Goal: Task Accomplishment & Management: Use online tool/utility

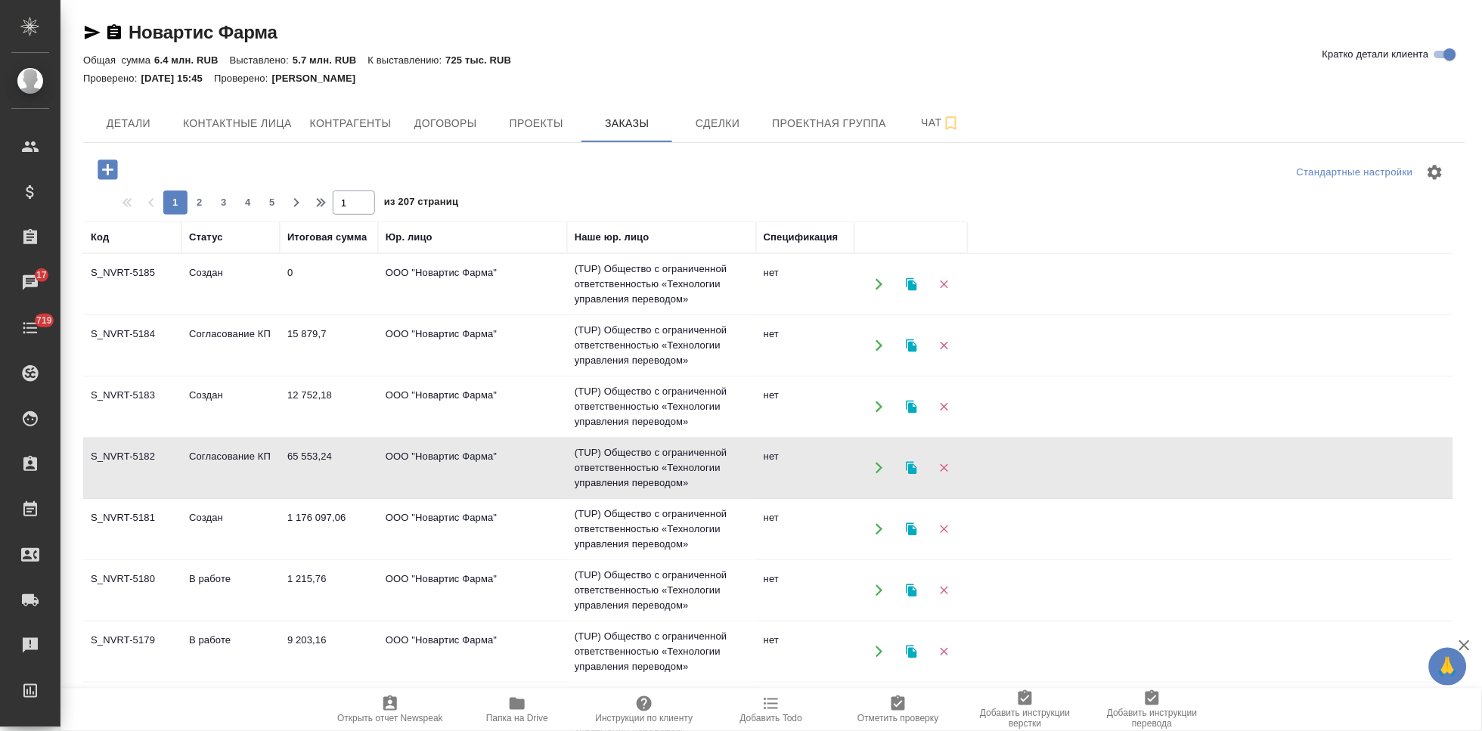
click at [189, 290] on td "Создан" at bounding box center [230, 284] width 98 height 53
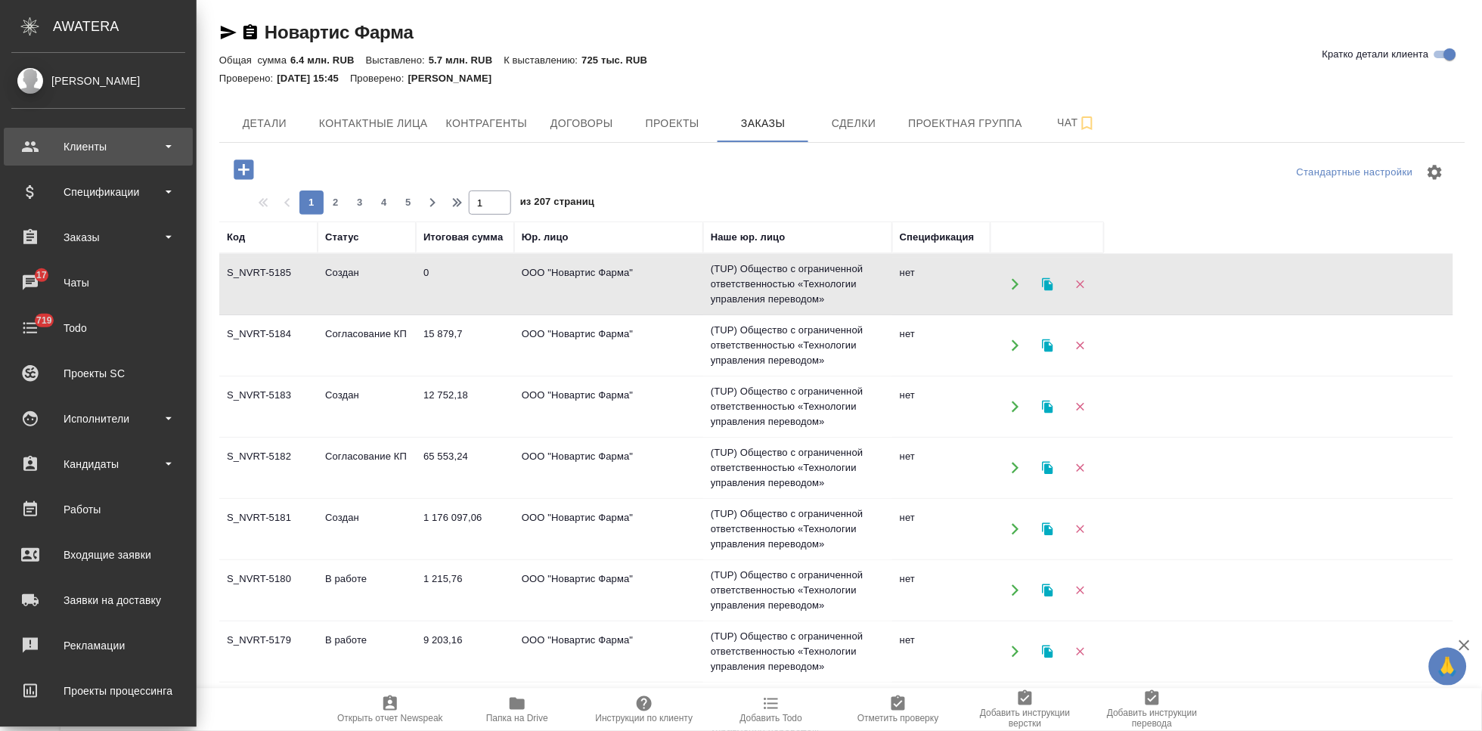
click at [28, 138] on div "Клиенты" at bounding box center [98, 146] width 174 height 23
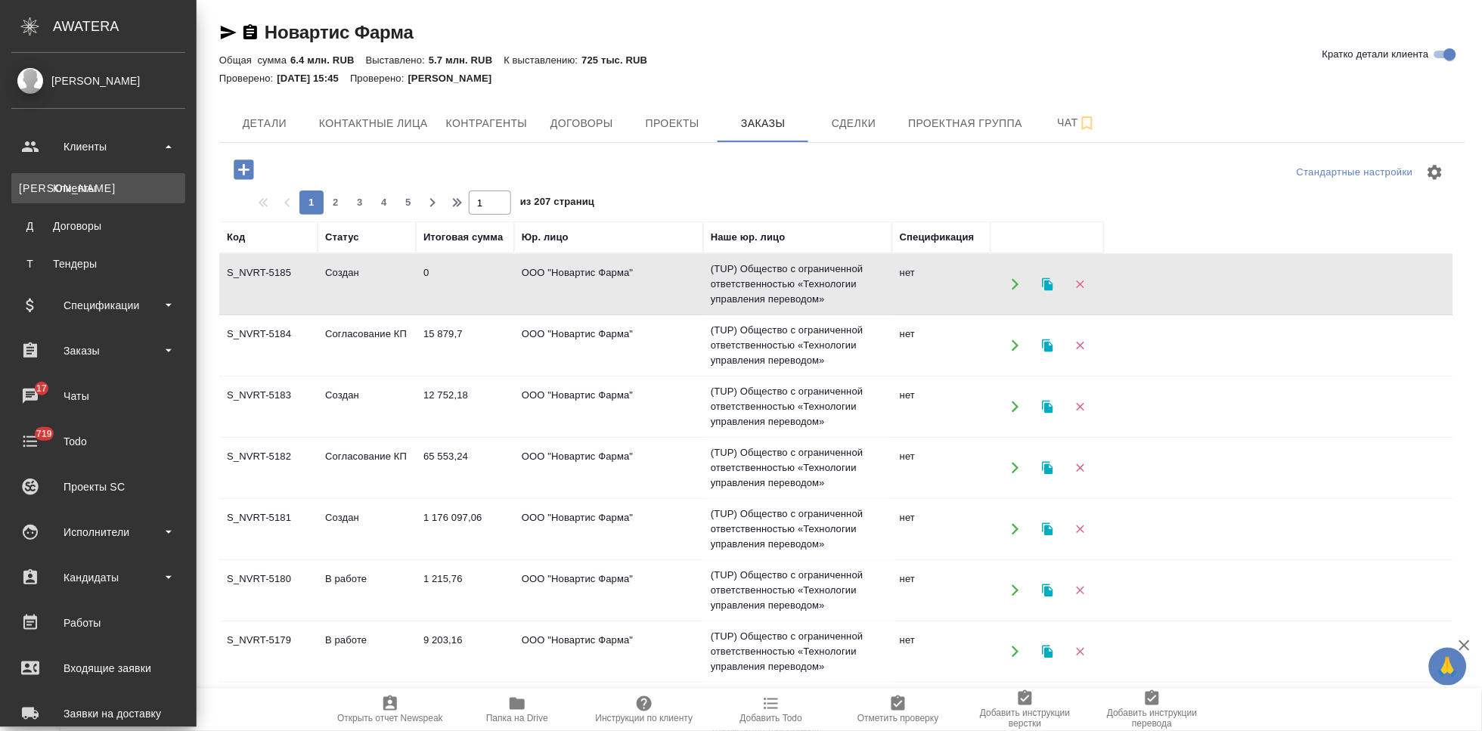
click at [64, 194] on div "Клиенты" at bounding box center [98, 188] width 159 height 15
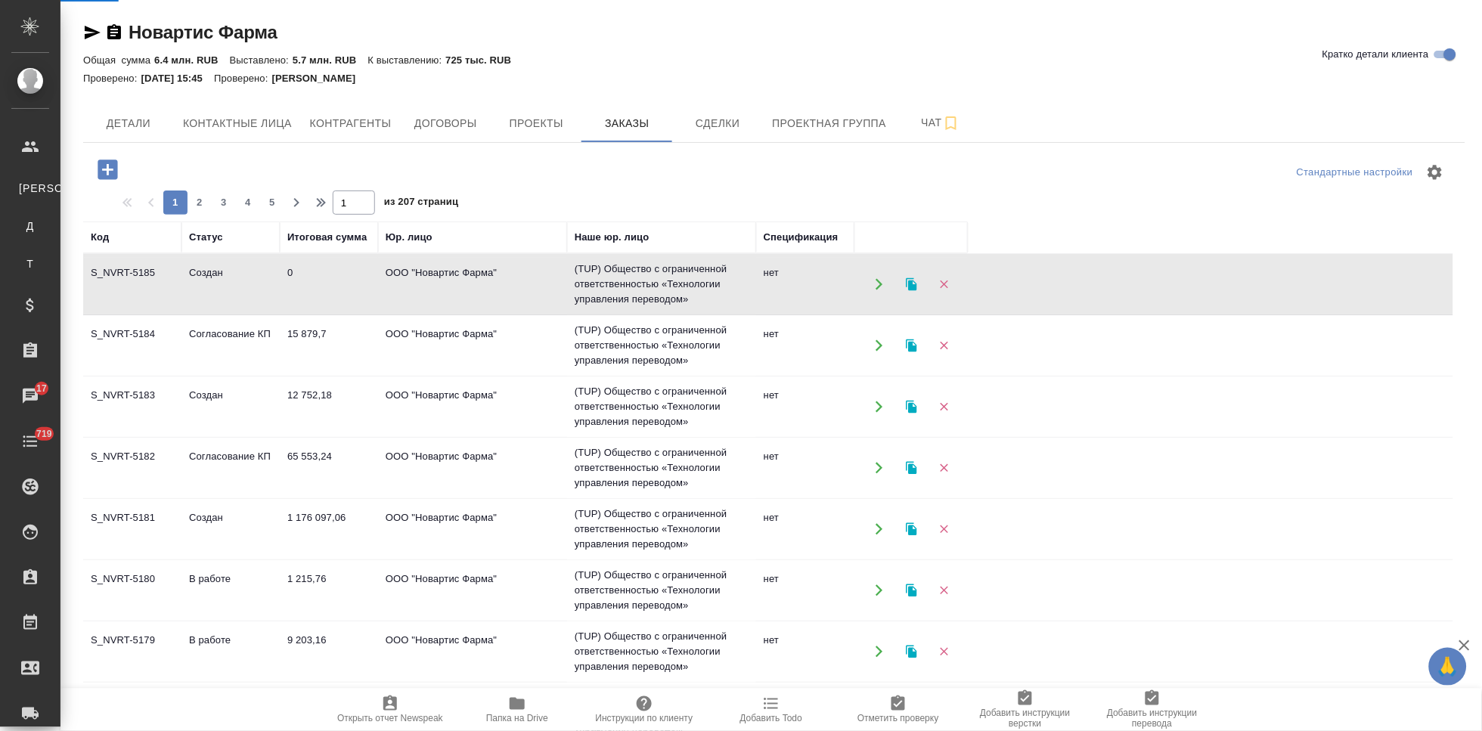
select select "RU"
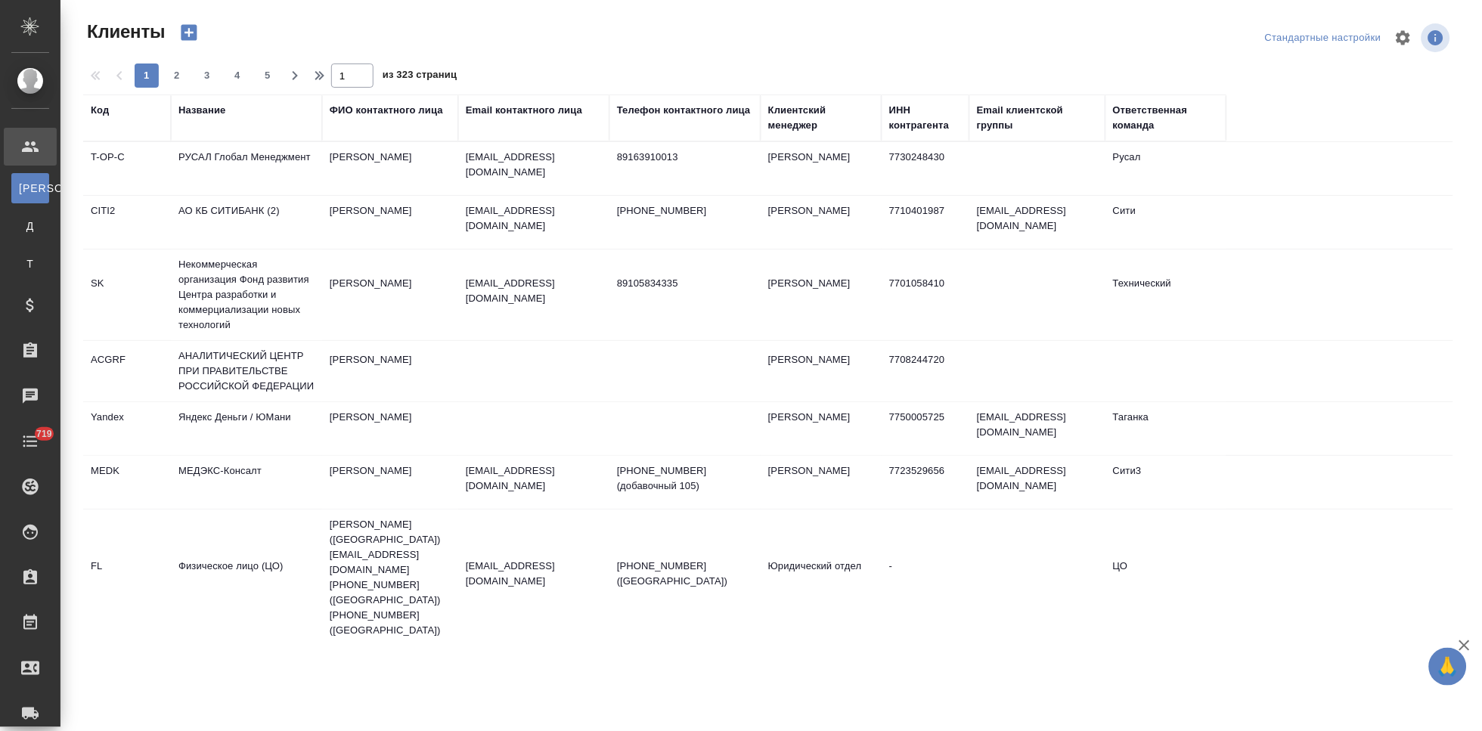
click at [101, 117] on div "Код" at bounding box center [100, 110] width 18 height 15
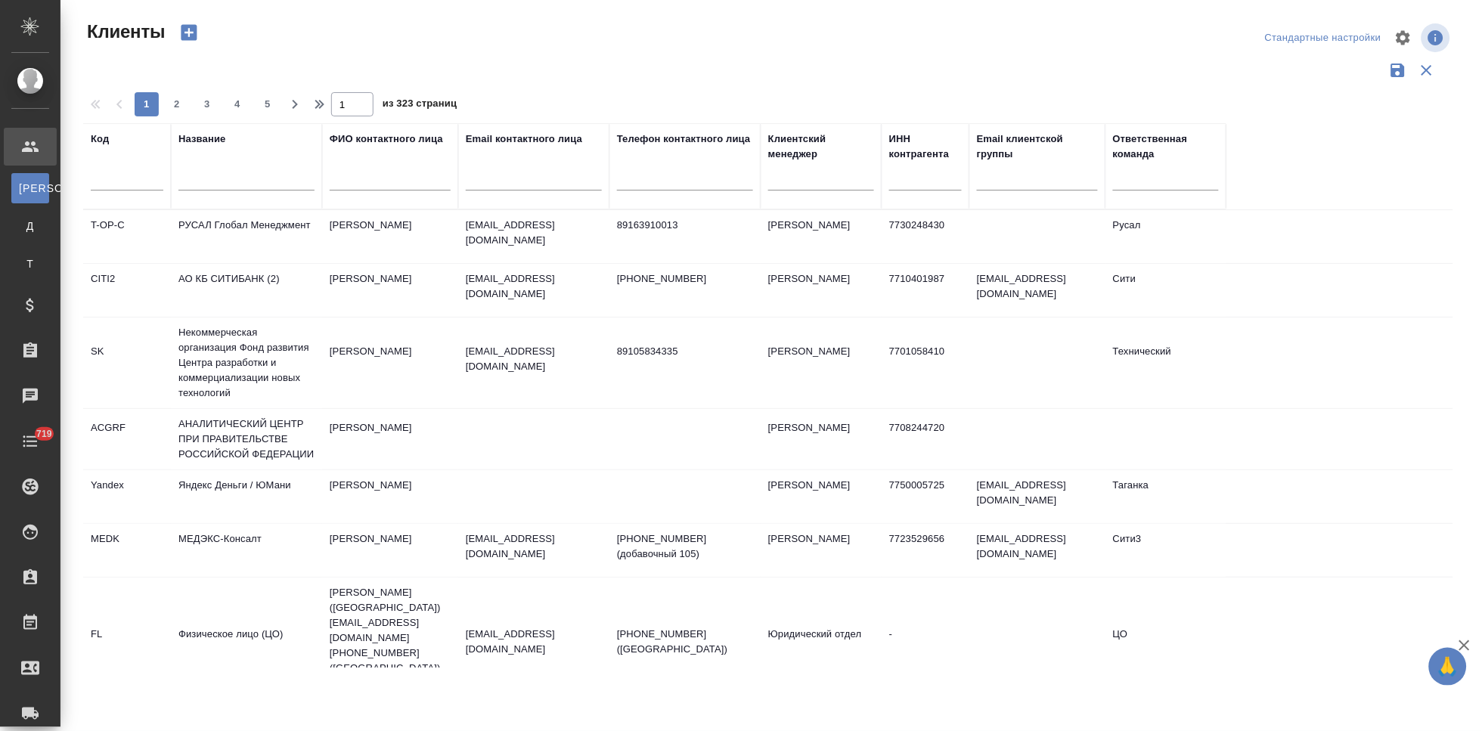
click at [115, 184] on input "text" at bounding box center [127, 181] width 73 height 19
type input "sndz"
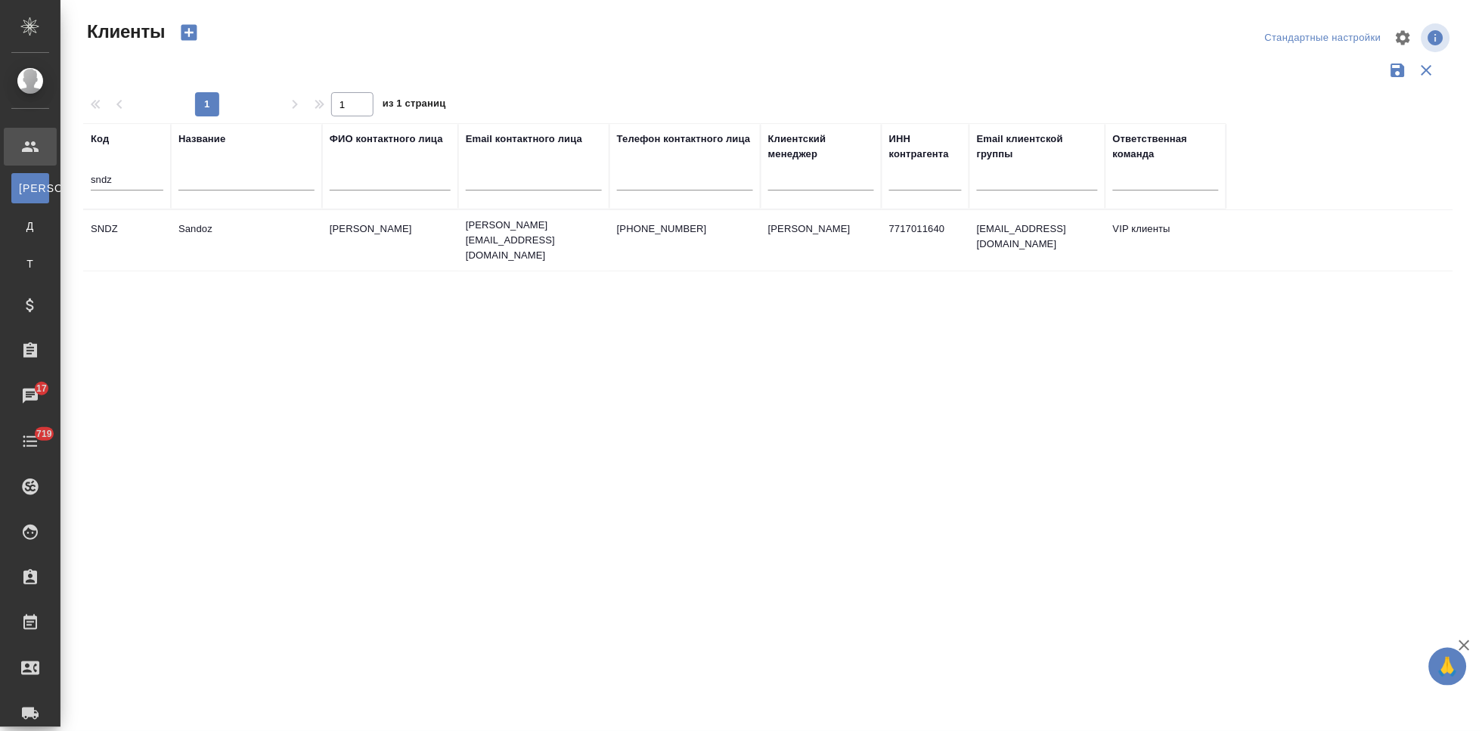
click at [330, 235] on td "Ковалец Ирина" at bounding box center [390, 240] width 136 height 53
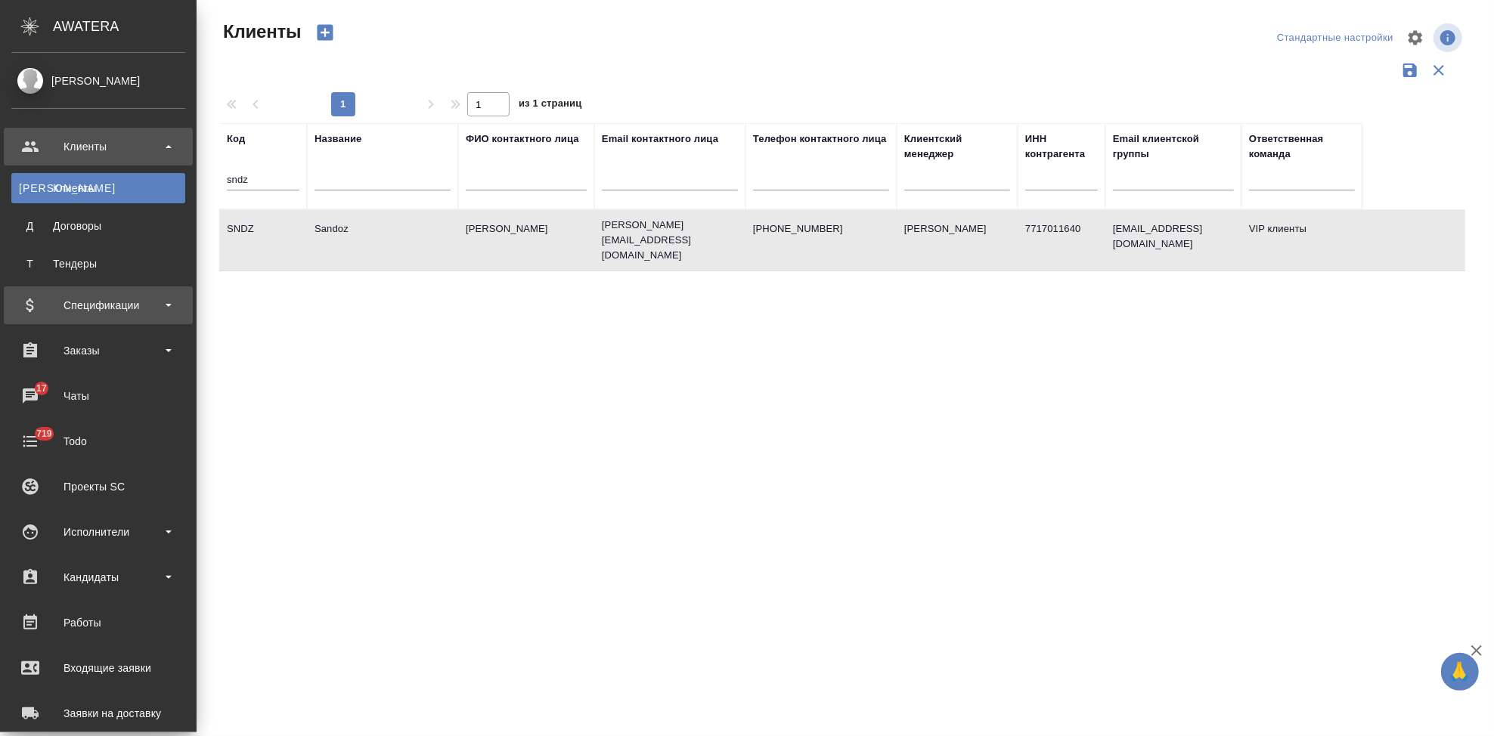
click at [40, 308] on div "Спецификации" at bounding box center [98, 305] width 174 height 23
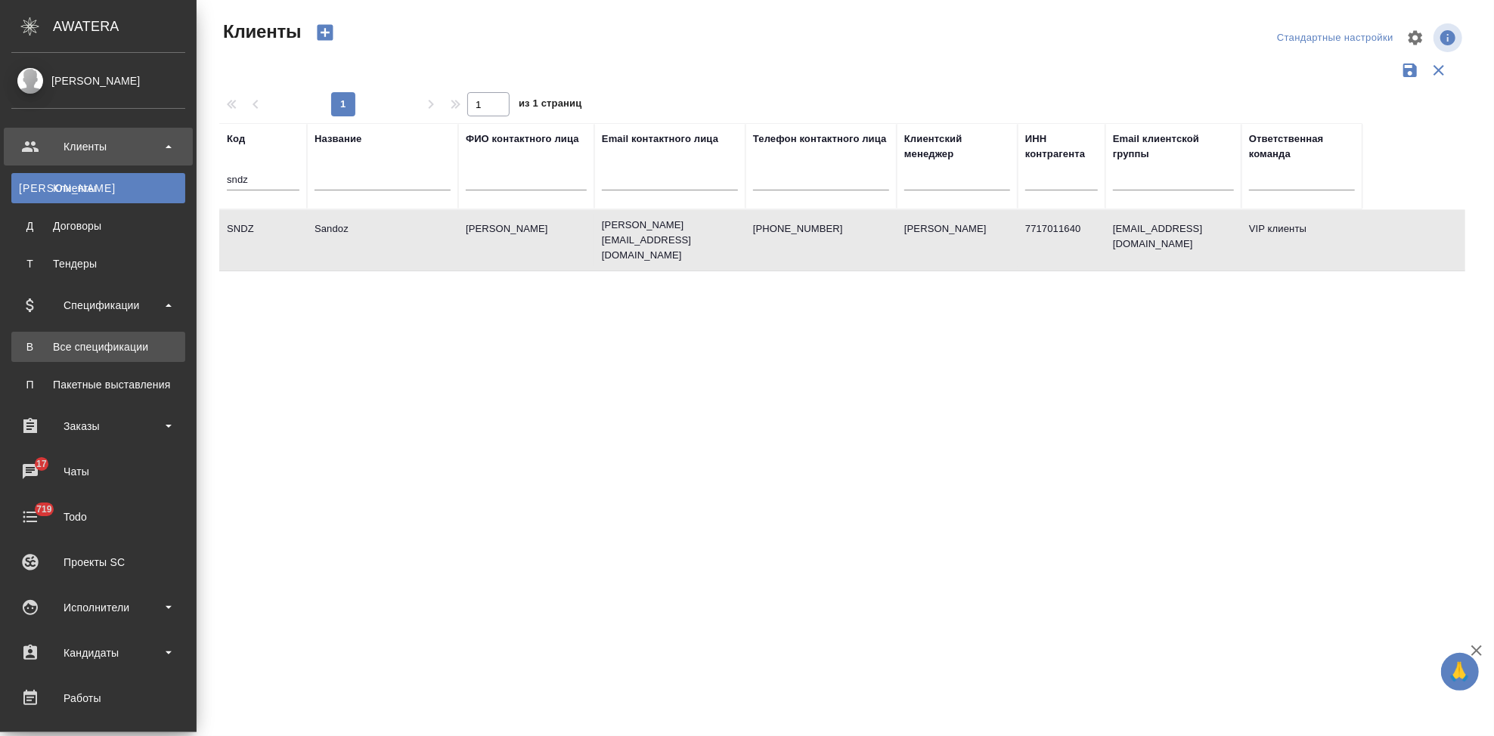
click at [96, 344] on div "Все спецификации" at bounding box center [98, 346] width 159 height 15
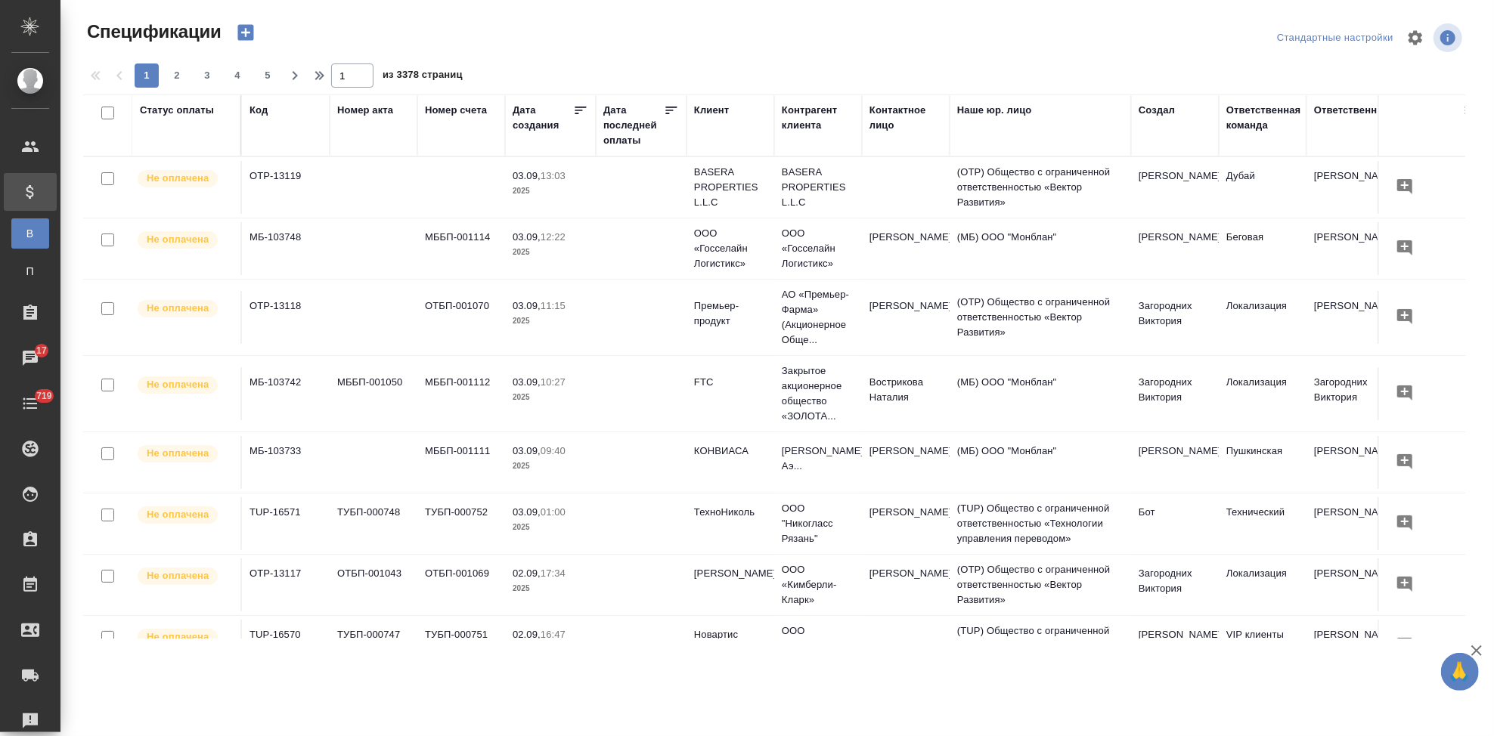
click at [245, 31] on icon "button" at bounding box center [245, 32] width 21 height 21
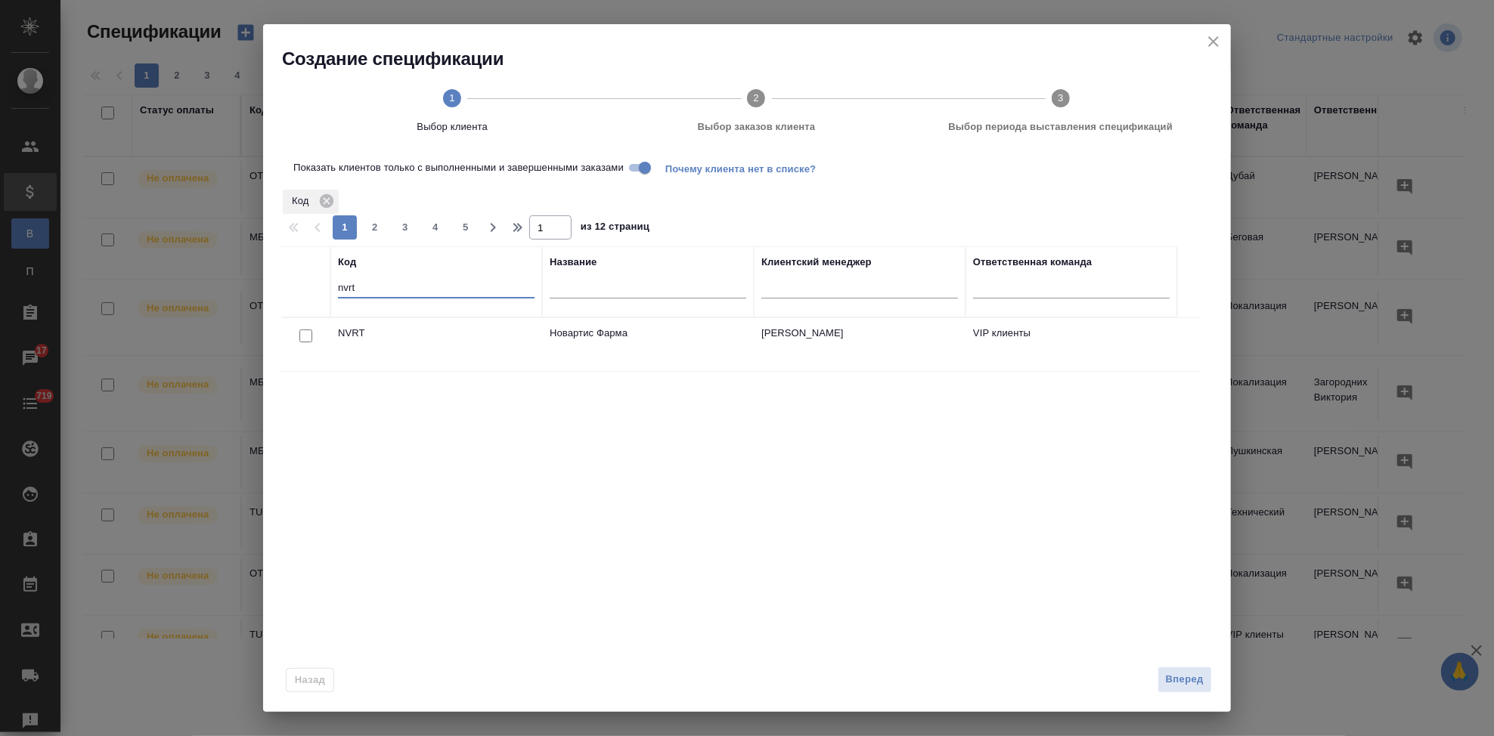
click at [367, 286] on input "nvrt" at bounding box center [436, 289] width 197 height 19
type input "n"
type input "sndz"
click at [307, 336] on input "checkbox" at bounding box center [305, 336] width 13 height 13
checkbox input "true"
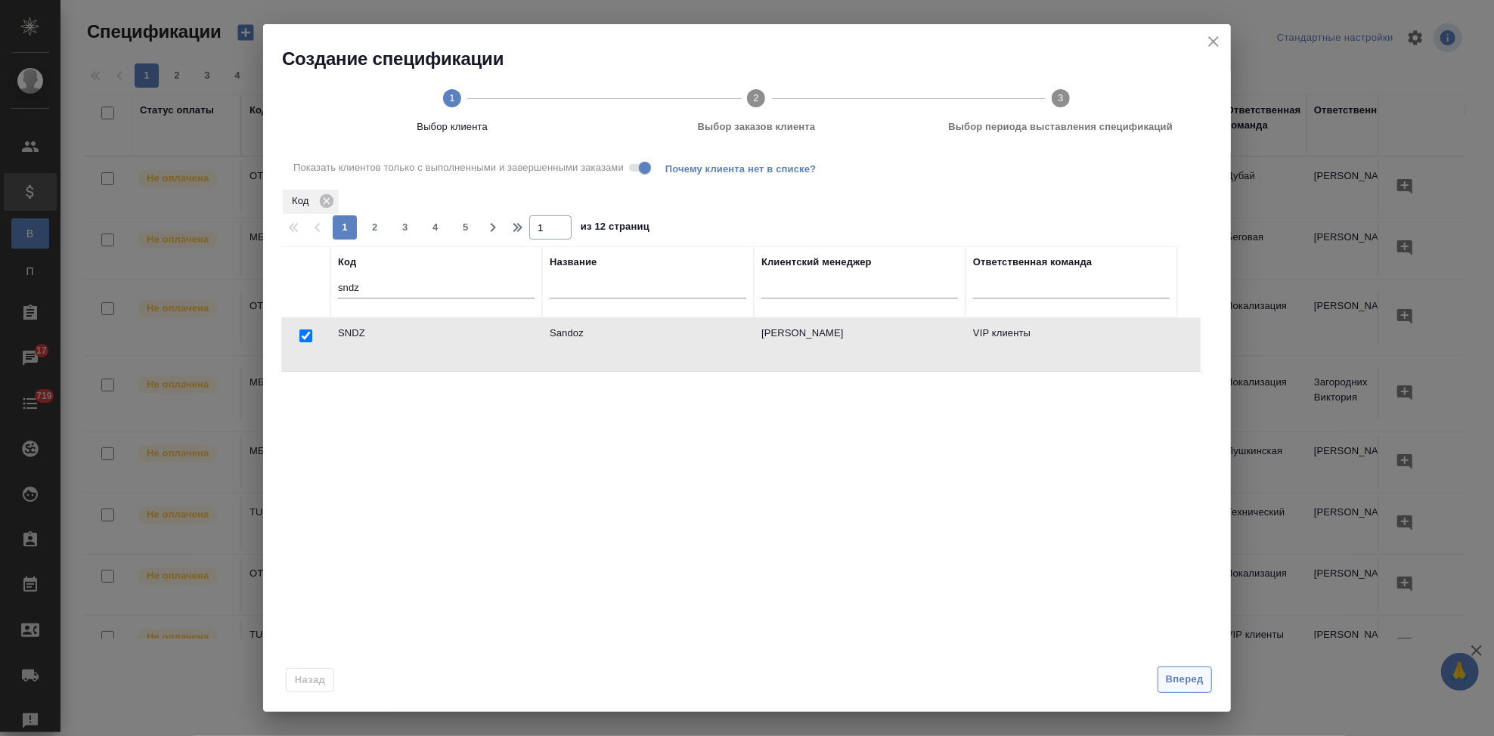
click at [1172, 681] on span "Вперед" at bounding box center [1185, 679] width 38 height 17
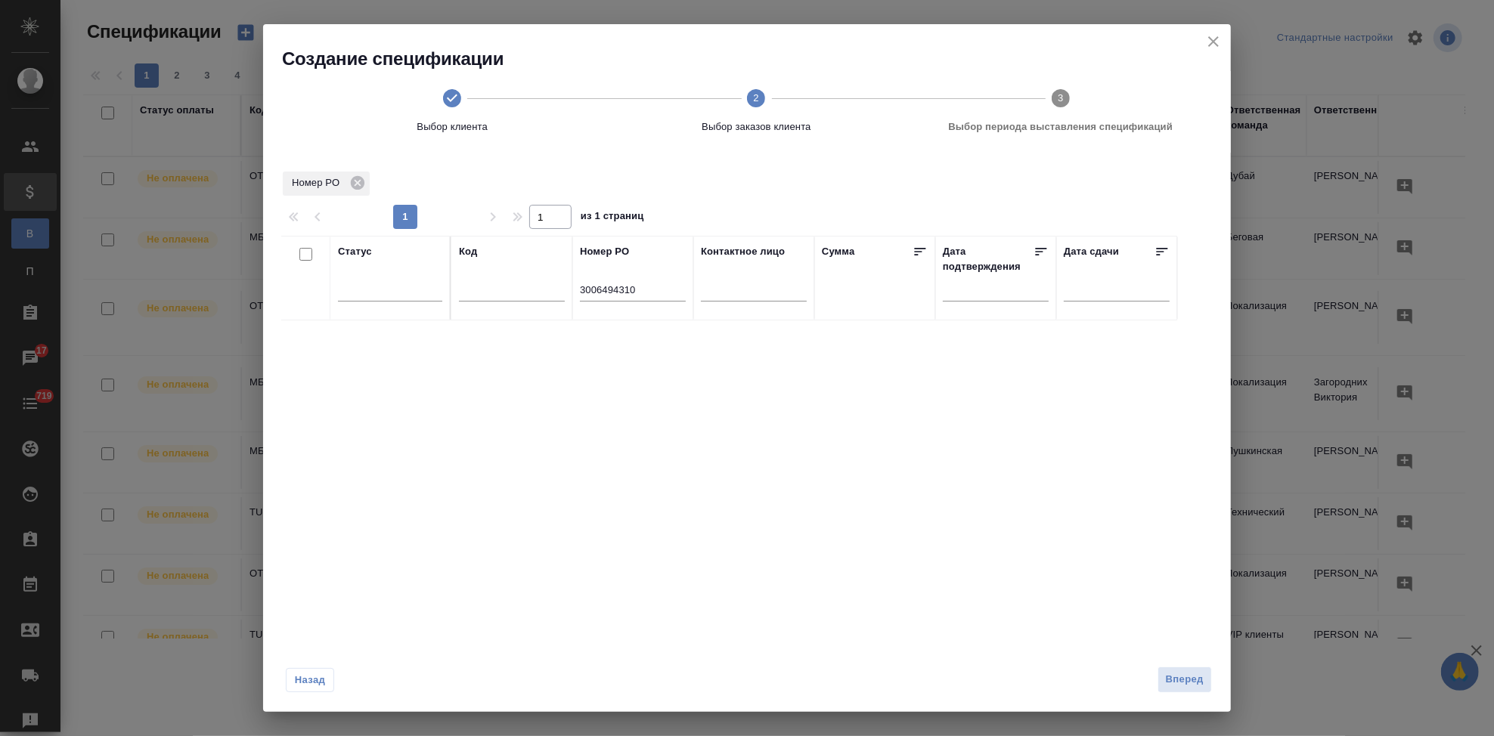
drag, startPoint x: 661, startPoint y: 295, endPoint x: 529, endPoint y: 295, distance: 132.3
click at [532, 295] on tr "Статус Код Номер PO 3006494310 Контактное лицо Сумма Дата подтверждения Дата сд…" at bounding box center [729, 278] width 896 height 85
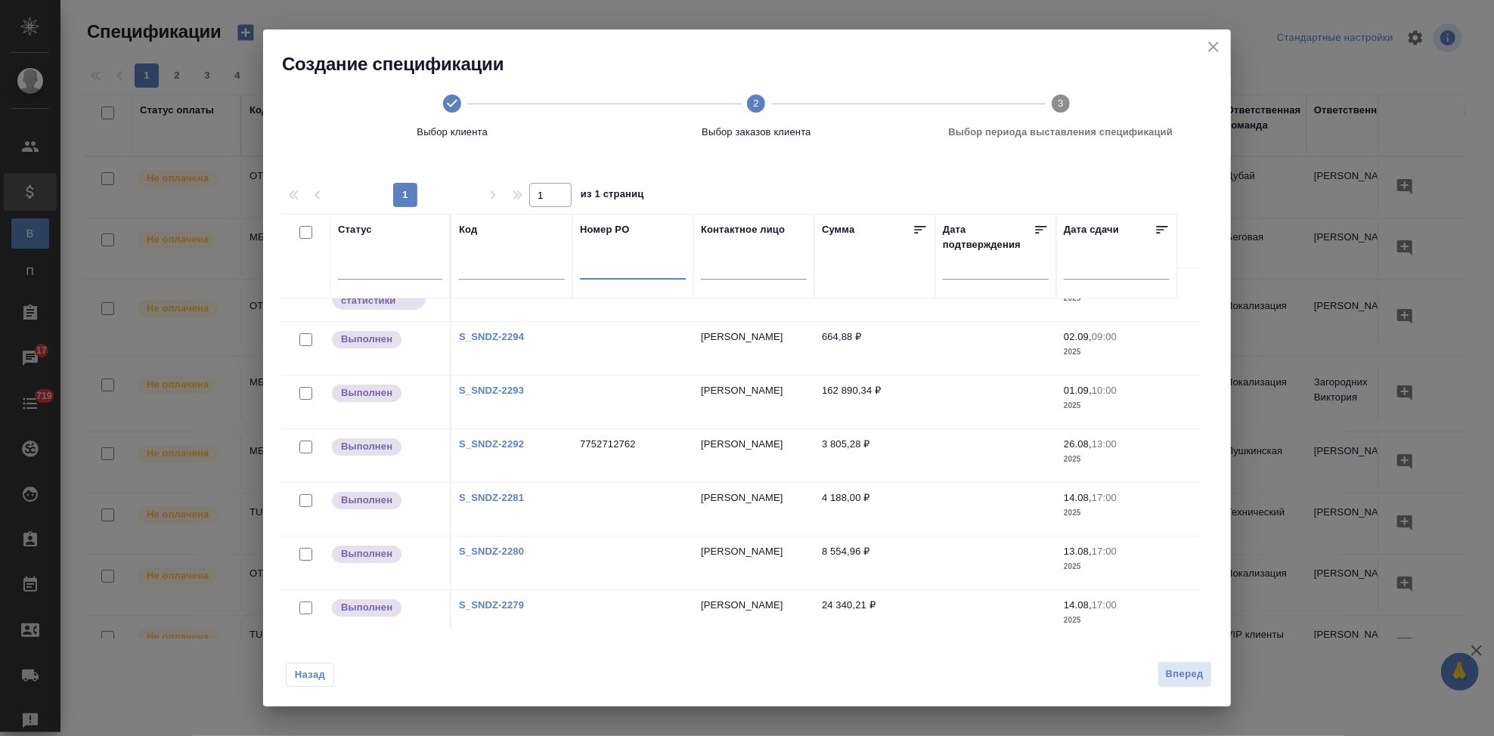
scroll to position [45, 0]
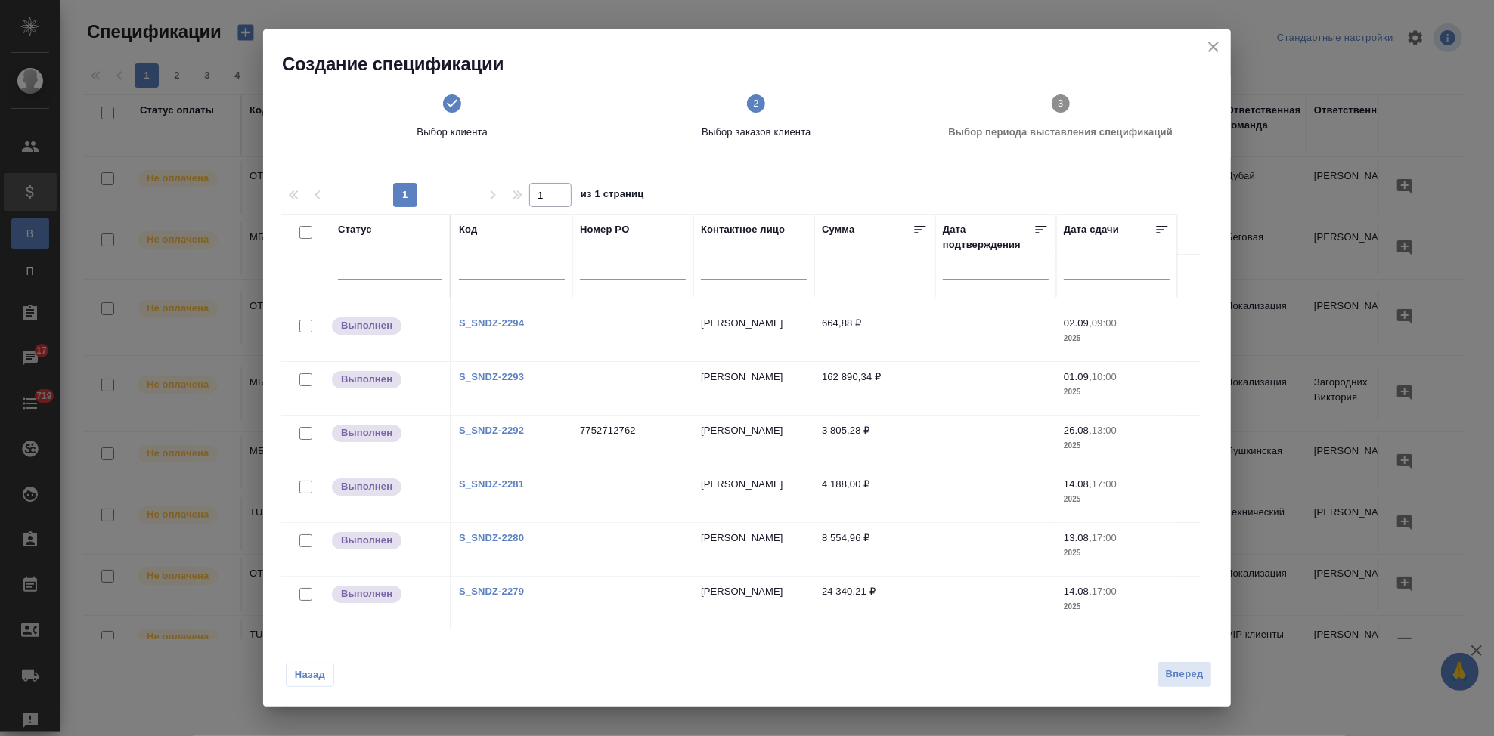
click at [502, 591] on link "S_SNDZ-2279" at bounding box center [491, 591] width 65 height 11
click at [311, 668] on span "Назад" at bounding box center [310, 675] width 32 height 15
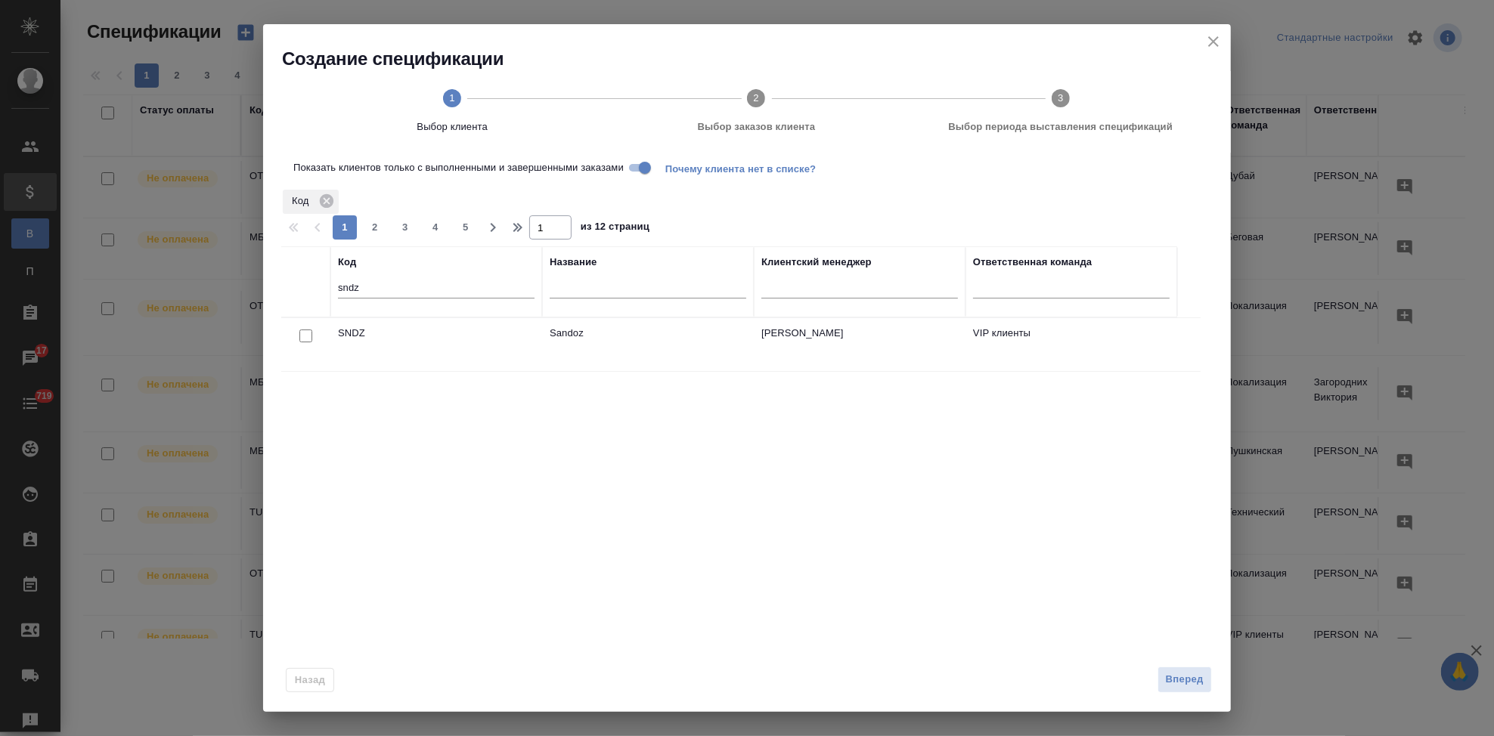
click at [310, 335] on input "checkbox" at bounding box center [305, 336] width 13 height 13
checkbox input "true"
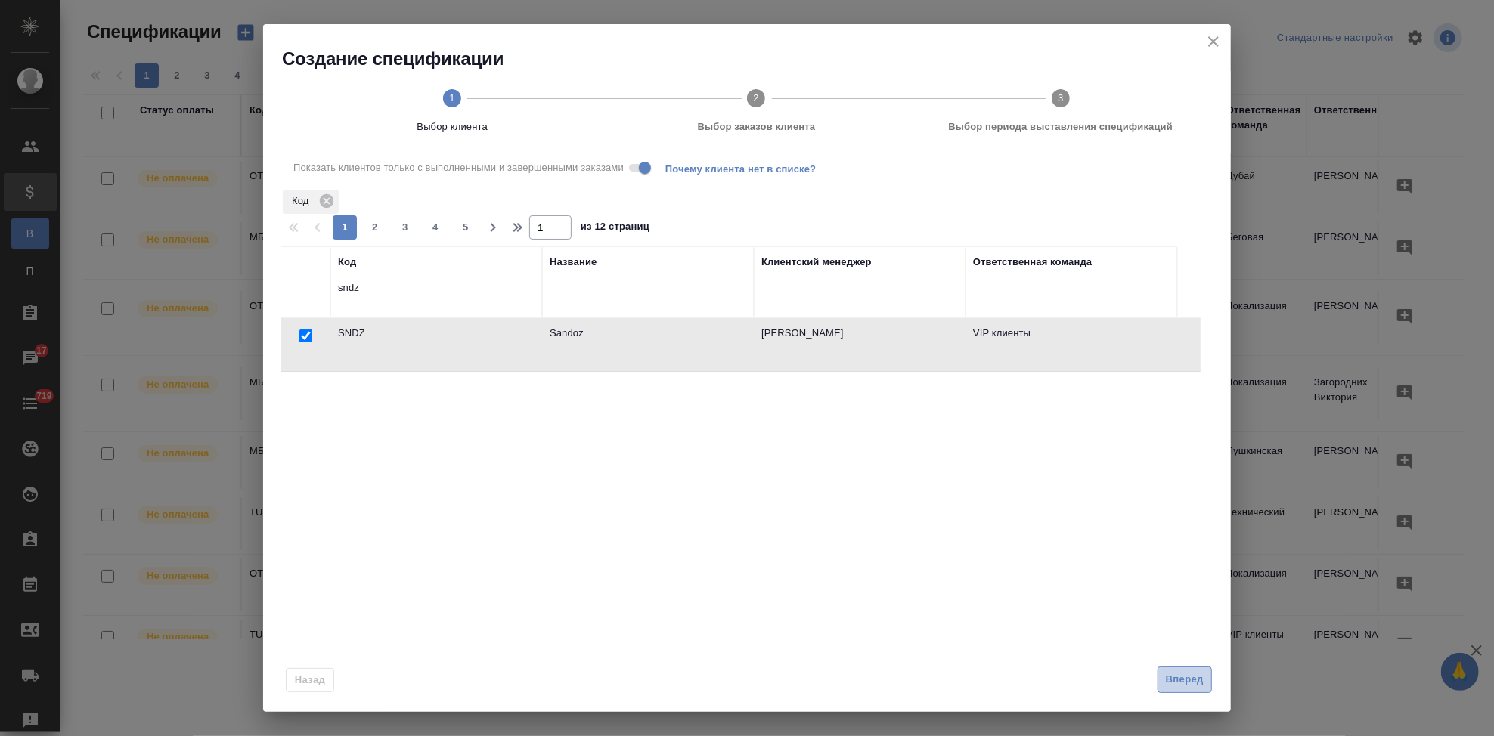
click at [1191, 679] on span "Вперед" at bounding box center [1185, 679] width 38 height 17
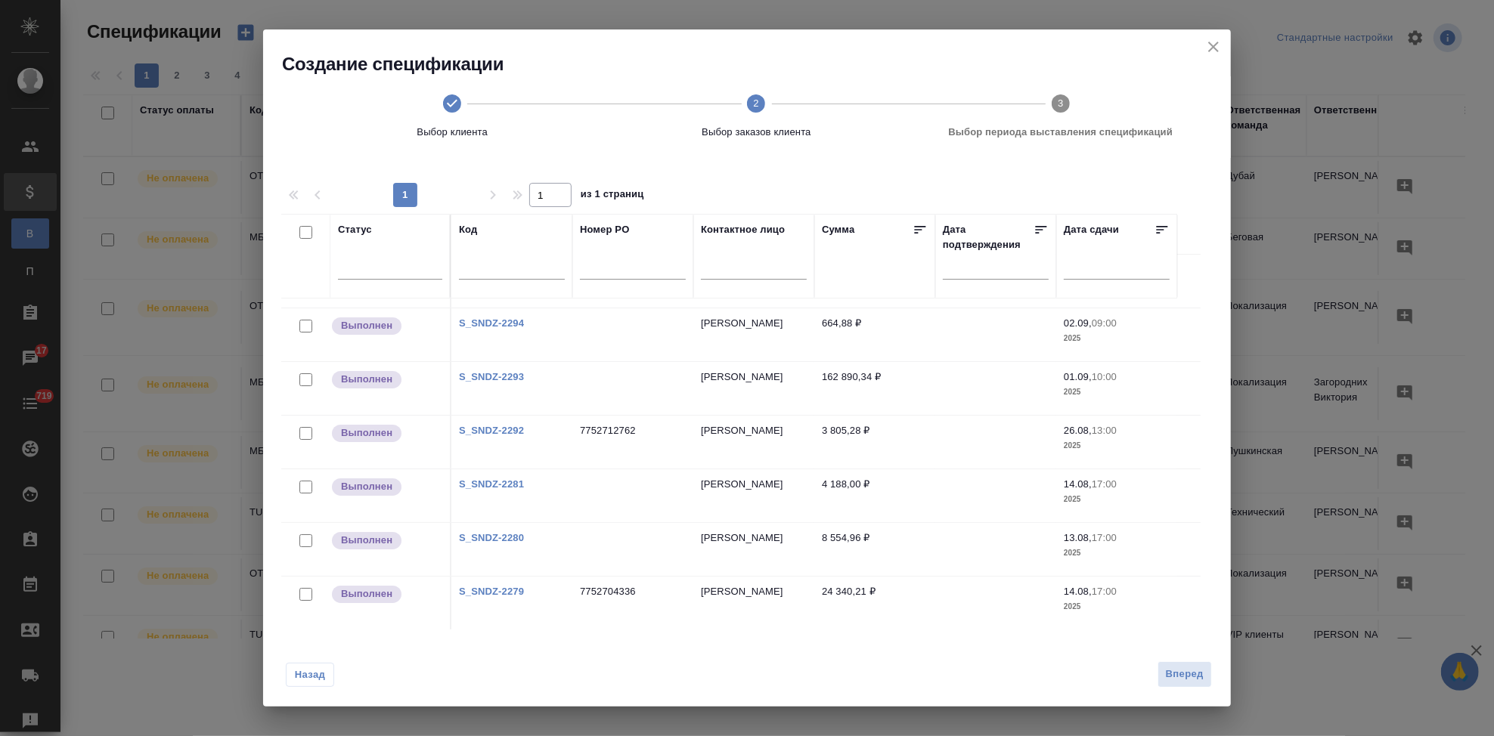
click at [307, 593] on input "checkbox" at bounding box center [305, 594] width 13 height 13
checkbox input "true"
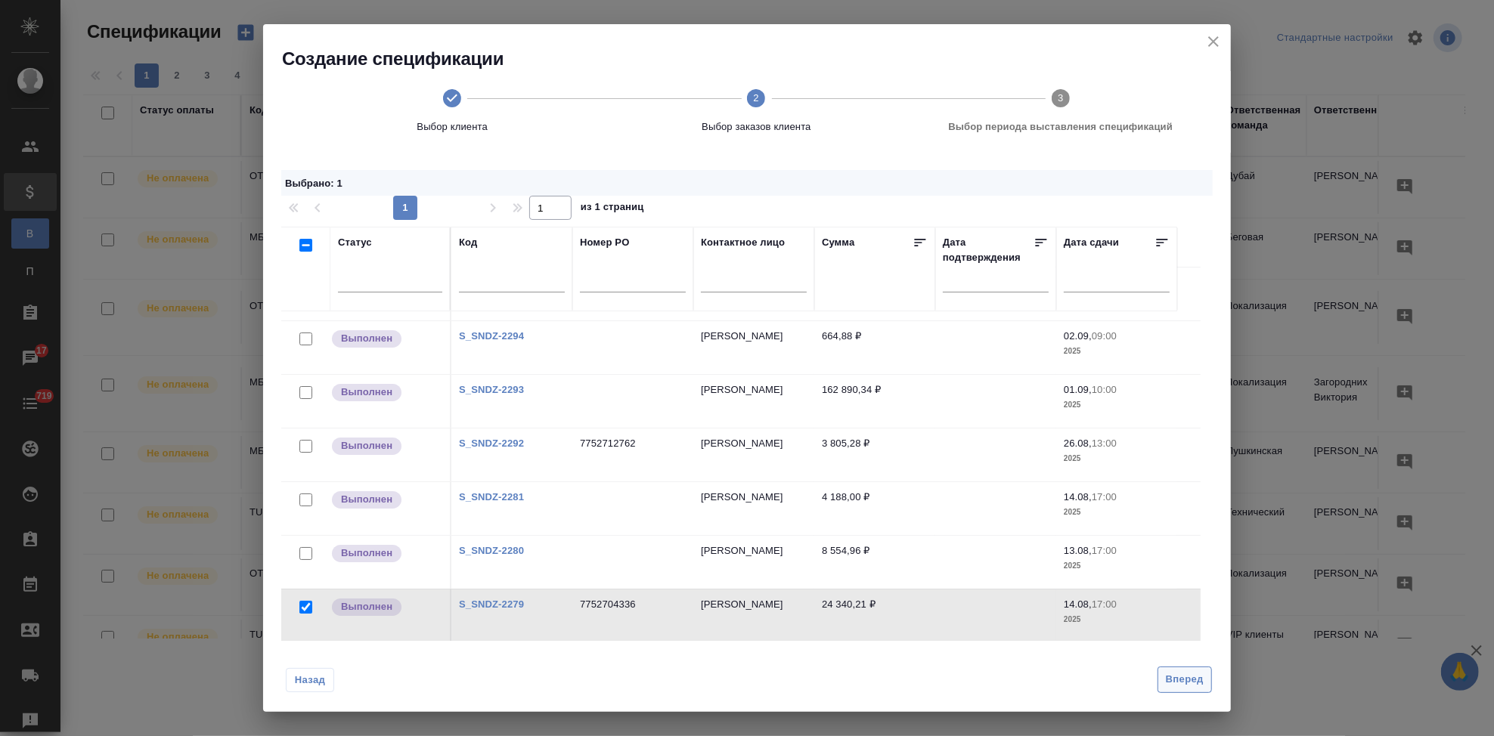
click at [1201, 677] on span "Вперед" at bounding box center [1185, 679] width 38 height 17
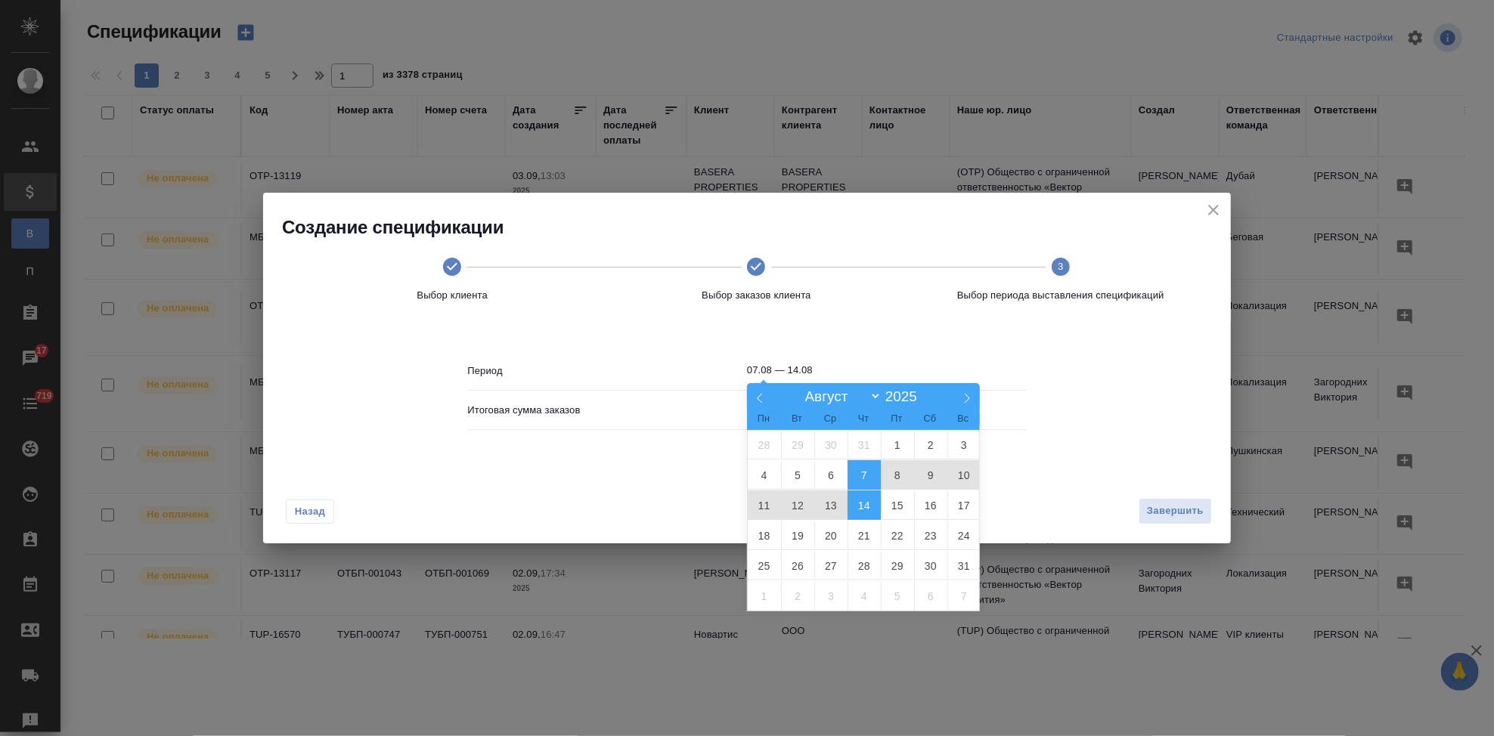
click at [826, 369] on input "07.08 — 14.08" at bounding box center [887, 370] width 280 height 21
click at [875, 395] on select "Январь Февраль Март Апрель Май Июнь Июль Август Сентябрь Октябрь Ноябрь Декабрь" at bounding box center [839, 396] width 83 height 17
select select "8"
click at [798, 389] on select "Январь Февраль Март Апрель Май Июнь Июль Август Сентябрь Октябрь Ноябрь Декабрь" at bounding box center [839, 396] width 83 height 17
click at [799, 450] on span "2" at bounding box center [797, 444] width 33 height 29
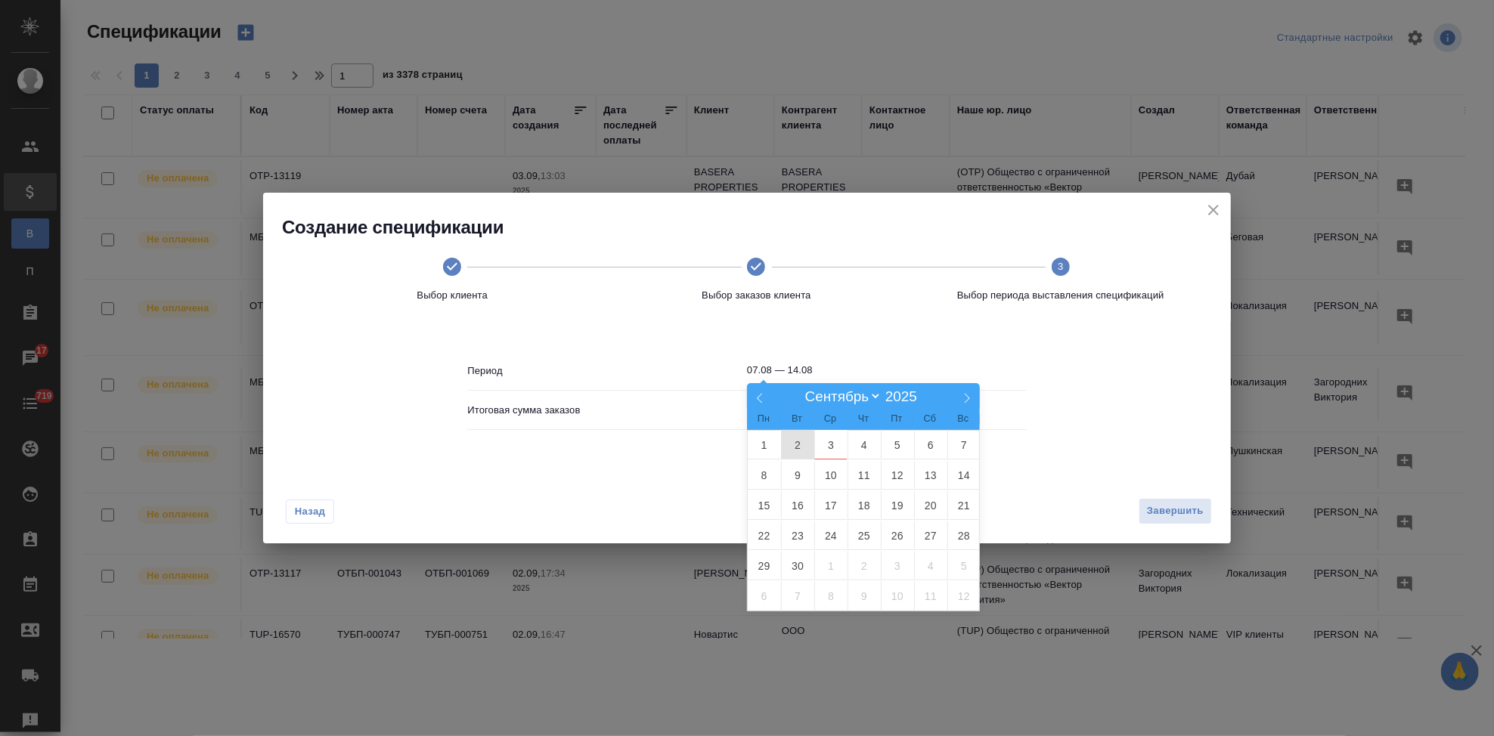
type input "02.09"
click at [799, 450] on span "2" at bounding box center [797, 444] width 33 height 29
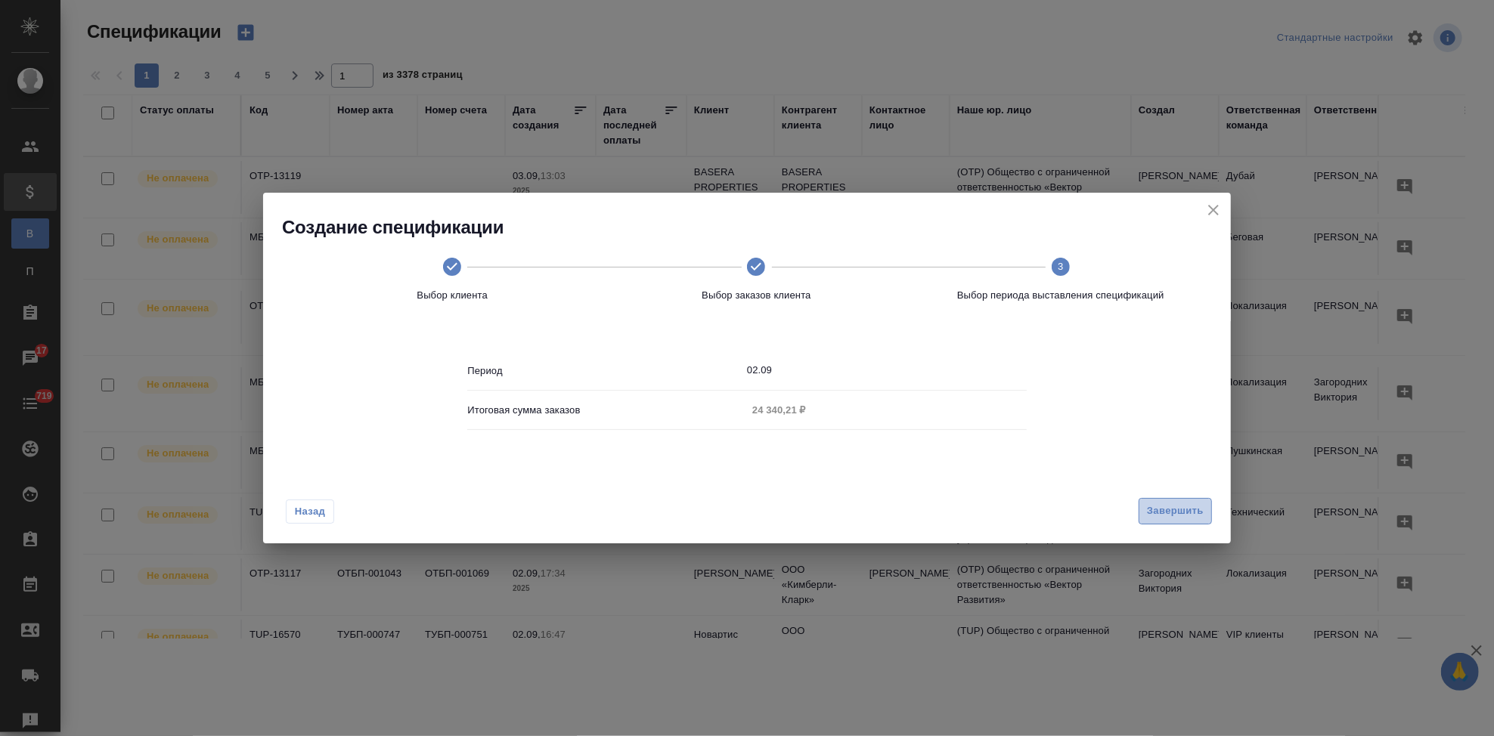
click at [1192, 508] on span "Завершить" at bounding box center [1175, 511] width 57 height 17
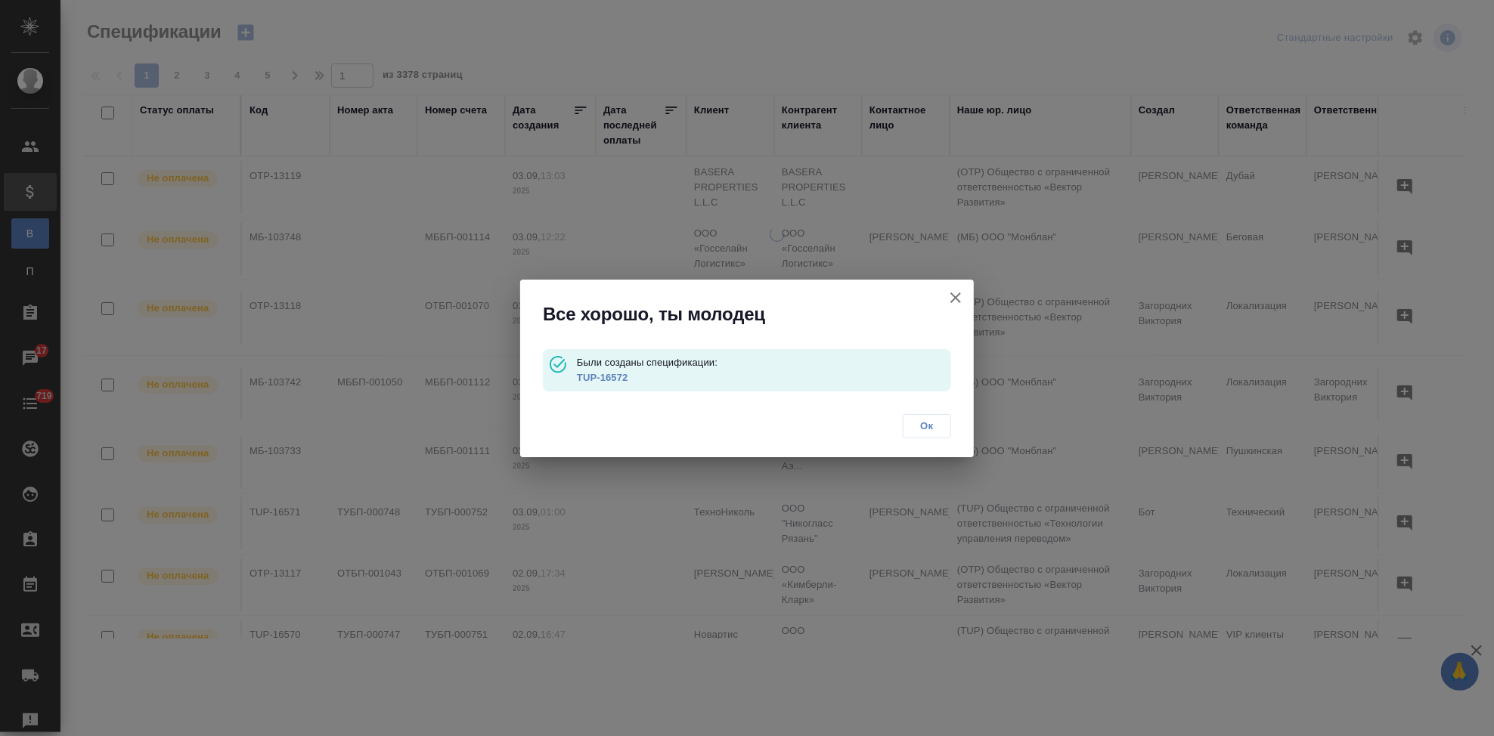
click at [609, 378] on link "TUP-16572" at bounding box center [602, 377] width 51 height 11
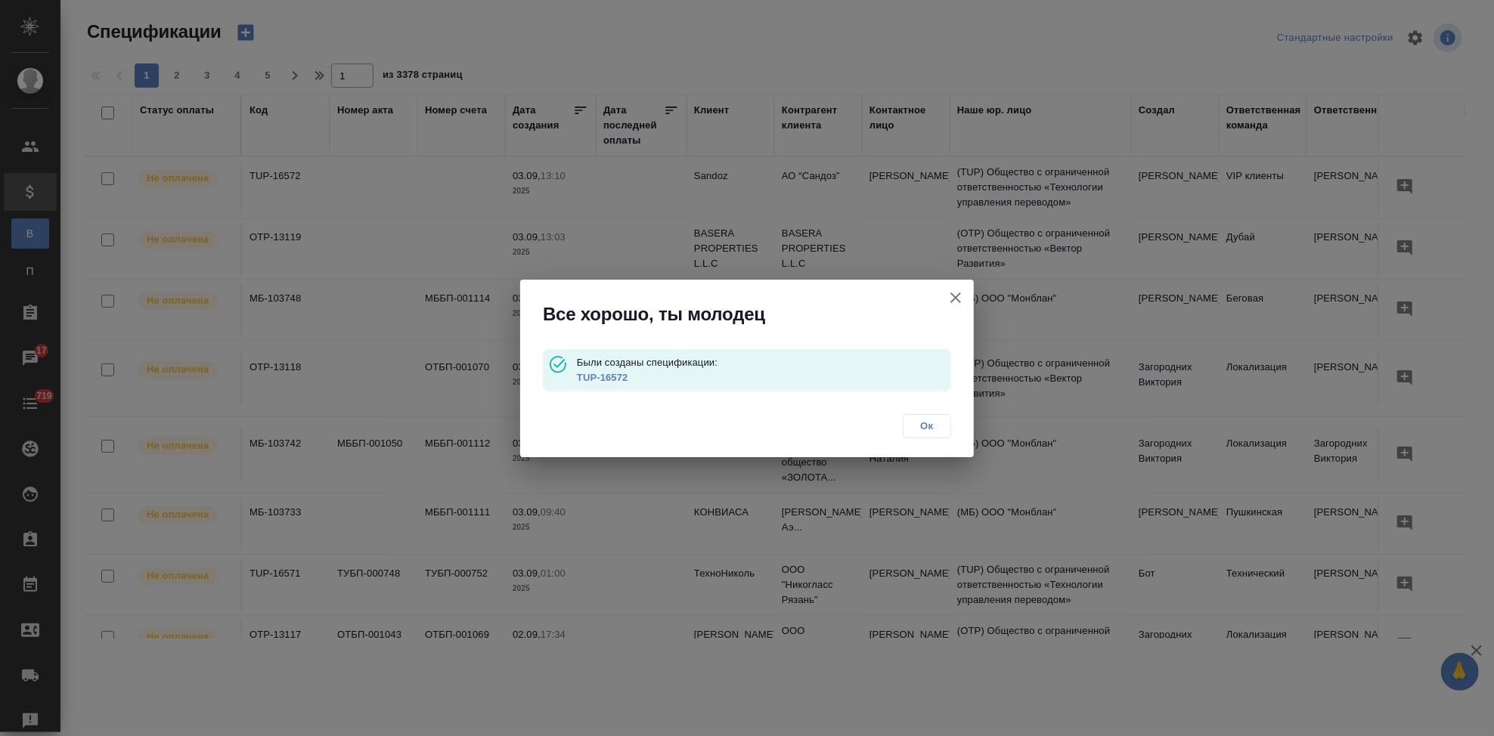
click at [932, 419] on span "Ок" at bounding box center [927, 426] width 32 height 15
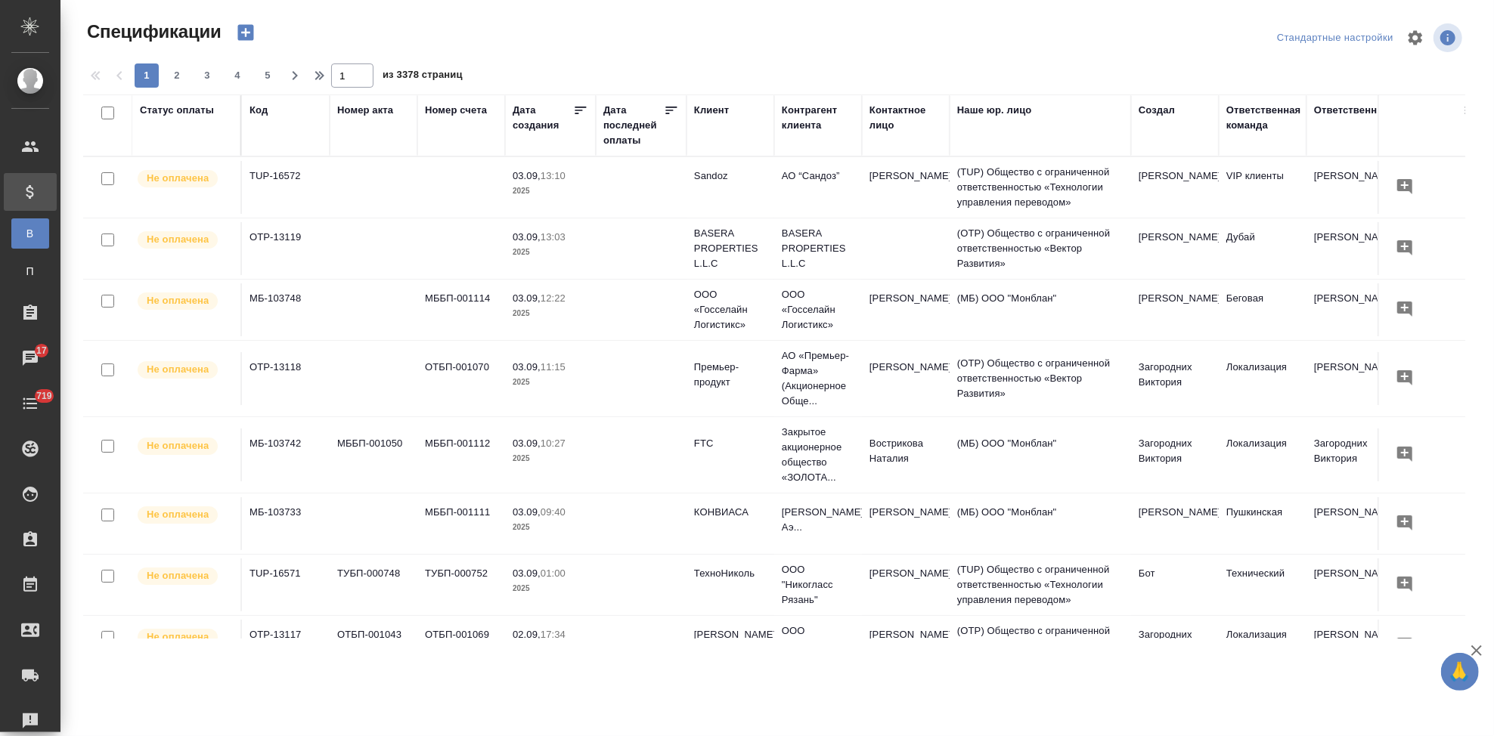
click at [246, 34] on icon "button" at bounding box center [245, 32] width 21 height 21
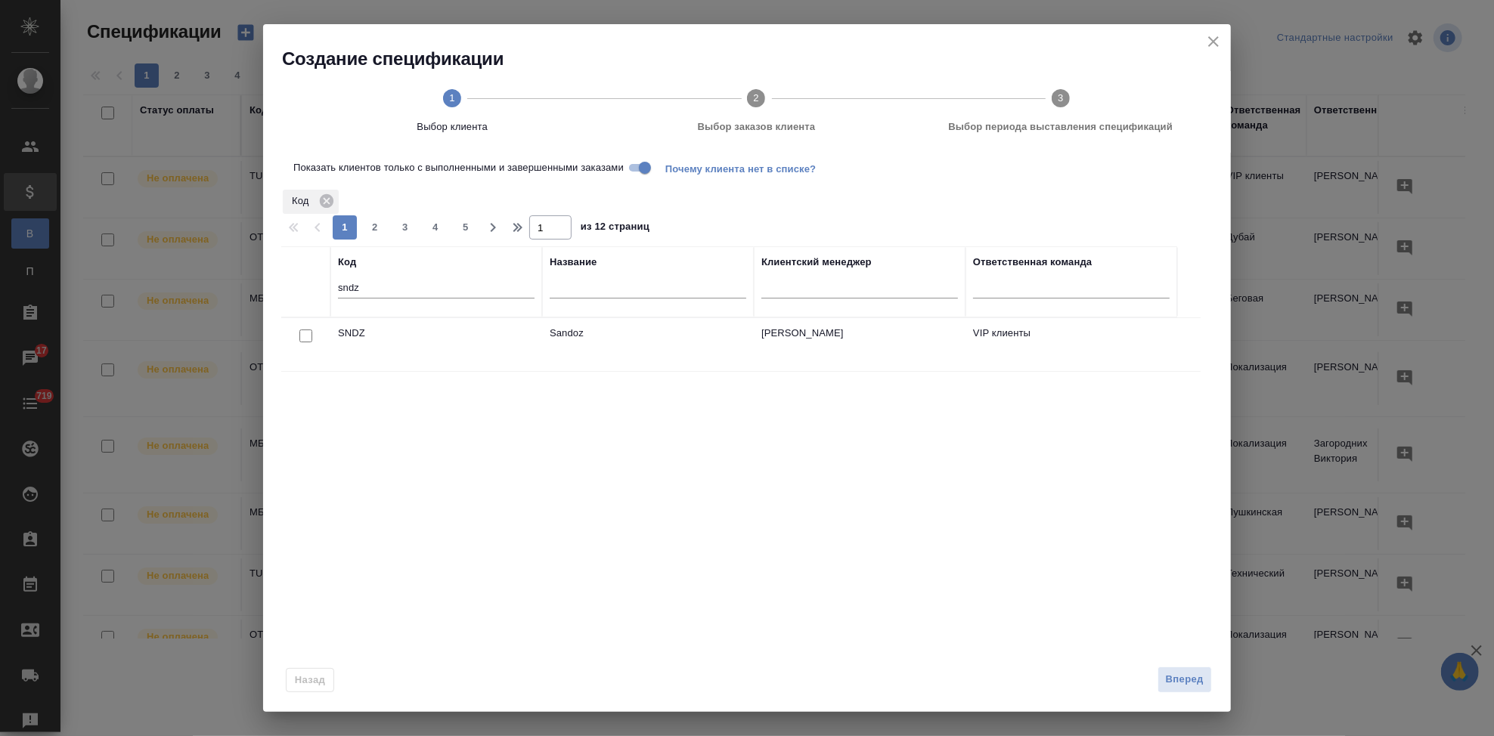
click at [304, 333] on input "checkbox" at bounding box center [305, 336] width 13 height 13
checkbox input "true"
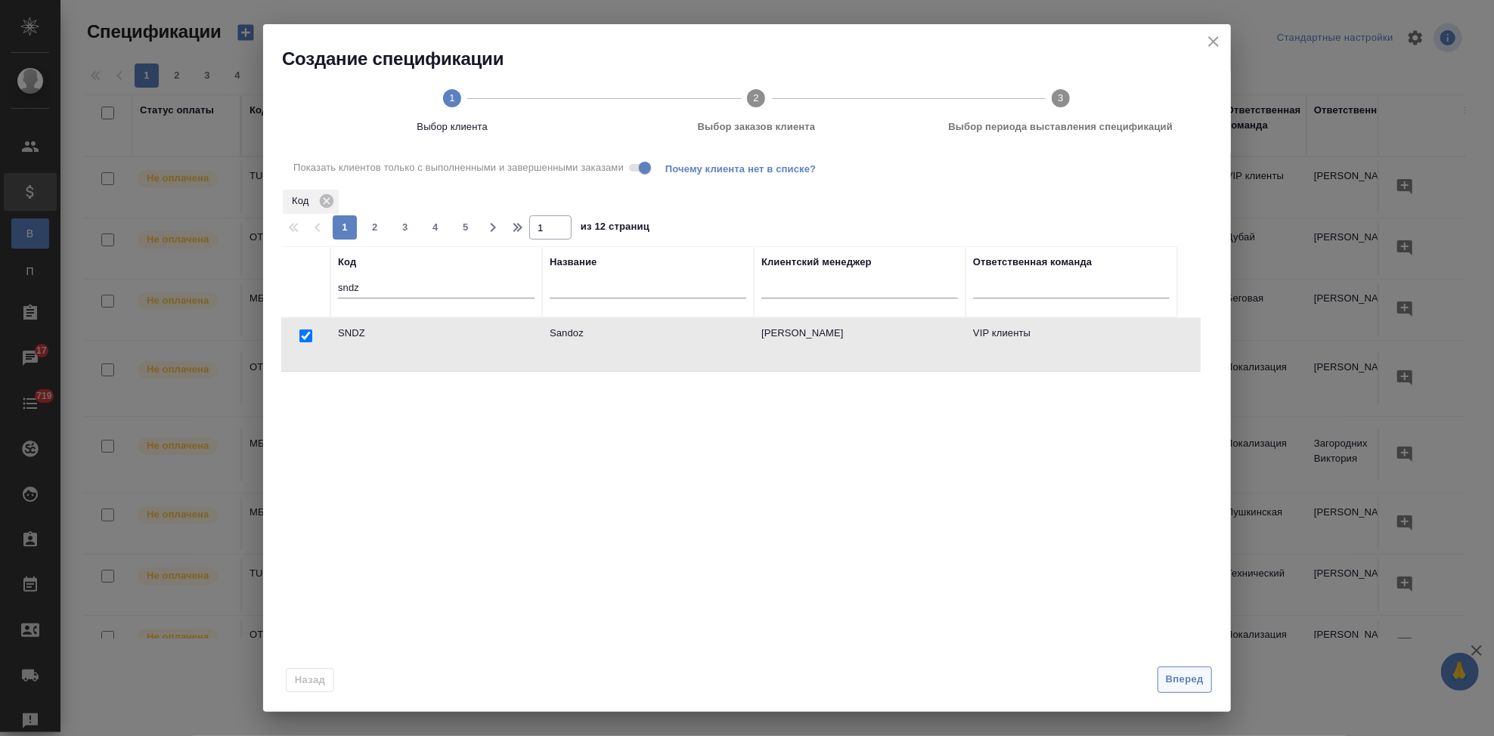
click at [1196, 684] on span "Вперед" at bounding box center [1185, 679] width 38 height 17
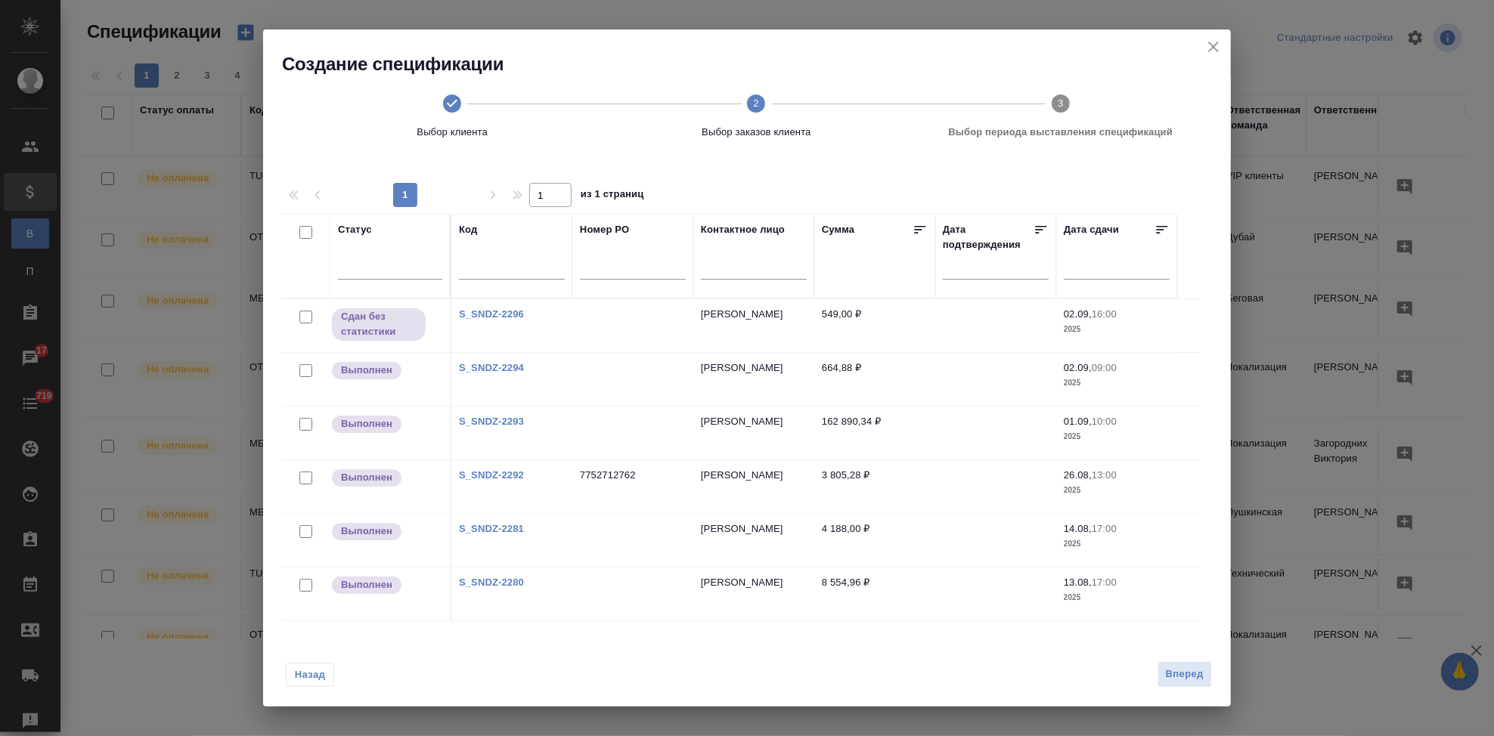
click at [489, 582] on link "S_SNDZ-2280" at bounding box center [491, 582] width 65 height 11
click at [308, 672] on span "Назад" at bounding box center [310, 675] width 32 height 15
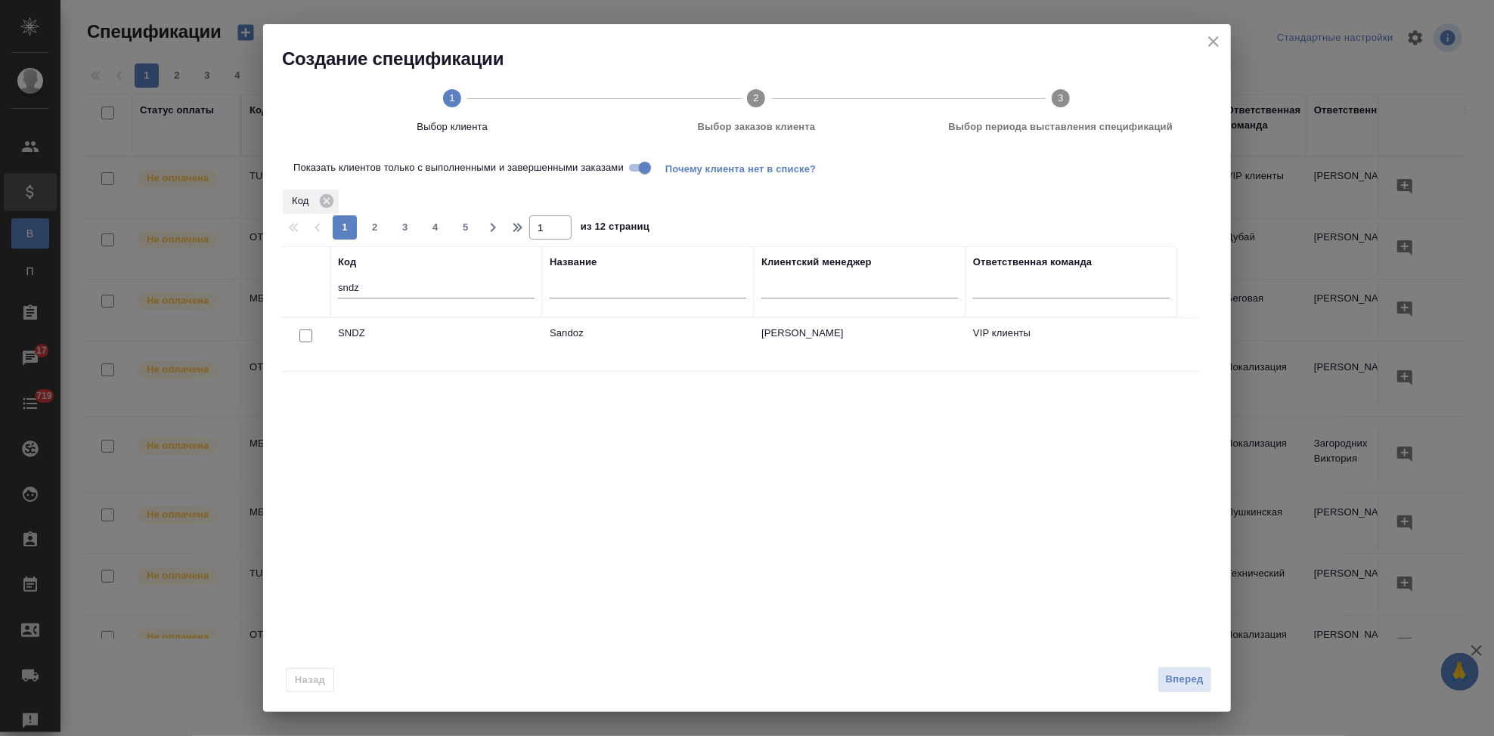
click at [311, 338] on input "checkbox" at bounding box center [305, 336] width 13 height 13
checkbox input "true"
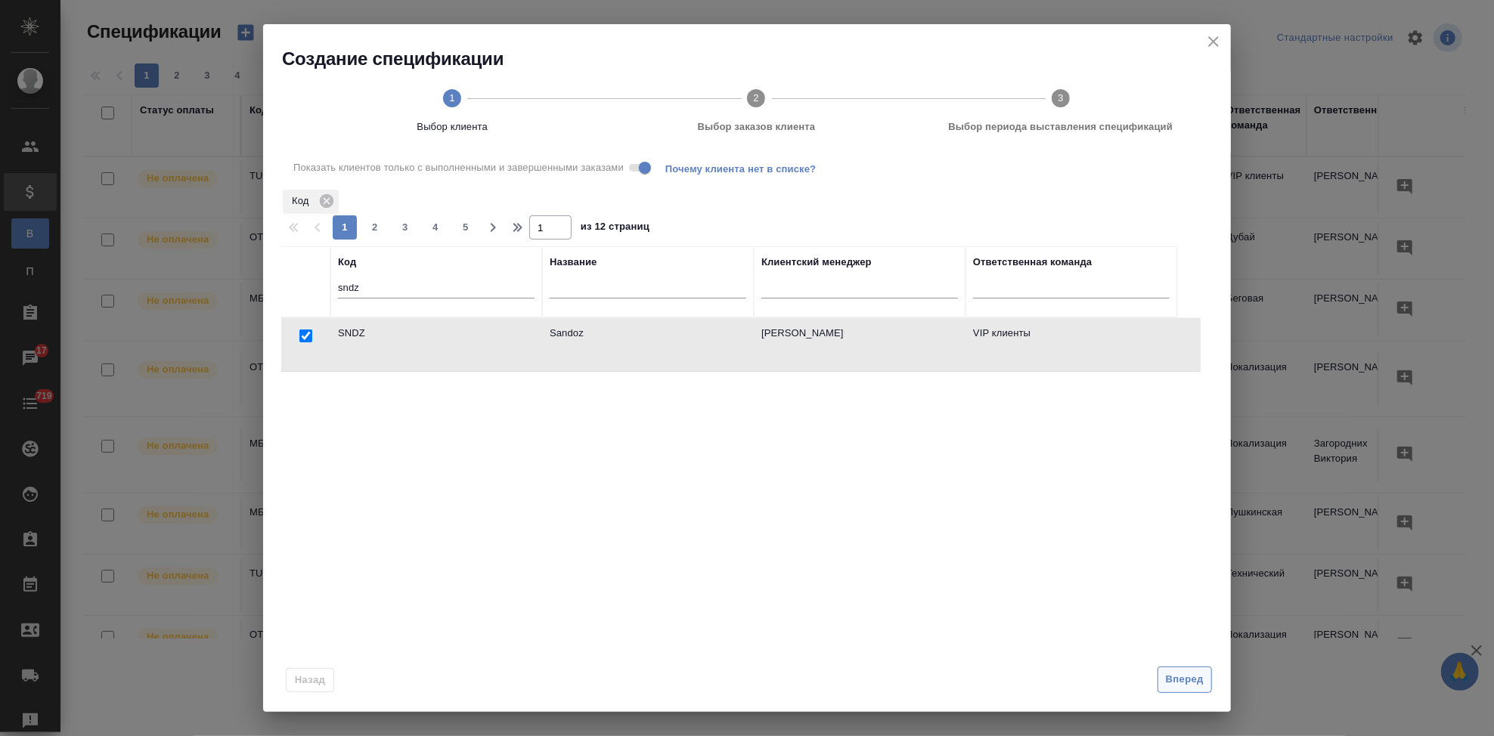
click at [1199, 681] on span "Вперед" at bounding box center [1185, 679] width 38 height 17
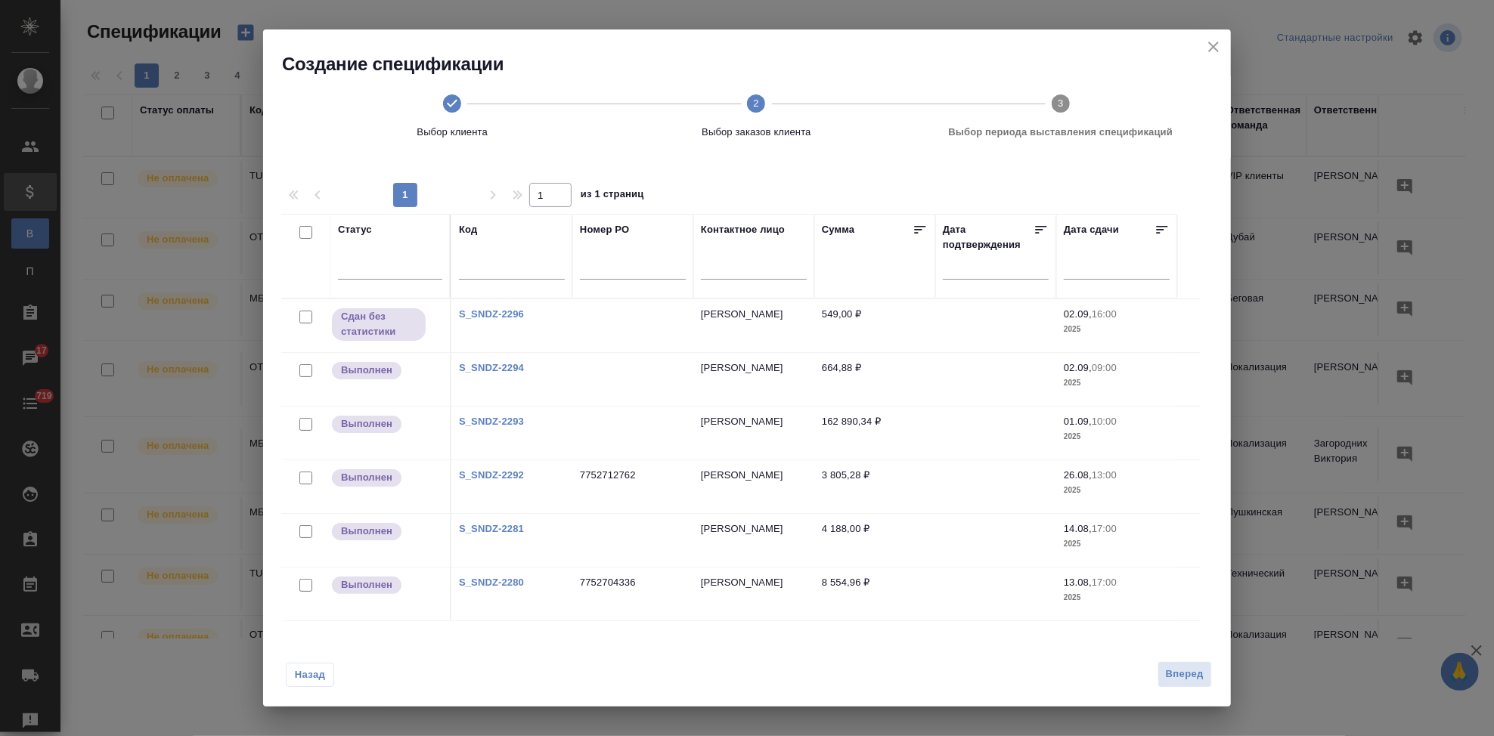
click at [308, 584] on input "checkbox" at bounding box center [305, 585] width 13 height 13
checkbox input "true"
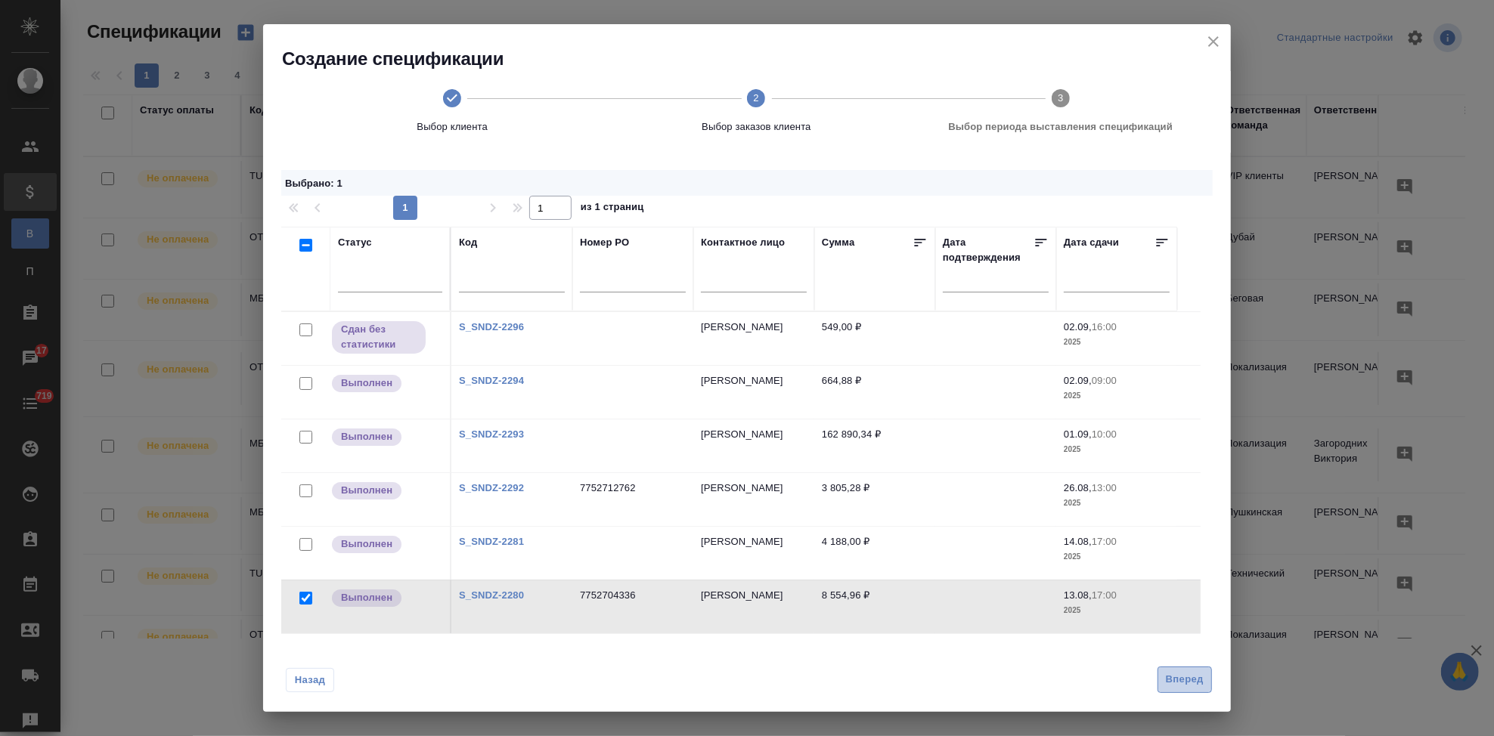
click at [1167, 677] on span "Вперед" at bounding box center [1185, 679] width 38 height 17
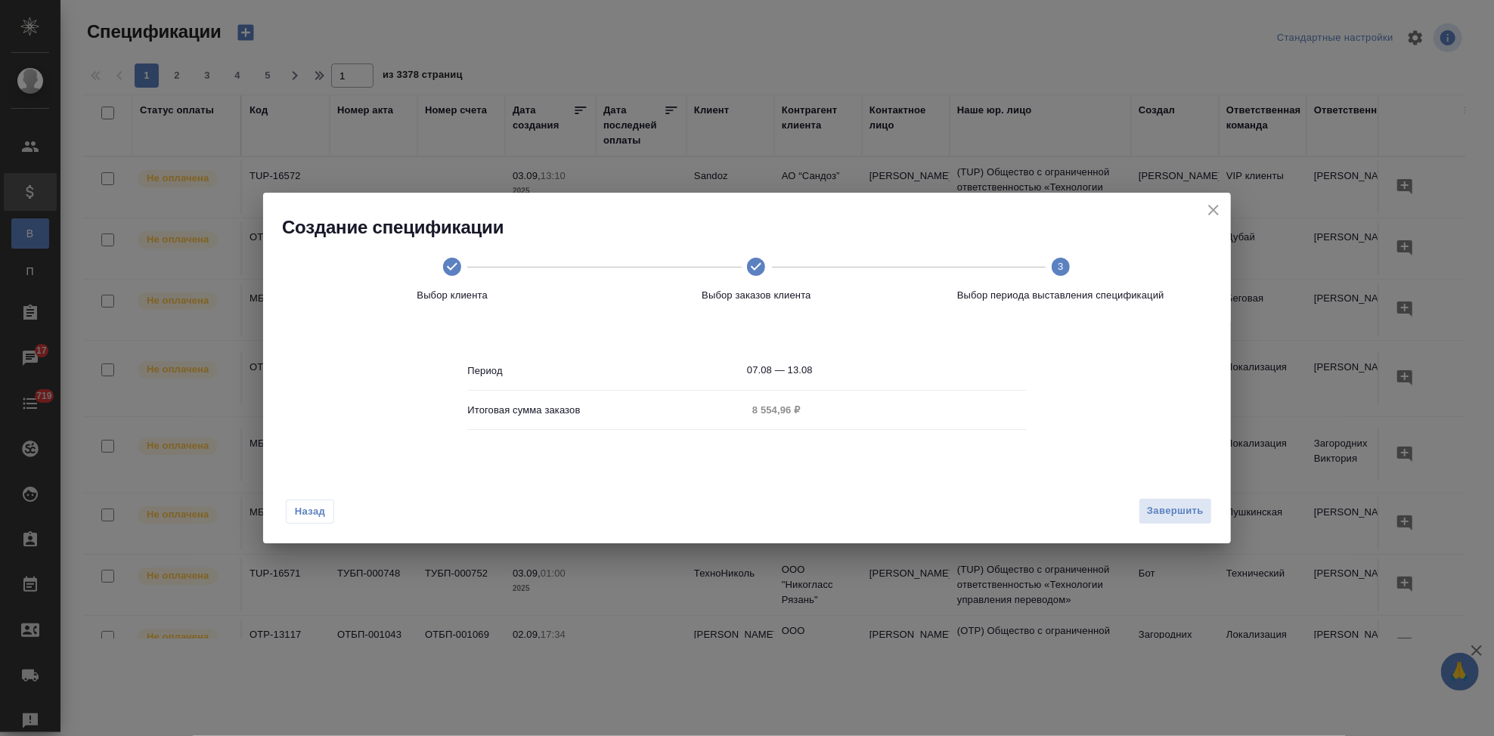
click at [845, 370] on input "07.08 — 13.08" at bounding box center [887, 370] width 280 height 21
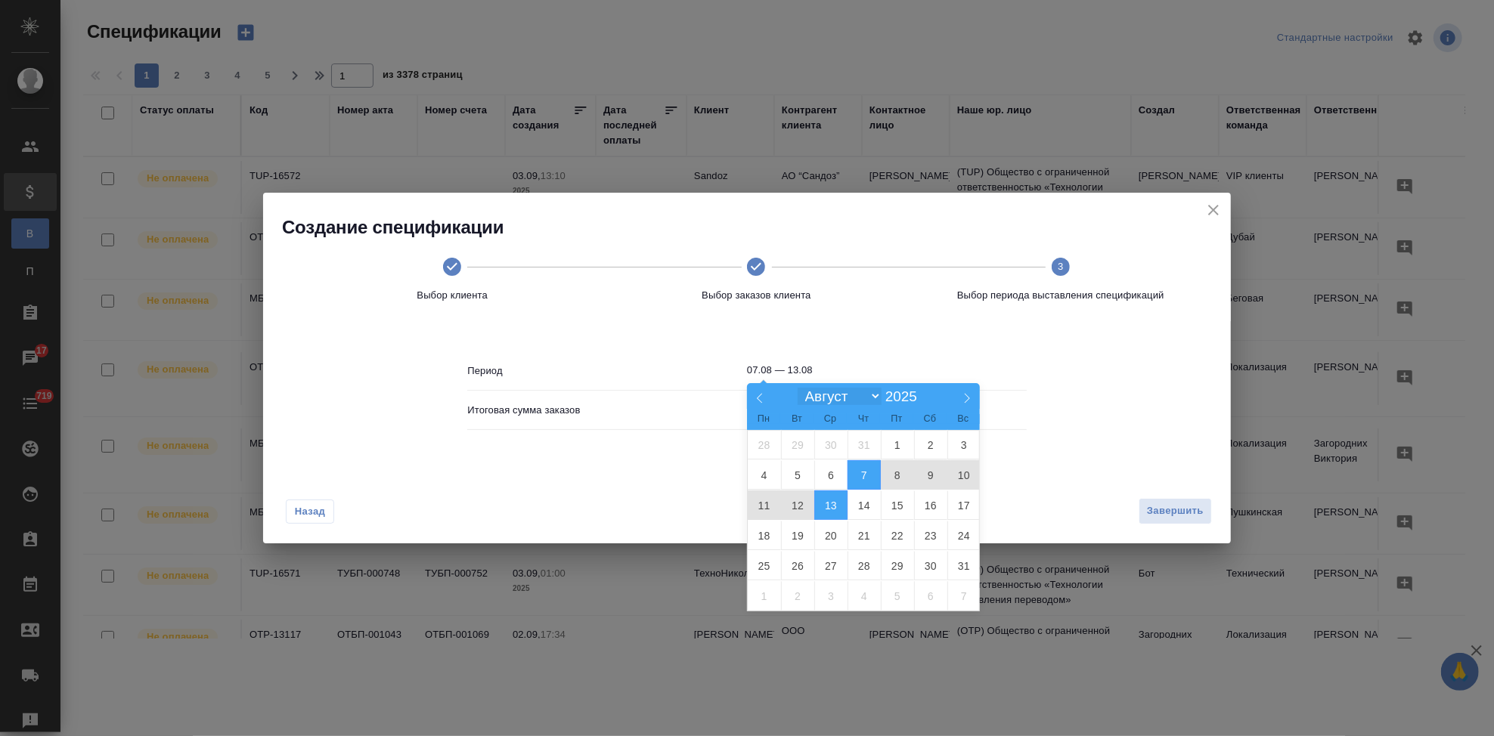
click at [878, 393] on select "Январь Февраль Март Апрель Май Июнь Июль Август Сентябрь Октябрь Ноябрь Декабрь" at bounding box center [839, 396] width 83 height 17
select select "8"
click at [798, 389] on select "Январь Февраль Март Апрель Май Июнь Июль Август Сентябрь Октябрь Ноябрь Декабрь" at bounding box center [839, 396] width 83 height 17
click at [804, 444] on span "2" at bounding box center [797, 444] width 33 height 29
type input "02.09"
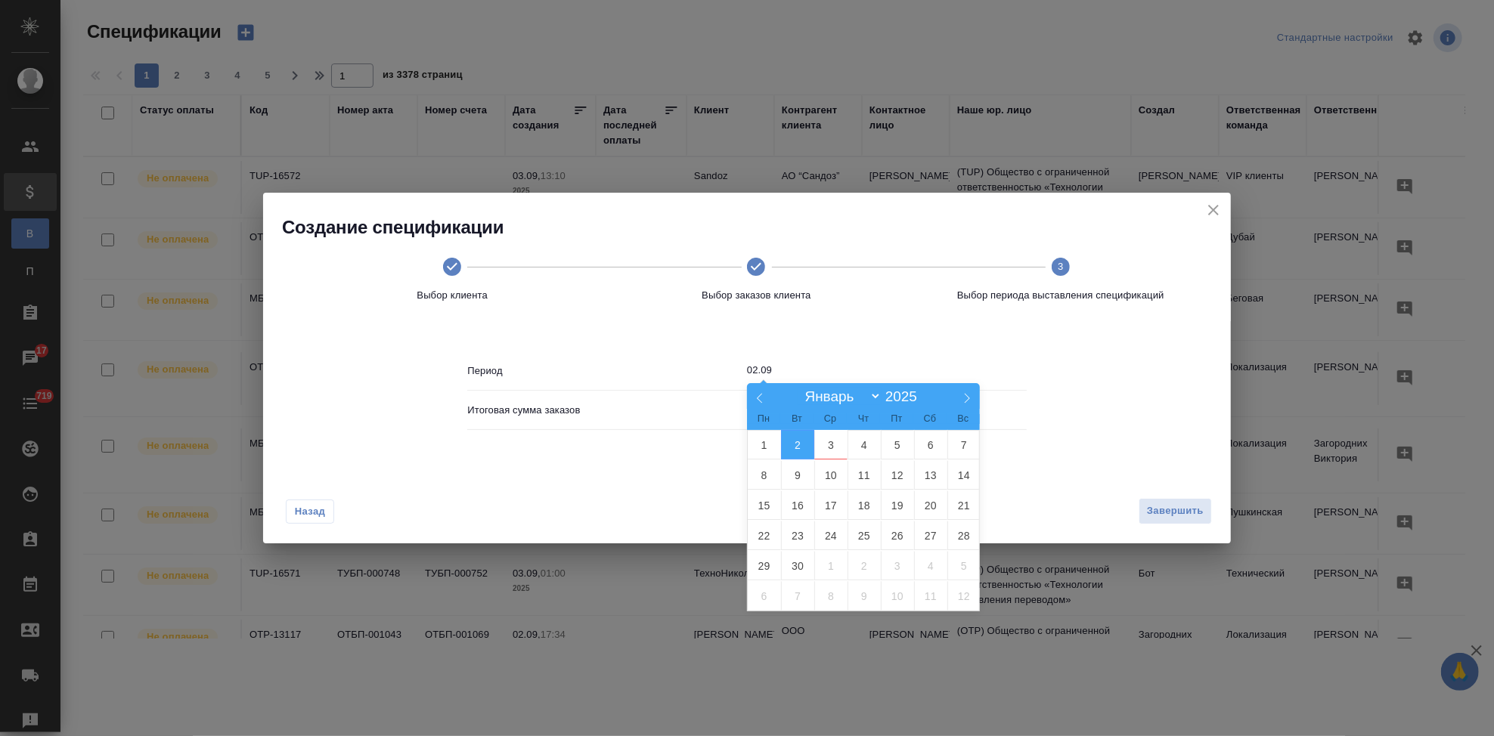
click at [804, 444] on span "2" at bounding box center [797, 444] width 33 height 29
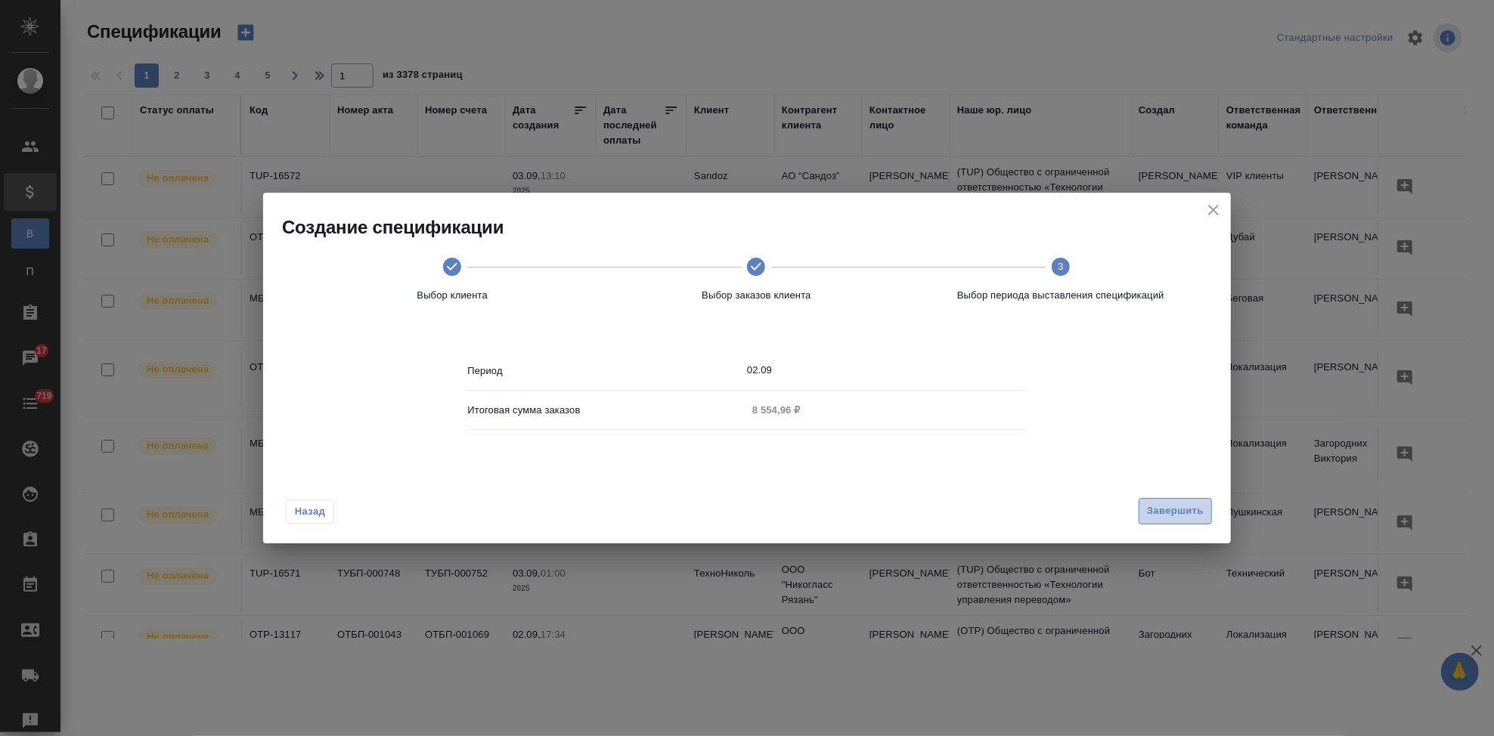
click at [1148, 509] on span "Завершить" at bounding box center [1175, 511] width 57 height 17
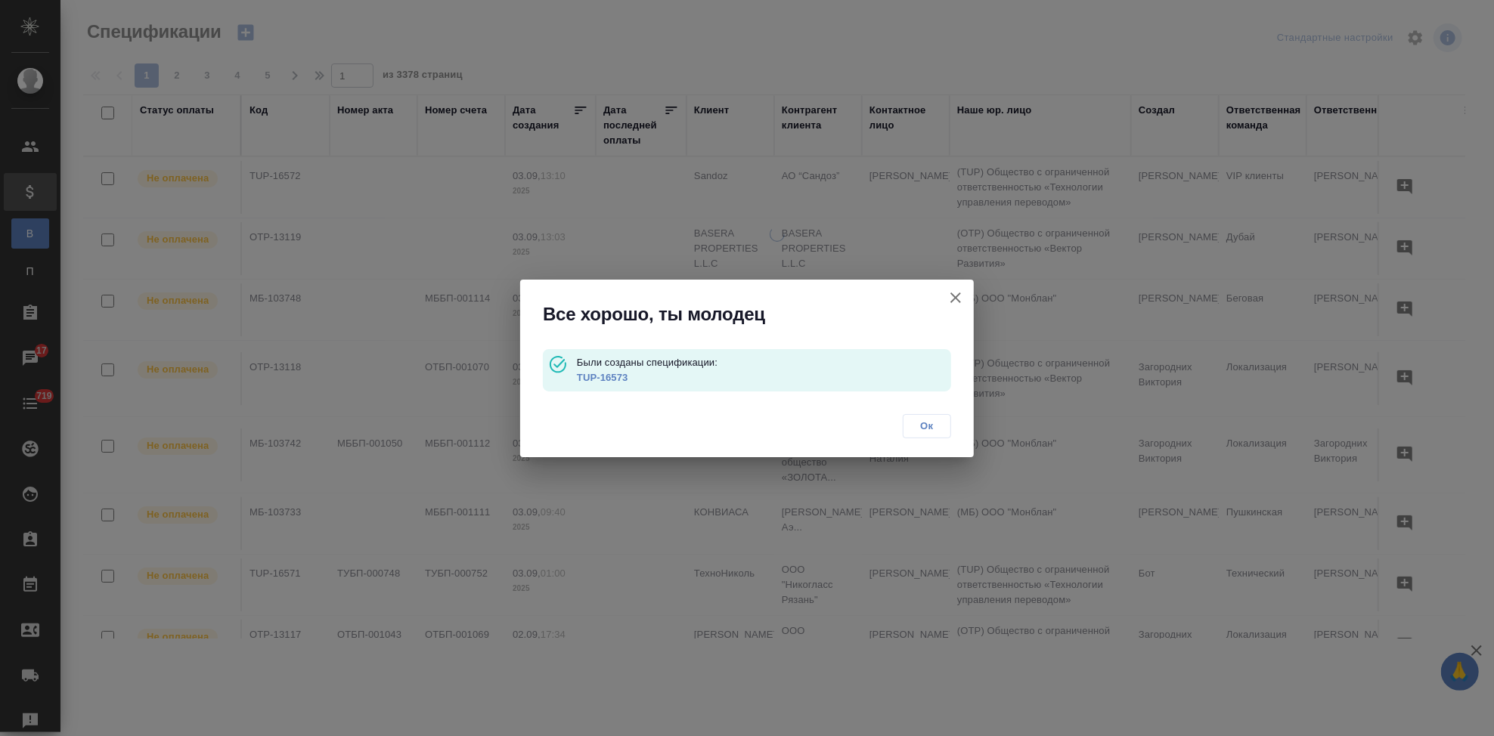
click at [612, 380] on link "TUP-16573" at bounding box center [602, 377] width 51 height 11
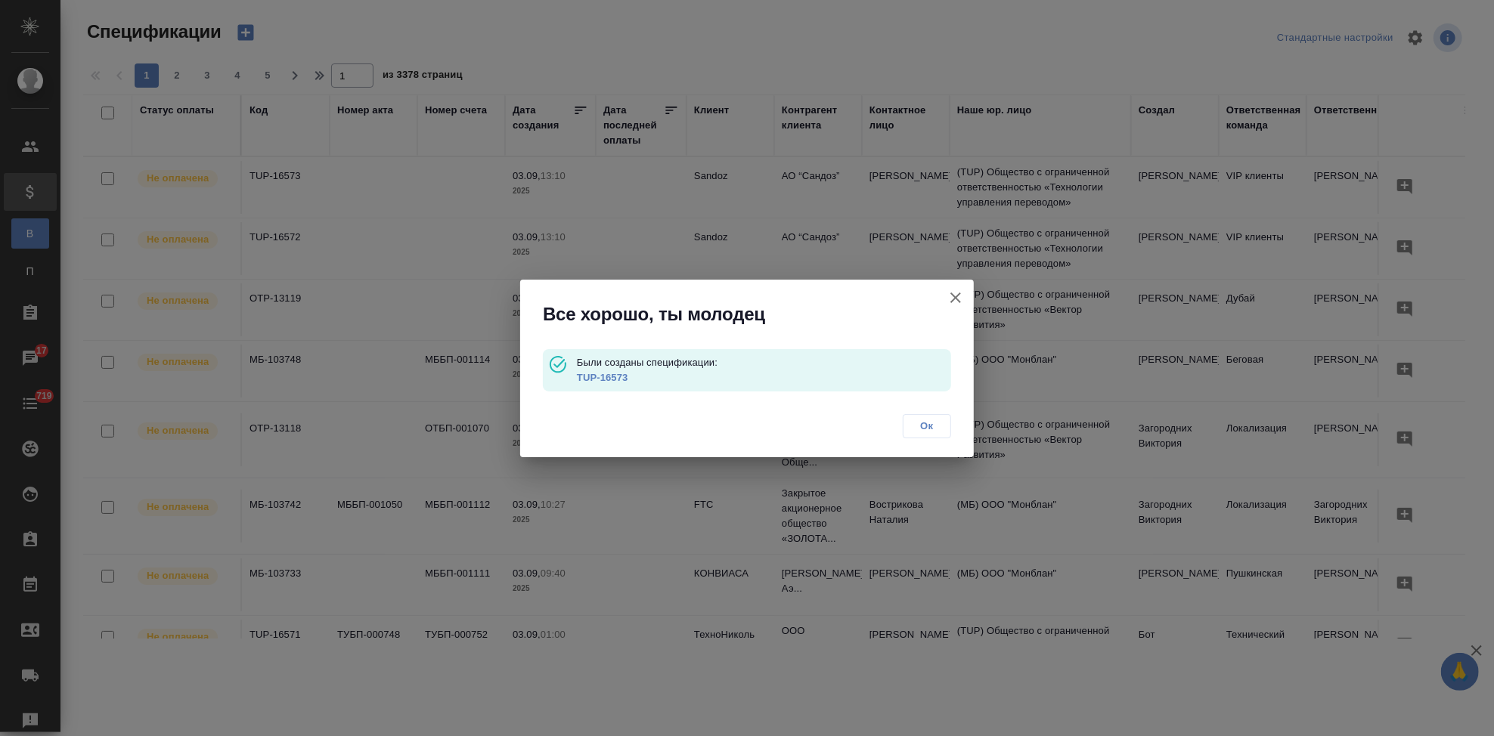
click at [923, 427] on span "Ок" at bounding box center [927, 426] width 32 height 15
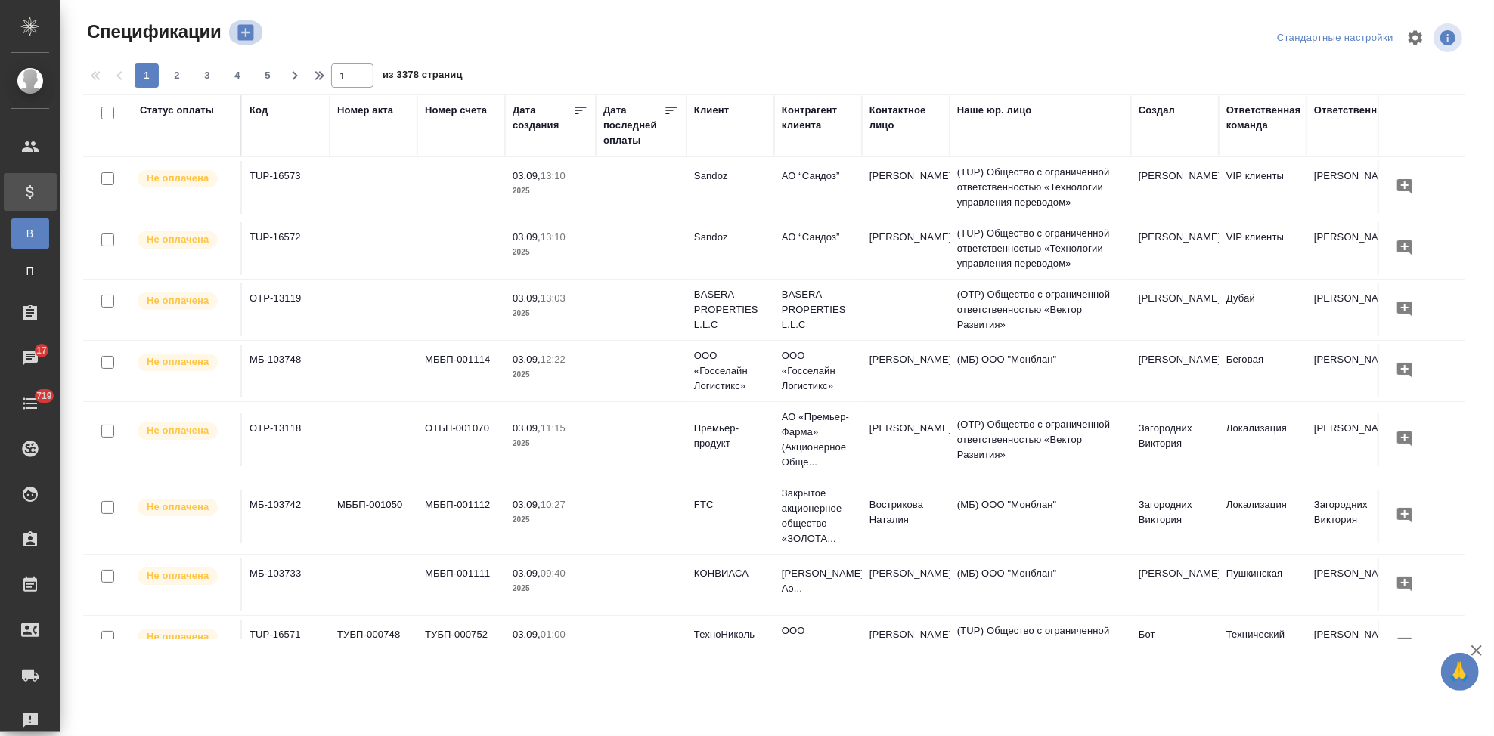
click at [241, 29] on icon "button" at bounding box center [245, 33] width 16 height 16
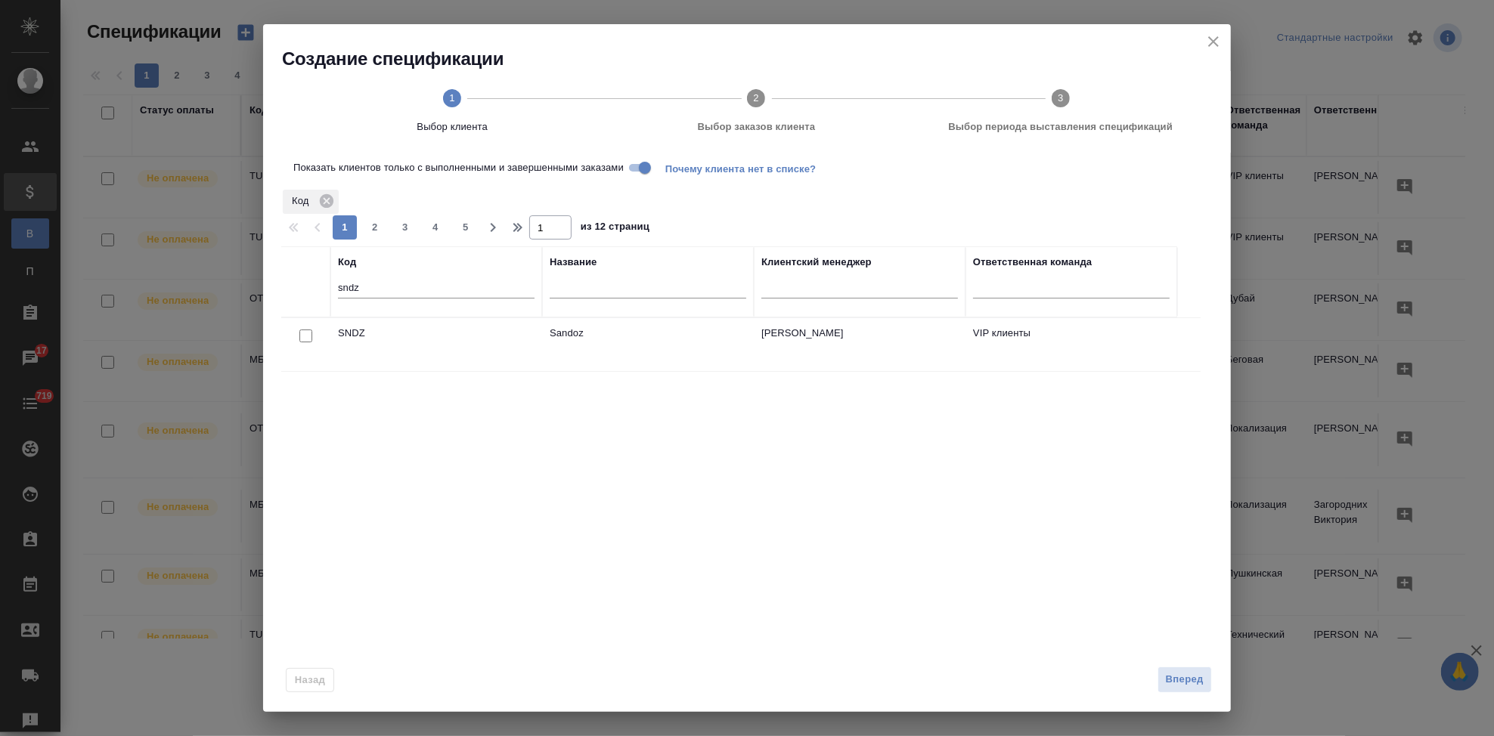
click at [314, 339] on div at bounding box center [306, 336] width 34 height 21
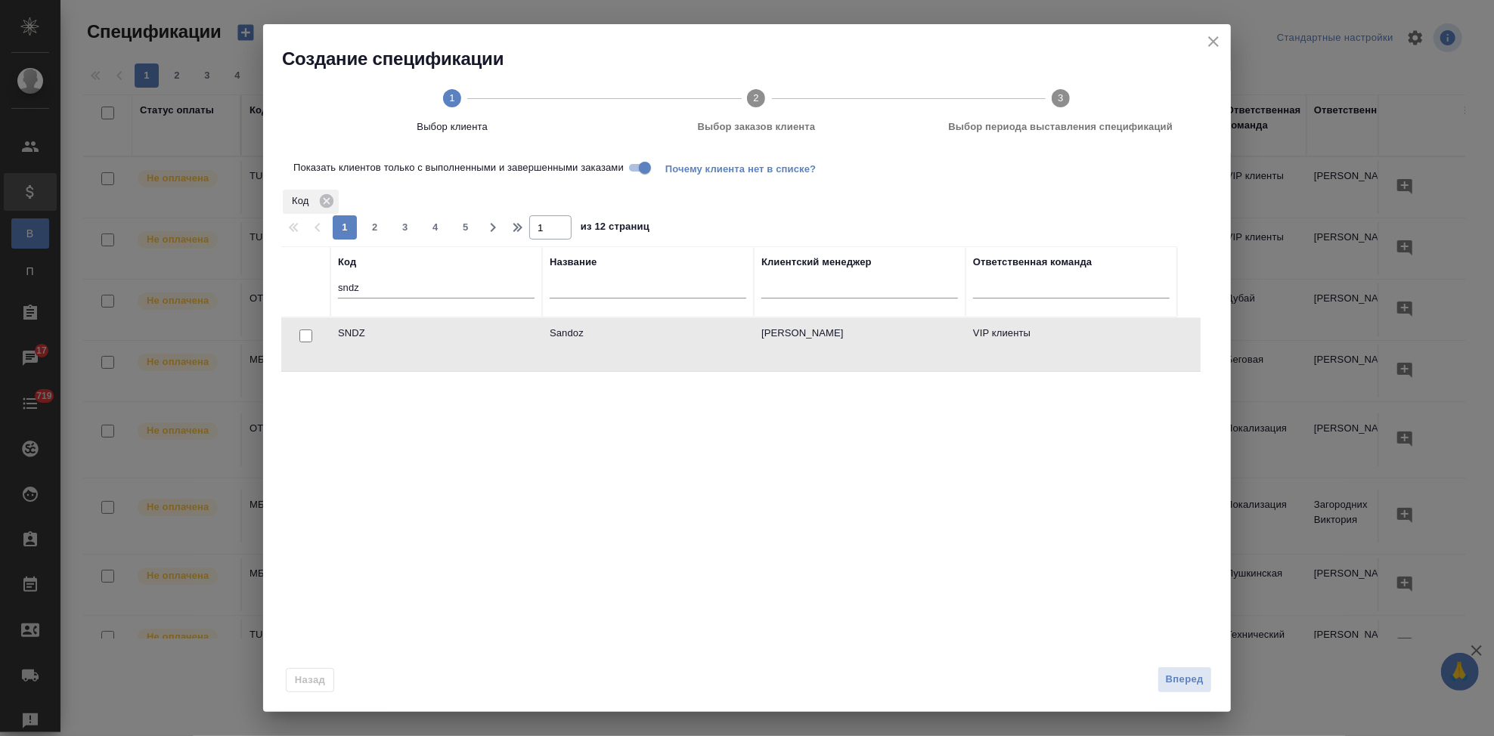
click at [307, 336] on input "checkbox" at bounding box center [305, 336] width 13 height 13
checkbox input "true"
click at [1180, 680] on span "Вперед" at bounding box center [1185, 679] width 38 height 17
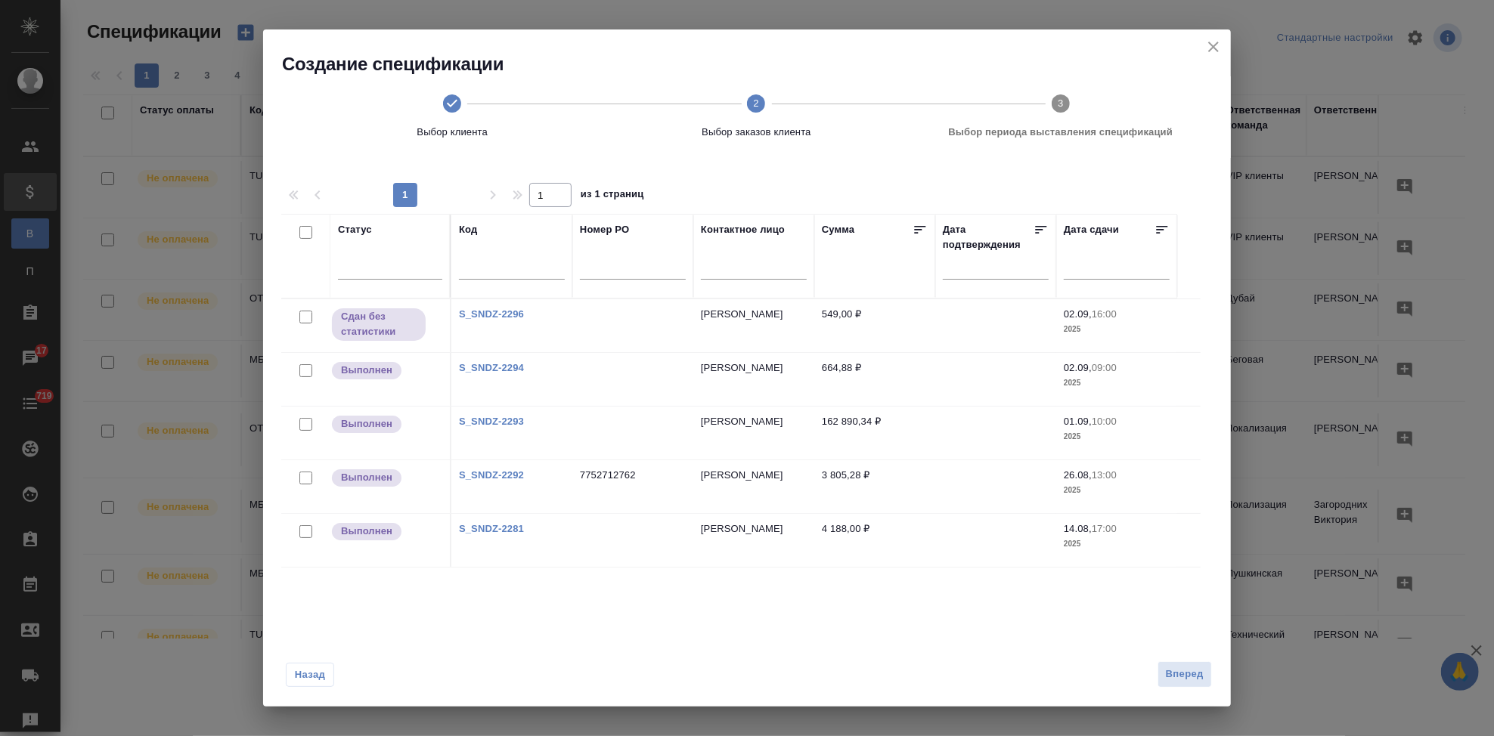
click at [493, 530] on link "S_SNDZ-2281" at bounding box center [491, 528] width 65 height 11
click at [303, 682] on span "Назад" at bounding box center [310, 675] width 32 height 15
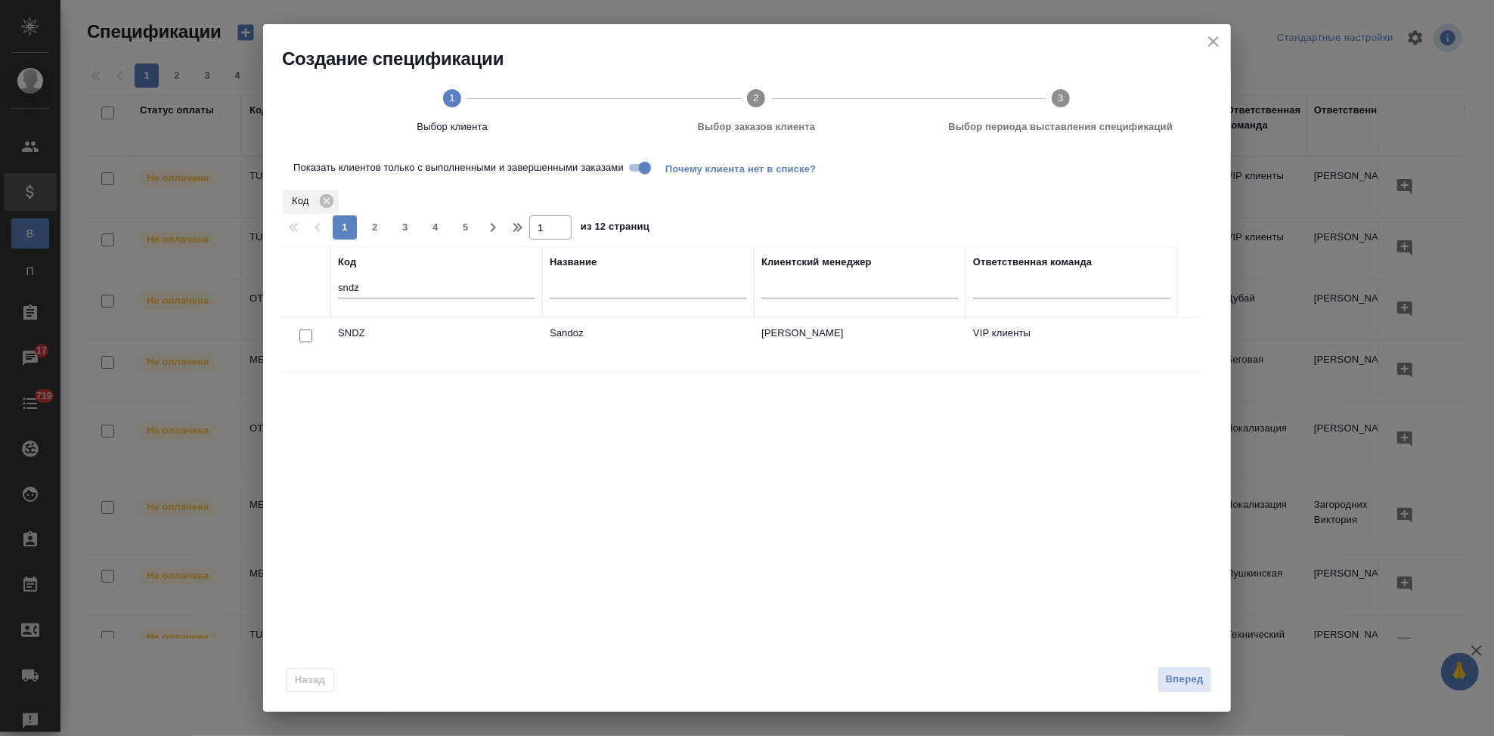
click at [305, 334] on input "checkbox" at bounding box center [305, 336] width 13 height 13
checkbox input "true"
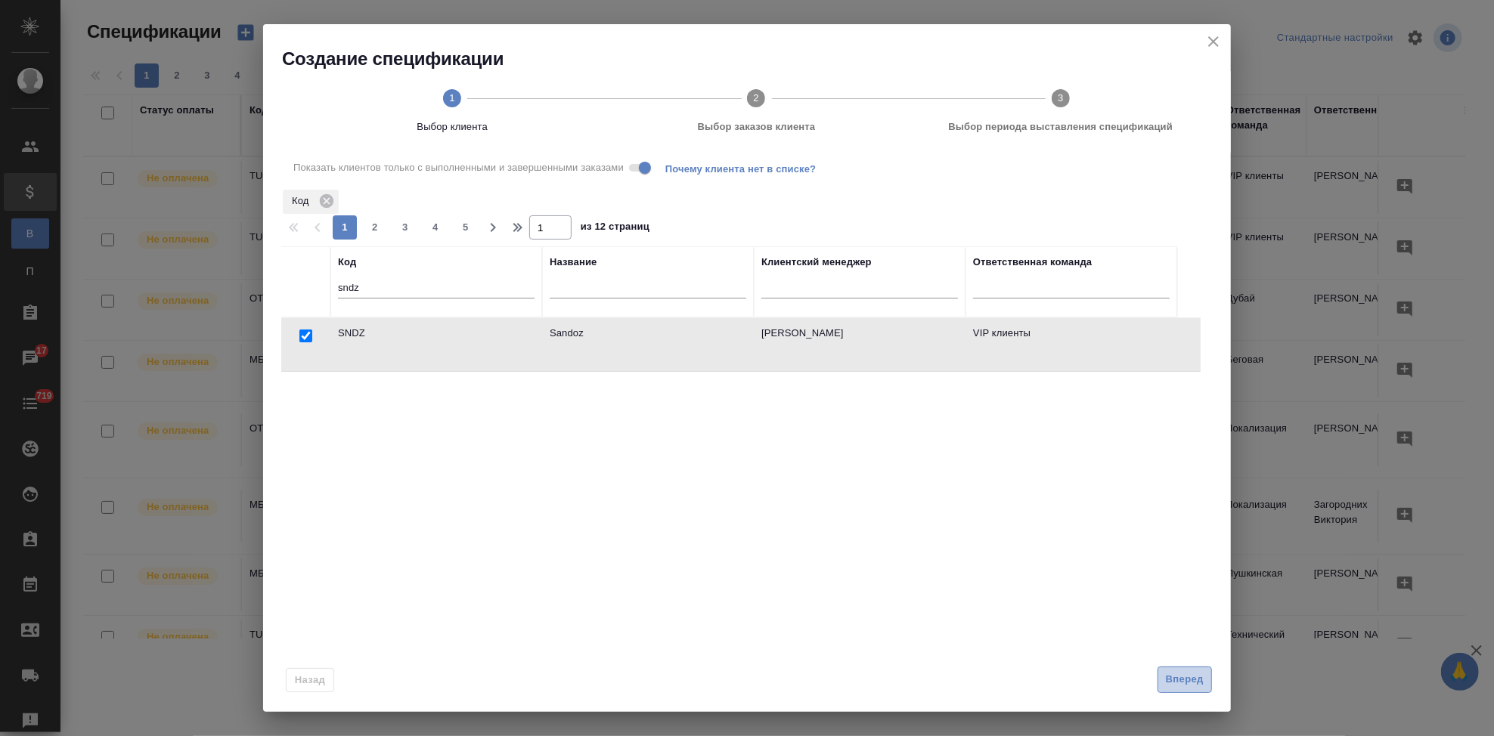
click at [1170, 682] on span "Вперед" at bounding box center [1185, 679] width 38 height 17
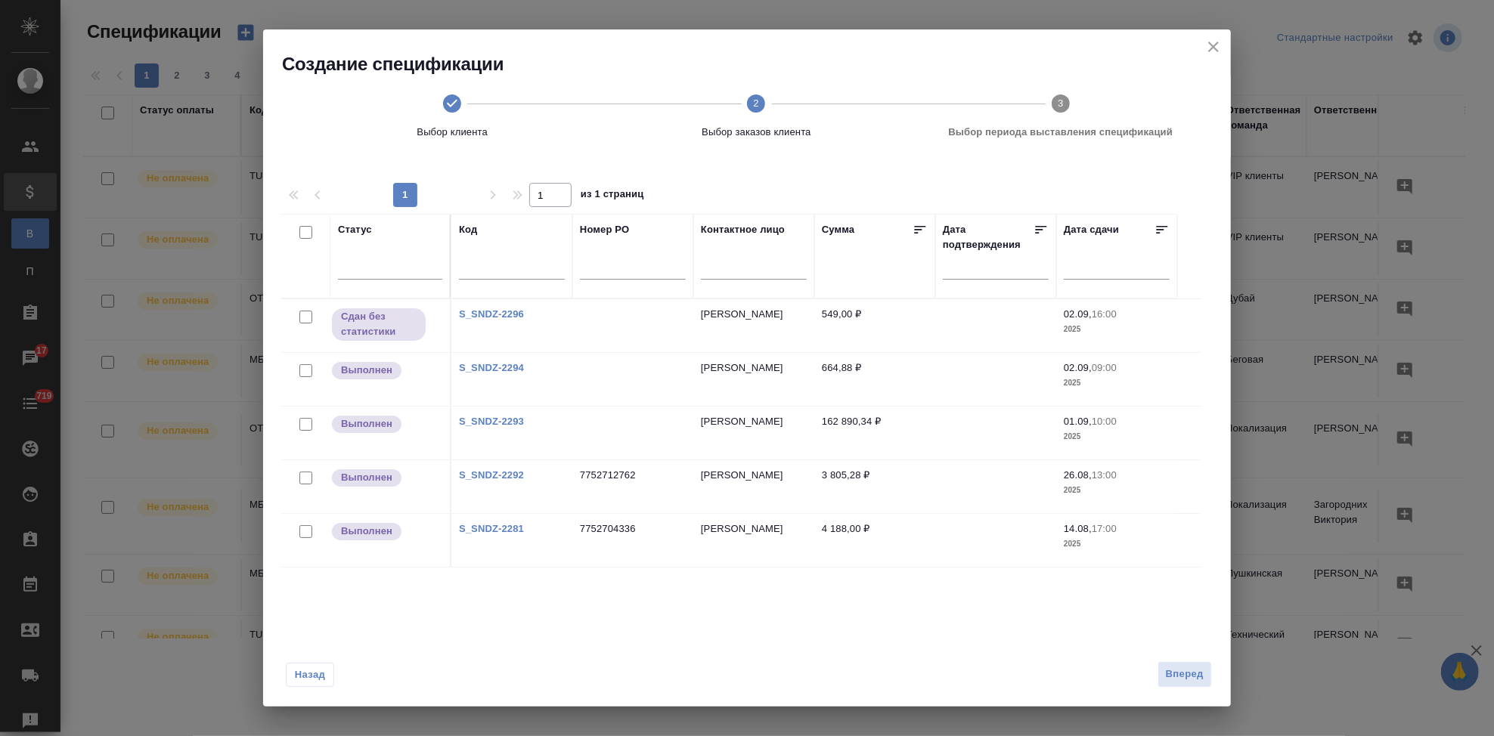
click at [308, 533] on input "checkbox" at bounding box center [305, 531] width 13 height 13
checkbox input "true"
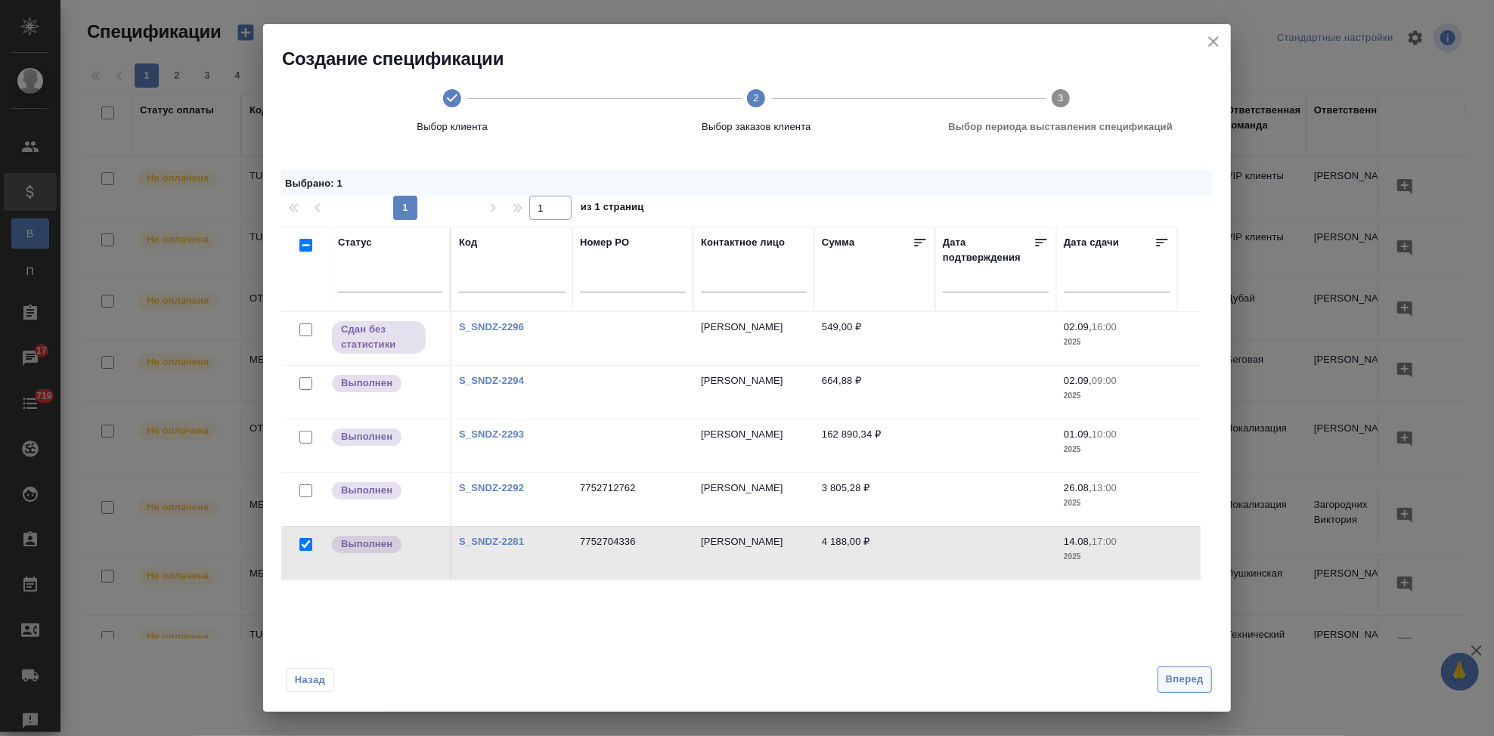
click at [1168, 682] on span "Вперед" at bounding box center [1185, 679] width 38 height 17
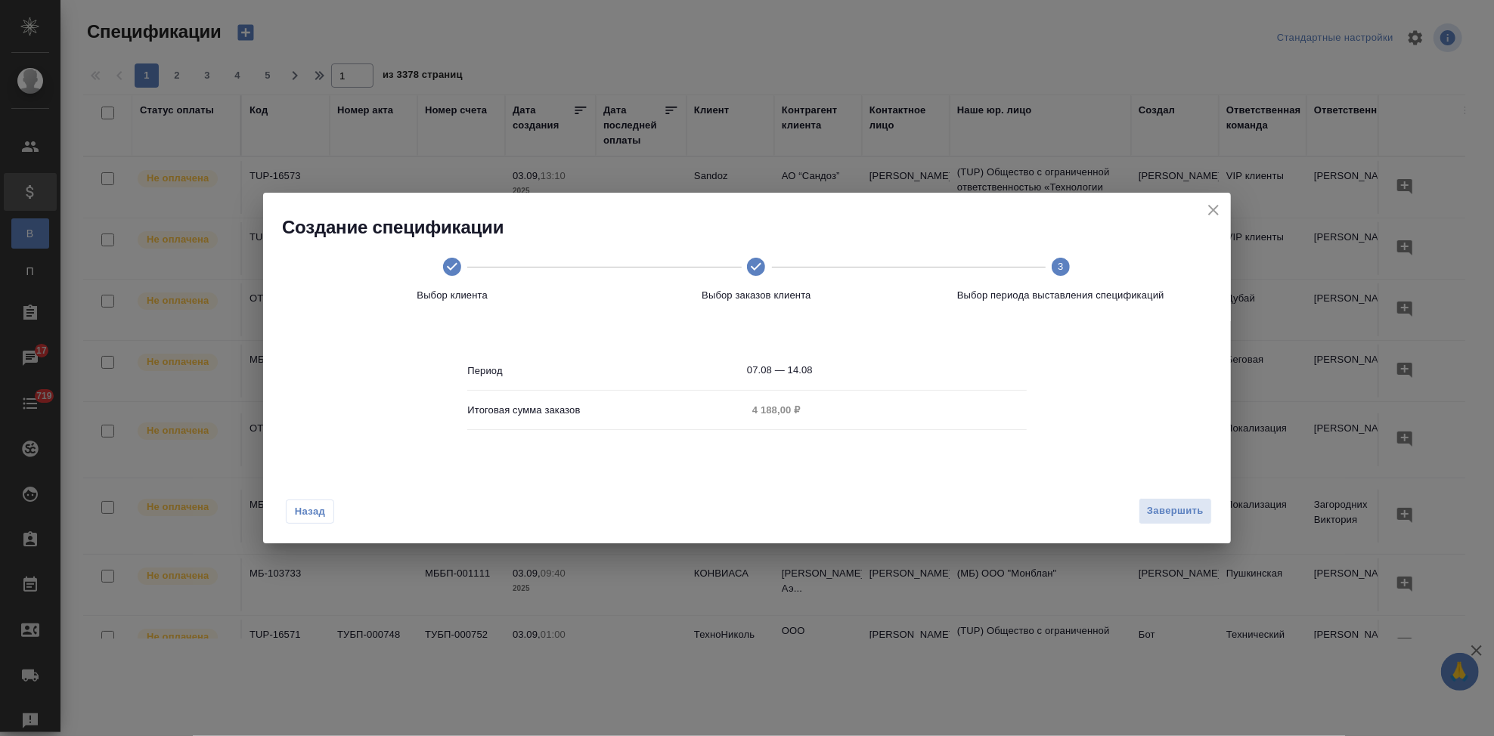
click at [832, 370] on input "07.08 — 14.08" at bounding box center [887, 370] width 280 height 21
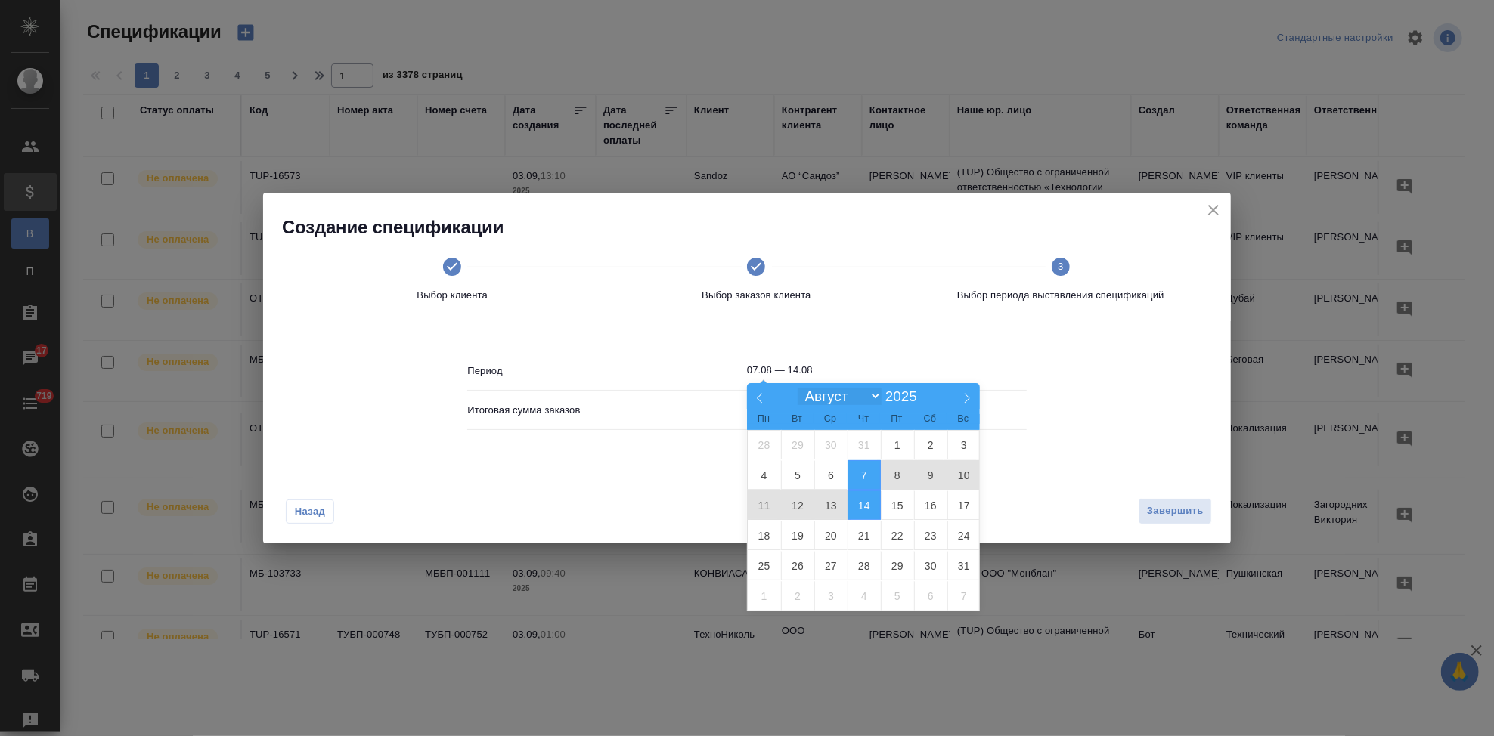
click at [880, 390] on select "Январь Февраль Март Апрель Май Июнь Июль Август Сентябрь Октябрь Ноябрь Декабрь" at bounding box center [839, 396] width 83 height 17
select select "8"
click at [798, 389] on select "Январь Февраль Март Апрель Май Июнь Июль Август Сентябрь Октябрь Ноябрь Декабрь" at bounding box center [839, 396] width 83 height 17
click at [801, 427] on div "Пн Вт Ср Чт Пт Сб Вс" at bounding box center [863, 419] width 233 height 21
click at [802, 443] on span "2" at bounding box center [797, 444] width 33 height 29
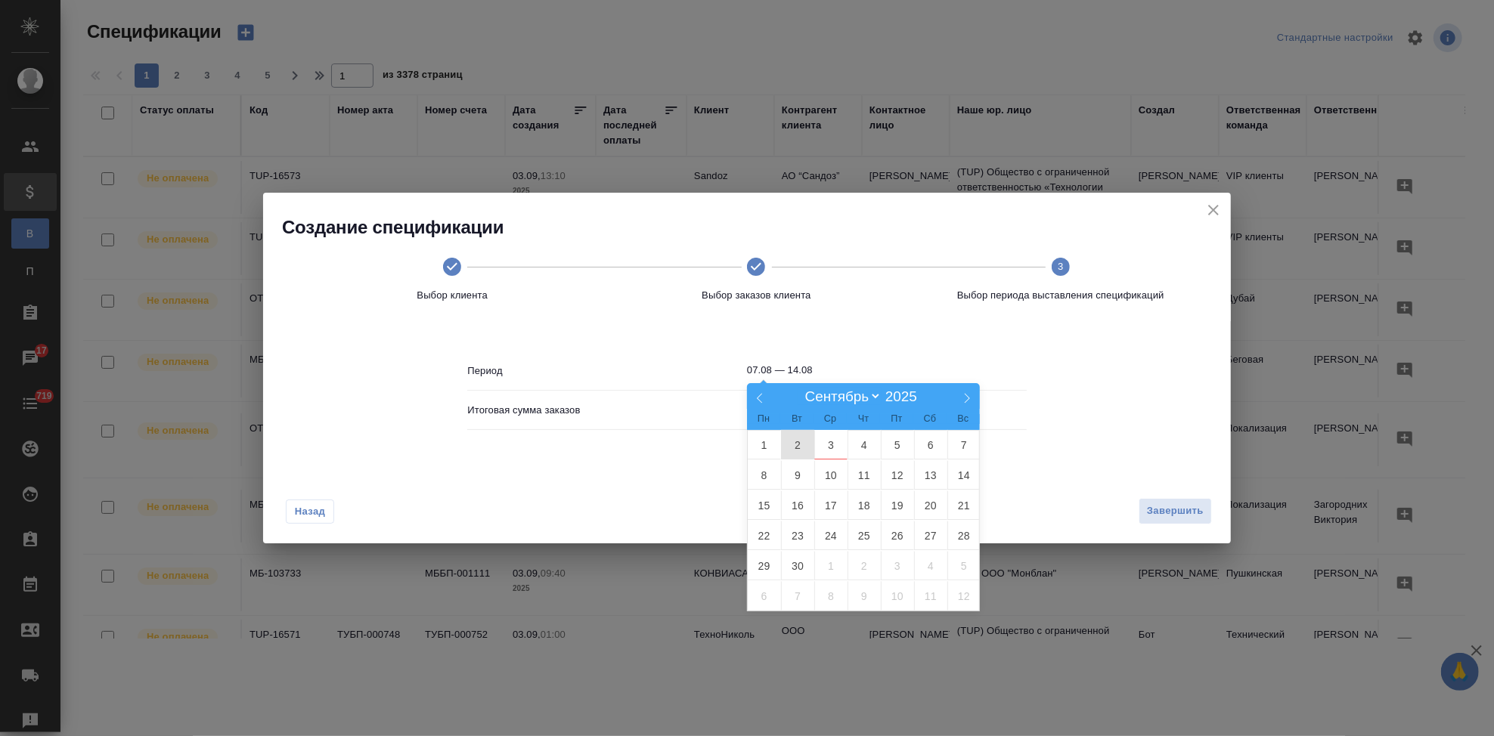
type input "02.09"
click at [792, 445] on span "2" at bounding box center [797, 444] width 33 height 29
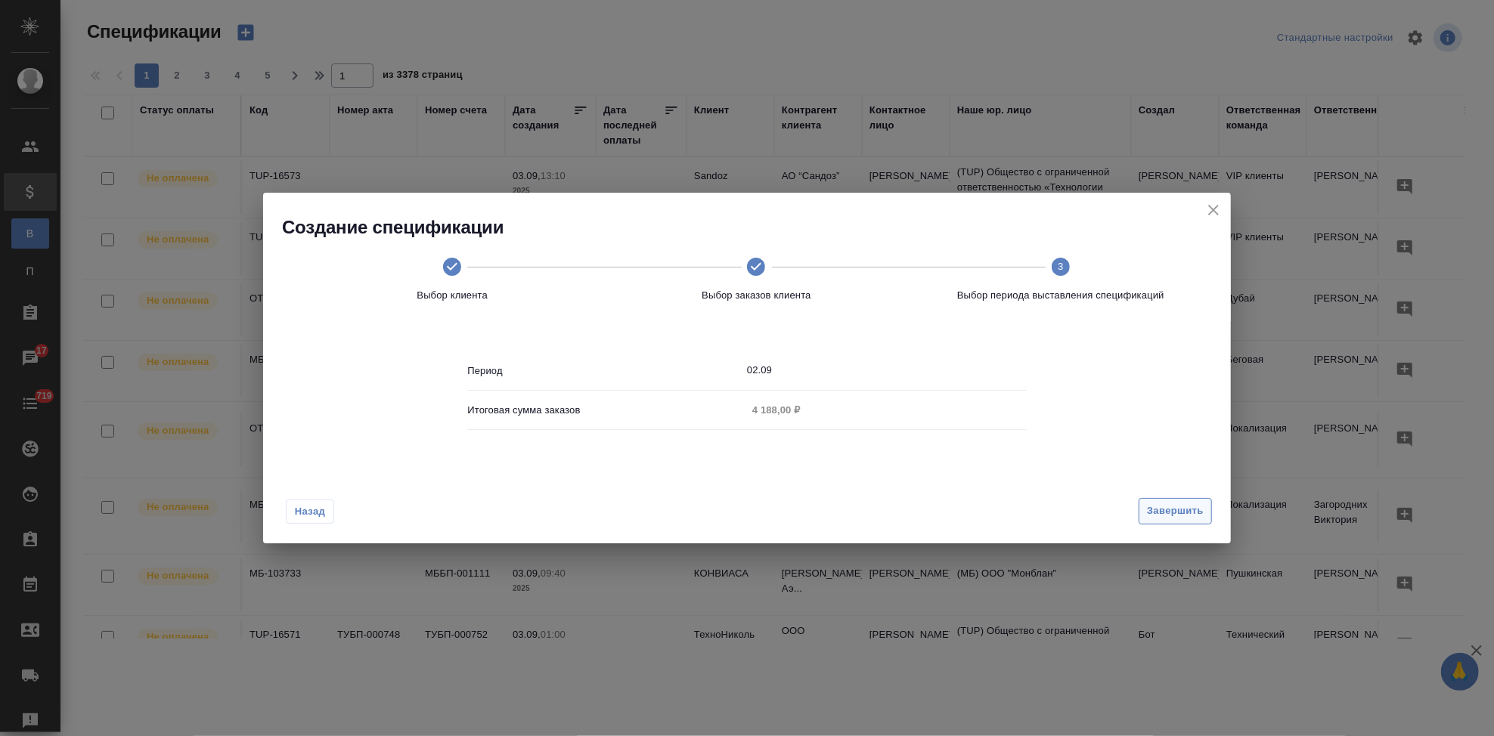
click at [1179, 505] on span "Завершить" at bounding box center [1175, 511] width 57 height 17
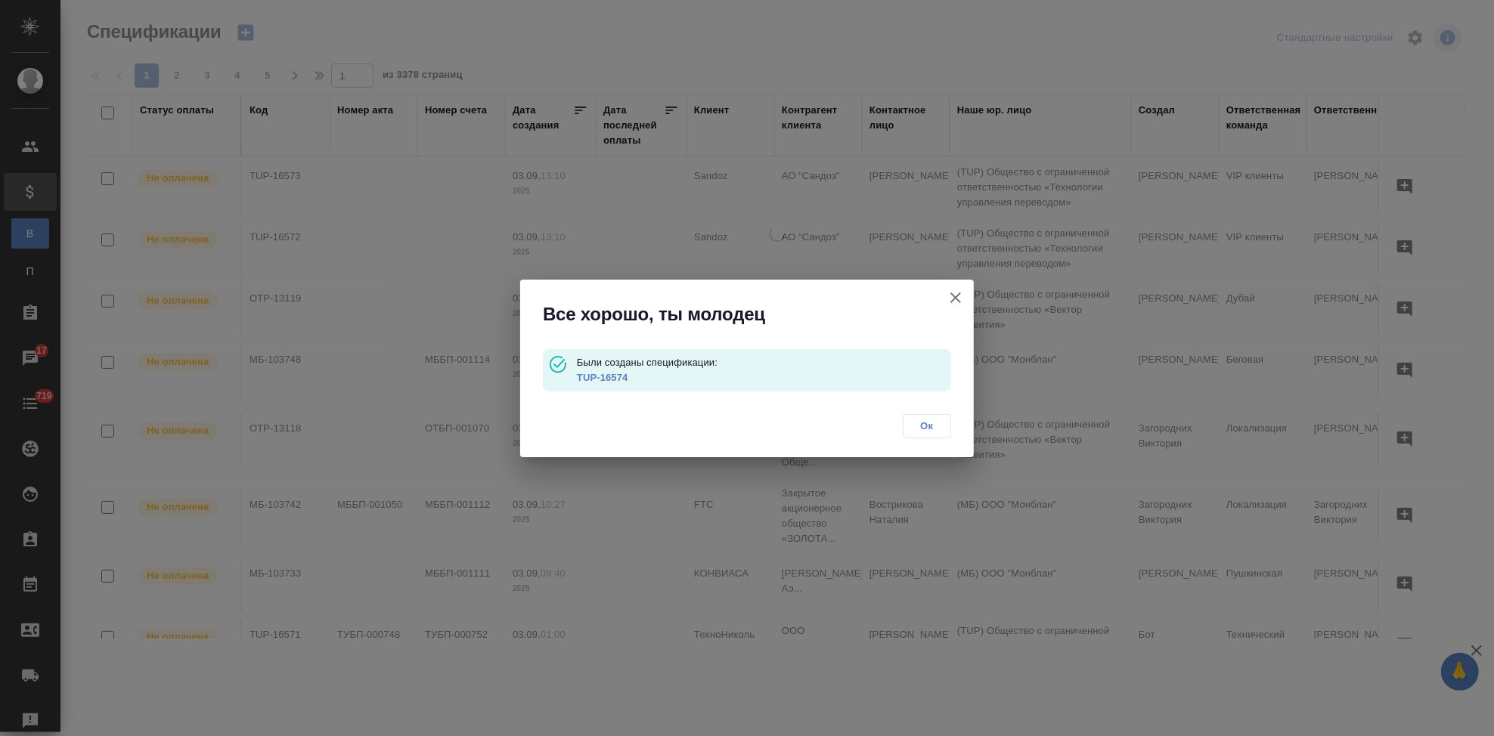
click at [586, 377] on link "TUP-16574" at bounding box center [602, 377] width 51 height 11
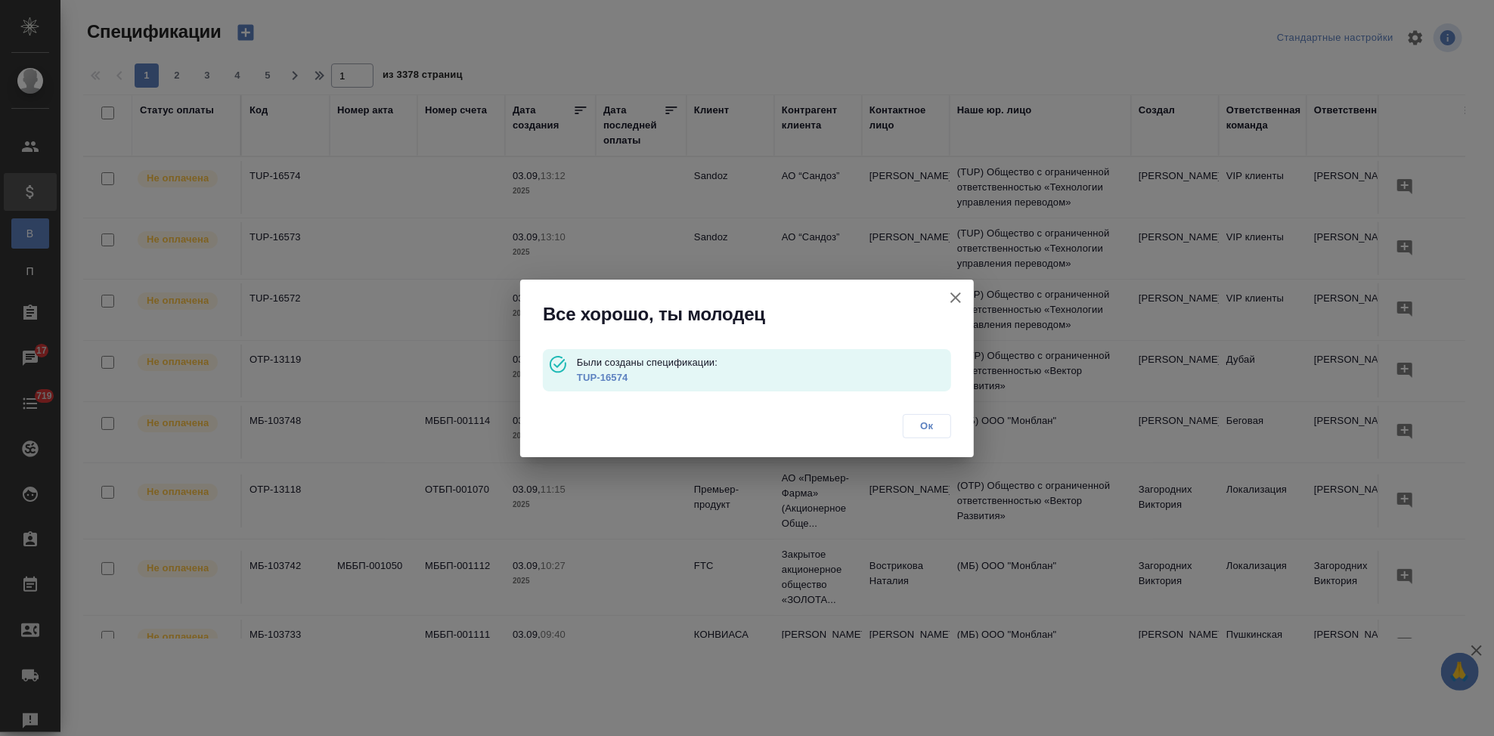
drag, startPoint x: 920, startPoint y: 429, endPoint x: 247, endPoint y: 33, distance: 780.8
click at [921, 429] on span "Ок" at bounding box center [927, 426] width 32 height 15
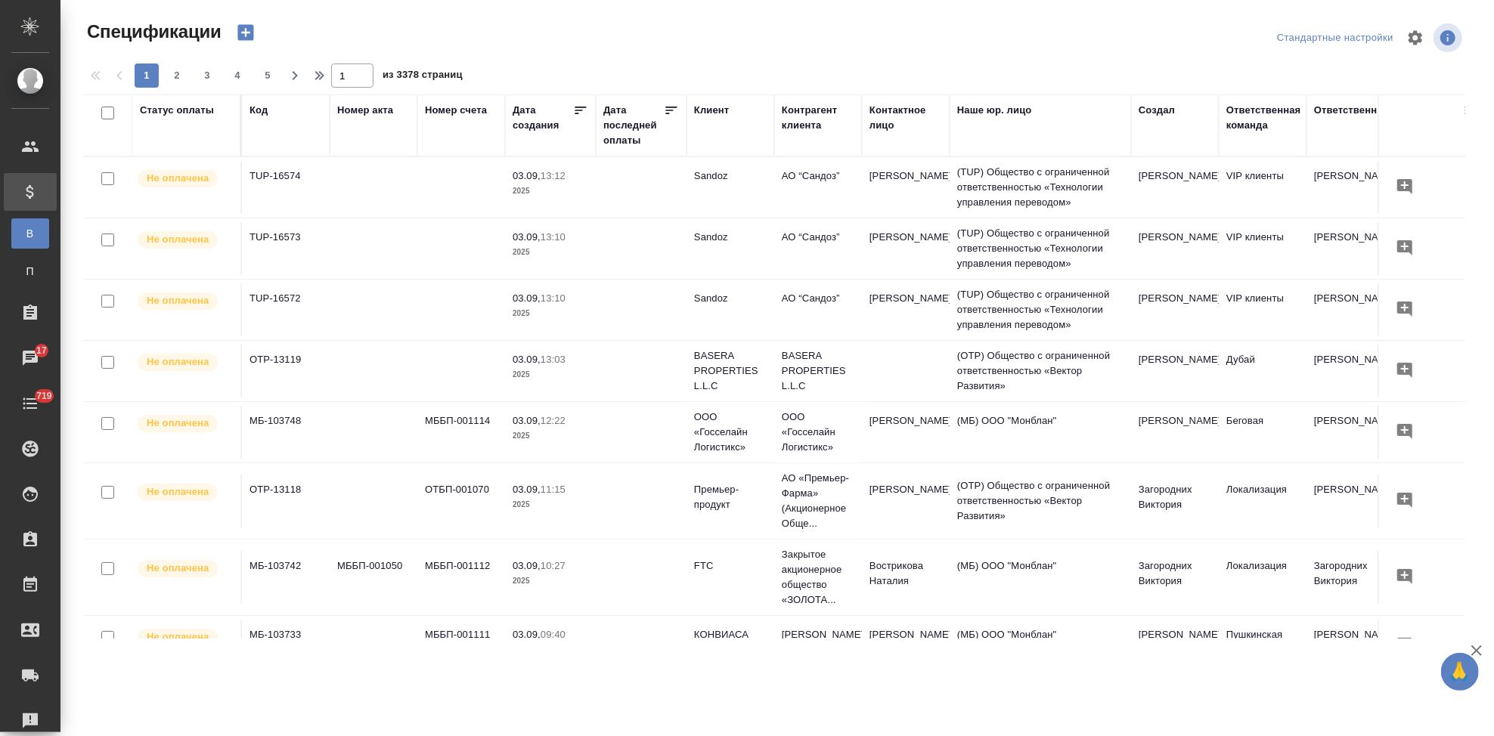
click at [247, 33] on icon "button" at bounding box center [245, 33] width 16 height 16
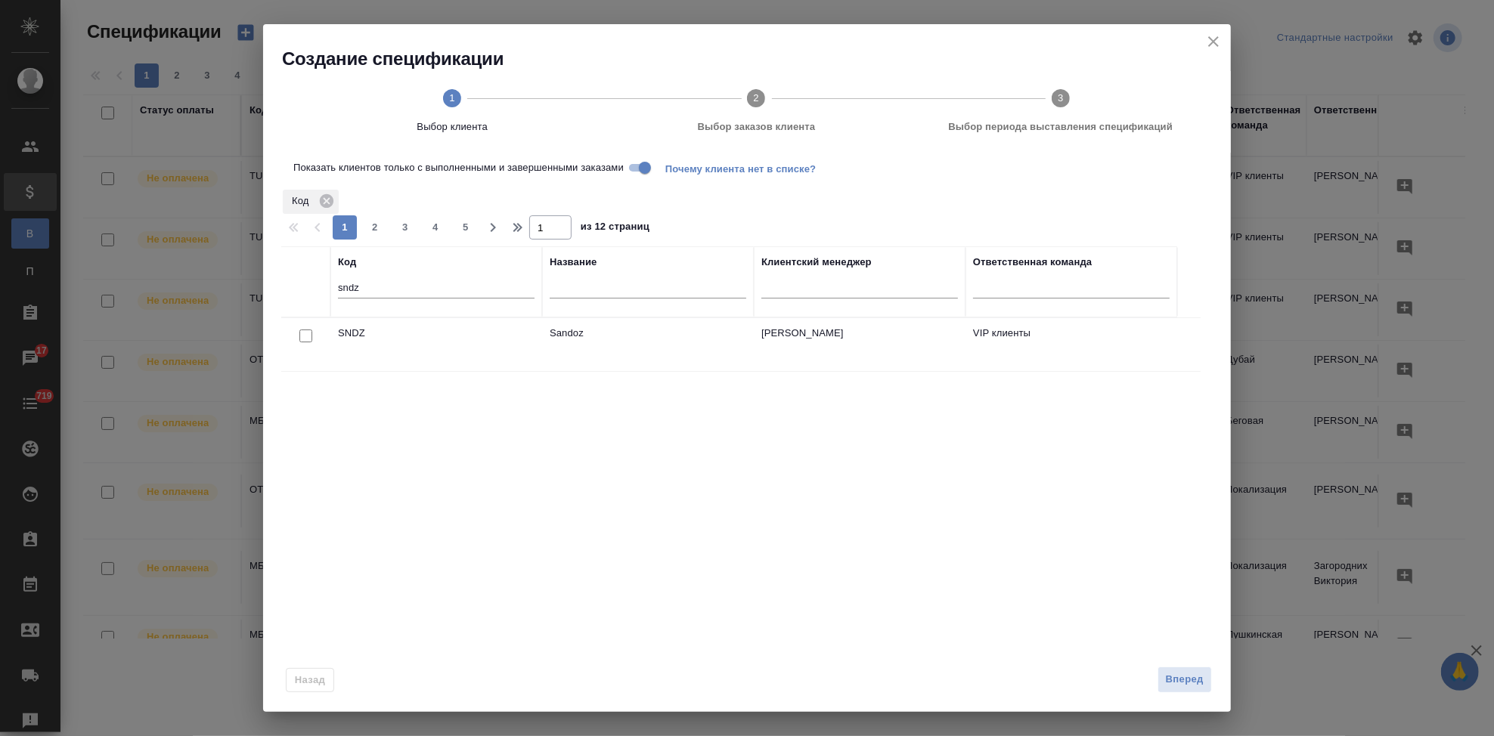
click at [305, 338] on input "checkbox" at bounding box center [305, 336] width 13 height 13
checkbox input "true"
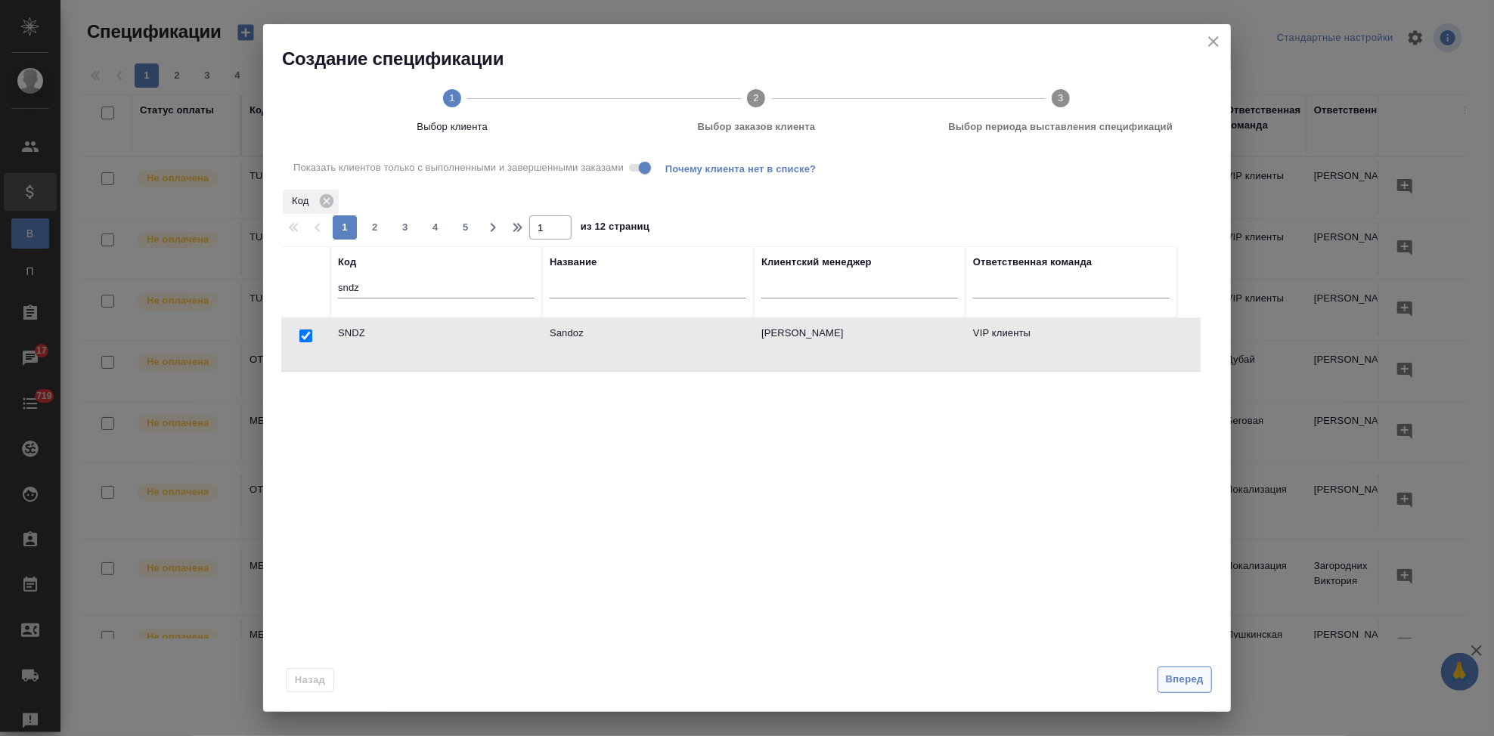
click at [1170, 678] on span "Вперед" at bounding box center [1185, 679] width 38 height 17
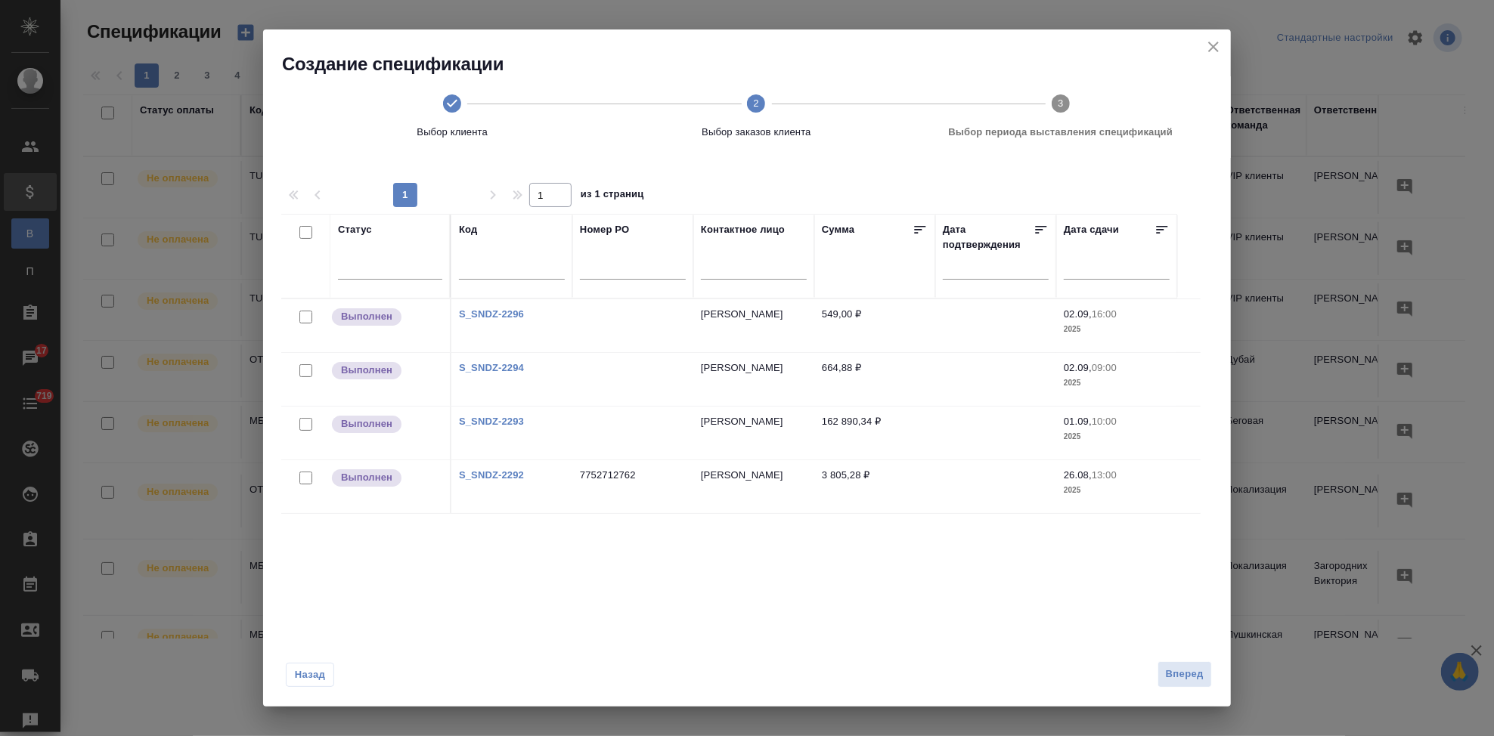
drag, startPoint x: 637, startPoint y: 475, endPoint x: 583, endPoint y: 475, distance: 54.4
click at [583, 475] on td "7752712762" at bounding box center [632, 486] width 121 height 53
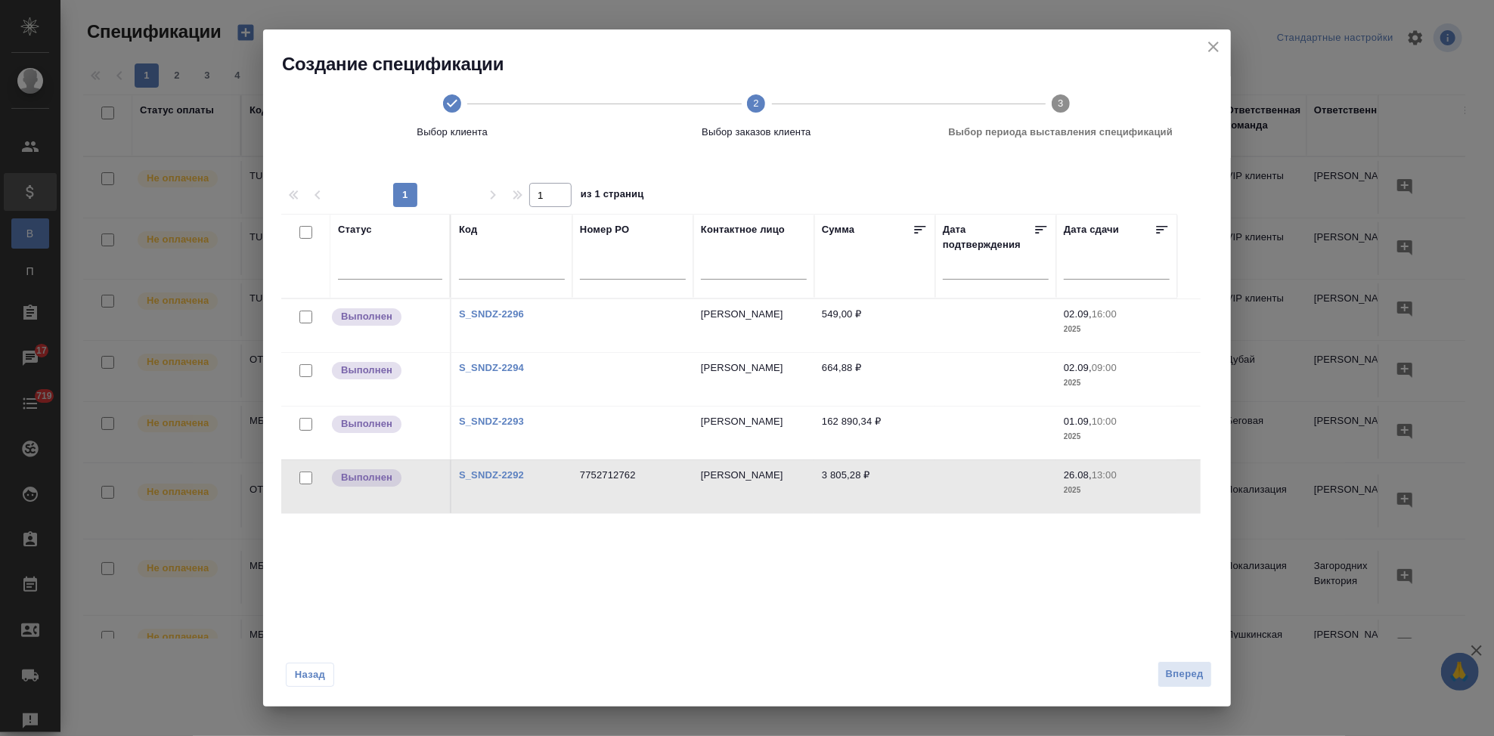
click at [616, 476] on td "7752712762" at bounding box center [632, 486] width 121 height 53
click at [308, 477] on input "checkbox" at bounding box center [305, 478] width 13 height 13
checkbox input "true"
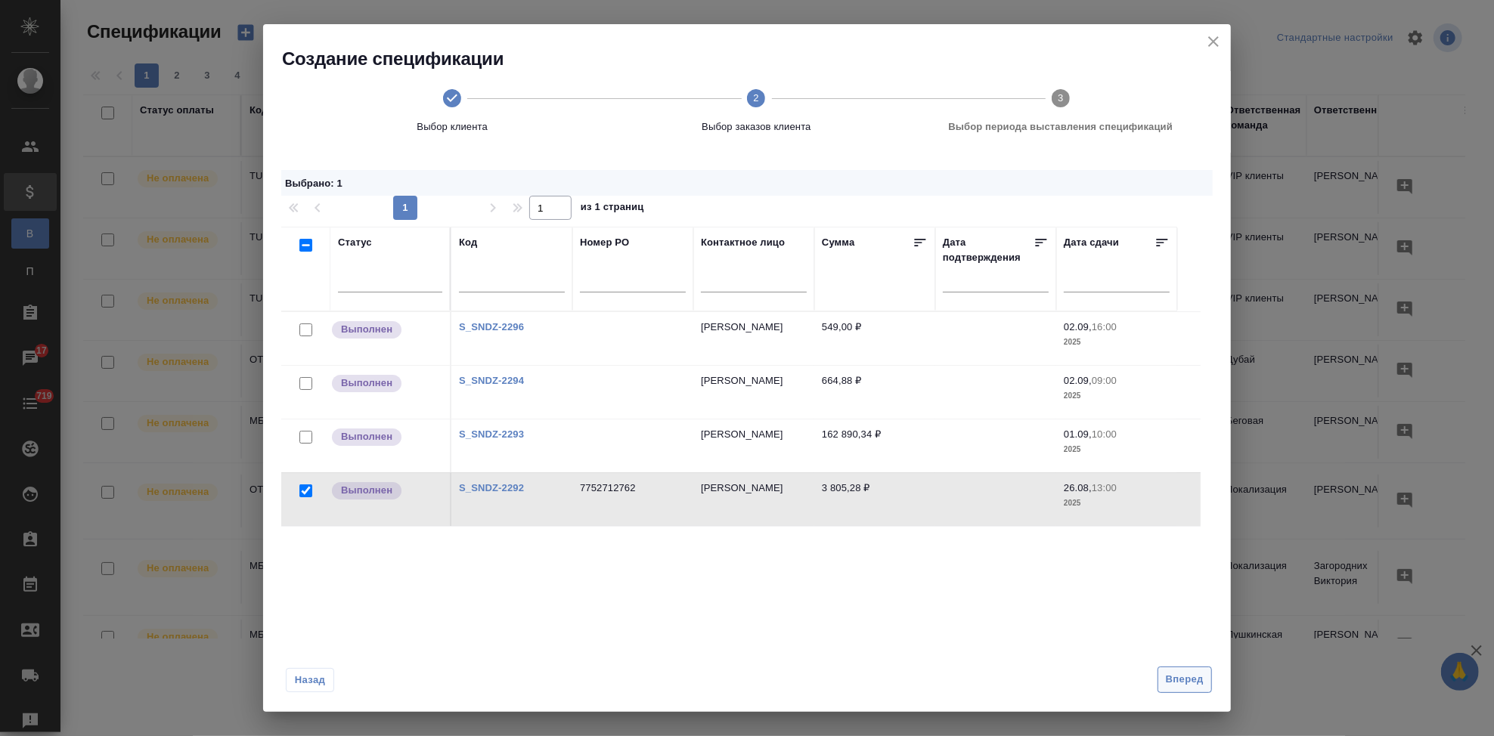
click at [1182, 682] on span "Вперед" at bounding box center [1185, 679] width 38 height 17
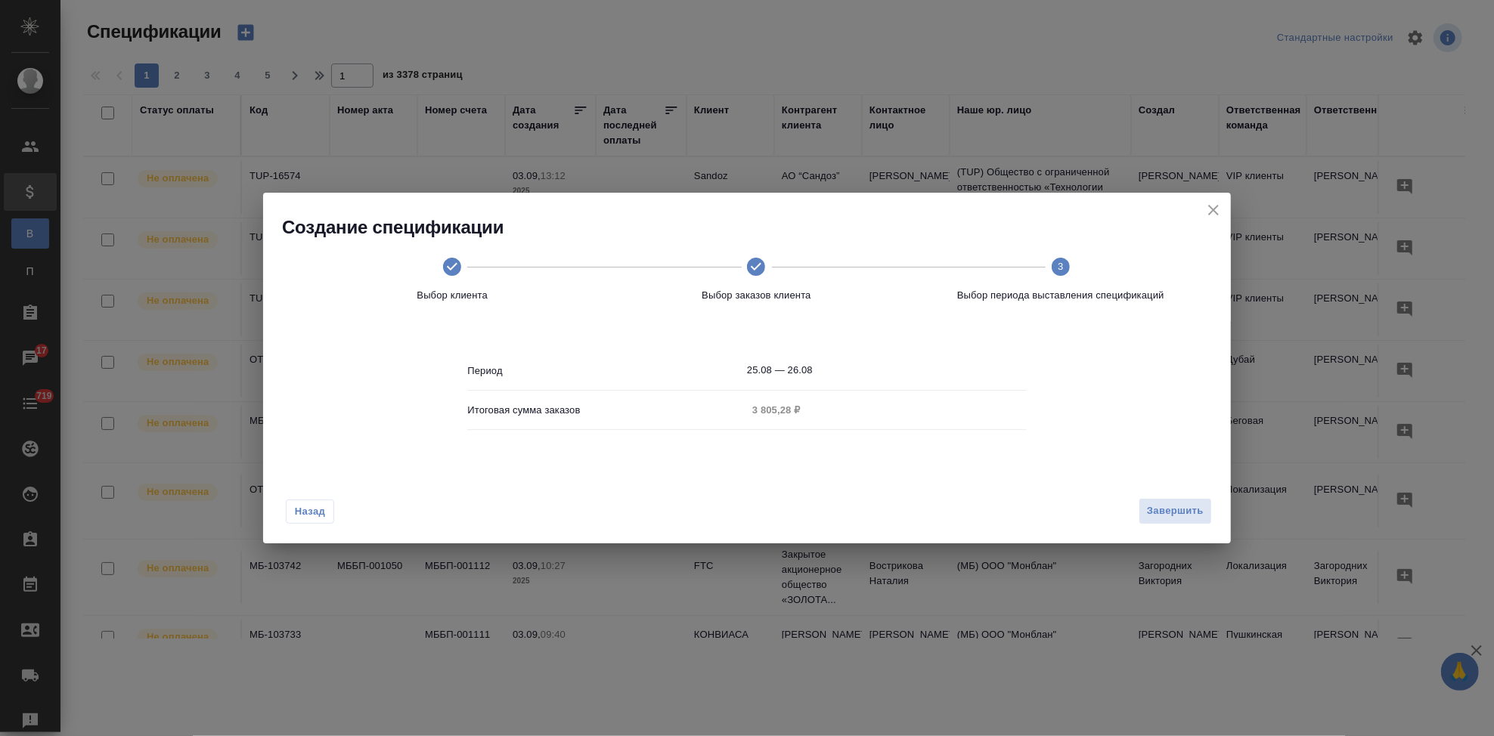
click at [832, 366] on input "25.08 — 26.08" at bounding box center [887, 370] width 280 height 21
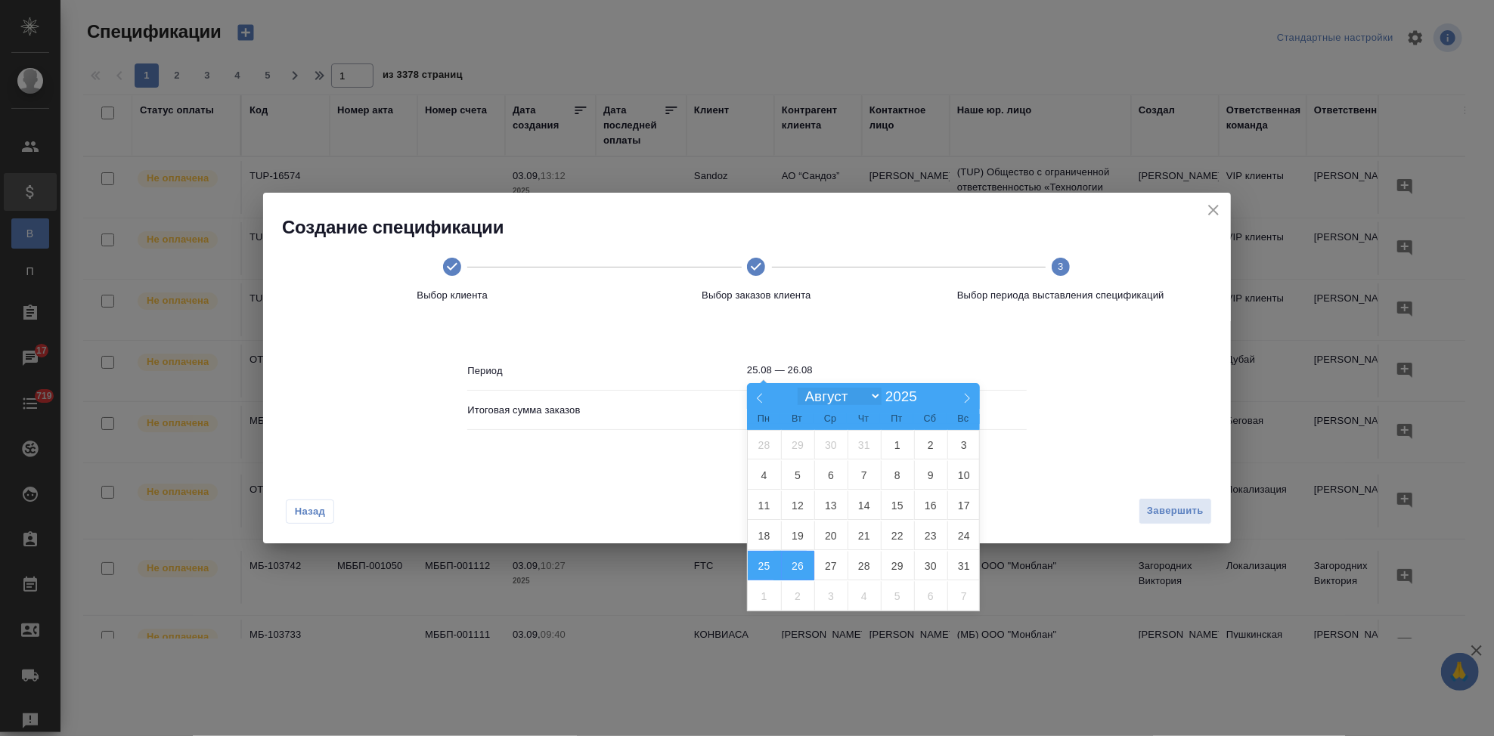
click at [873, 395] on select "Январь Февраль Март Апрель Май Июнь Июль Август Сентябрь Октябрь Ноябрь Декабрь" at bounding box center [839, 396] width 83 height 17
select select "8"
click at [798, 389] on select "[PERSON_NAME] Март Апрель Май Июнь [PERSON_NAME] Сентябрь Октябрь Ноябрь Декабрь" at bounding box center [839, 396] width 83 height 17
click at [788, 441] on span "2" at bounding box center [797, 444] width 33 height 29
type input "02.09"
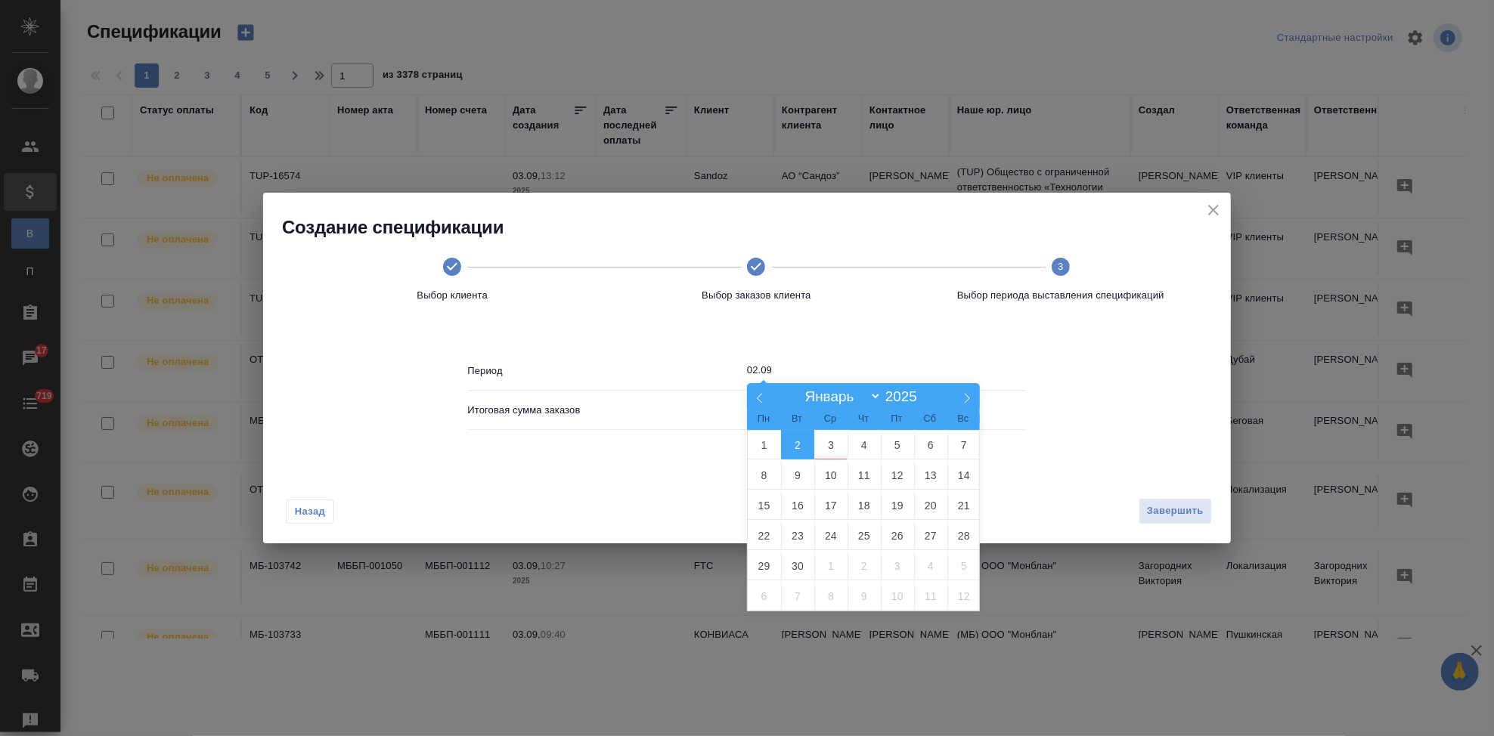
click at [794, 441] on span "2" at bounding box center [797, 444] width 33 height 29
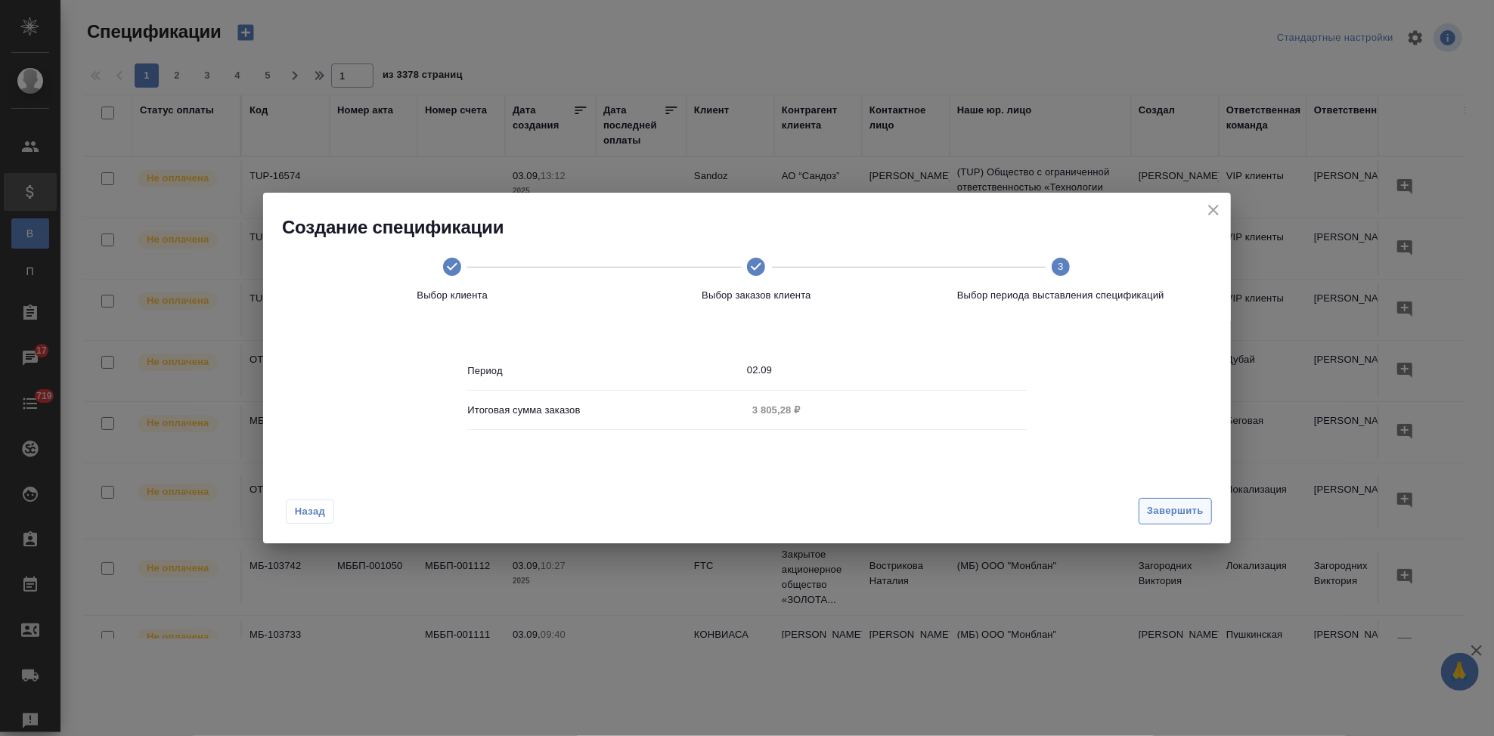
click at [1167, 503] on span "Завершить" at bounding box center [1175, 511] width 57 height 17
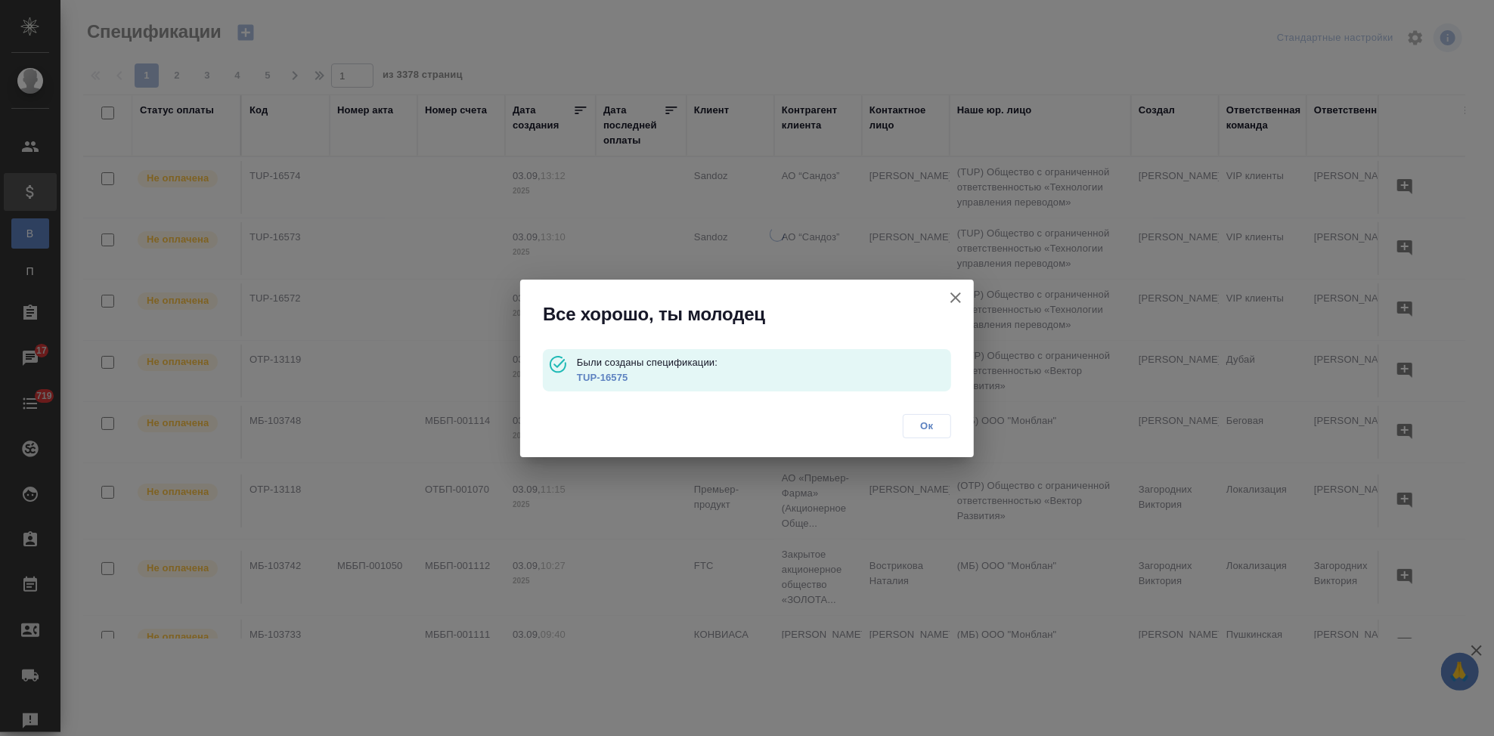
click at [616, 378] on link "TUP-16575" at bounding box center [602, 377] width 51 height 11
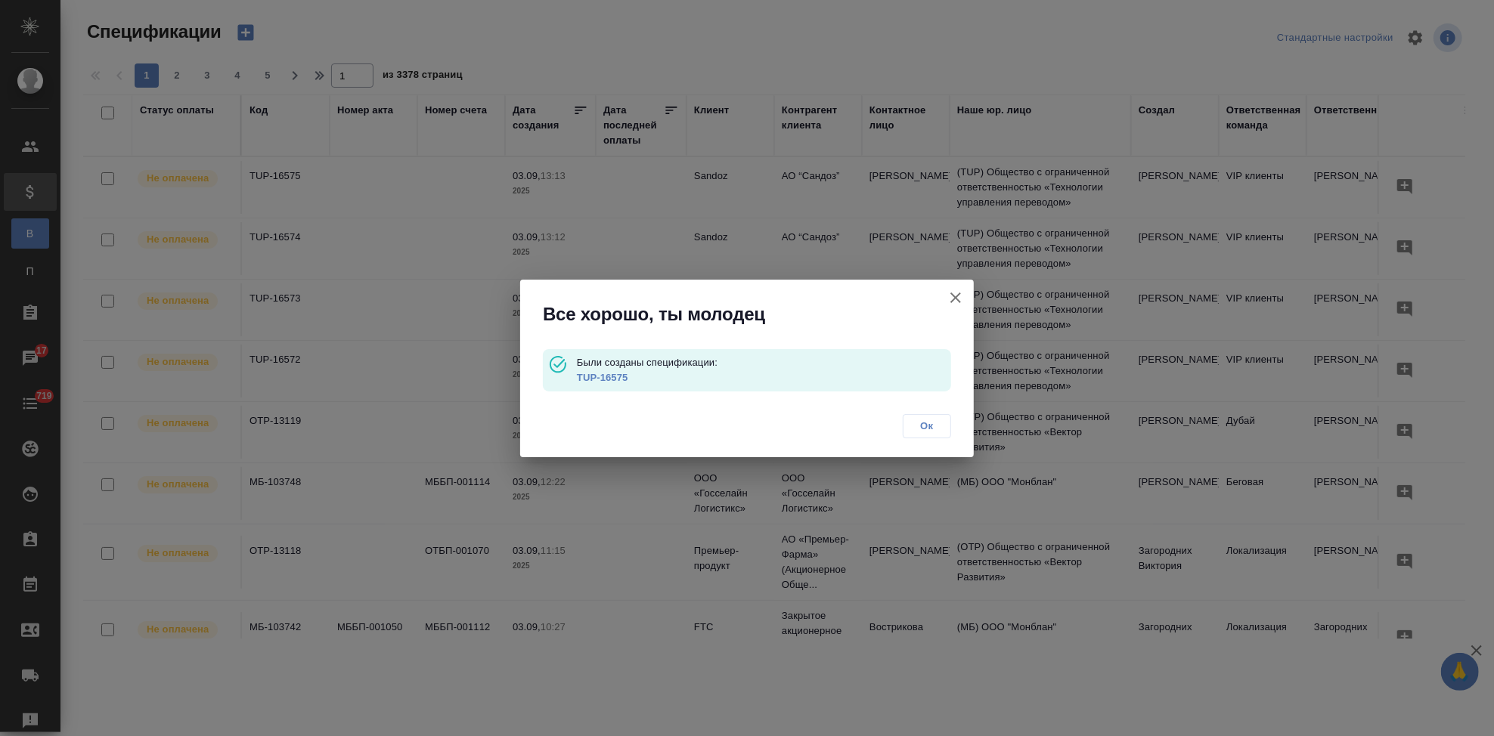
click at [928, 423] on span "Ок" at bounding box center [927, 426] width 32 height 15
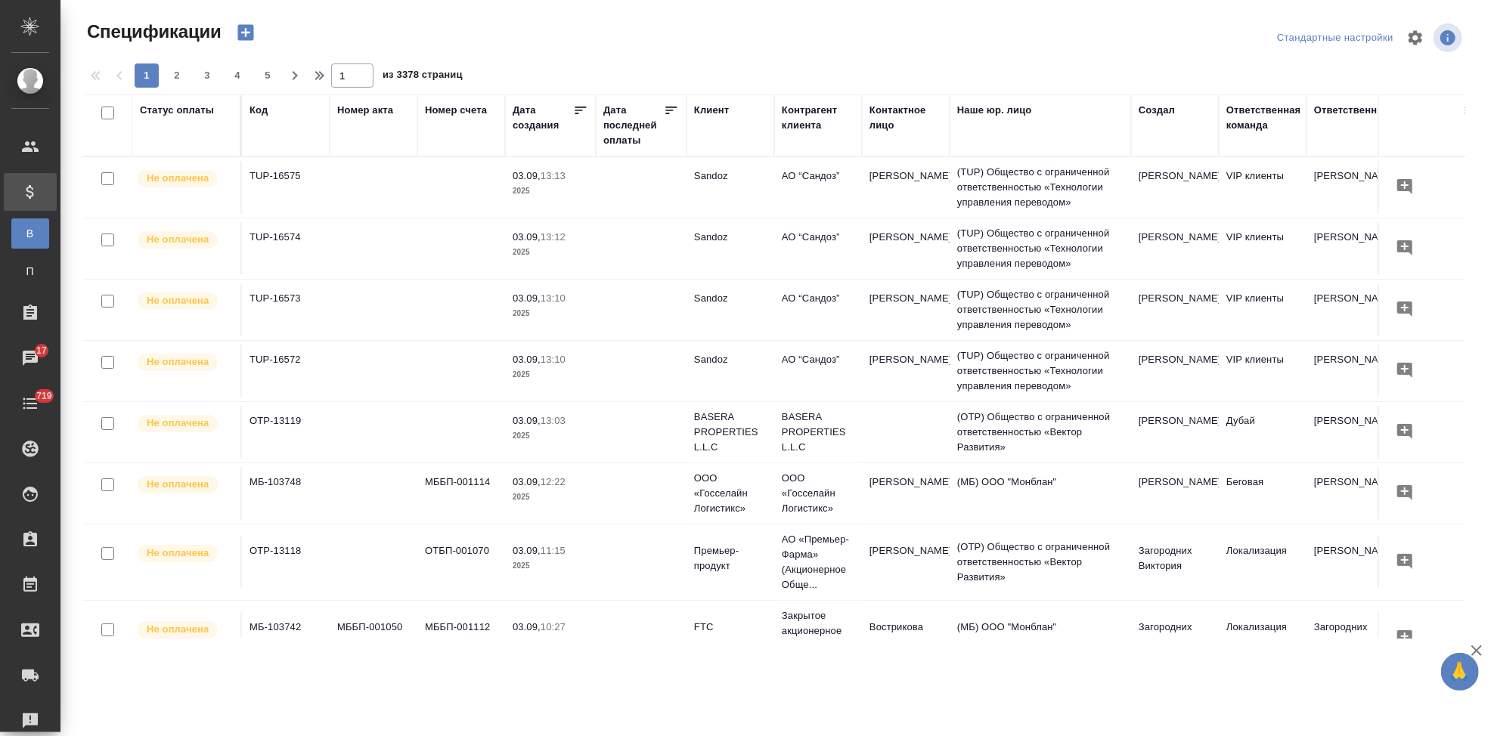
click at [250, 36] on icon "button" at bounding box center [245, 33] width 16 height 16
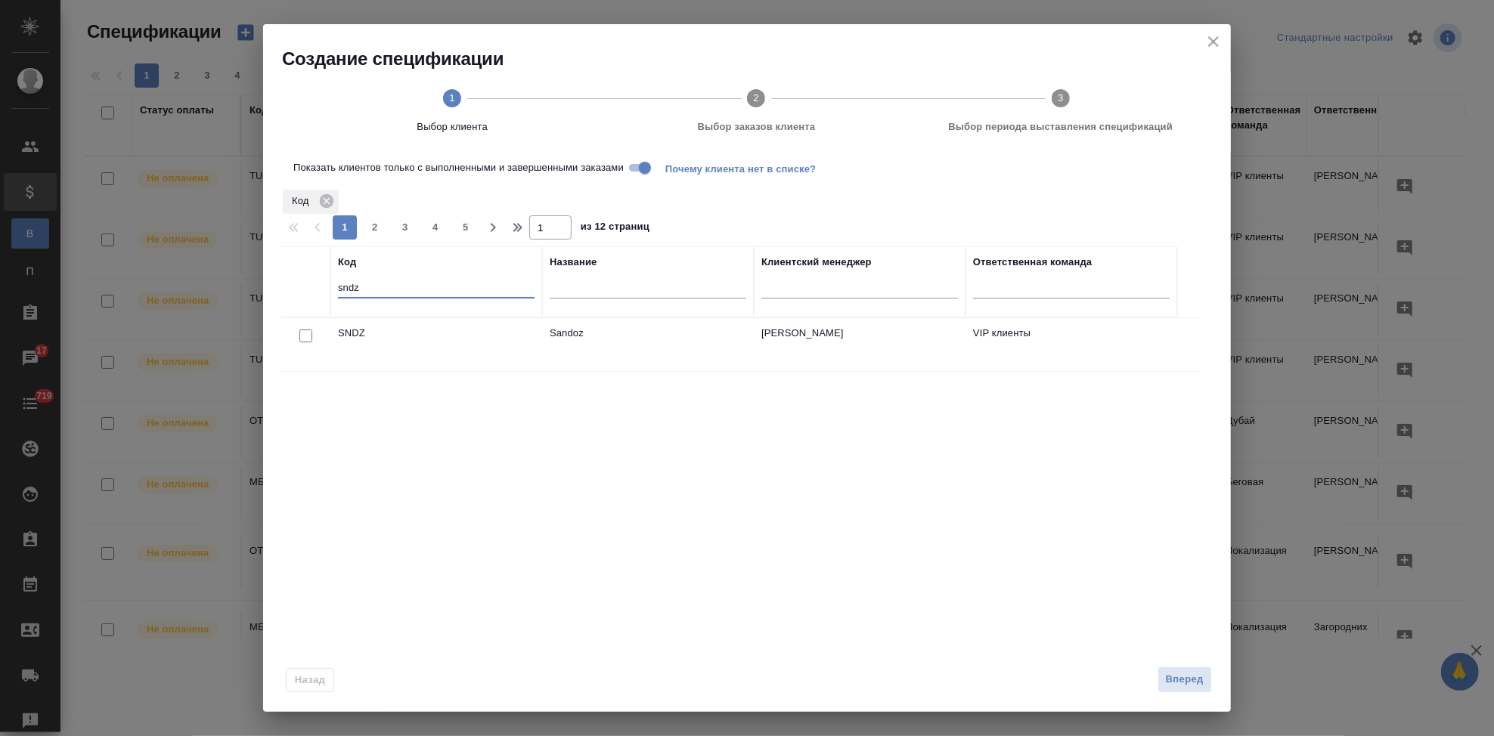
click at [391, 290] on input "sndz" at bounding box center [436, 289] width 197 height 19
type input "s"
type input "nvrt"
click at [305, 336] on input "checkbox" at bounding box center [305, 336] width 13 height 13
checkbox input "true"
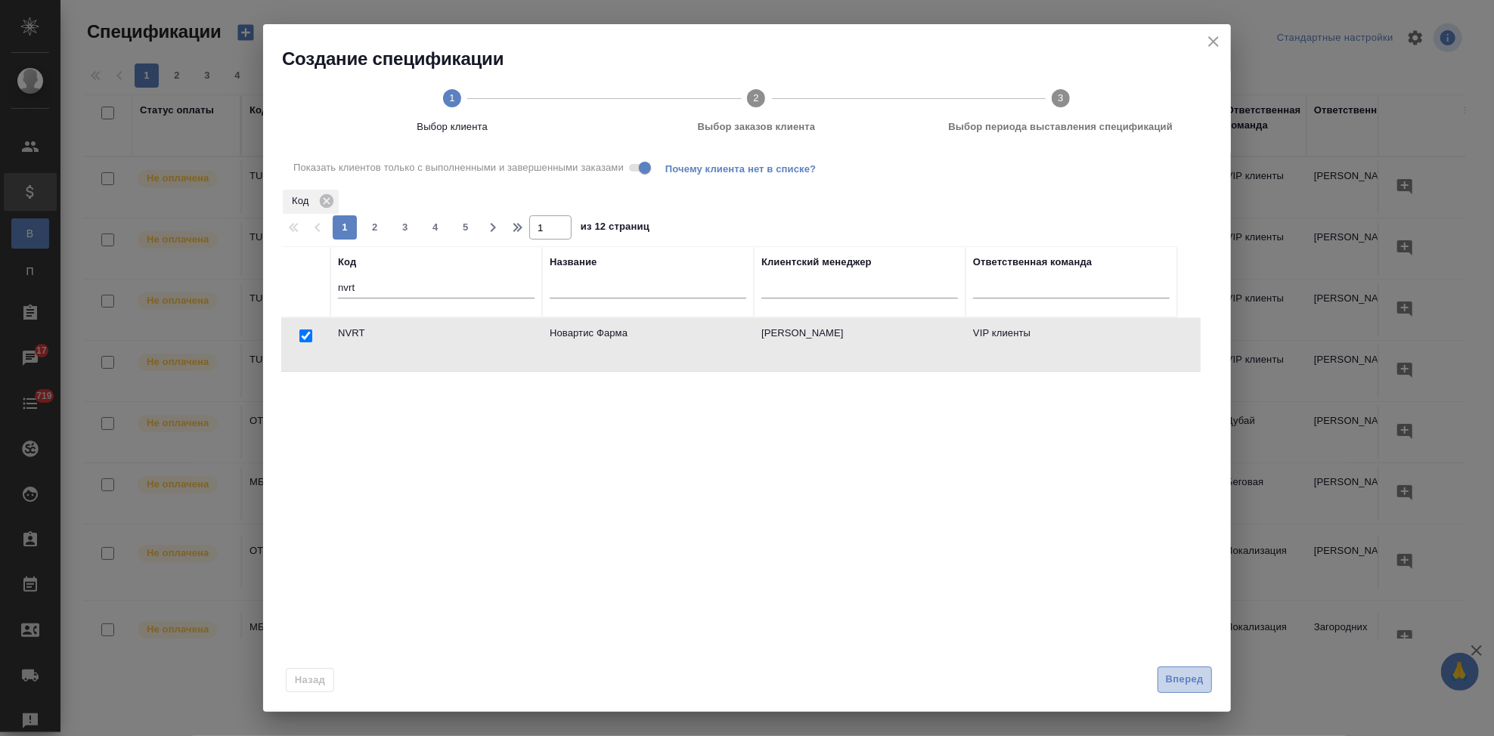
click at [1175, 676] on span "Вперед" at bounding box center [1185, 679] width 38 height 17
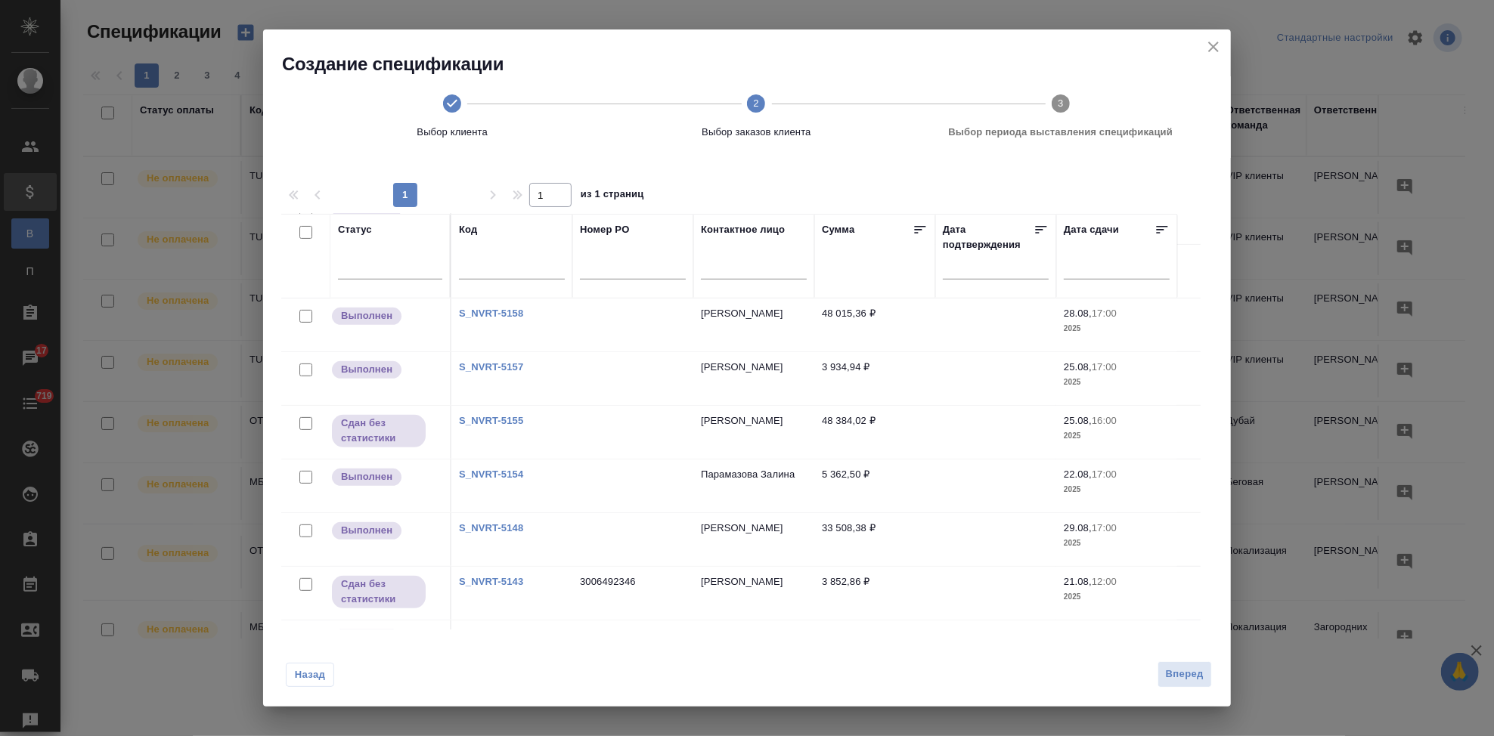
scroll to position [635, 0]
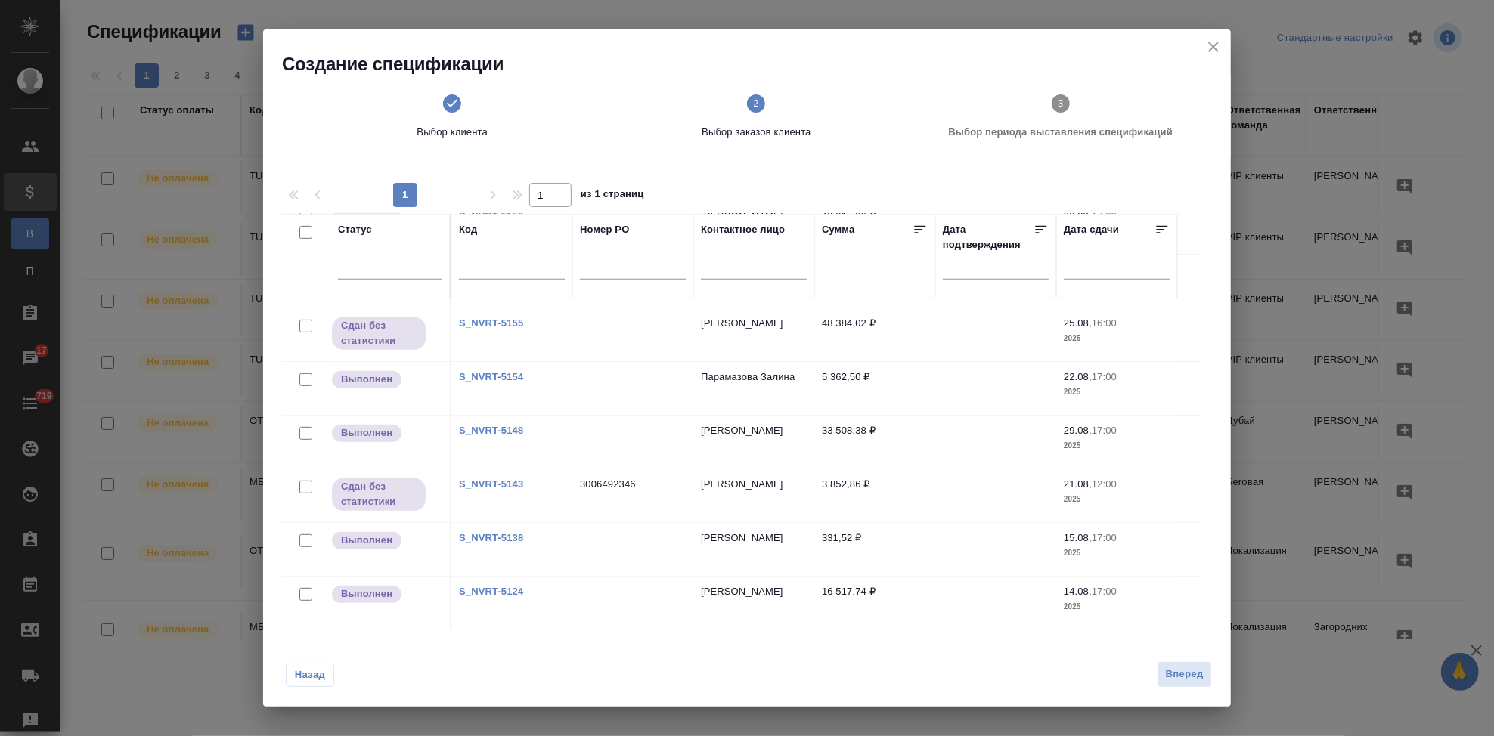
click at [507, 479] on link "S_NVRT-5143" at bounding box center [491, 484] width 64 height 11
click at [305, 671] on span "Назад" at bounding box center [310, 675] width 32 height 15
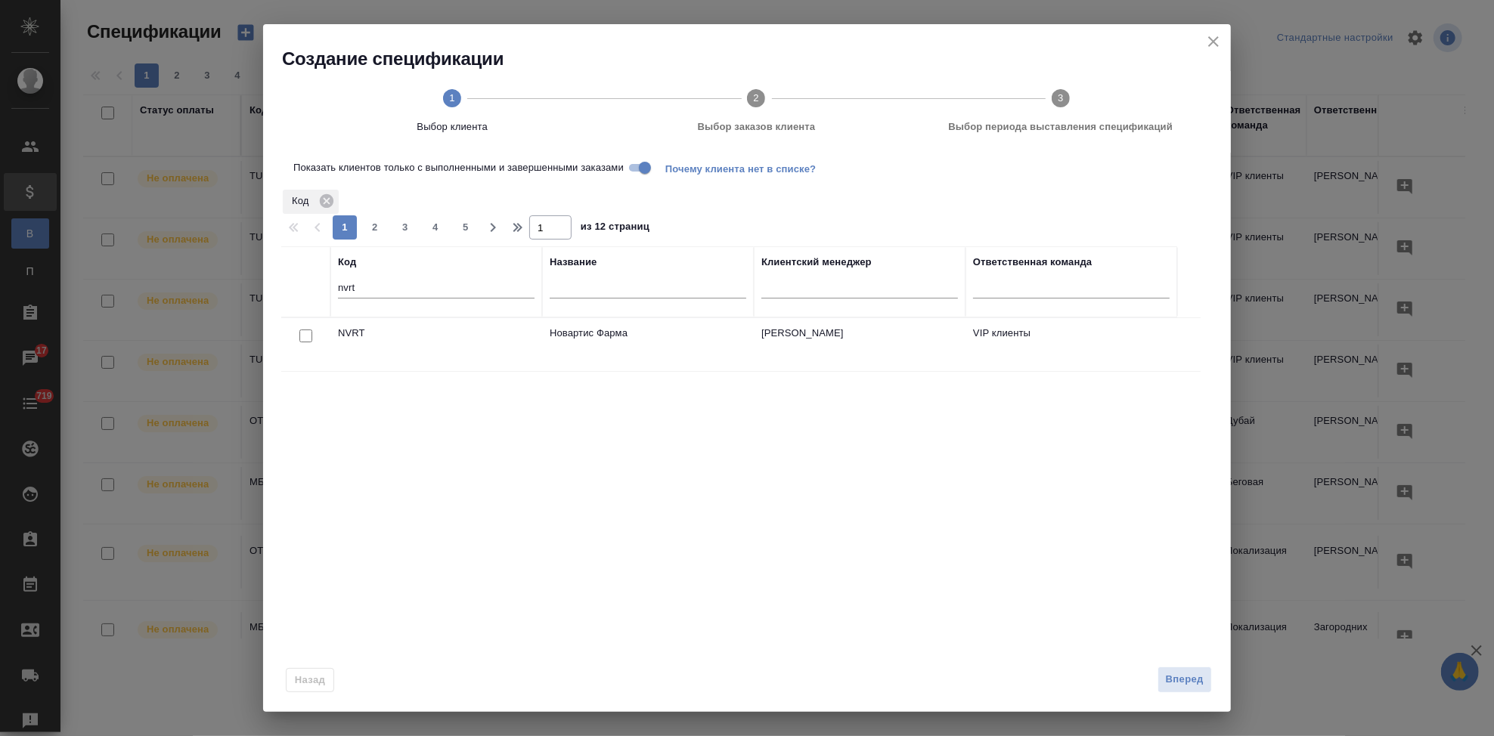
click at [308, 334] on input "checkbox" at bounding box center [305, 336] width 13 height 13
checkbox input "true"
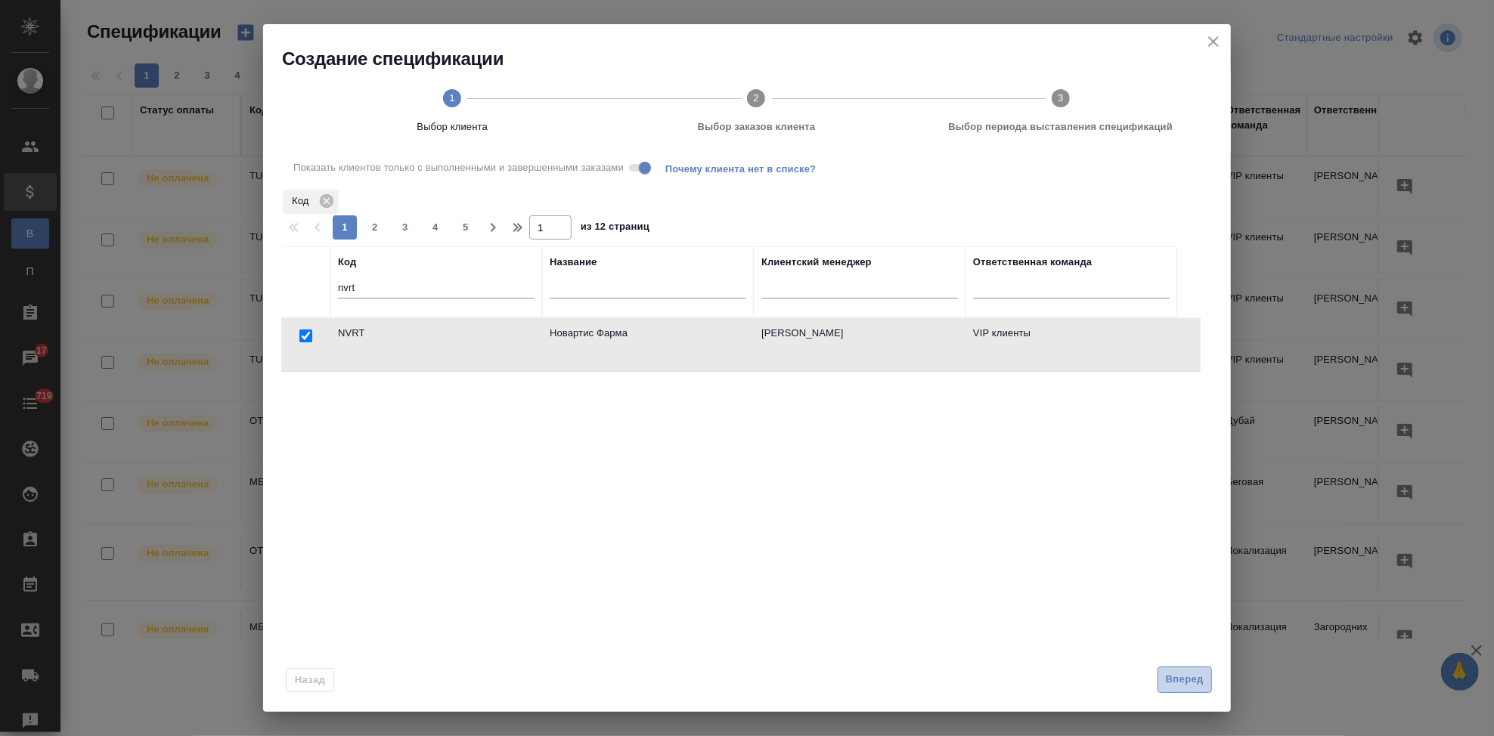
click at [1170, 674] on span "Вперед" at bounding box center [1185, 679] width 38 height 17
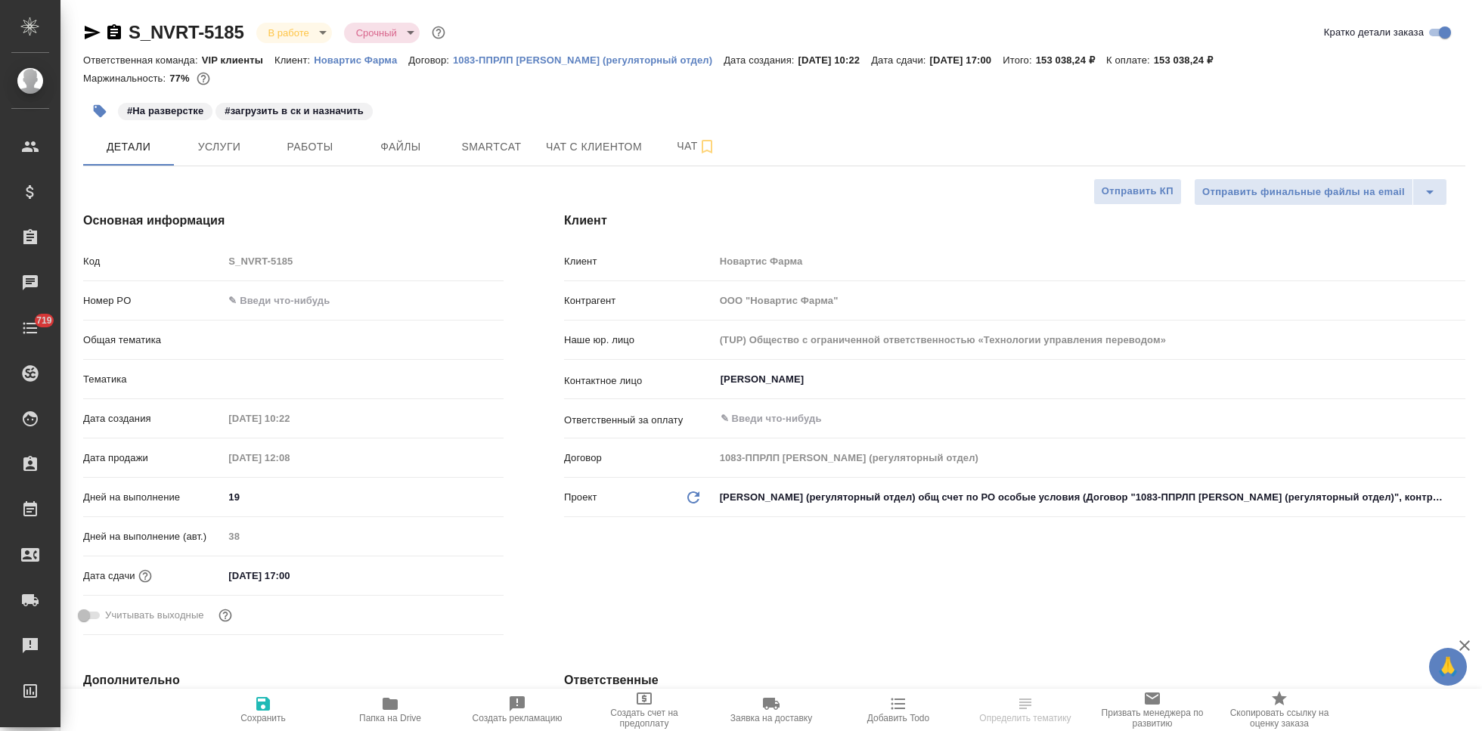
select select "RU"
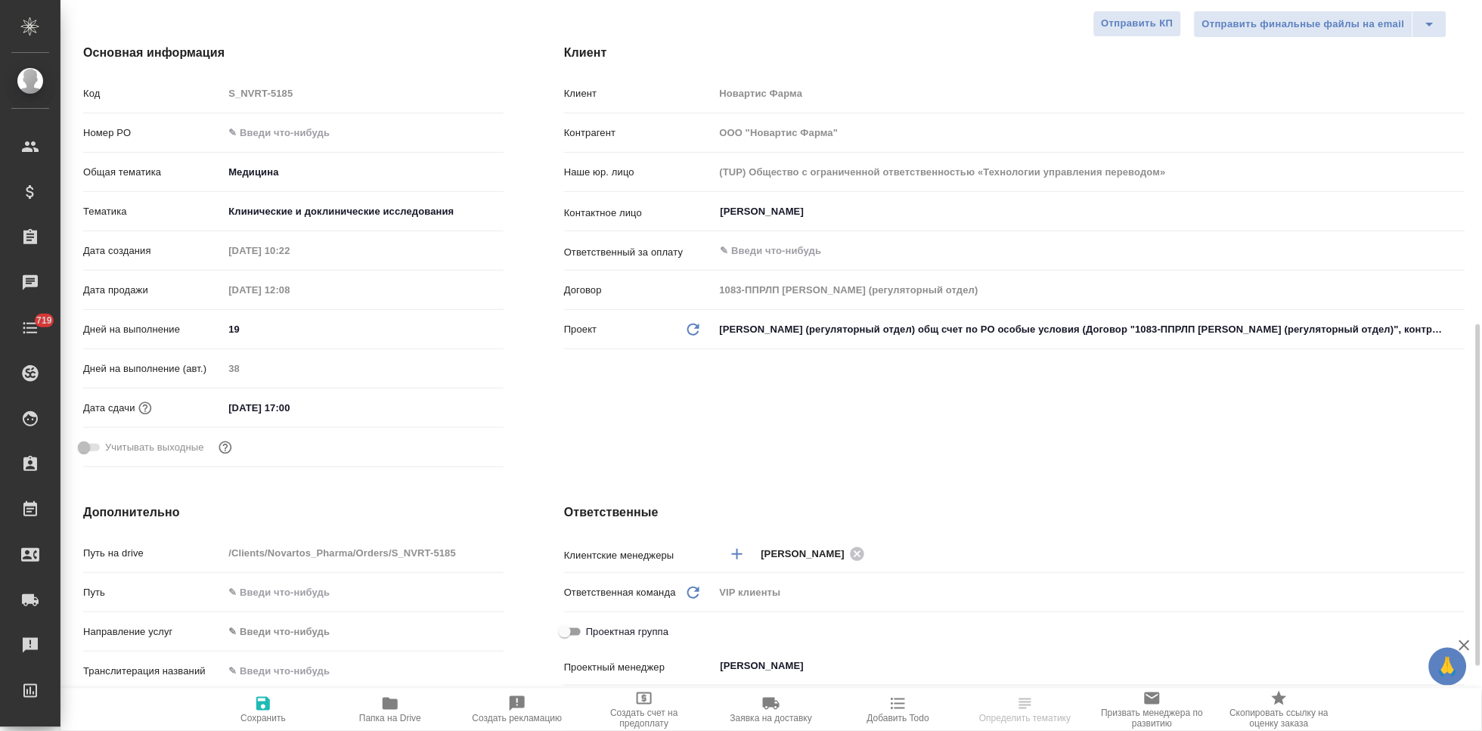
scroll to position [420, 0]
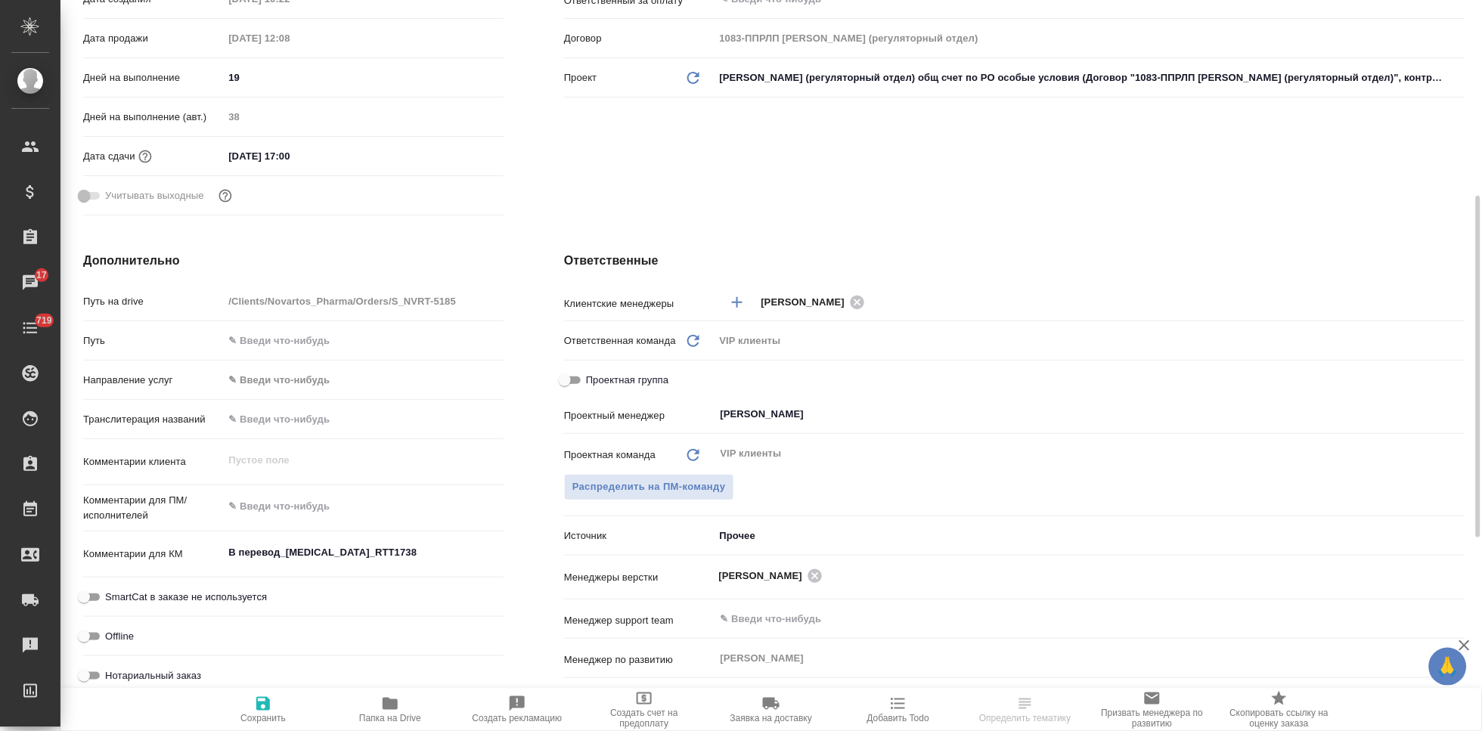
click at [94, 192] on span at bounding box center [90, 196] width 20 height 8
click at [223, 200] on icon "button" at bounding box center [224, 195] width 13 height 13
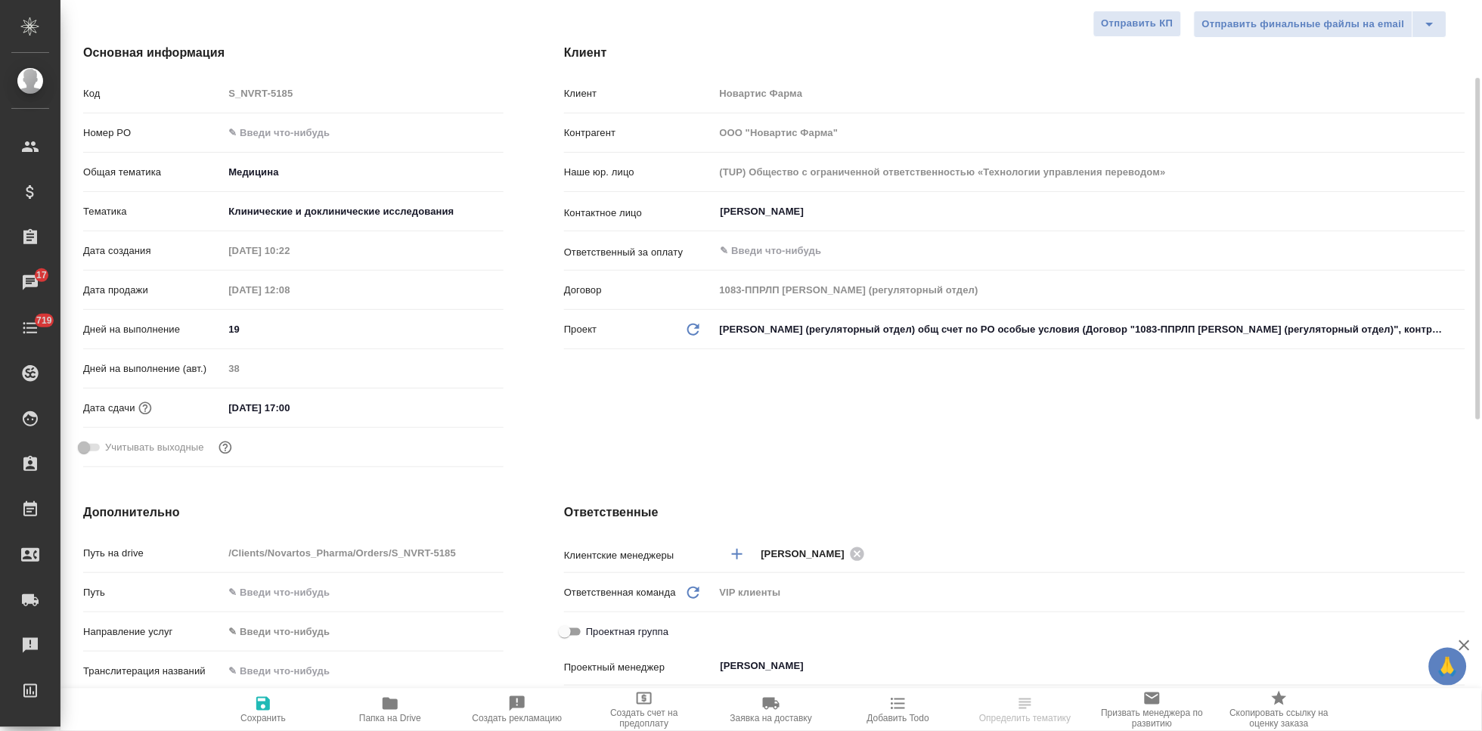
scroll to position [0, 0]
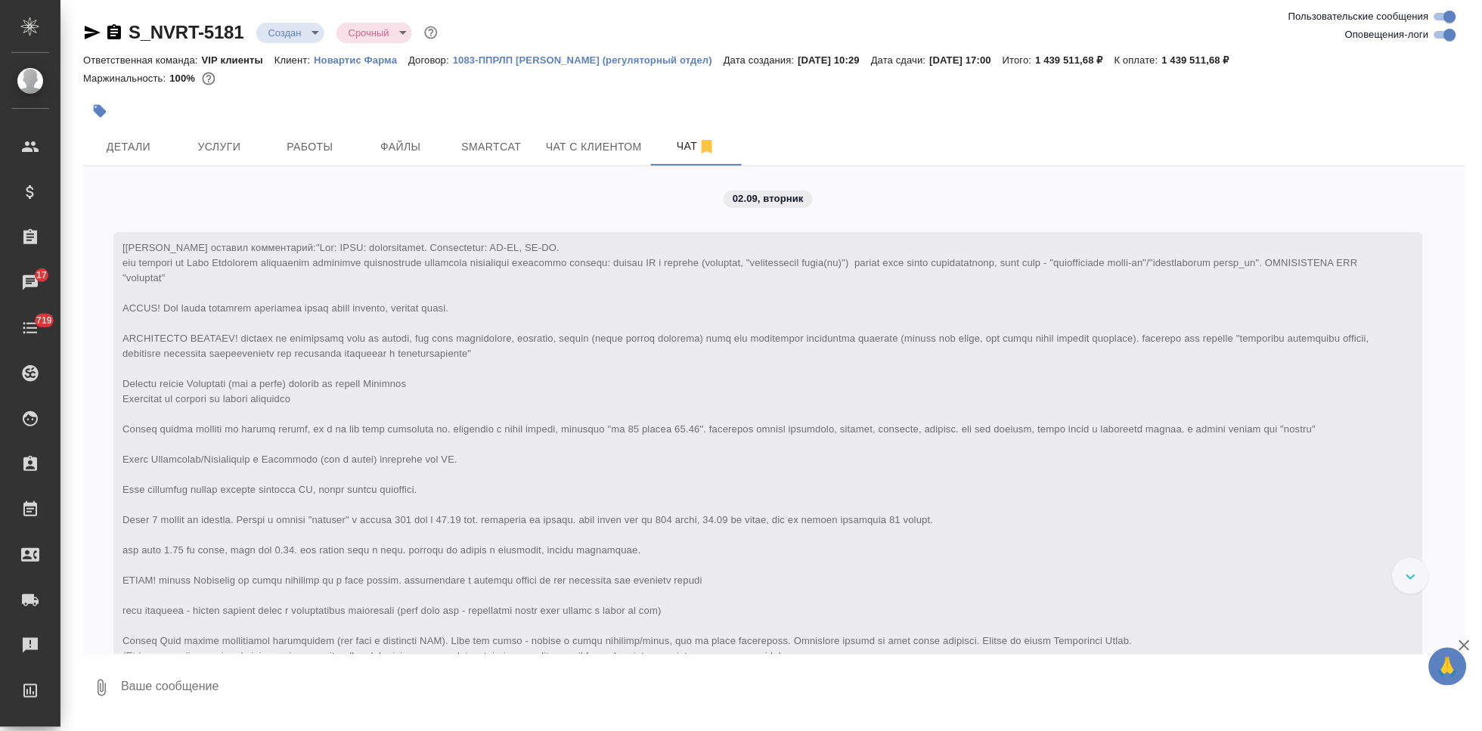
scroll to position [1447, 0]
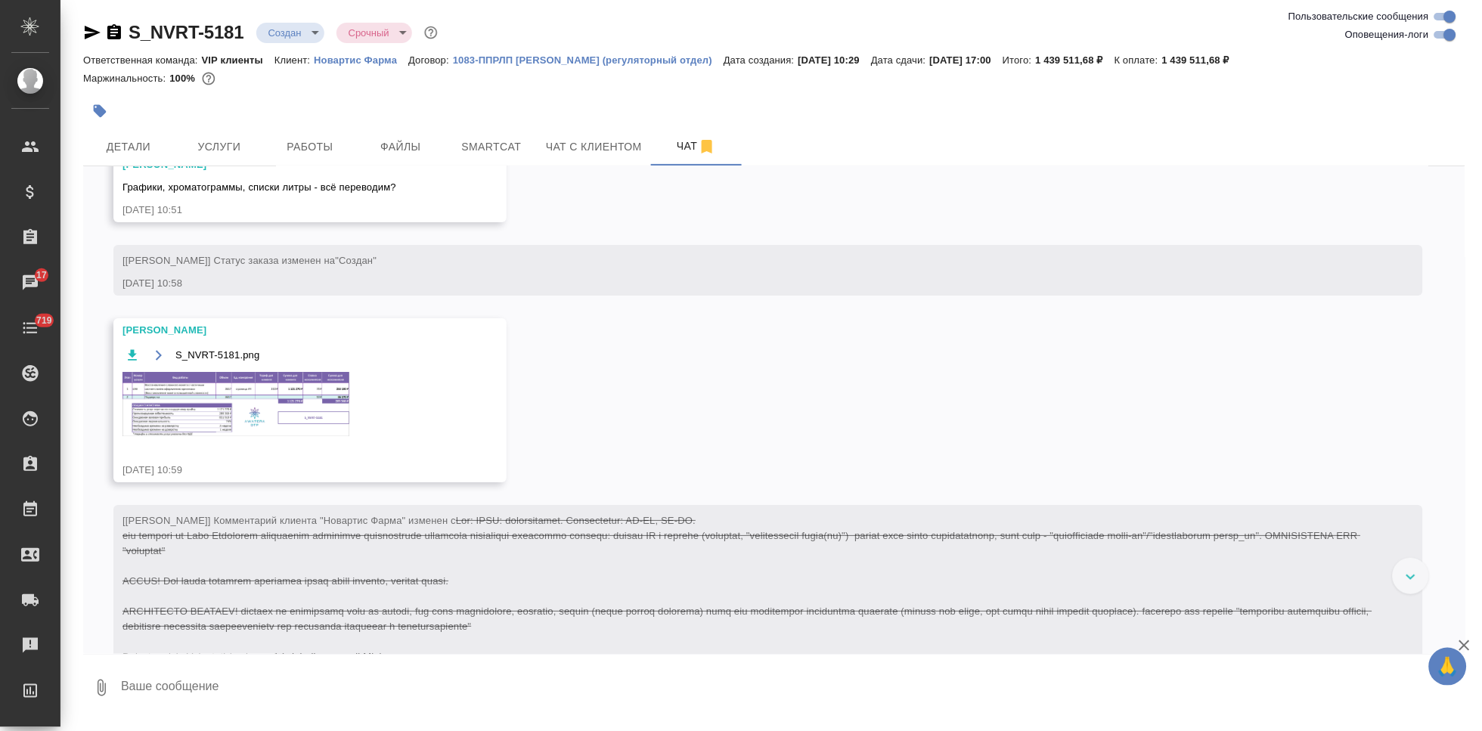
click at [307, 35] on body "🙏 .cls-1 fill:#fff; AWATERA Kabargina Anna Клиенты Спецификации Заказы 17 Чаты …" at bounding box center [741, 365] width 1482 height 731
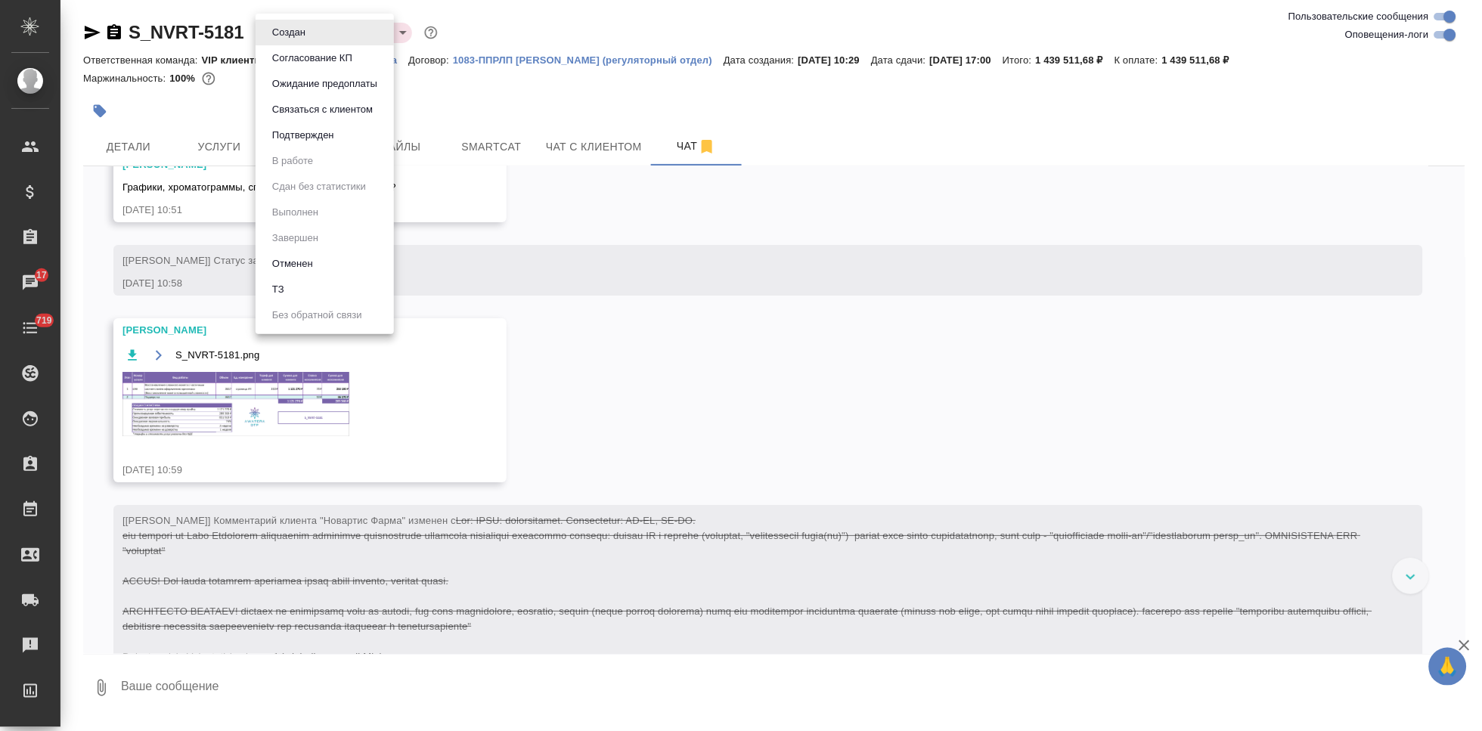
click at [305, 60] on button "Согласование КП" at bounding box center [312, 58] width 89 height 17
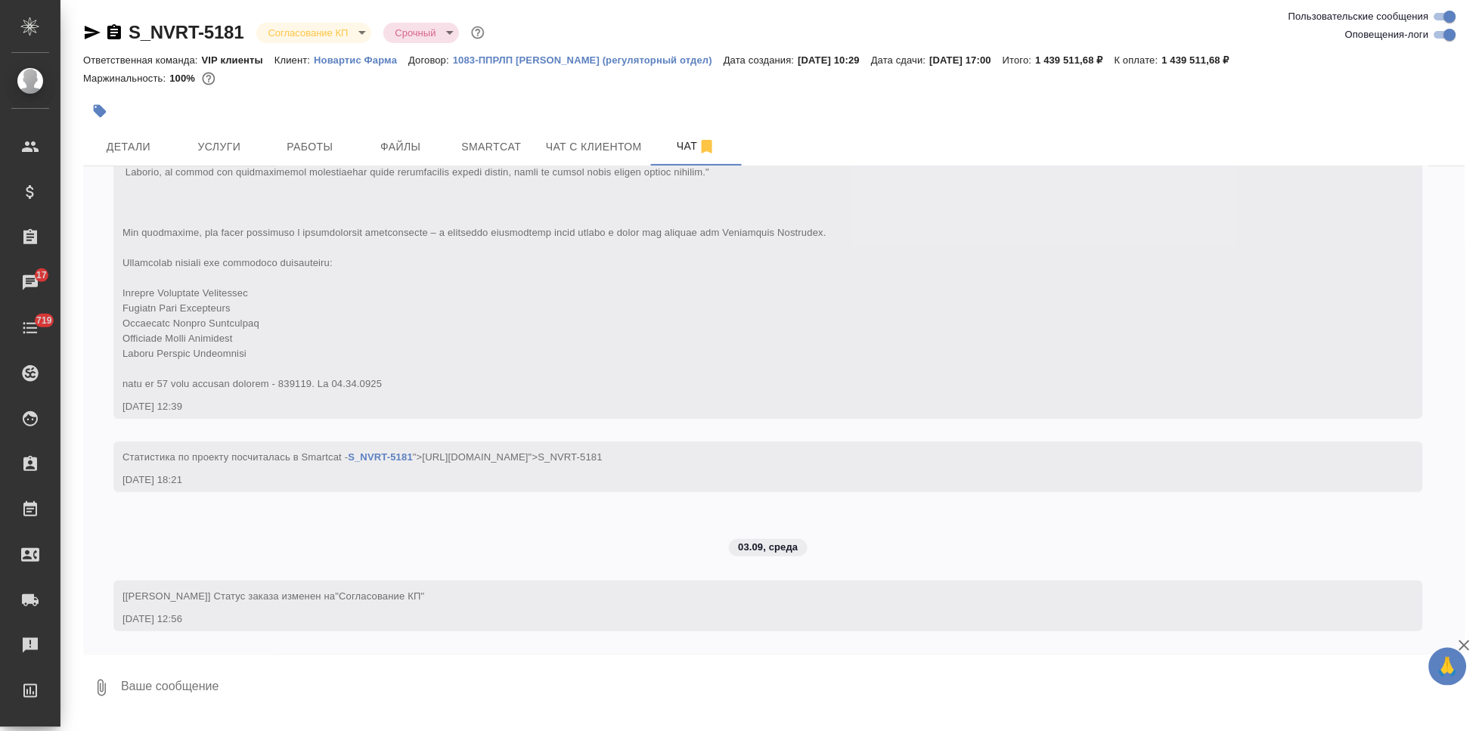
scroll to position [3246, 0]
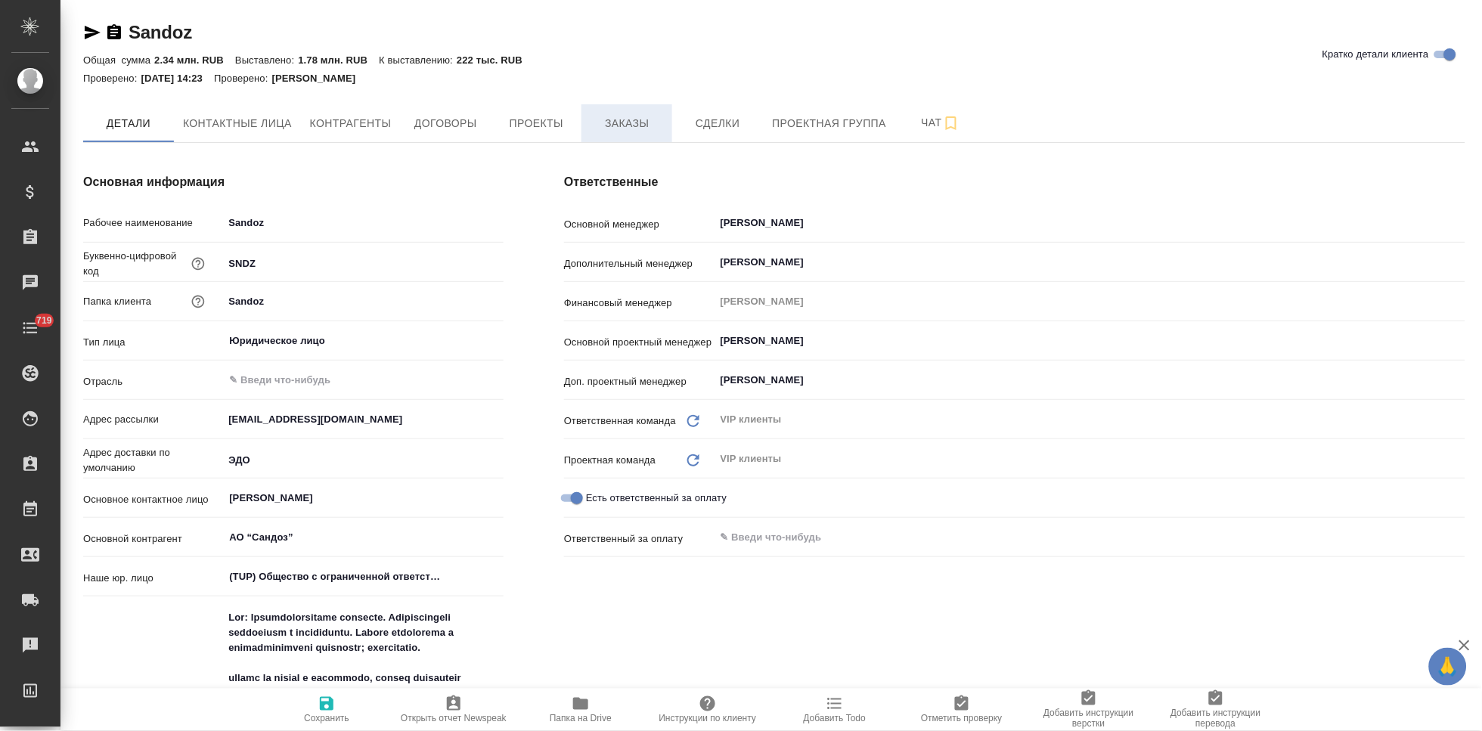
click at [627, 125] on span "Заказы" at bounding box center [626, 123] width 73 height 19
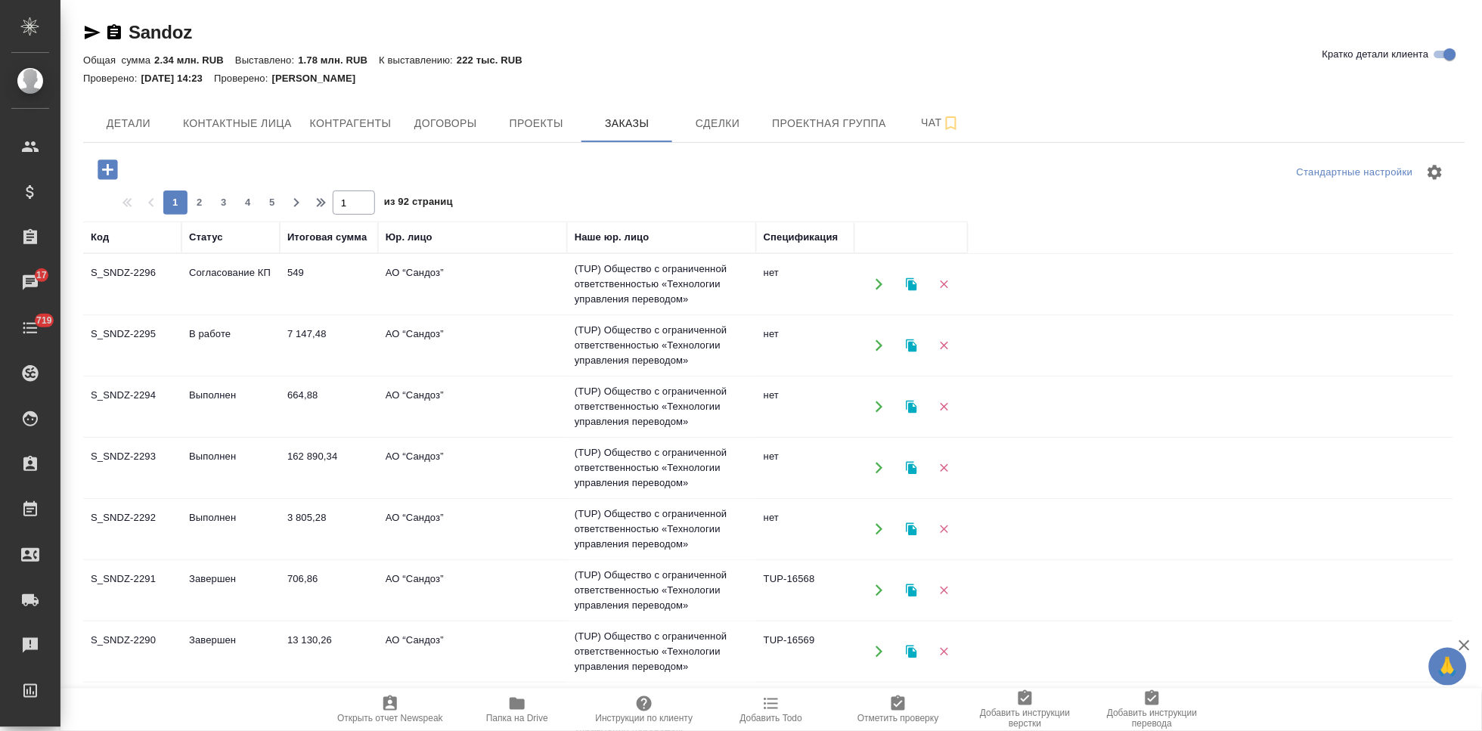
click at [370, 285] on td "549" at bounding box center [329, 284] width 98 height 53
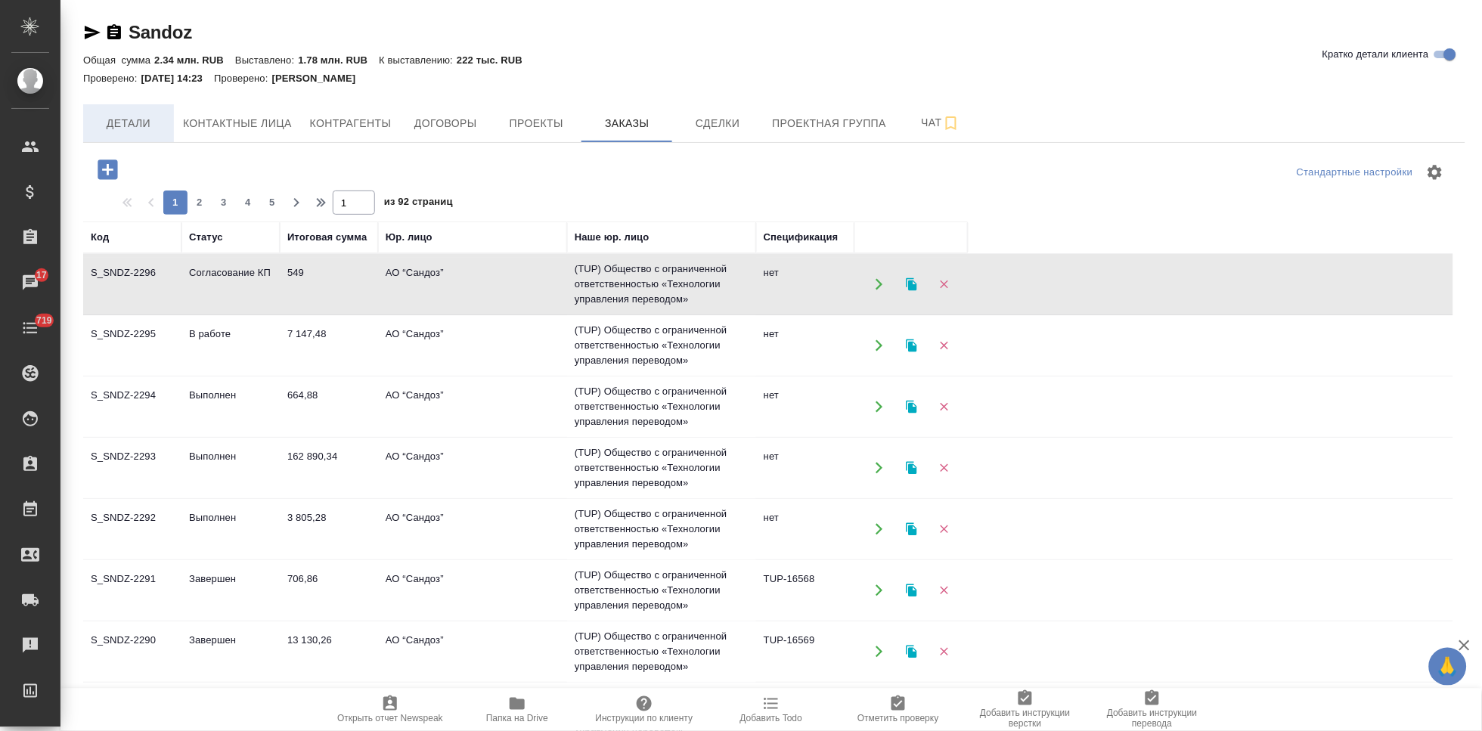
click at [106, 137] on button "Детали" at bounding box center [128, 123] width 91 height 38
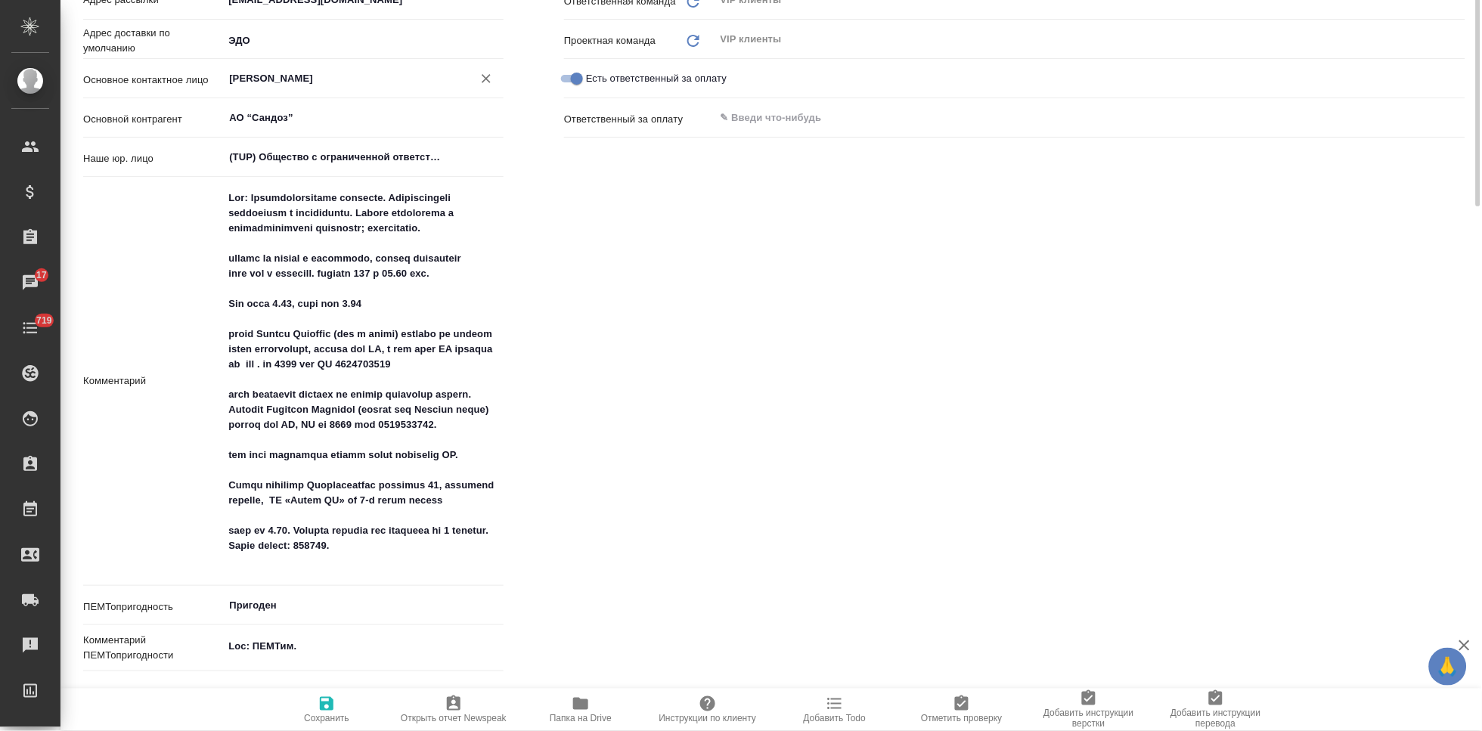
type textarea "x"
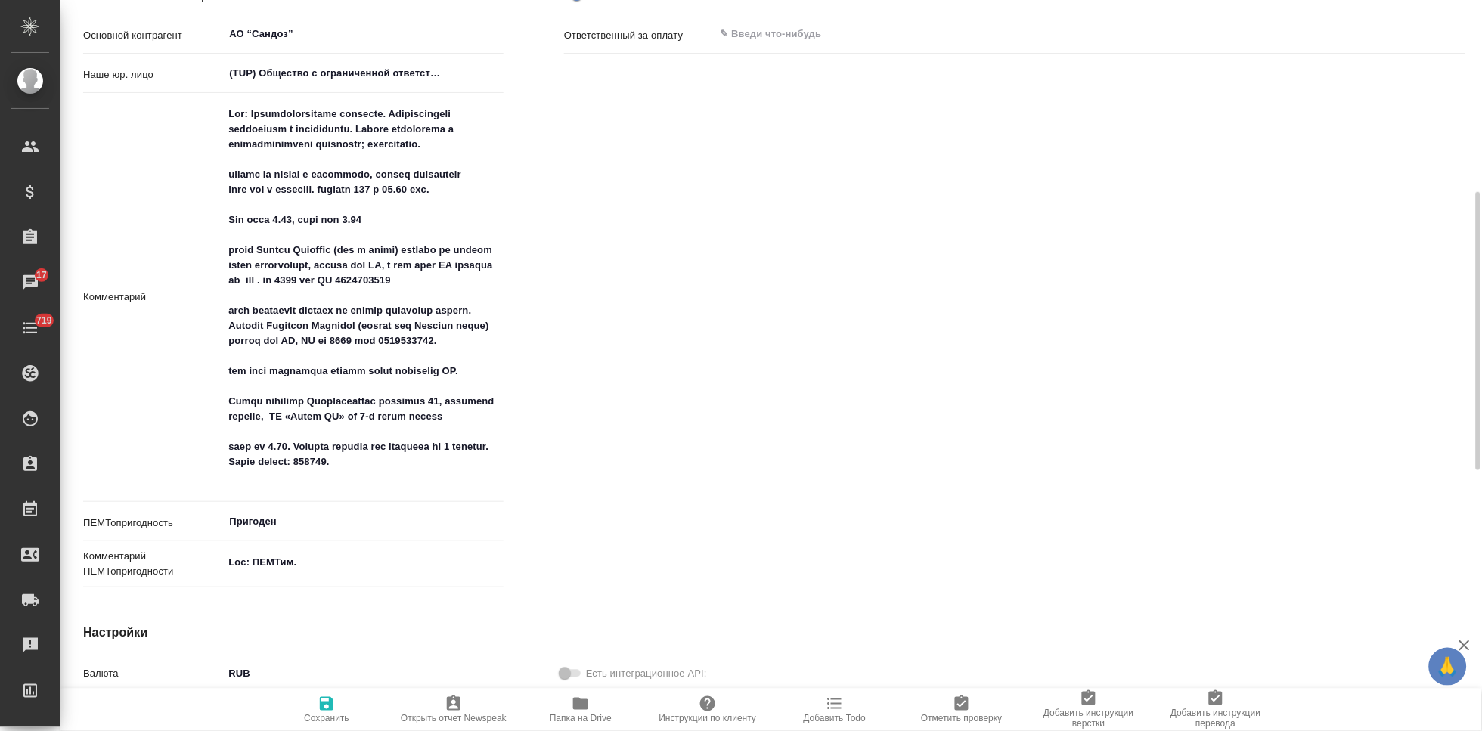
scroll to position [420, 0]
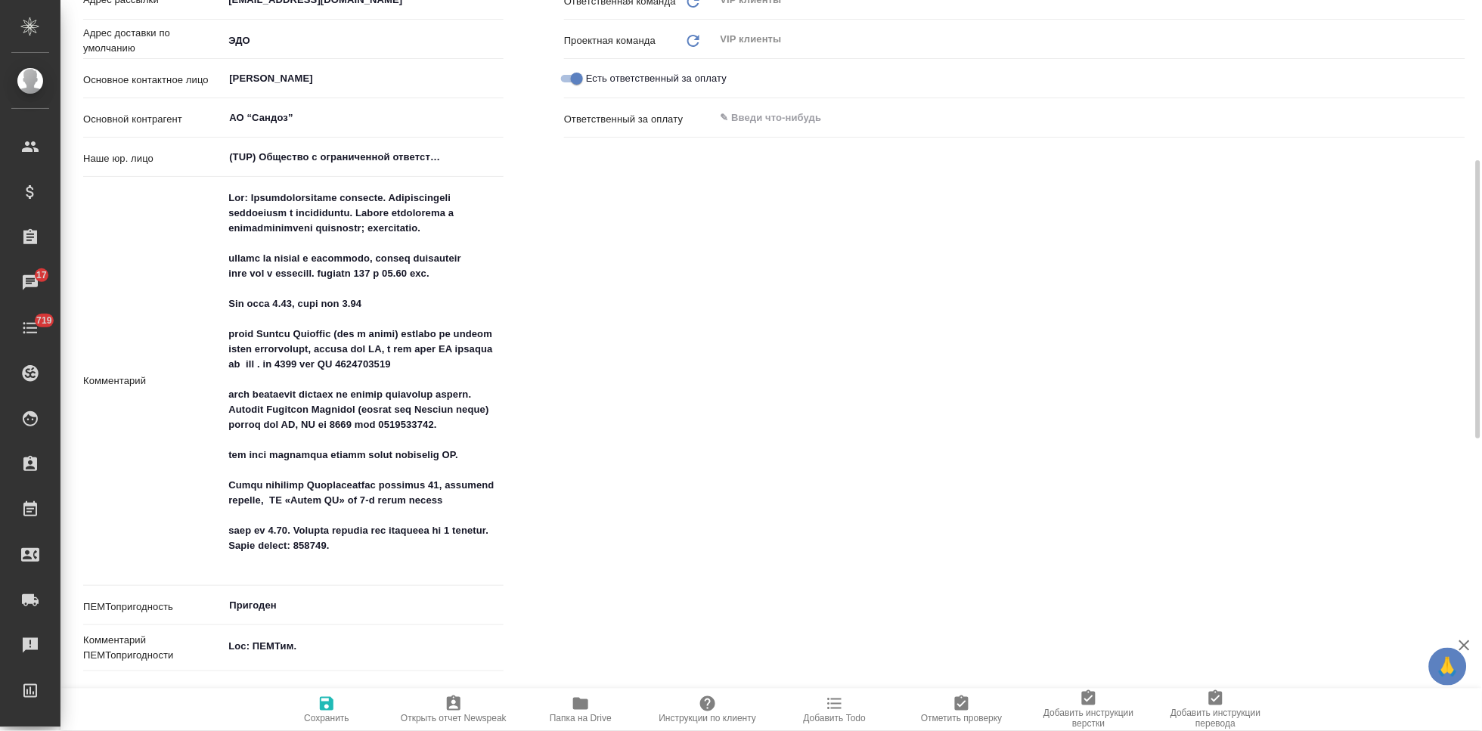
type textarea "x"
drag, startPoint x: 295, startPoint y: 439, endPoint x: 386, endPoint y: 425, distance: 92.6
click at [386, 425] on textarea at bounding box center [363, 380] width 279 height 389
type textarea "Loc: Фармацевтическая компания. Производитель дженериков и биоаналогов. Тексты …"
type textarea "x"
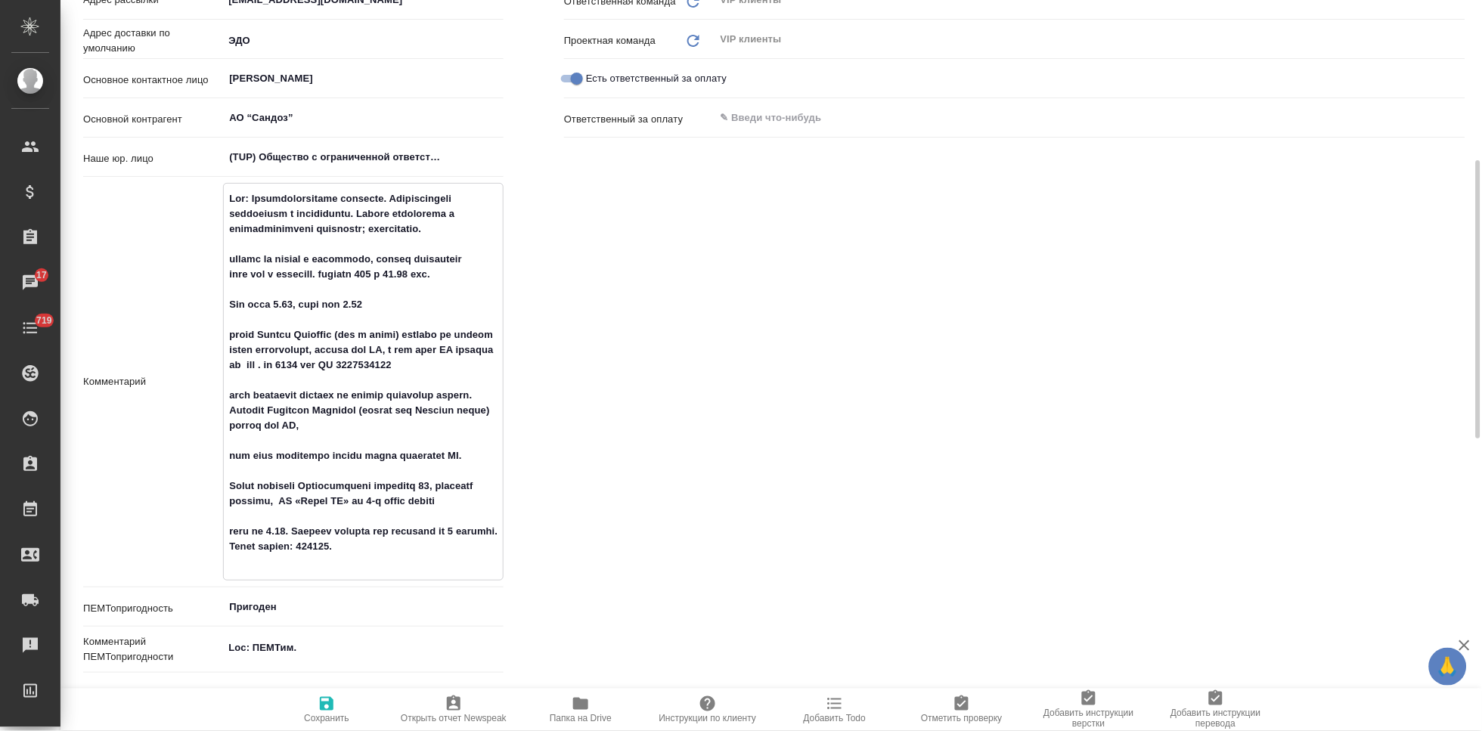
type textarea "x"
paste textarea "МунВИА_Каберголин, таблетки, 0,5 мг"
type textarea "Loc: Фармацевтическая компания. Производитель дженериков и биоаналогов. Тексты …"
type textarea "x"
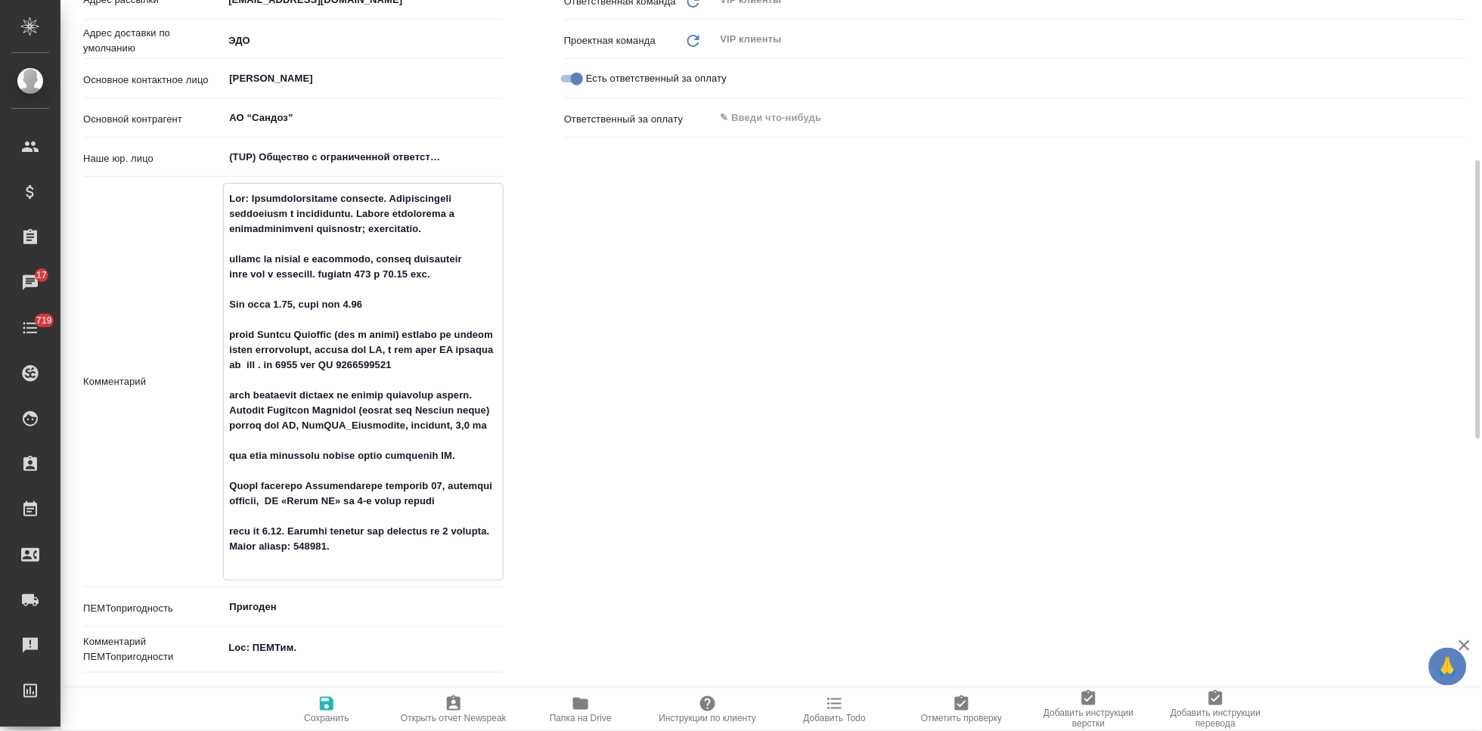
drag, startPoint x: 388, startPoint y: 425, endPoint x: 398, endPoint y: 438, distance: 17.2
click at [398, 438] on textarea at bounding box center [363, 380] width 279 height 389
type textarea "Loc: Фармацевтическая компания. Производитель дженериков и биоаналогов. Тексты …"
type textarea "x"
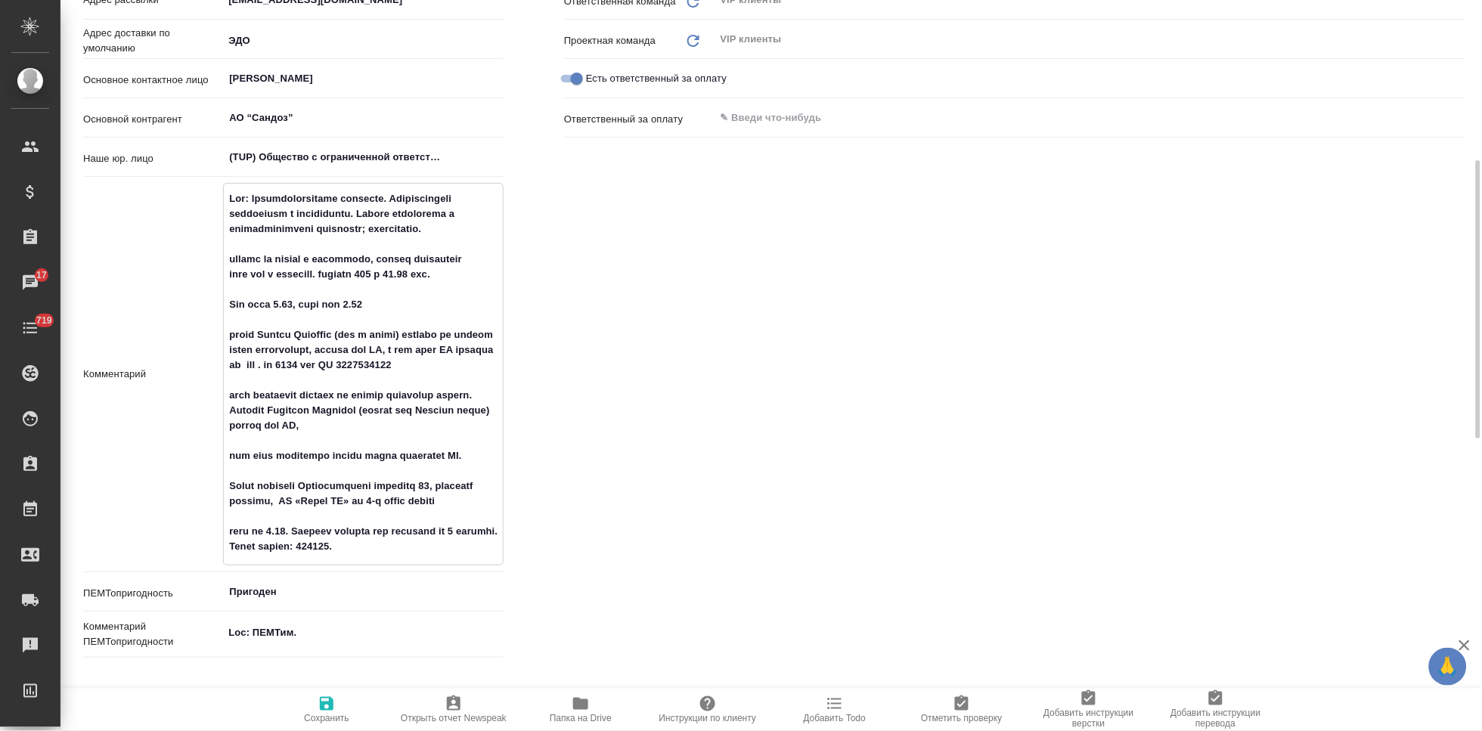
type textarea "Loc: Фармацевтическая компания. Производитель дженериков и биоаналогов. Тексты …"
type textarea "x"
click at [423, 429] on textarea at bounding box center [363, 372] width 279 height 373
paste textarea "РО до конца года только такое 7752704336"
type textarea "Loc: Фармацевтическая компания. Производитель дженериков и биоаналогов. Тексты …"
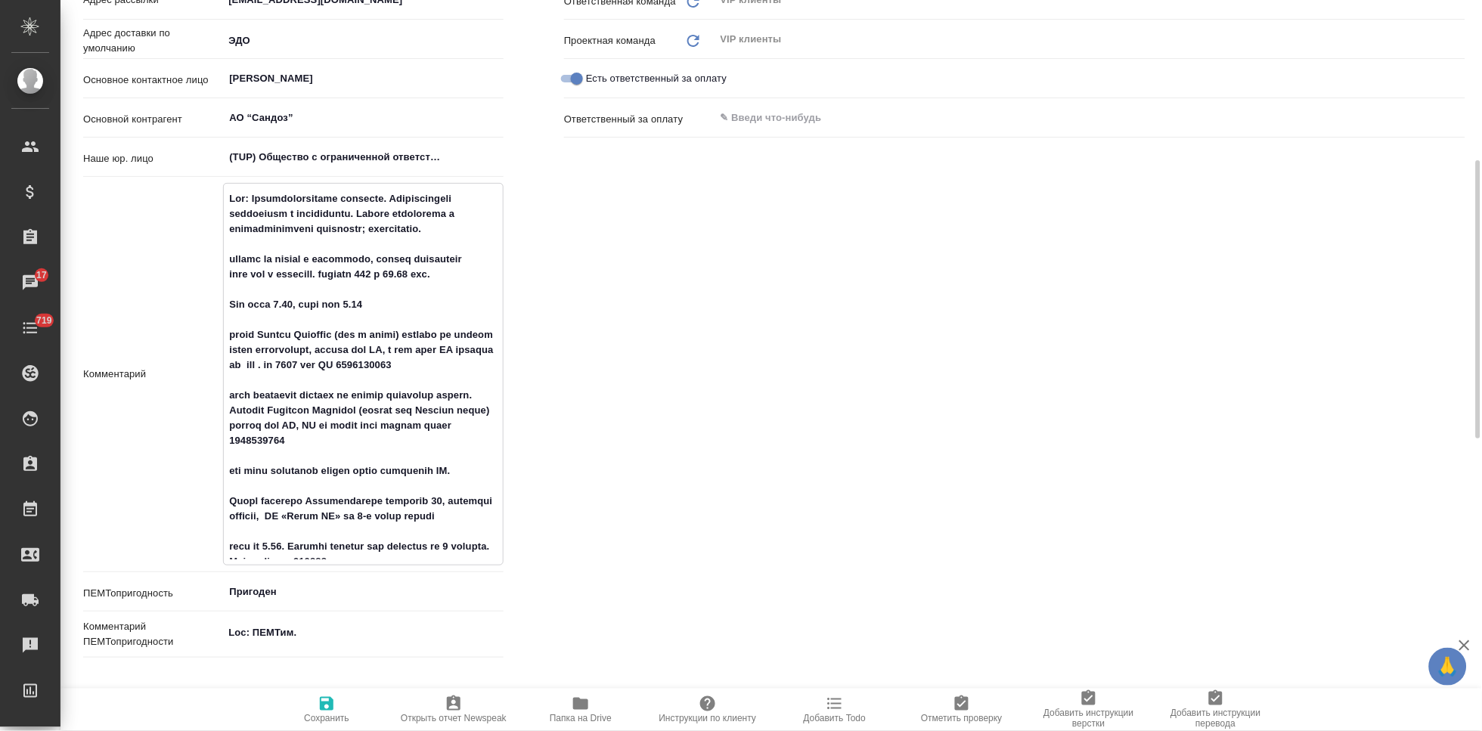
type textarea "x"
click at [472, 427] on textarea at bounding box center [363, 380] width 279 height 389
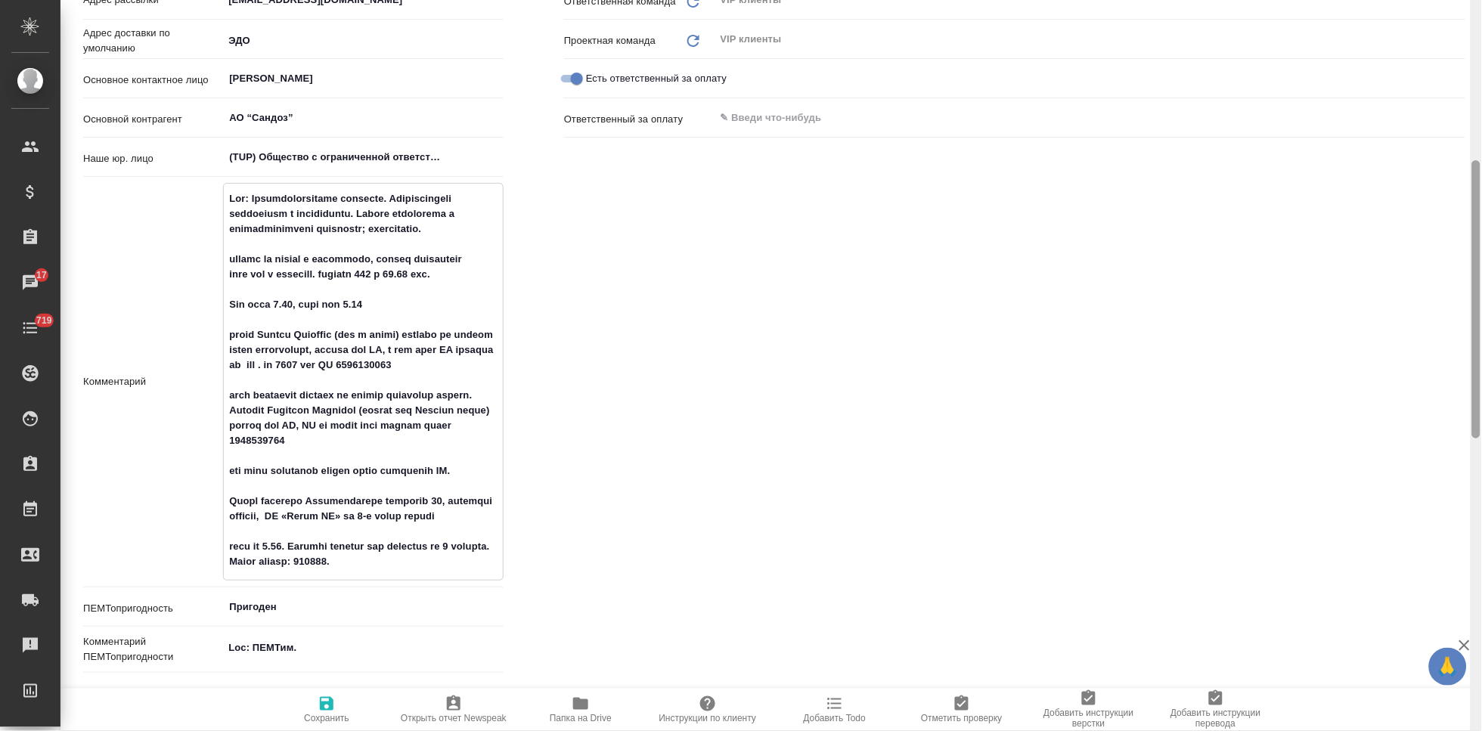
type textarea "Loc: Фармацевтическая компания. Производитель дженериков и биоаналогов. Тексты …"
type textarea "x"
type textarea "Loc: Фармацевтическая компания. Производитель дженериков и биоаналогов. Тексты …"
type textarea "x"
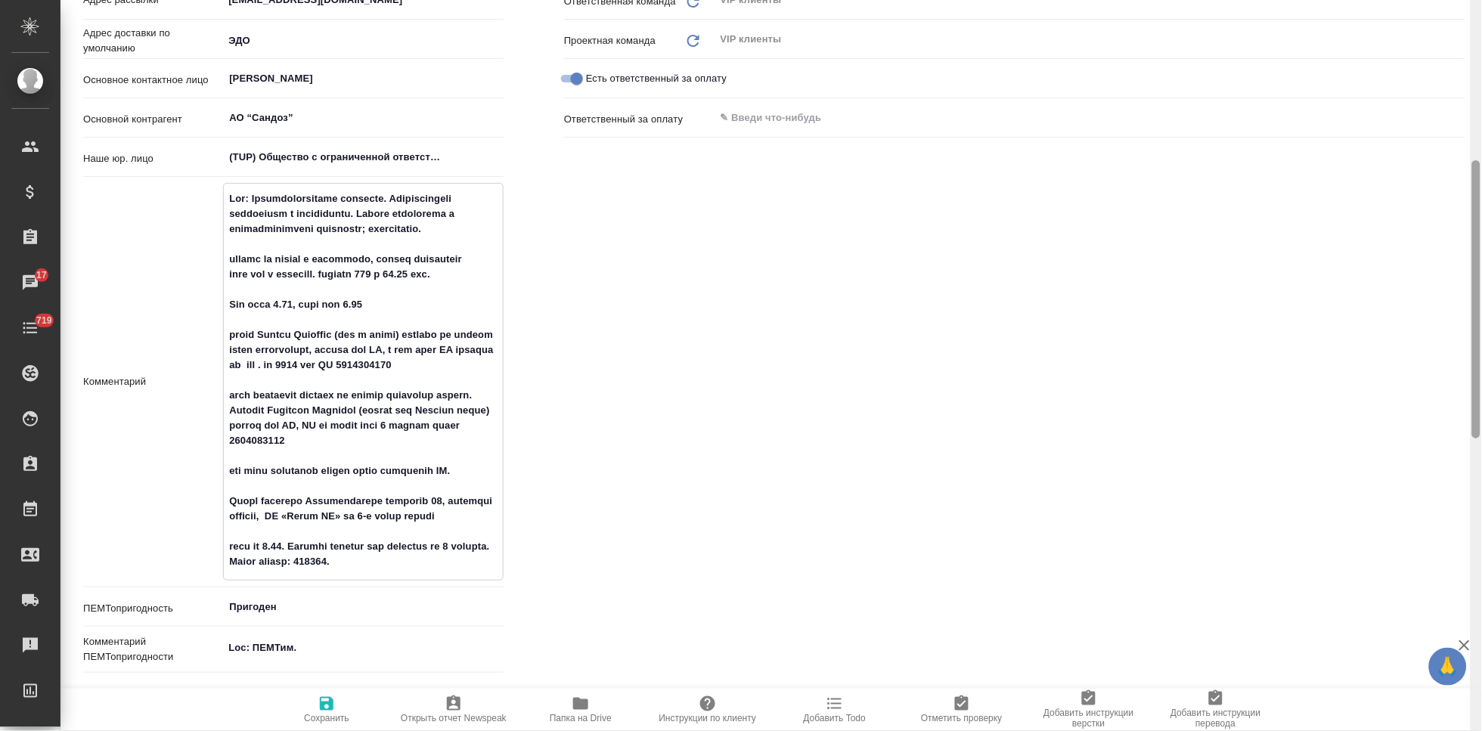
type textarea "x"
type textarea "Loc: Фармацевтическая компания. Производитель дженериков и биоаналогов. Тексты …"
type textarea "x"
type textarea "Loc: Фармацевтическая компания. Производитель дженериков и биоаналогов. Тексты …"
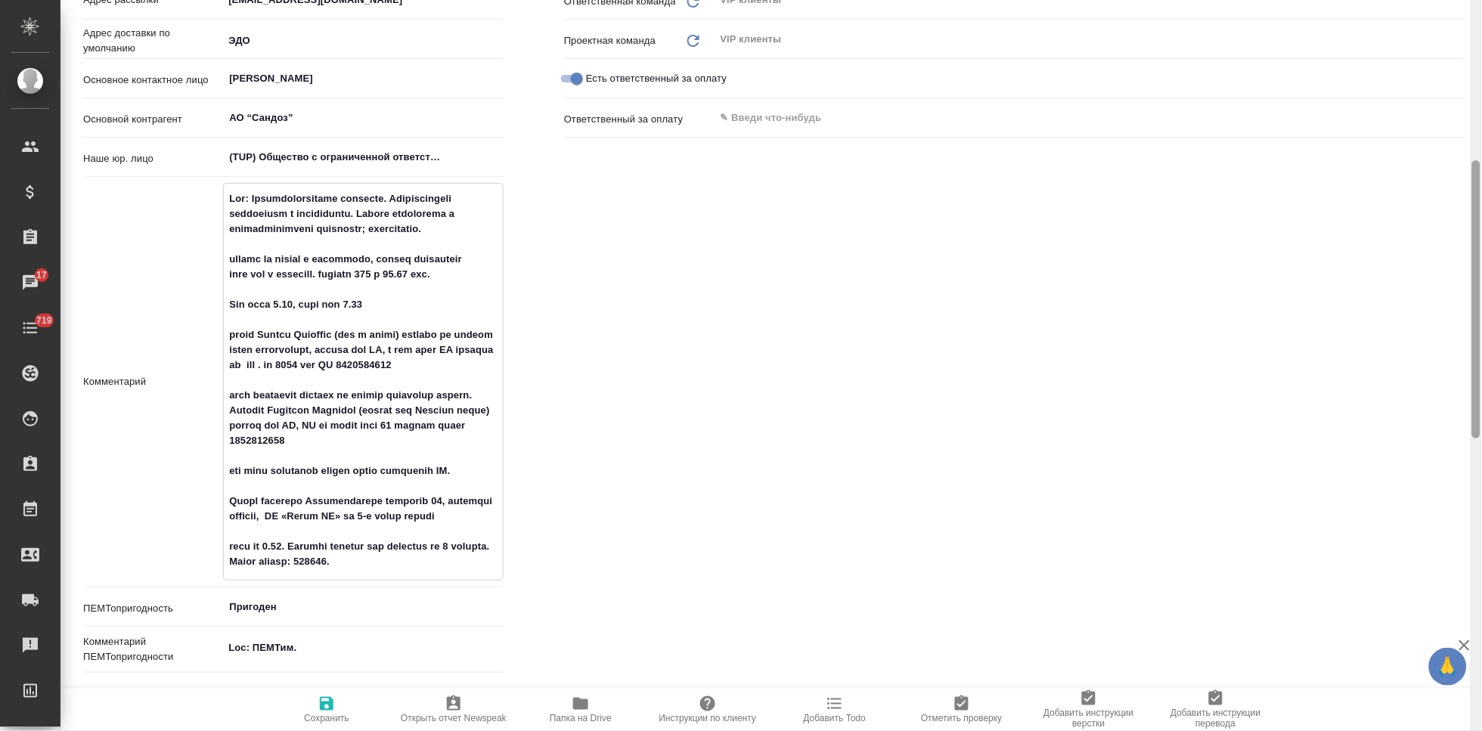
type textarea "x"
type textarea "Loc: Фармацевтическая компания. Производитель дженериков и биоаналогов. Тексты …"
type textarea "x"
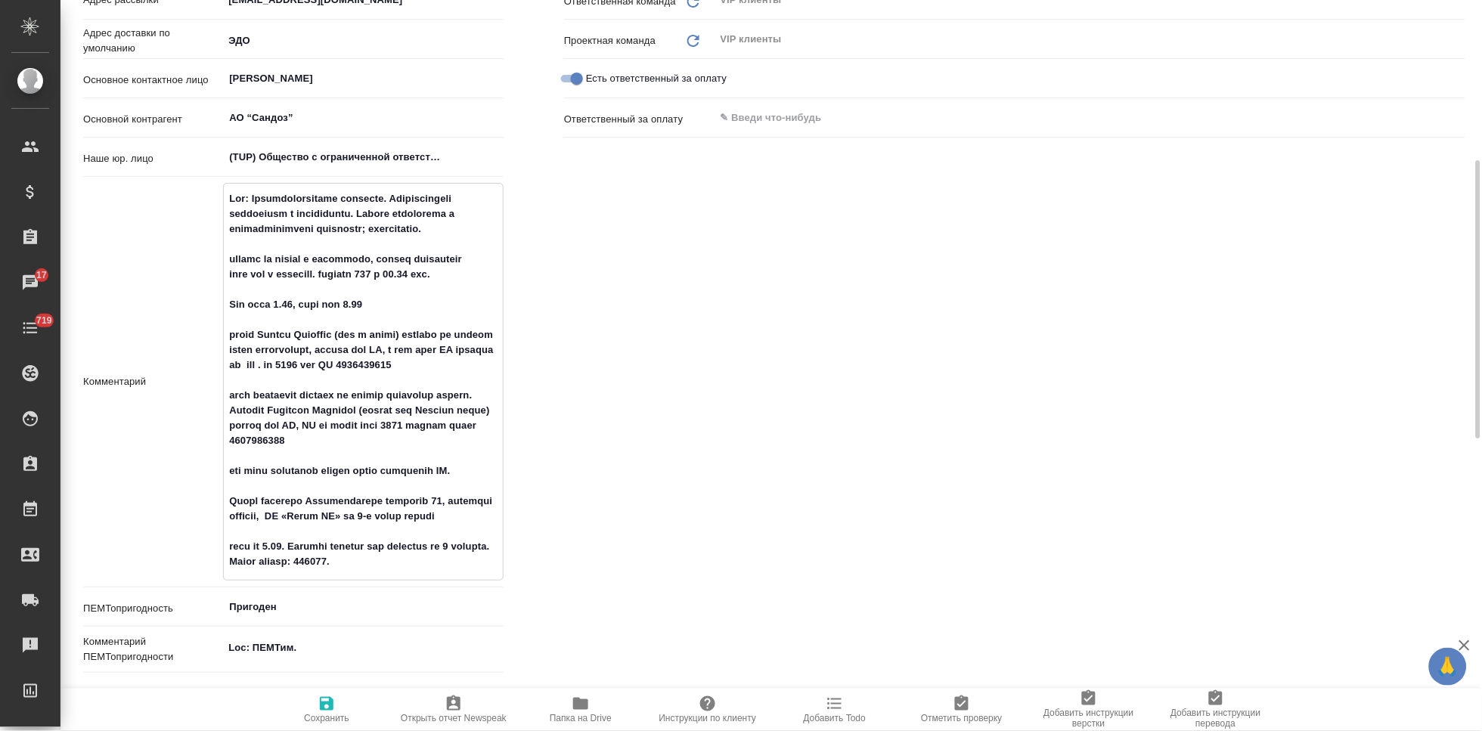
type textarea "Loc: Фармацевтическая компания. Производитель дженериков и биоаналогов. Тексты …"
click at [335, 713] on span "Сохранить" at bounding box center [326, 718] width 45 height 11
type textarea "x"
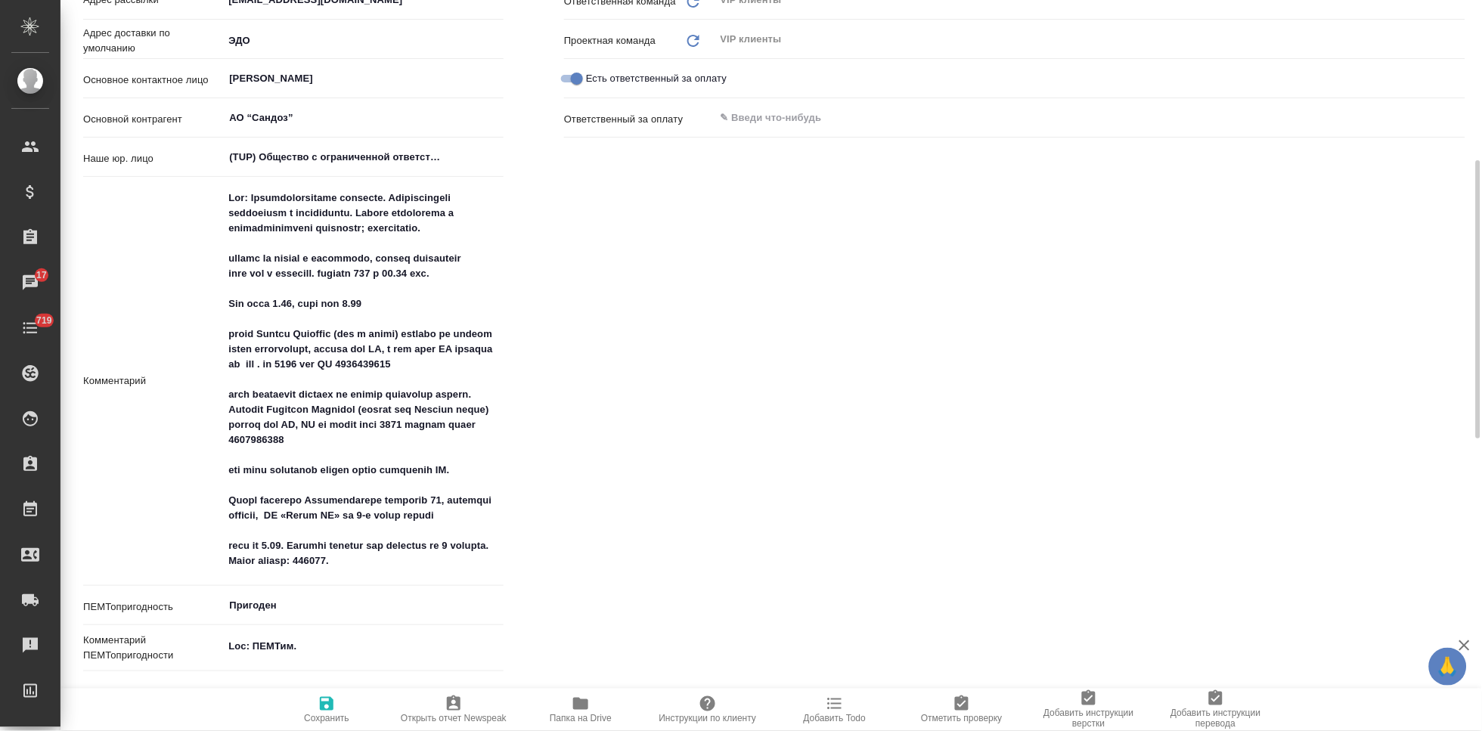
type textarea "x"
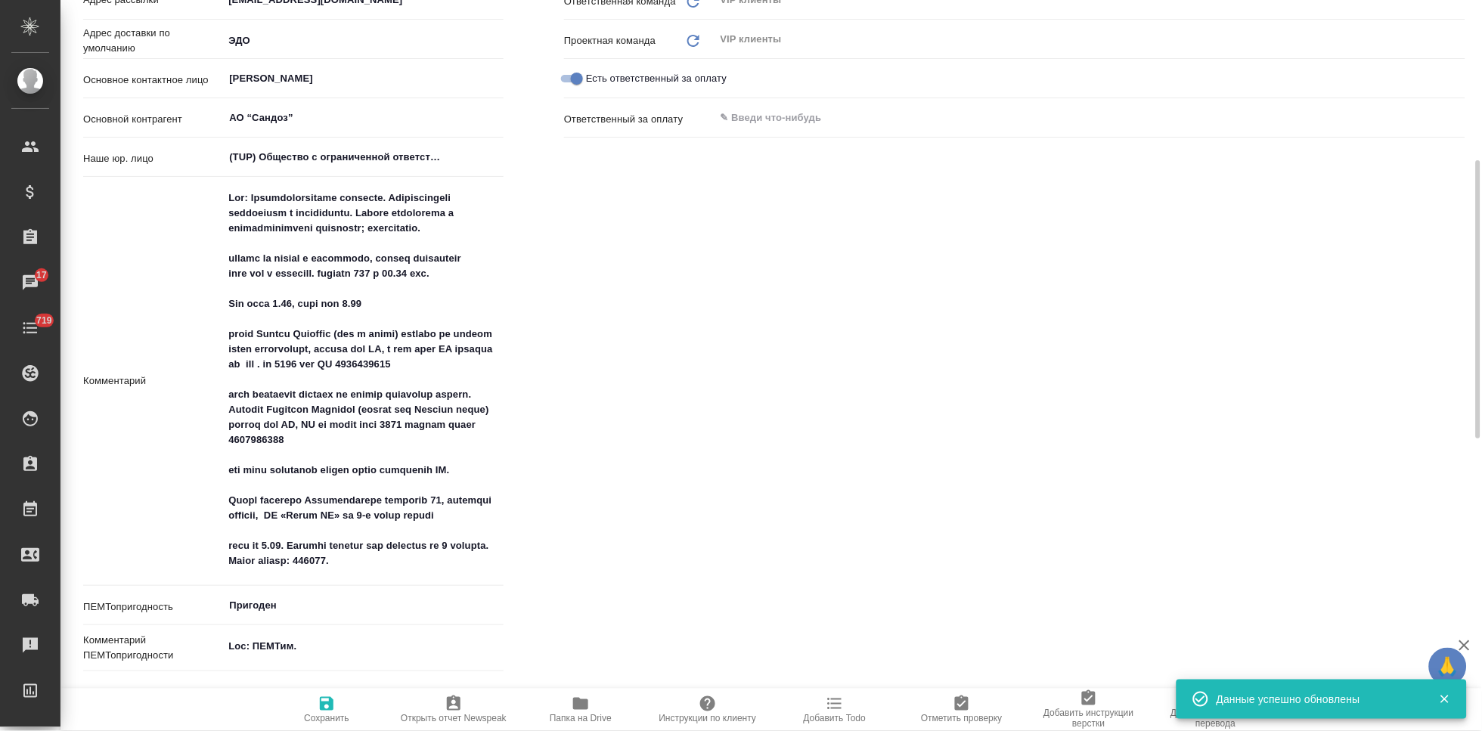
type textarea "x"
drag, startPoint x: 358, startPoint y: 440, endPoint x: 294, endPoint y: 441, distance: 63.5
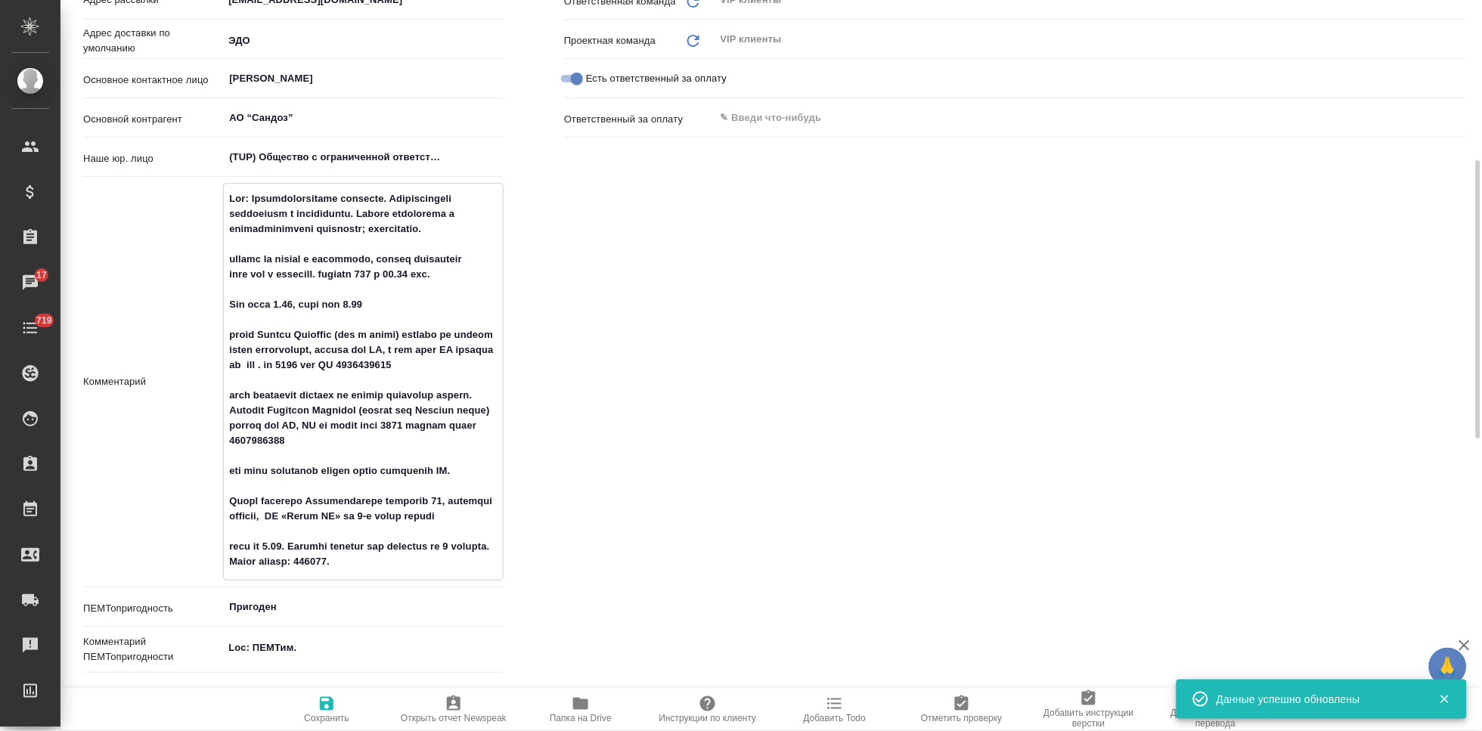
click at [294, 441] on textarea at bounding box center [363, 380] width 279 height 389
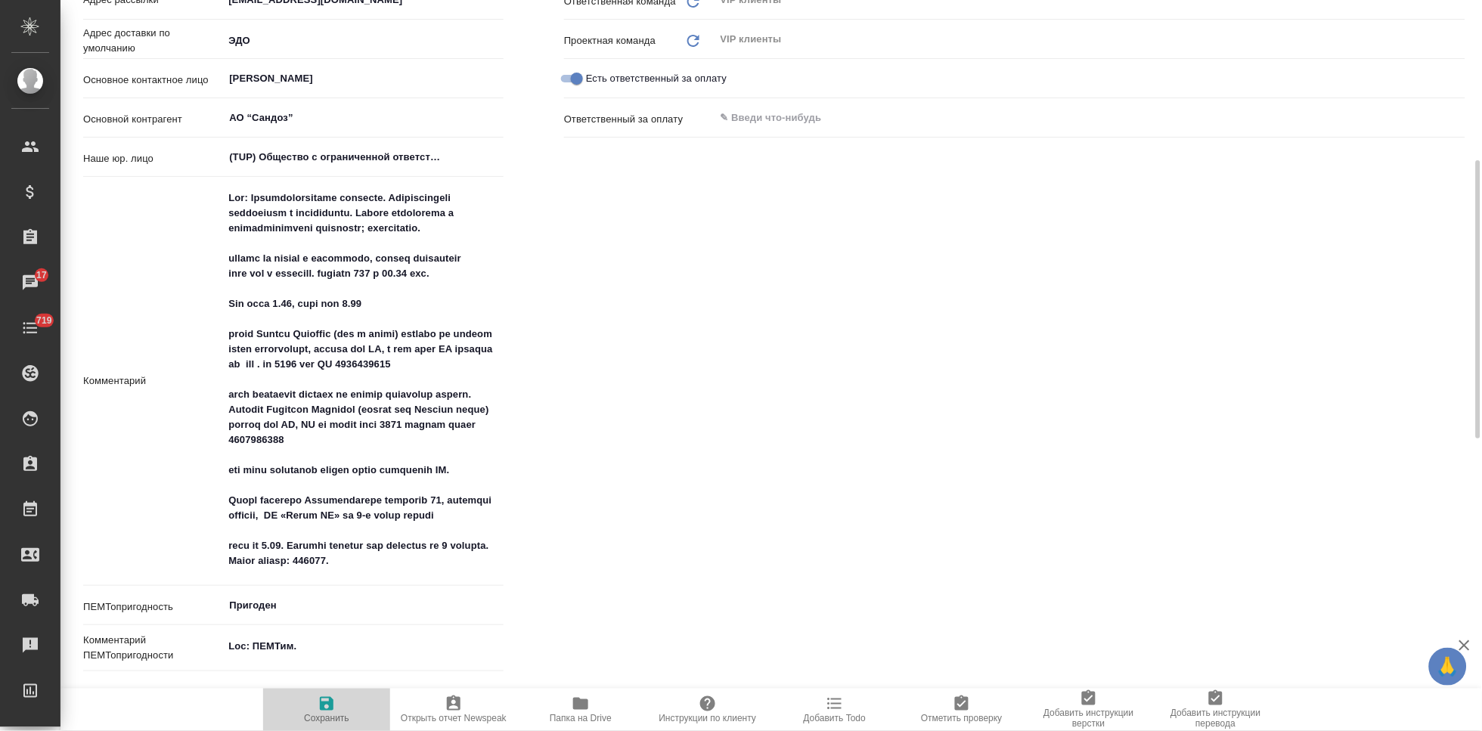
click at [330, 715] on span "Сохранить" at bounding box center [326, 718] width 45 height 11
type textarea "x"
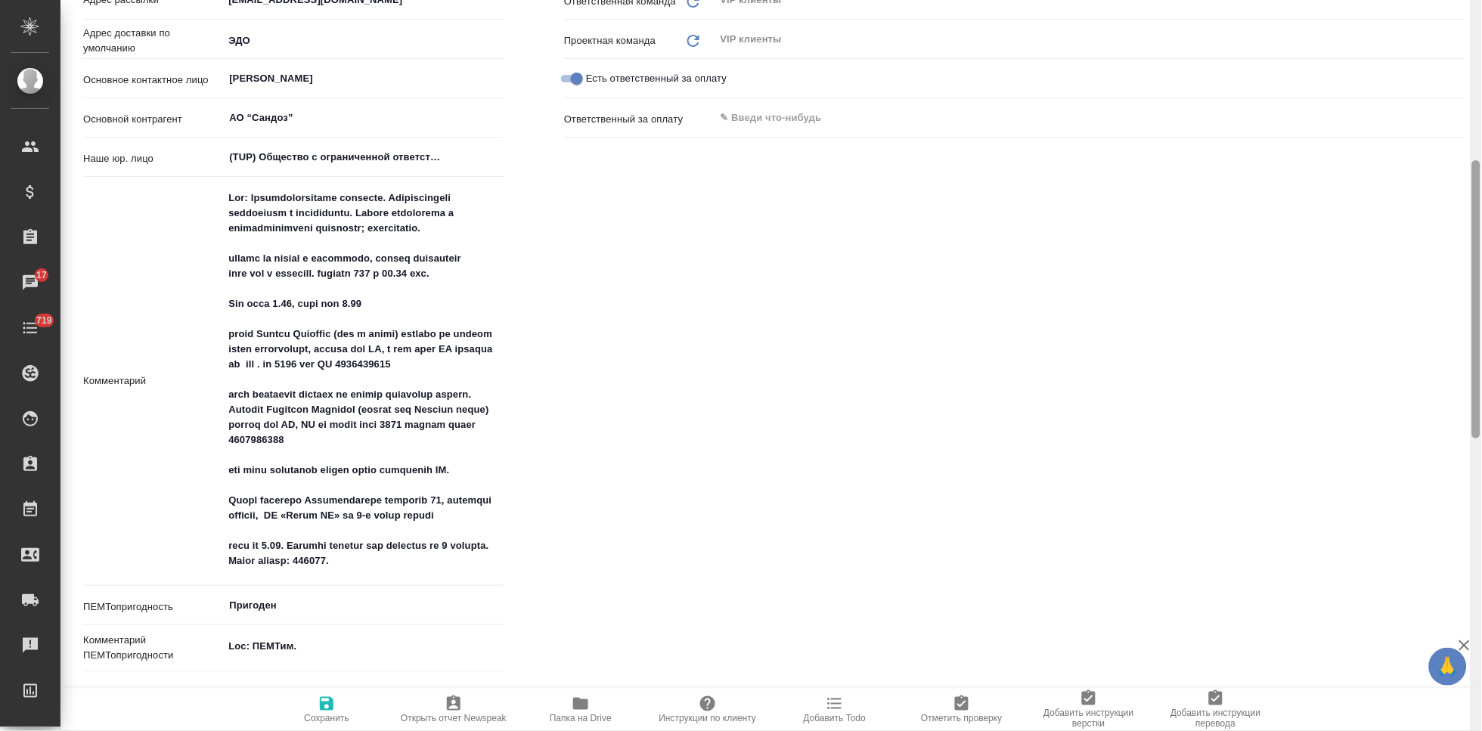
type textarea "x"
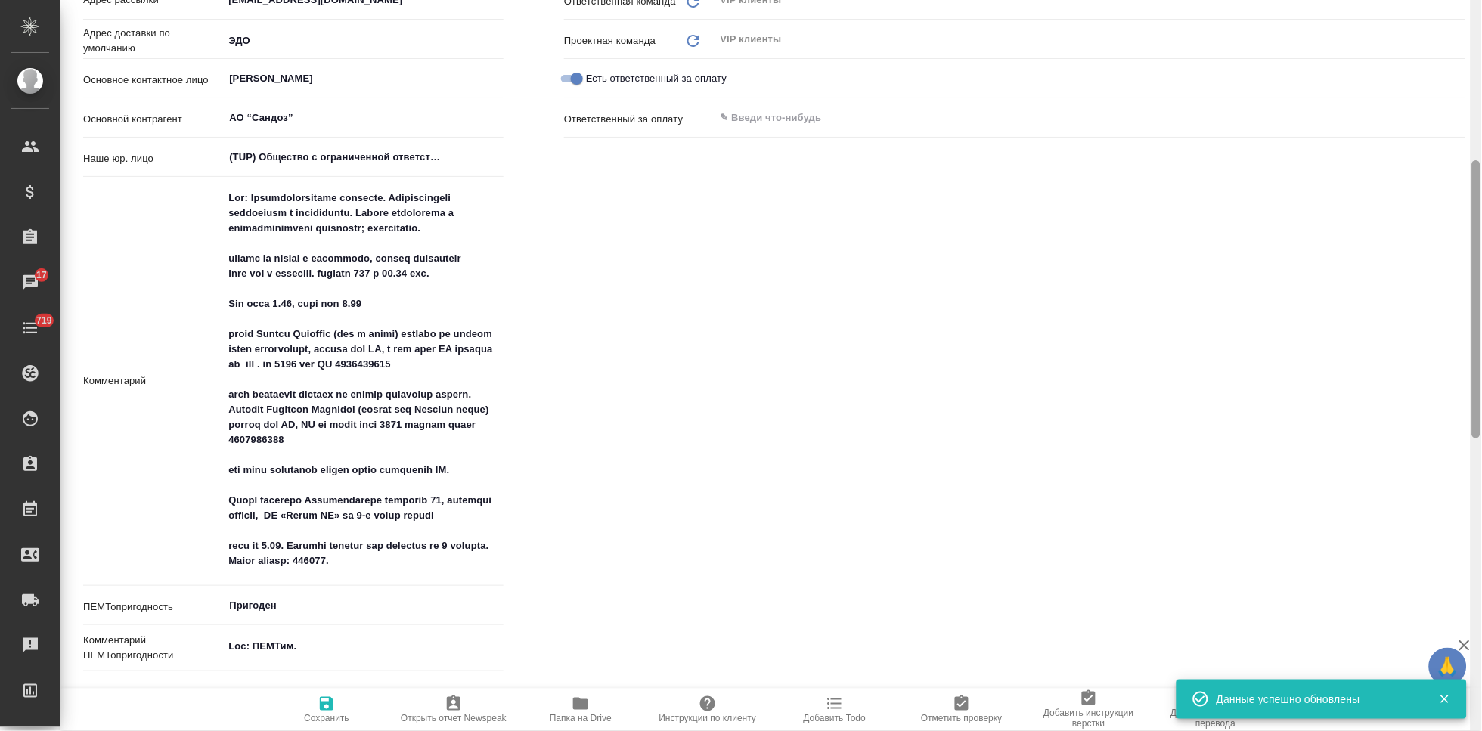
type textarea "x"
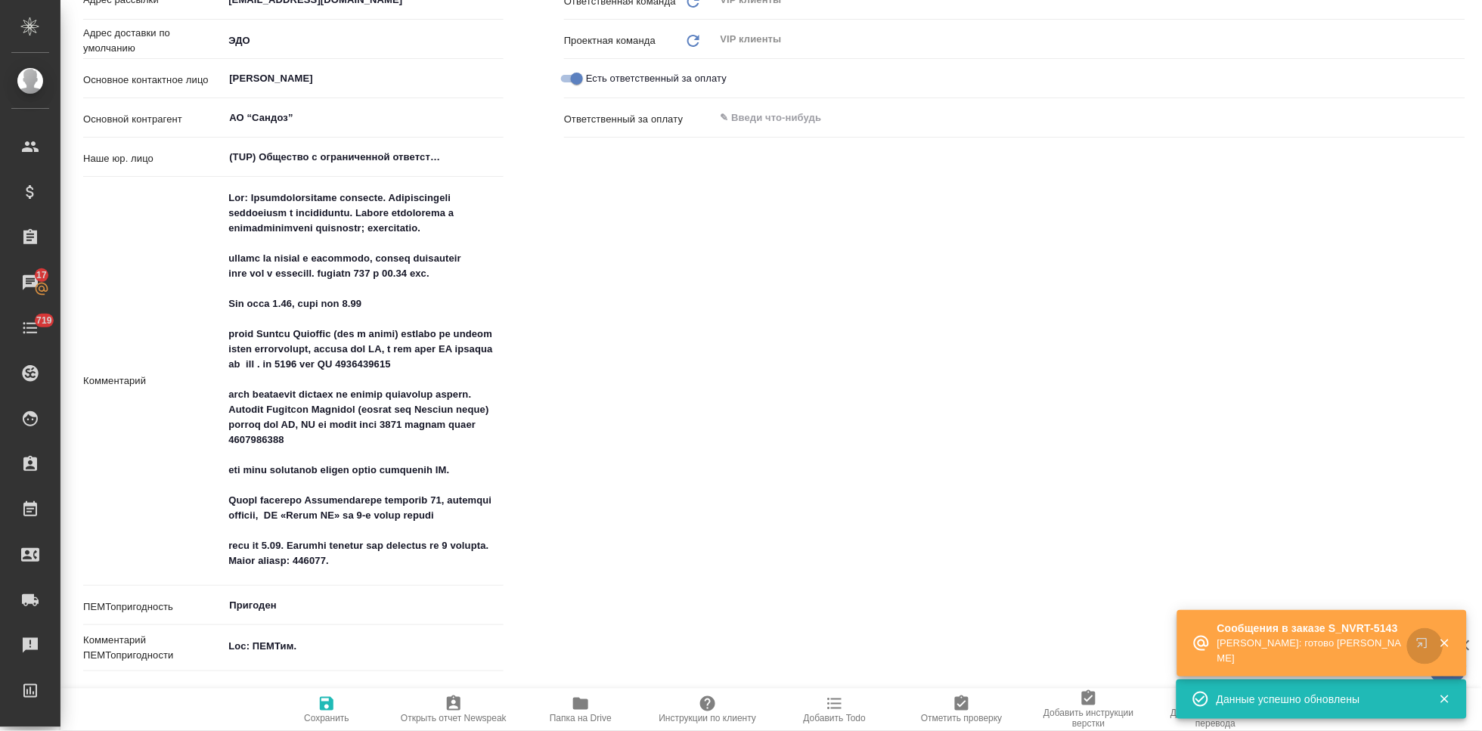
click at [1417, 640] on icon "button" at bounding box center [1422, 643] width 10 height 10
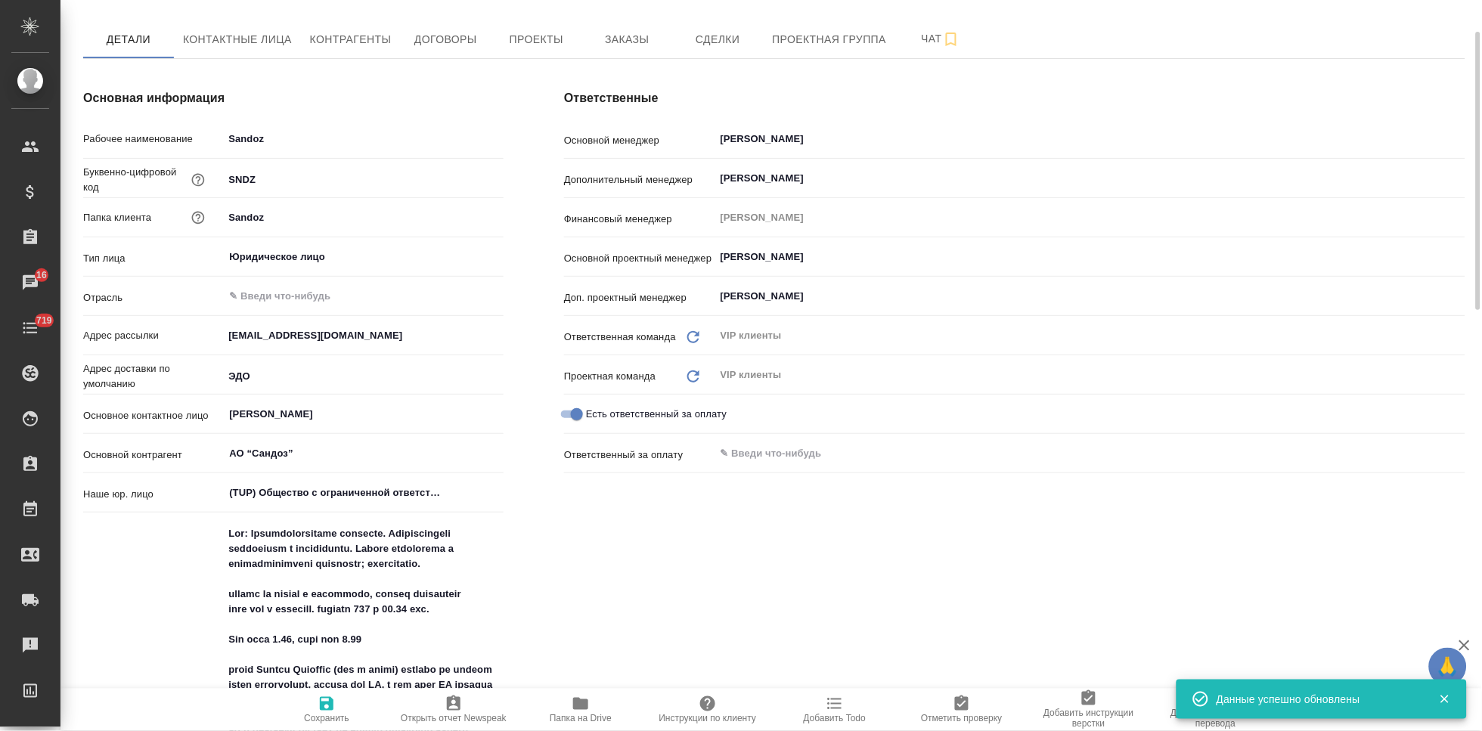
scroll to position [0, 0]
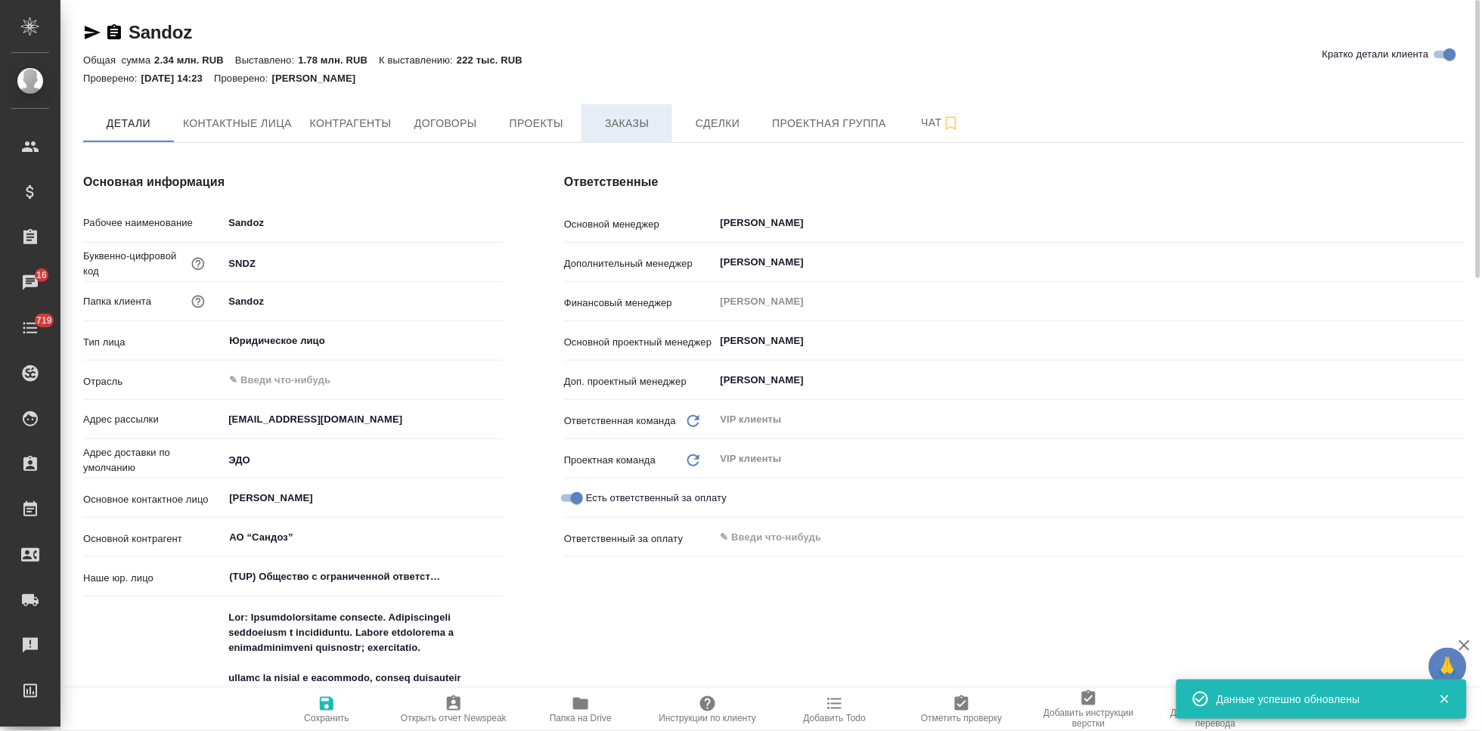
click at [644, 132] on button "Заказы" at bounding box center [626, 123] width 91 height 38
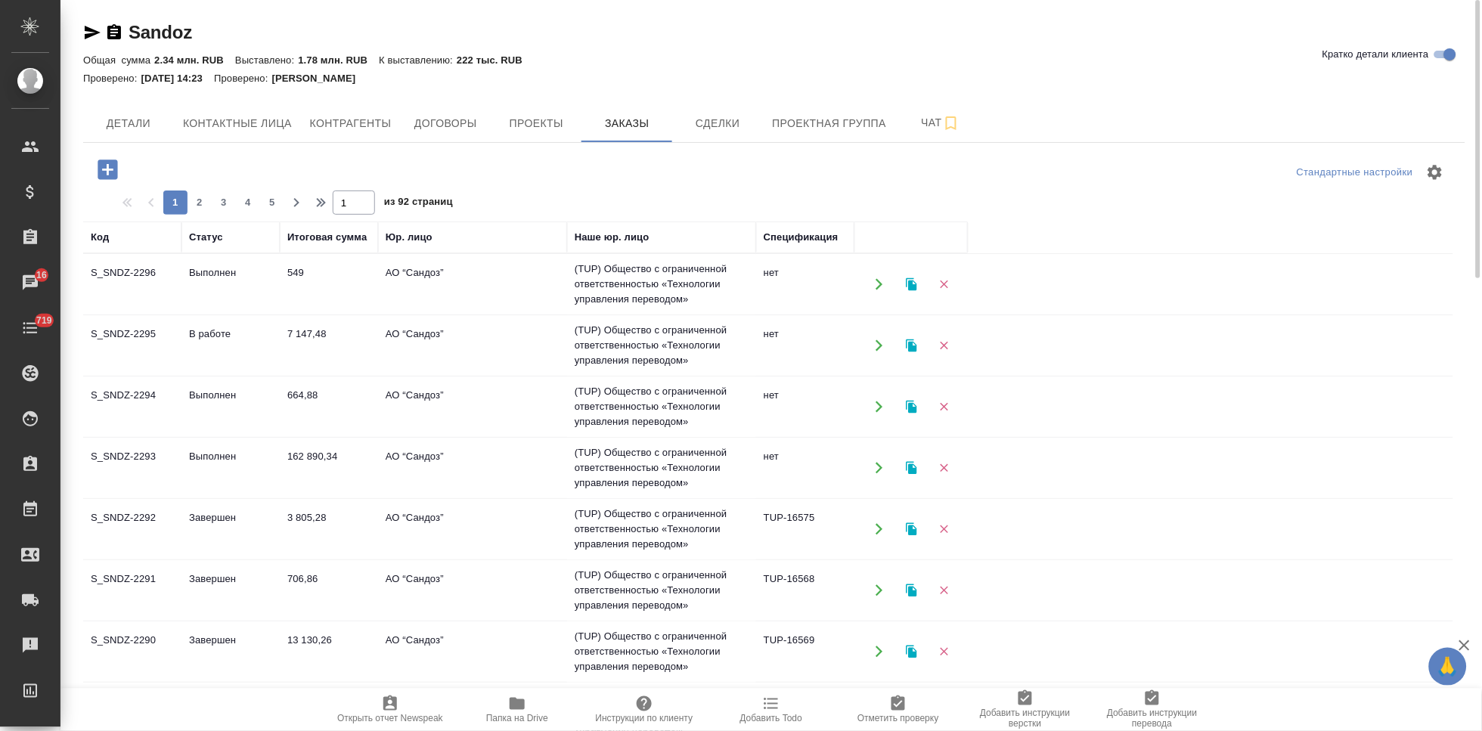
click at [113, 169] on icon "button" at bounding box center [107, 169] width 26 height 26
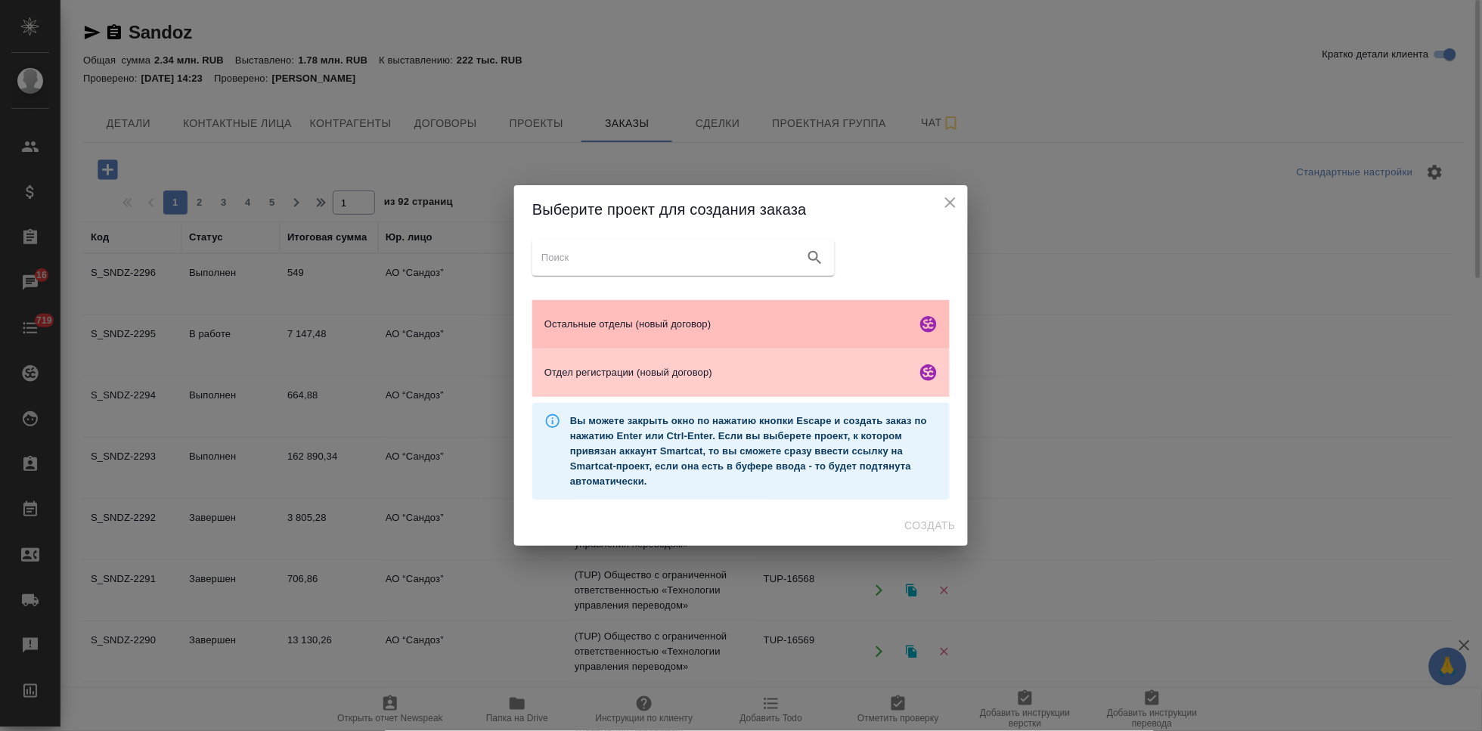
click at [611, 317] on span "Остальные отделы (новый договор)" at bounding box center [727, 324] width 366 height 15
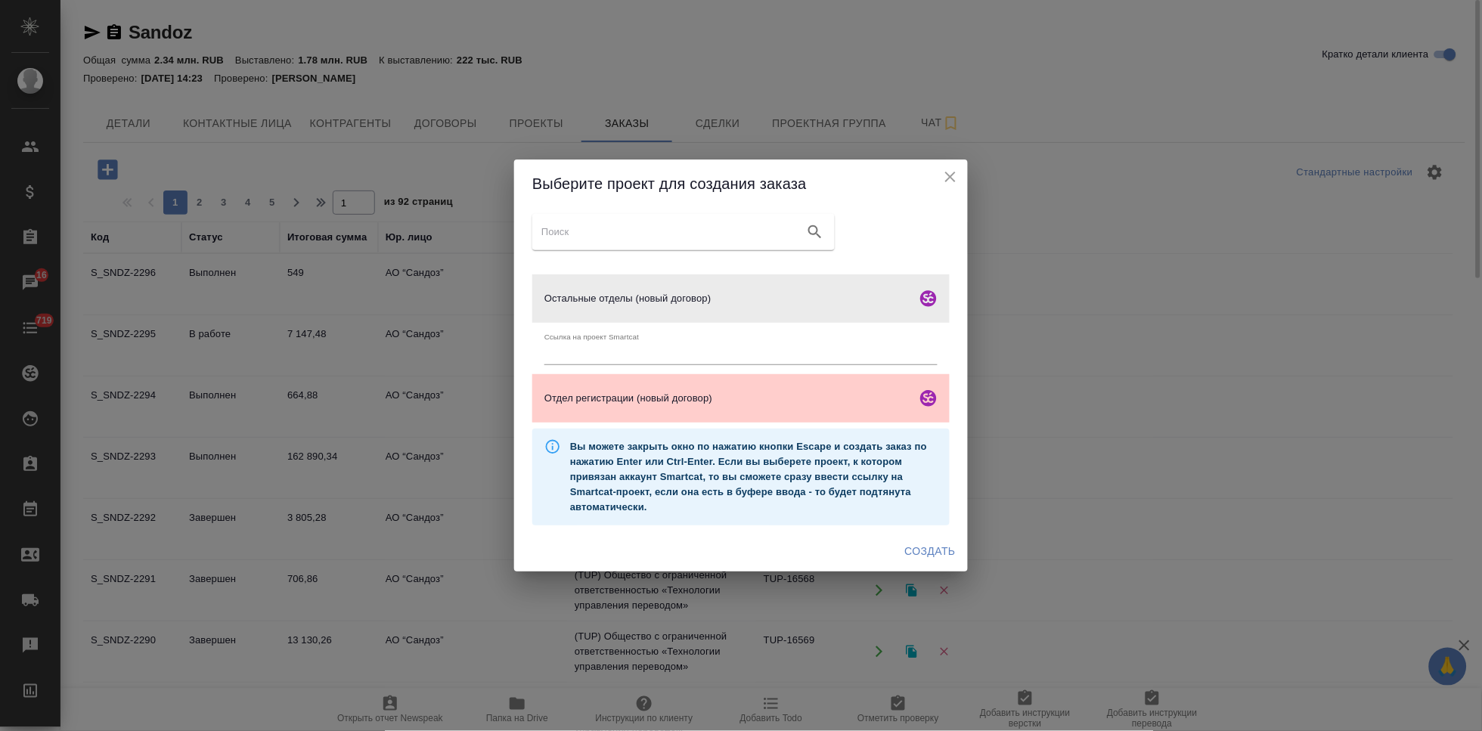
click at [917, 553] on span "Создать" at bounding box center [930, 551] width 51 height 19
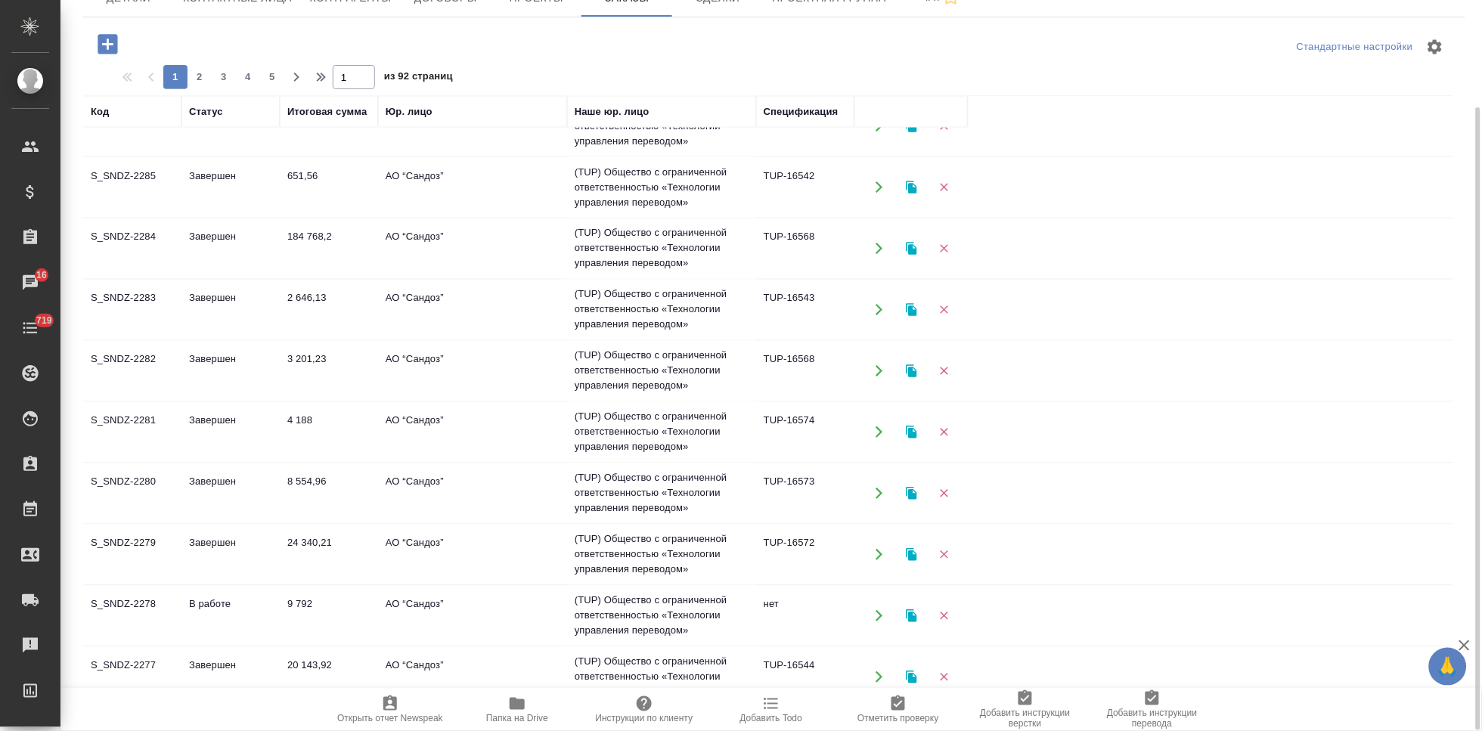
scroll to position [827, 0]
click at [290, 365] on td "8 554,96" at bounding box center [329, 372] width 98 height 53
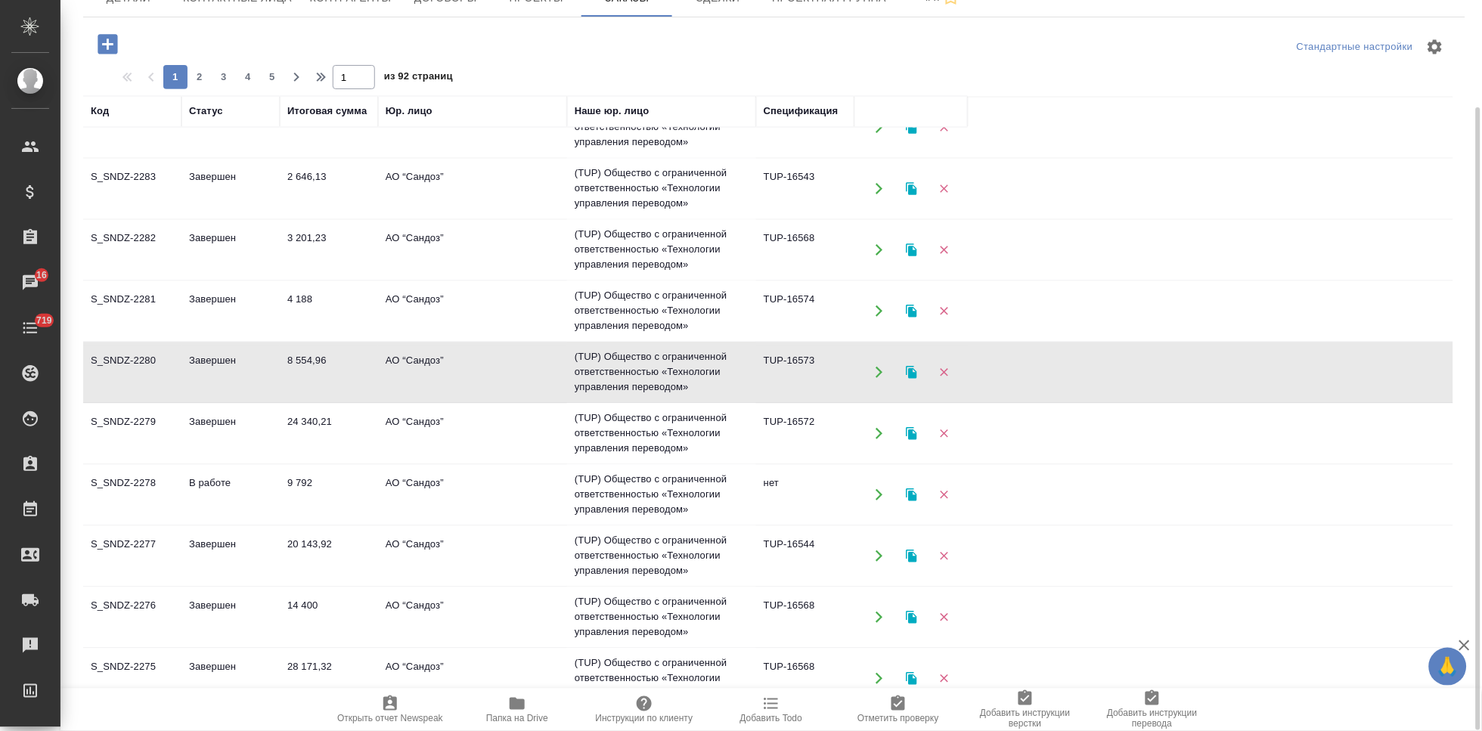
click at [290, 365] on td "8 554,96" at bounding box center [329, 372] width 98 height 53
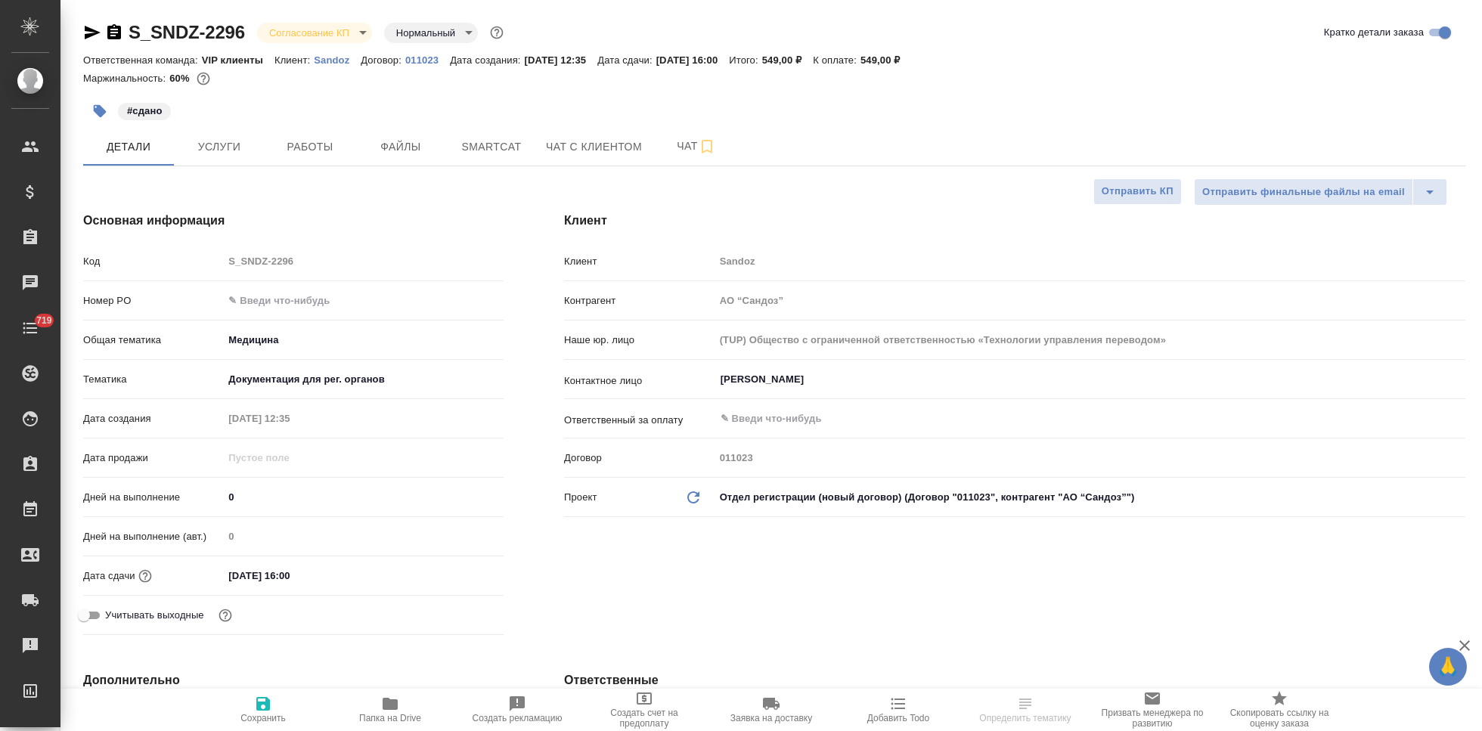
select select "RU"
click at [209, 265] on div "Код S_SNDZ-2296" at bounding box center [293, 261] width 420 height 26
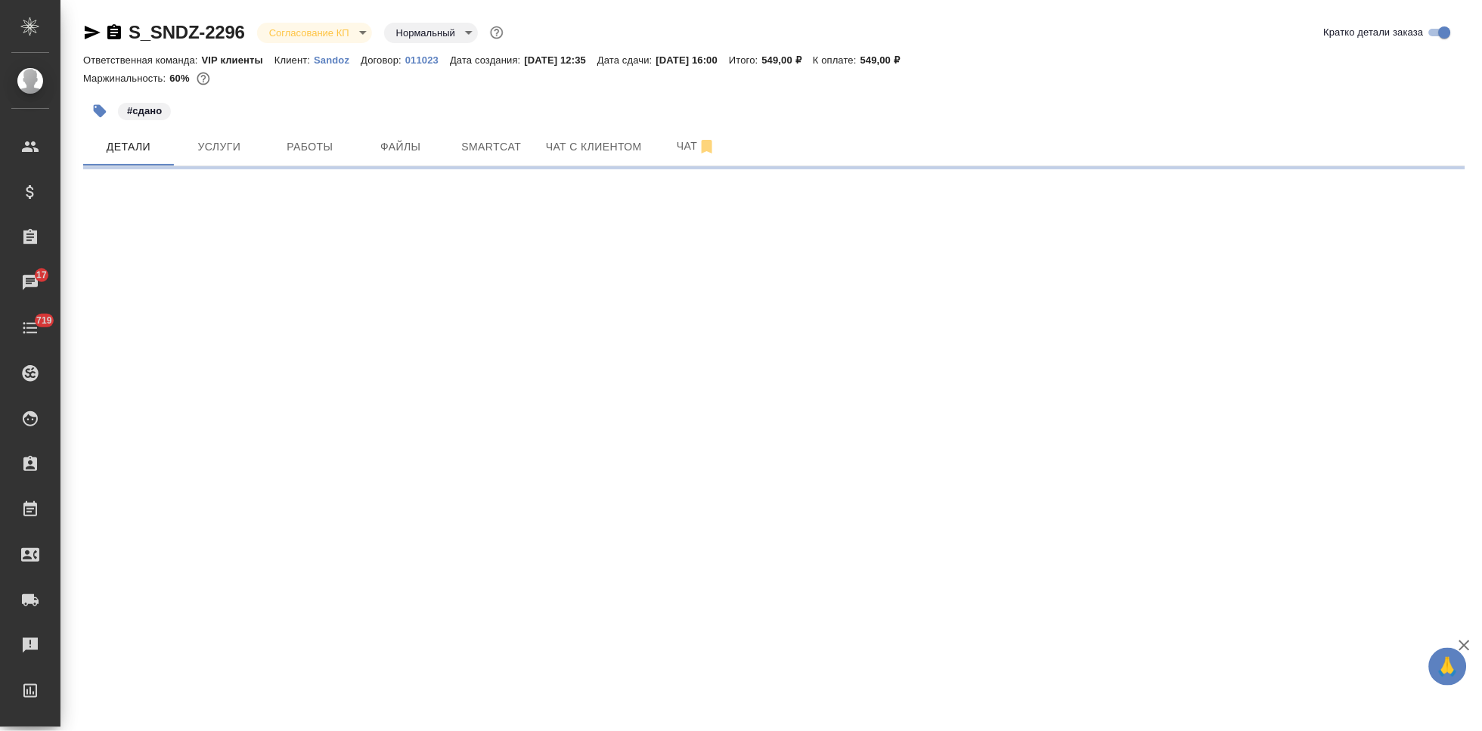
select select "RU"
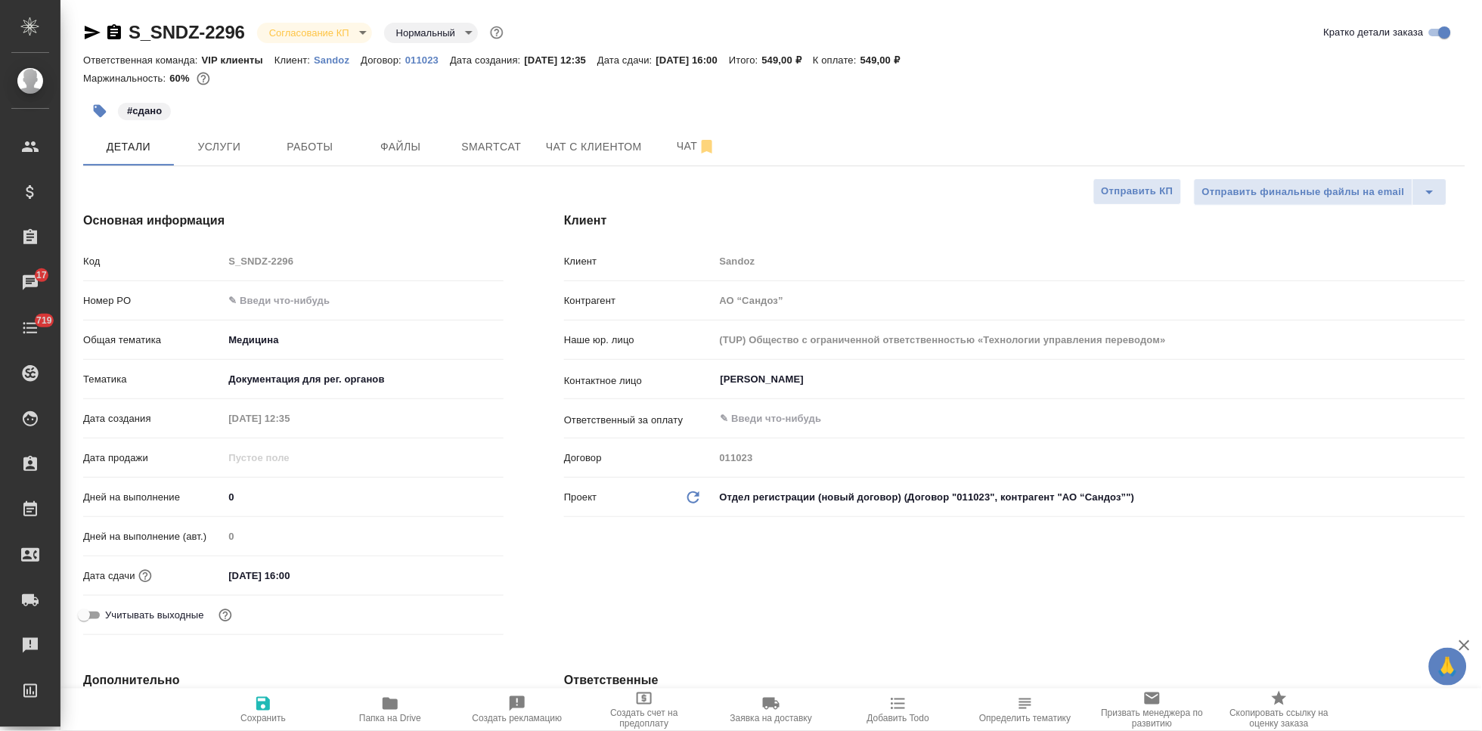
type textarea "x"
click at [668, 147] on span "Чат" at bounding box center [696, 146] width 73 height 19
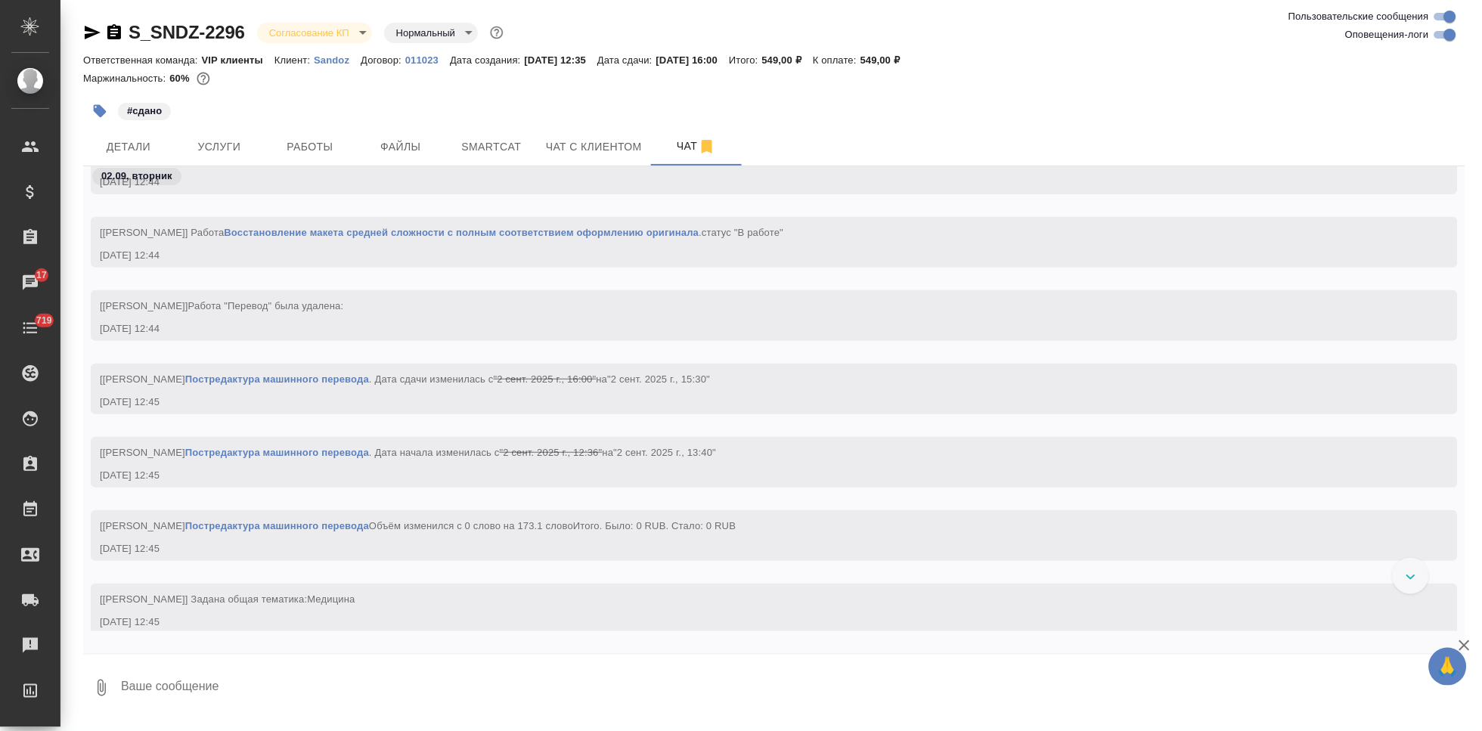
scroll to position [5045, 0]
click at [350, 30] on body "🙏 .cls-1 fill:#fff; AWATERA Kabargina Anna Клиенты Спецификации Заказы 17 Чаты …" at bounding box center [741, 365] width 1482 height 731
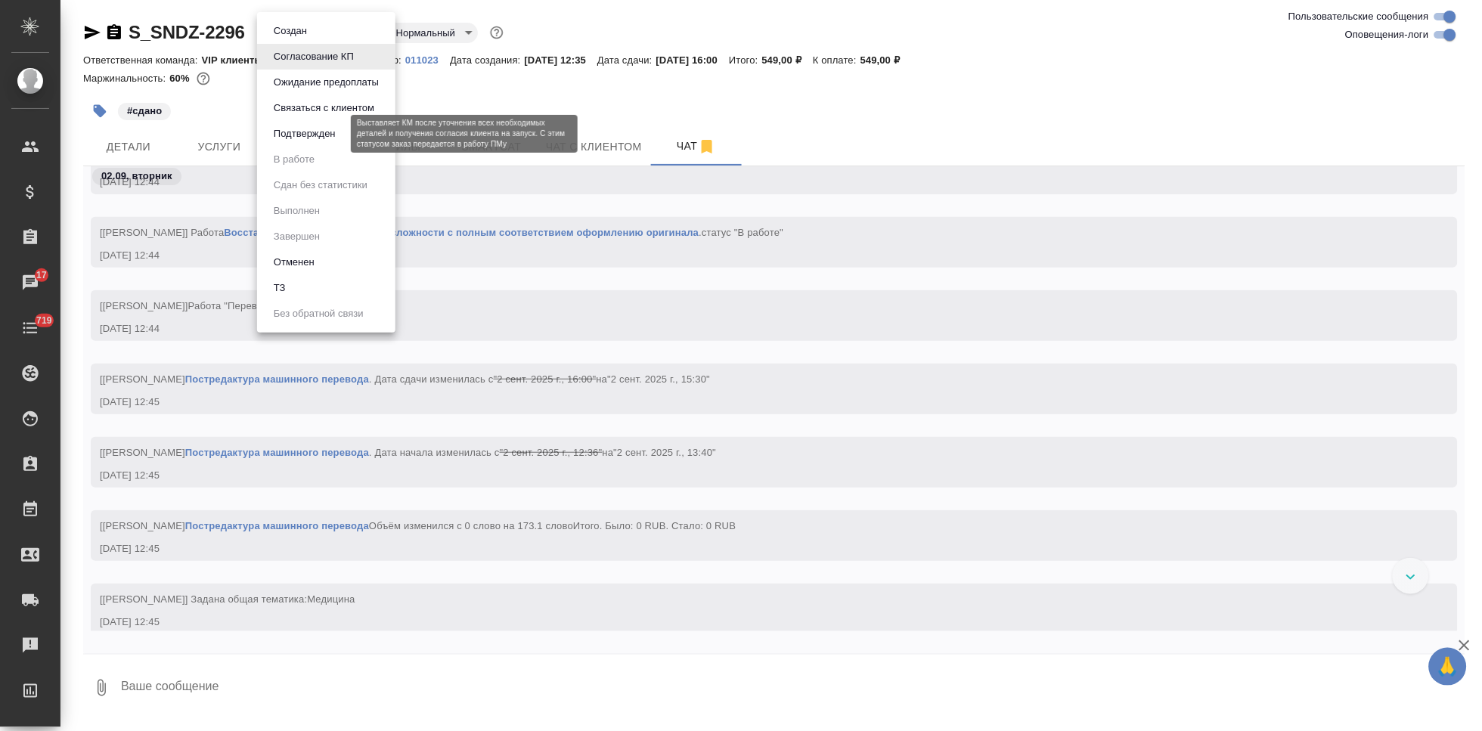
click at [308, 137] on button "Подтвержден" at bounding box center [304, 133] width 71 height 17
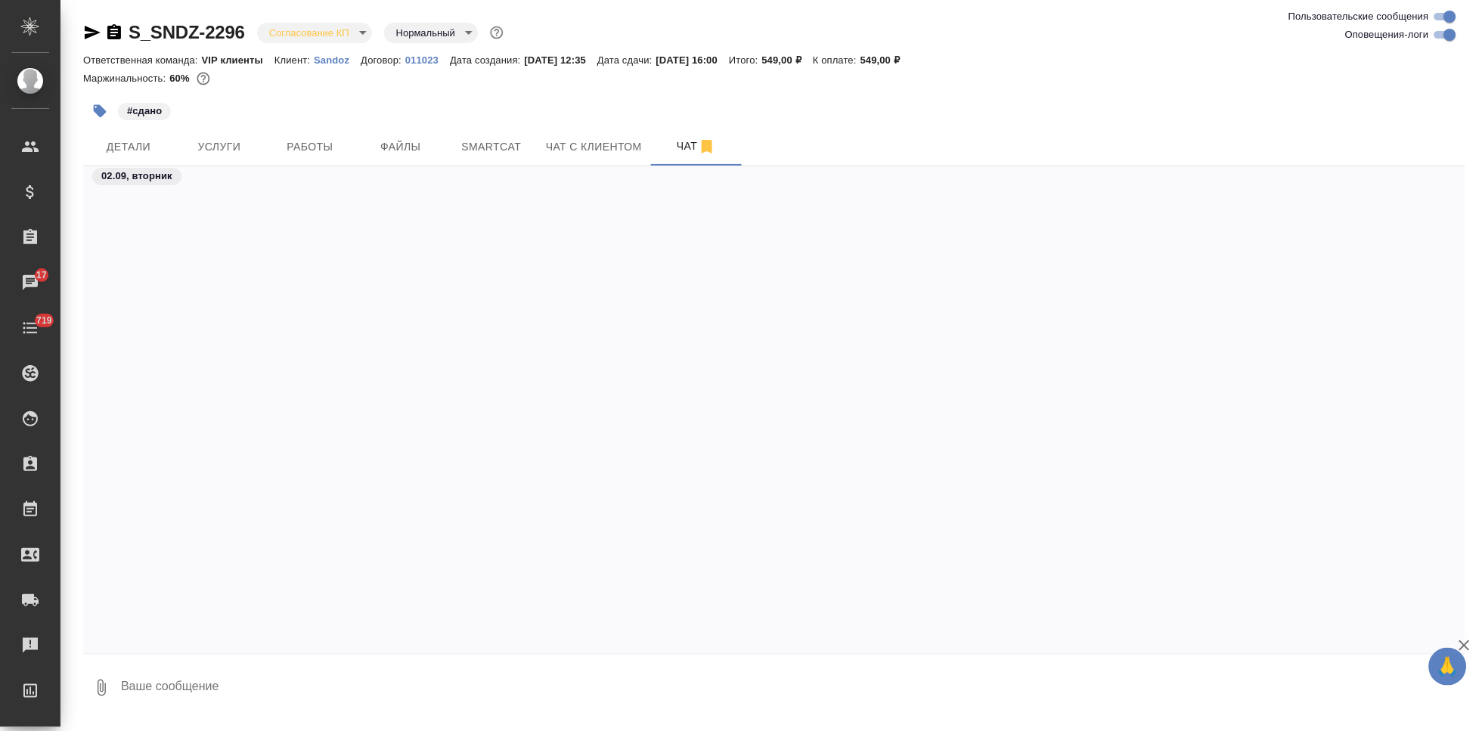
scroll to position [6114, 0]
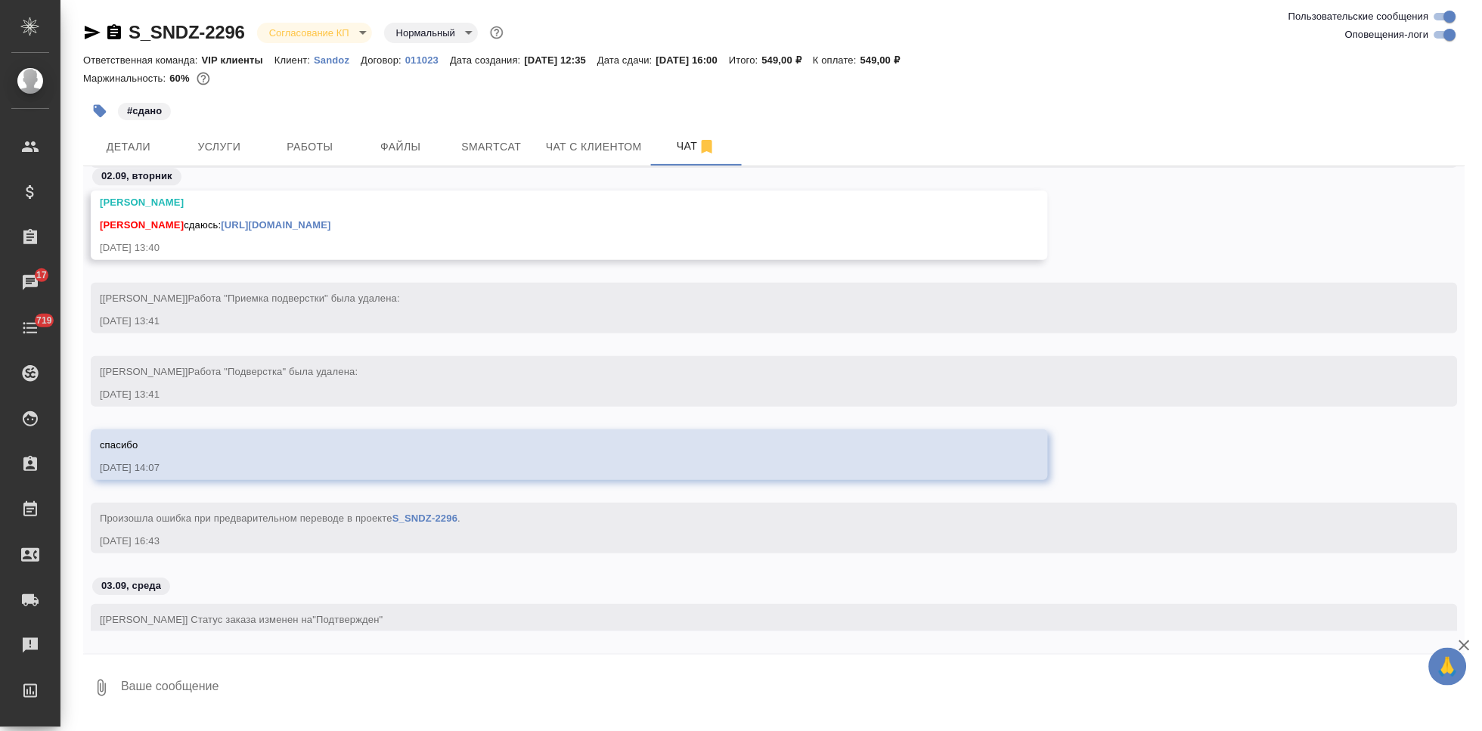
click at [361, 28] on body "🙏 .cls-1 fill:#fff; AWATERA Kabargina Anna Клиенты Спецификации Заказы 17 Чаты …" at bounding box center [741, 365] width 1482 height 731
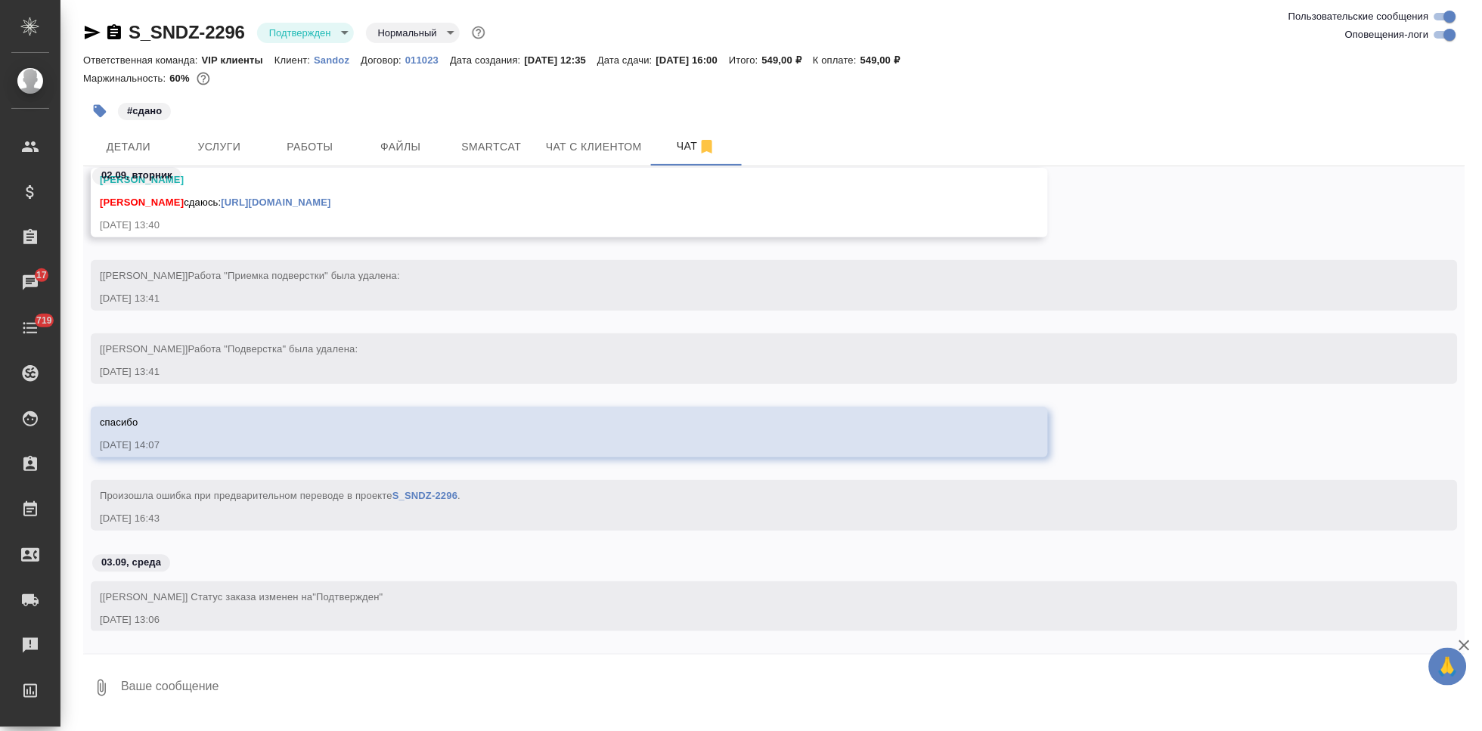
scroll to position [10620, 0]
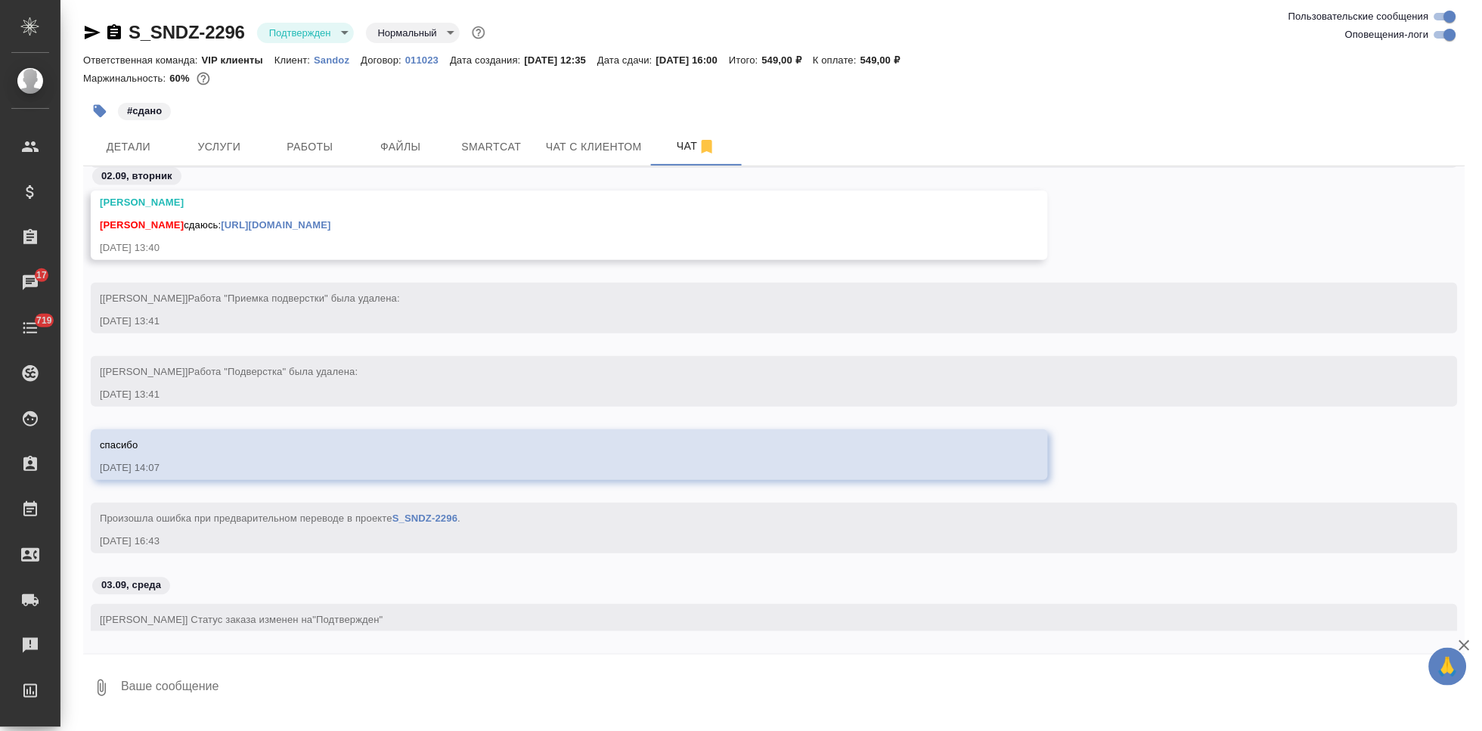
click at [342, 26] on body "🙏 .cls-1 fill:#fff; AWATERA Kabargina Anna Клиенты Спецификации Заказы 17 Чаты …" at bounding box center [741, 365] width 1482 height 731
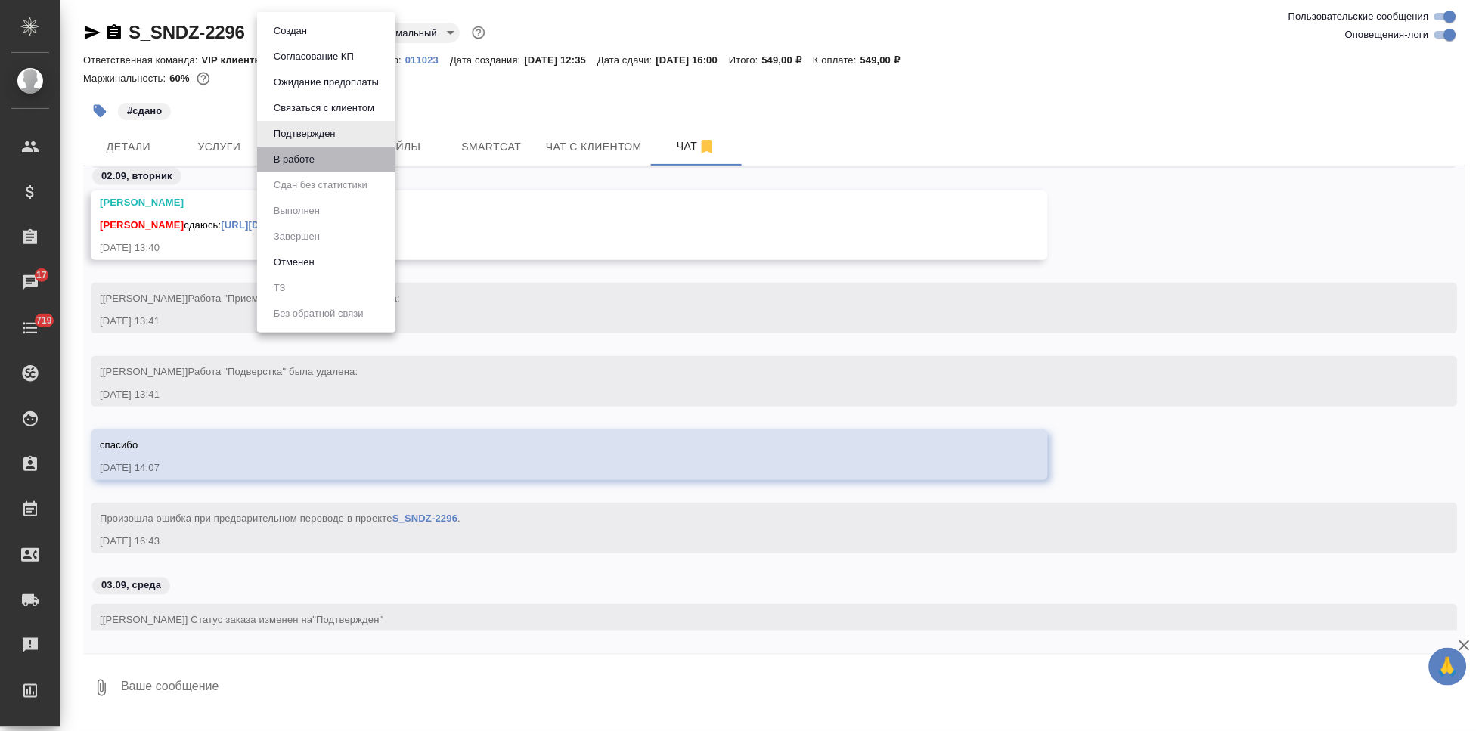
click at [312, 147] on li "В работе" at bounding box center [326, 160] width 138 height 26
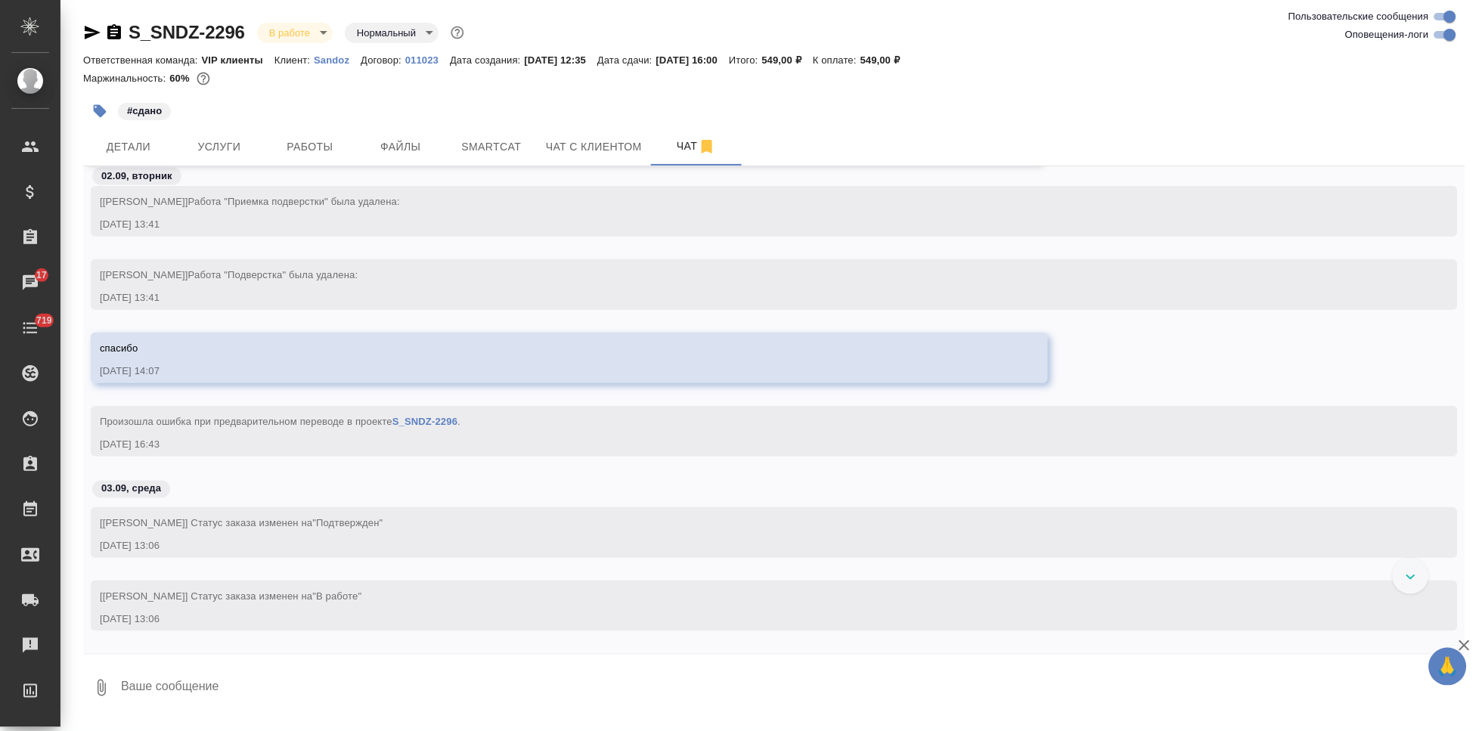
scroll to position [9739, 0]
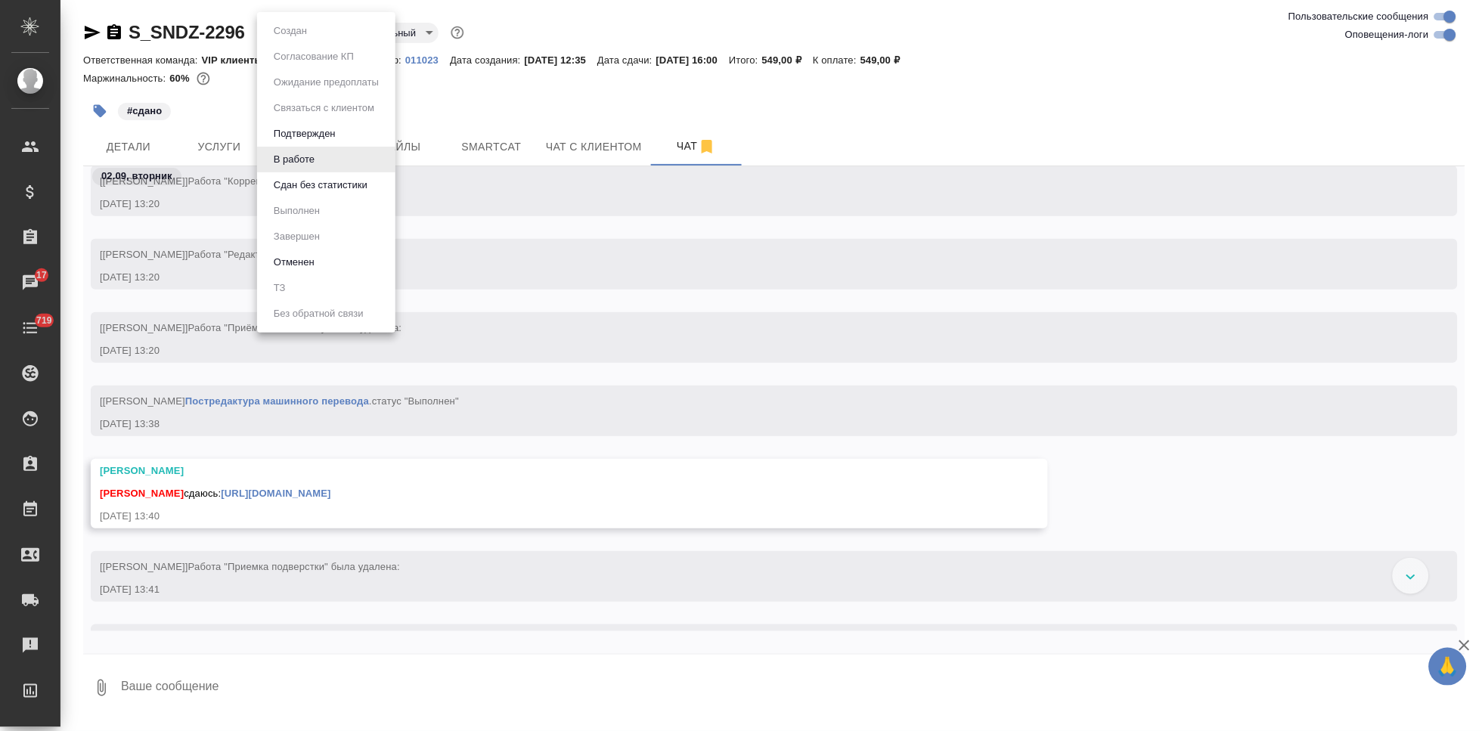
click at [322, 25] on body "🙏 .cls-1 fill:#fff; AWATERA Kabargina Anna Клиенты Спецификации Заказы 17 Чаты …" at bounding box center [741, 365] width 1482 height 731
click at [309, 191] on button "Сдан без статистики" at bounding box center [320, 185] width 103 height 17
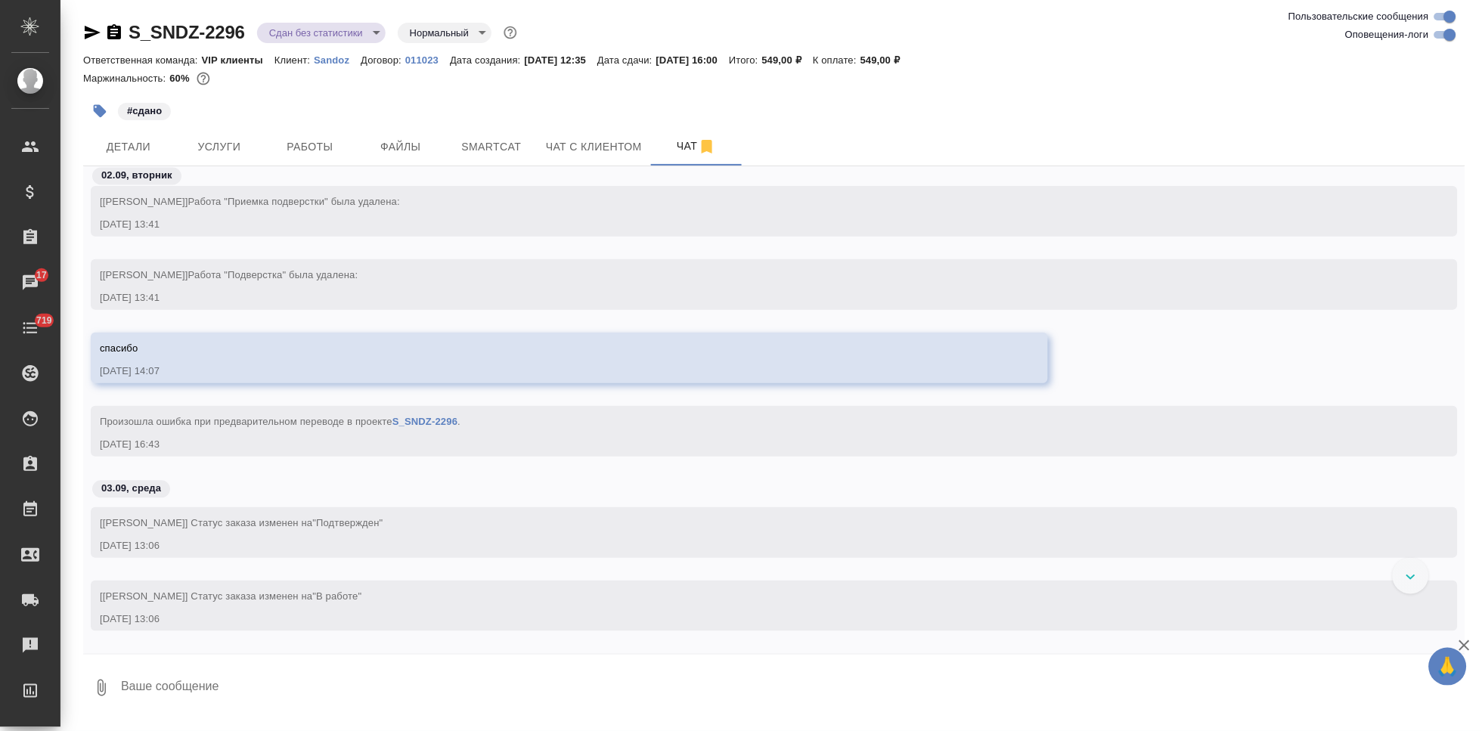
scroll to position [9510, 0]
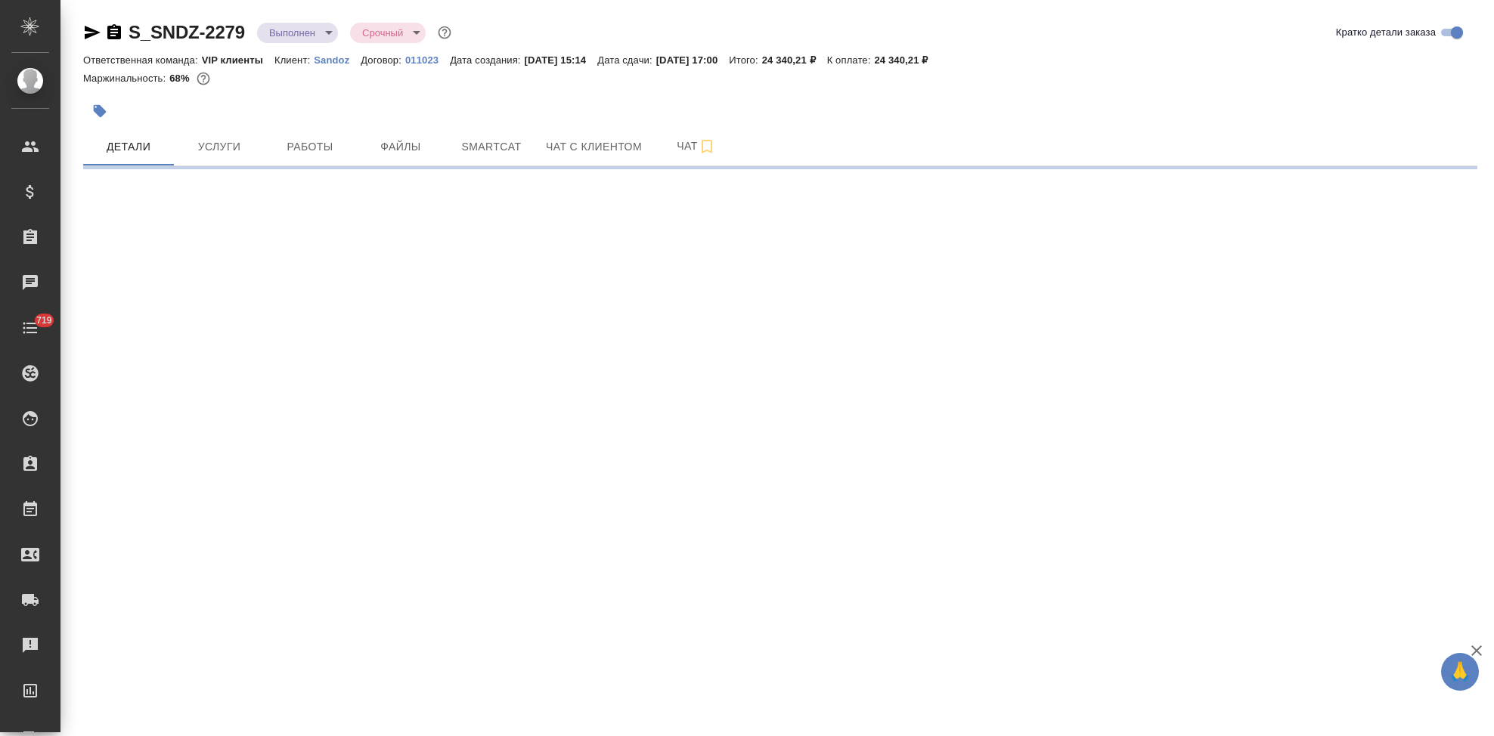
select select "RU"
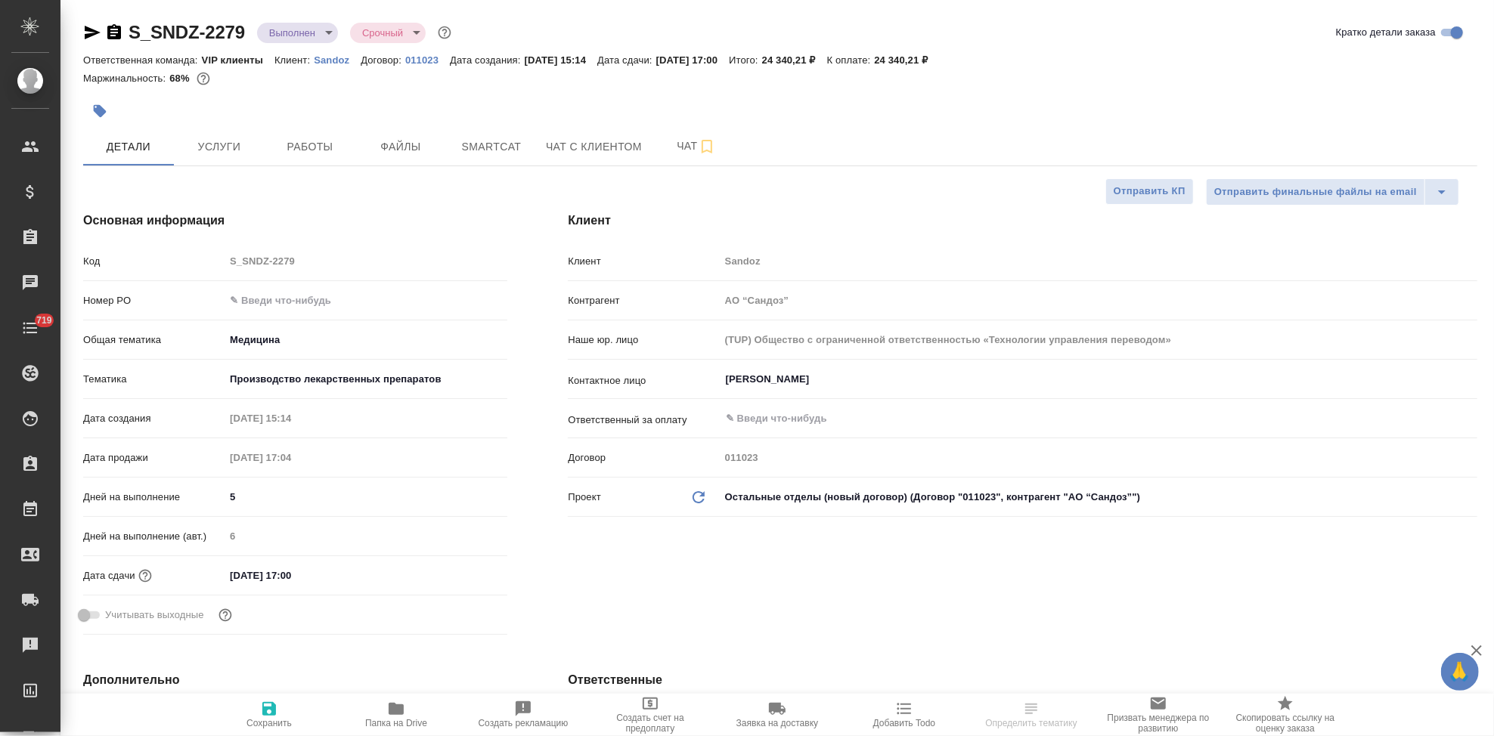
type textarea "x"
type input "[PERSON_NAME]"
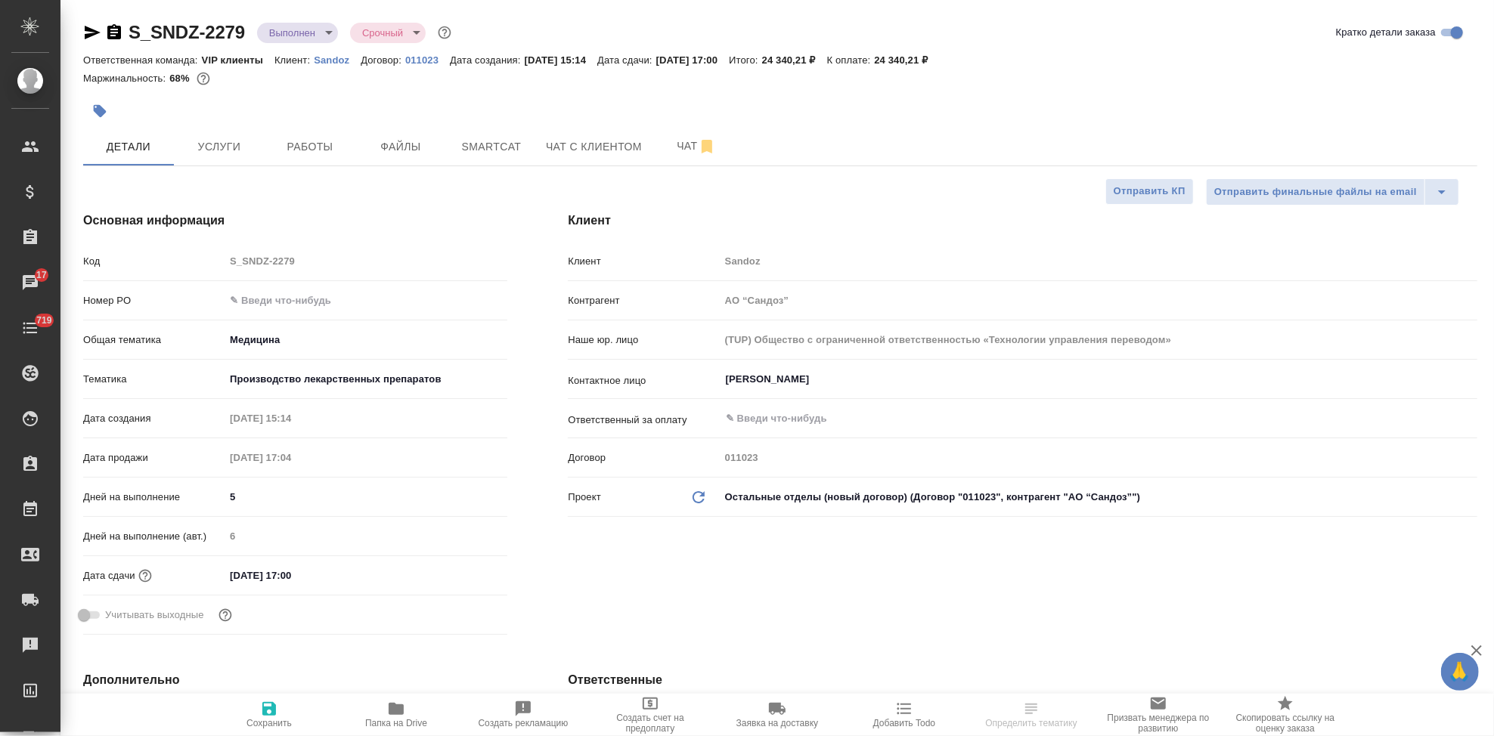
type textarea "x"
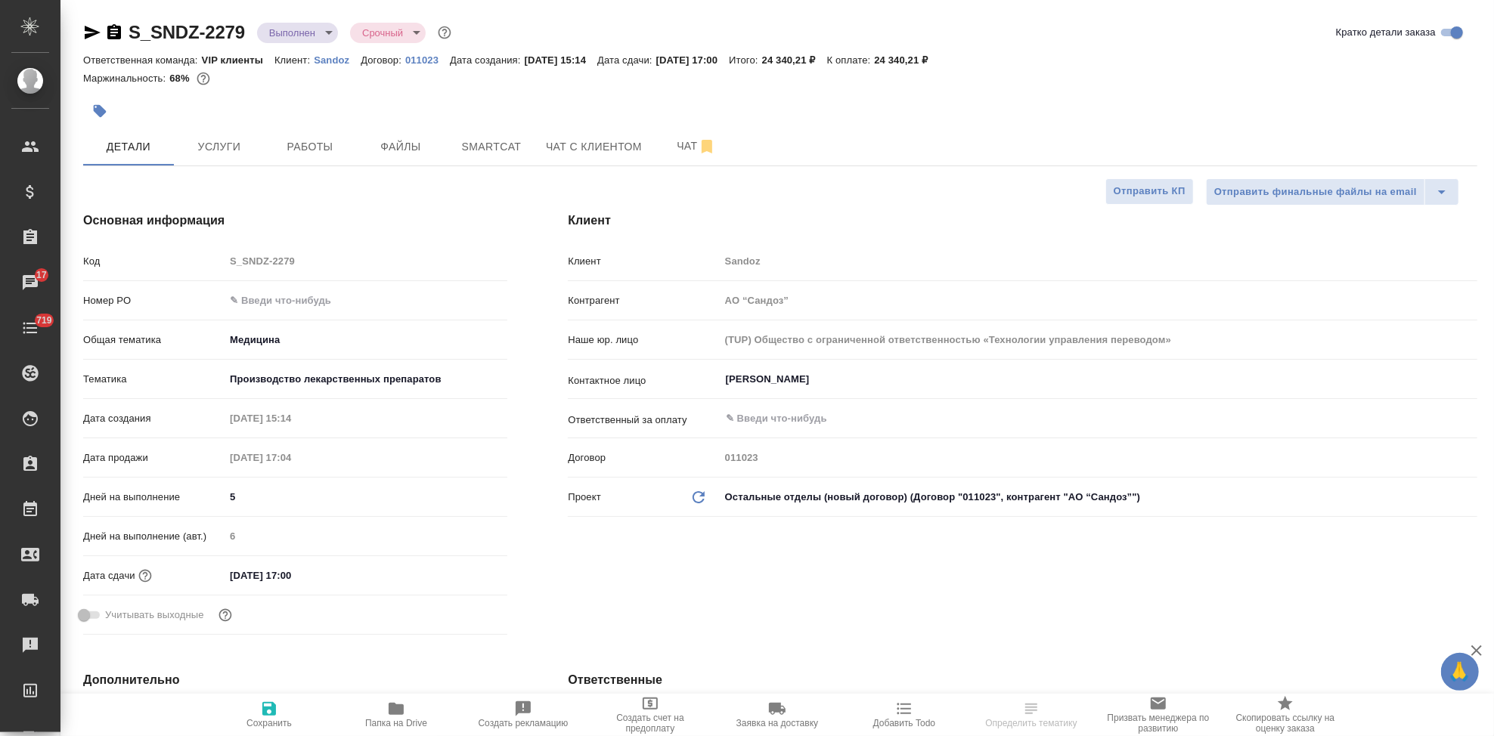
type textarea "x"
click at [287, 303] on input "text" at bounding box center [366, 301] width 283 height 22
paste input "7752704336"
type input "7752704336"
type textarea "x"
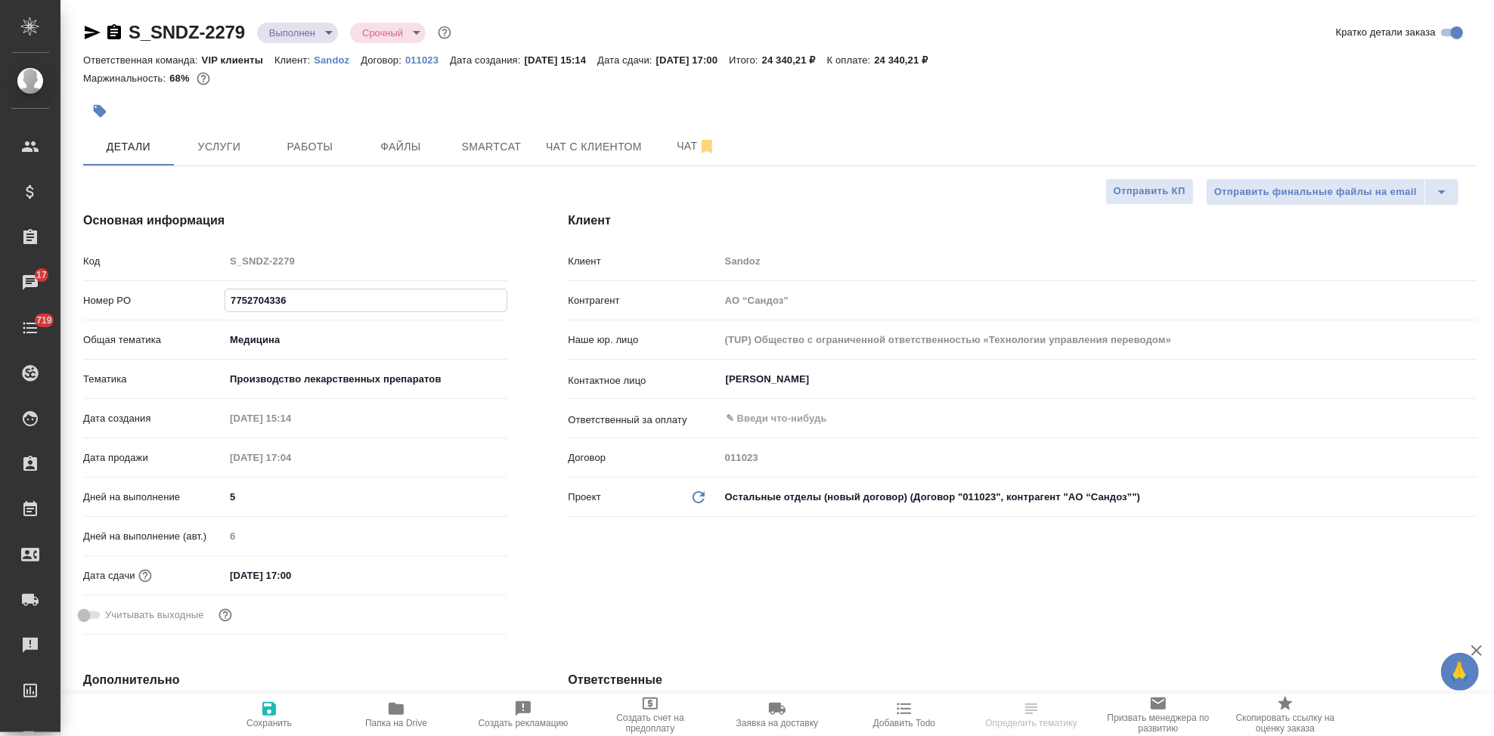
type textarea "x"
type input "7752704336"
click at [272, 709] on icon "button" at bounding box center [269, 709] width 14 height 14
type textarea "x"
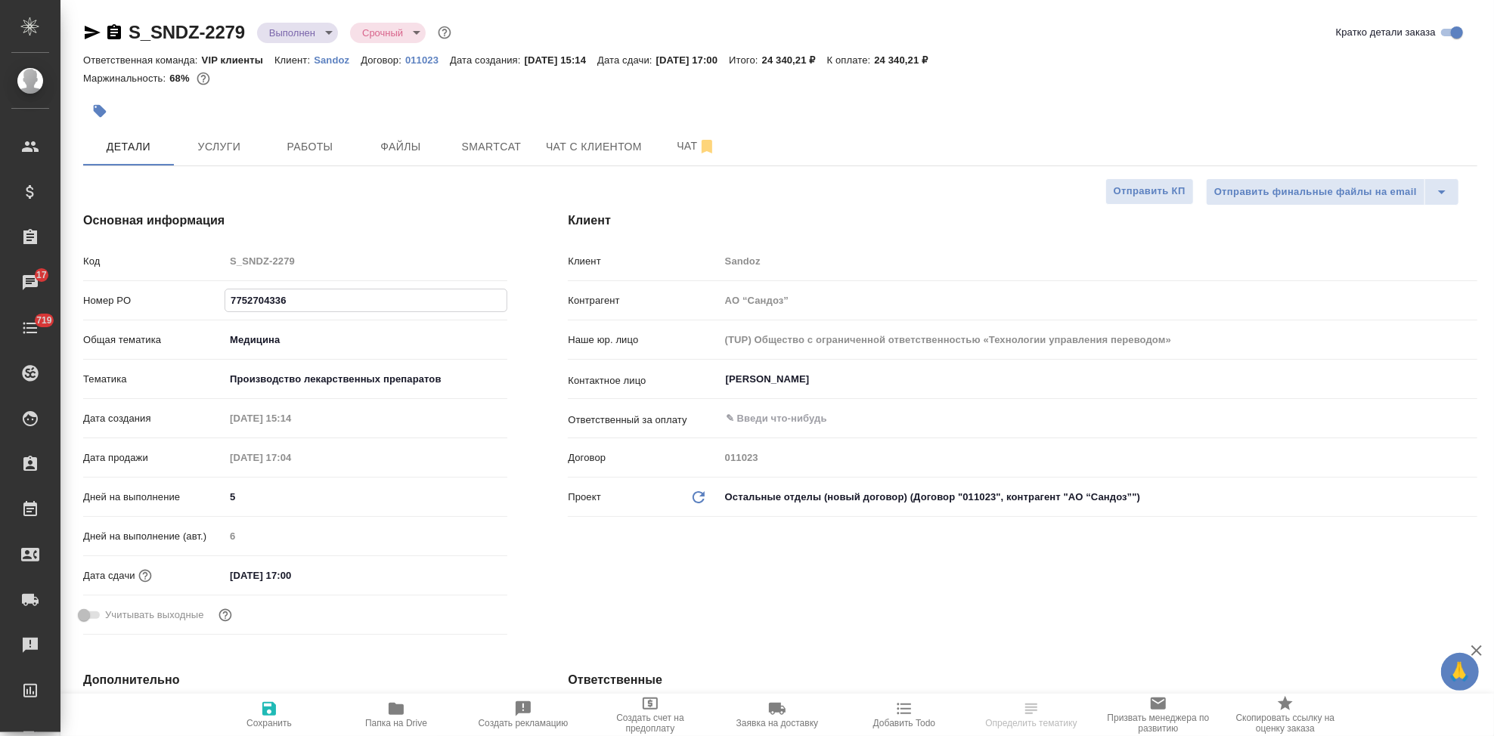
type textarea "x"
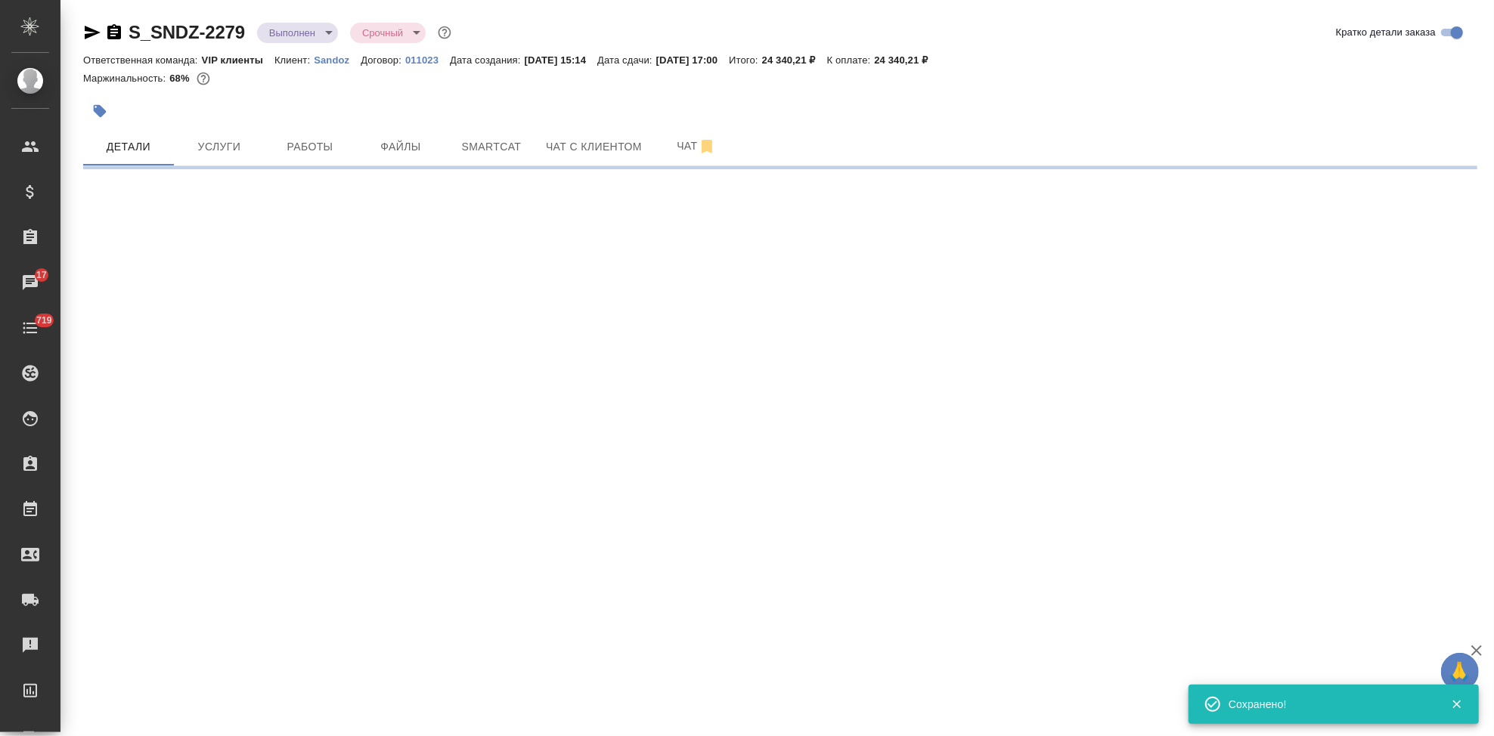
select select "RU"
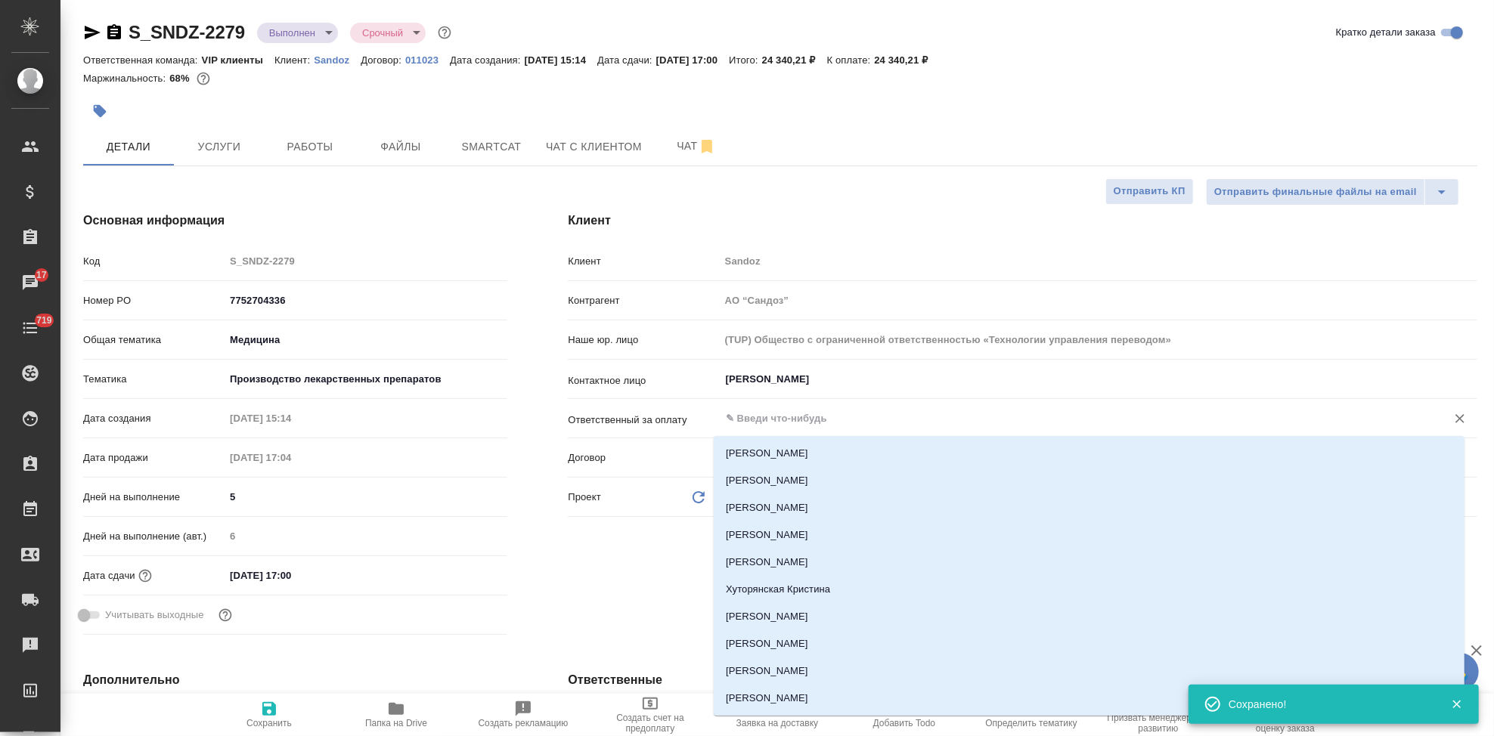
click at [780, 415] on input "text" at bounding box center [1073, 419] width 698 height 18
type textarea "x"
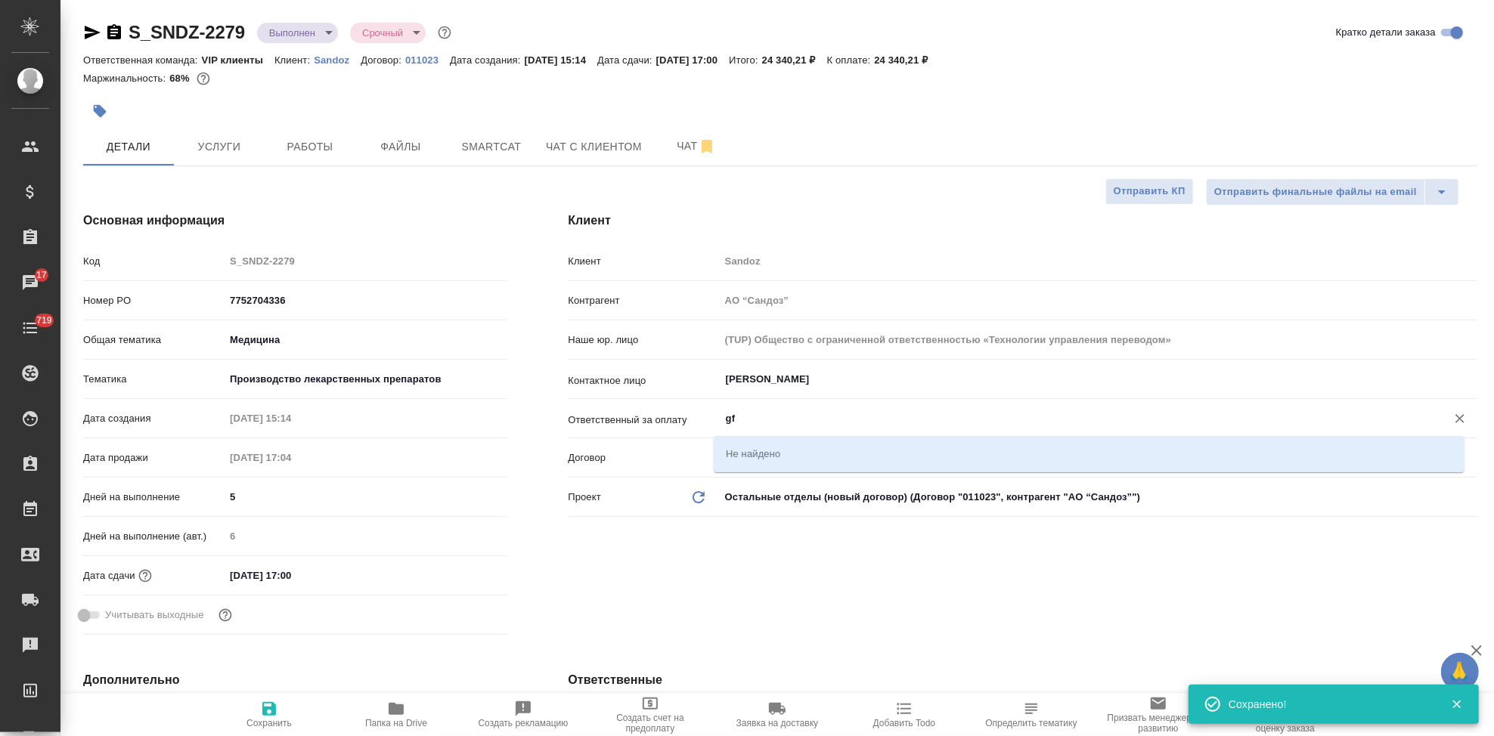
type input "g"
type textarea "x"
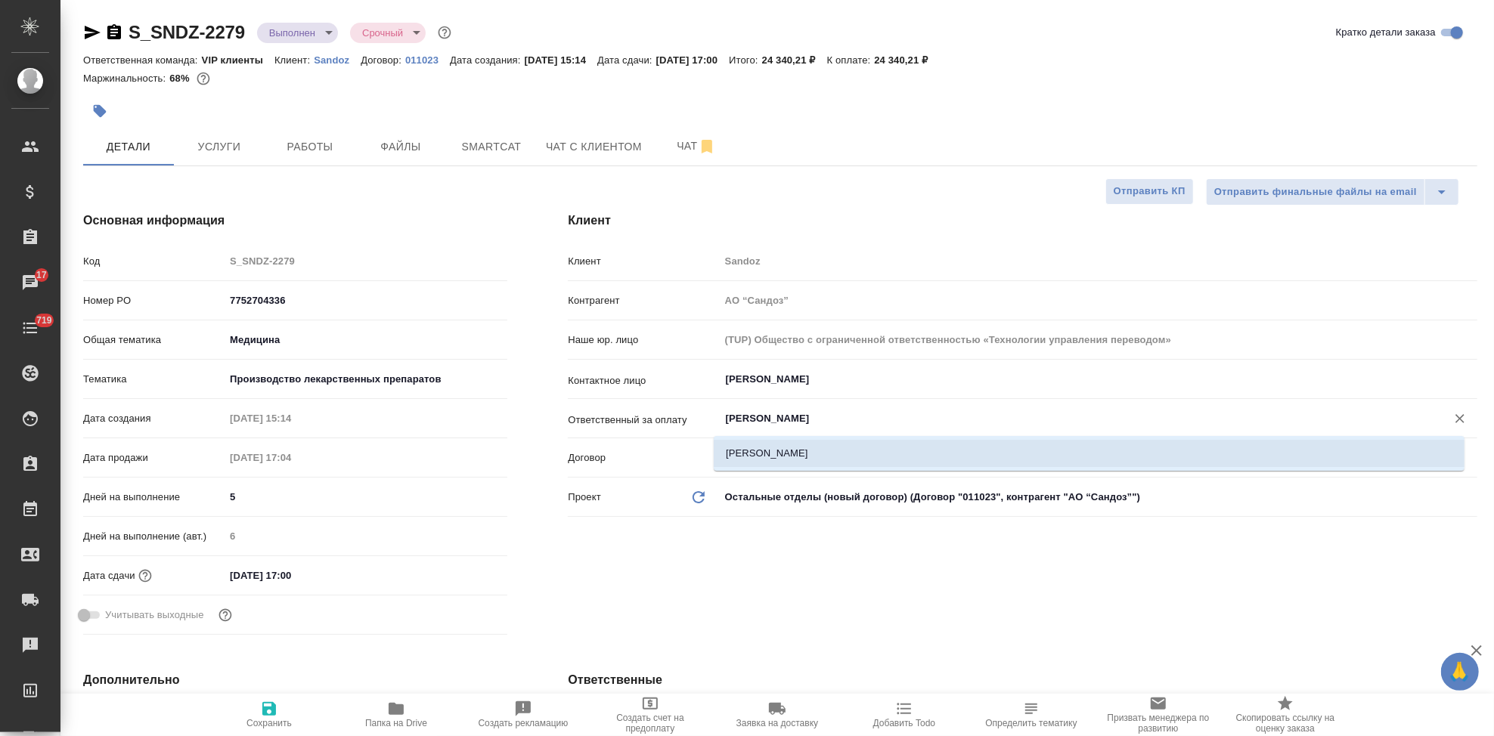
click at [748, 462] on li "[PERSON_NAME]" at bounding box center [1089, 453] width 751 height 27
type input "[PERSON_NAME]"
type textarea "x"
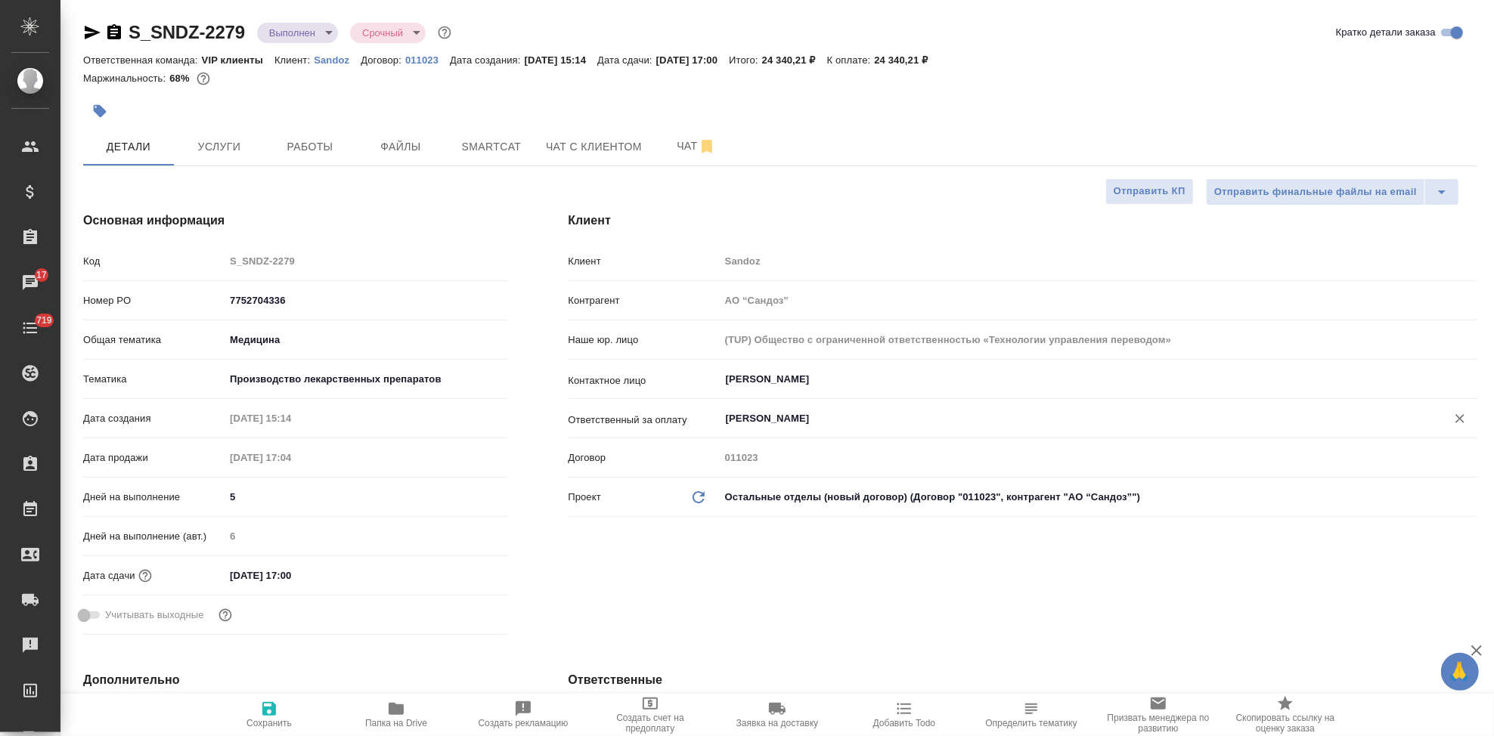
type input "[PERSON_NAME]"
click at [274, 712] on icon "button" at bounding box center [269, 709] width 14 height 14
type textarea "x"
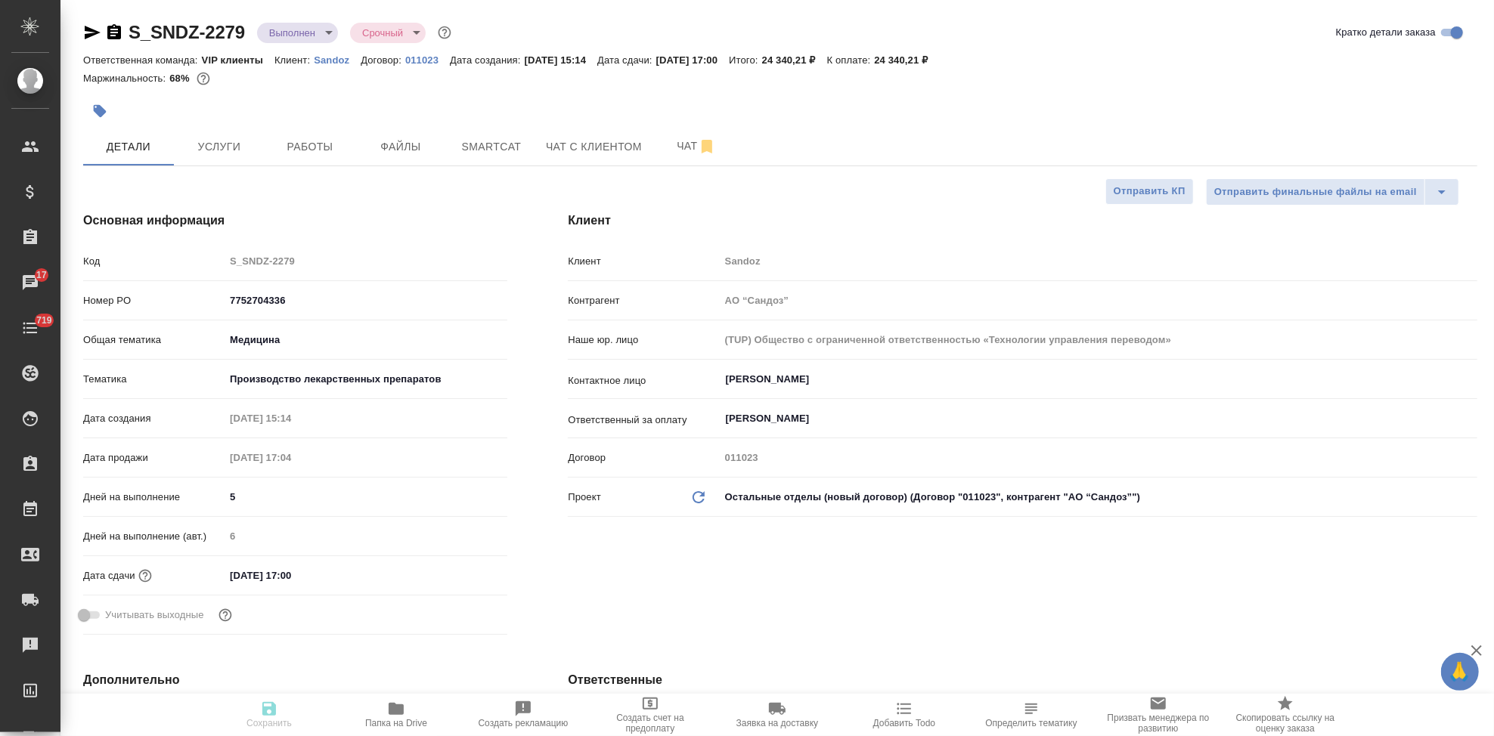
type textarea "x"
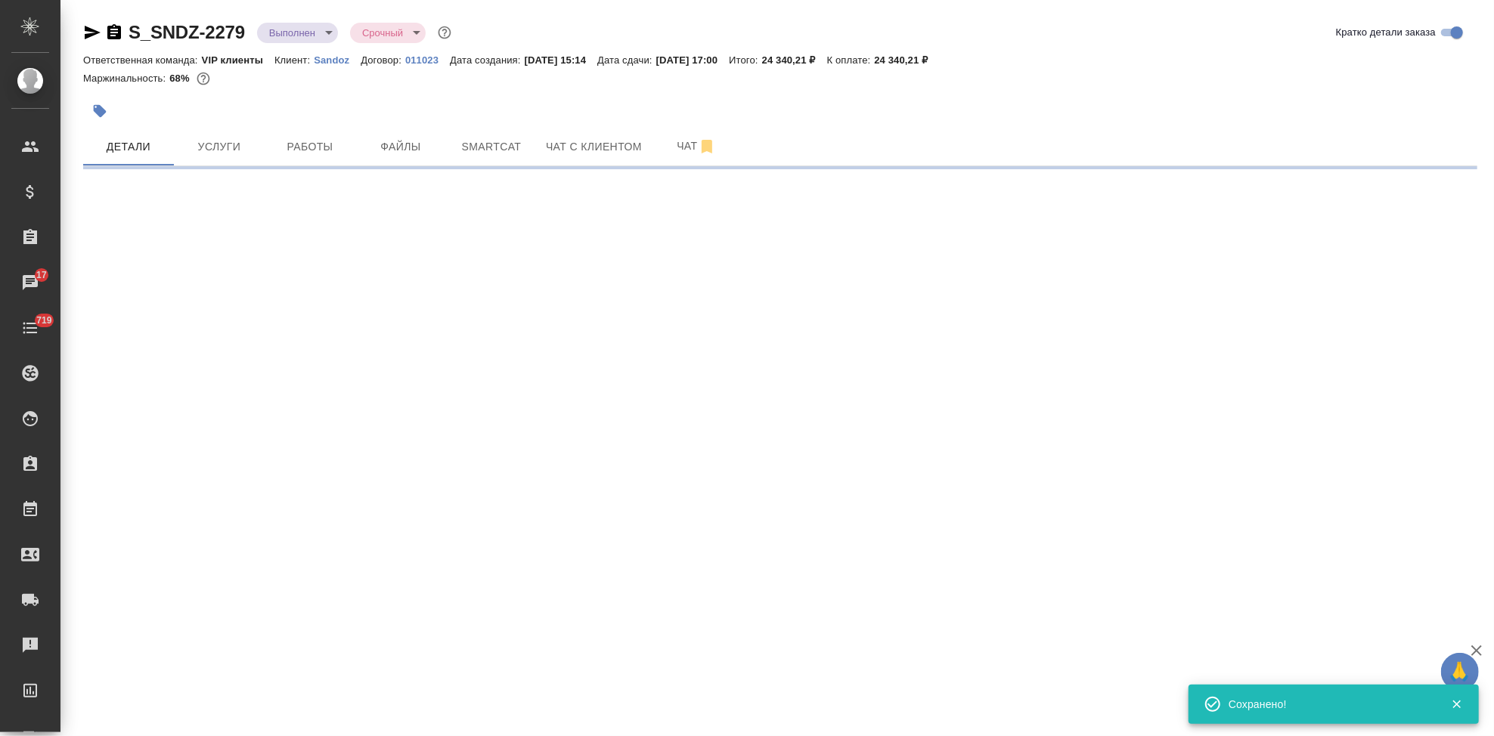
select select "RU"
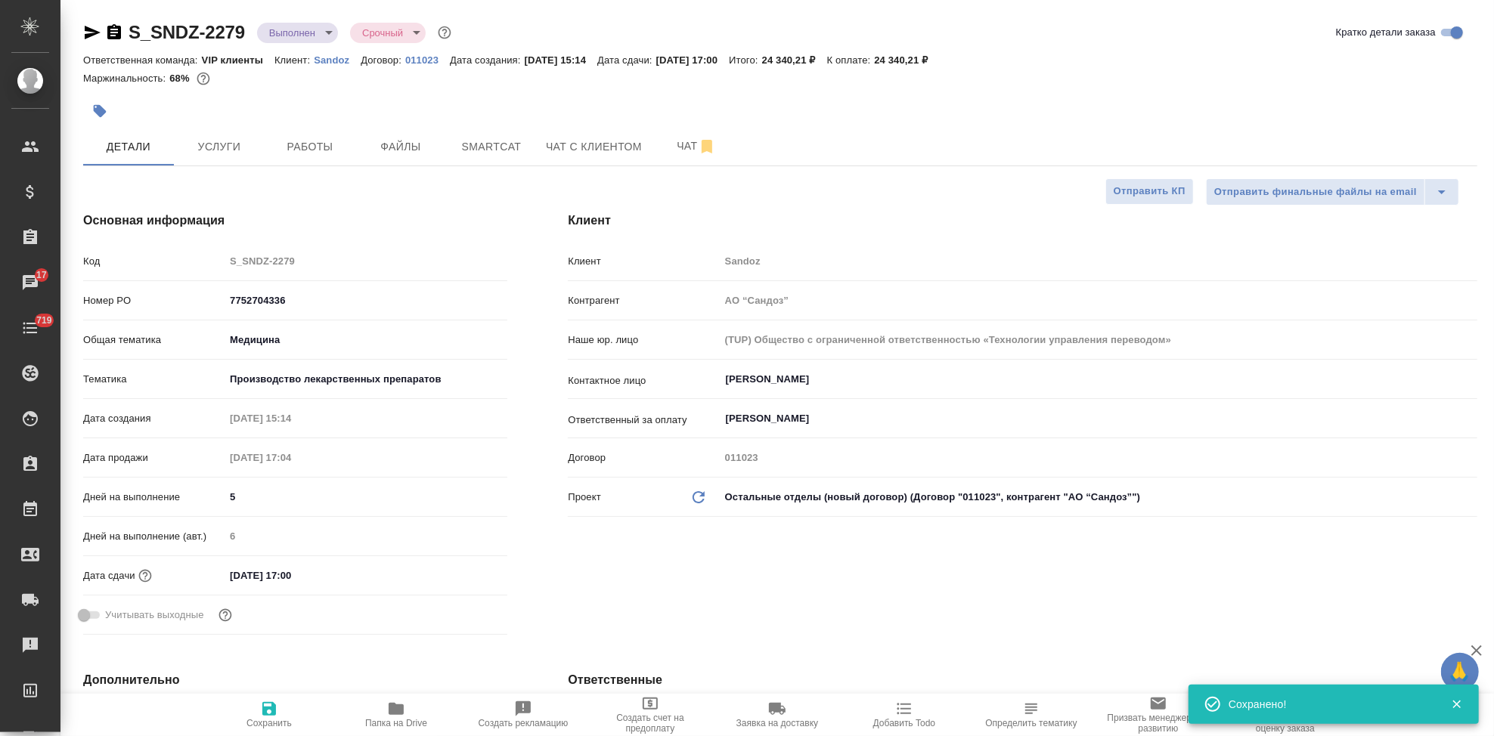
type textarea "x"
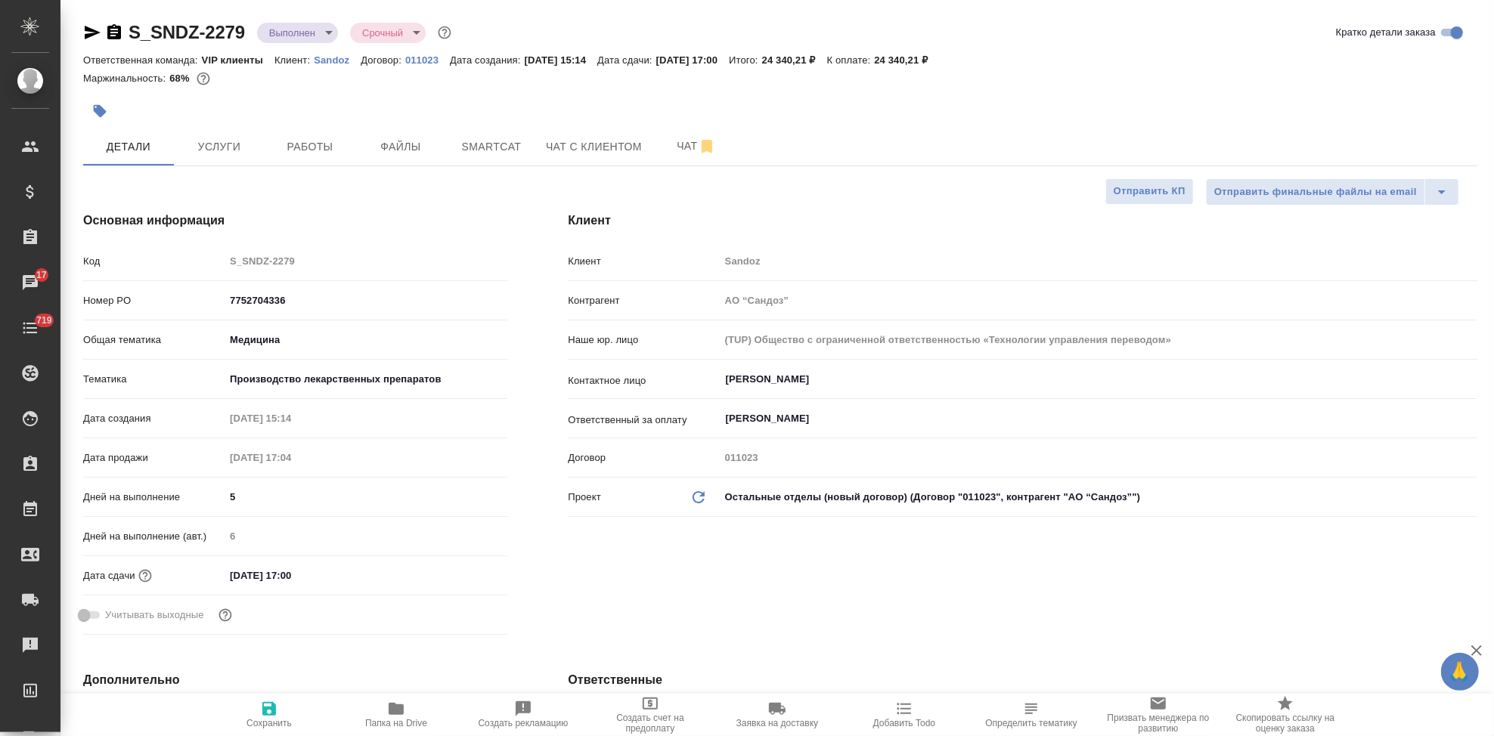
type textarea "x"
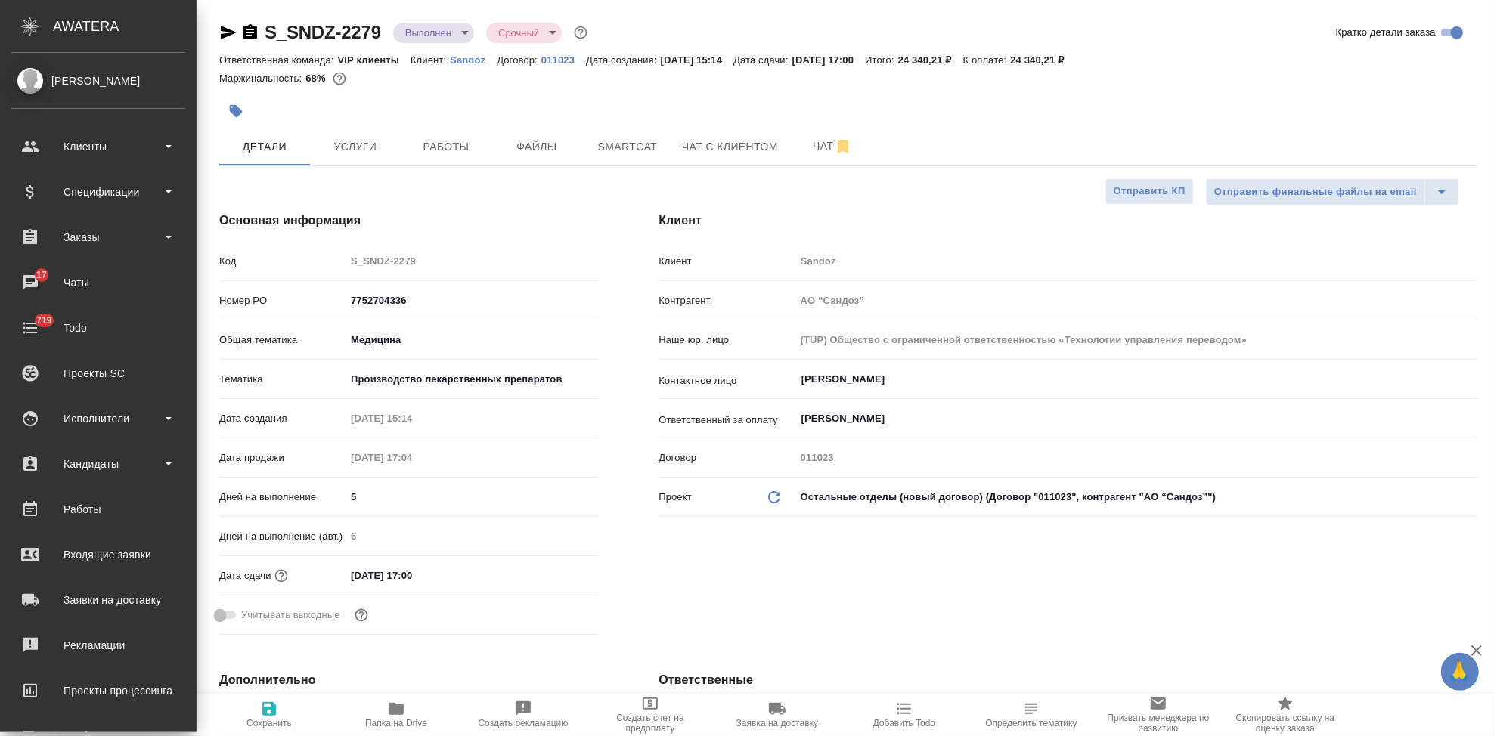
type textarea "x"
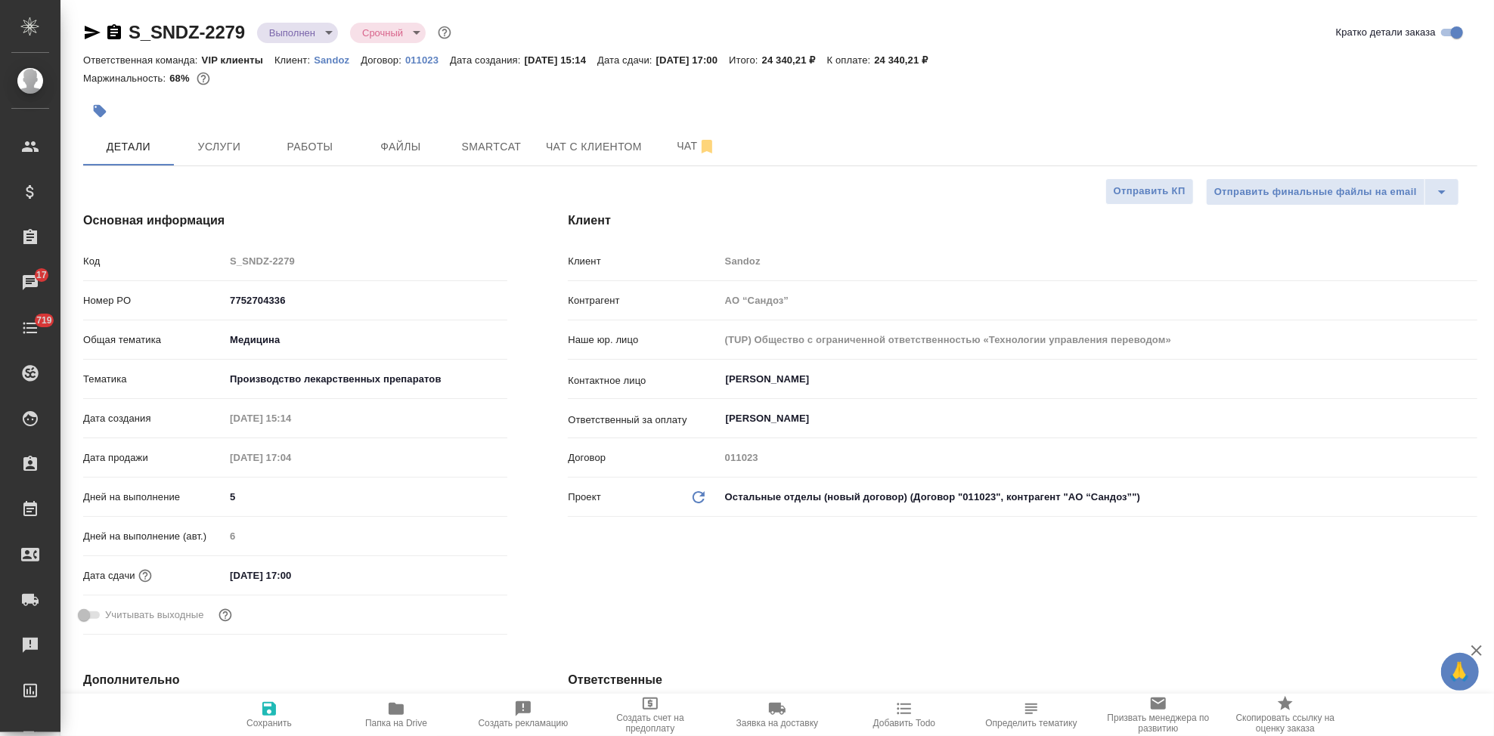
type textarea "x"
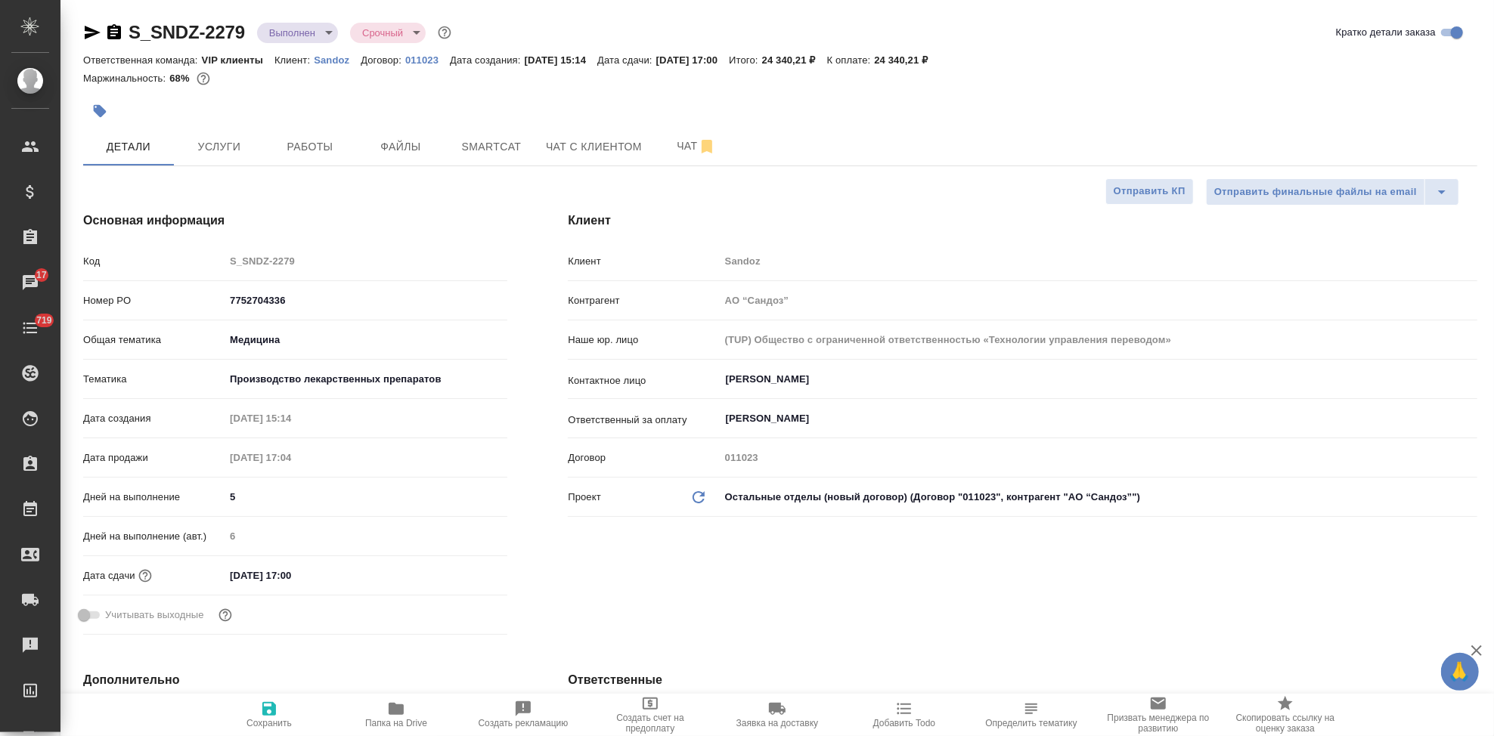
type textarea "x"
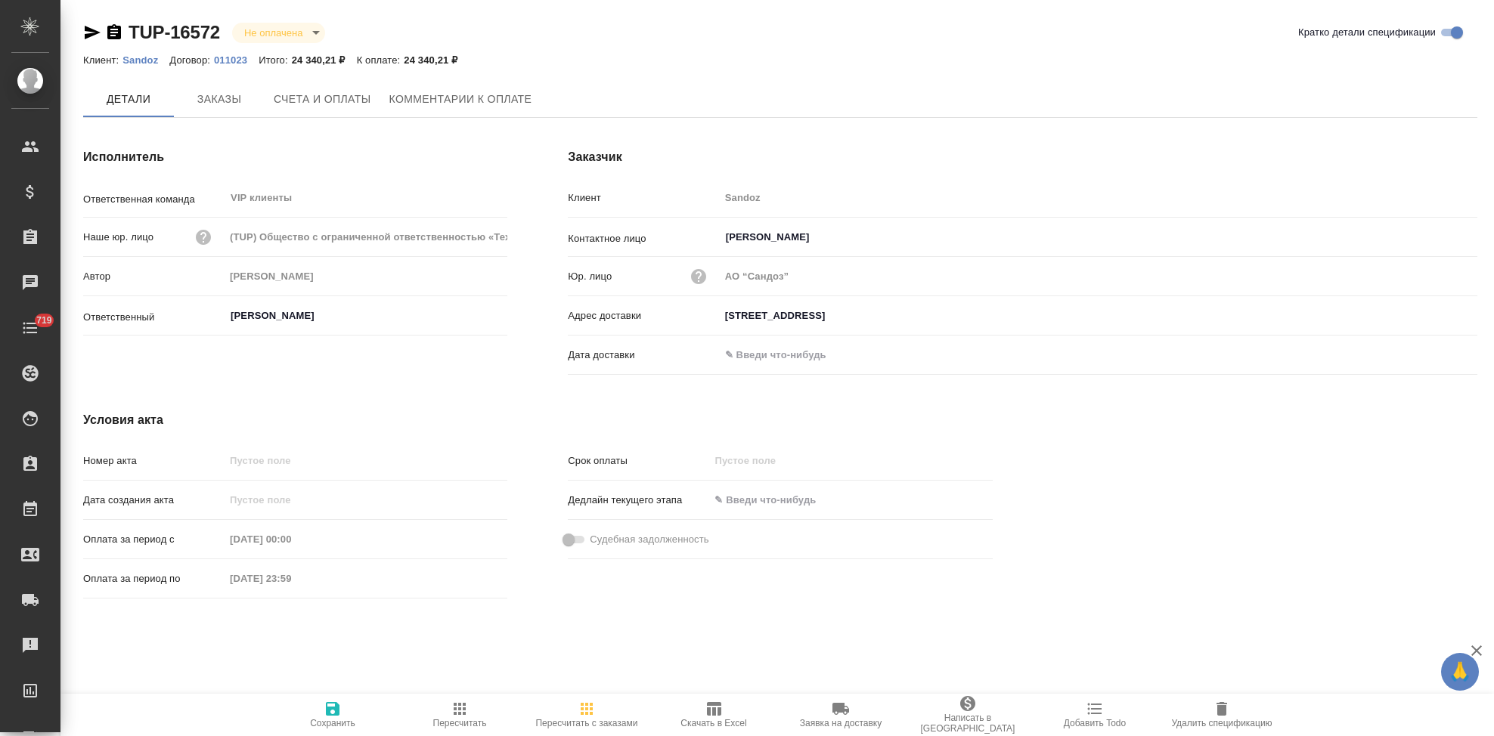
click at [330, 98] on span "Счета и оплаты" at bounding box center [323, 99] width 98 height 19
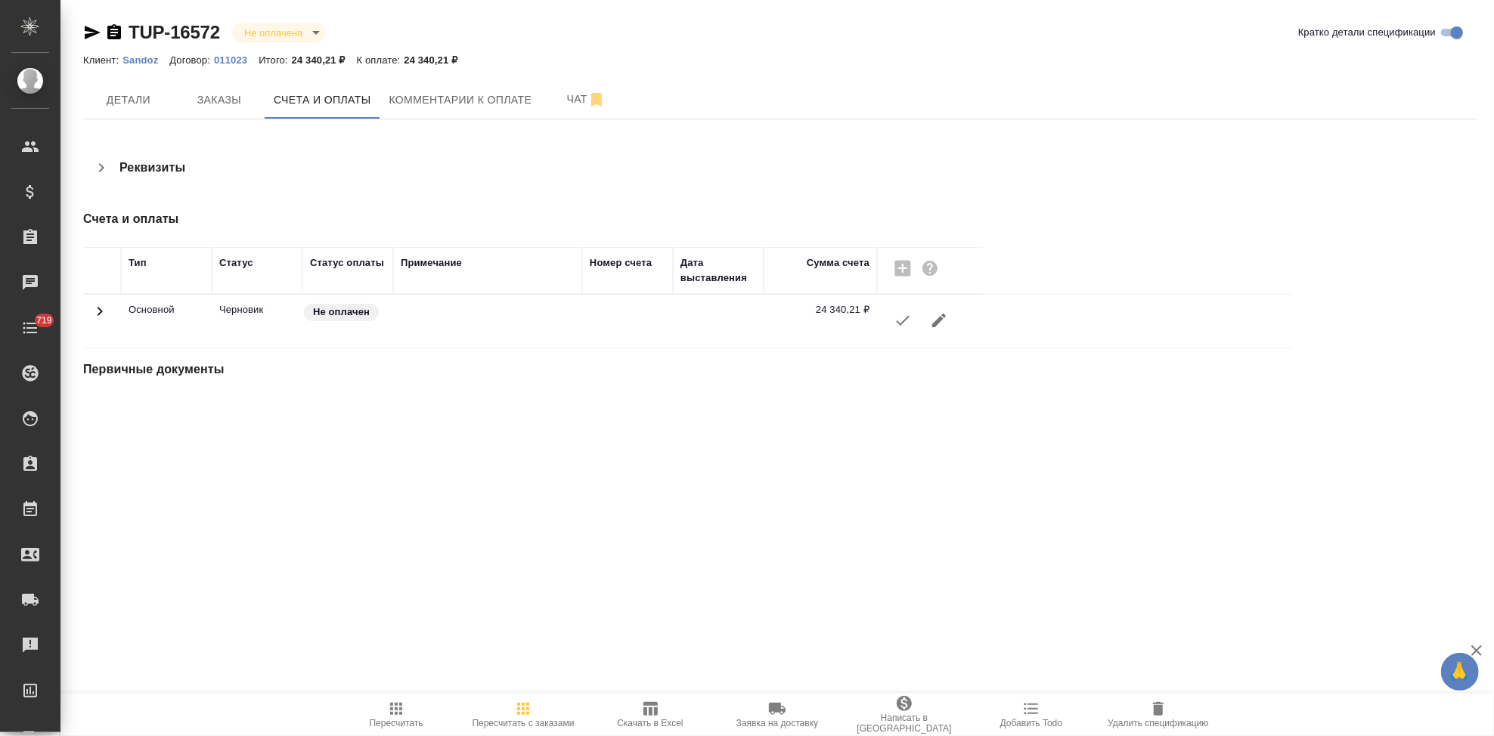
click at [904, 321] on icon "button" at bounding box center [903, 320] width 18 height 18
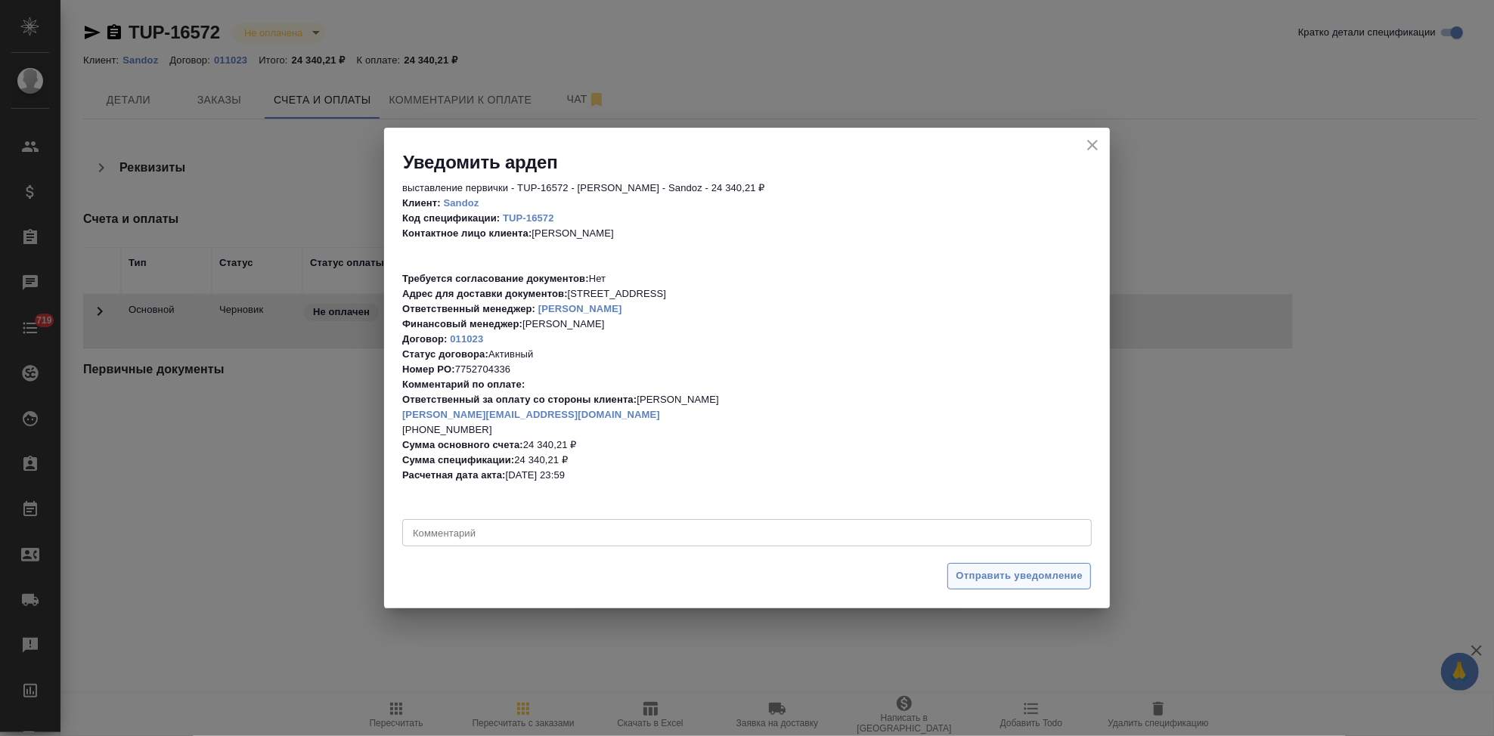
click at [965, 580] on span "Отправить уведомление" at bounding box center [1019, 576] width 127 height 17
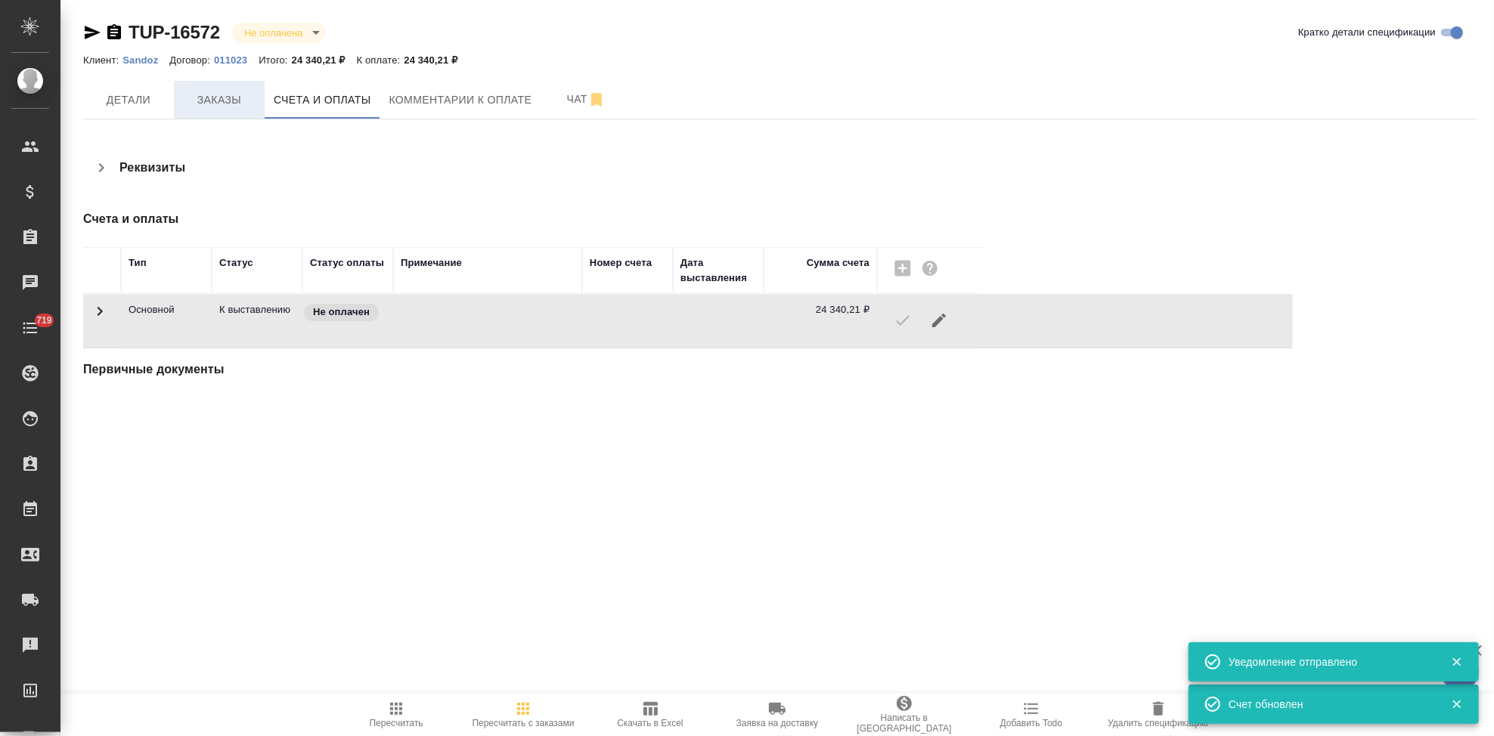
click at [218, 105] on span "Заказы" at bounding box center [219, 100] width 73 height 19
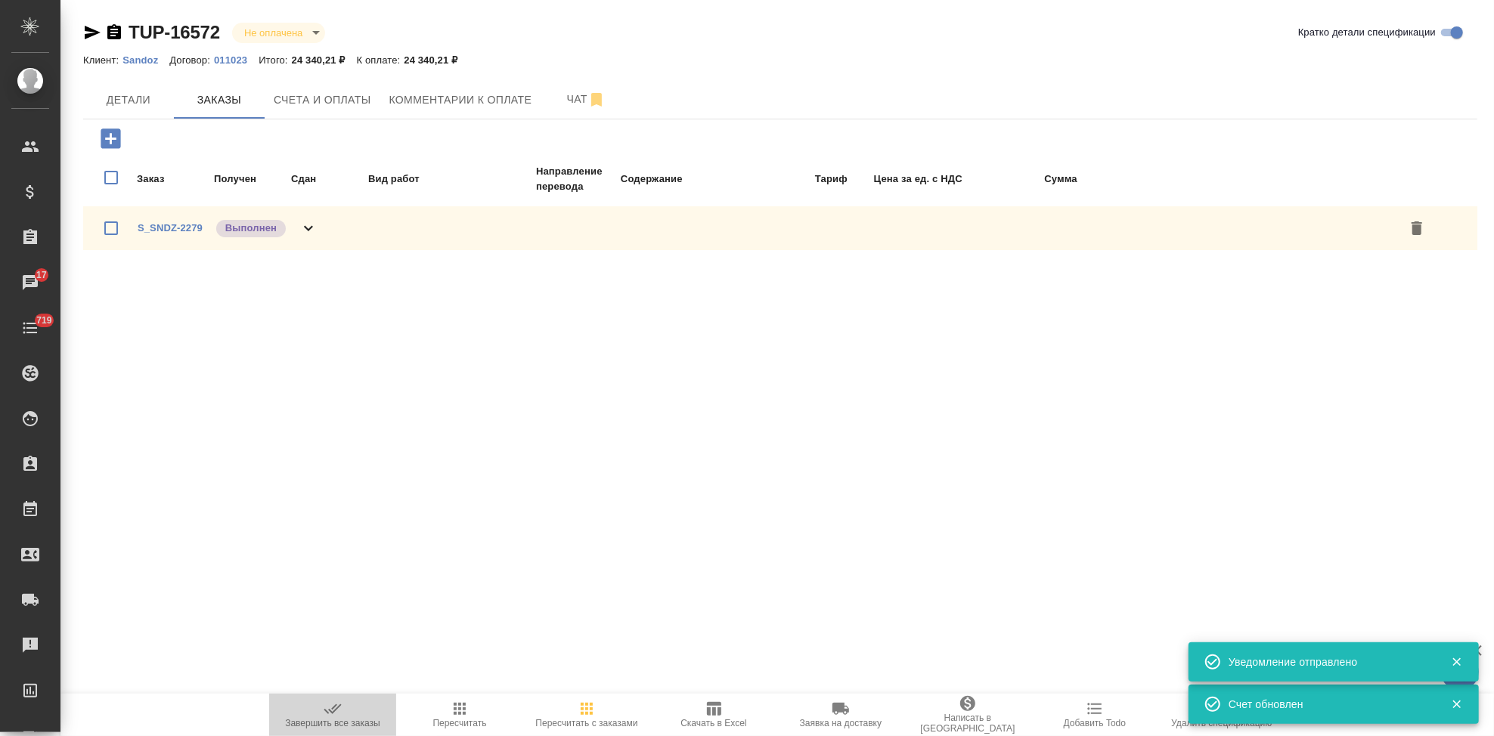
click at [345, 710] on span "Завершить все заказы" at bounding box center [332, 714] width 109 height 29
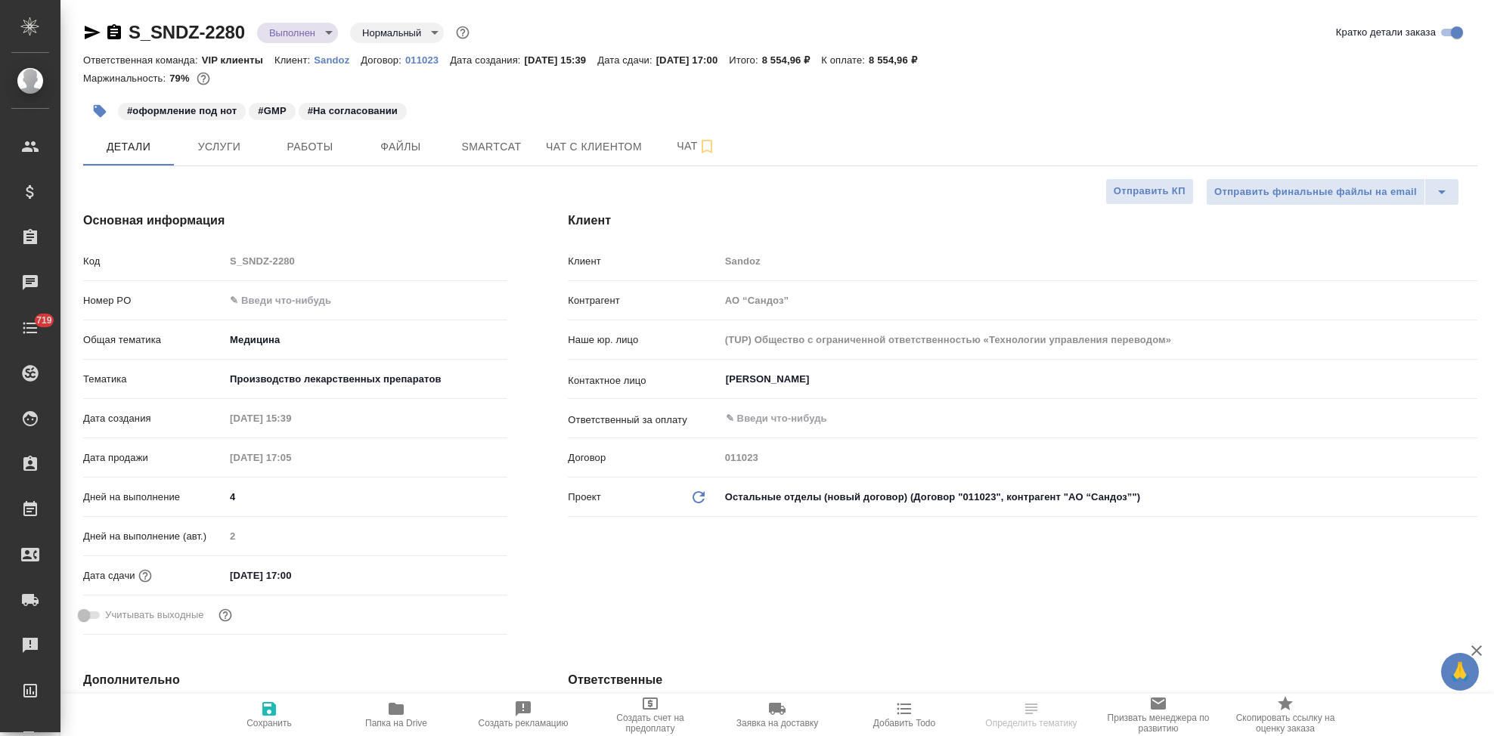
select select "RU"
click at [290, 297] on input "text" at bounding box center [366, 301] width 283 height 22
paste input "7752704336"
type input "7752704336"
click at [281, 707] on span "Сохранить" at bounding box center [269, 714] width 109 height 29
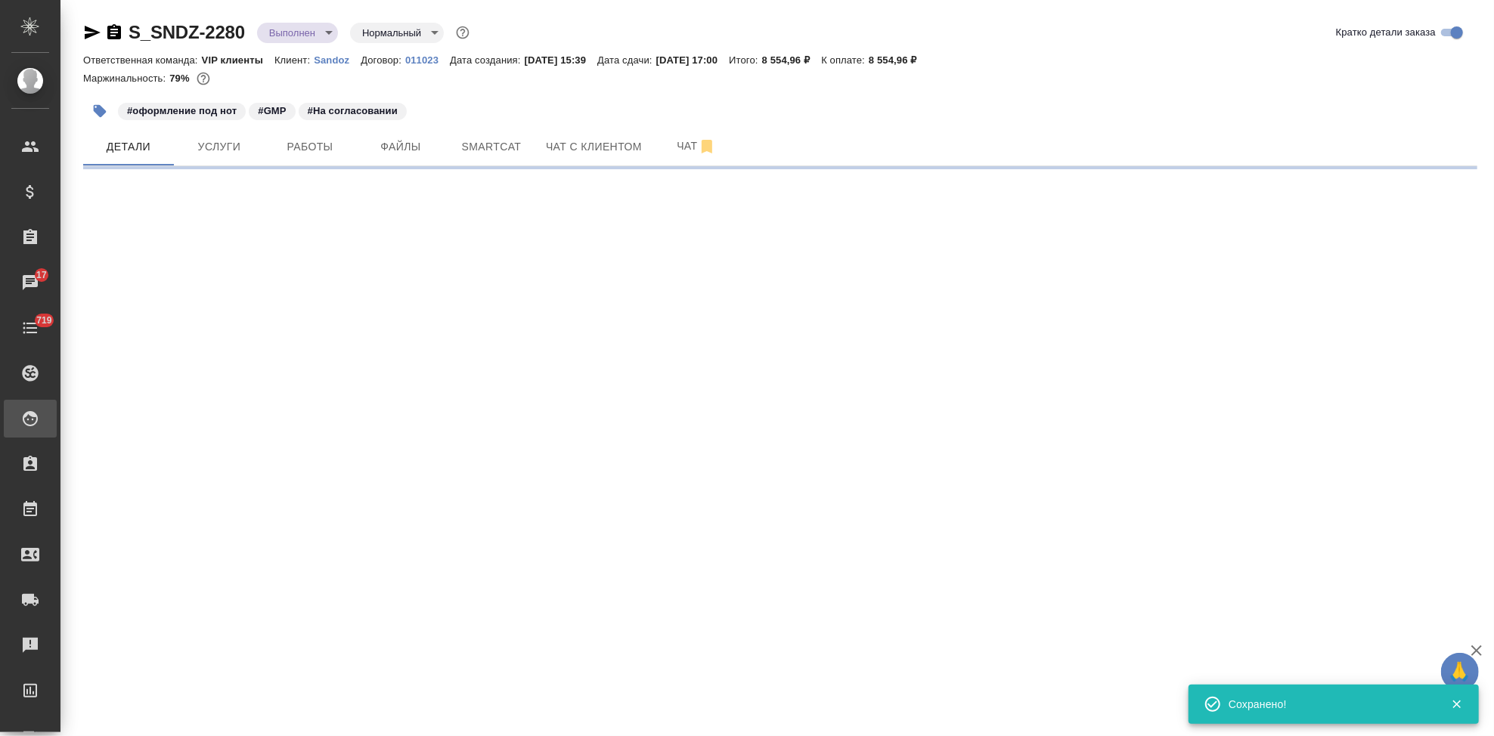
select select "RU"
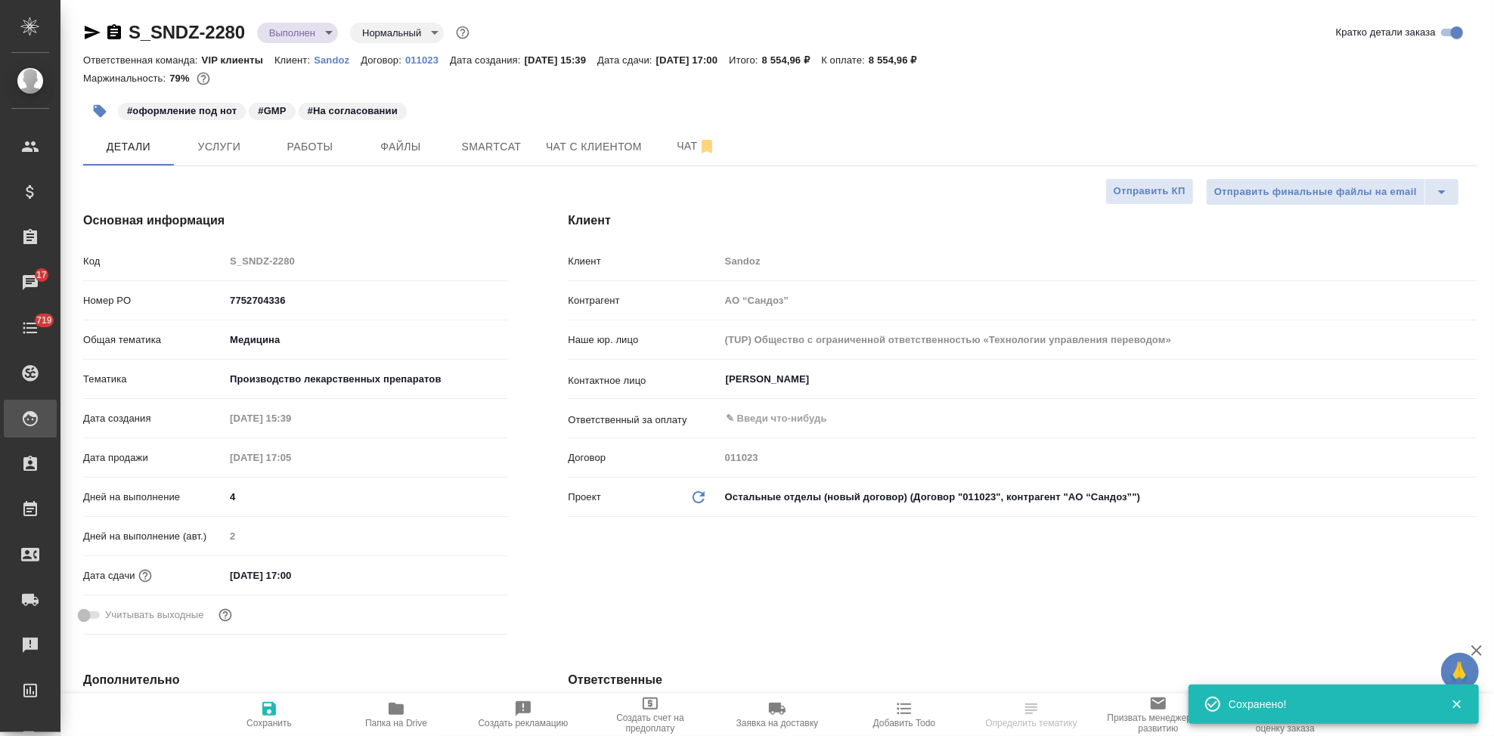
type textarea "x"
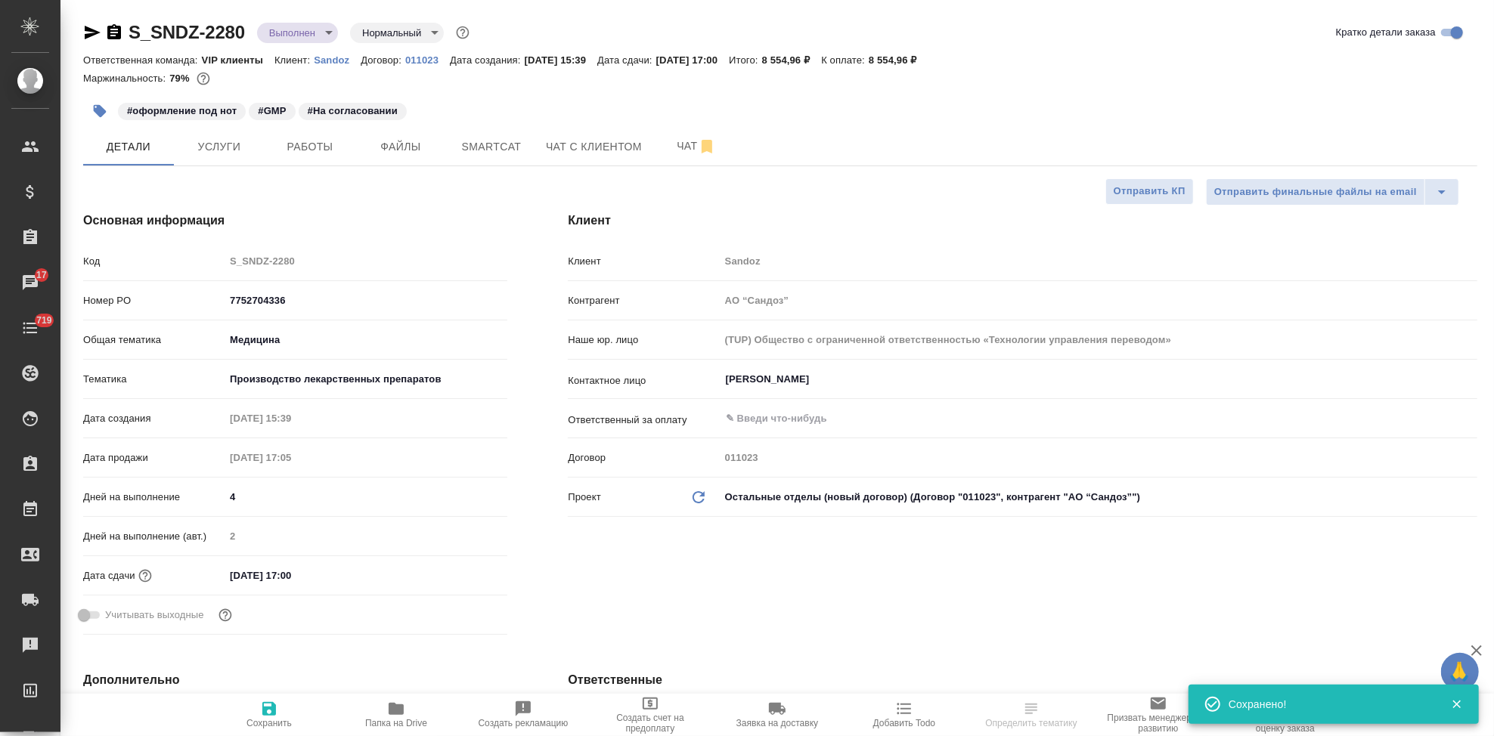
type textarea "x"
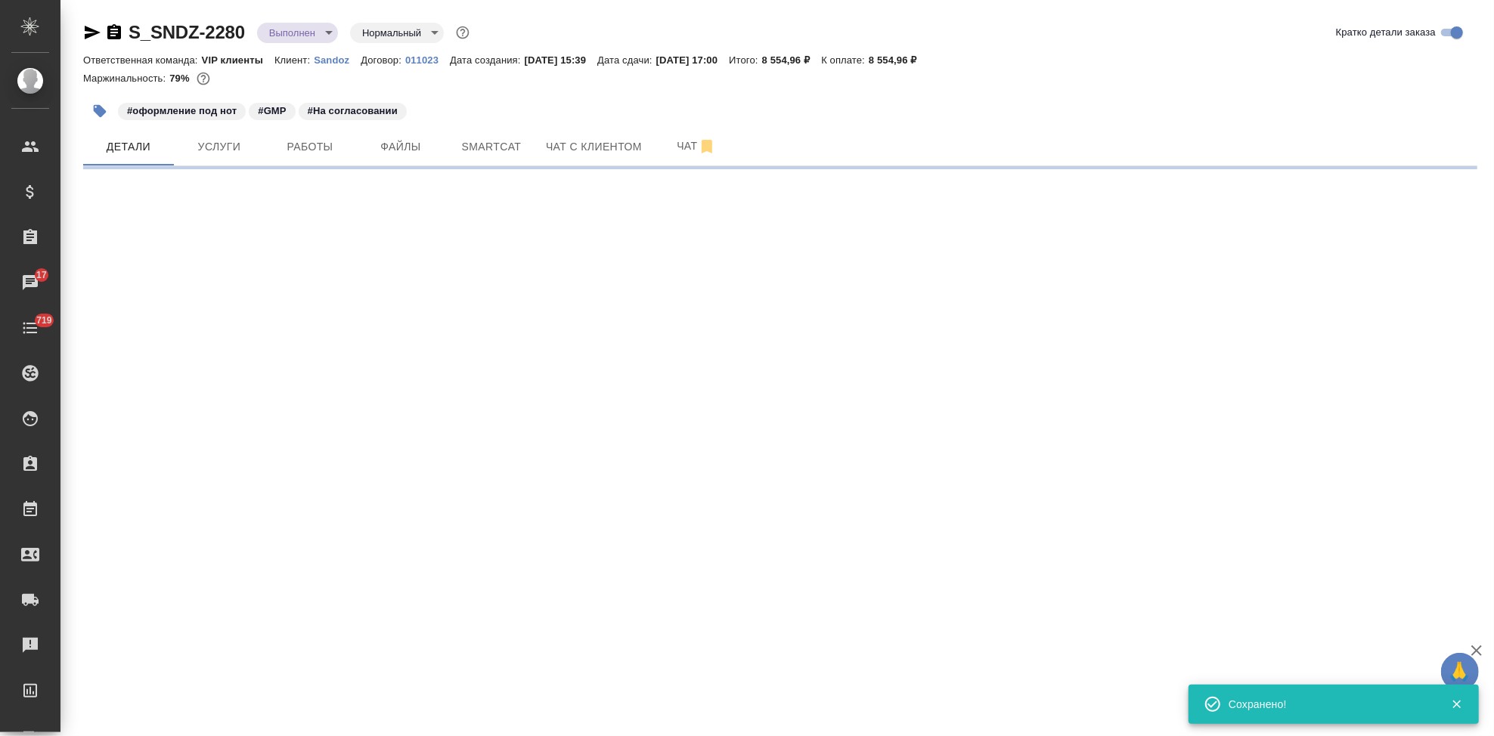
select select "RU"
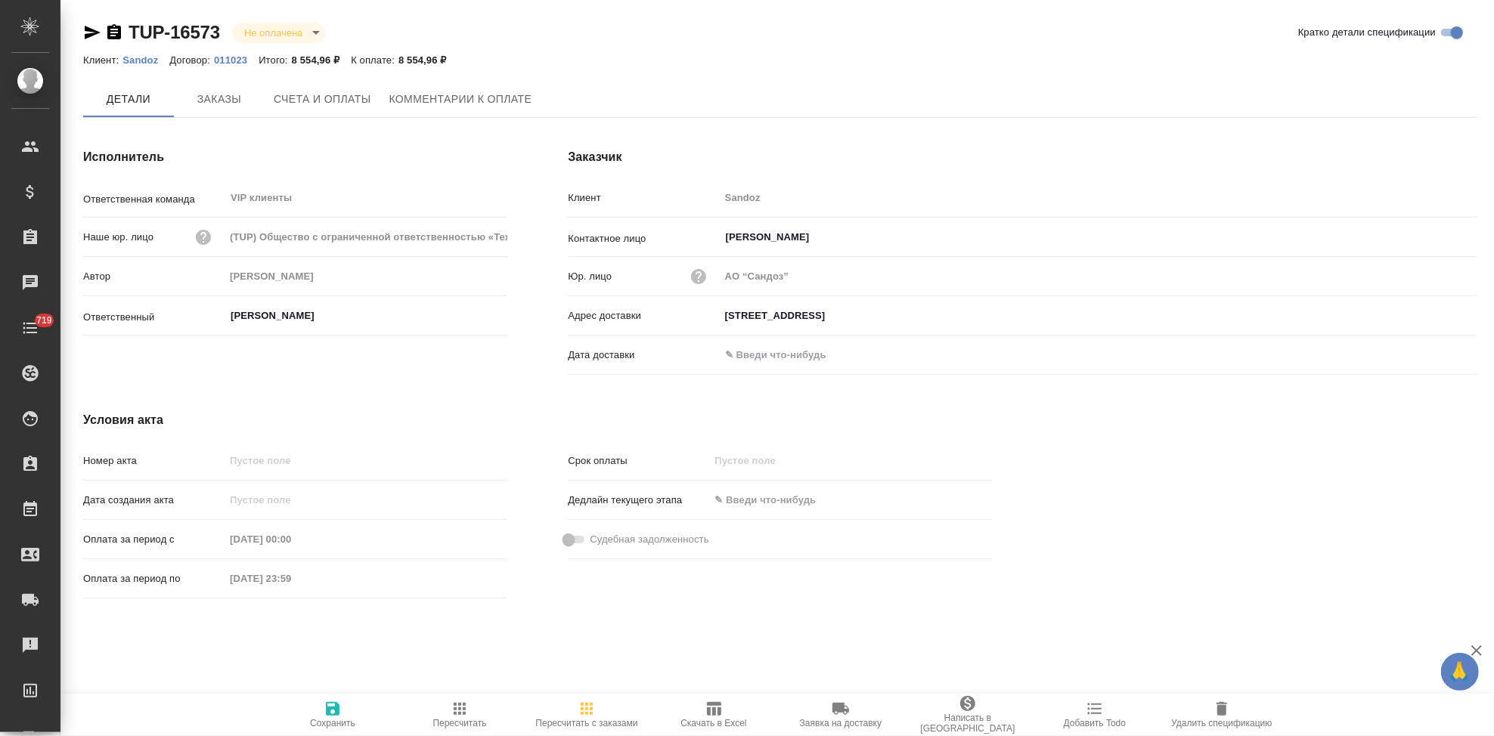
click at [311, 101] on span "Счета и оплаты" at bounding box center [323, 99] width 98 height 19
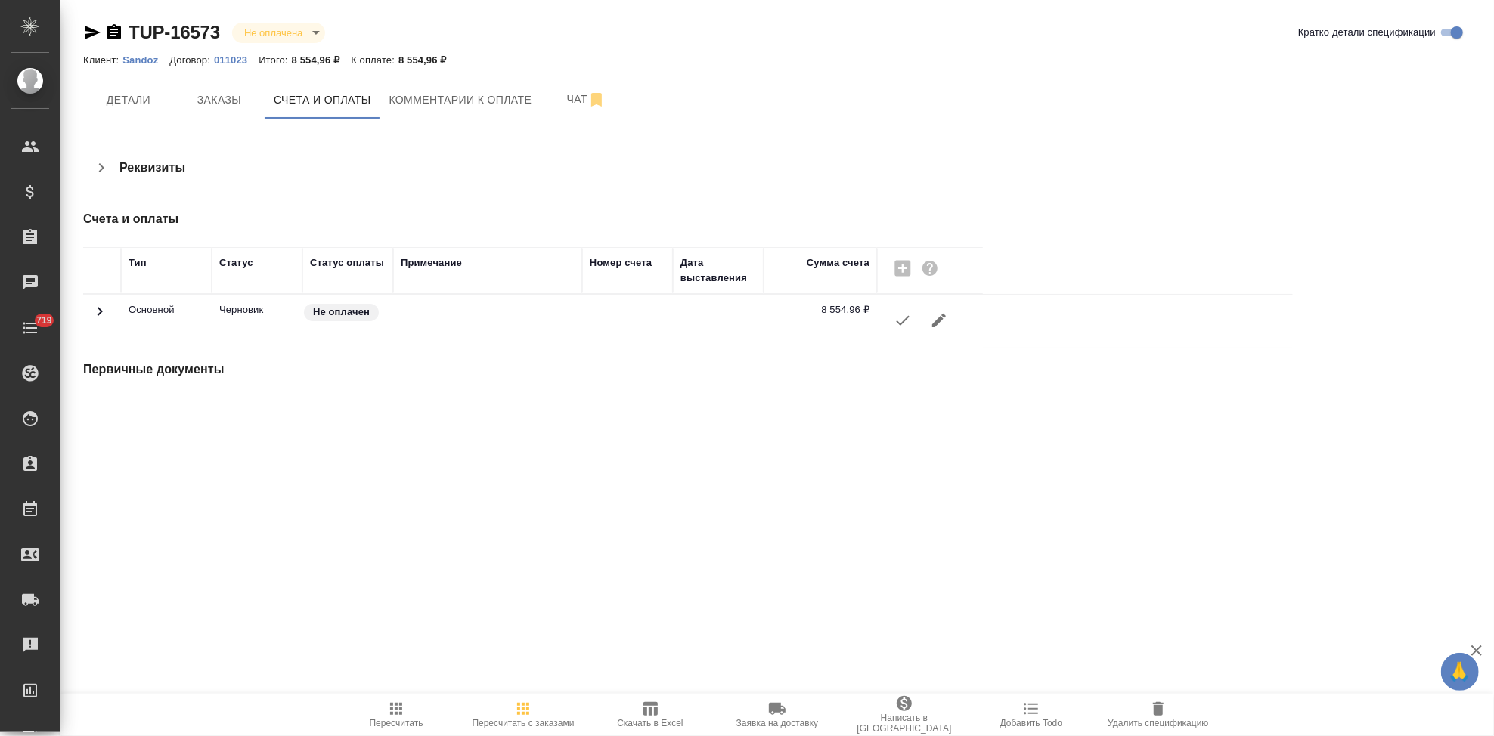
click at [895, 327] on icon "button" at bounding box center [903, 320] width 18 height 18
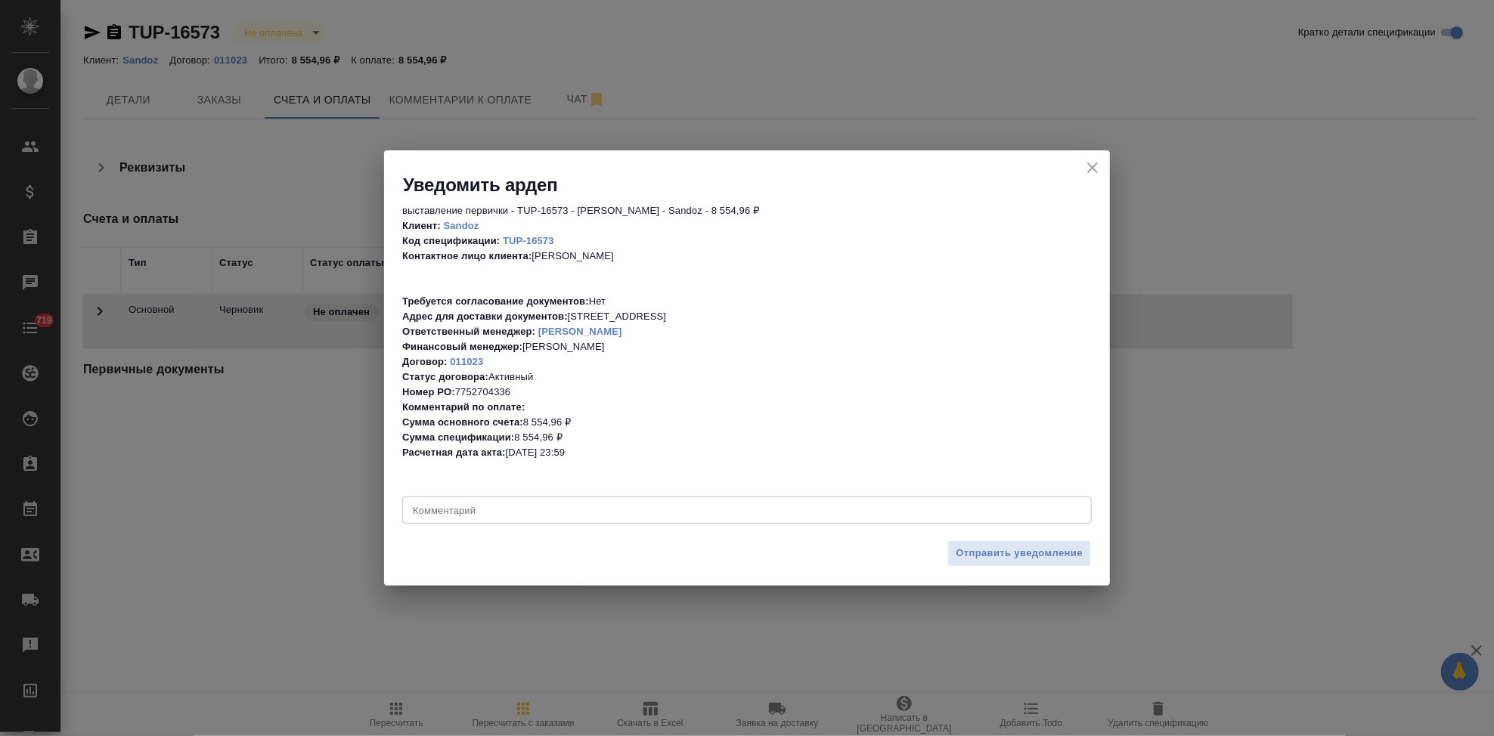
click at [700, 519] on div "x Комментарий" at bounding box center [746, 510] width 689 height 27
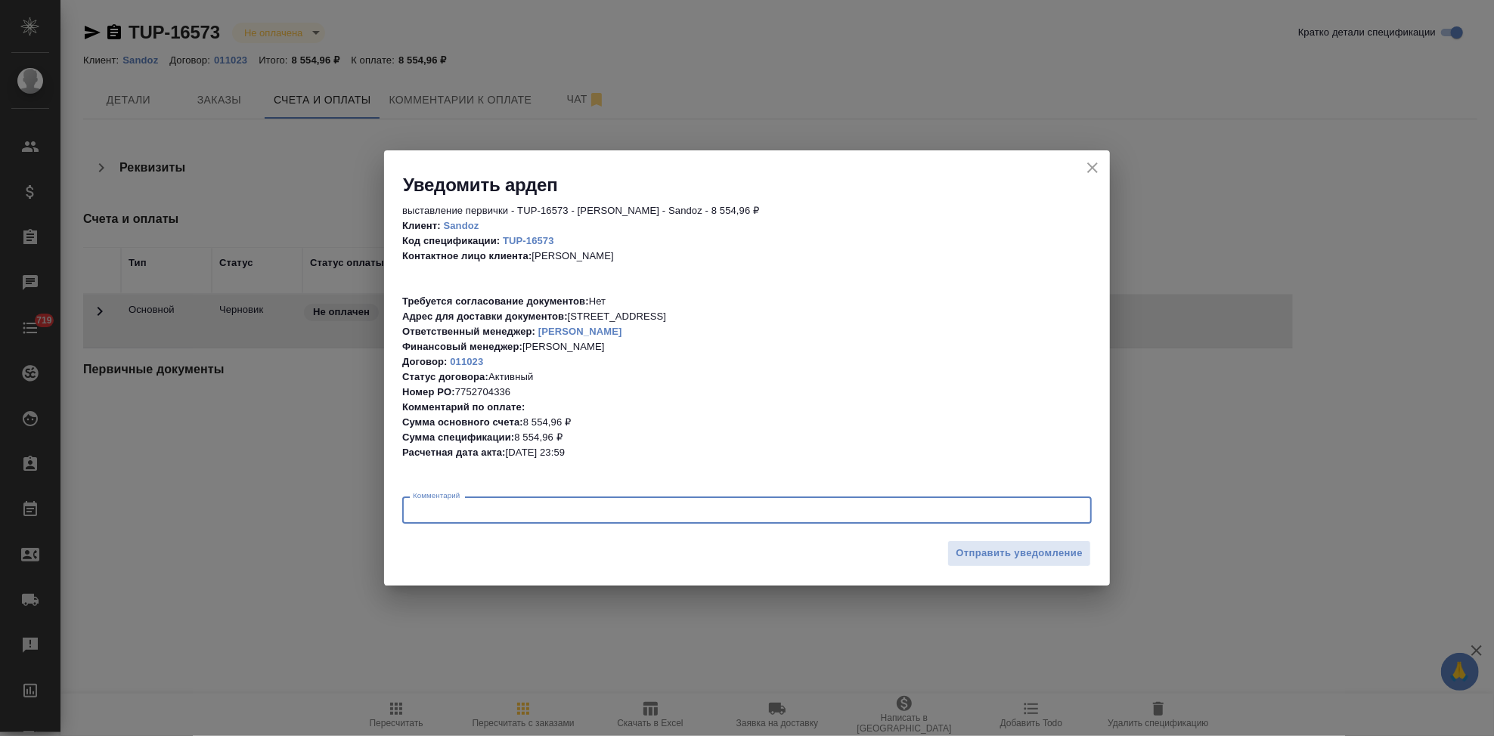
type textarea "F"
type textarea "G"
type textarea "[PERSON_NAME]"
click at [982, 551] on span "Отправить уведомление" at bounding box center [1019, 553] width 127 height 17
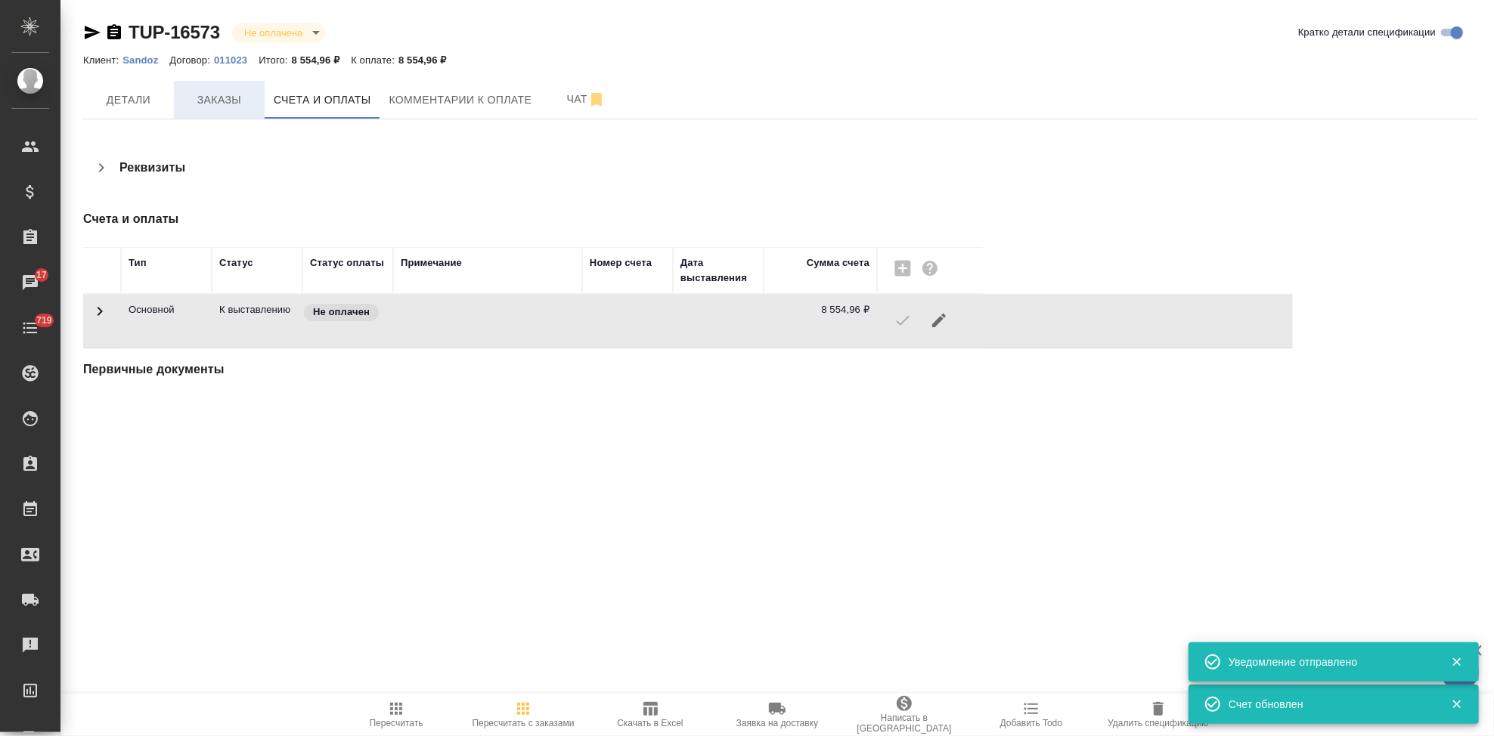
click at [208, 104] on span "Заказы" at bounding box center [219, 100] width 73 height 19
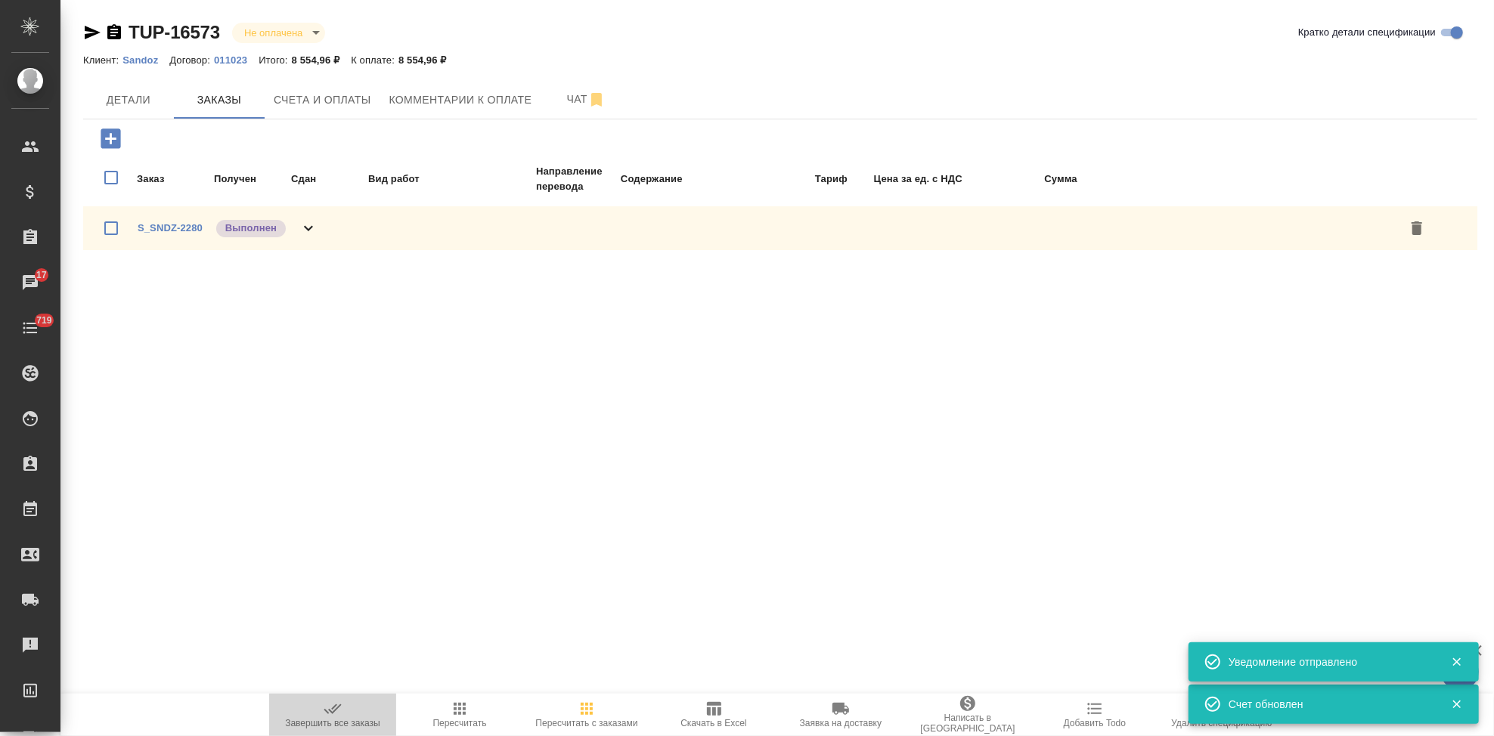
click at [330, 719] on span "Завершить все заказы" at bounding box center [332, 723] width 95 height 11
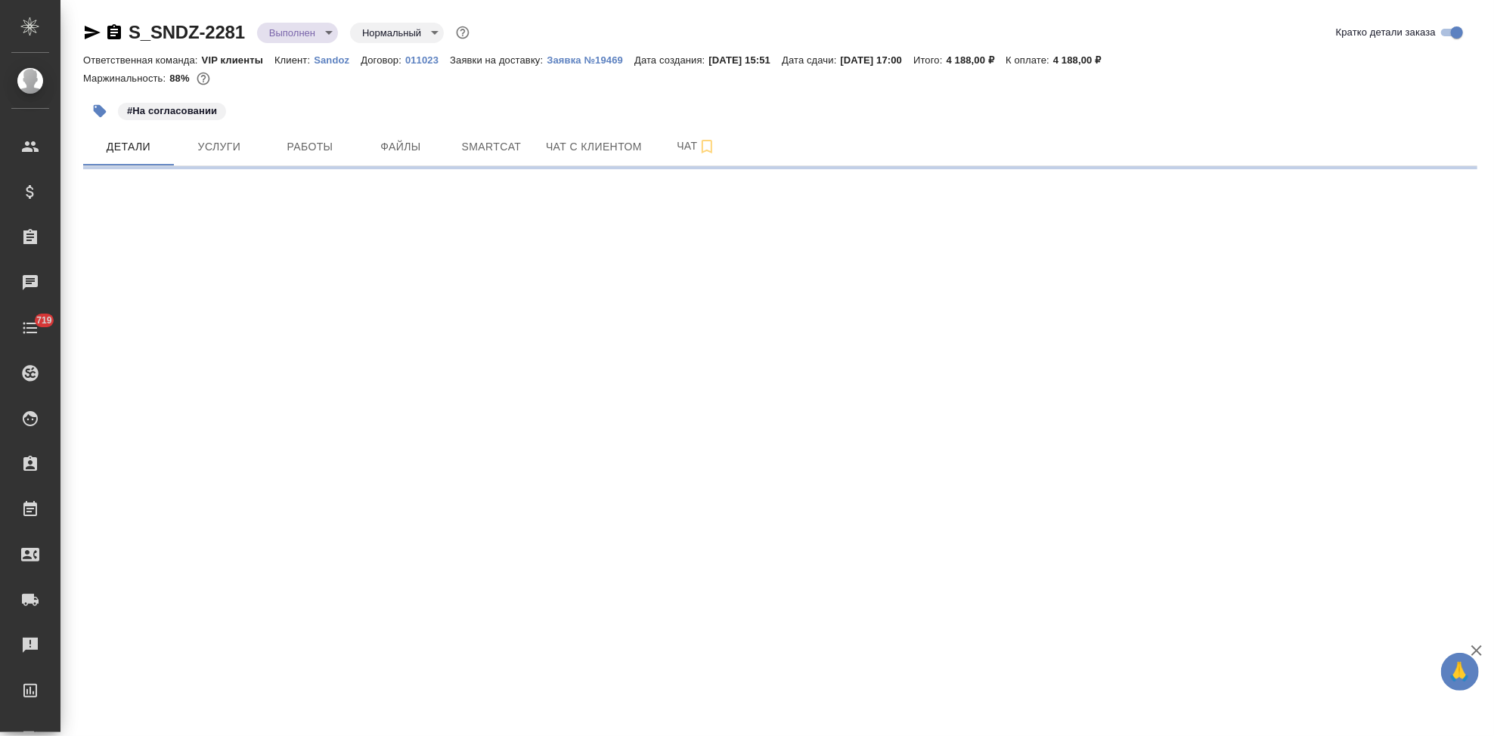
select select "RU"
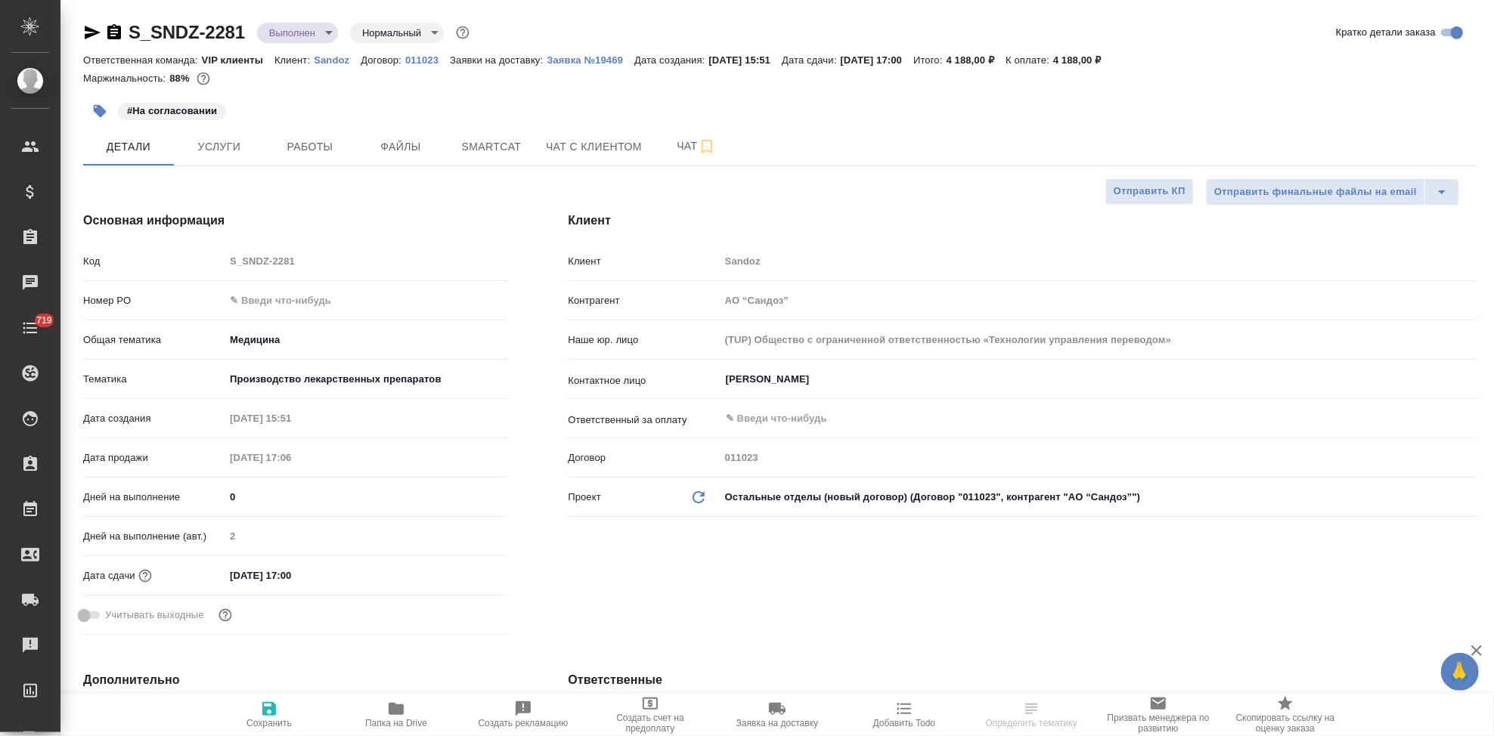
click at [282, 302] on input "text" at bounding box center [366, 301] width 283 height 22
type textarea "x"
paste input "7752704336"
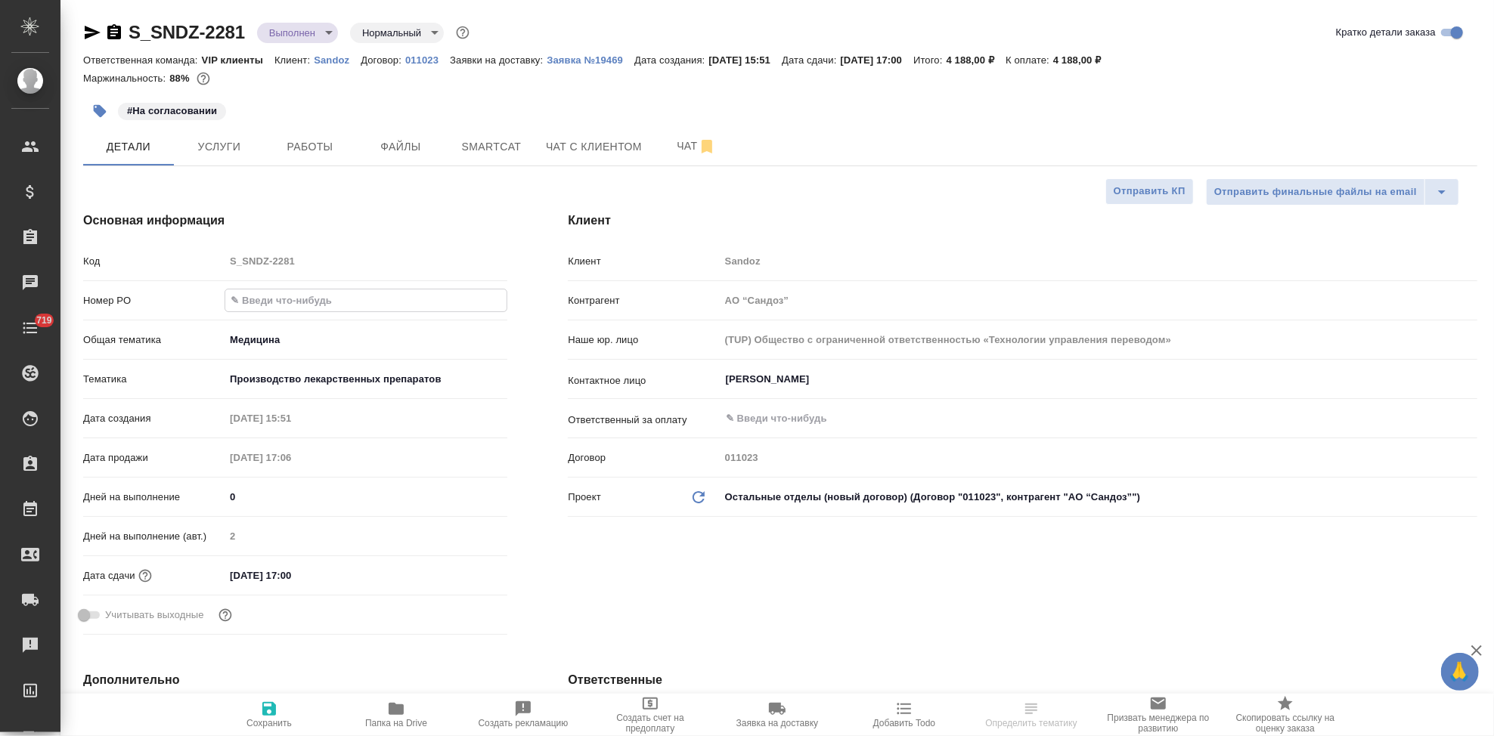
type input "7752704336"
type textarea "x"
type input "7752704336"
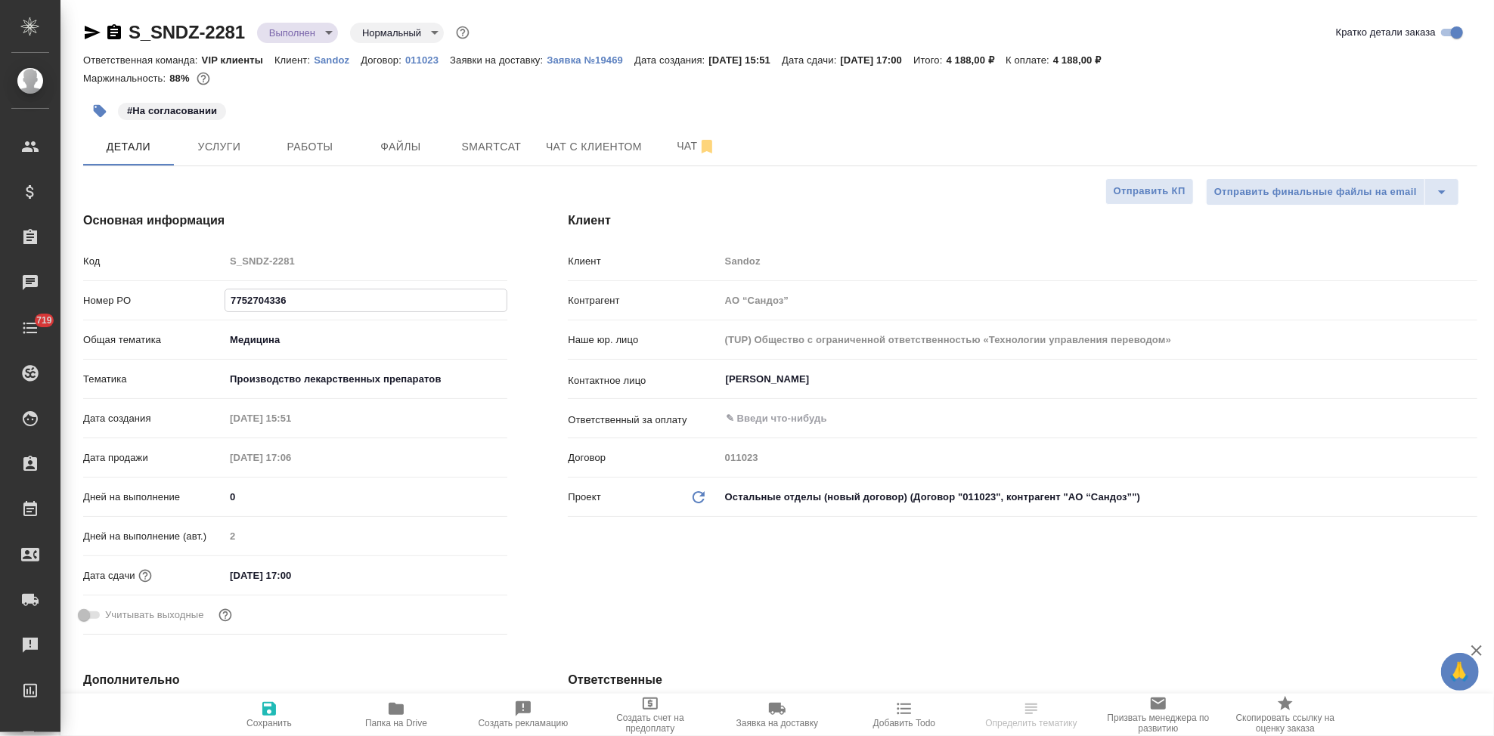
click at [274, 712] on icon "button" at bounding box center [269, 709] width 14 height 14
type textarea "x"
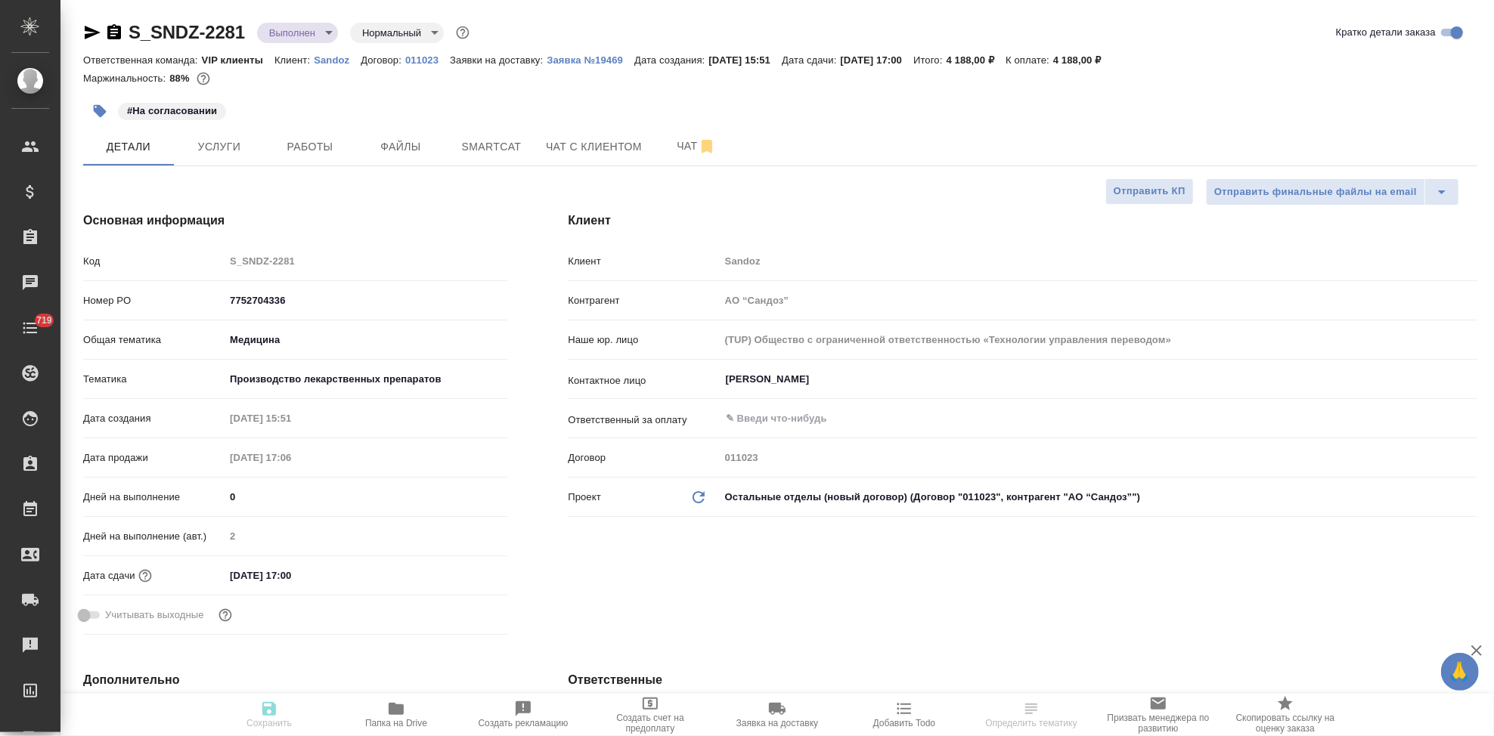
type textarea "x"
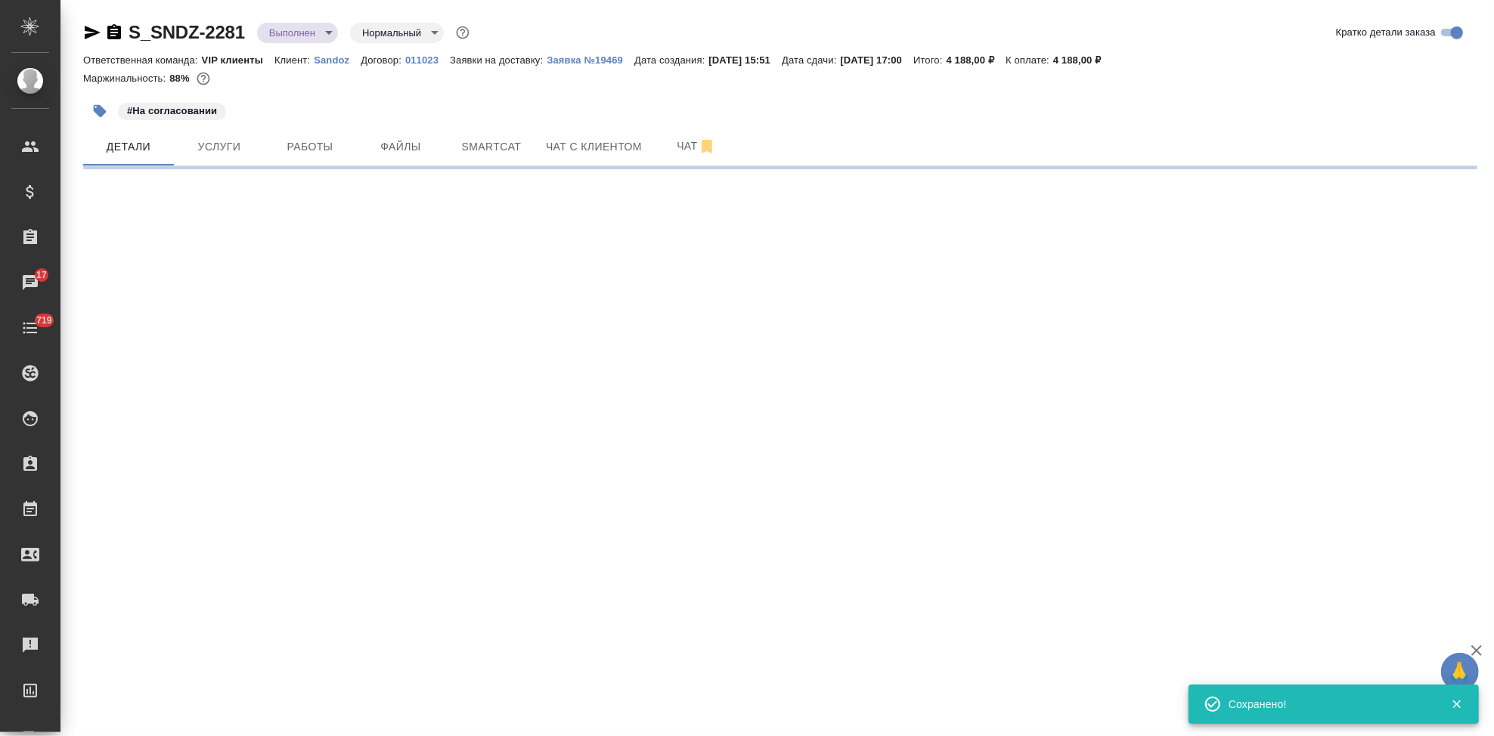
select select "RU"
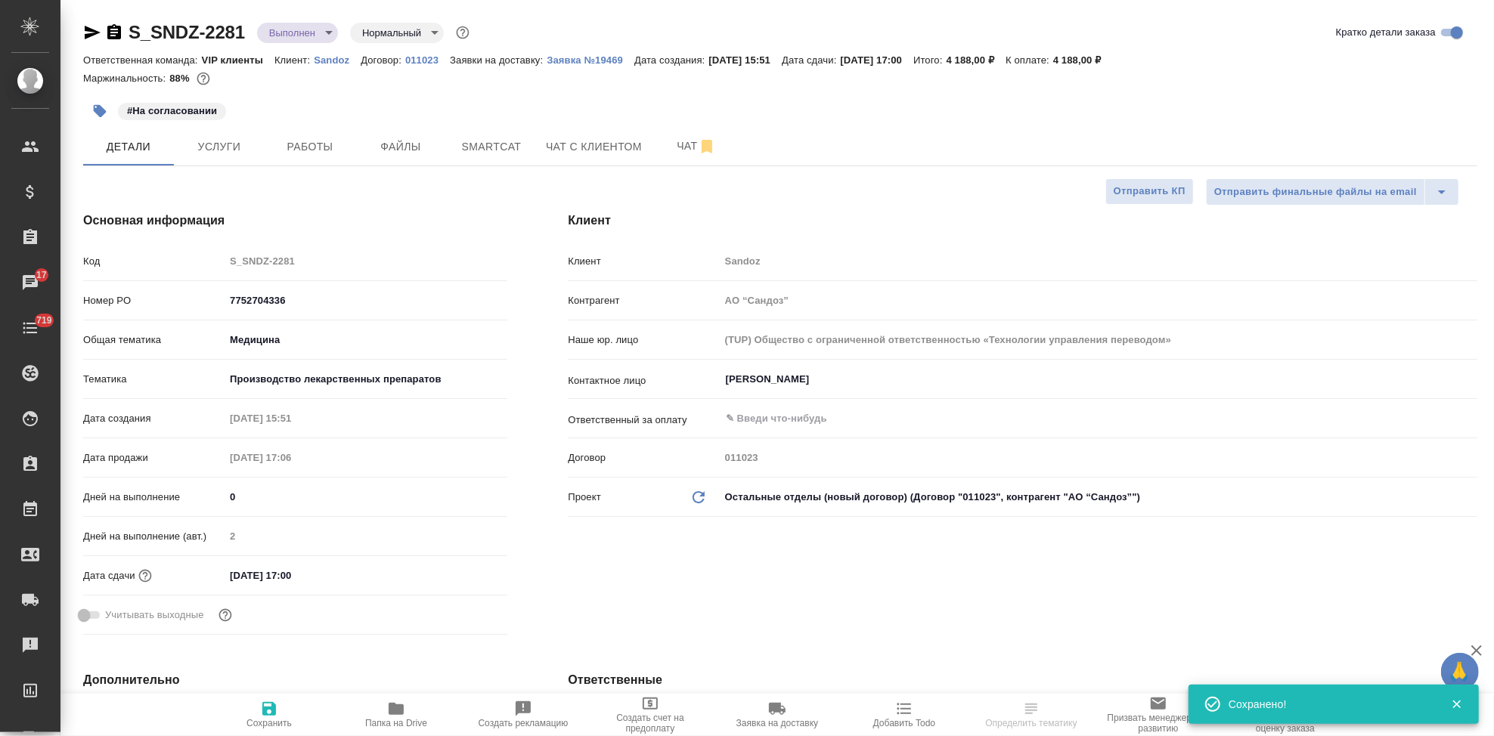
type textarea "x"
click at [818, 420] on input "text" at bounding box center [1073, 419] width 698 height 18
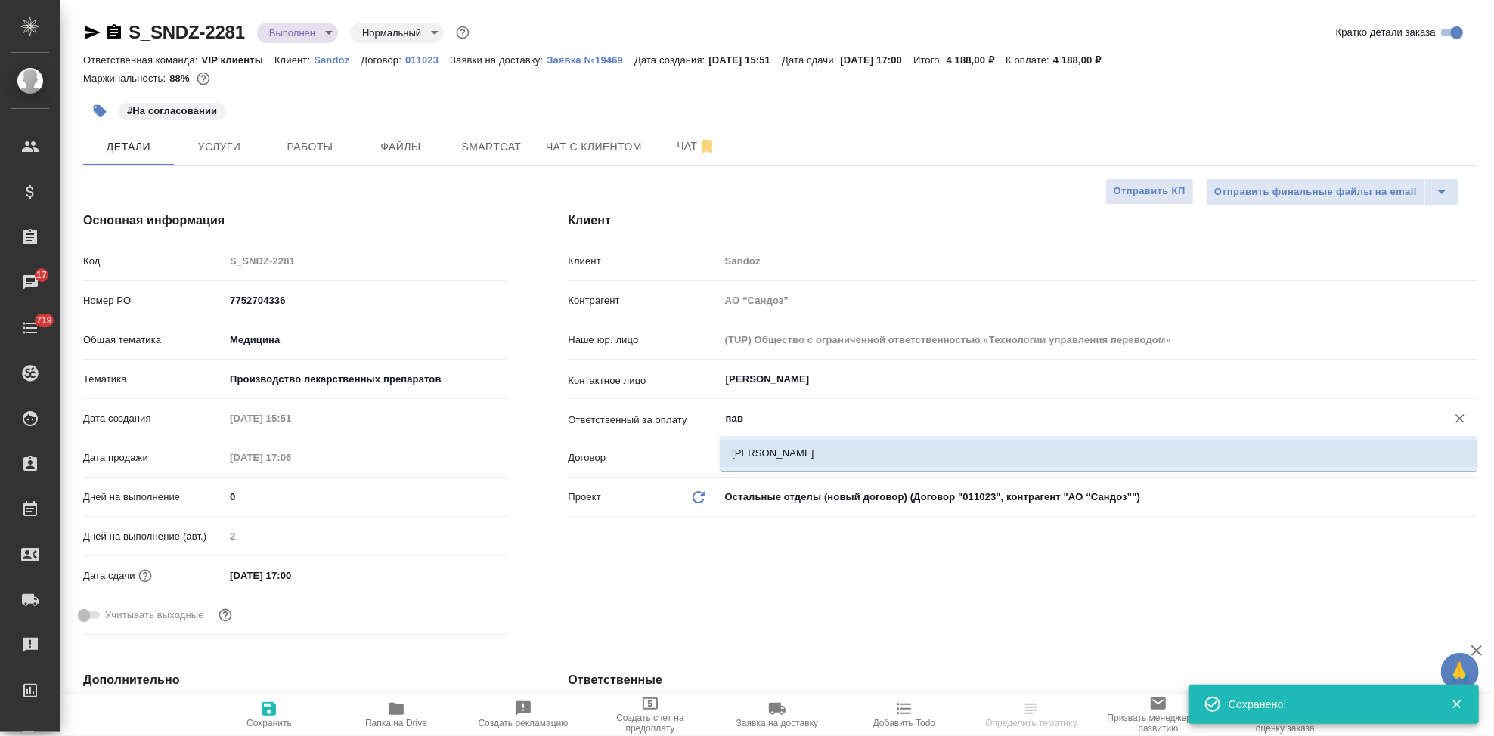
click at [799, 448] on li "[PERSON_NAME]" at bounding box center [1098, 453] width 757 height 27
type input "[PERSON_NAME]"
type textarea "x"
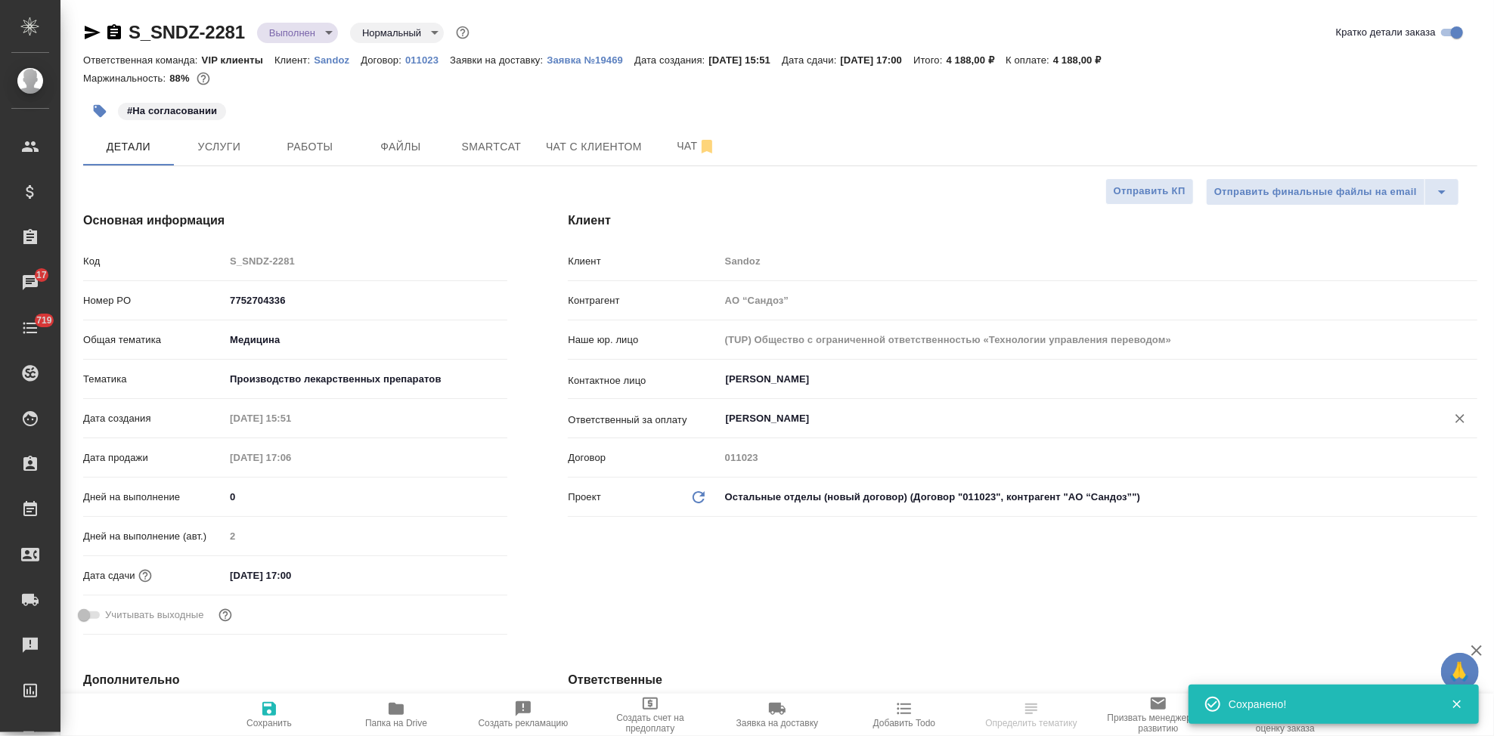
type input "[PERSON_NAME]"
click at [273, 715] on icon "button" at bounding box center [269, 709] width 14 height 14
type textarea "x"
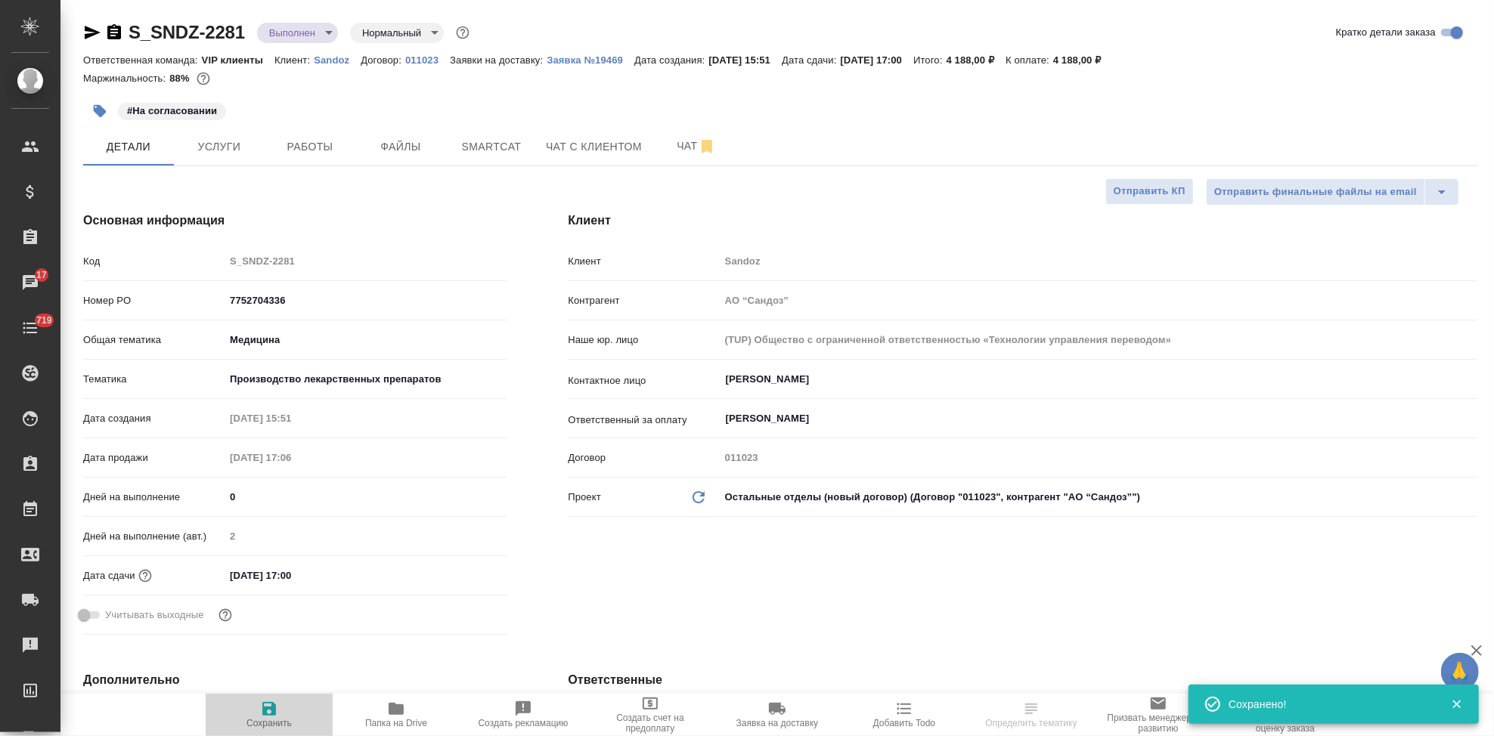
type textarea "x"
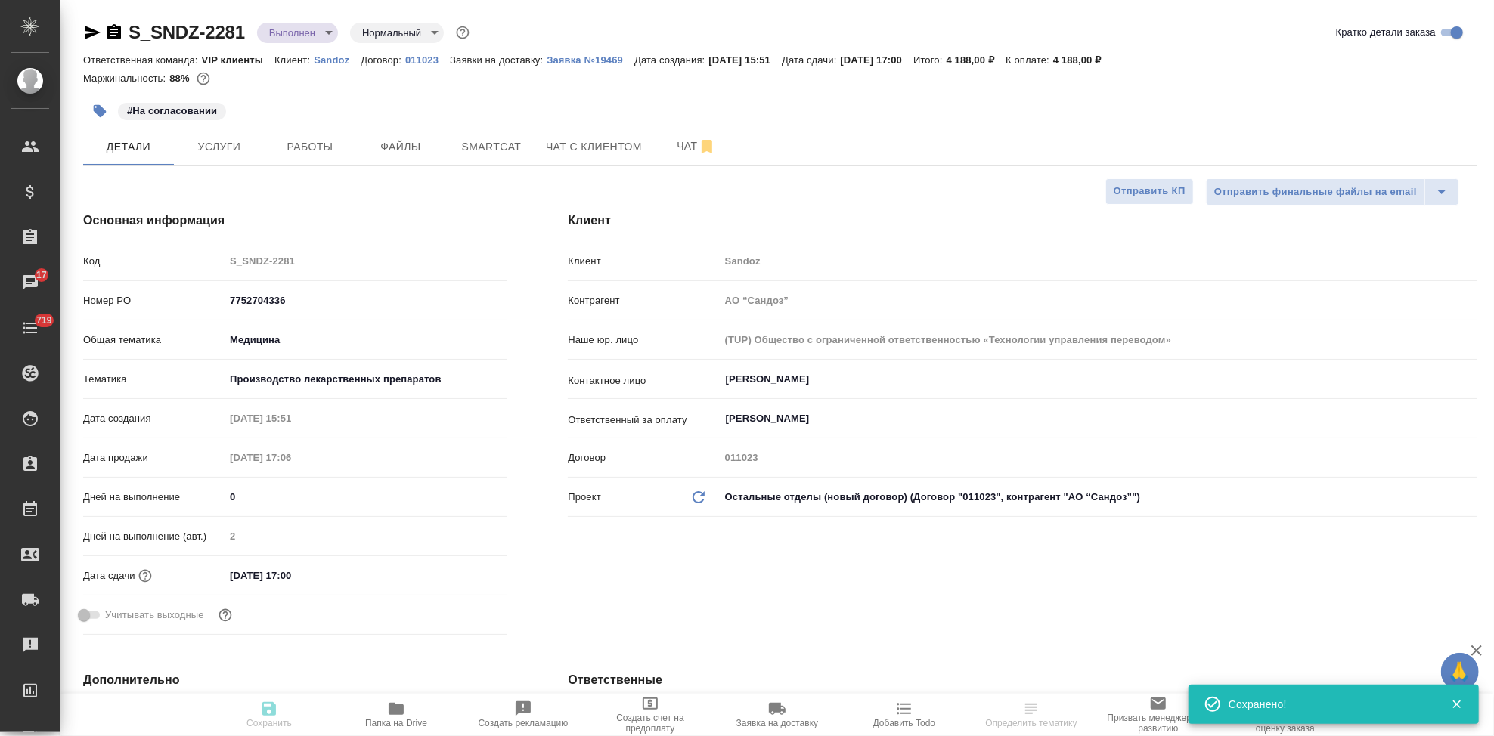
type textarea "x"
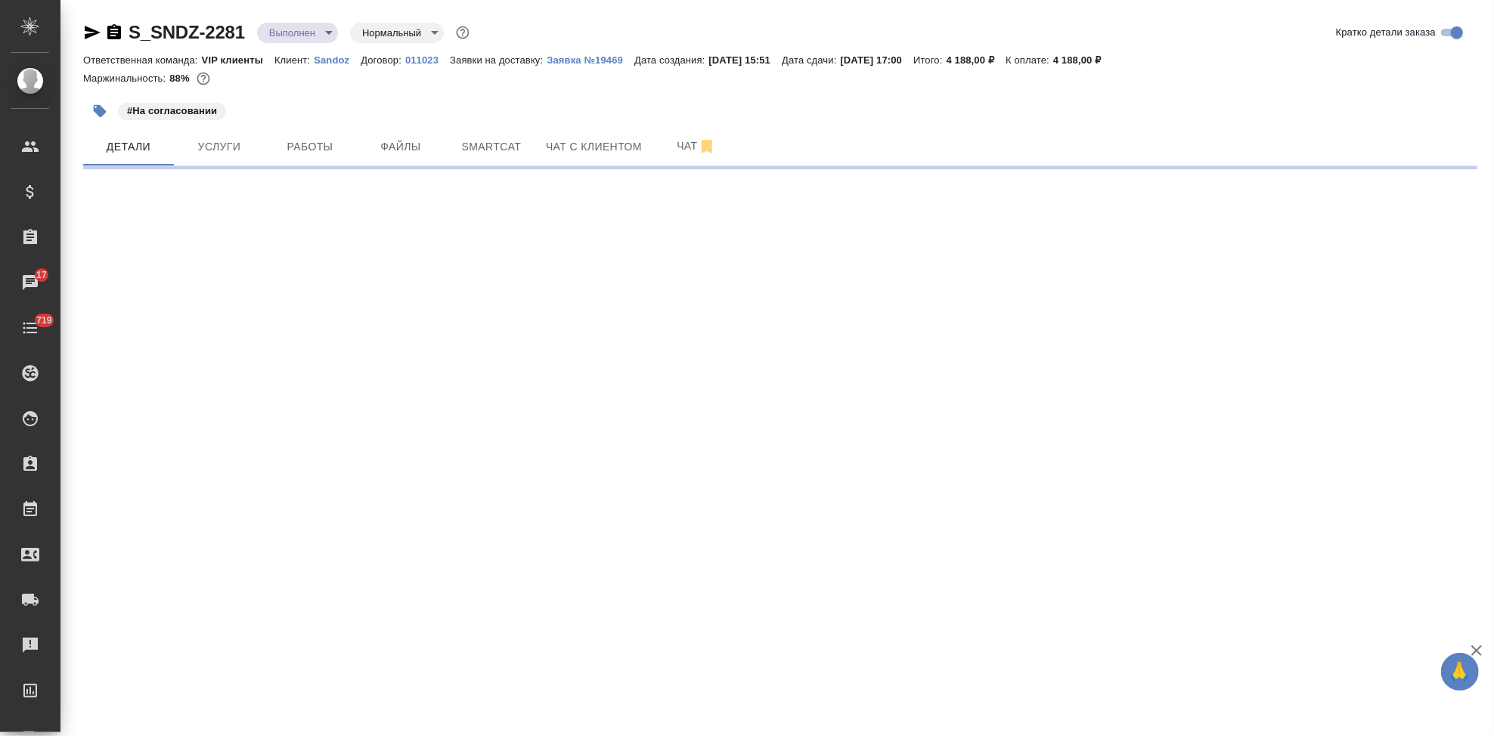
select select "RU"
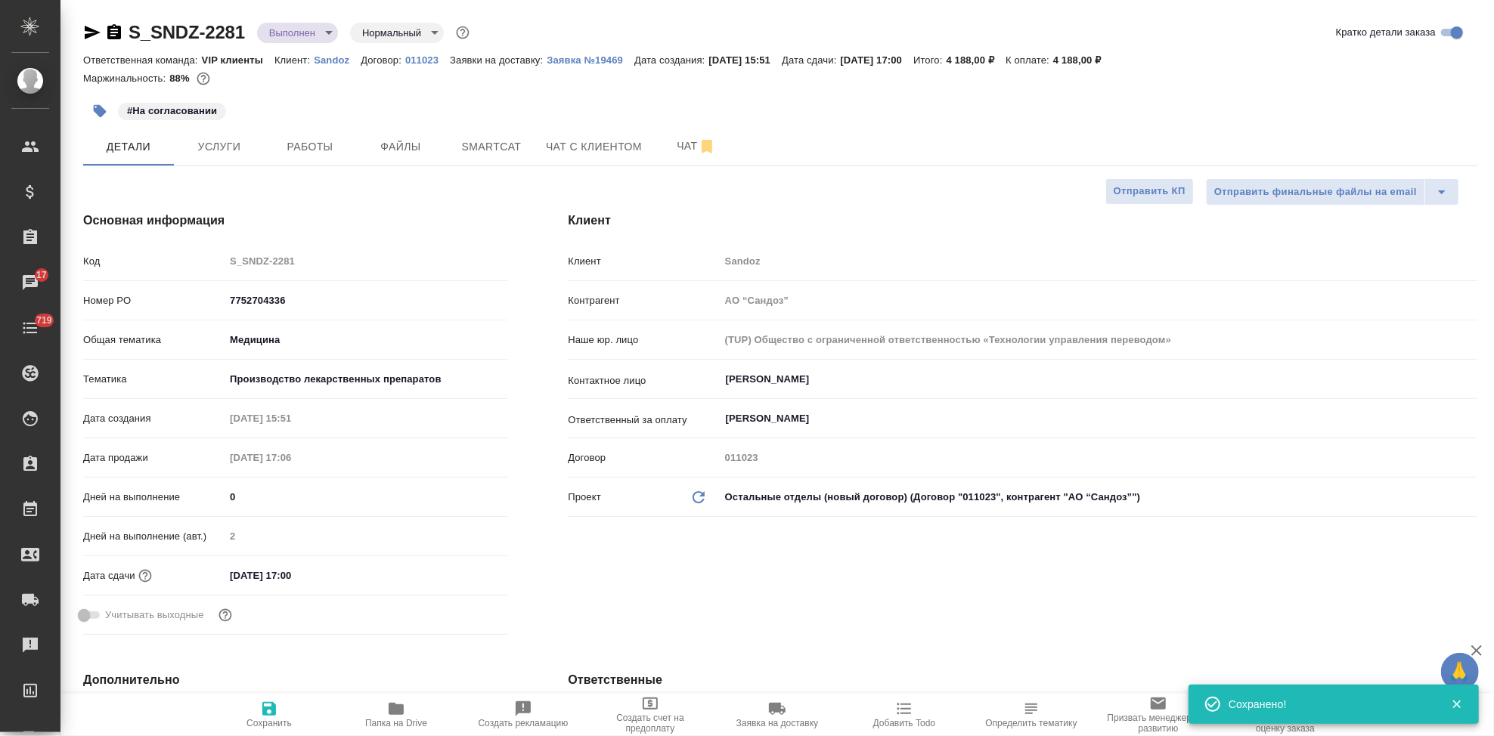
type textarea "x"
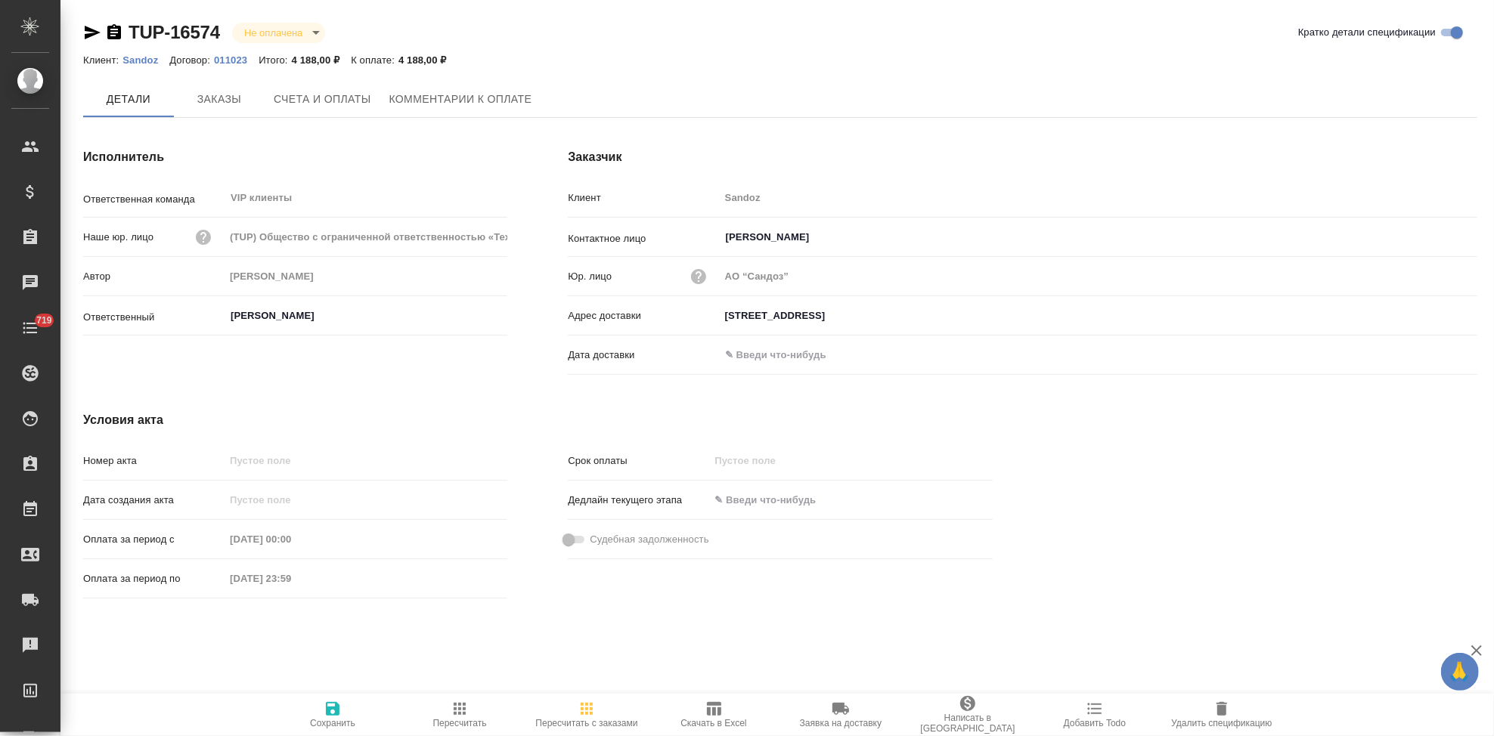
click at [338, 101] on span "Счета и оплаты" at bounding box center [323, 99] width 98 height 19
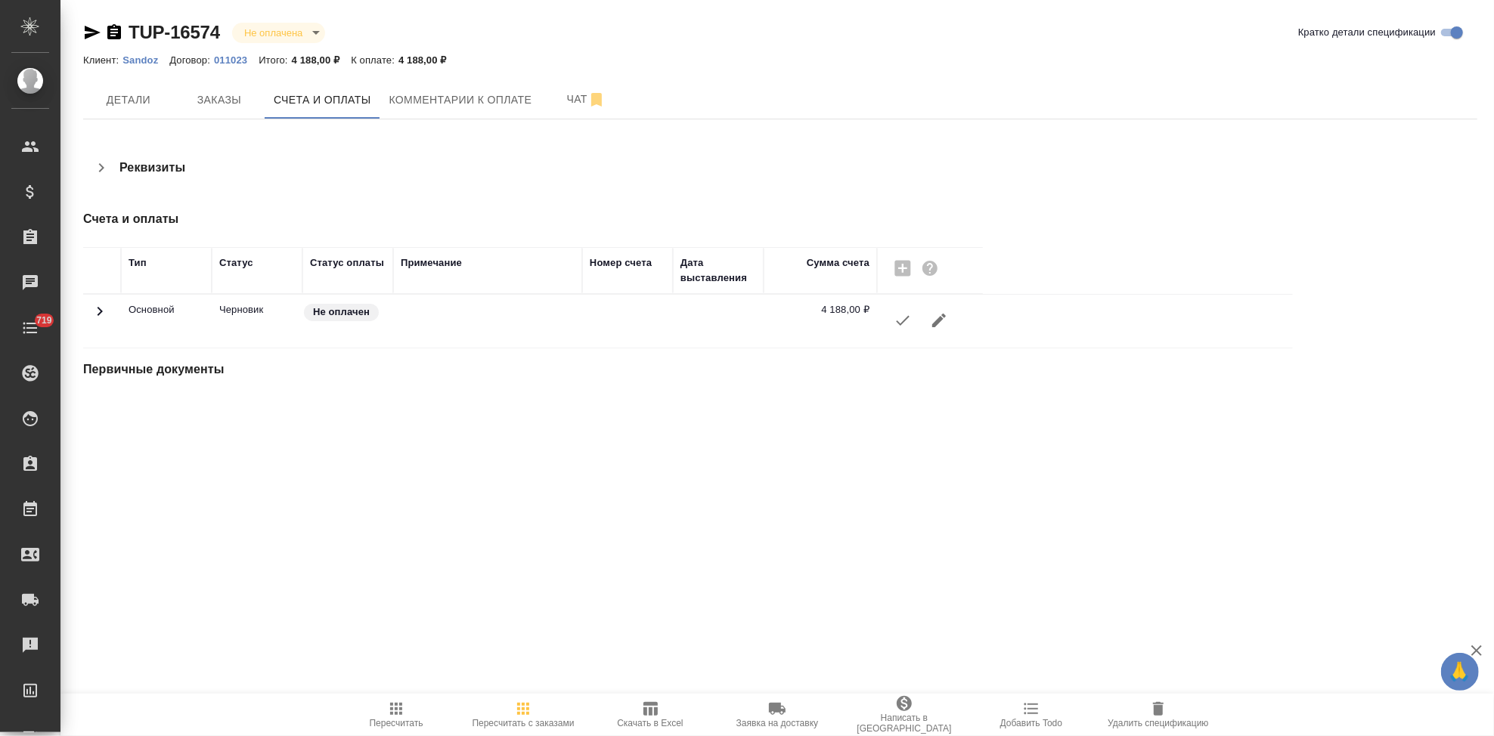
click at [906, 330] on button "button" at bounding box center [903, 320] width 36 height 36
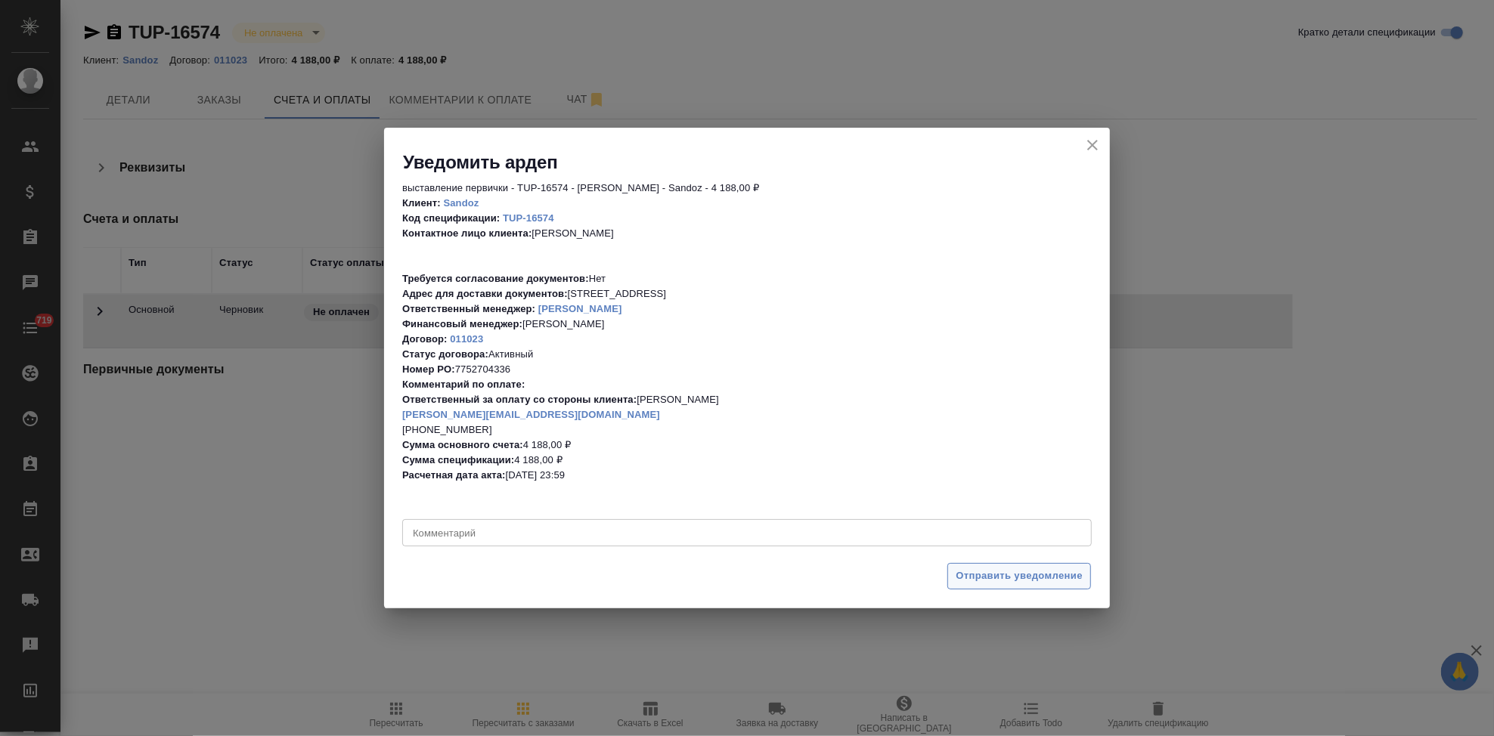
click at [1035, 581] on span "Отправить уведомление" at bounding box center [1019, 576] width 127 height 17
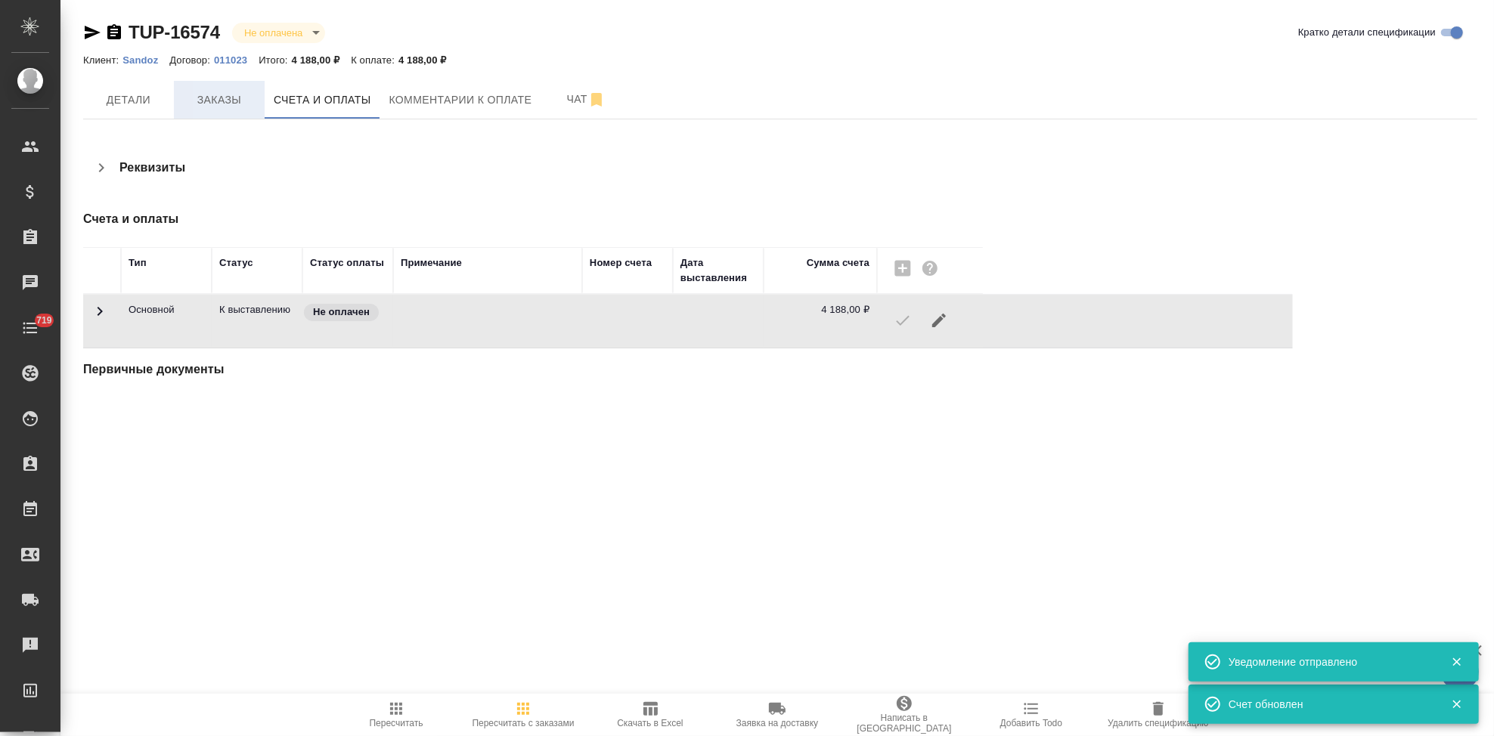
click at [192, 94] on span "Заказы" at bounding box center [219, 100] width 73 height 19
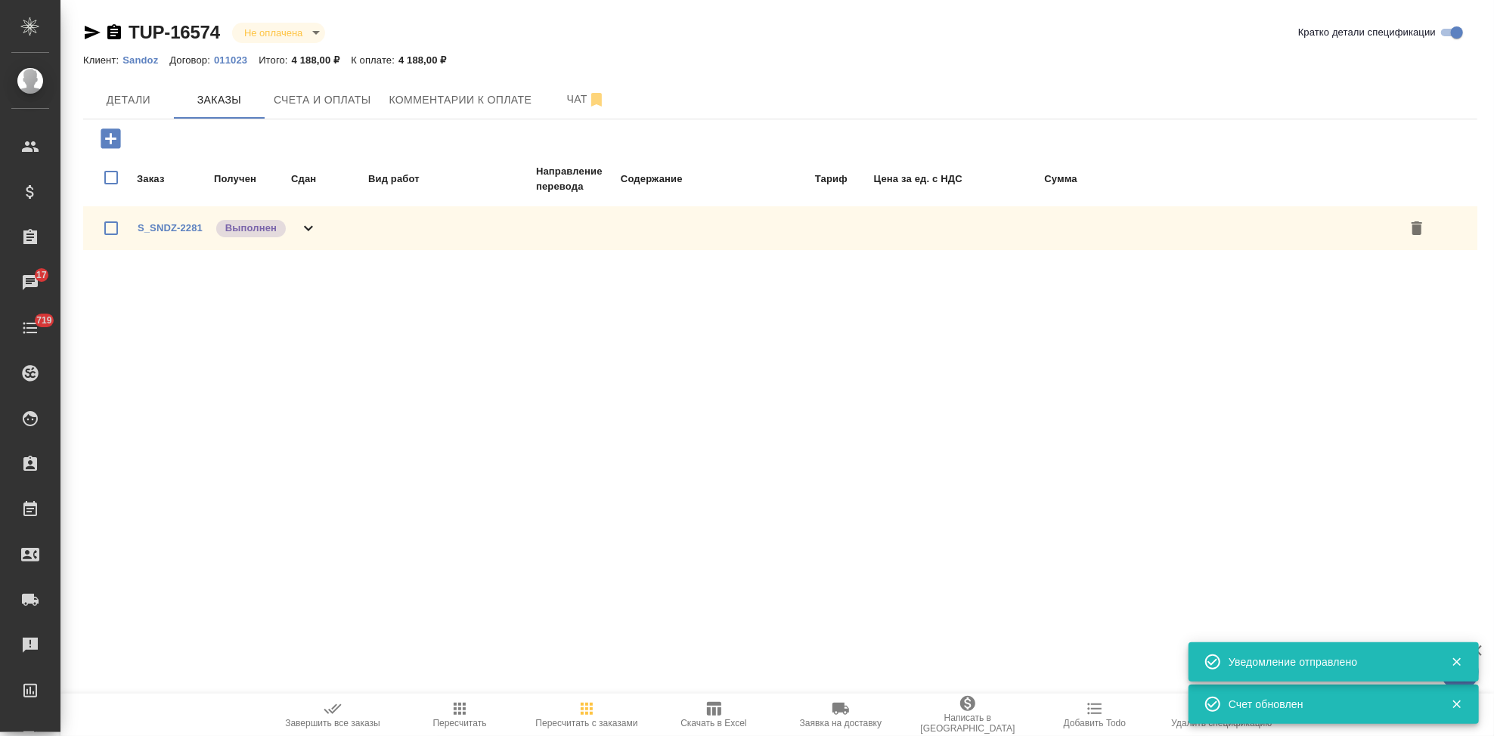
click at [349, 708] on span "Завершить все заказы" at bounding box center [332, 714] width 109 height 29
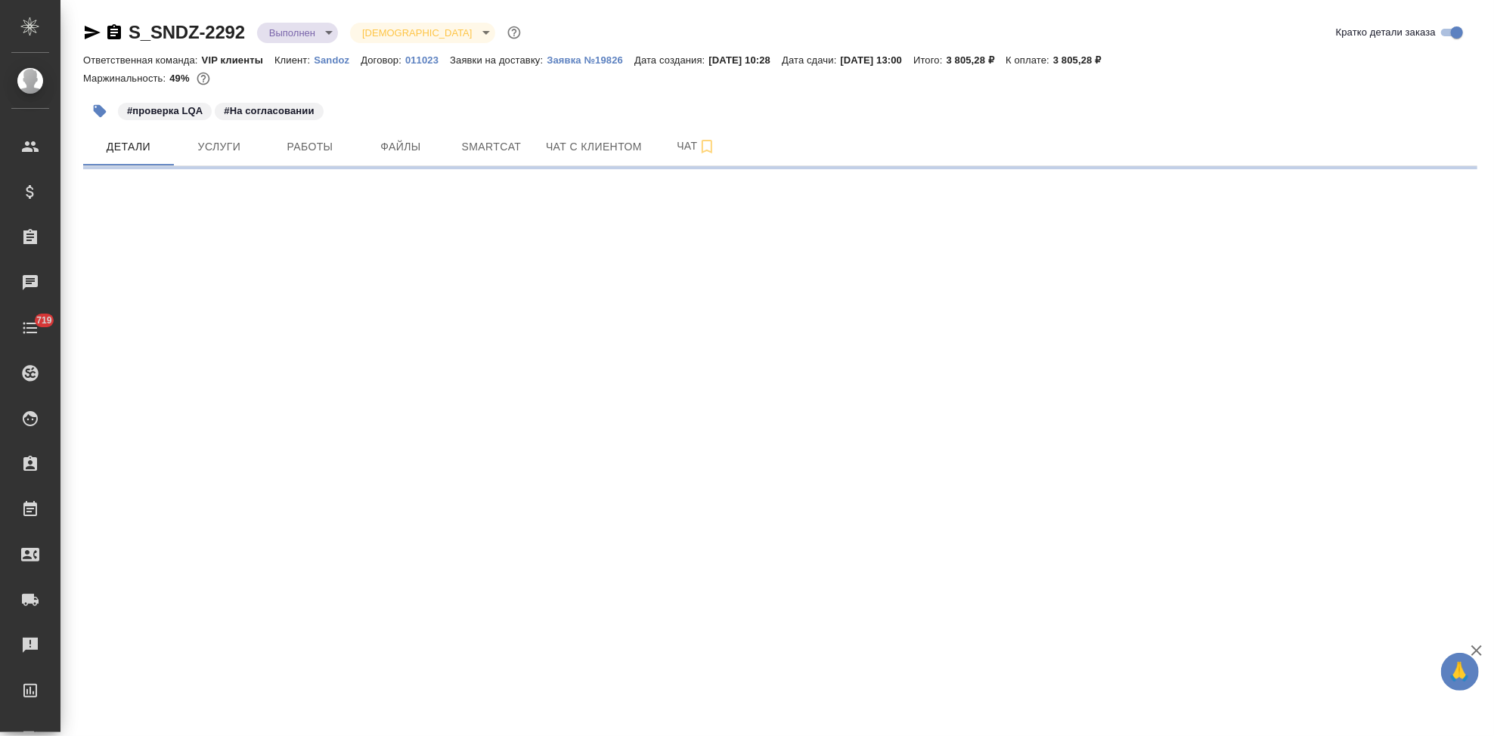
select select "RU"
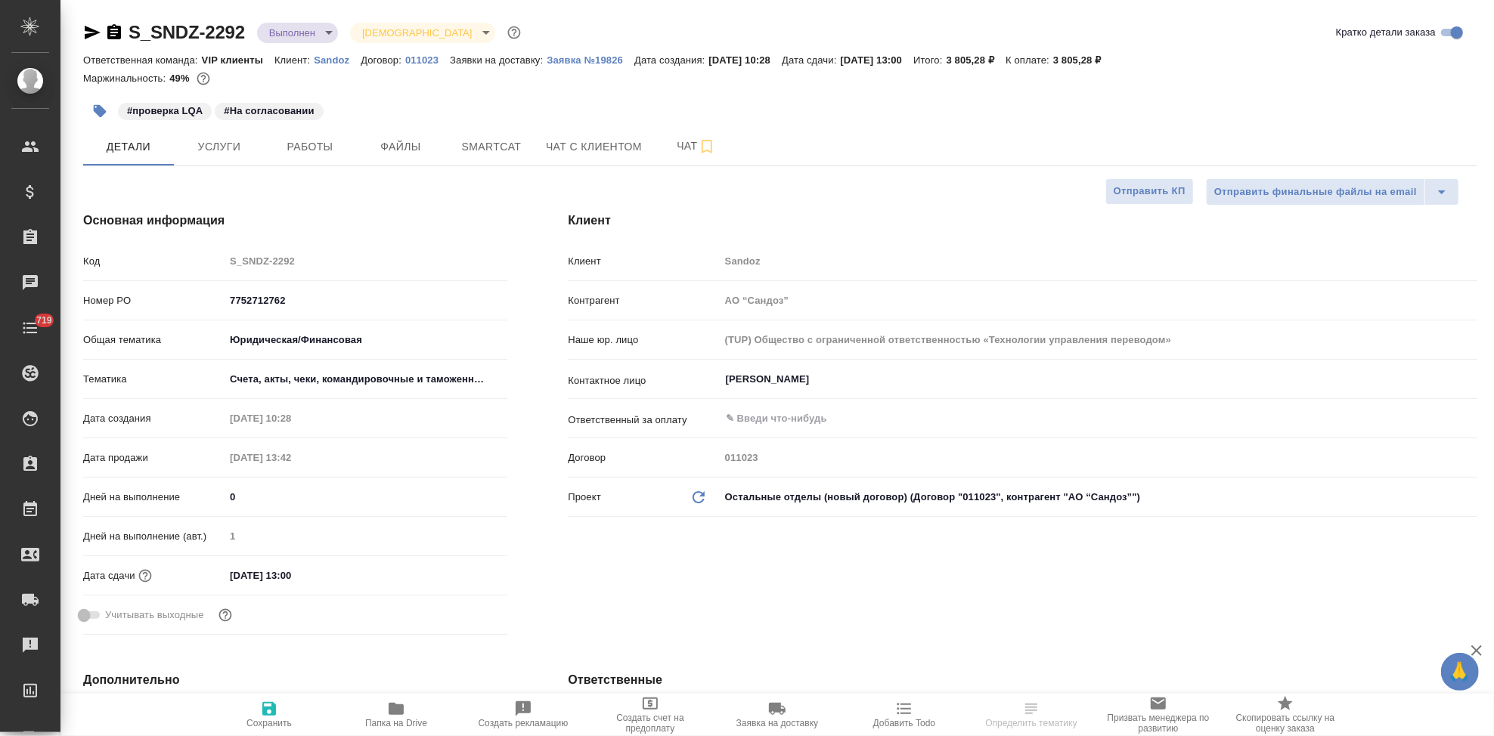
type textarea "x"
drag, startPoint x: 293, startPoint y: 301, endPoint x: 200, endPoint y: 298, distance: 92.3
click at [200, 298] on div "Номер PO 7752712762" at bounding box center [295, 300] width 424 height 26
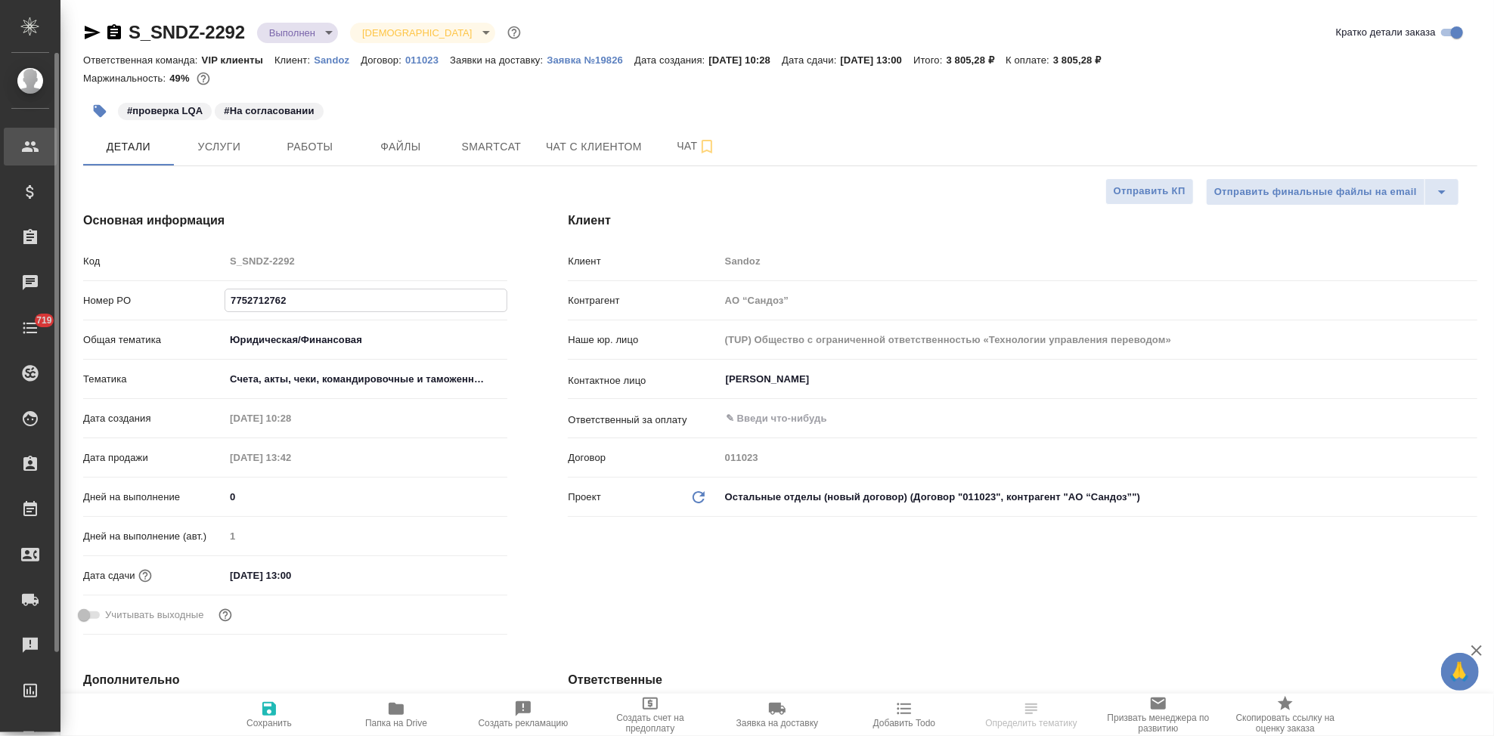
type textarea "x"
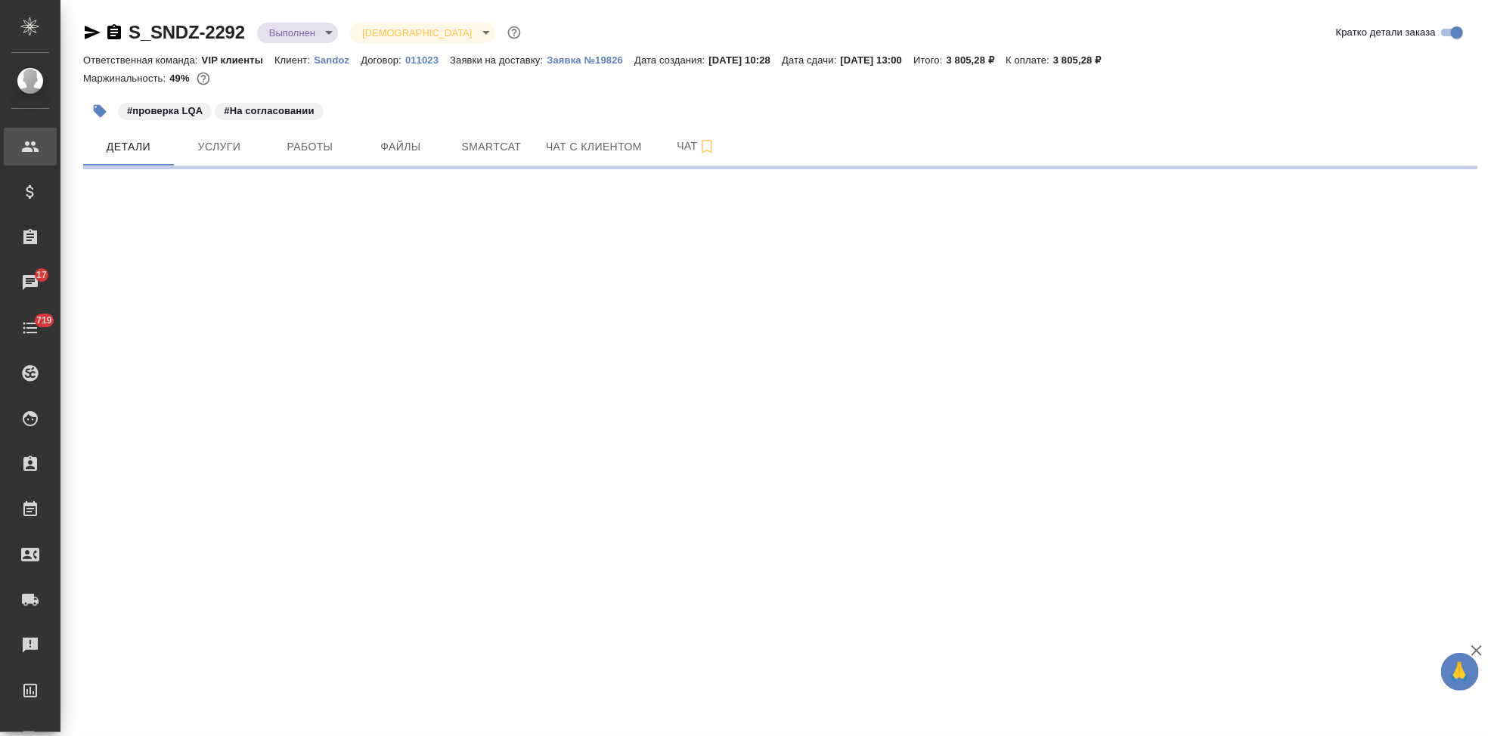
select select "RU"
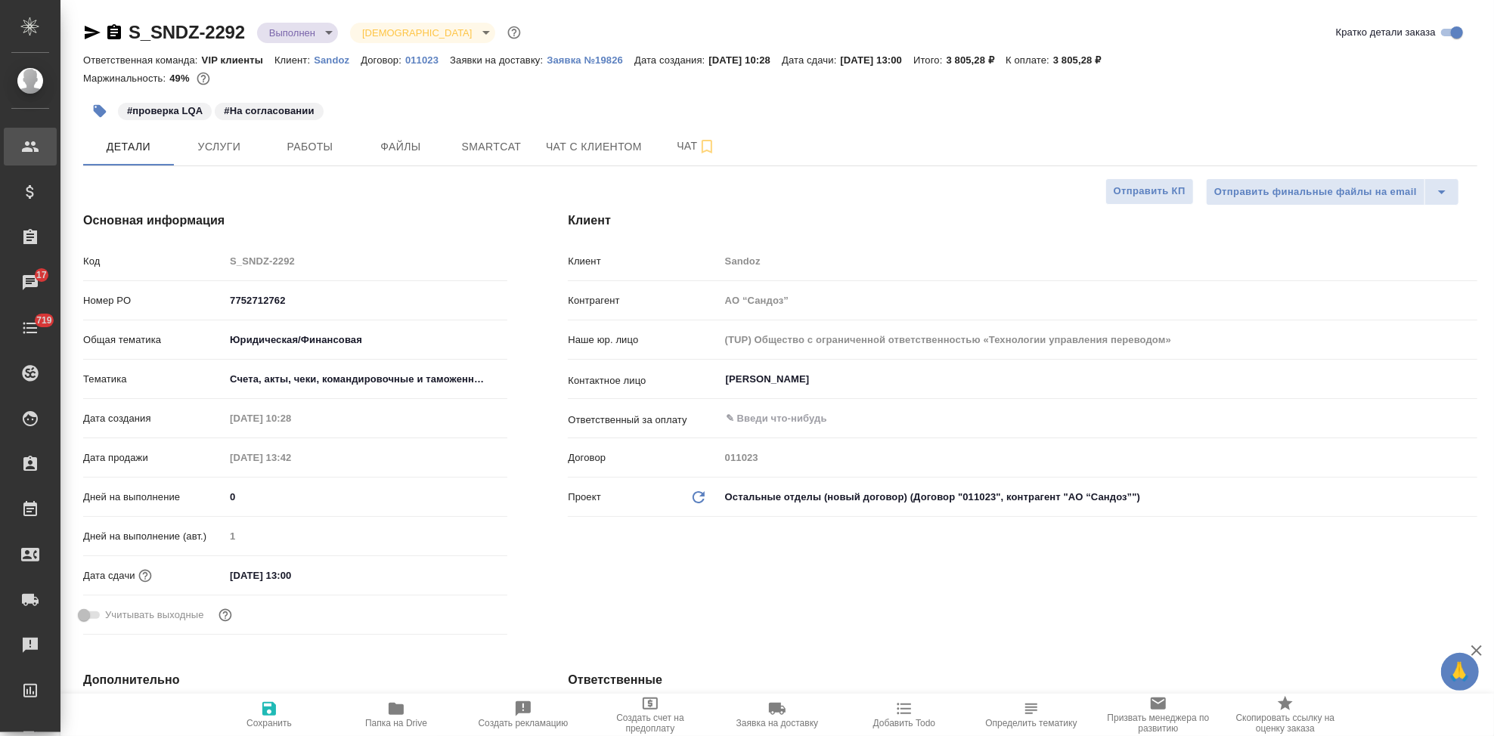
type textarea "x"
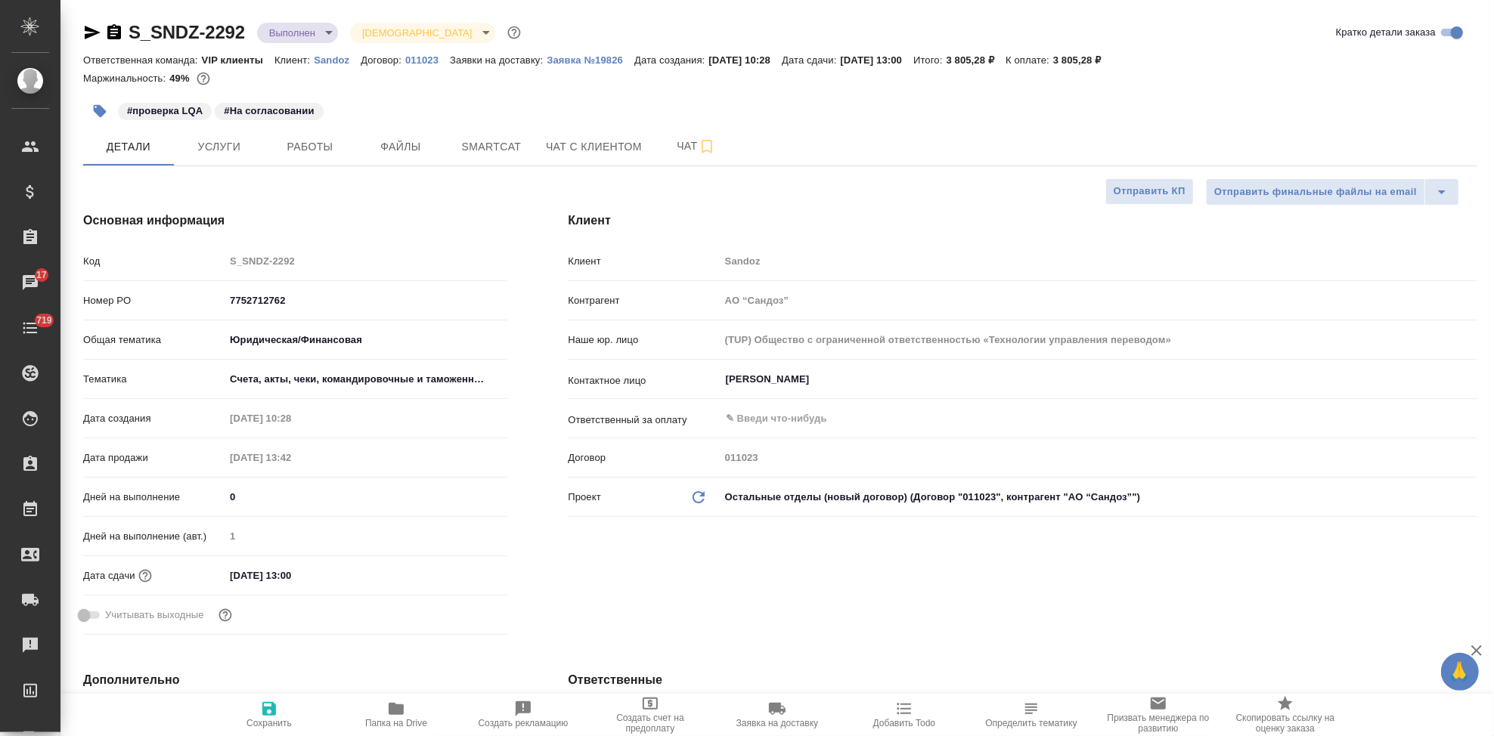
type textarea "x"
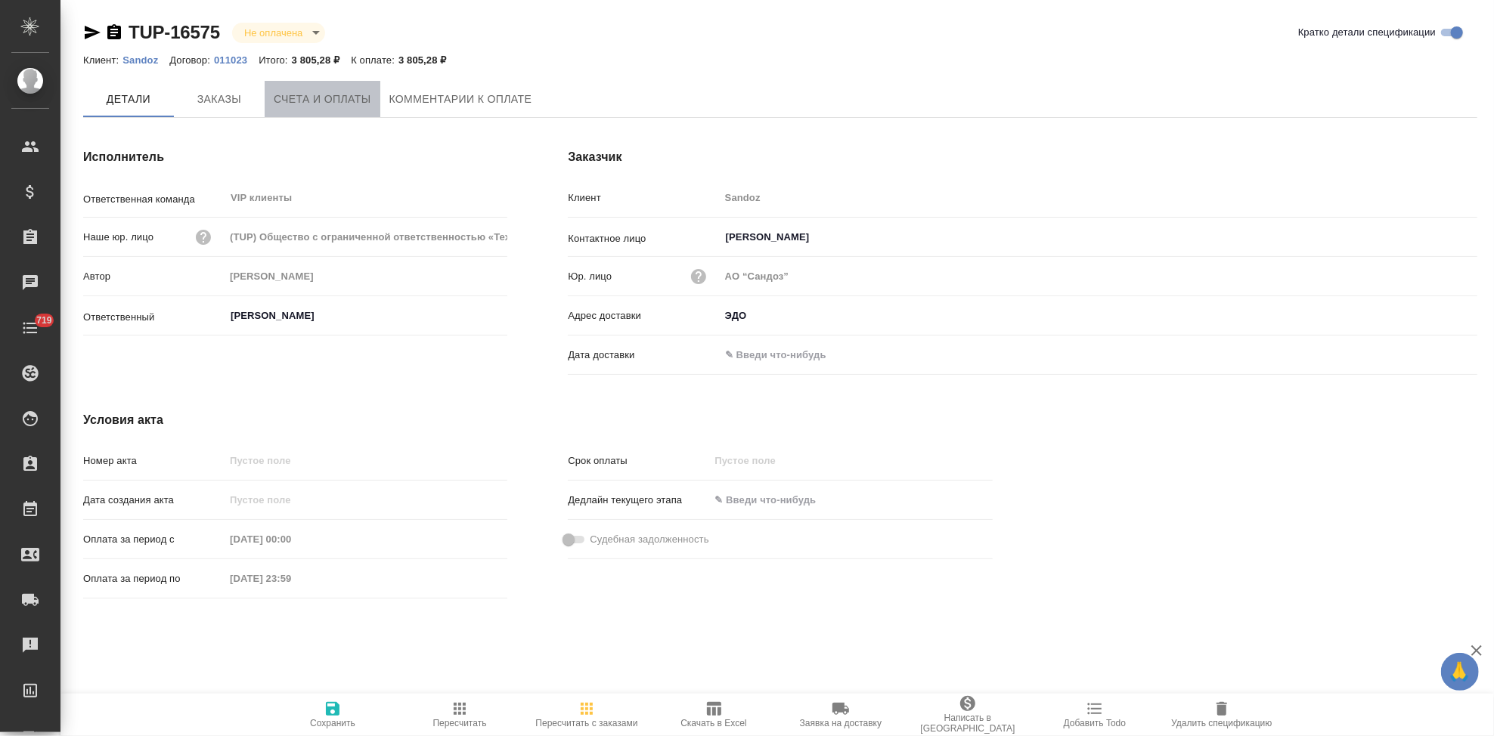
click at [344, 95] on span "Счета и оплаты" at bounding box center [323, 99] width 98 height 19
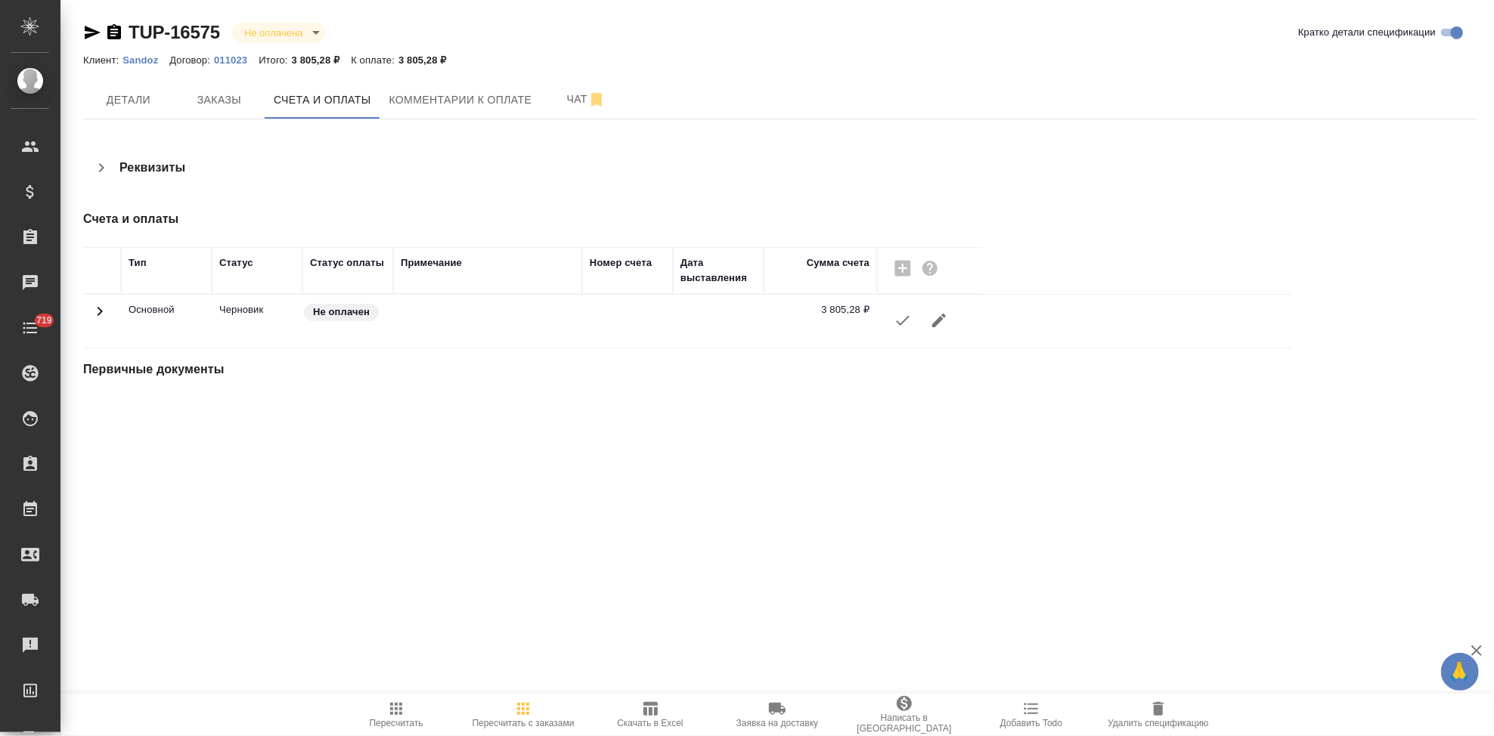
click at [902, 329] on icon "button" at bounding box center [903, 320] width 18 height 18
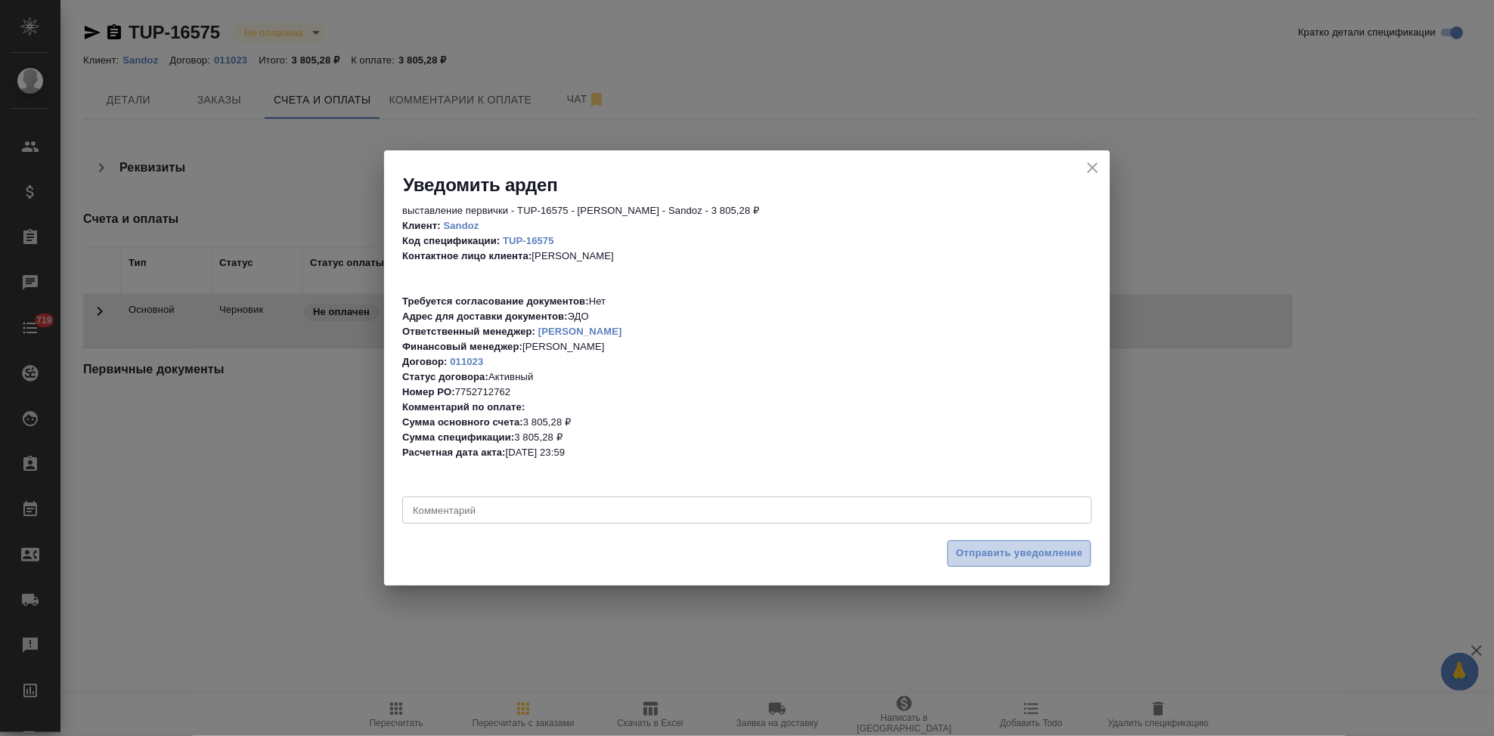
click at [993, 551] on span "Отправить уведомление" at bounding box center [1019, 553] width 127 height 17
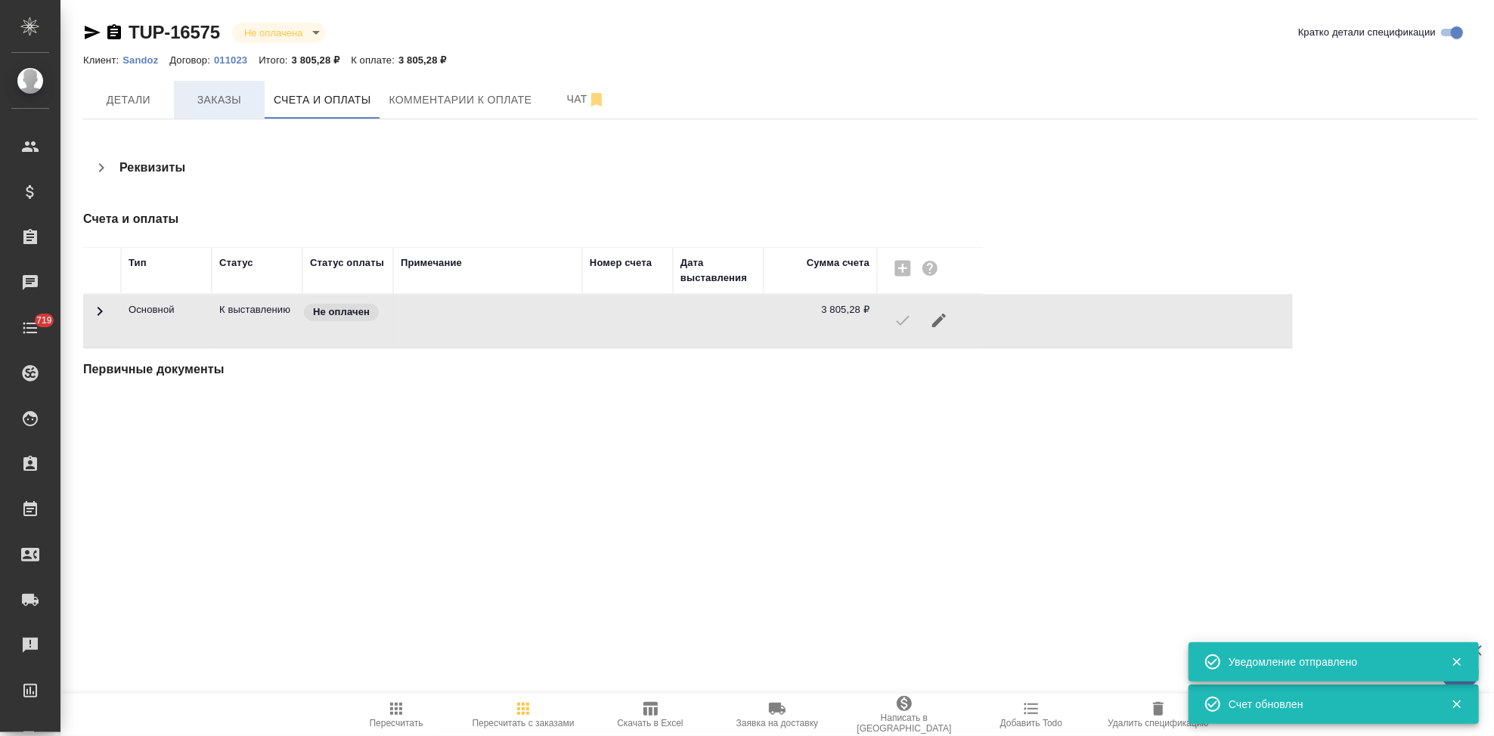
click at [226, 96] on span "Заказы" at bounding box center [219, 100] width 73 height 19
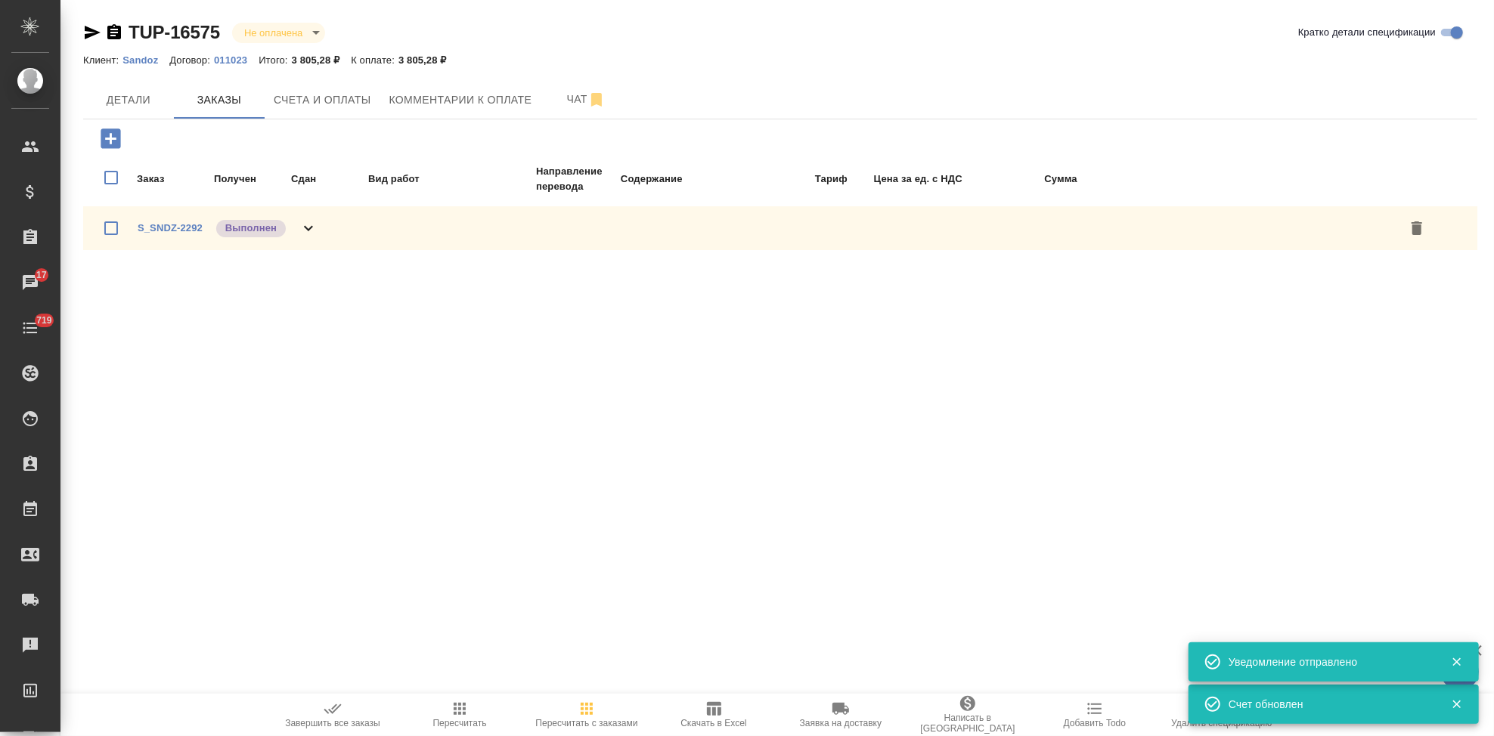
click at [340, 710] on icon "button" at bounding box center [333, 709] width 18 height 18
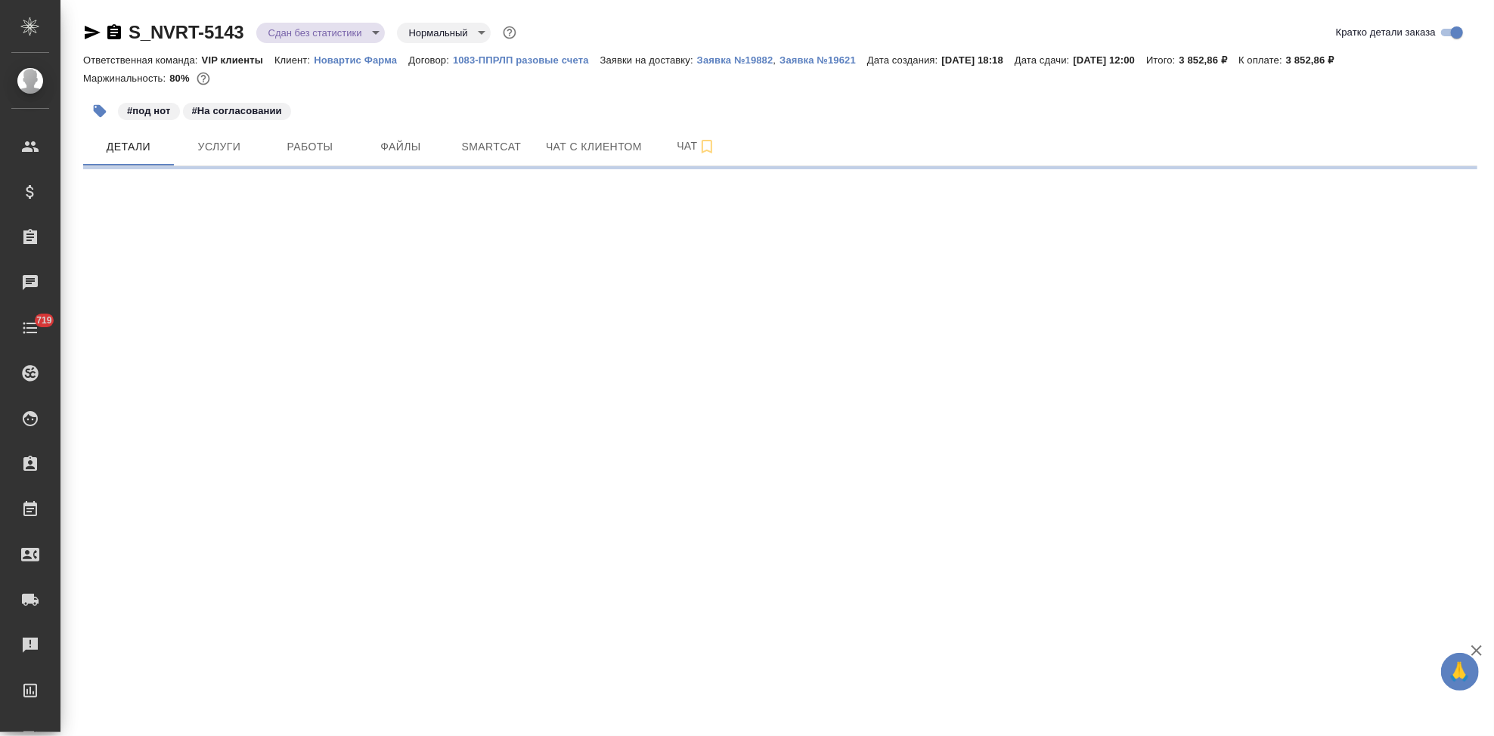
select select "RU"
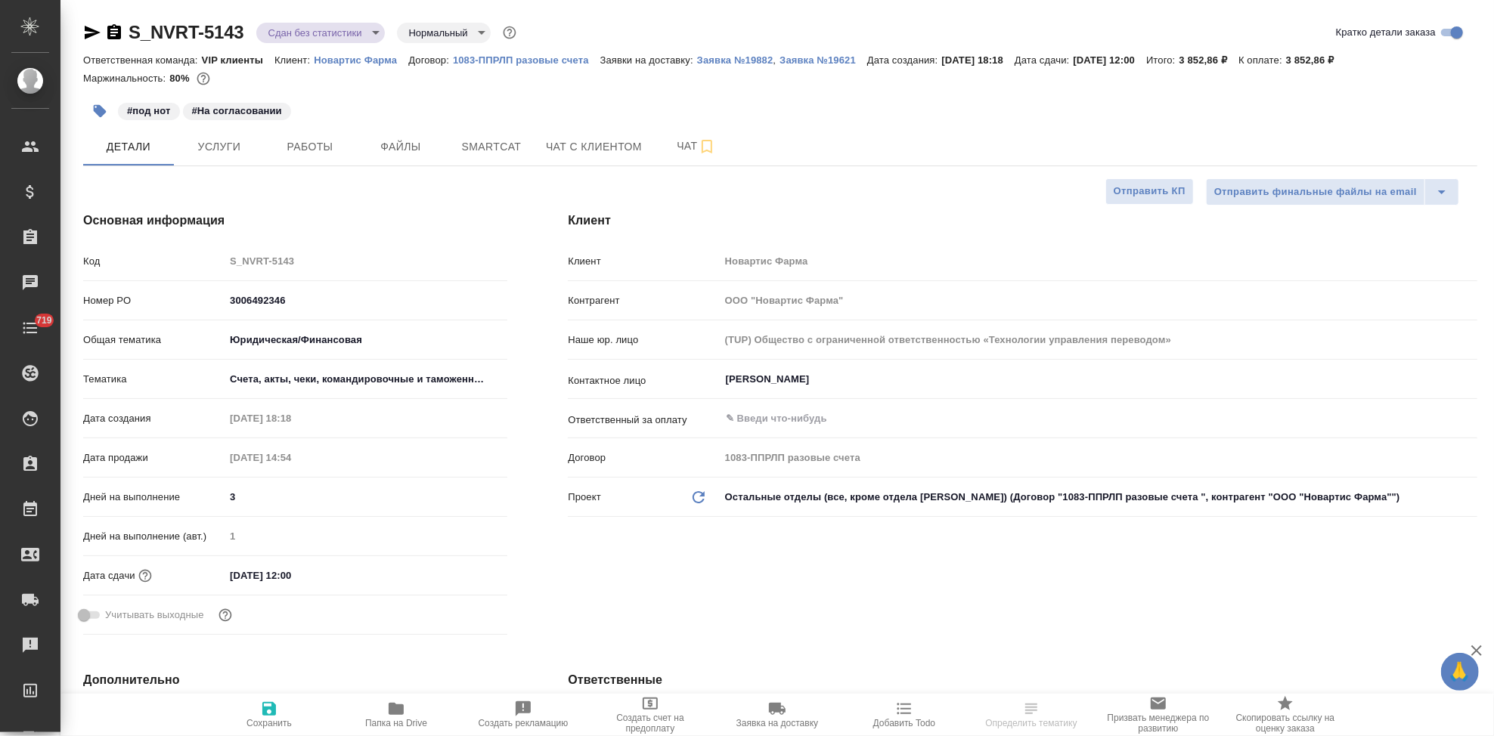
type textarea "x"
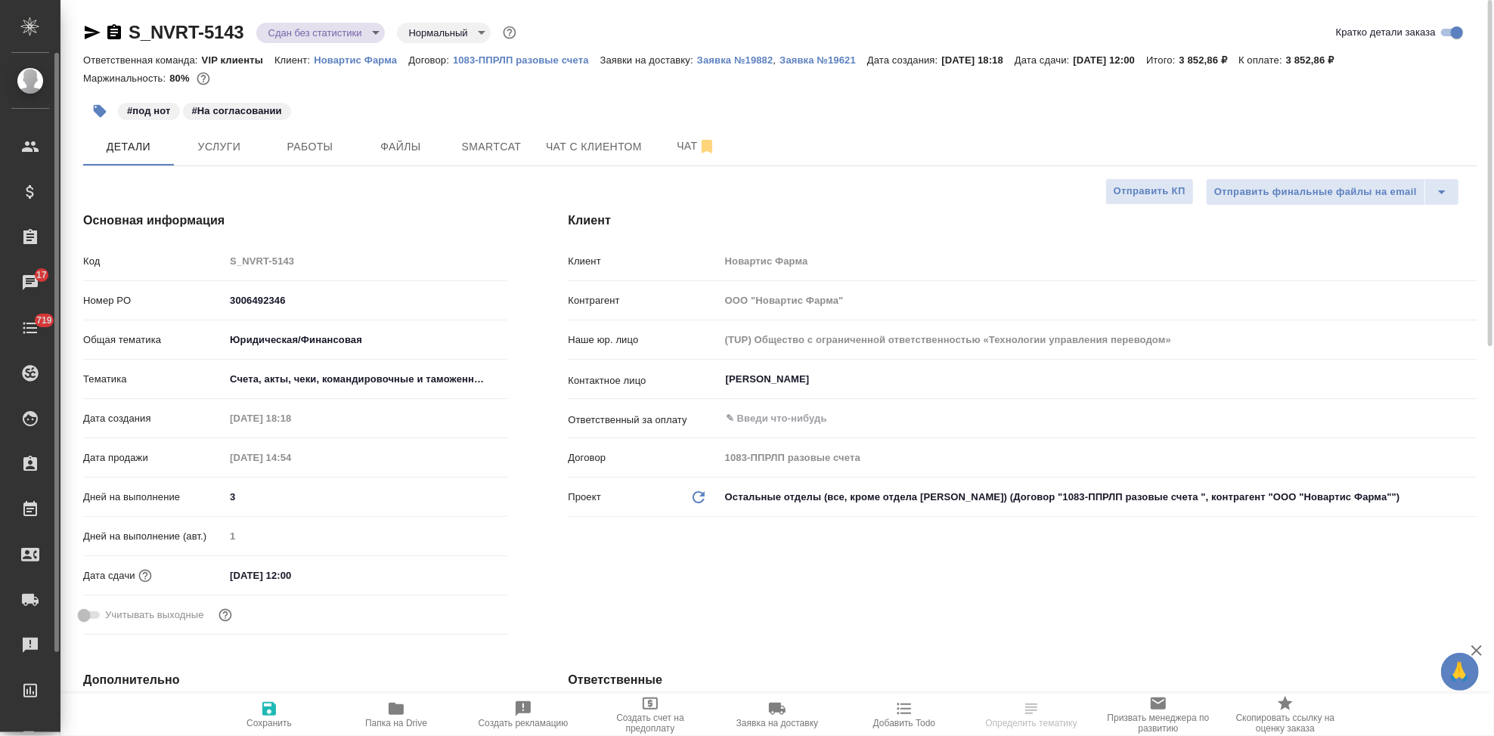
type textarea "x"
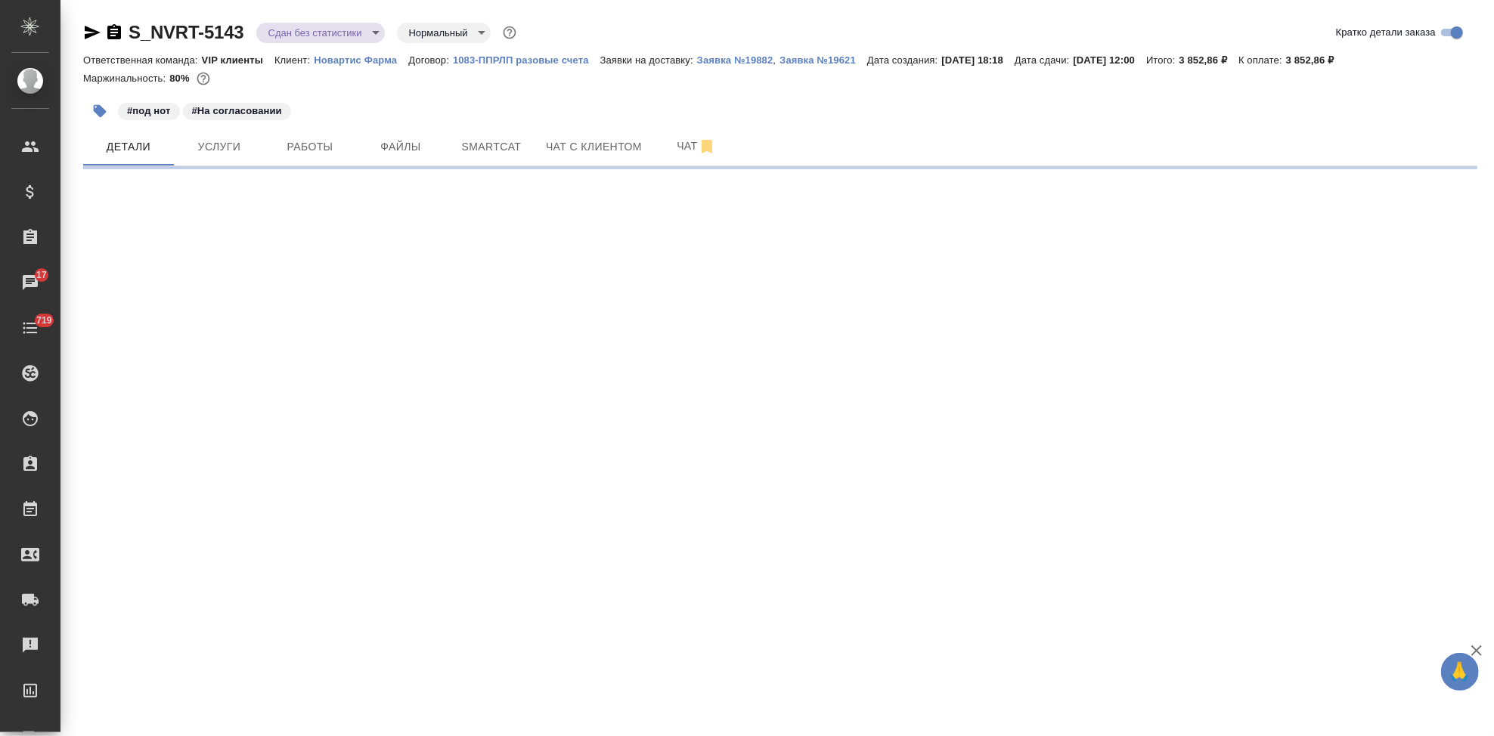
select select "RU"
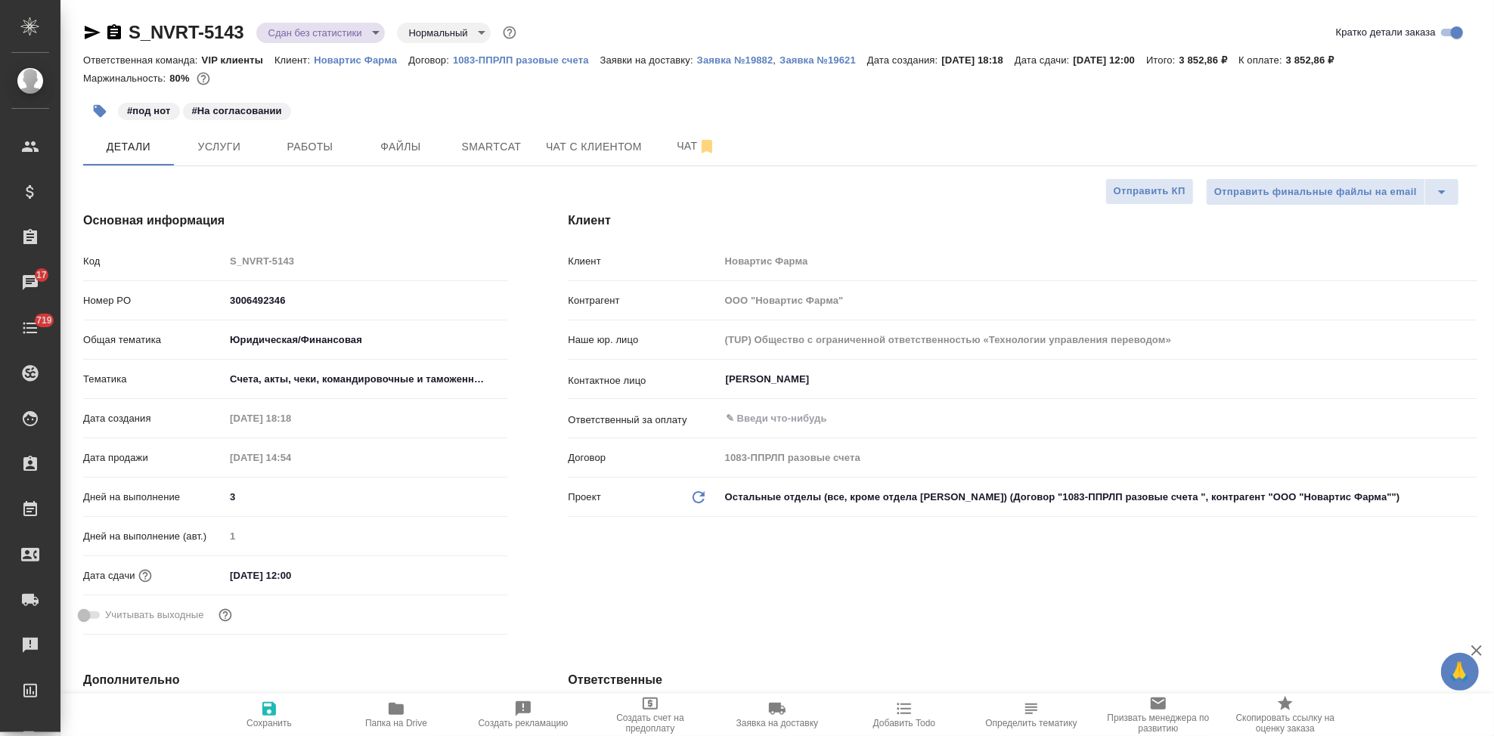
type textarea "x"
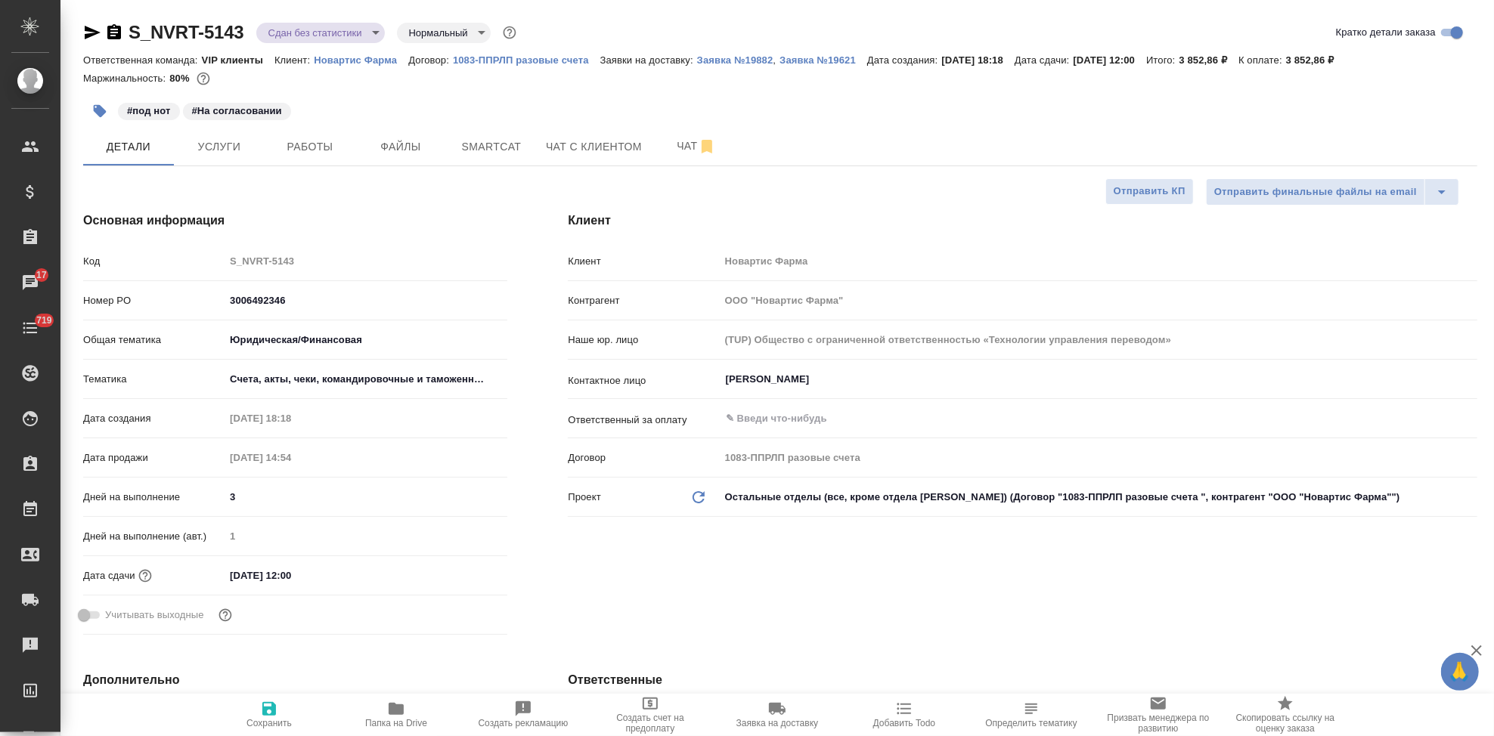
type textarea "x"
click at [366, 33] on body "🙏 .cls-1 fill:#fff; AWATERA Kabargina Anna Клиенты Спецификации Заказы 17 Чаты …" at bounding box center [747, 368] width 1494 height 736
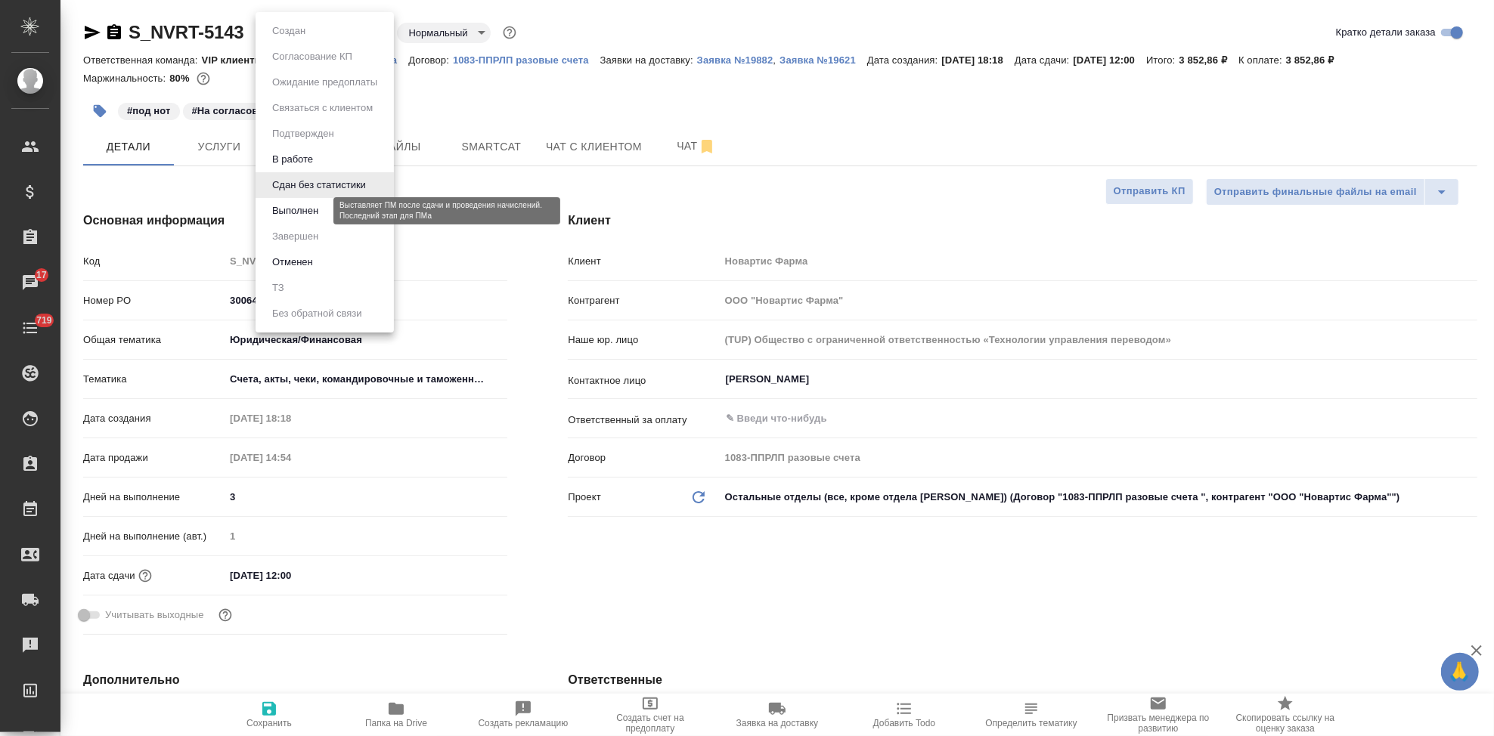
click at [316, 209] on button "Выполнен" at bounding box center [295, 211] width 55 height 17
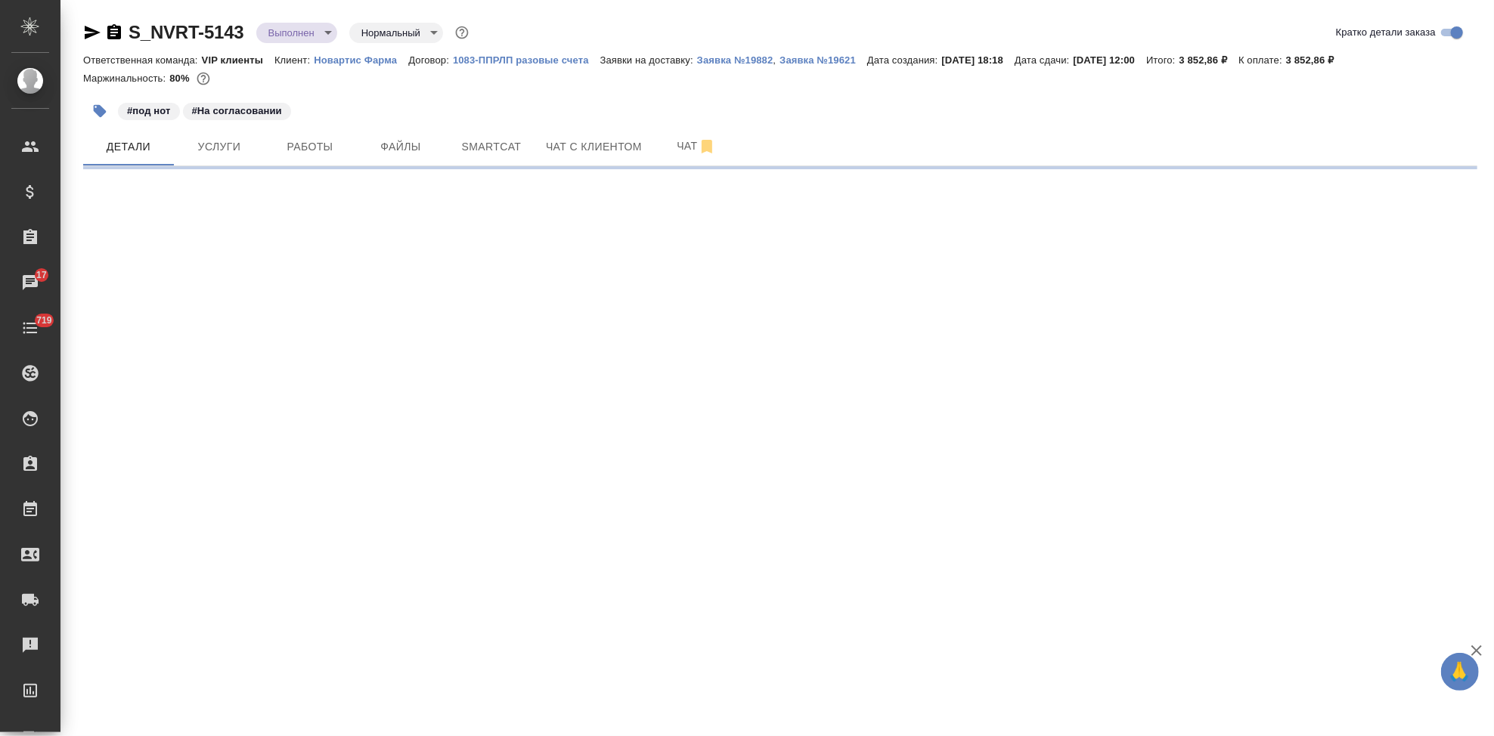
select select "RU"
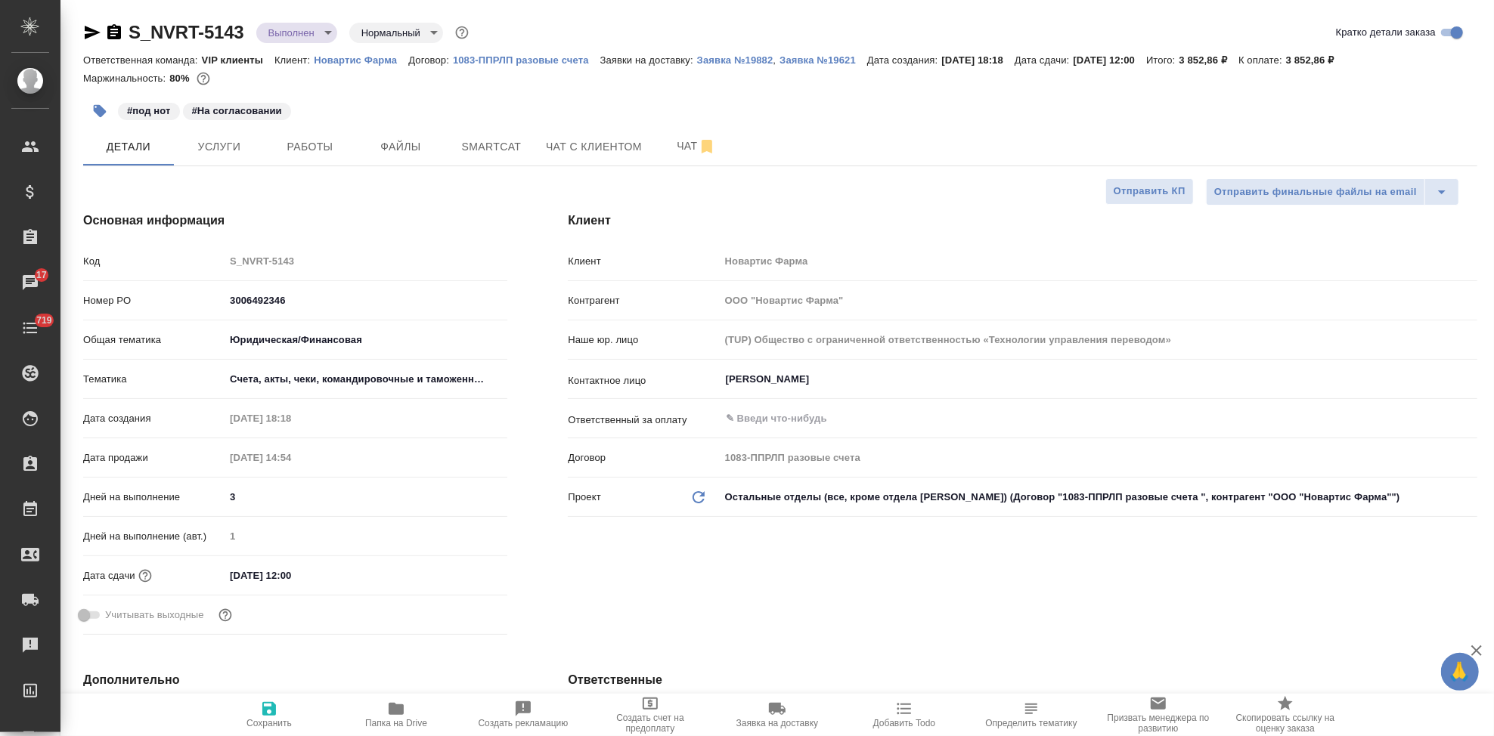
type textarea "x"
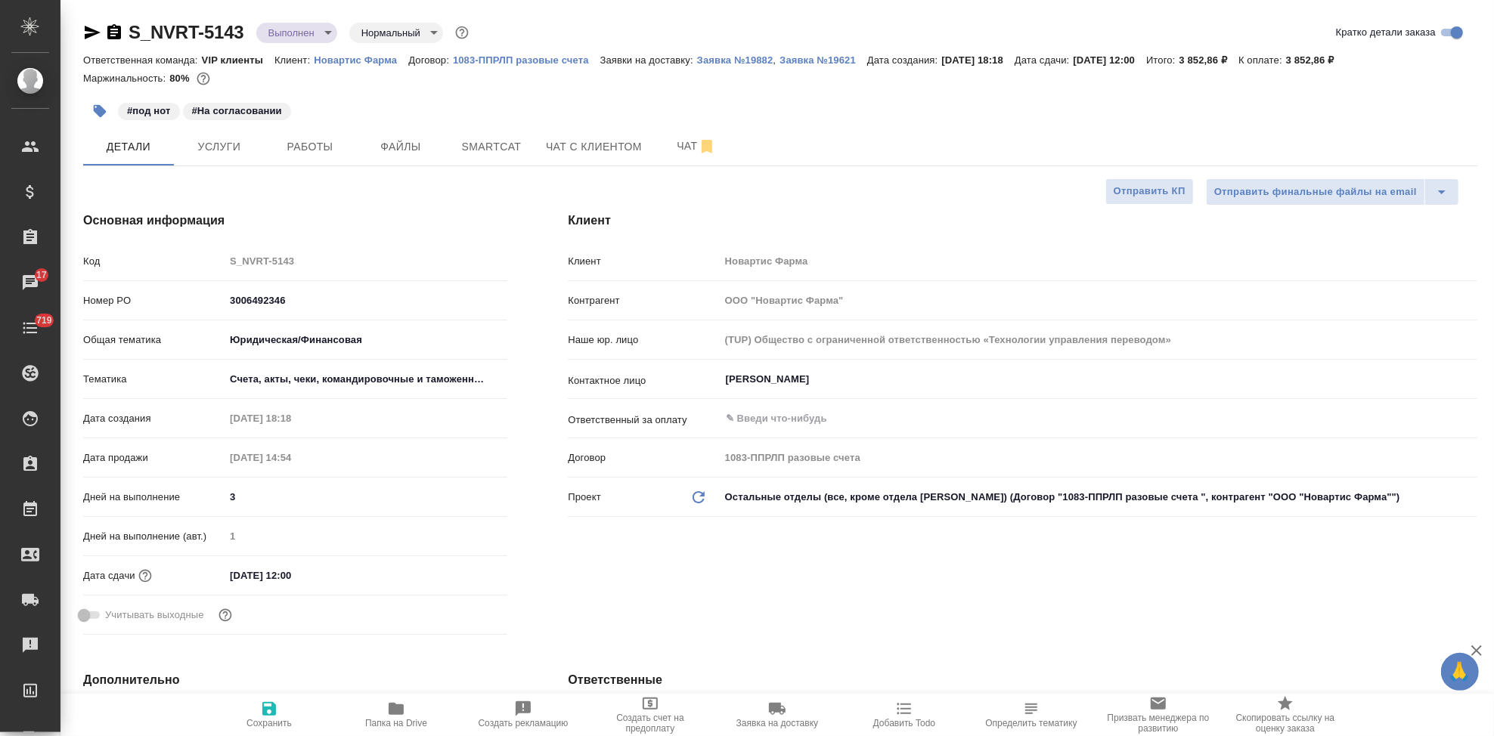
type textarea "x"
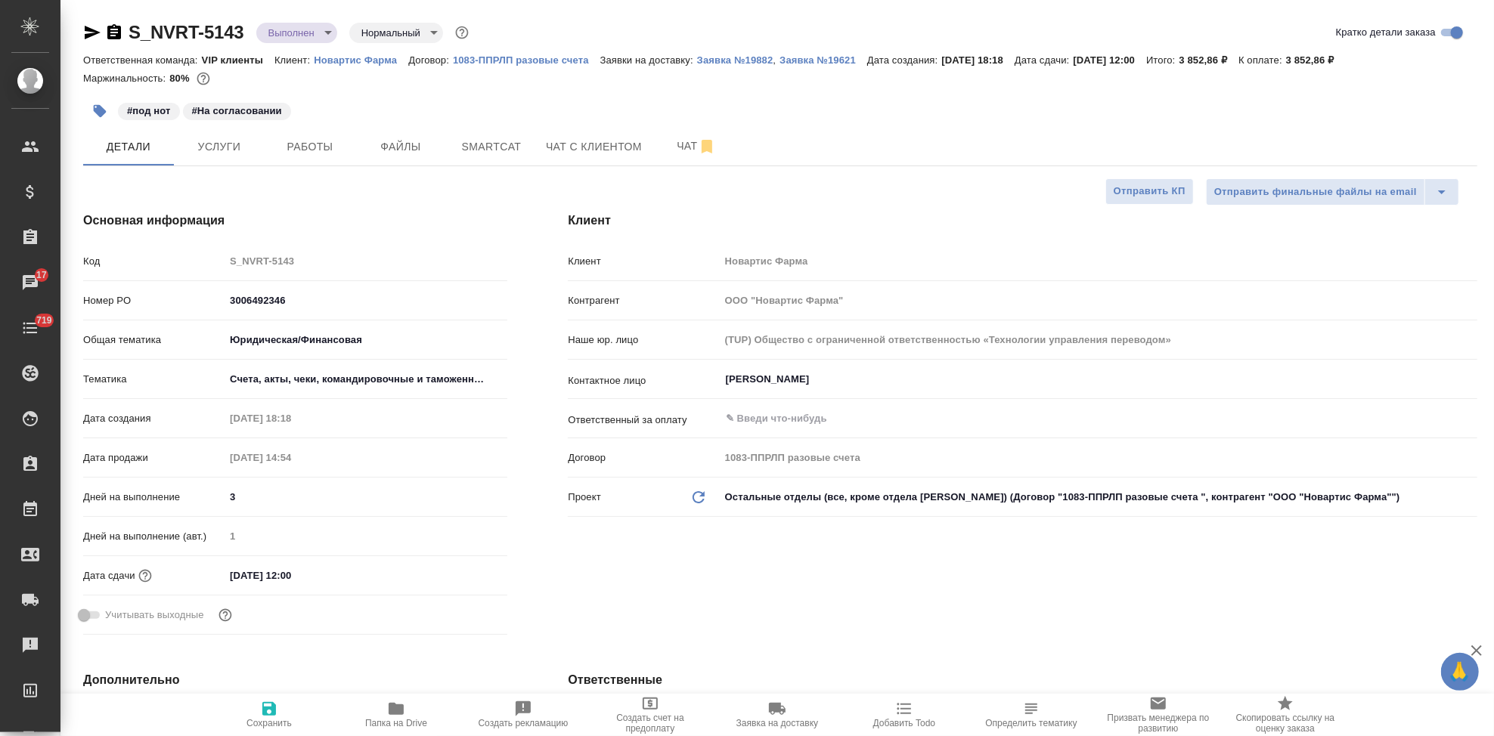
type textarea "x"
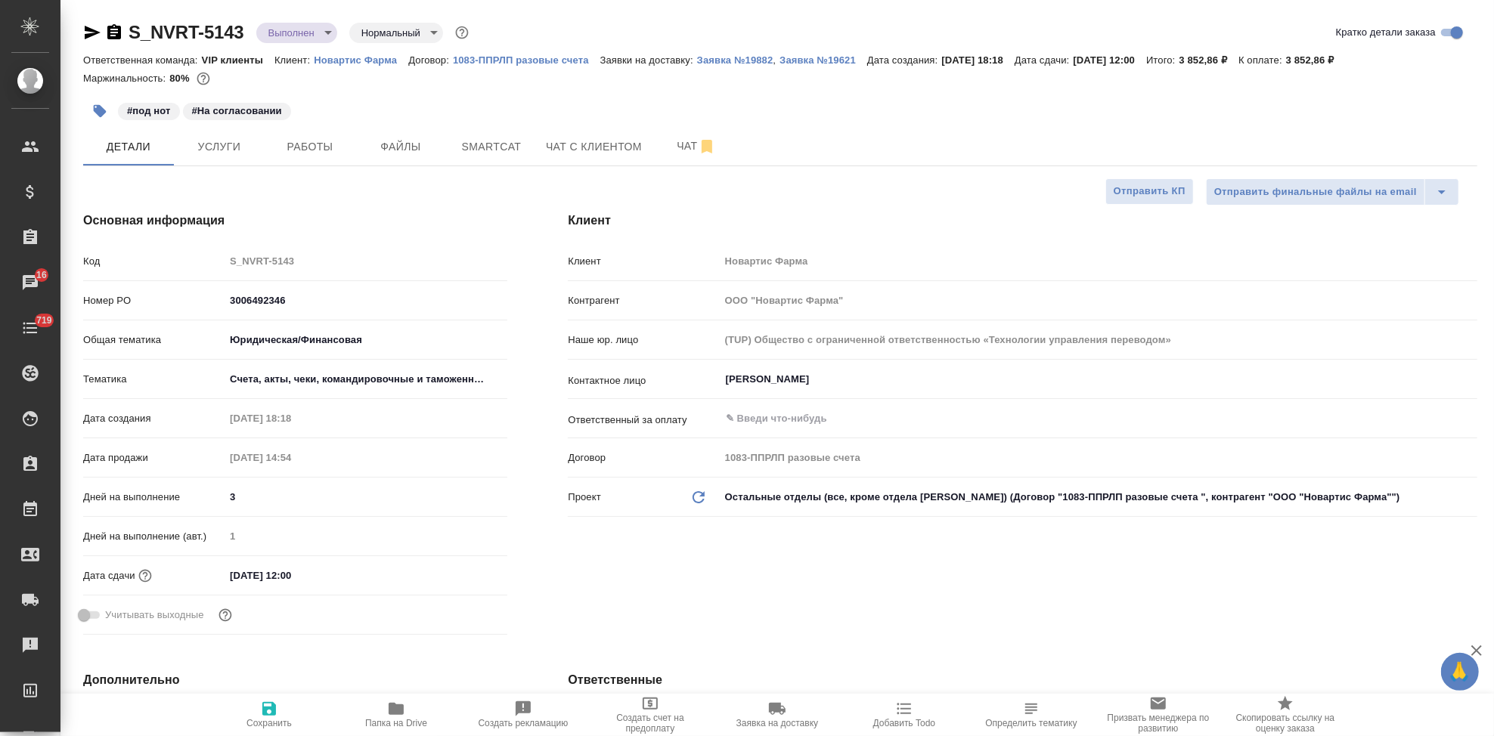
type textarea "x"
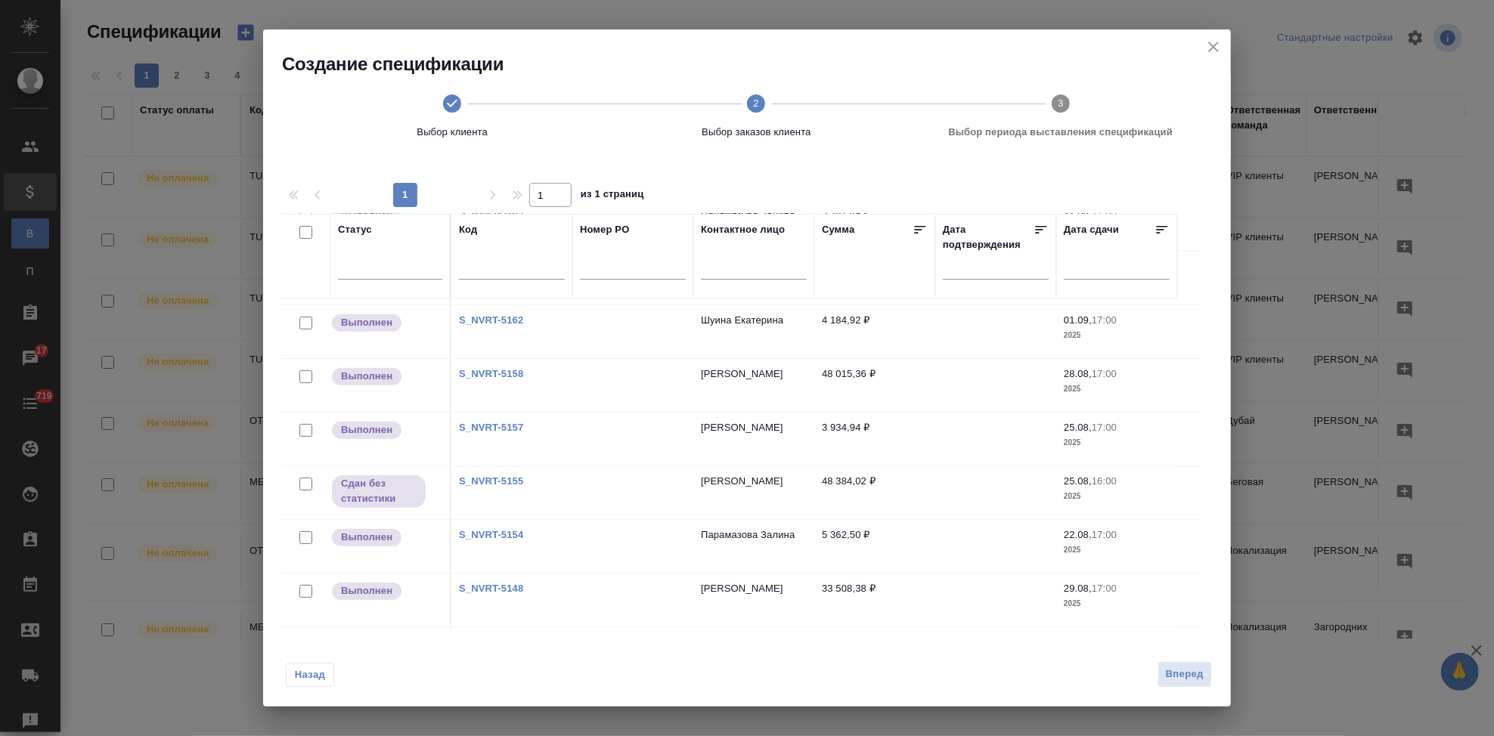
scroll to position [635, 0]
click at [499, 482] on link "S_NVRT-5143" at bounding box center [491, 484] width 64 height 11
drag, startPoint x: 308, startPoint y: 484, endPoint x: 1087, endPoint y: 720, distance: 814.5
click at [308, 484] on input "checkbox" at bounding box center [305, 487] width 13 height 13
checkbox input "true"
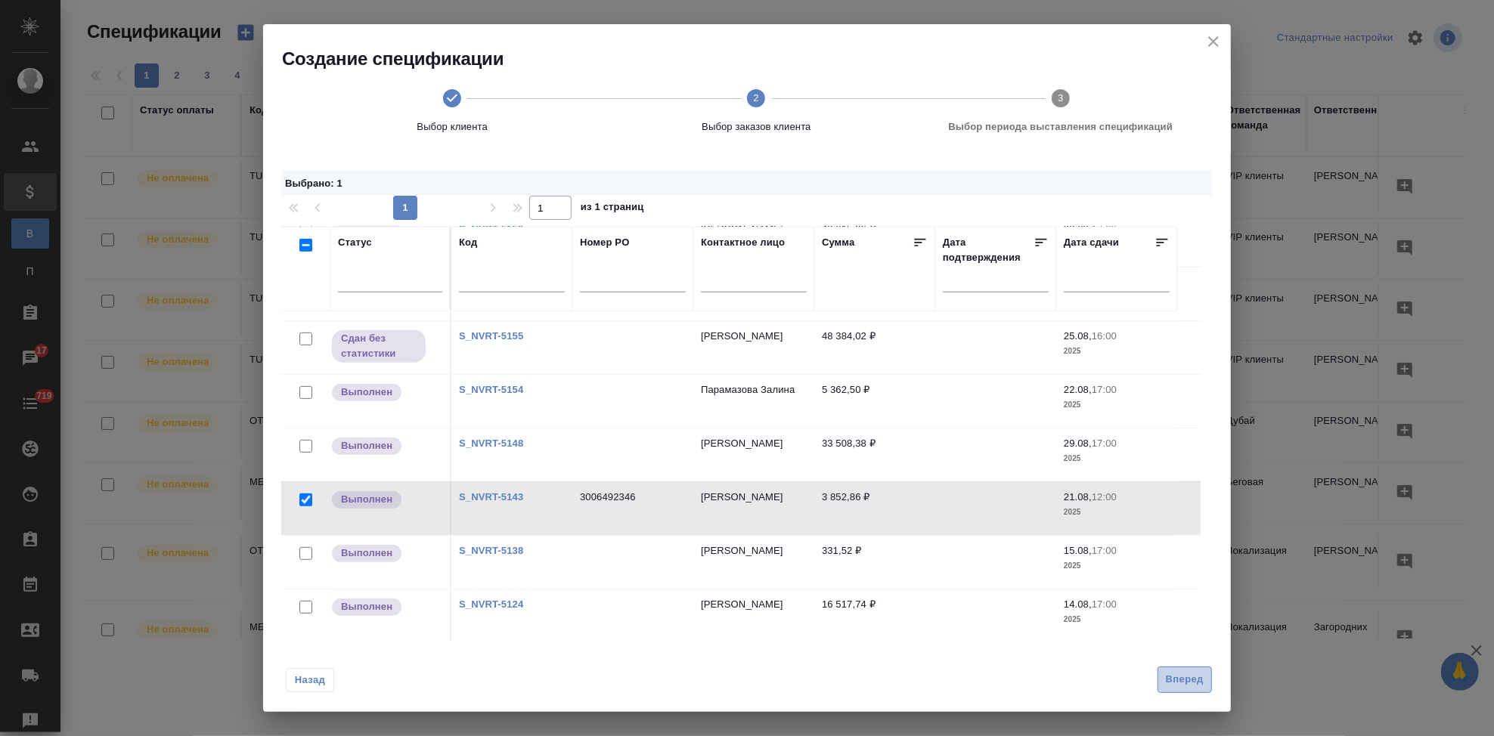
click at [1179, 679] on span "Вперед" at bounding box center [1185, 679] width 38 height 17
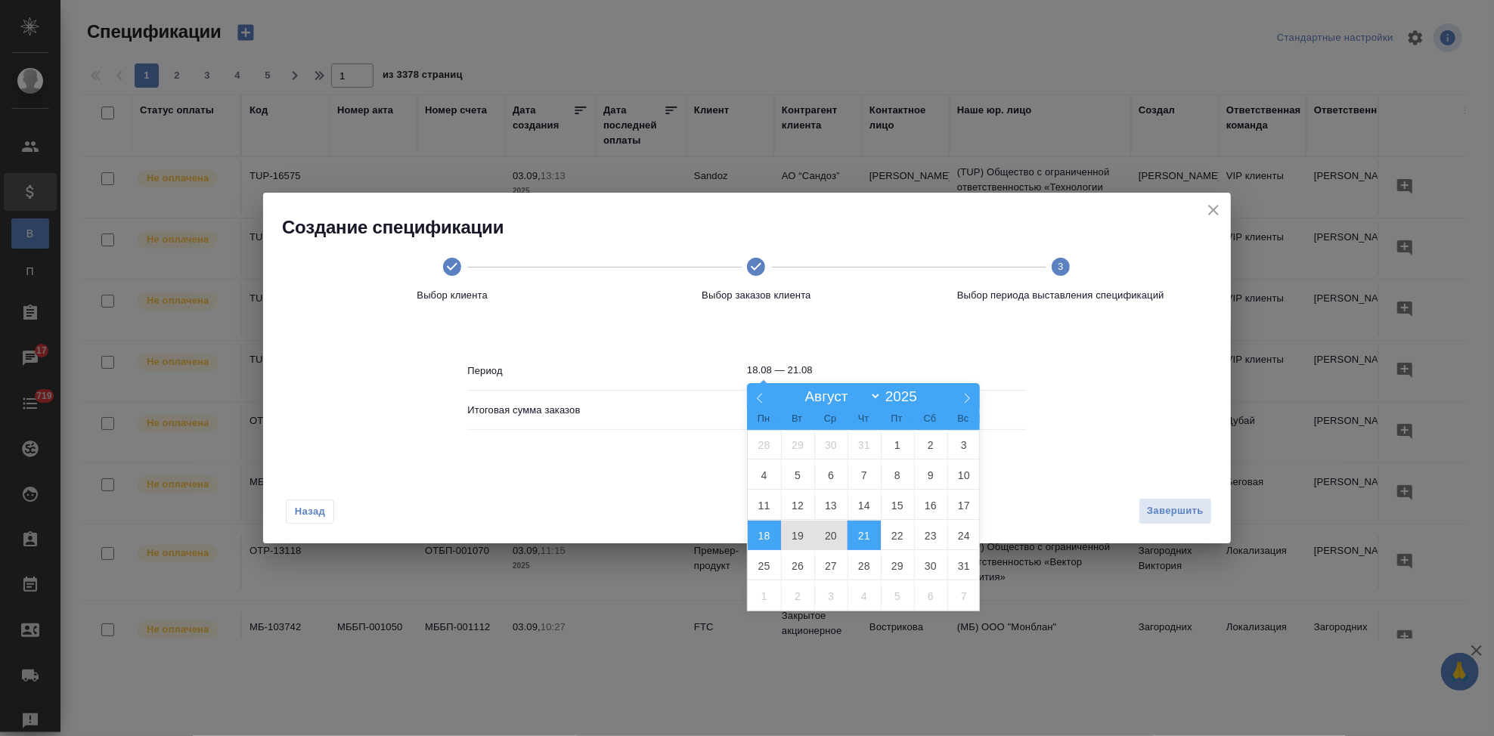
click at [847, 378] on body "🙏 .cls-1 fill:#fff; AWATERA Kabargina Anna Клиенты Спецификации В Все специфика…" at bounding box center [747, 368] width 1494 height 736
drag, startPoint x: 875, startPoint y: 393, endPoint x: 871, endPoint y: 401, distance: 9.5
click at [875, 393] on select "Январь Февраль Март Апрель Май Июнь Июль Август Сентябрь Октябрь Ноябрь Декабрь" at bounding box center [839, 396] width 83 height 17
select select "8"
click at [798, 389] on select "Январь Февраль Март Апрель Май Июнь Июль Август Сентябрь Октябрь Ноябрь Декабрь" at bounding box center [839, 396] width 83 height 17
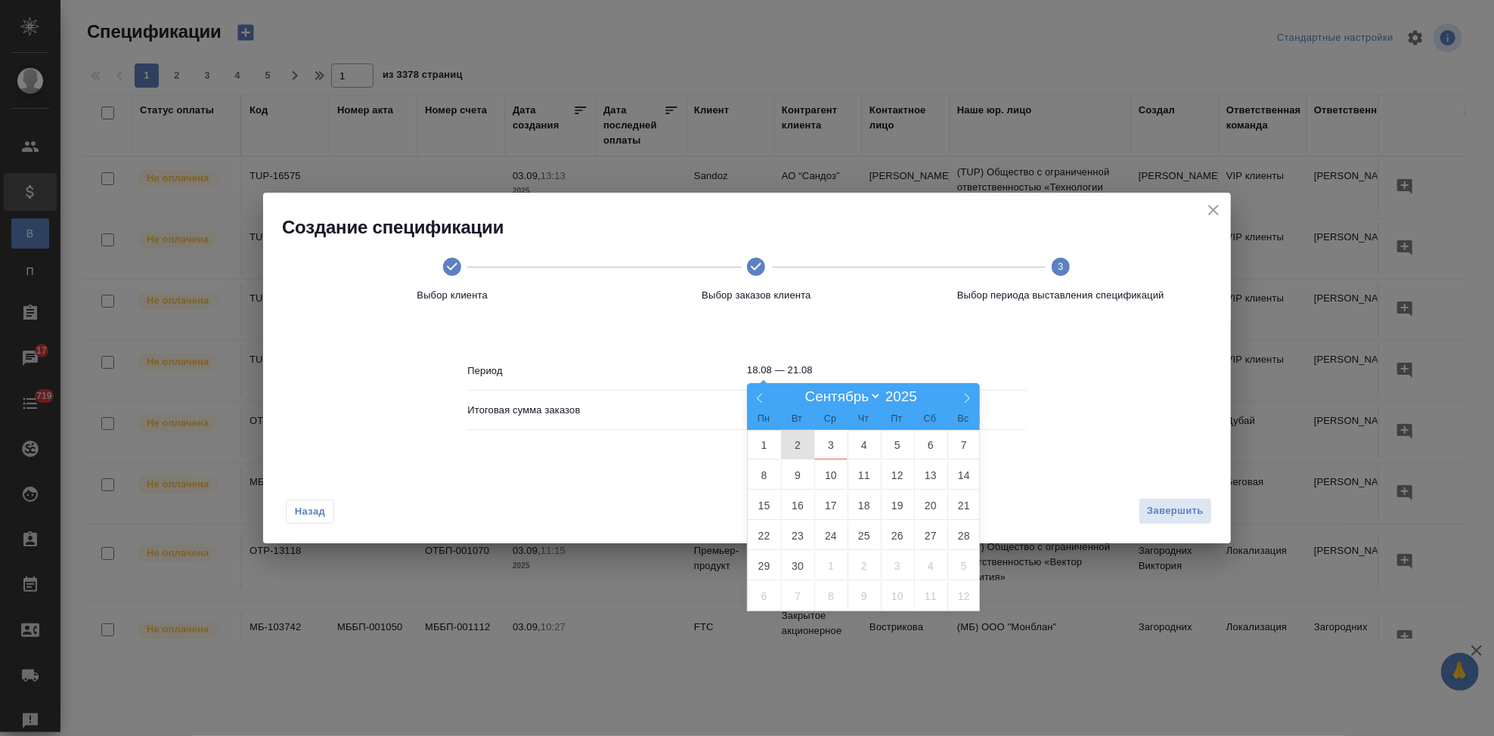
click at [788, 431] on span "2" at bounding box center [797, 444] width 33 height 29
type input "02.09"
click at [791, 438] on span "2" at bounding box center [797, 444] width 33 height 29
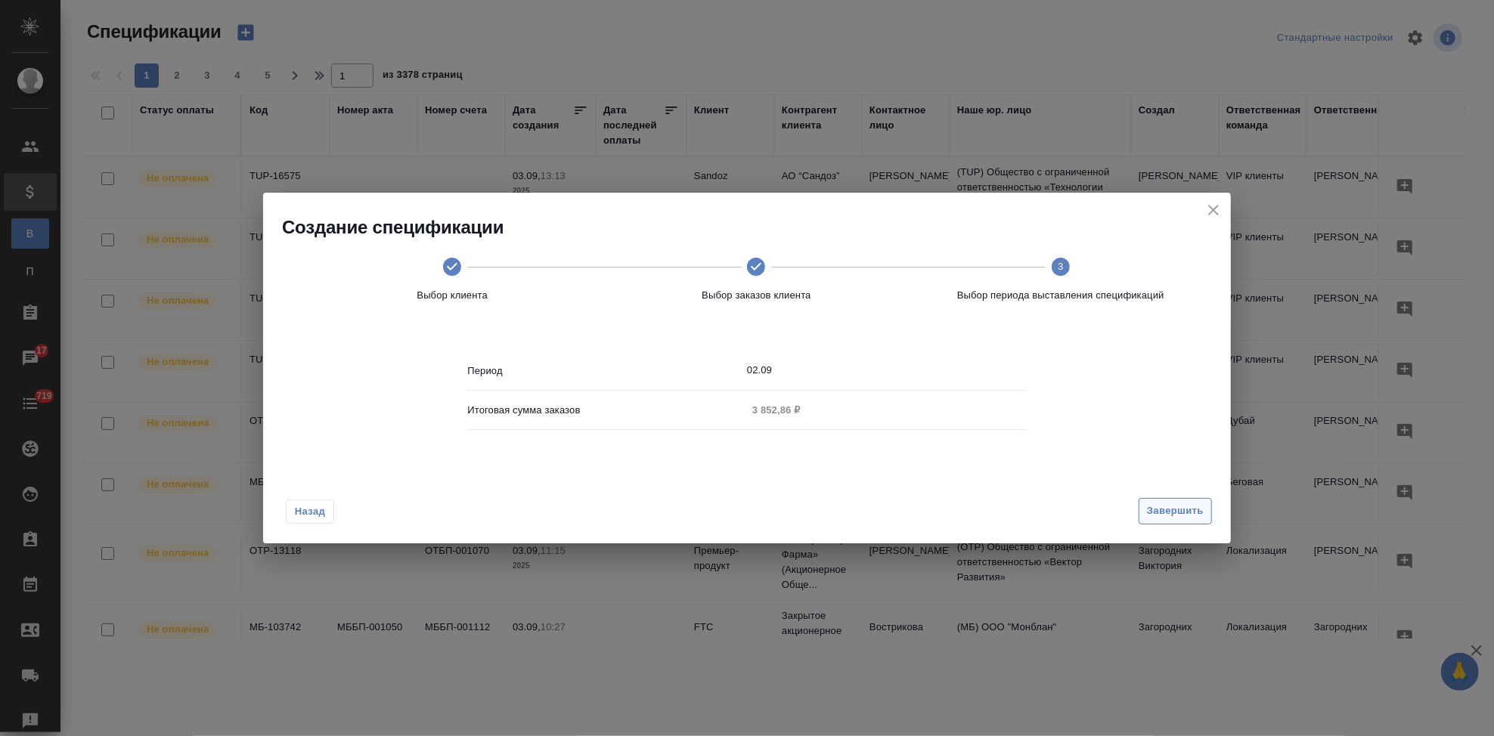
click at [1182, 514] on span "Завершить" at bounding box center [1175, 511] width 57 height 17
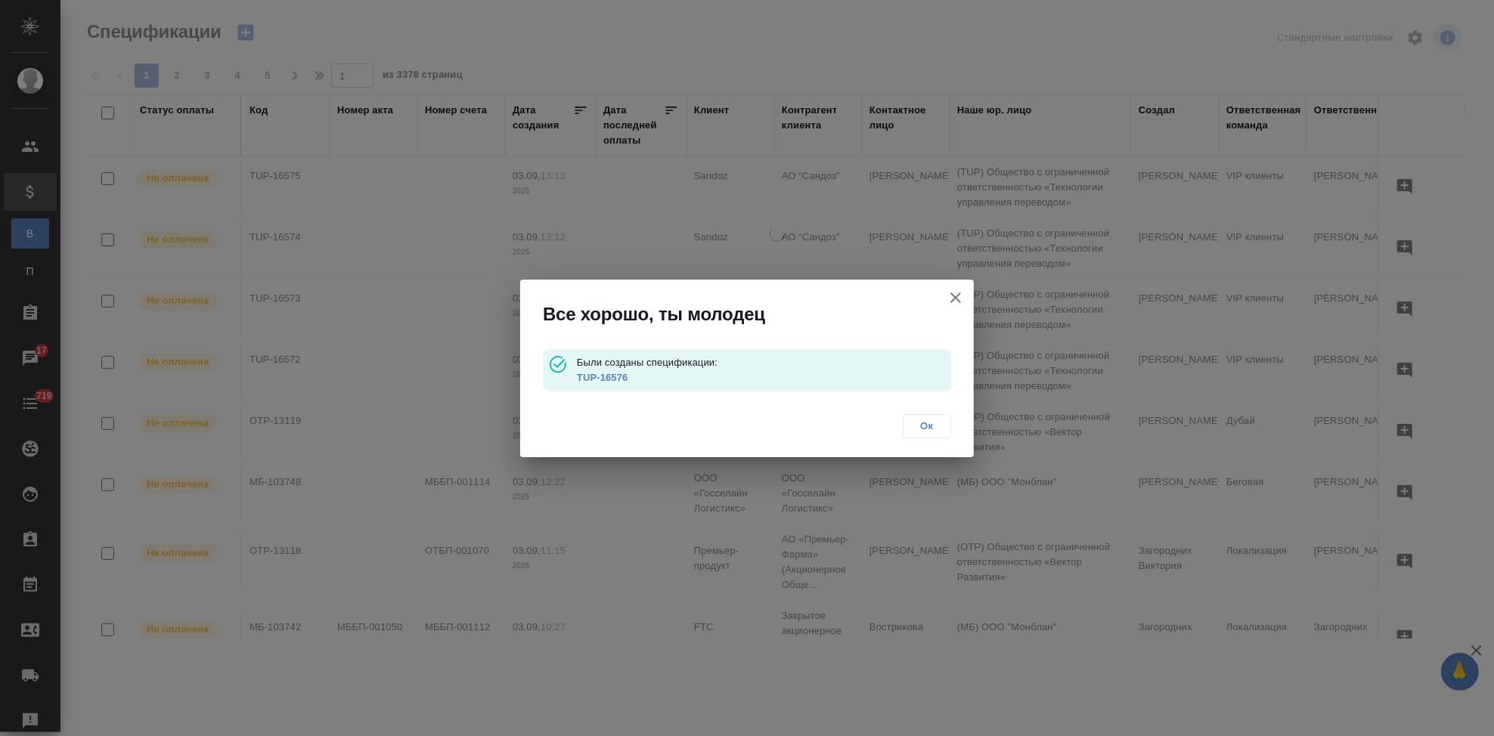
click at [592, 376] on link "TUP-16576" at bounding box center [602, 377] width 51 height 11
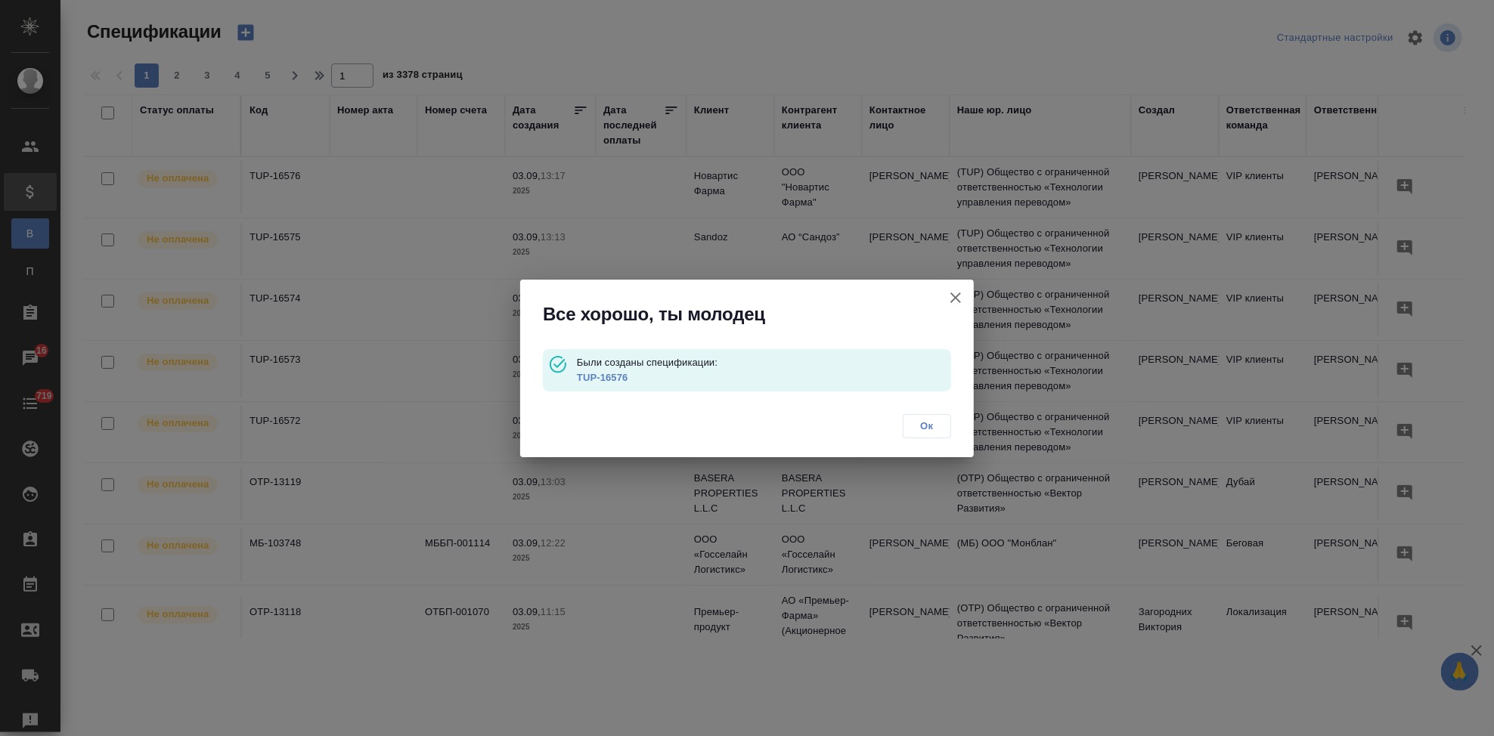
click at [934, 422] on span "Ок" at bounding box center [927, 426] width 32 height 15
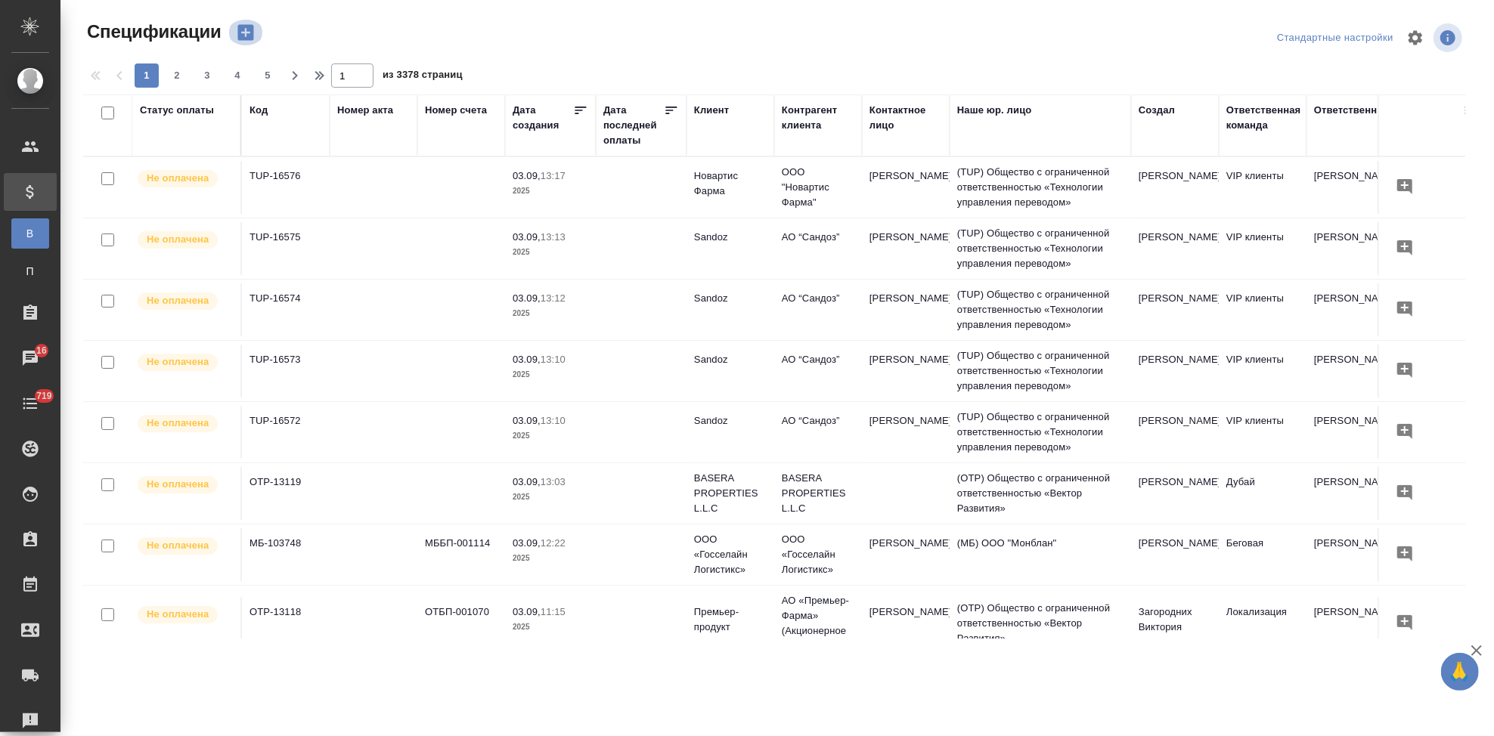
click at [245, 42] on icon "button" at bounding box center [245, 32] width 21 height 21
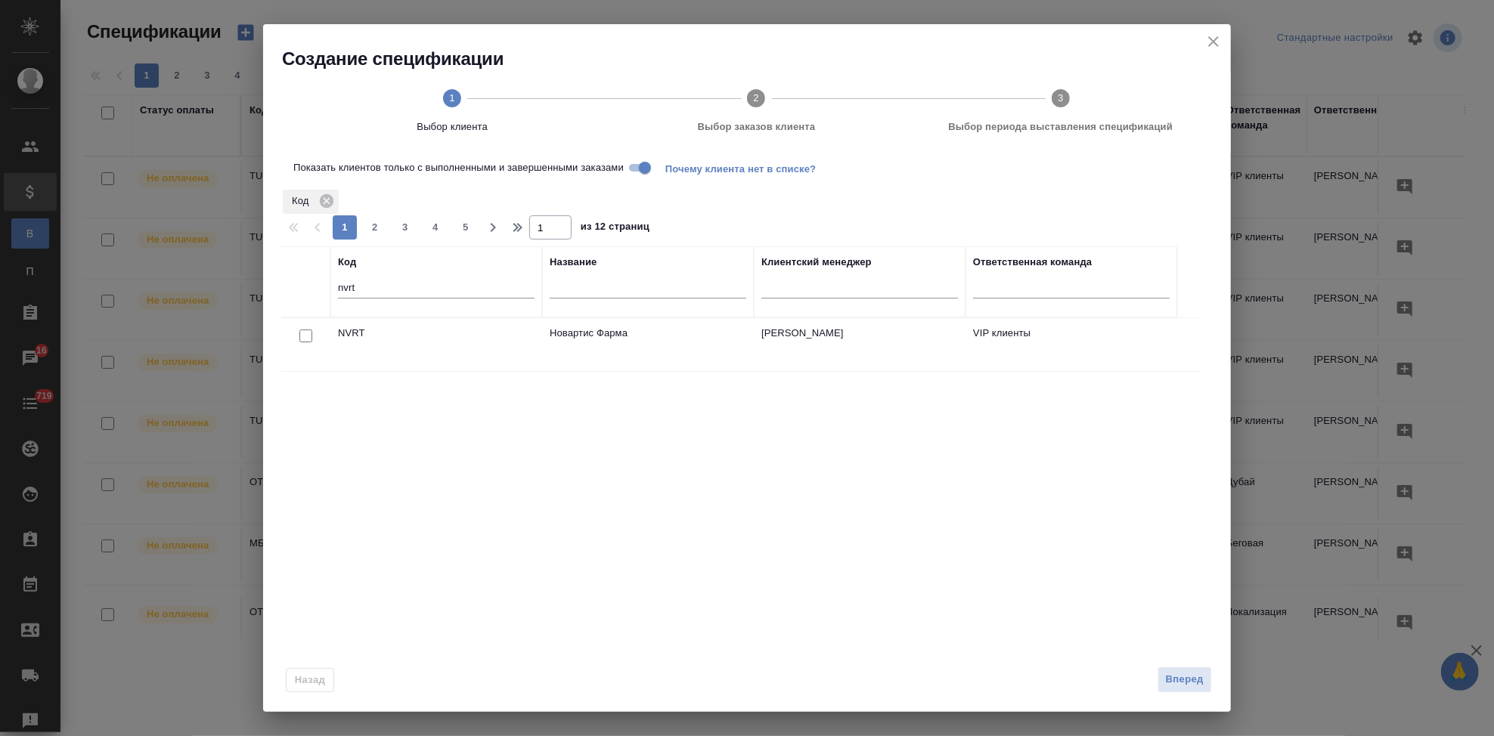
click at [304, 339] on input "checkbox" at bounding box center [305, 336] width 13 height 13
checkbox input "true"
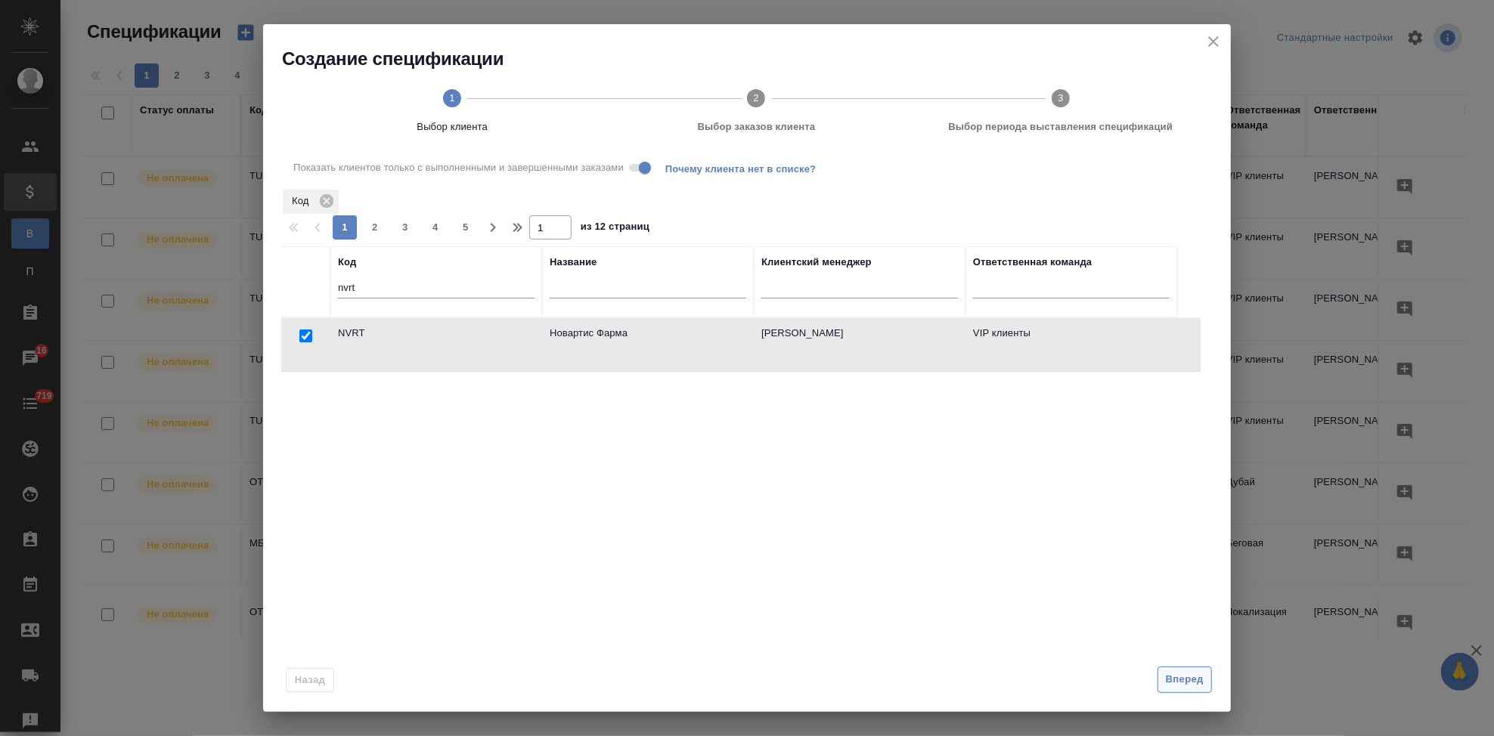
click at [1187, 686] on span "Вперед" at bounding box center [1185, 679] width 38 height 17
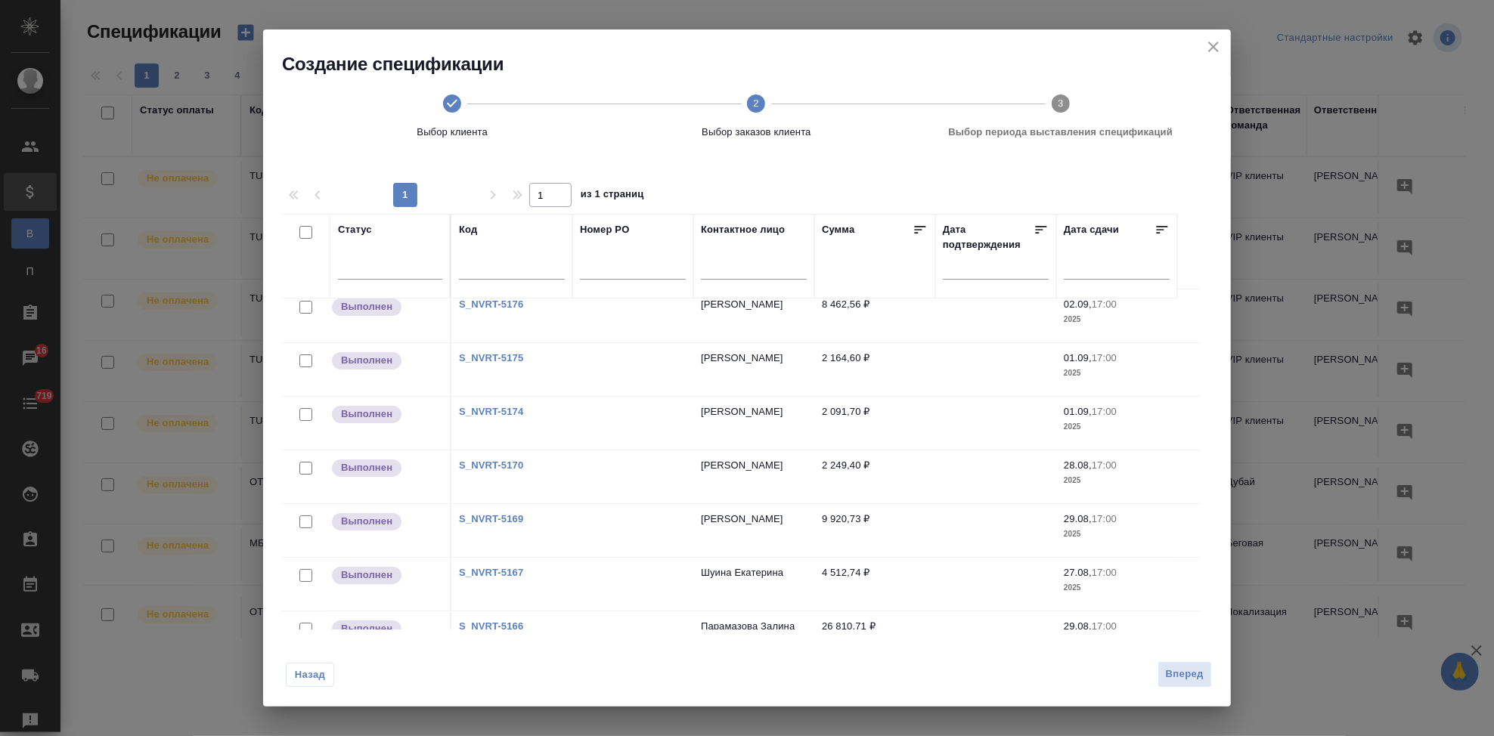
scroll to position [0, 0]
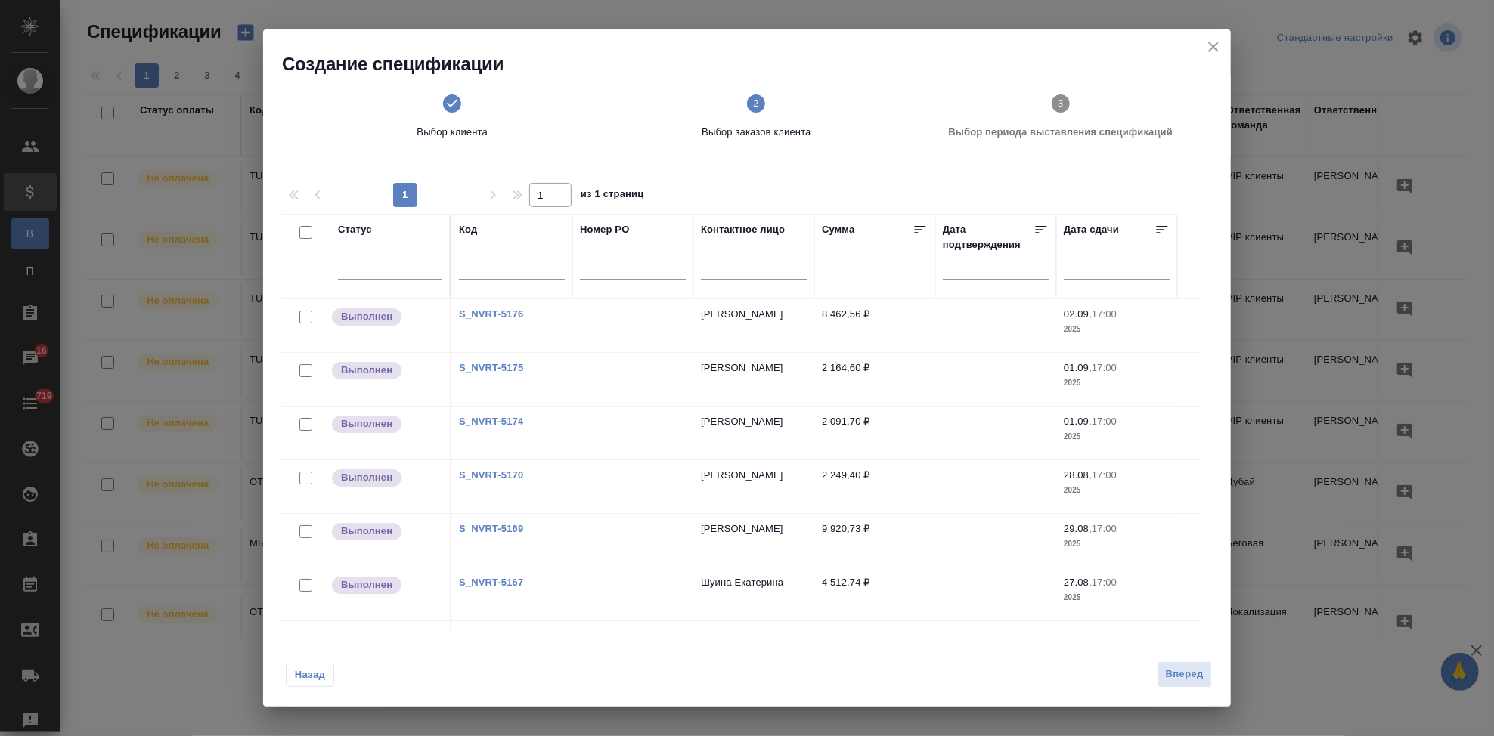
click at [1216, 51] on icon "close" at bounding box center [1213, 47] width 18 height 18
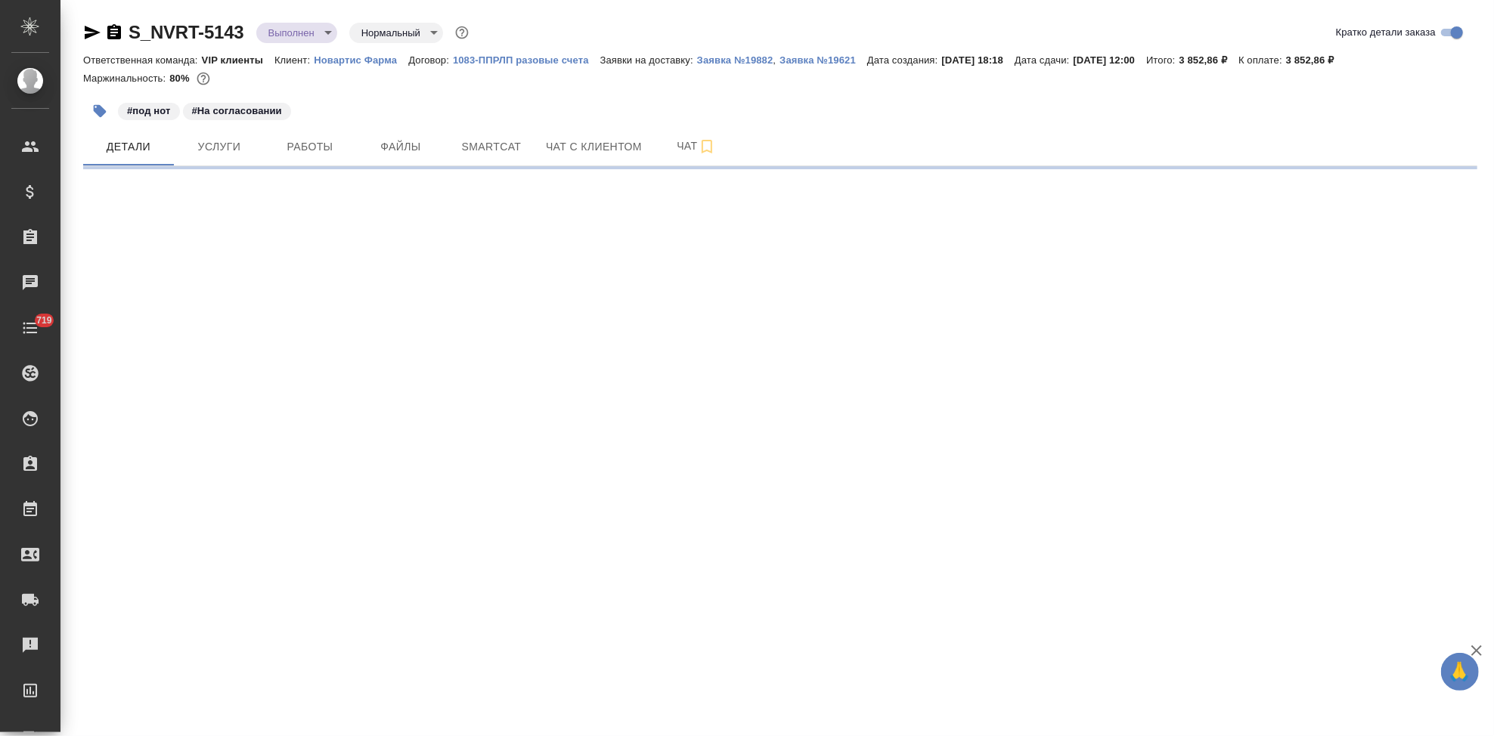
select select "RU"
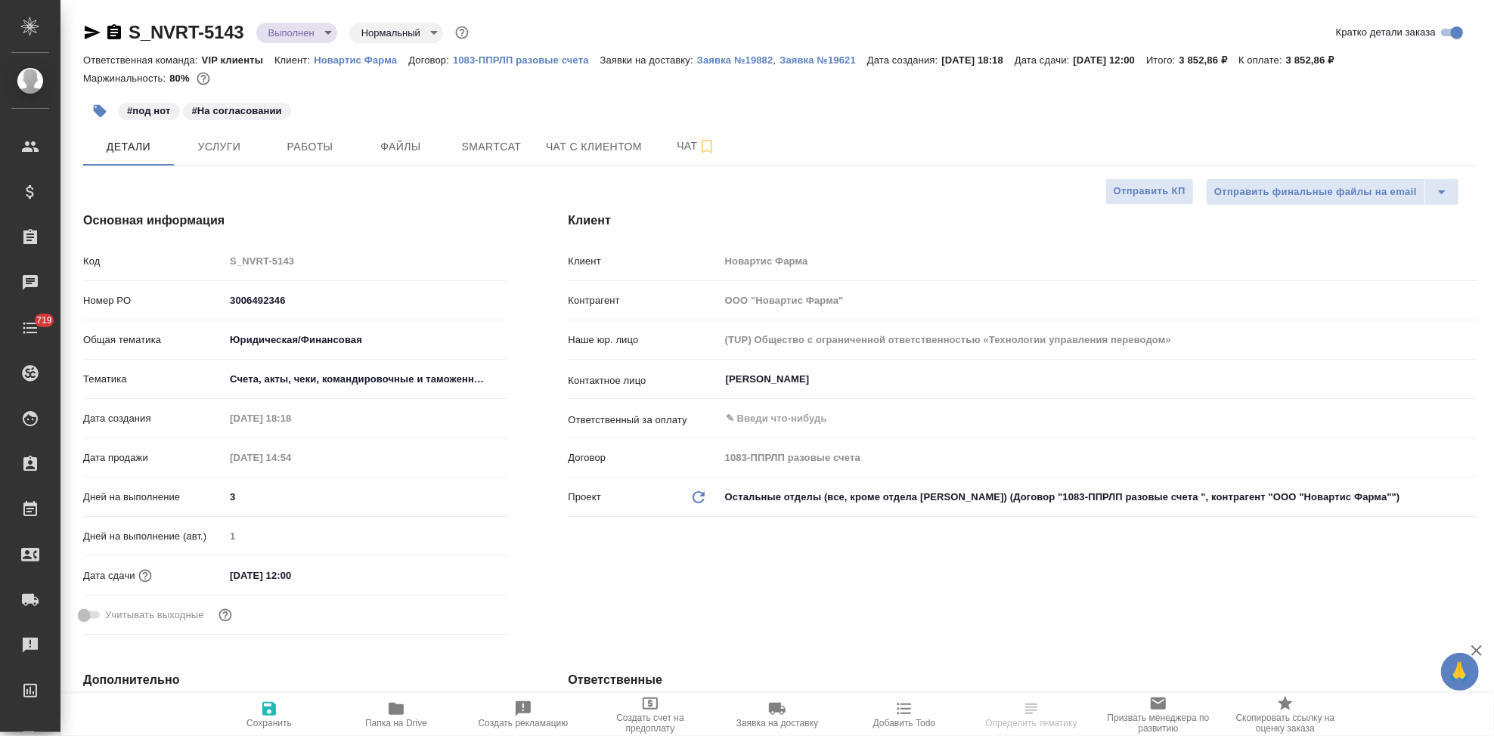
type textarea "x"
click at [399, 711] on icon "button" at bounding box center [396, 709] width 15 height 12
type textarea "x"
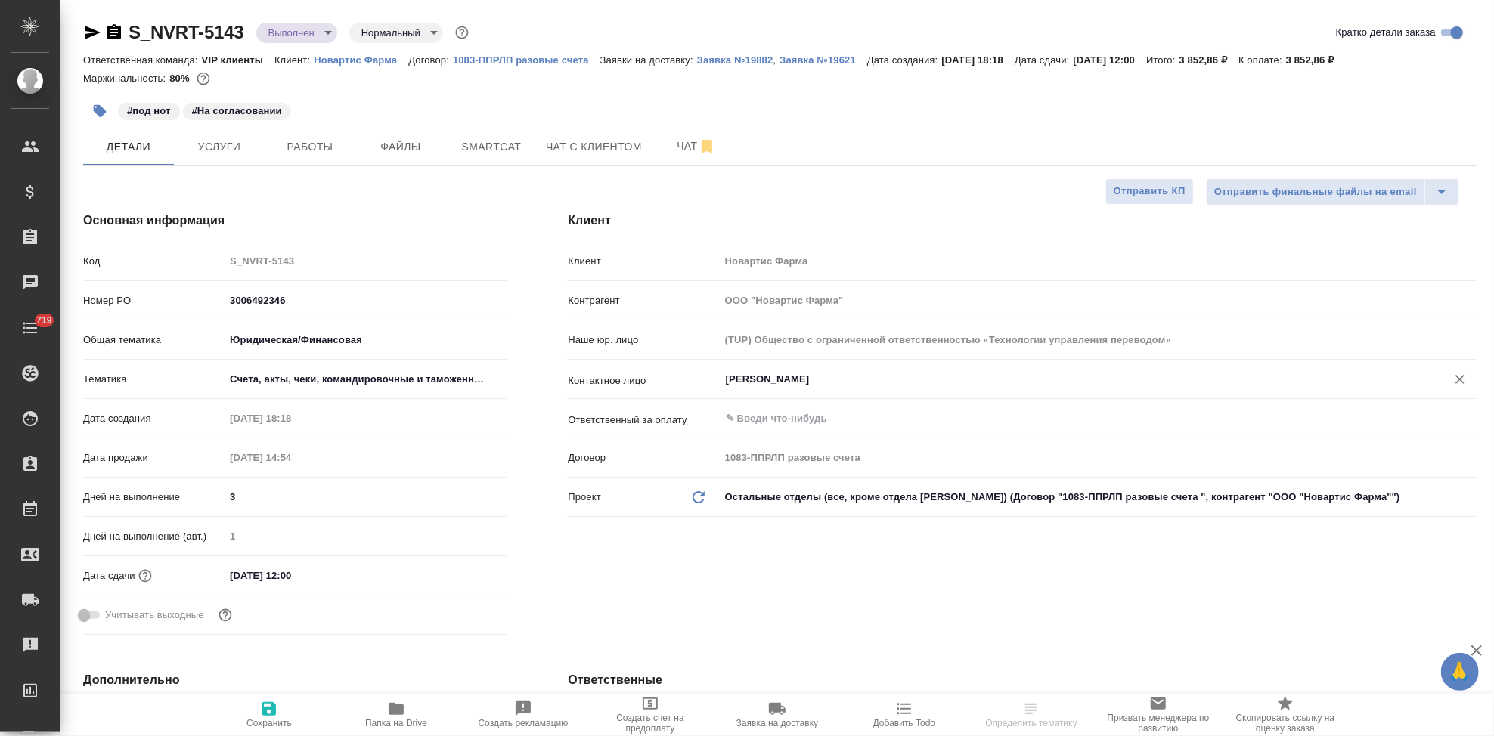
type textarea "x"
select select "RU"
type textarea "x"
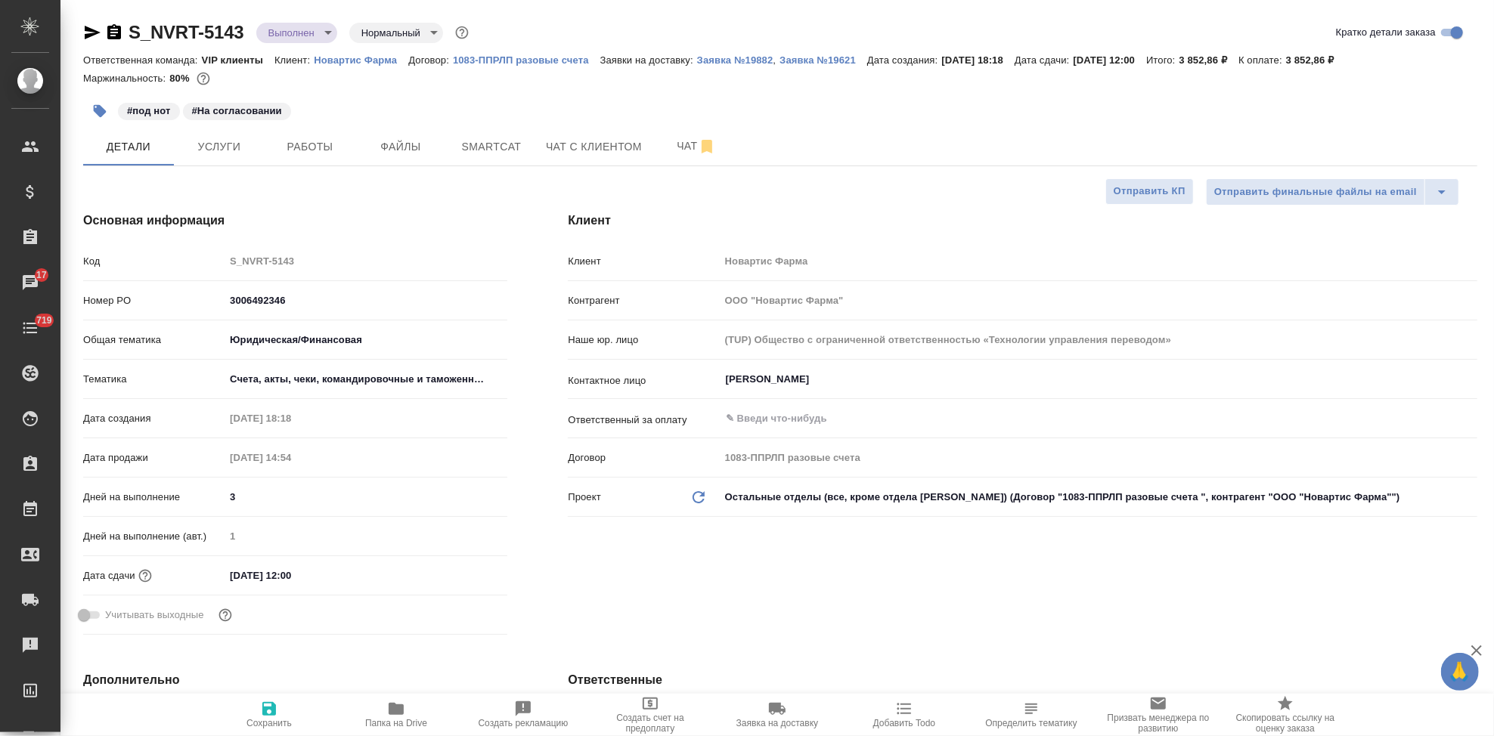
type textarea "x"
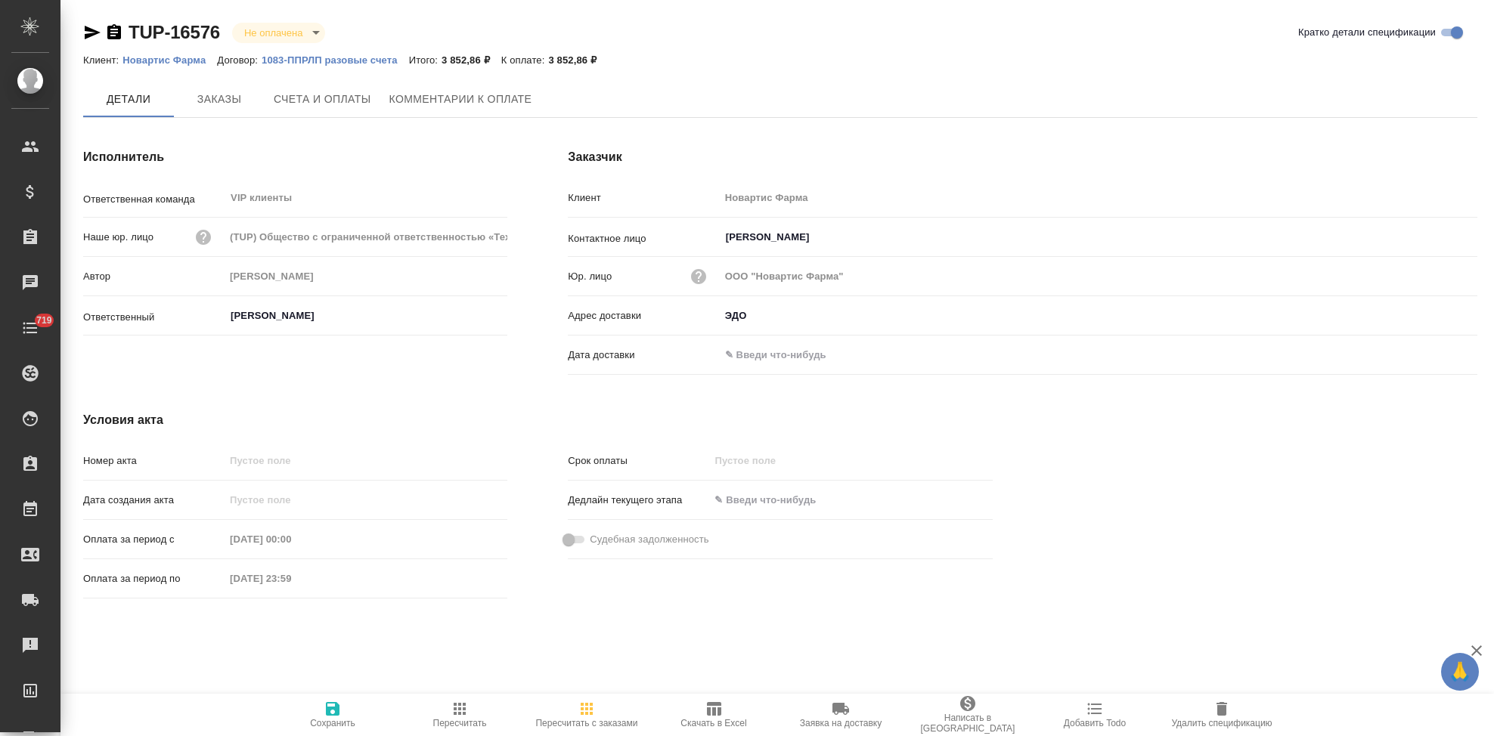
click at [312, 98] on span "Счета и оплаты" at bounding box center [323, 99] width 98 height 19
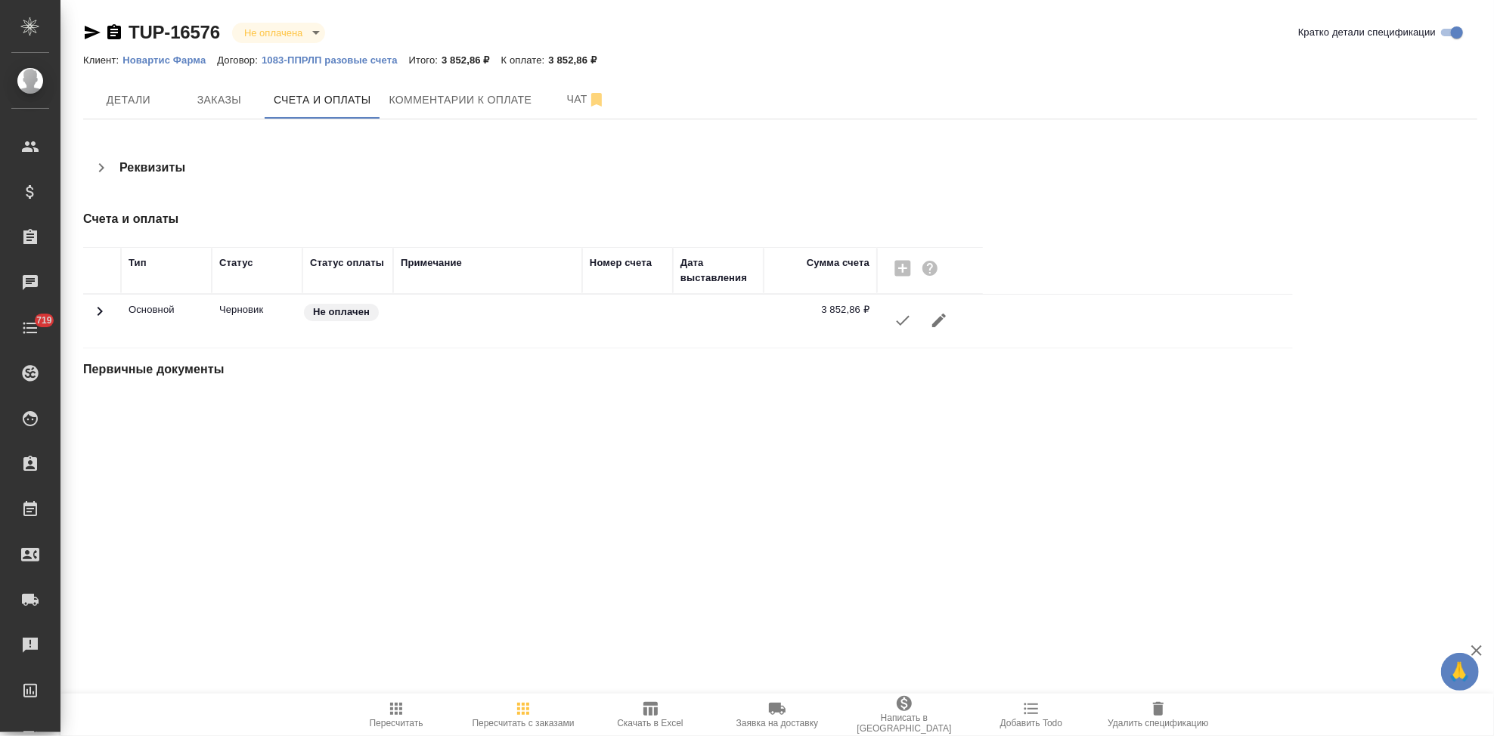
click at [904, 318] on icon "button" at bounding box center [903, 320] width 18 height 18
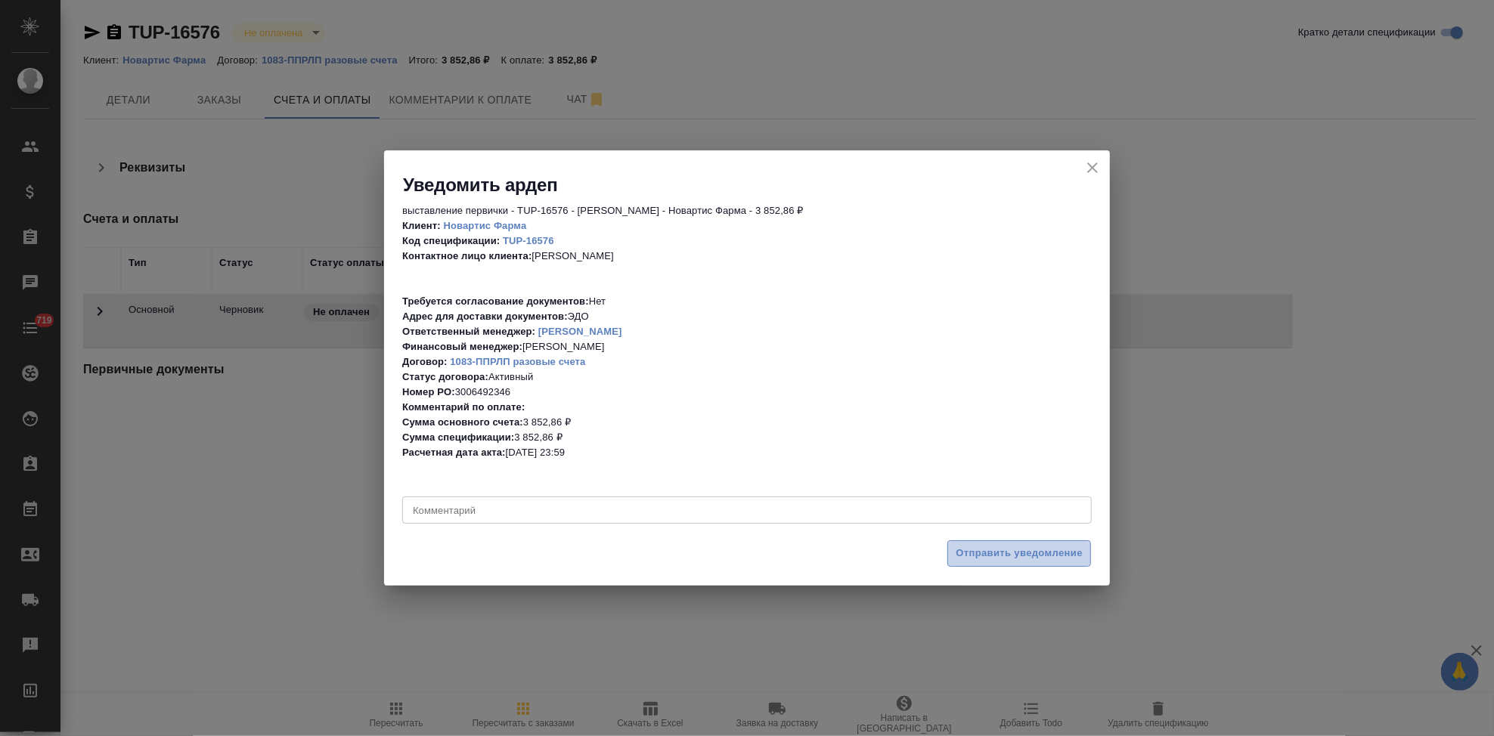
click at [1022, 559] on span "Отправить уведомление" at bounding box center [1019, 553] width 127 height 17
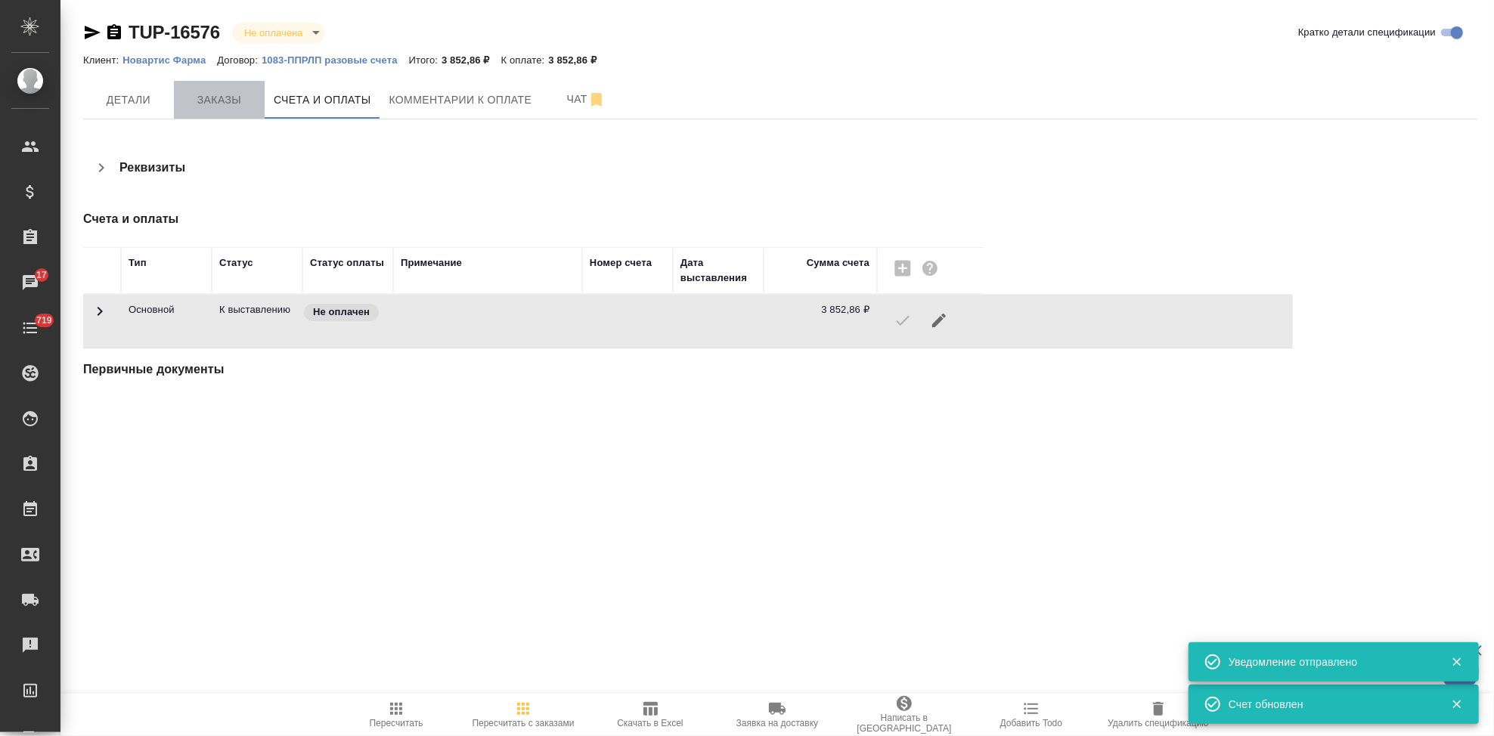
click at [226, 92] on span "Заказы" at bounding box center [219, 100] width 73 height 19
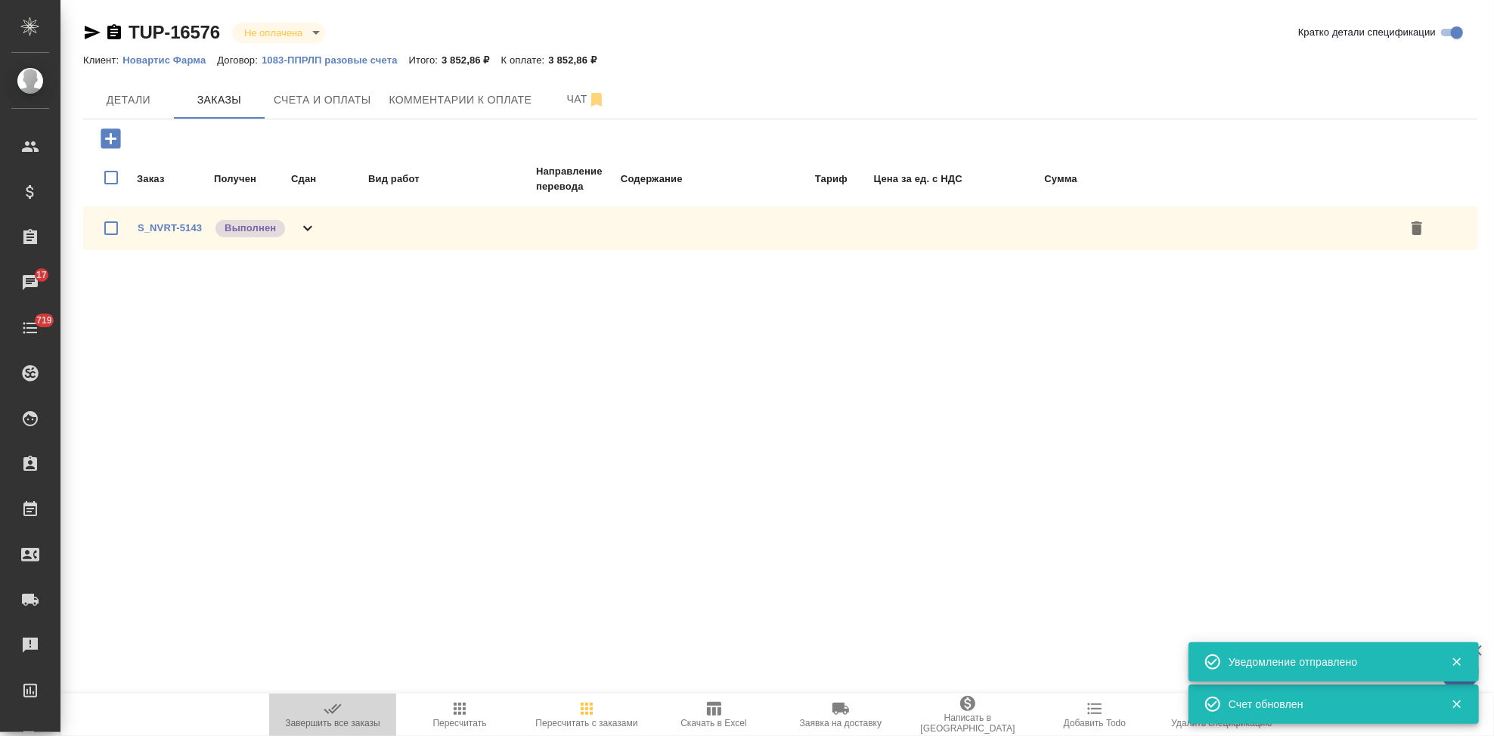
click at [336, 711] on icon "button" at bounding box center [333, 709] width 18 height 18
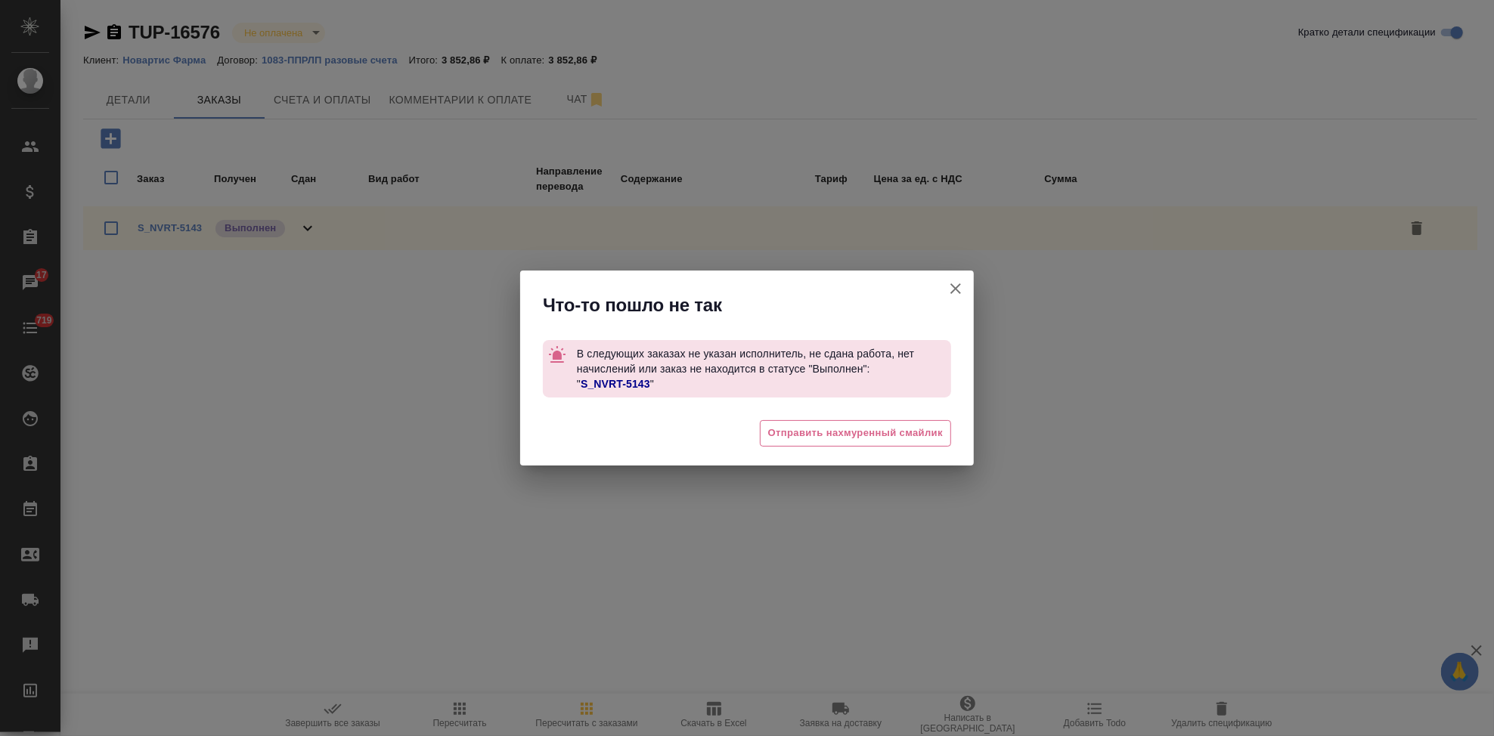
click at [618, 381] on link "S_NVRT-5143" at bounding box center [616, 384] width 70 height 12
click at [953, 290] on icon "button" at bounding box center [955, 288] width 11 height 11
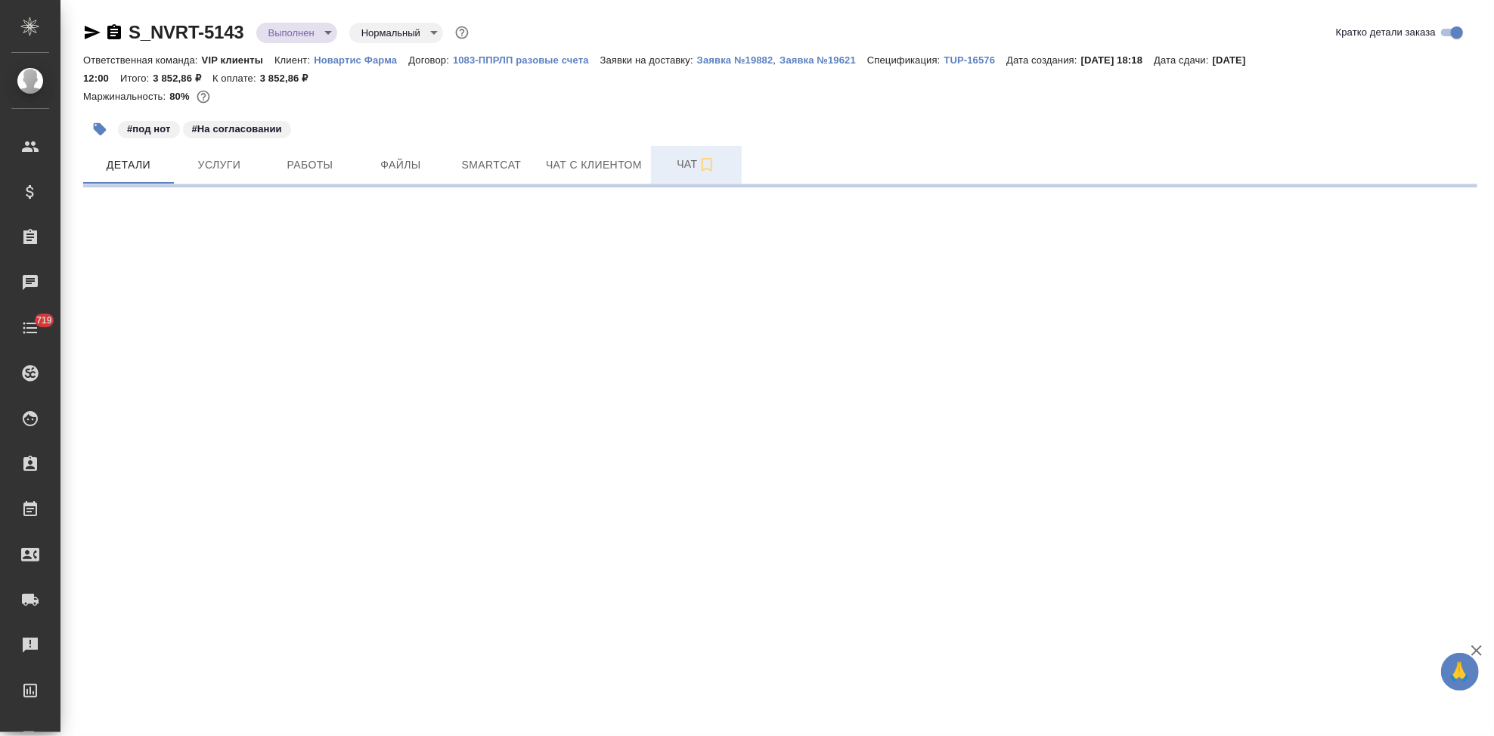
select select "RU"
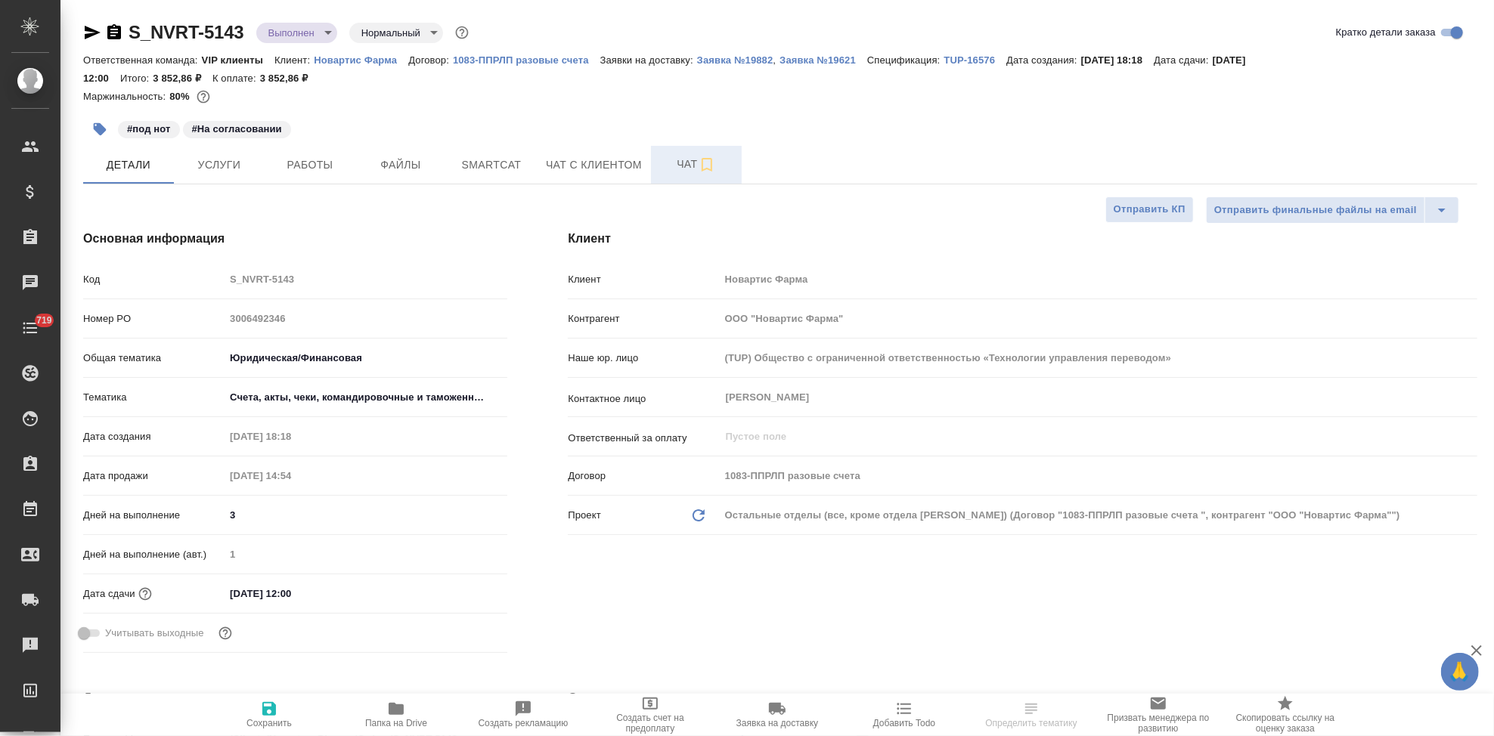
click at [665, 169] on span "Чат" at bounding box center [696, 164] width 73 height 19
type textarea "x"
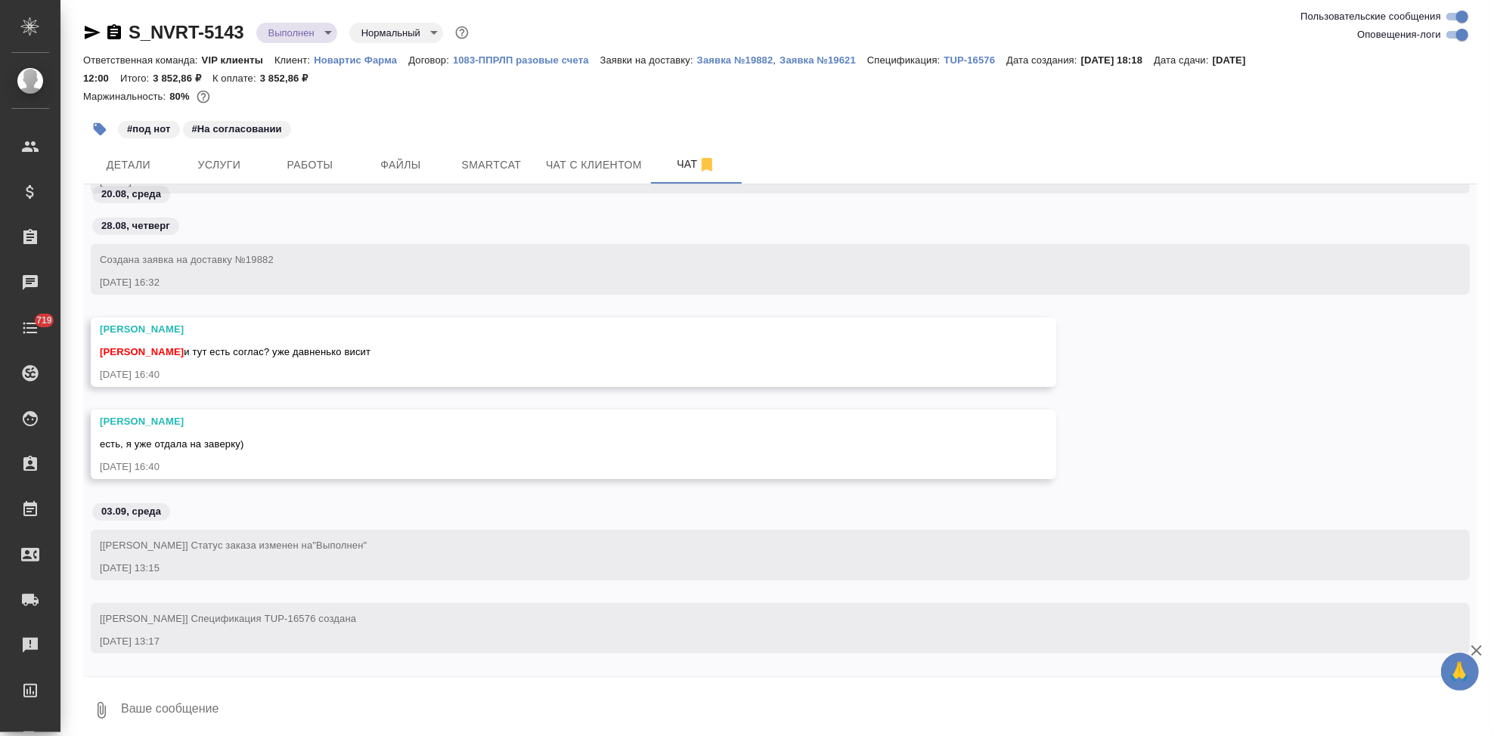
scroll to position [62586, 0]
click at [235, 707] on textarea at bounding box center [798, 710] width 1358 height 51
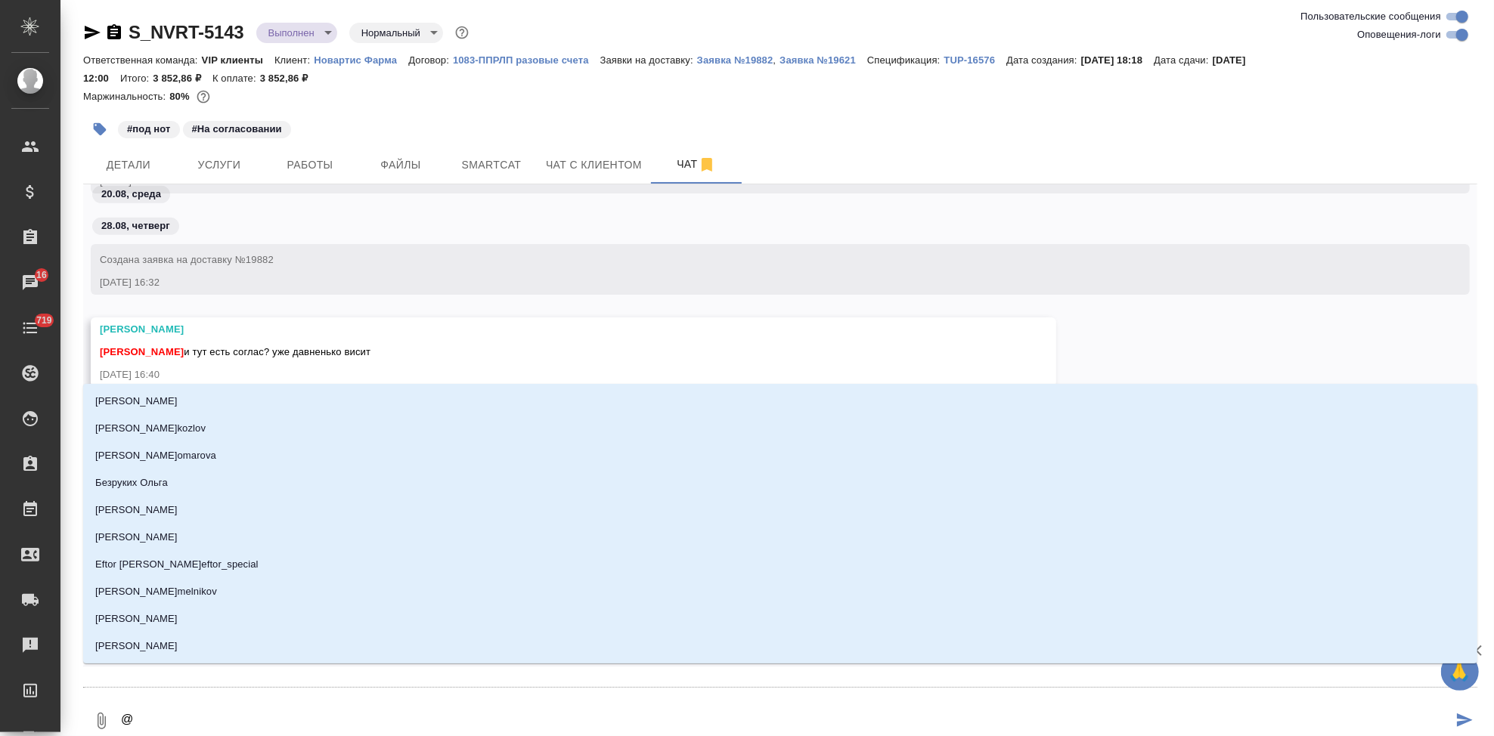
type textarea "@г"
type input "г"
type textarea "@гр"
type input "гр"
type textarea "@гра"
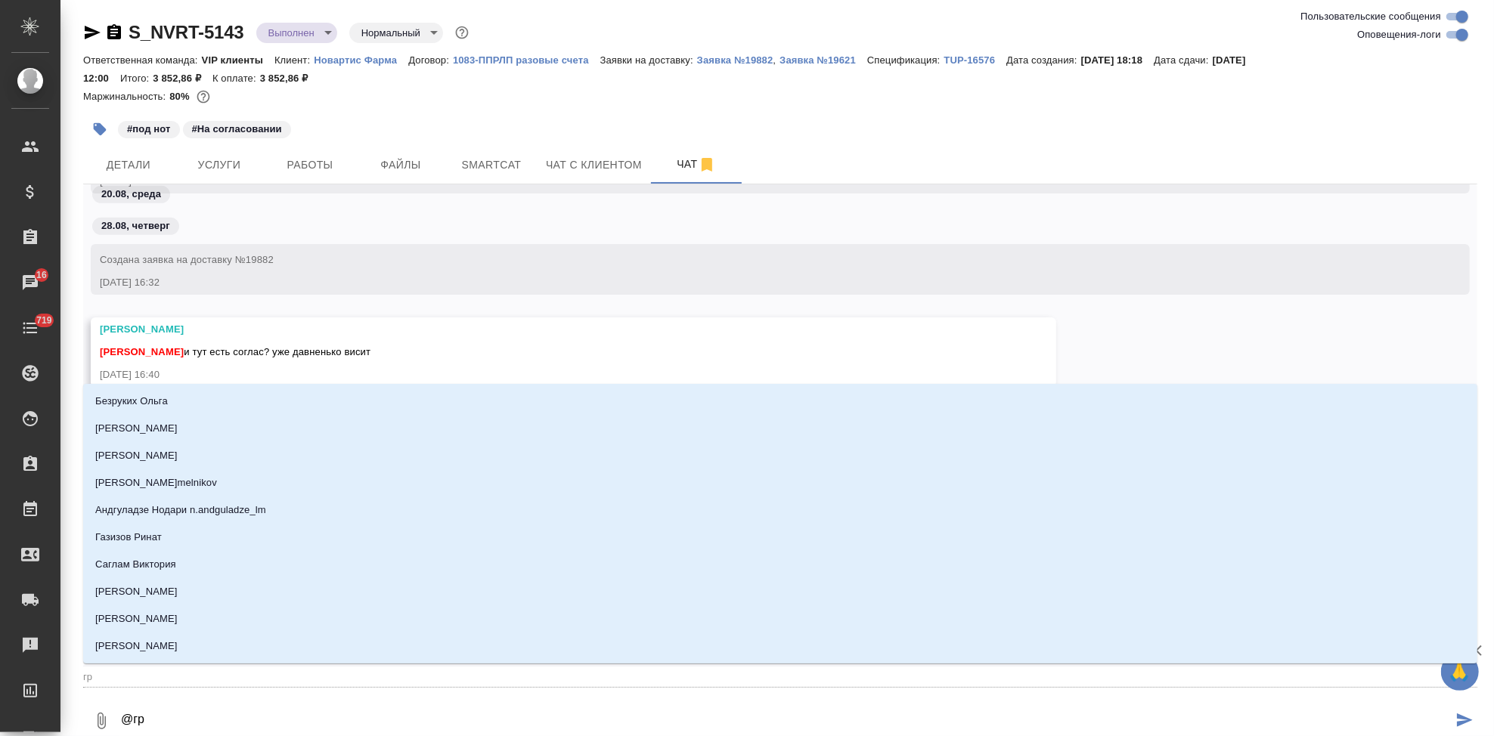
type input "гра"
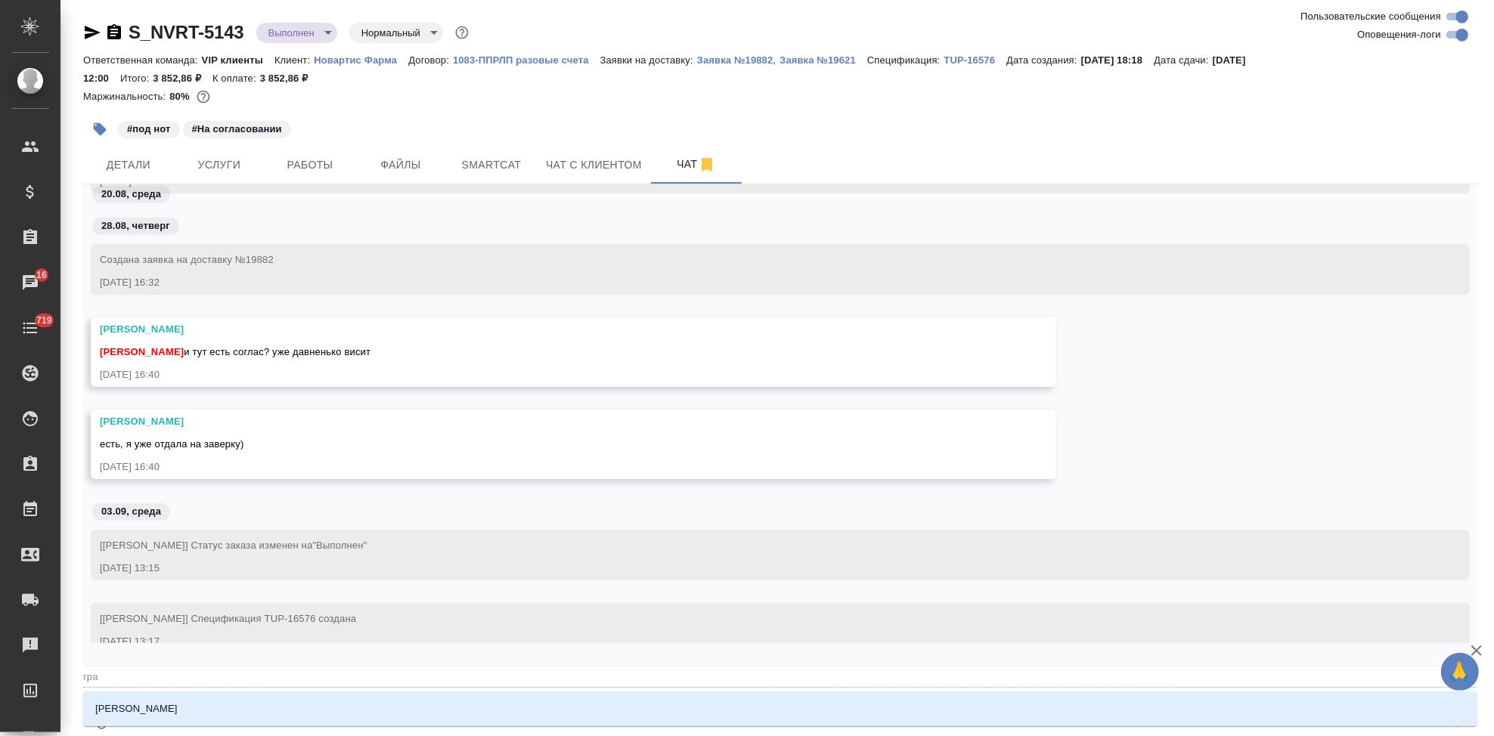
type textarea "@граб"
type input "граб"
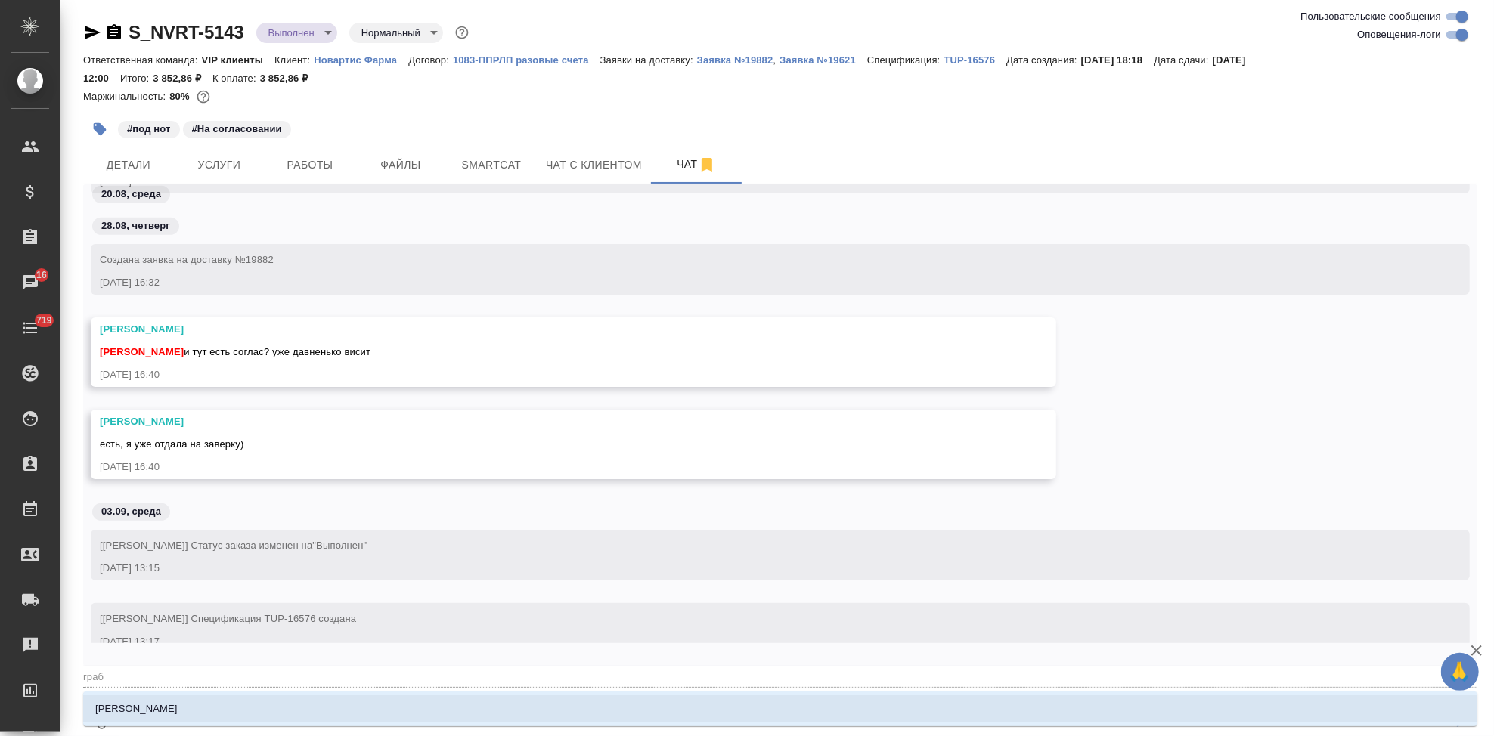
click at [259, 699] on li "[PERSON_NAME]" at bounding box center [780, 709] width 1394 height 27
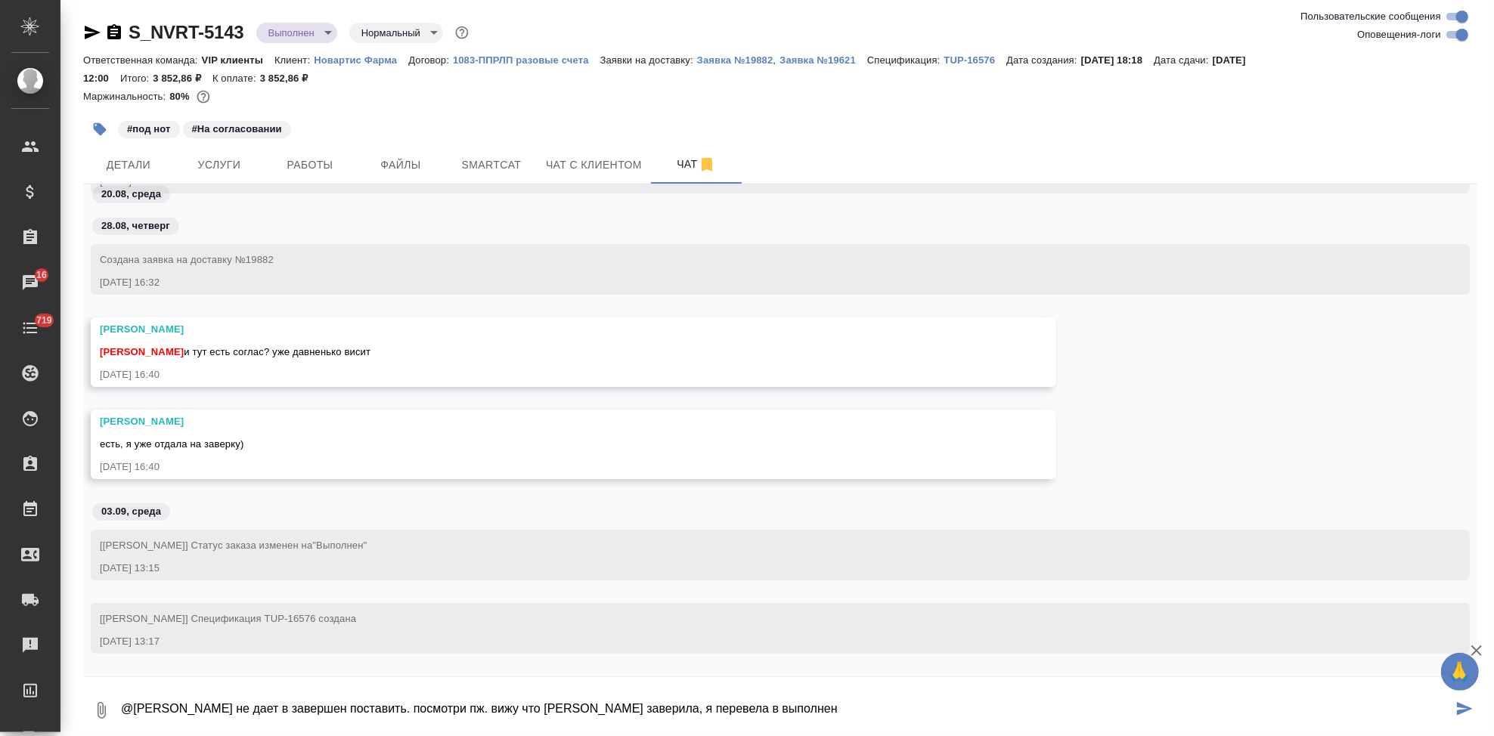
type textarea "@[PERSON_NAME] не дает в завершен поставить. посмотри пж. вижу что [PERSON_NAME…"
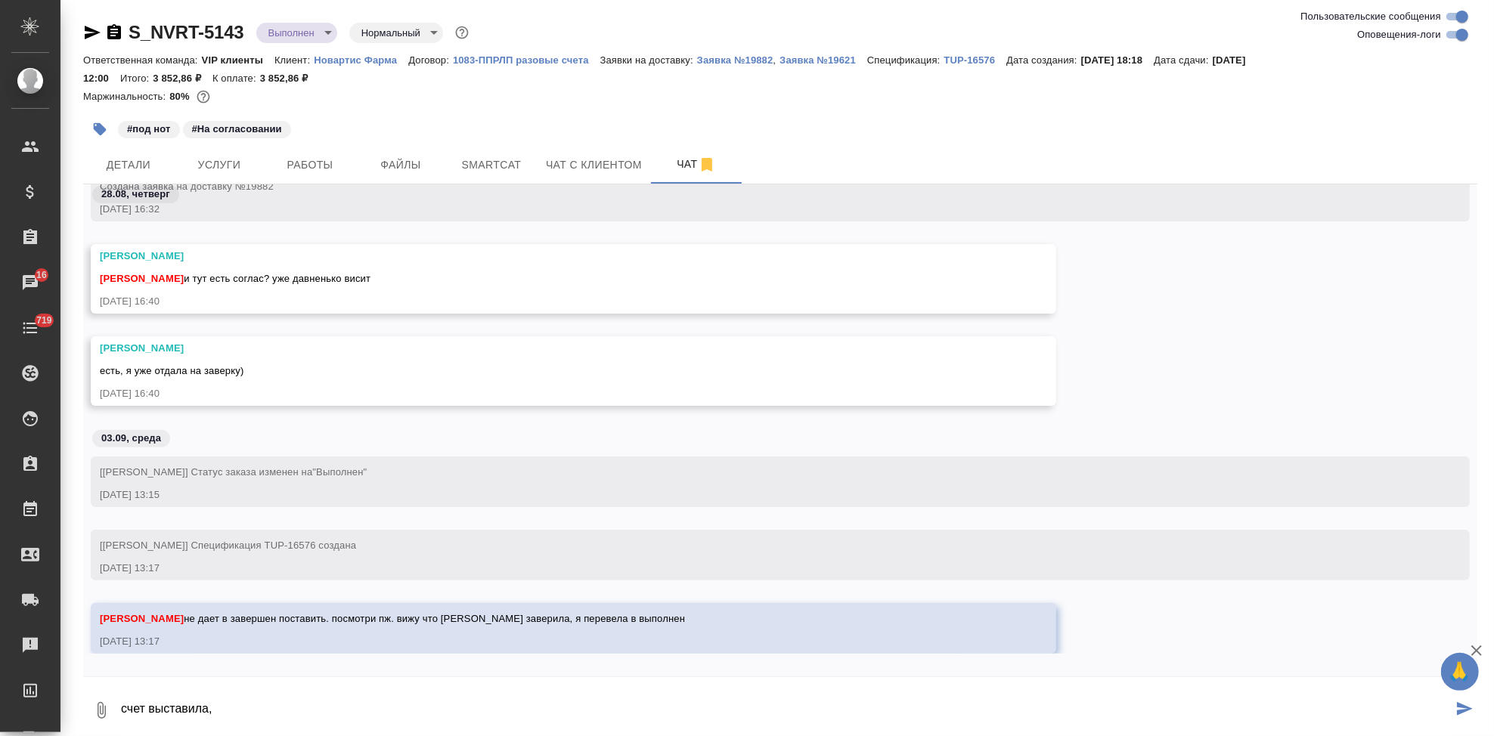
scroll to position [62636, 0]
type textarea "счет выставила, но завершить не дает"
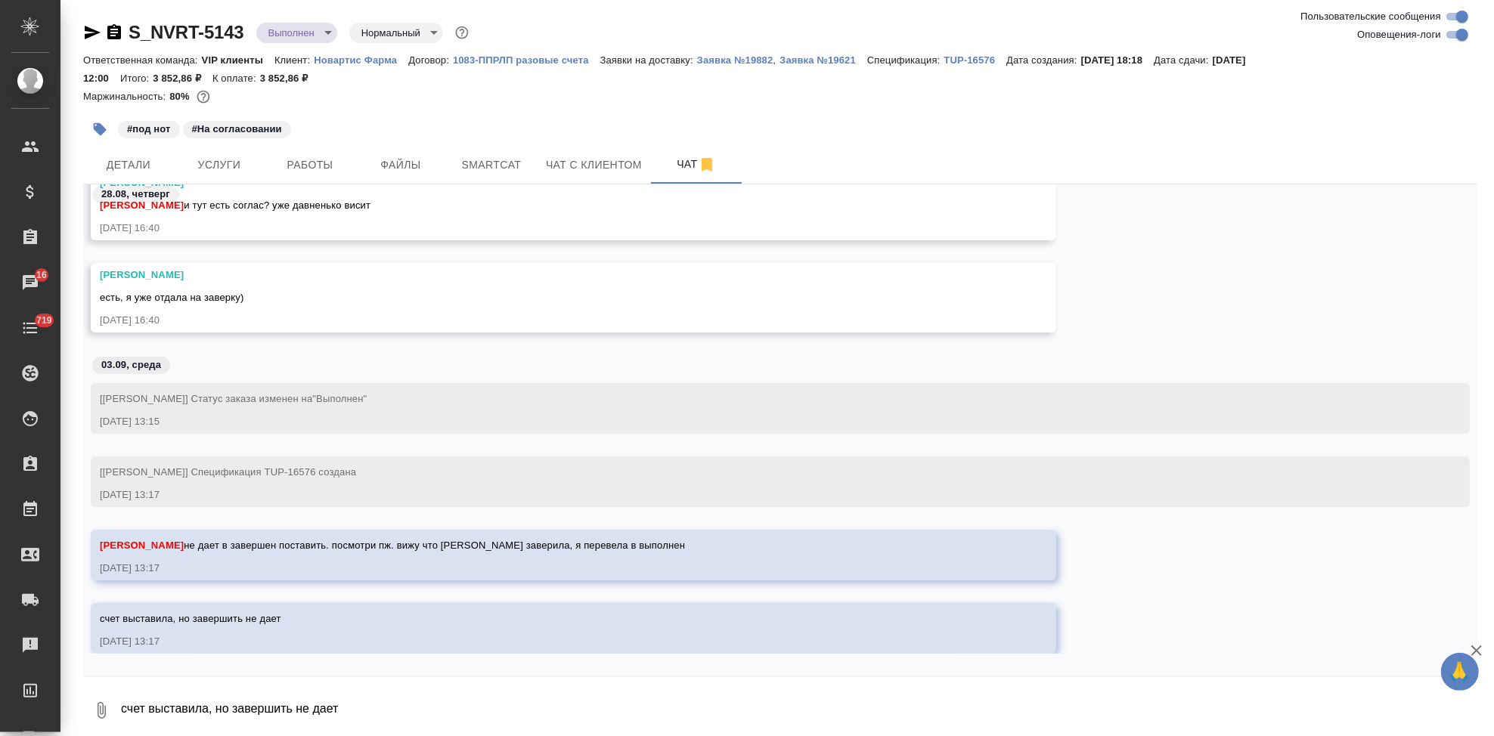
scroll to position [62686, 0]
click at [234, 156] on span "Услуги" at bounding box center [219, 165] width 73 height 19
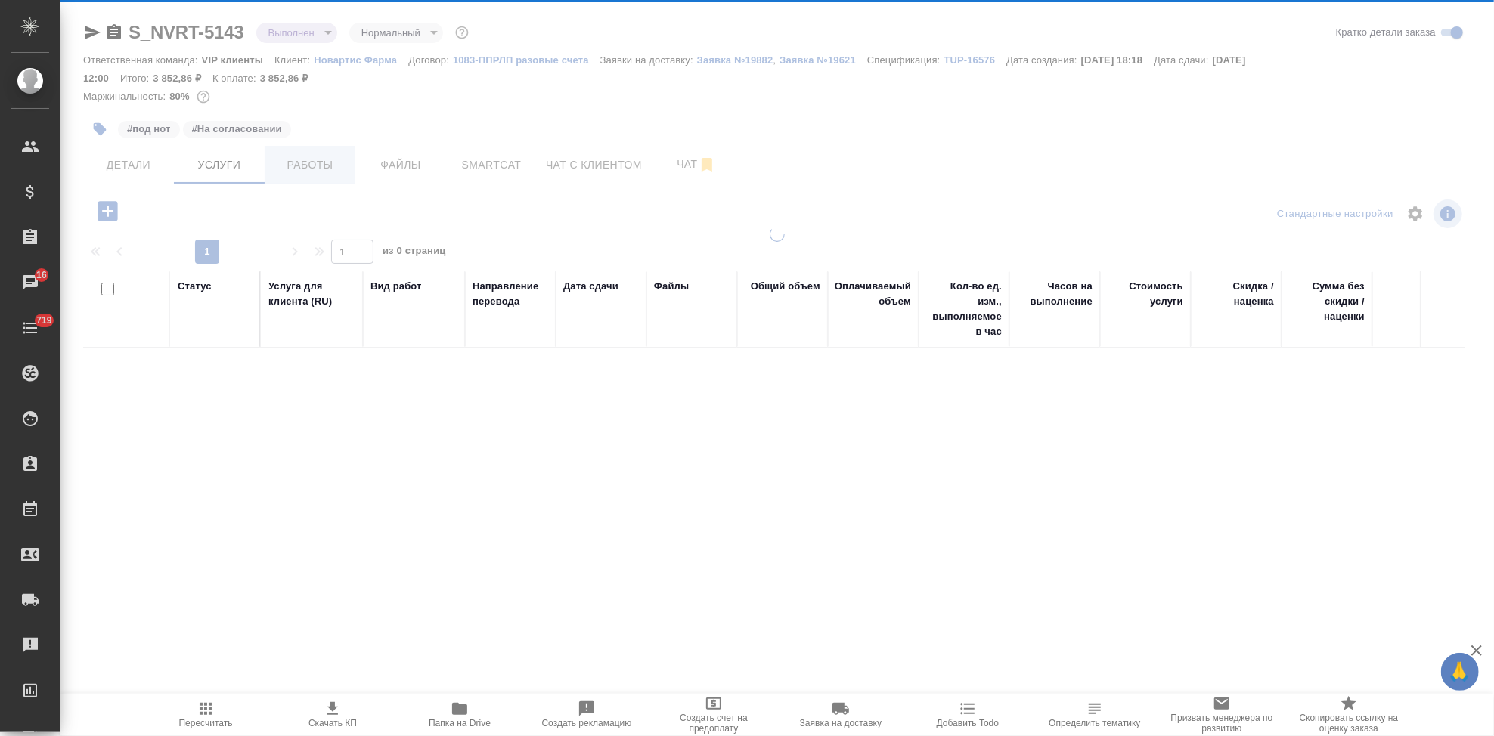
click at [307, 164] on span "Работы" at bounding box center [310, 165] width 73 height 19
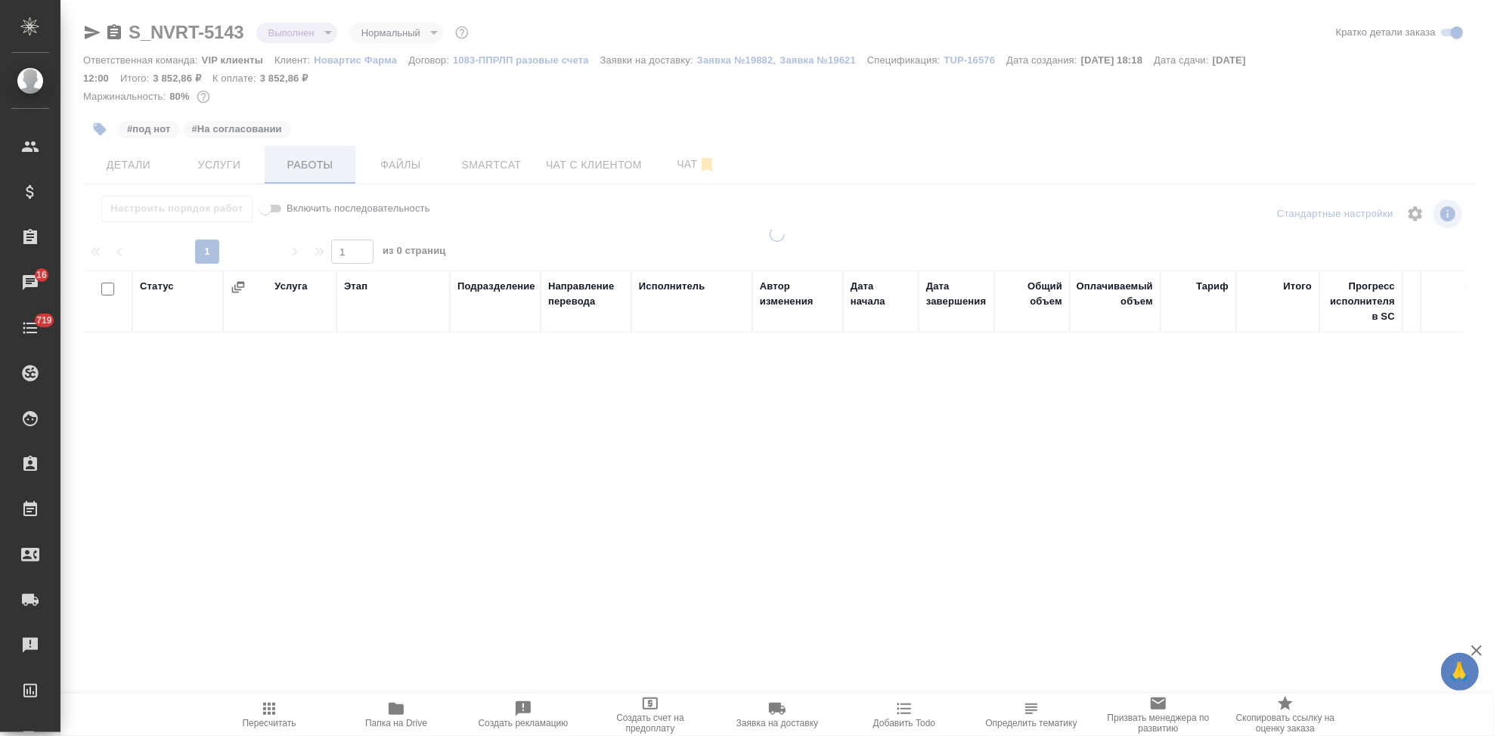
click at [307, 164] on div at bounding box center [776, 324] width 1433 height 649
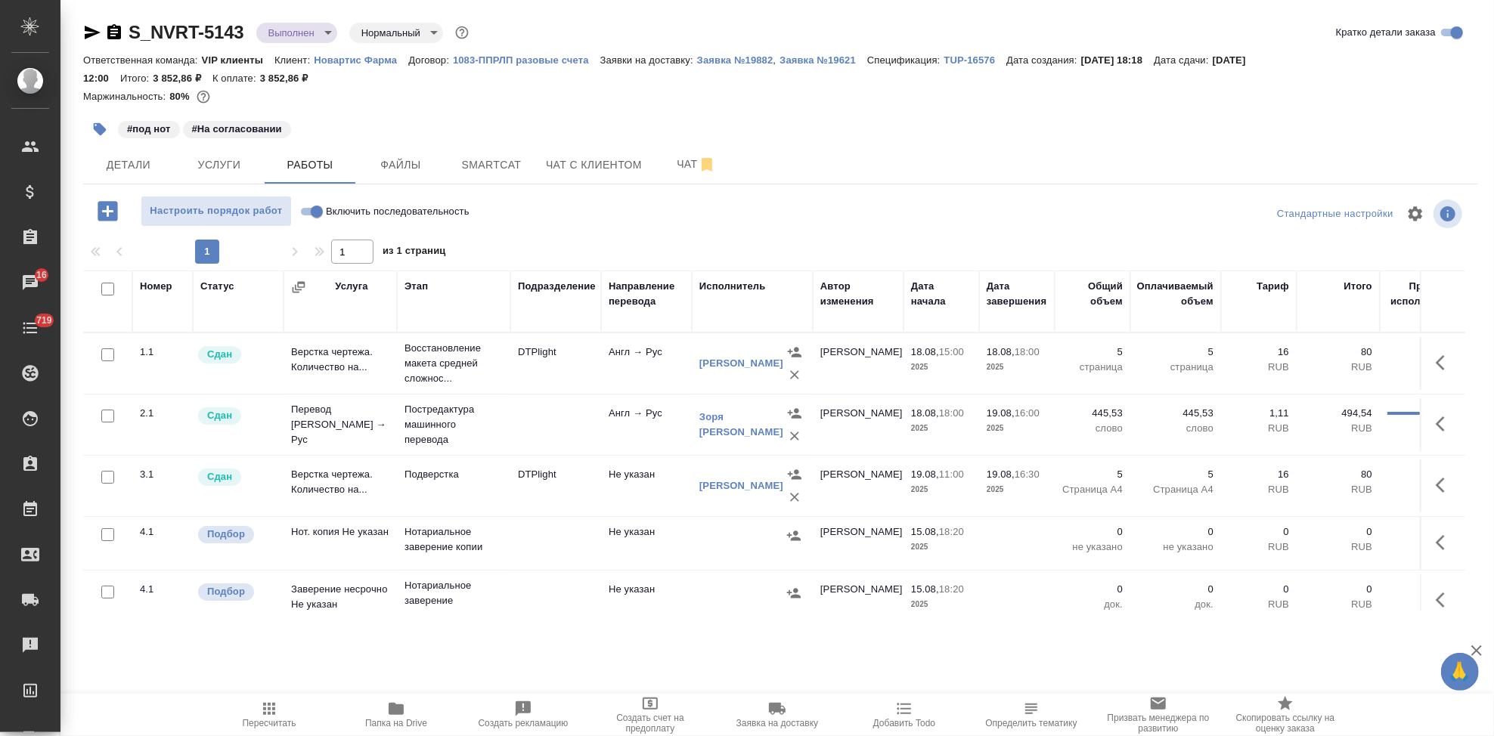
scroll to position [33, 0]
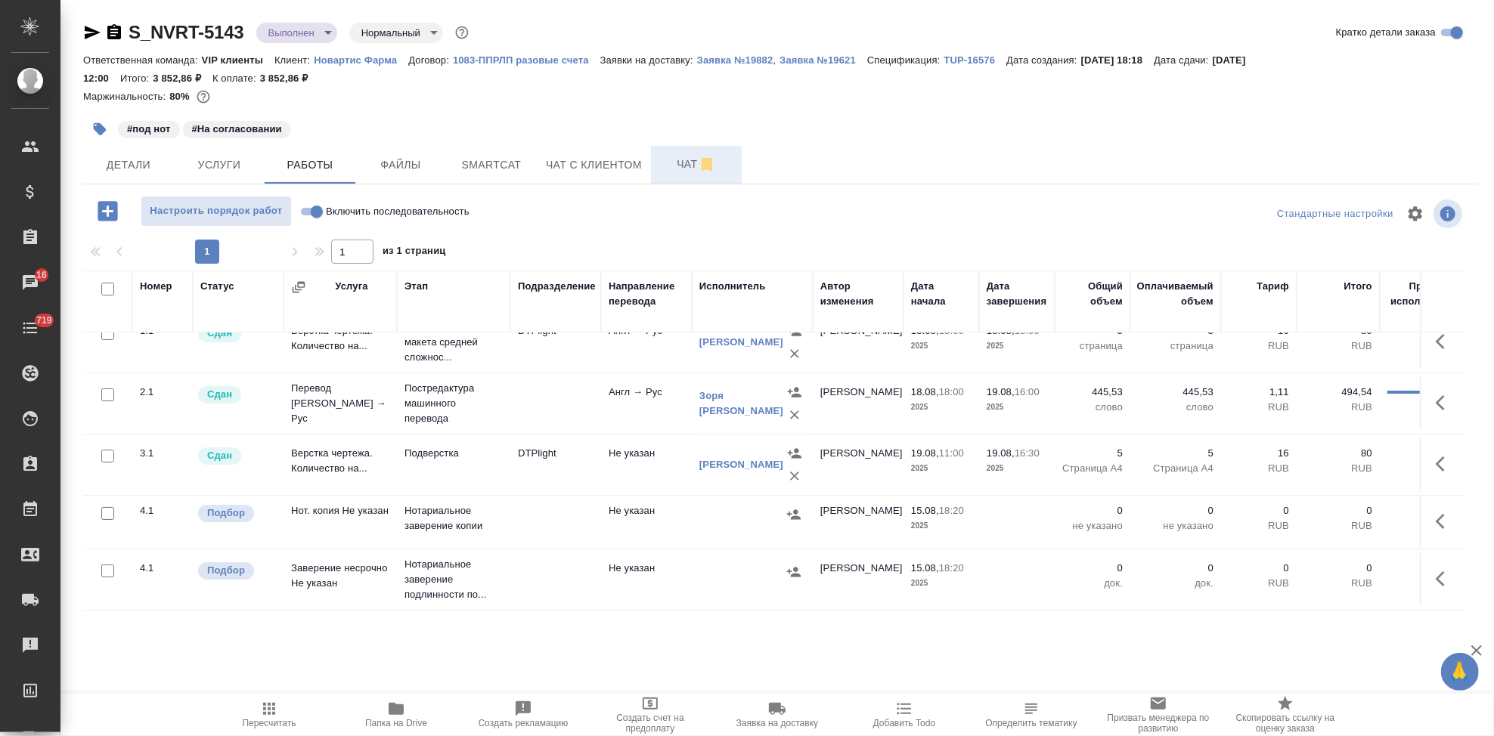
click at [679, 172] on span "Чат" at bounding box center [696, 164] width 73 height 19
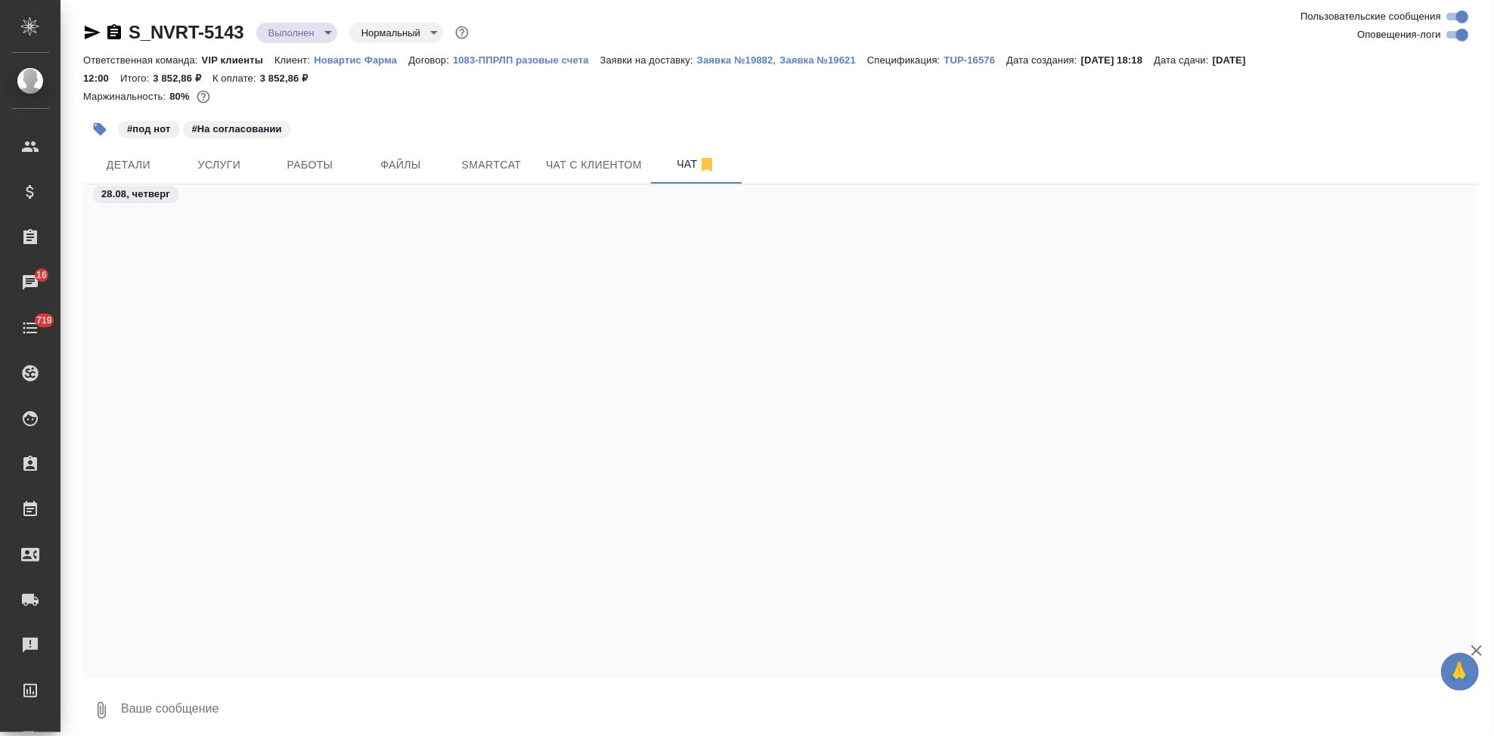
scroll to position [63503, 0]
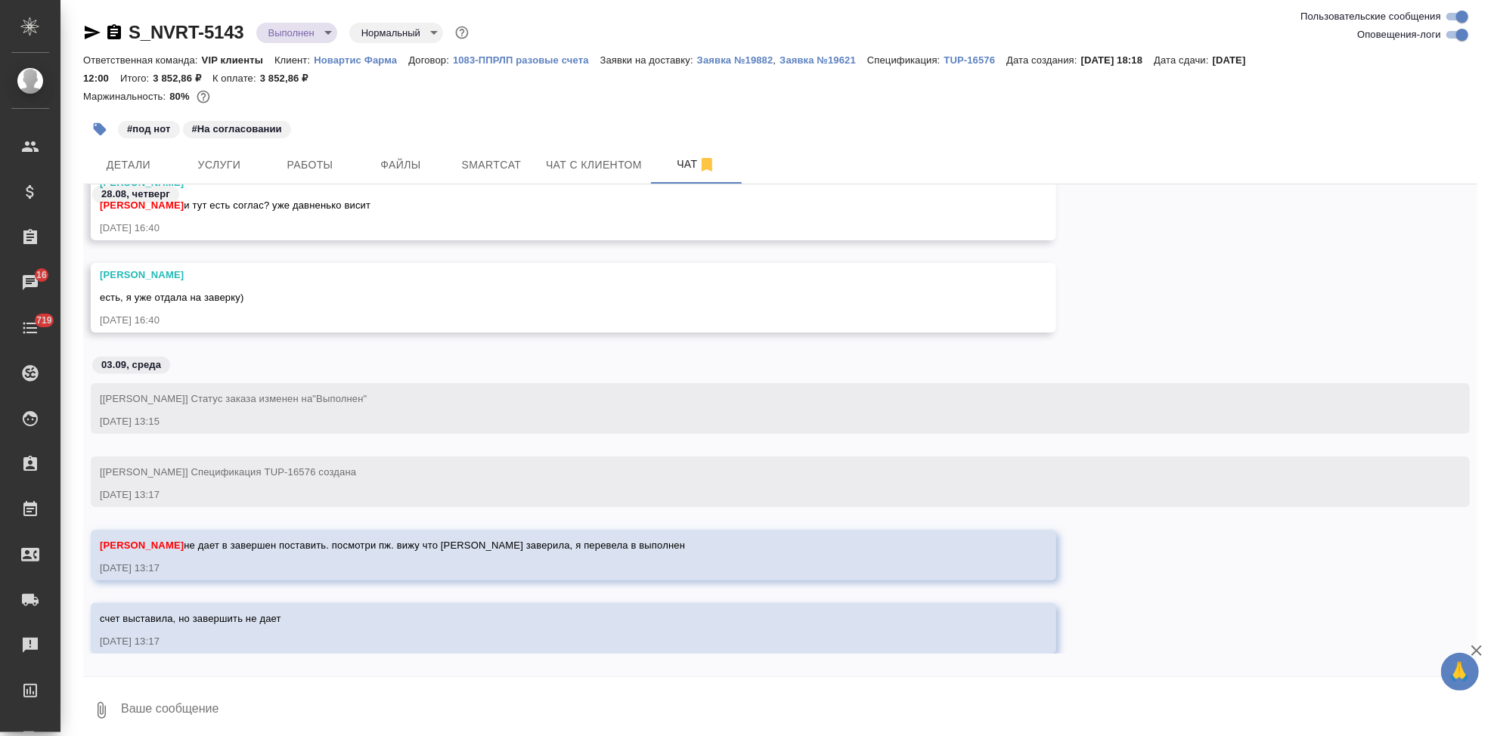
click at [231, 716] on textarea at bounding box center [798, 710] width 1358 height 51
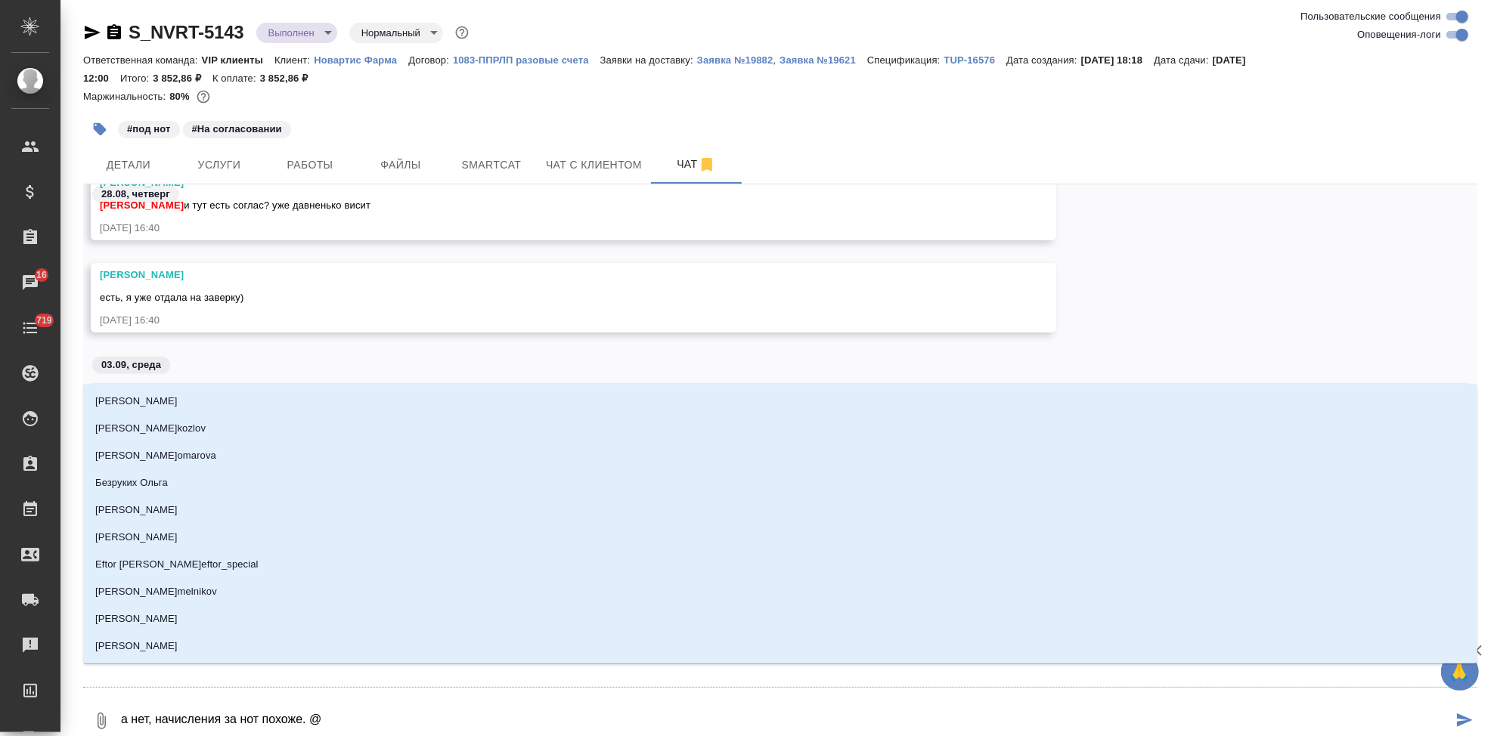
scroll to position [63513, 0]
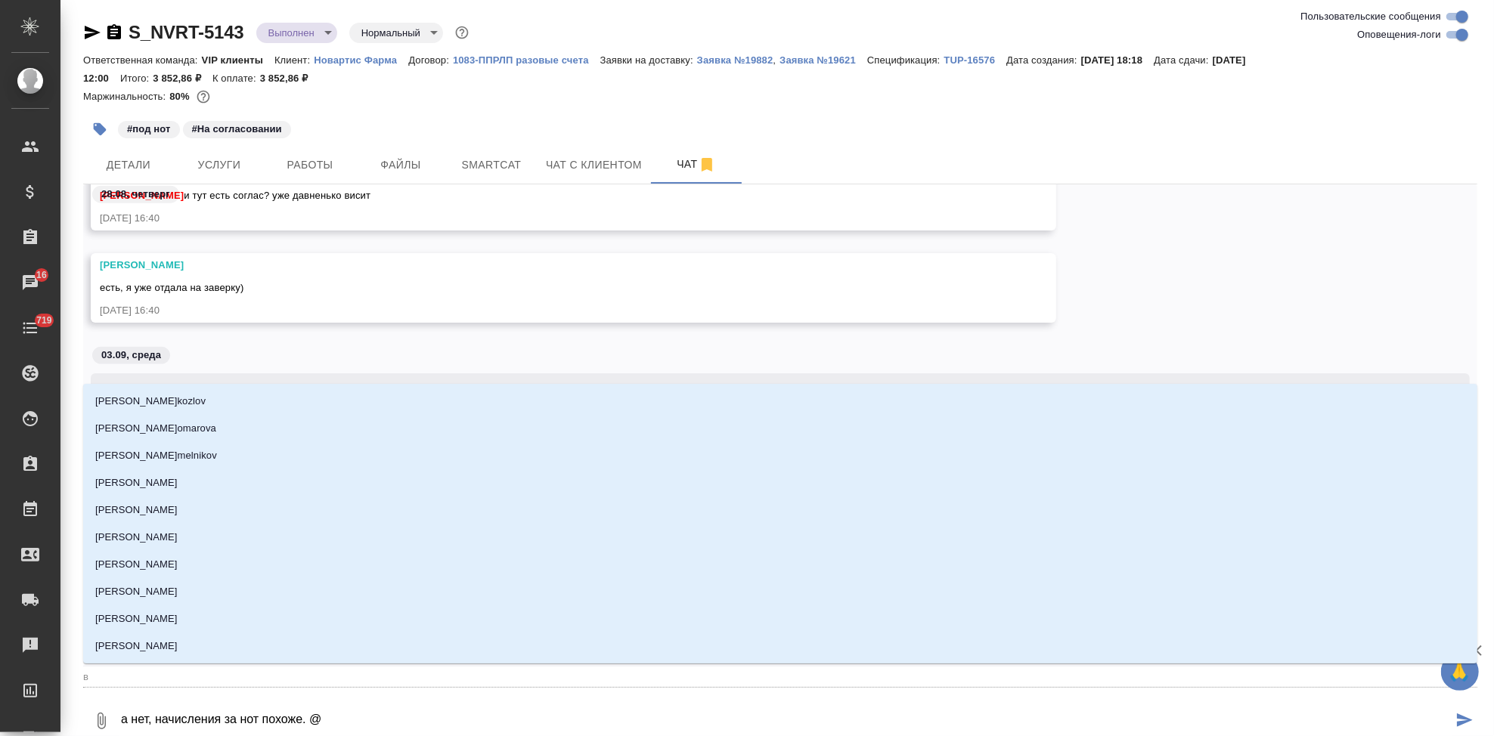
type textarea "а нет, начисления за нот похоже. @в"
type input "в"
type textarea "а нет, начисления за нот похоже. @вш"
type input "вш"
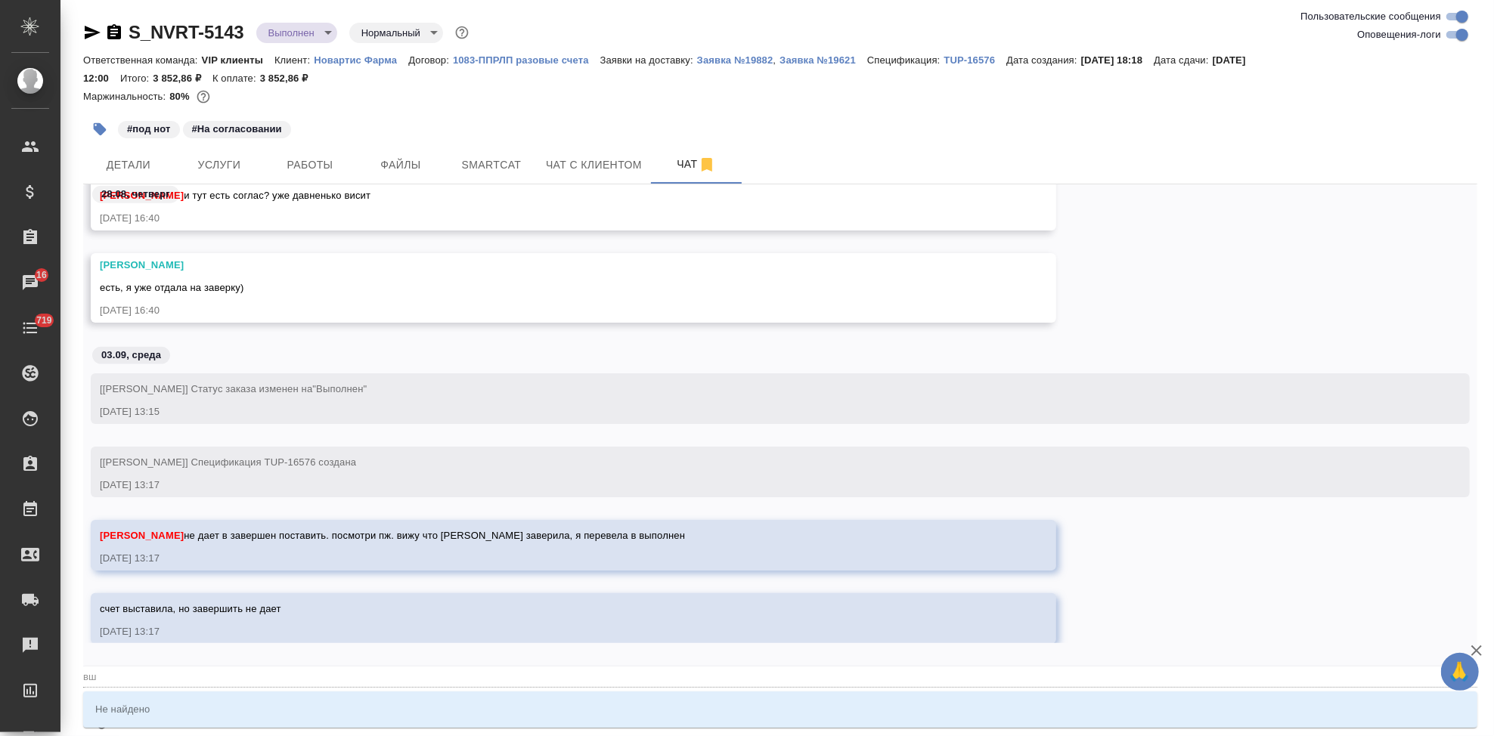
type textarea "а нет, начисления за нот похоже. @вшд"
type input "вшд"
type textarea "а нет, начисления за нот похоже. @вш"
type input "вш"
type textarea "а нет, начисления за нот похоже. @в"
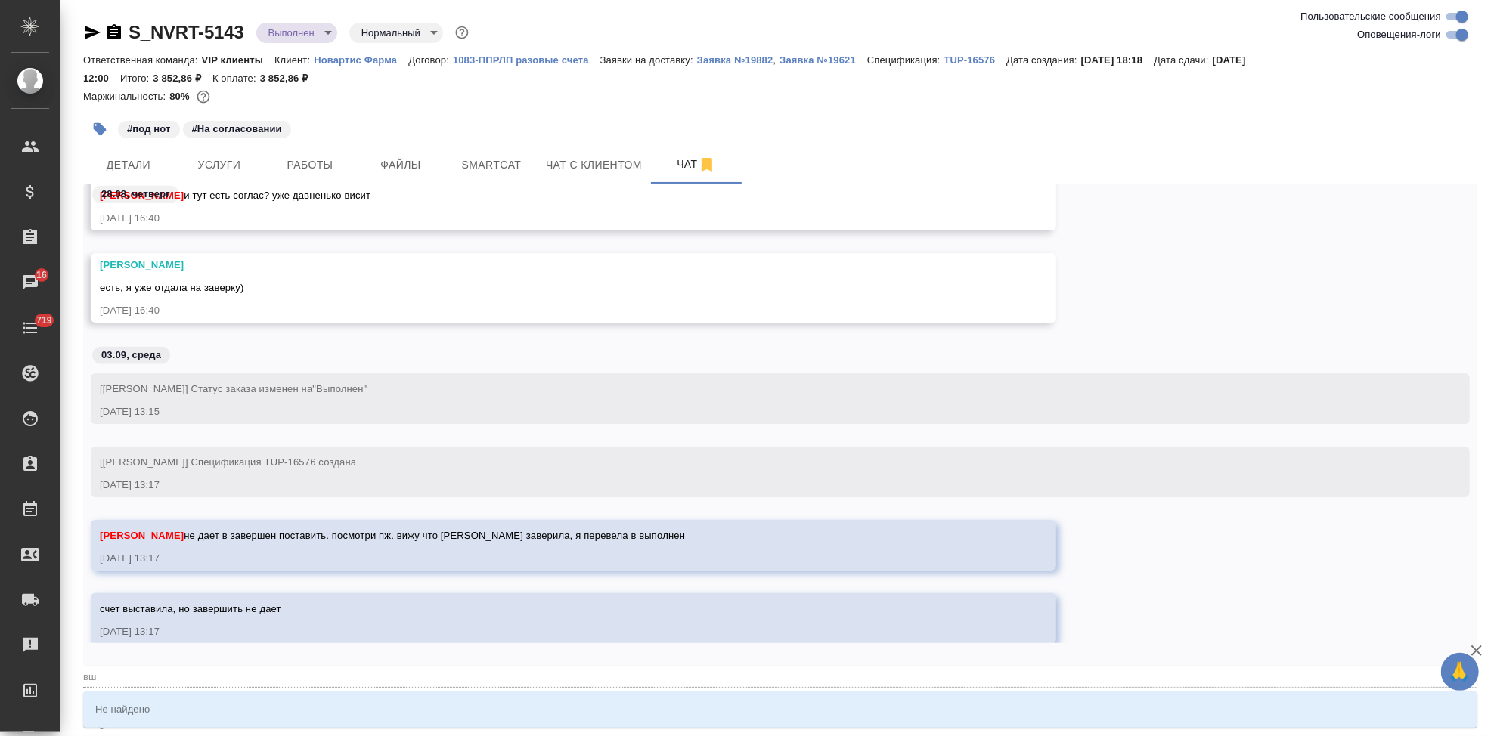
type input "в"
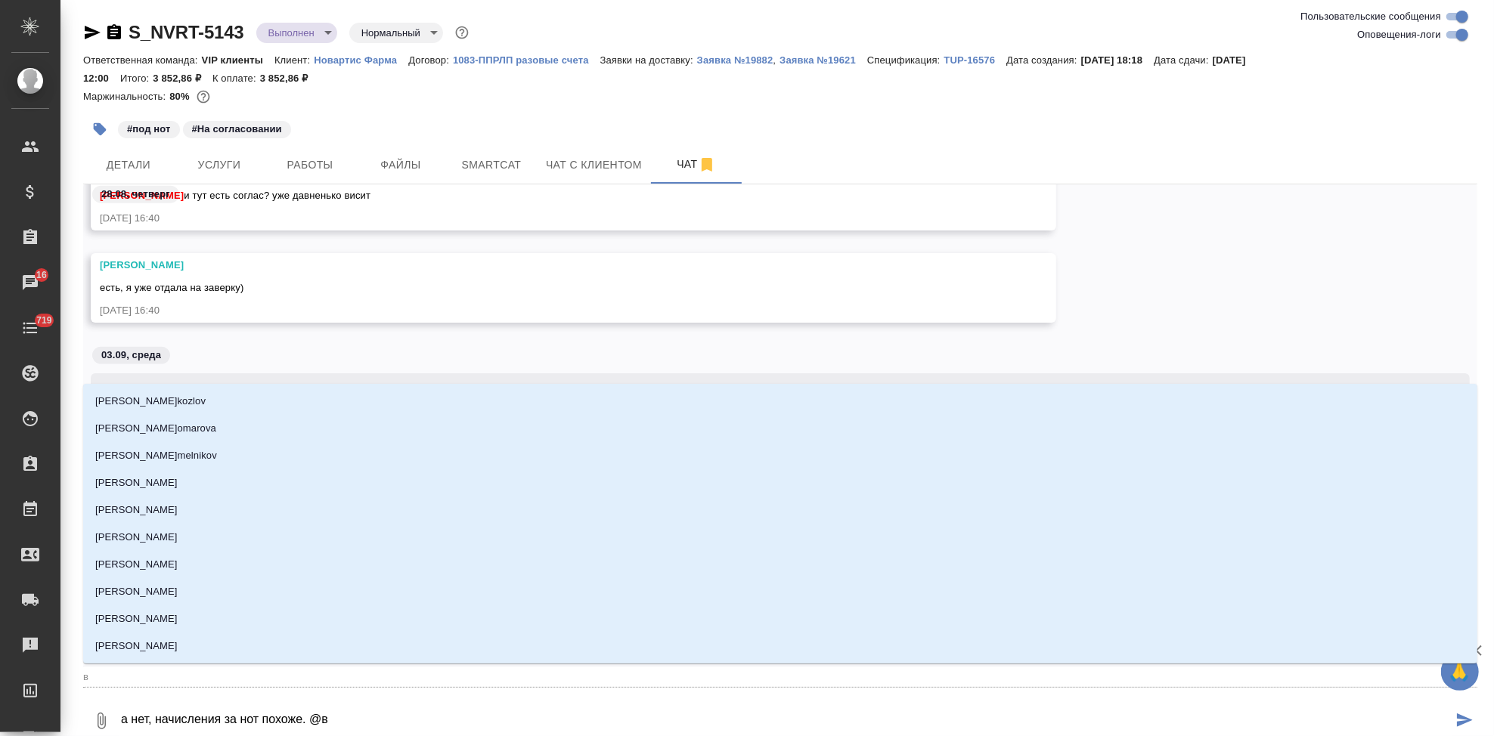
type textarea "а нет, начисления за нот похоже. @"
type textarea "а нет, начисления за нот похоже. @l"
type input "l"
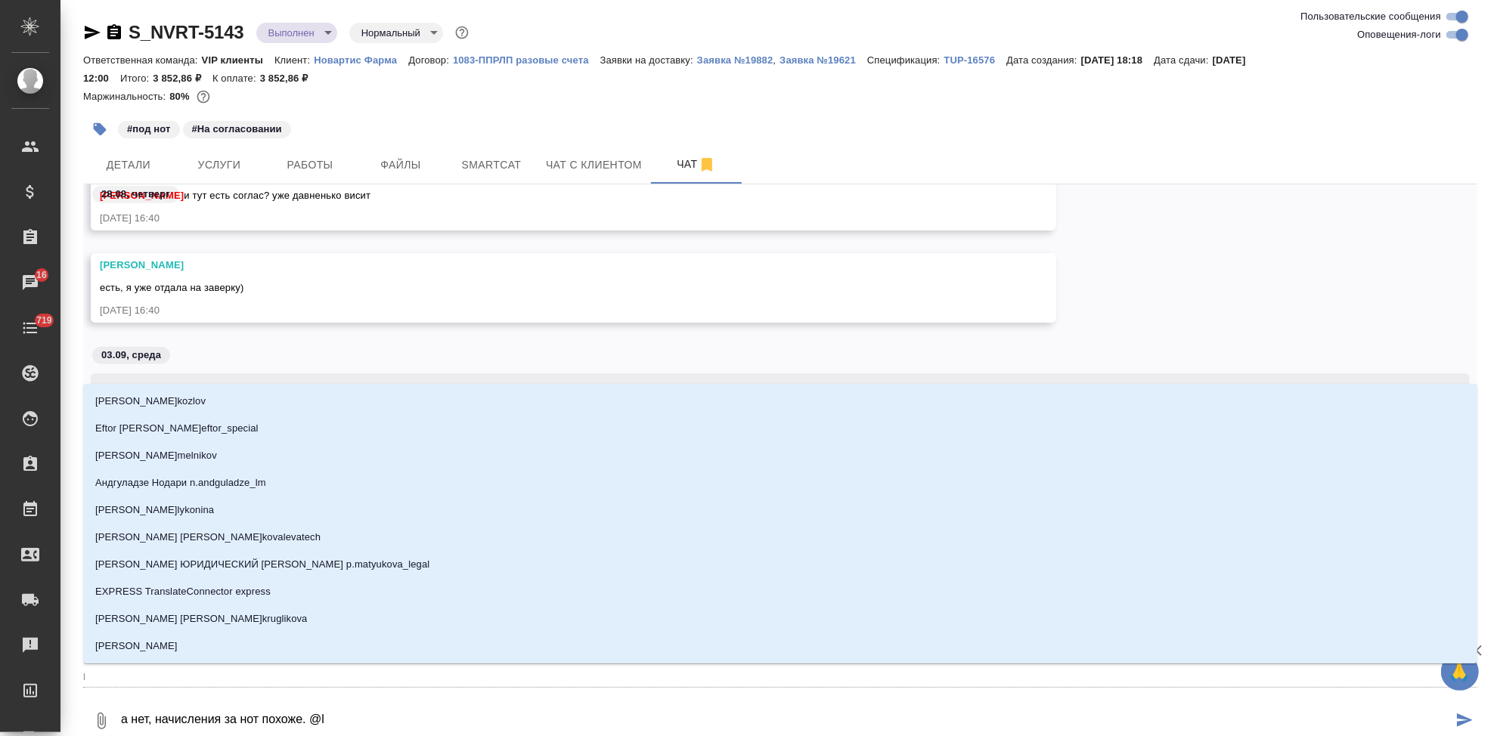
type textarea "а нет, начисления за нот похоже. @lb"
type input "lb"
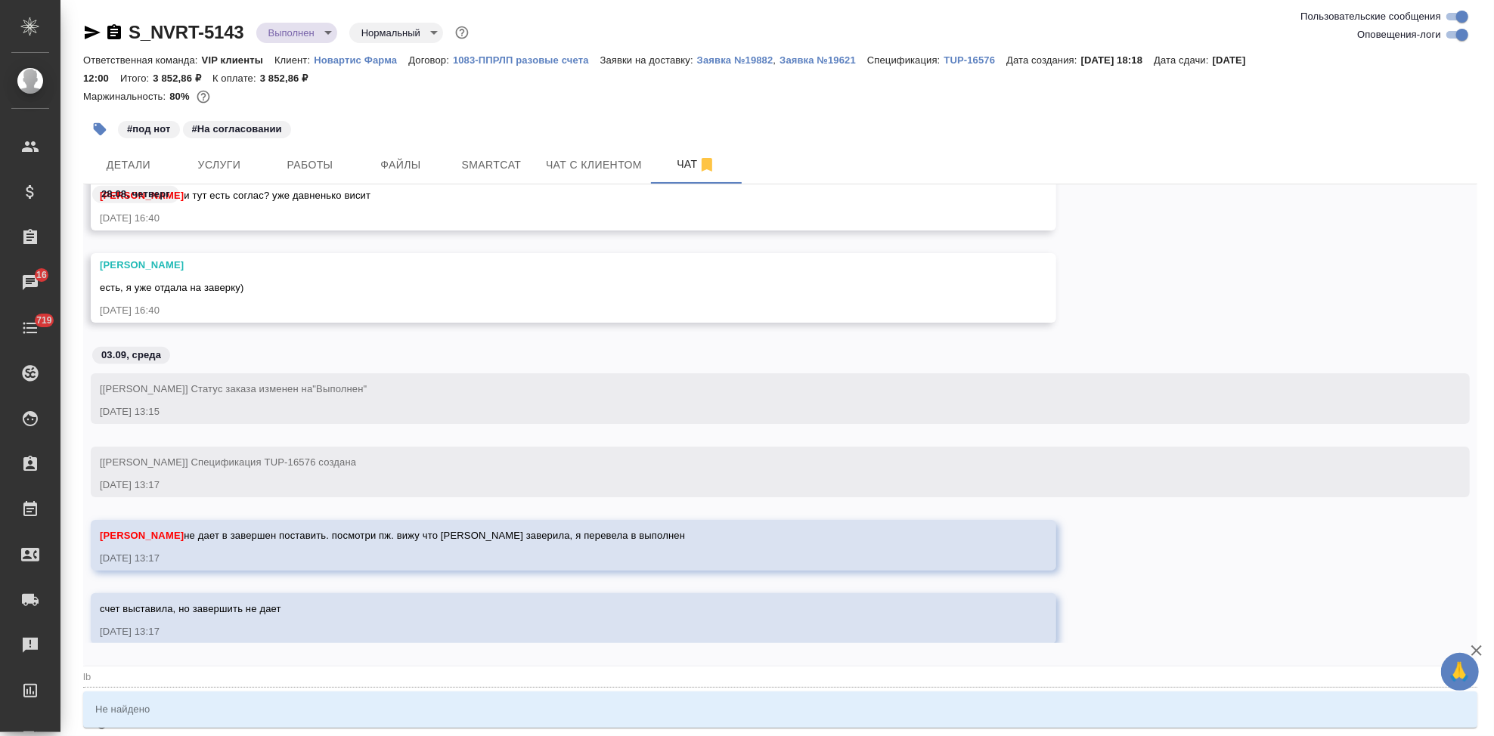
type textarea "а нет, начисления за нот похоже. @l"
type input "l"
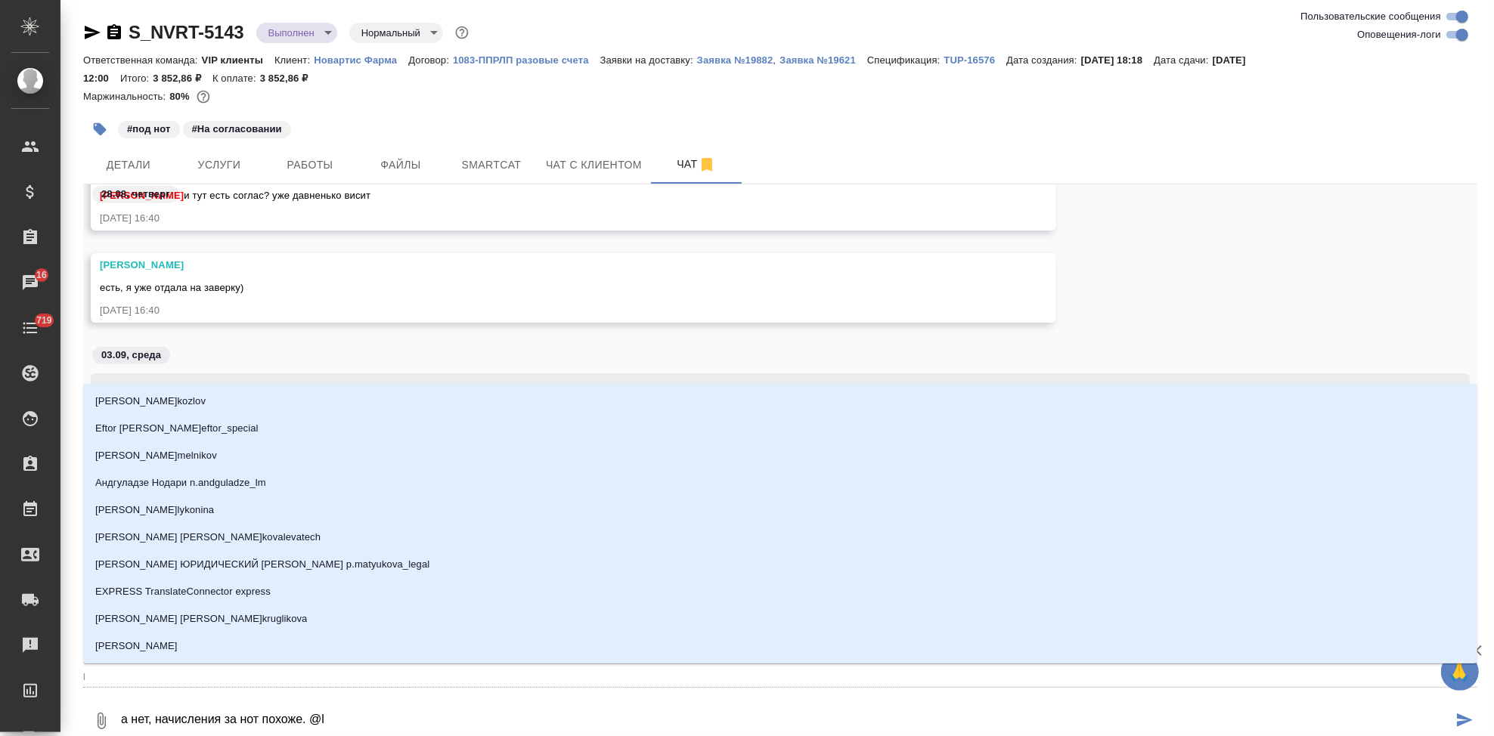
type textarea "а нет, начисления за нот похоже. @"
type textarea "а нет, начисления за нот похоже. @д"
type input "д"
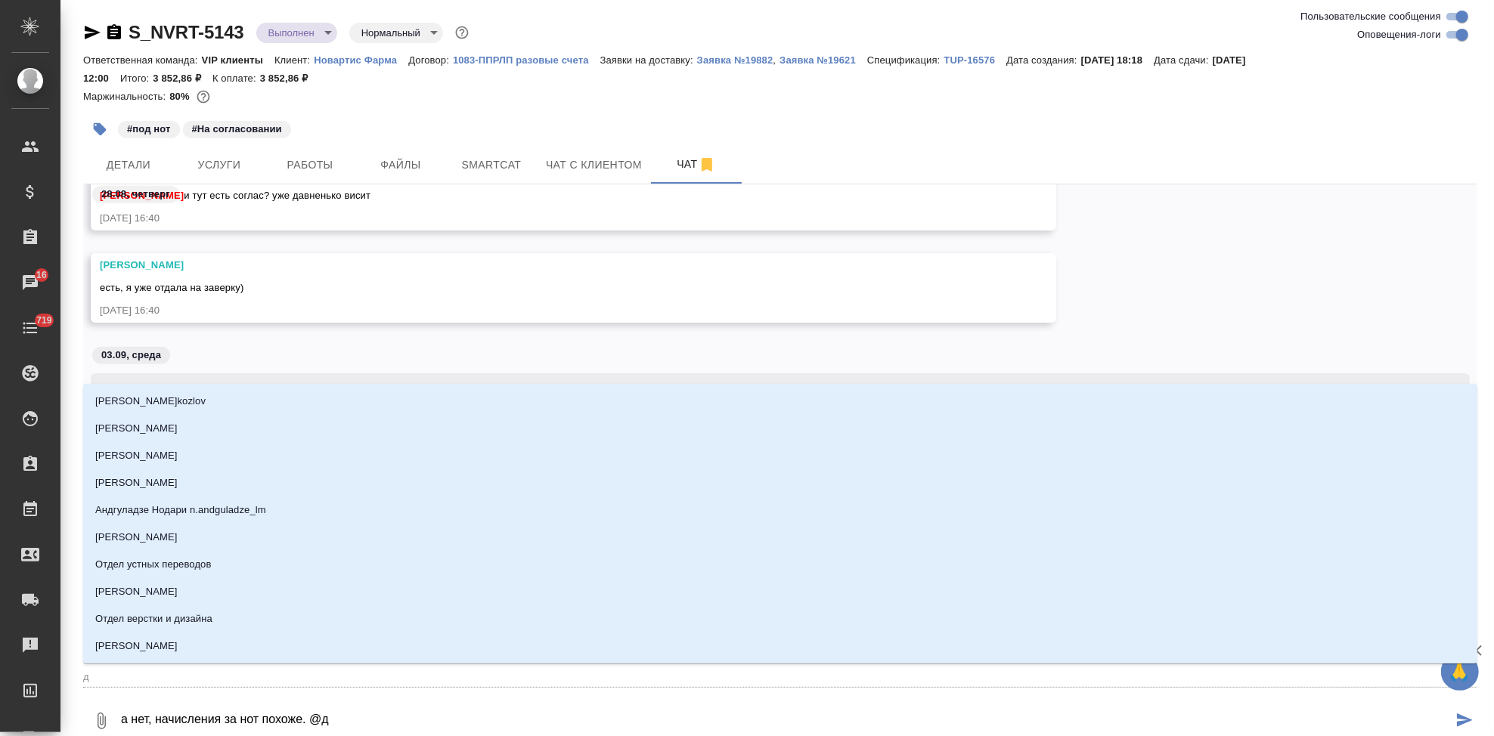
type textarea "а нет, начисления за нот похоже. @ди"
type input "ди"
type textarea "а нет, начисления за нот похоже. @дил"
type input "дил"
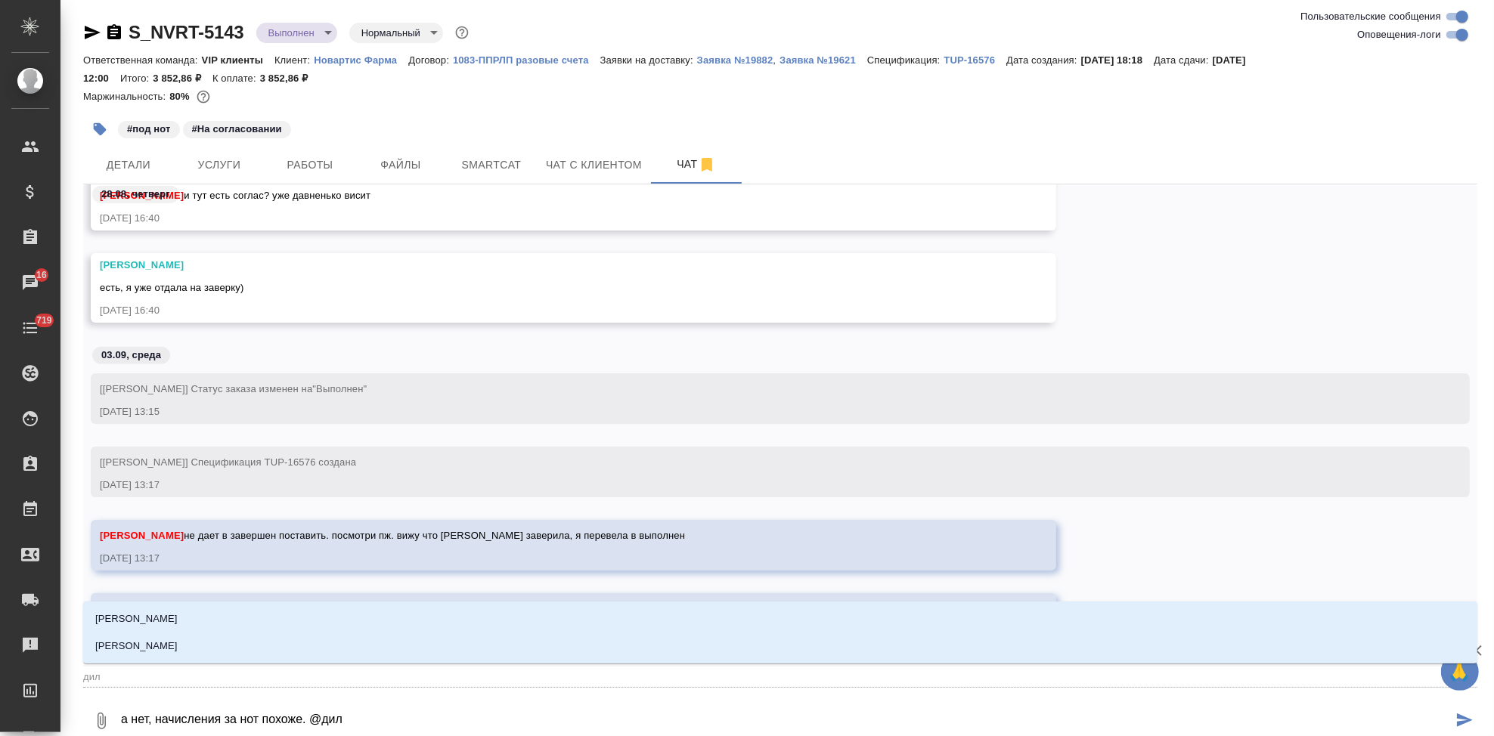
type textarea "а нет, начисления за нот похоже. @диля"
type input "диля"
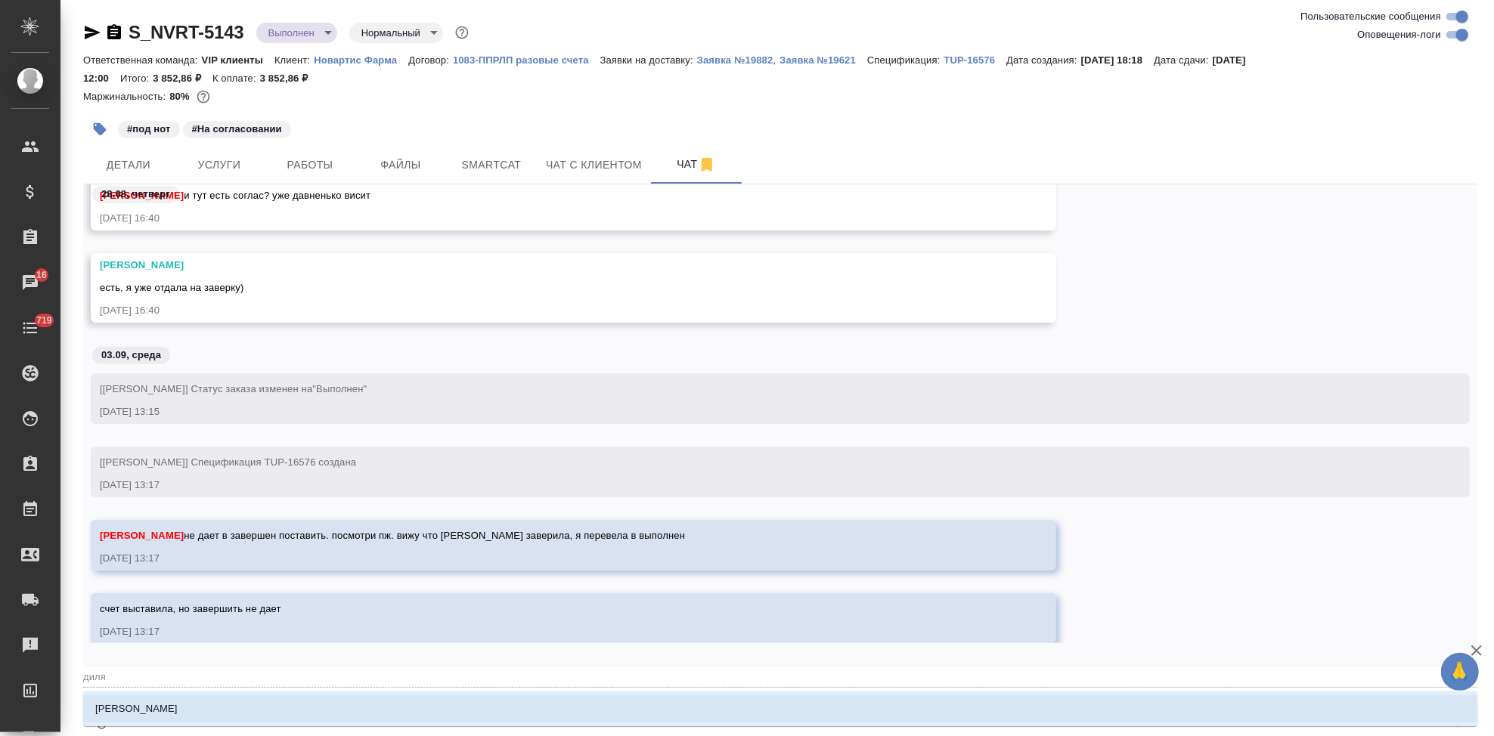
click at [249, 715] on li "Сайдашева Диляра" at bounding box center [780, 709] width 1394 height 27
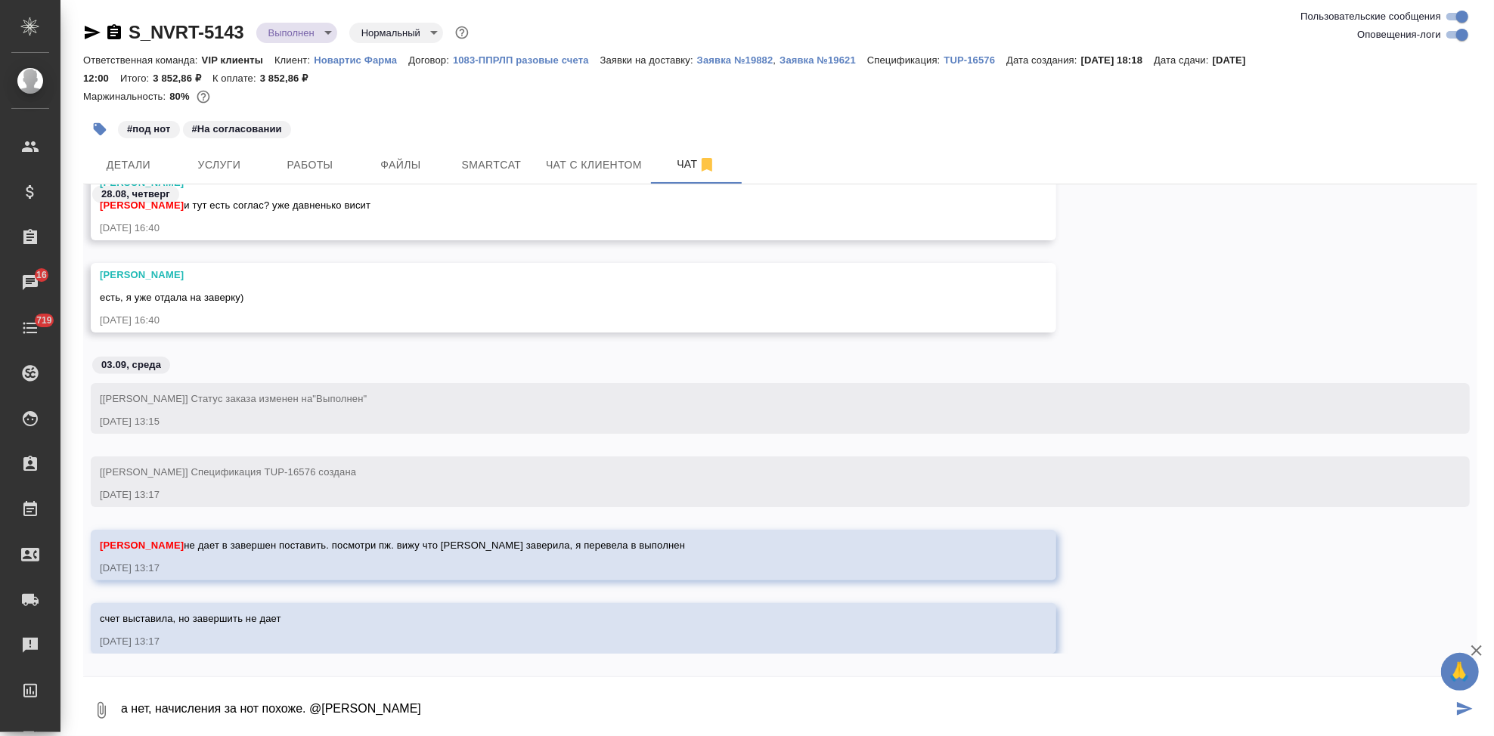
type textarea "а нет, начисления за нот похоже. @Сайдашева Диляра"
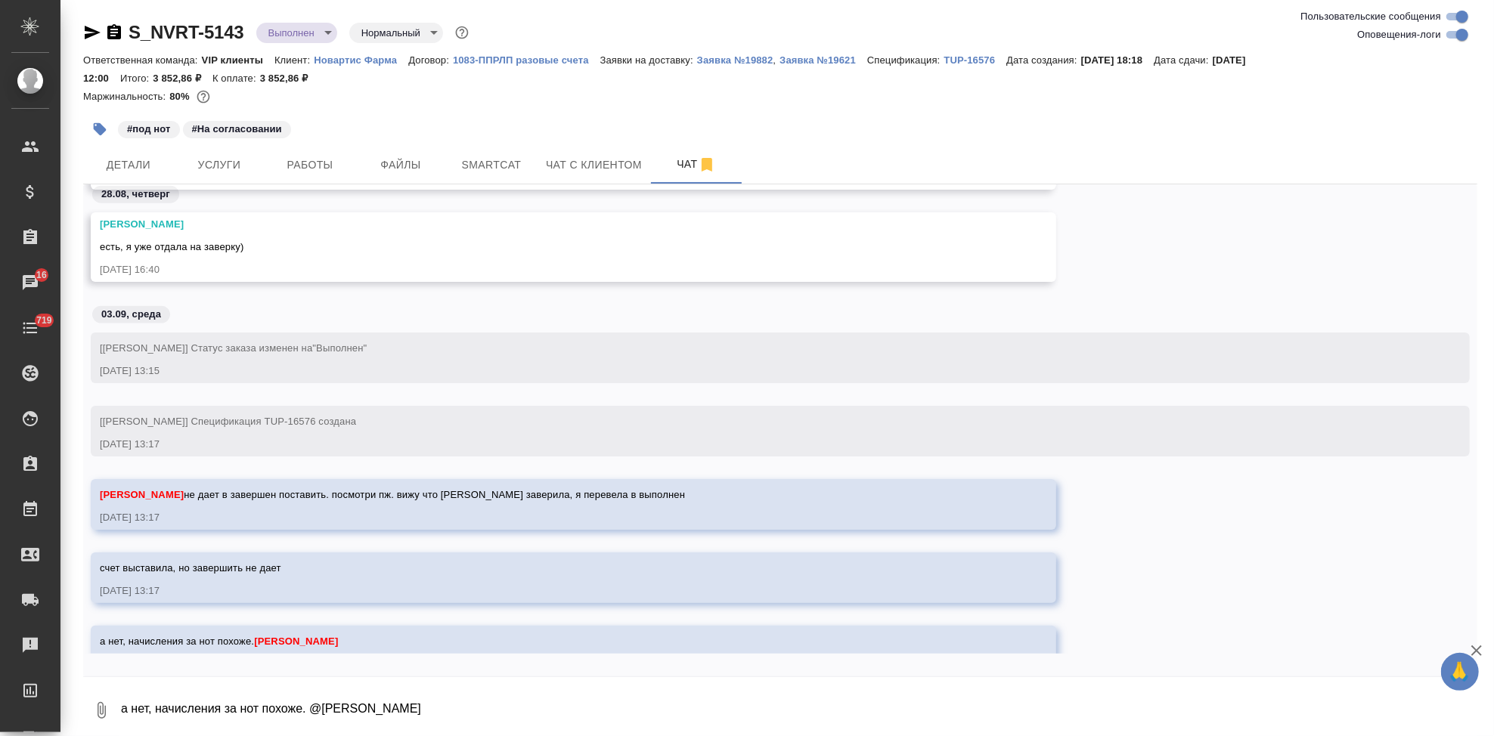
scroll to position [63557, 0]
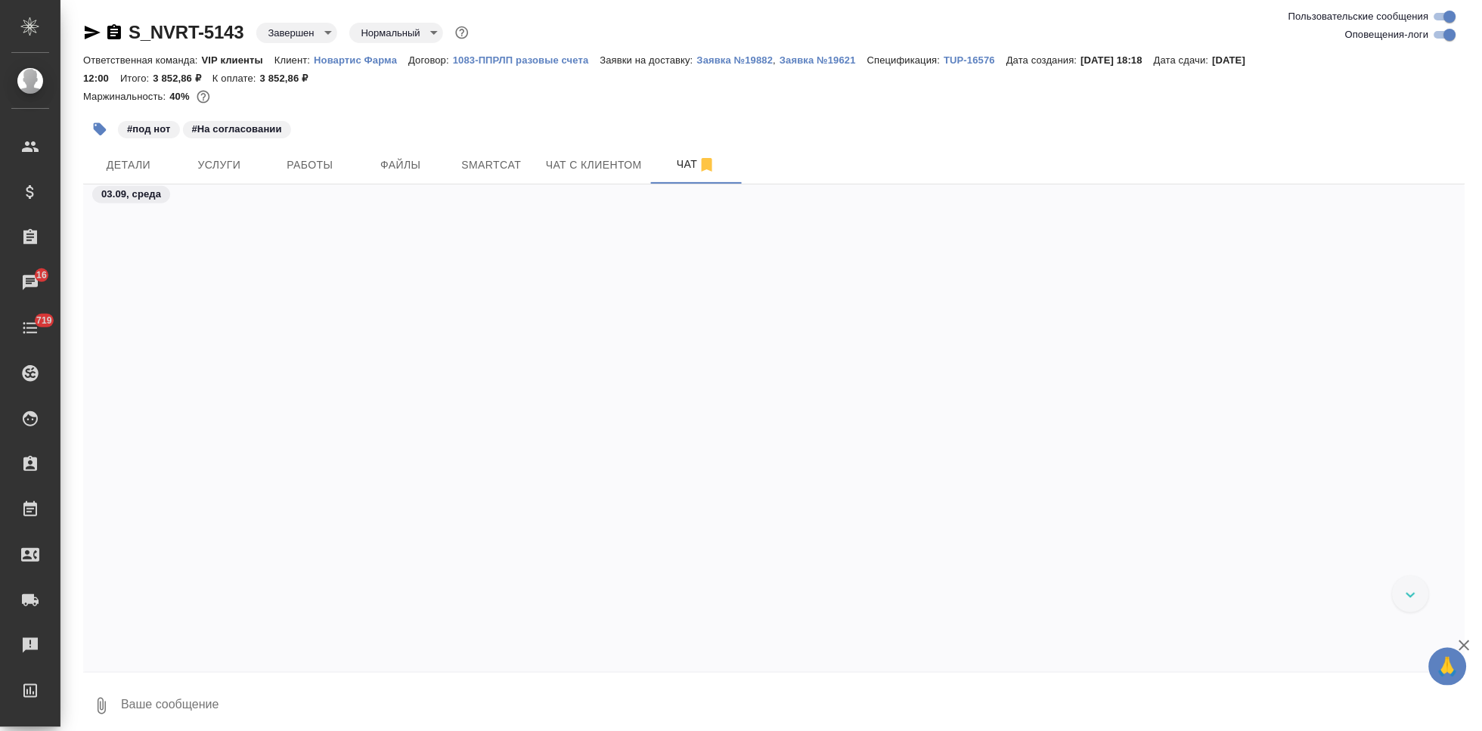
scroll to position [71669, 0]
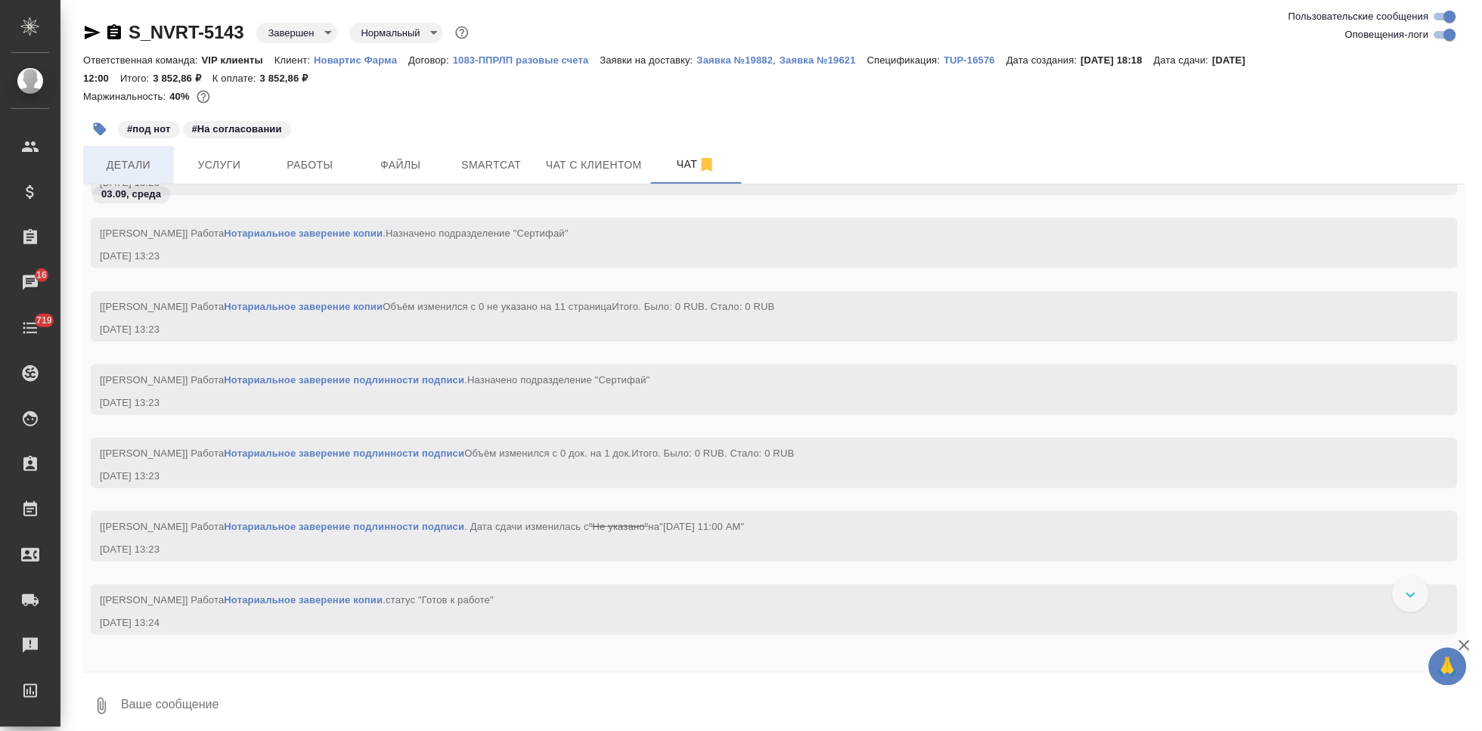
click at [119, 161] on span "Детали" at bounding box center [128, 165] width 73 height 19
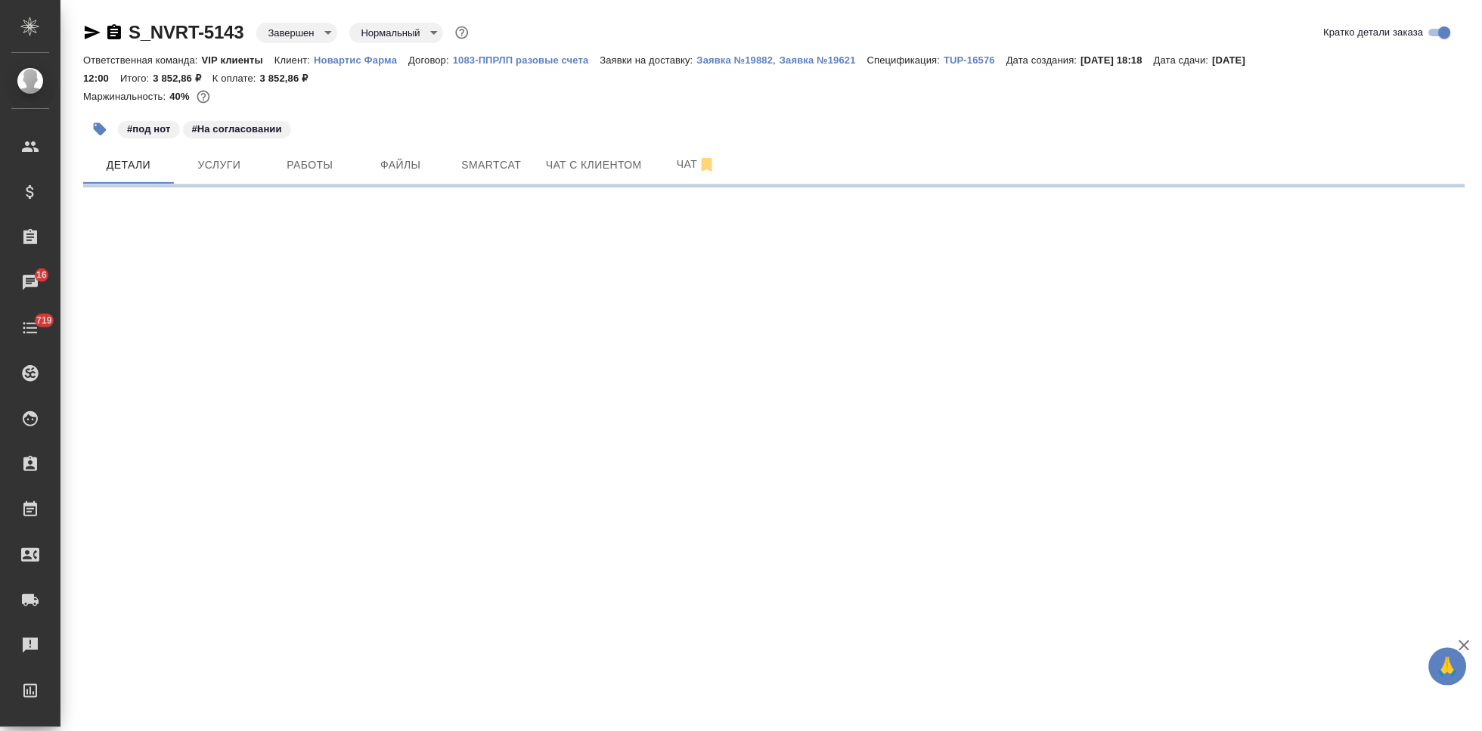
select select "RU"
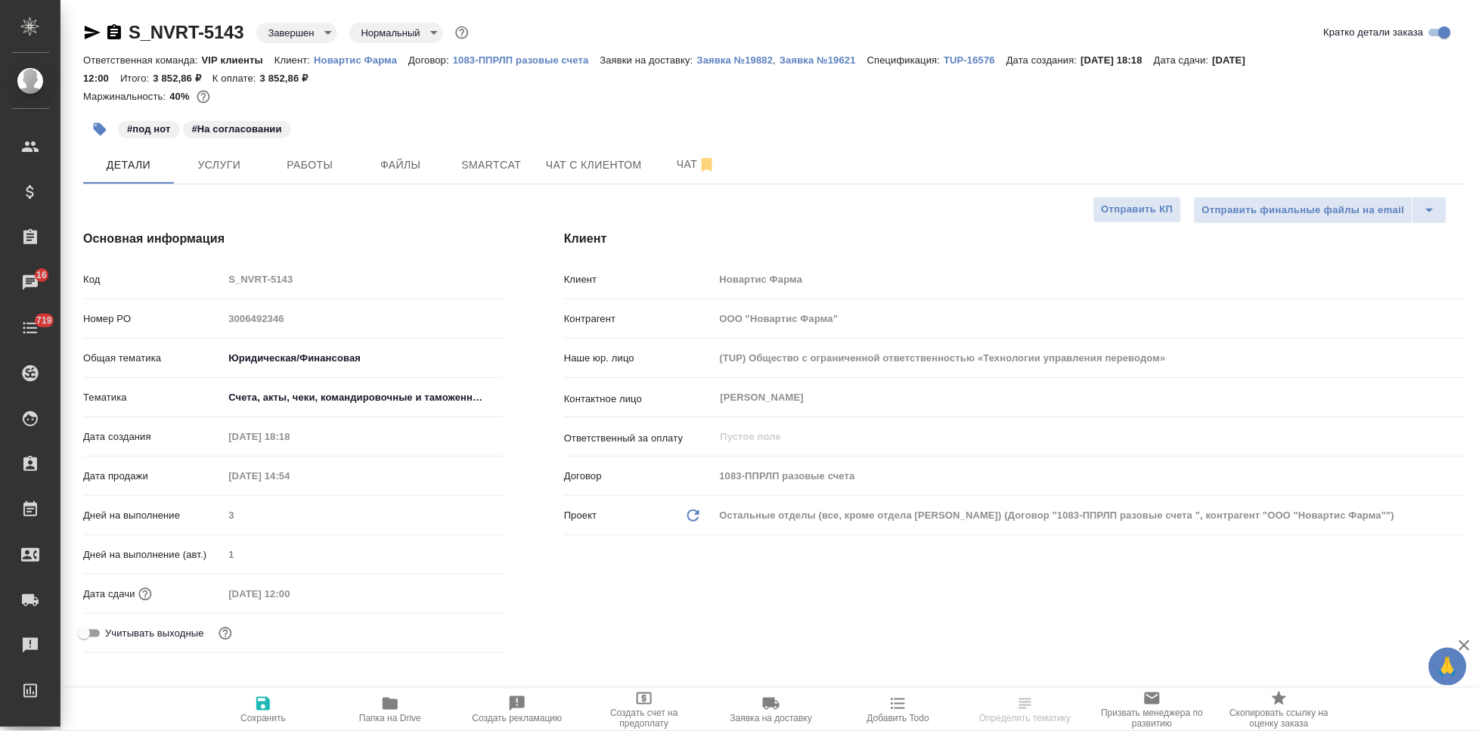
type textarea "x"
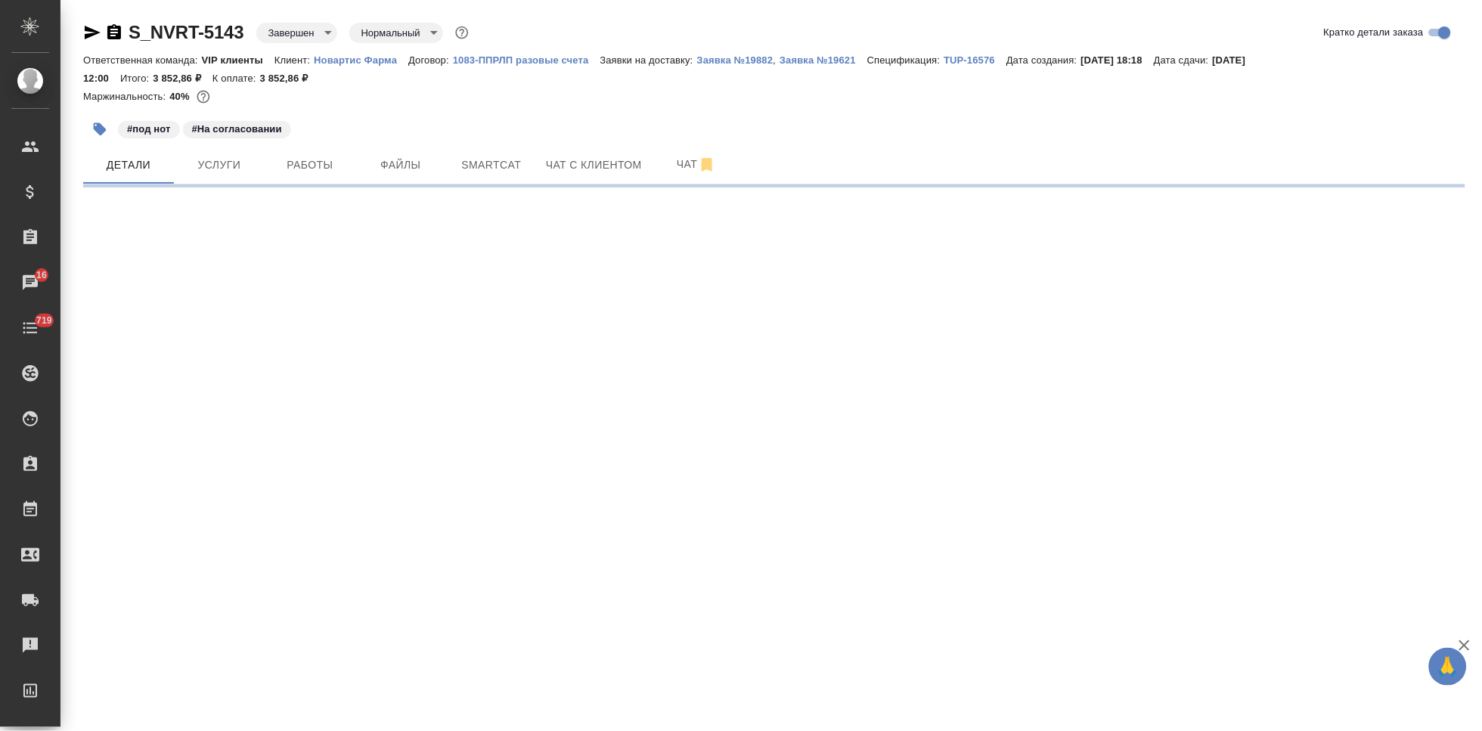
select select "RU"
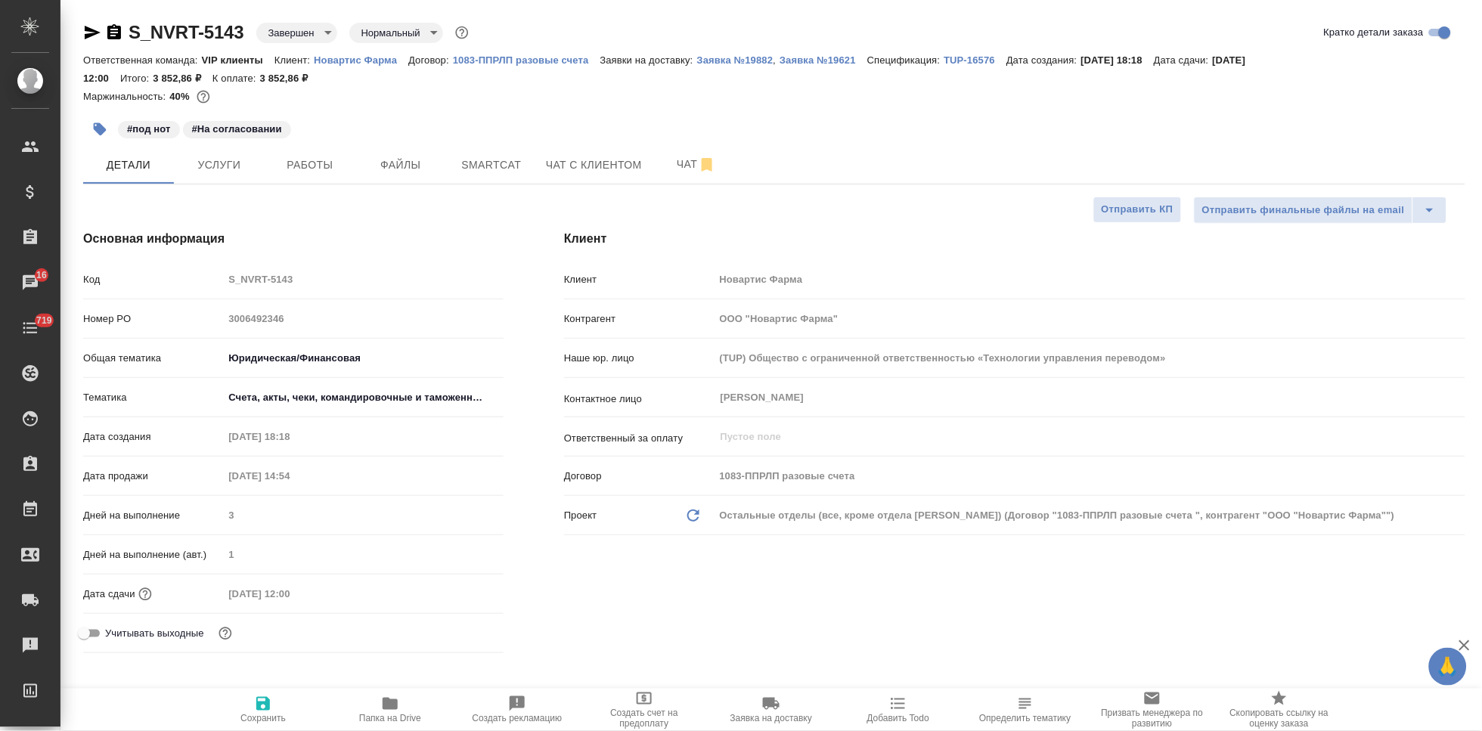
type textarea "x"
click at [218, 276] on div "Код S_NVRT-5143" at bounding box center [293, 279] width 420 height 26
type textarea "x"
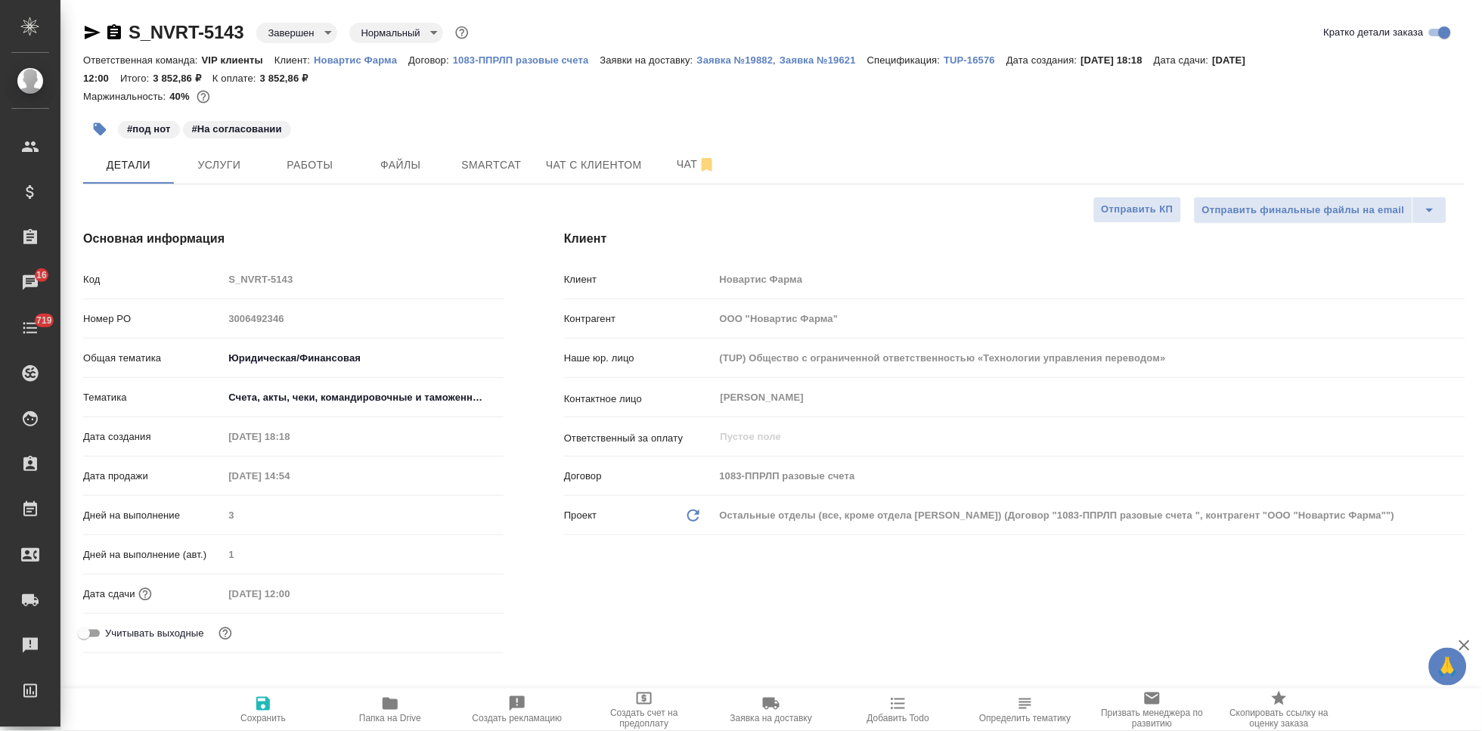
type textarea "x"
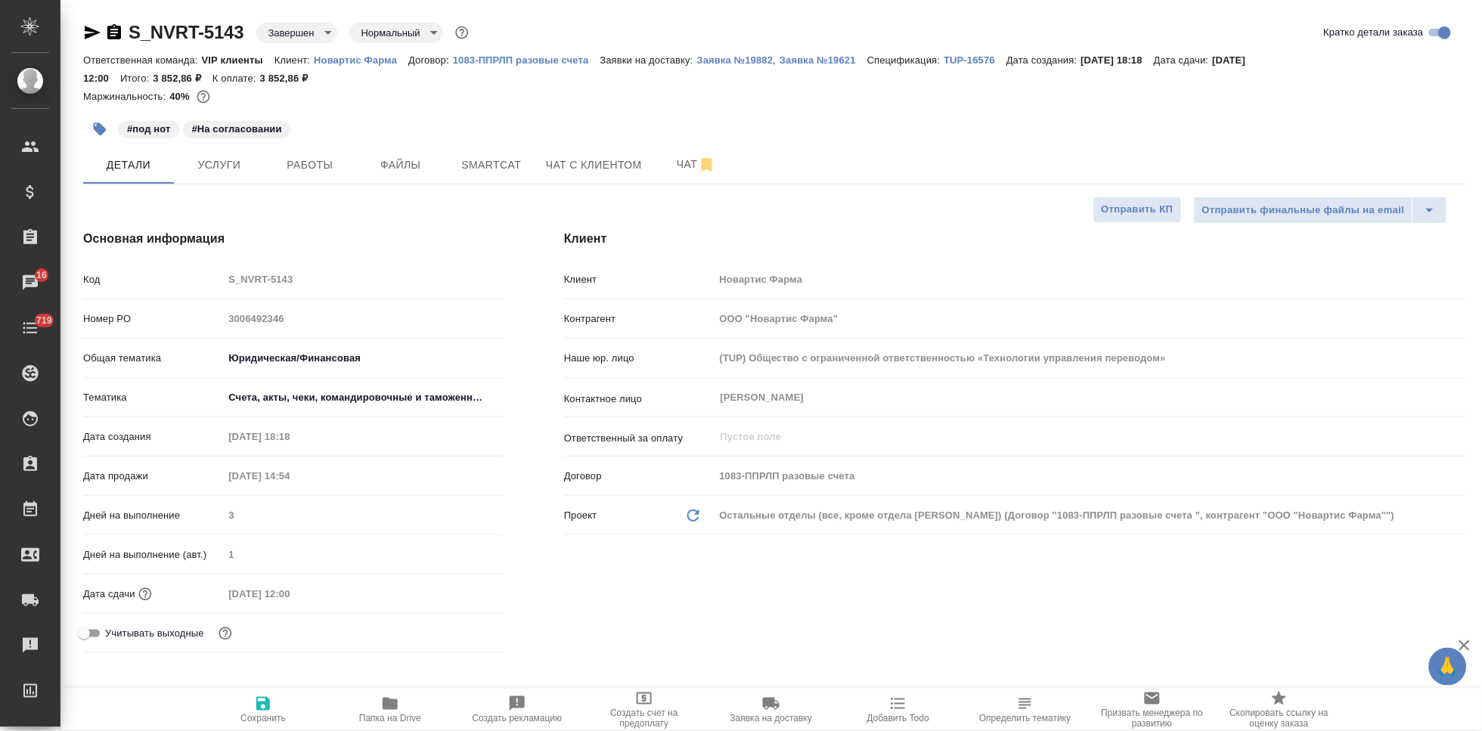
type textarea "x"
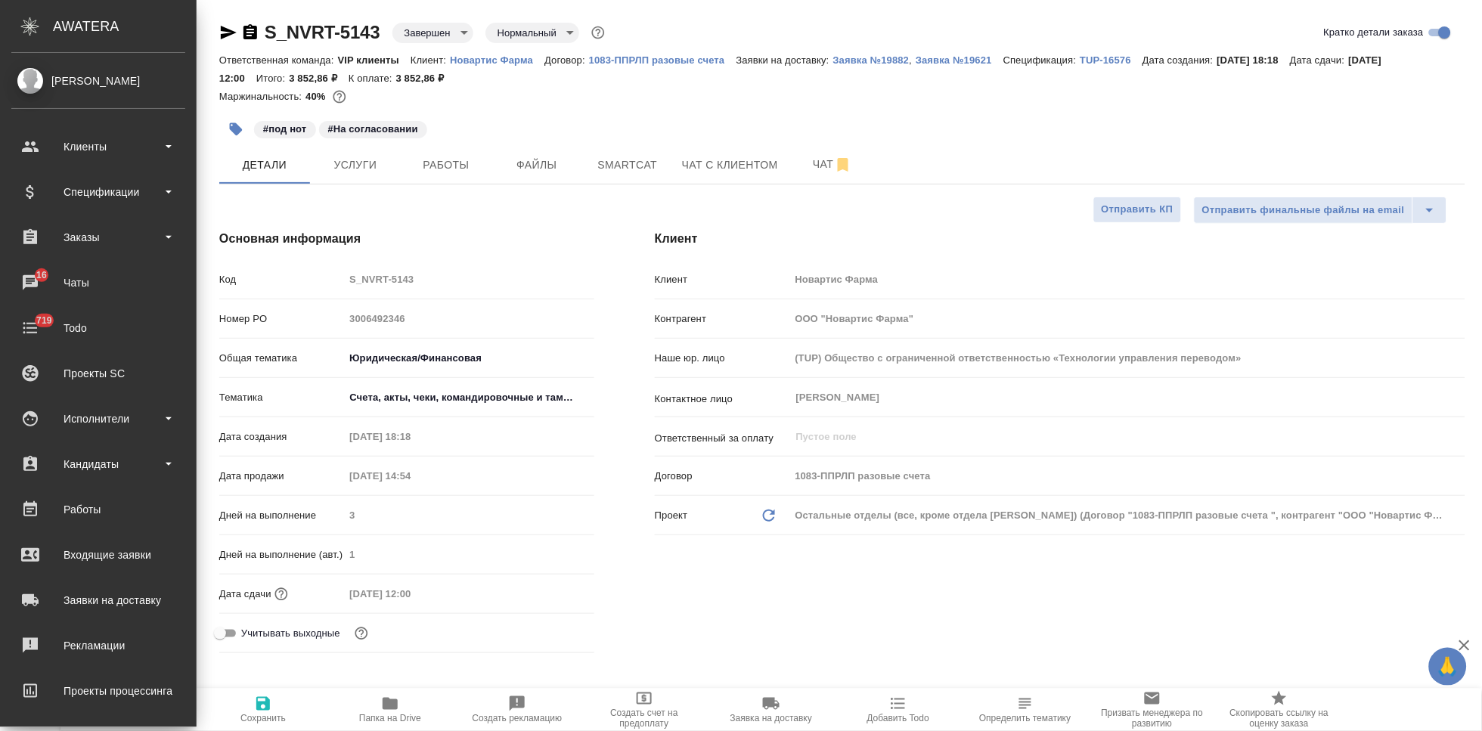
type textarea "x"
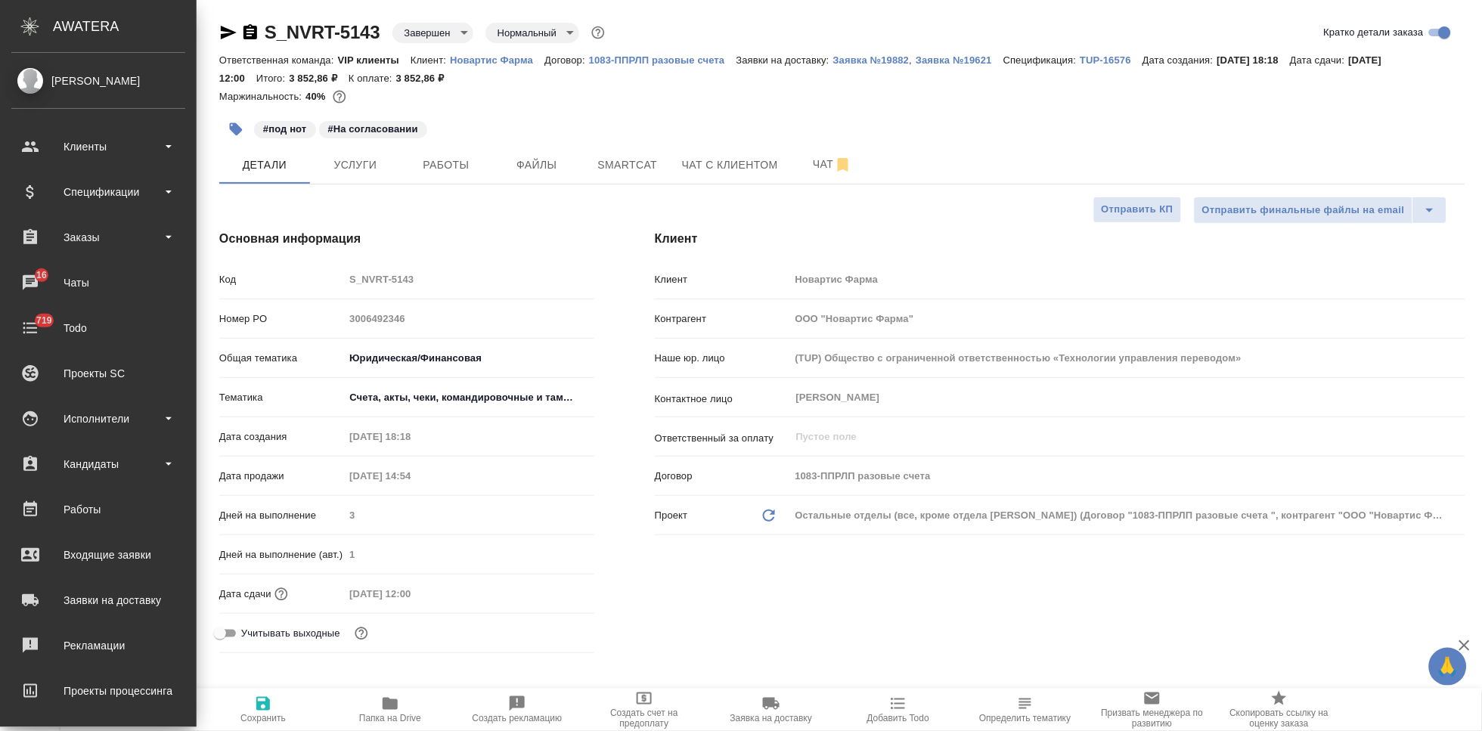
type textarea "x"
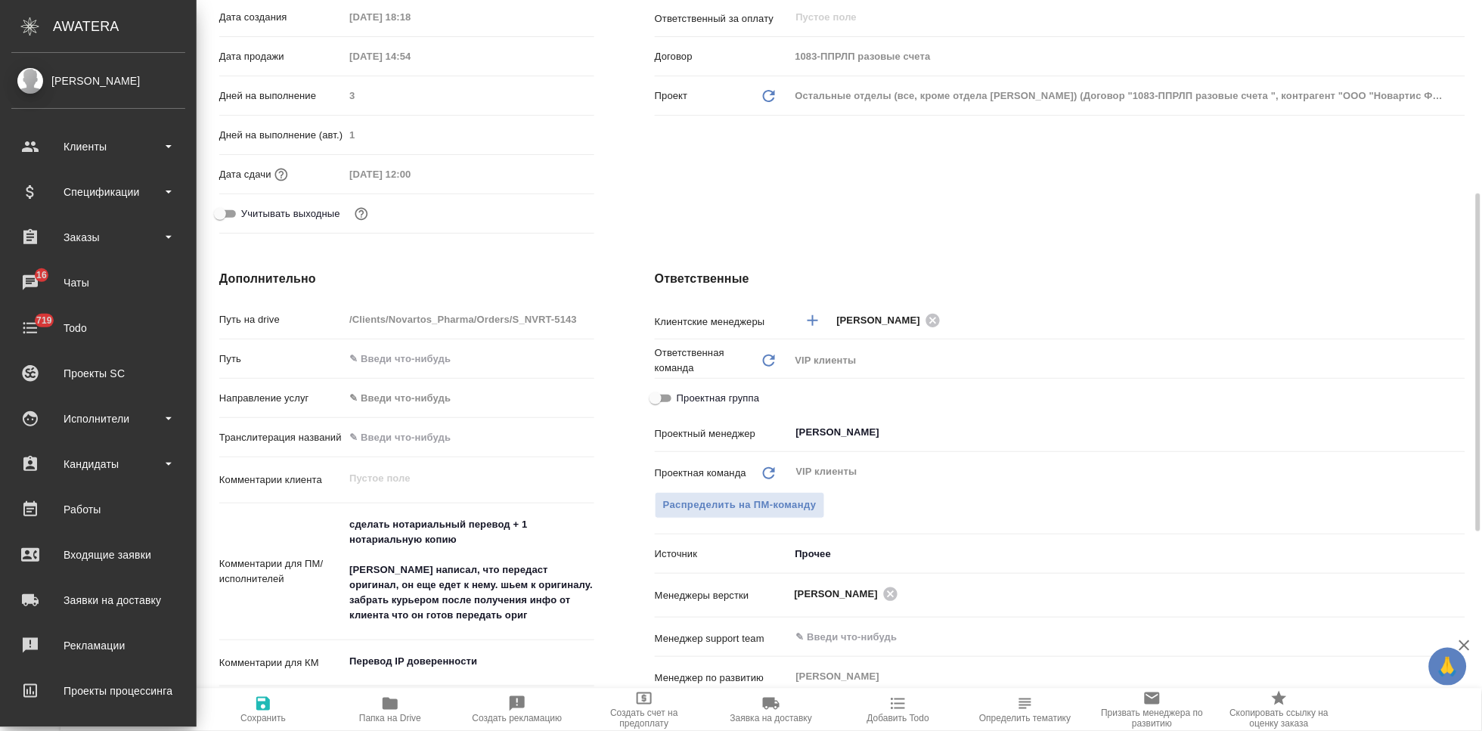
scroll to position [503, 0]
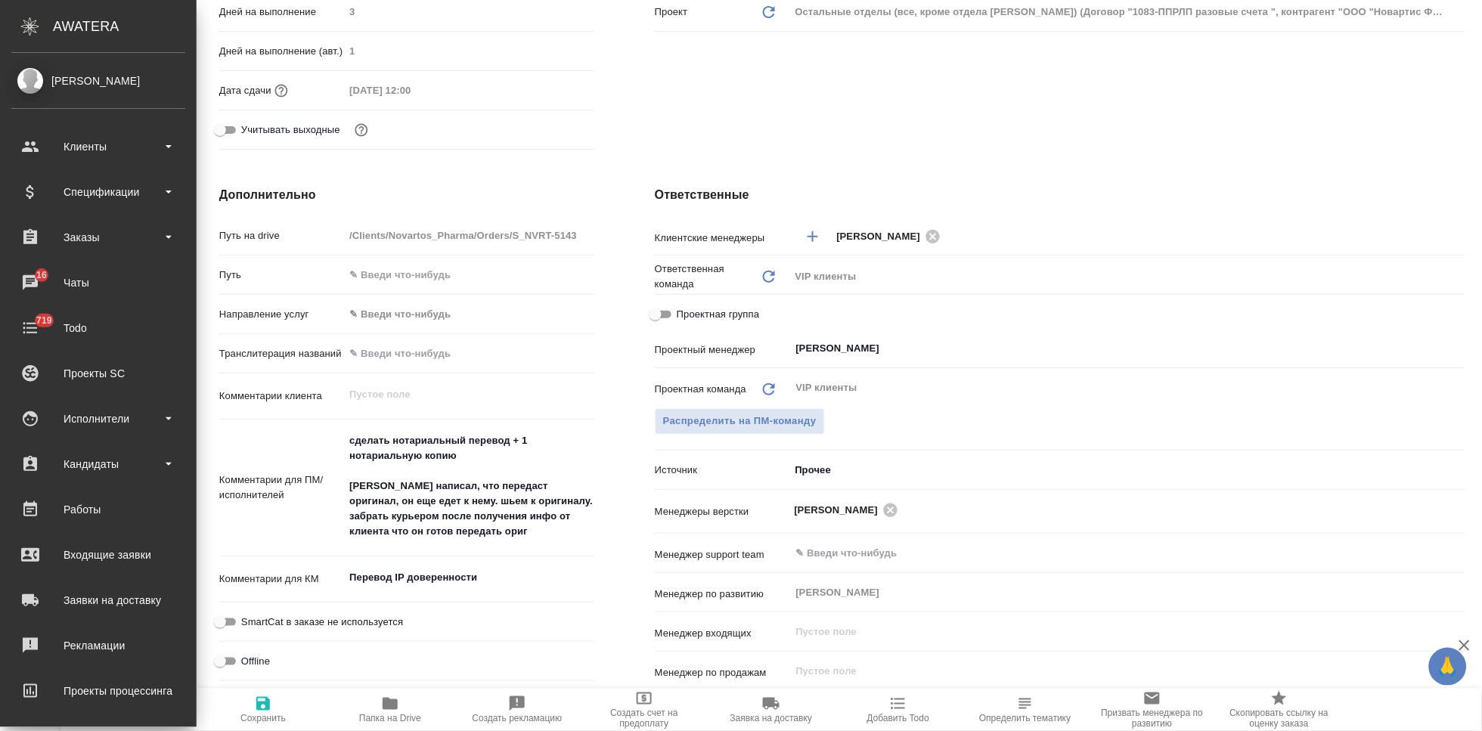
type textarea "x"
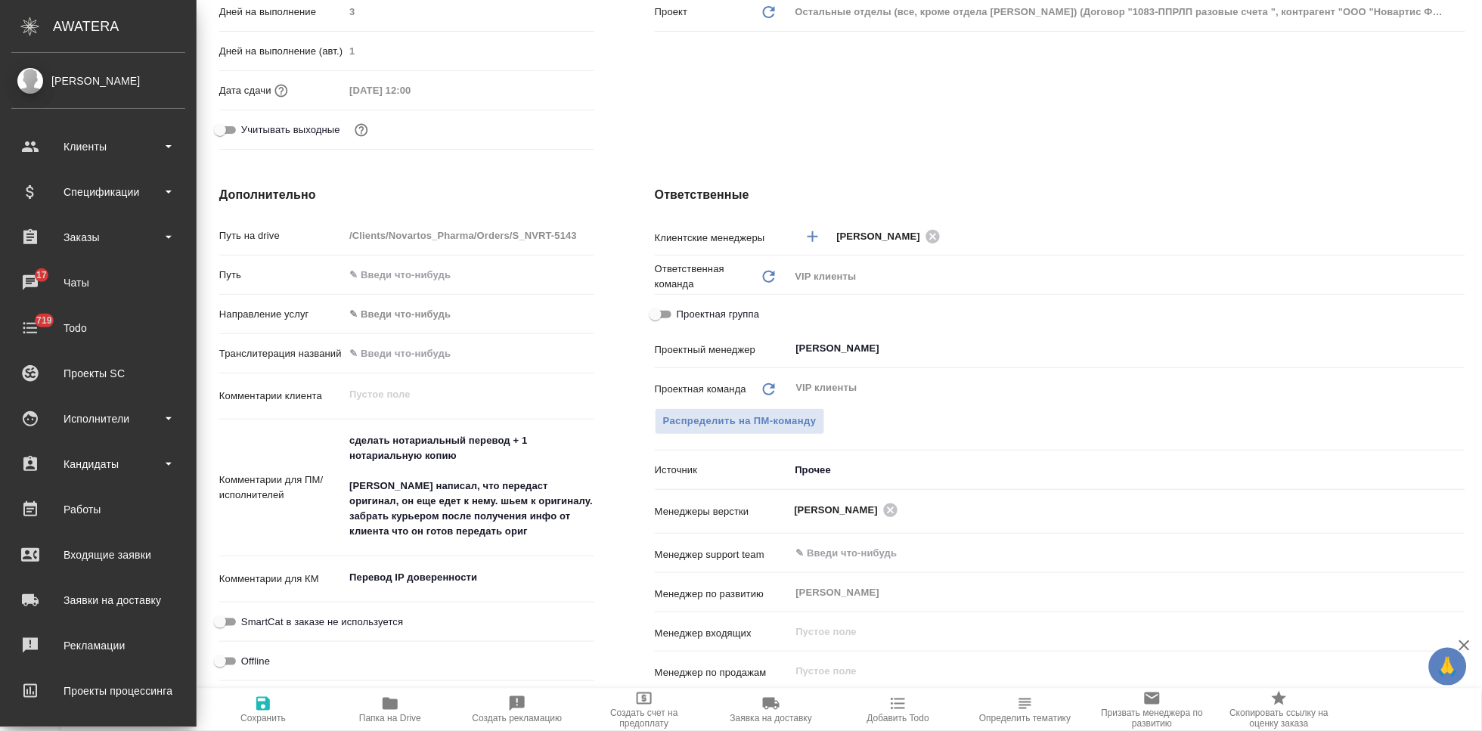
type textarea "x"
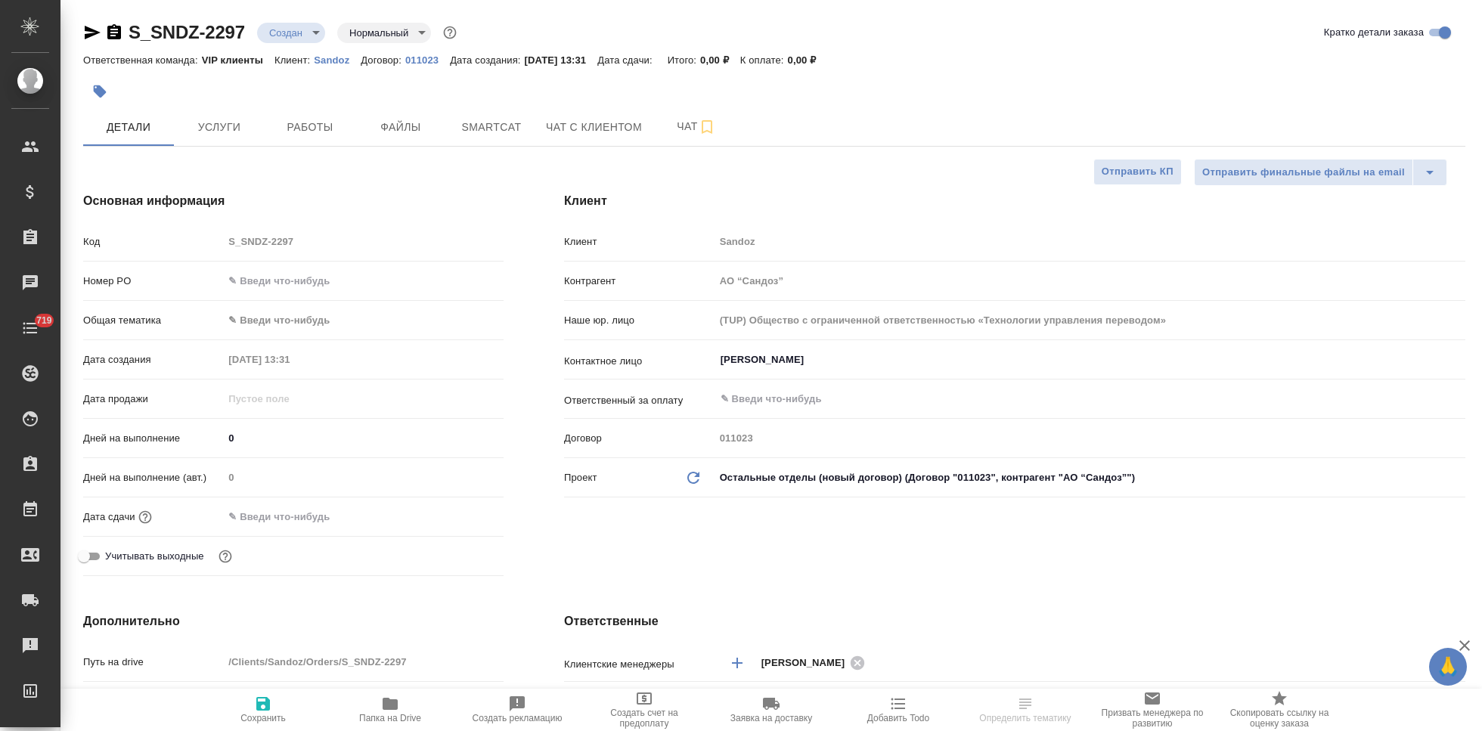
select select "RU"
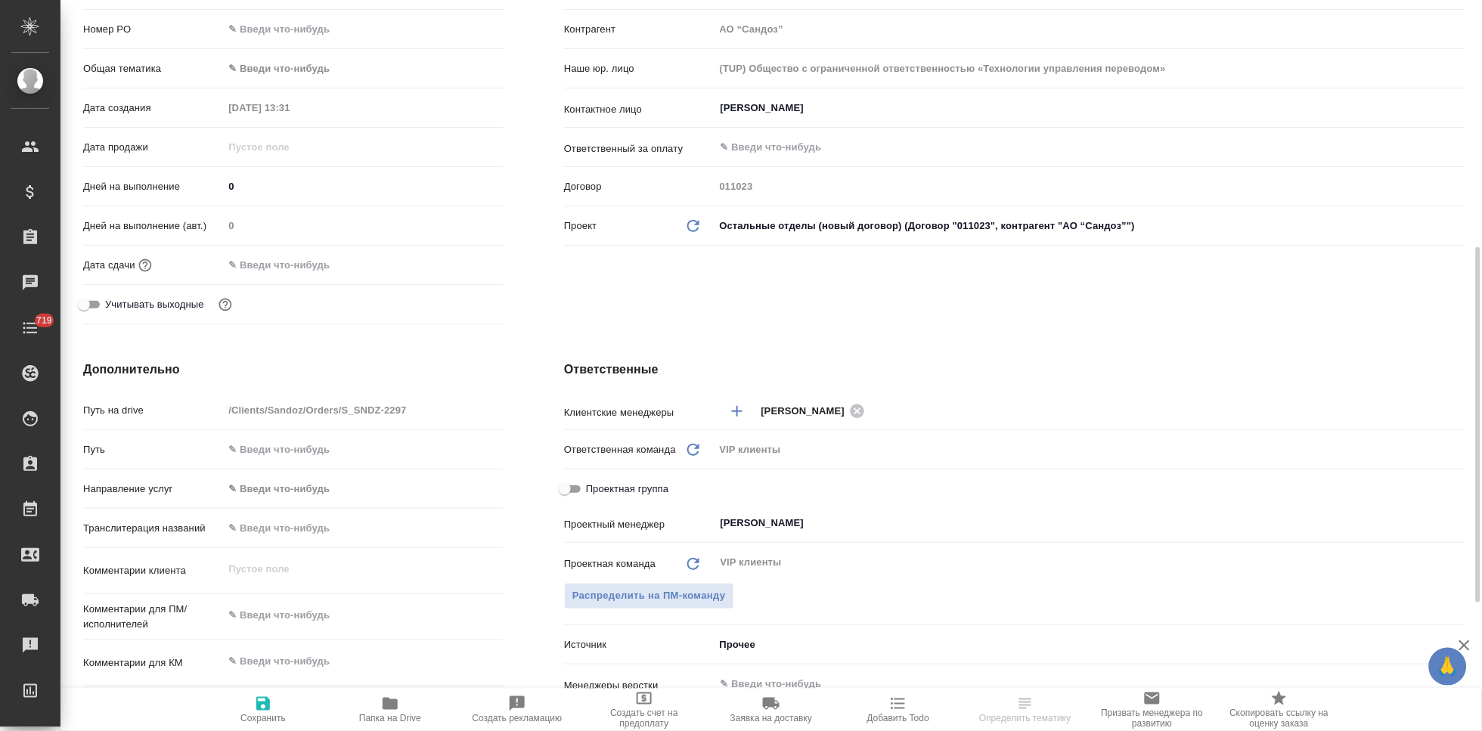
scroll to position [336, 0]
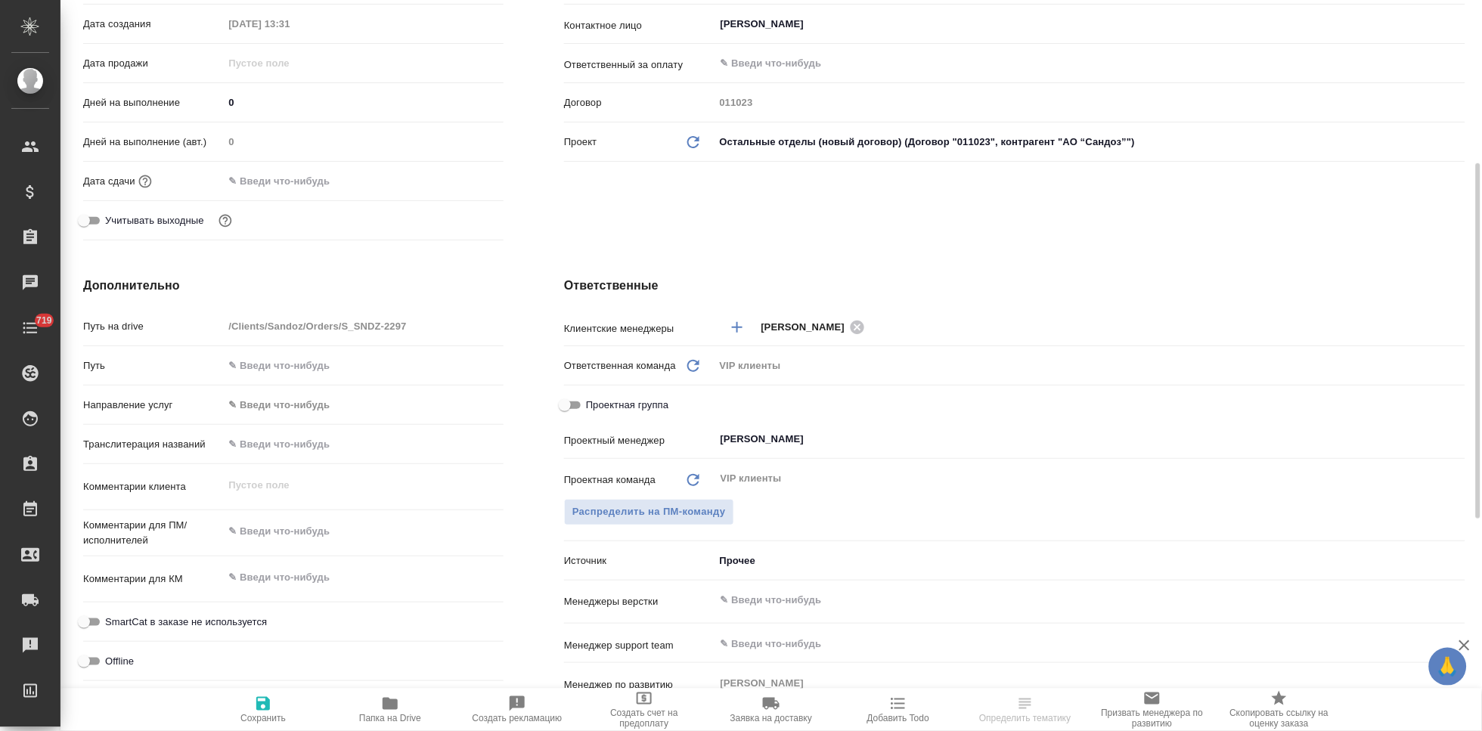
click at [286, 536] on textarea at bounding box center [363, 532] width 280 height 26
type textarea "перевод выполняли в проекте"
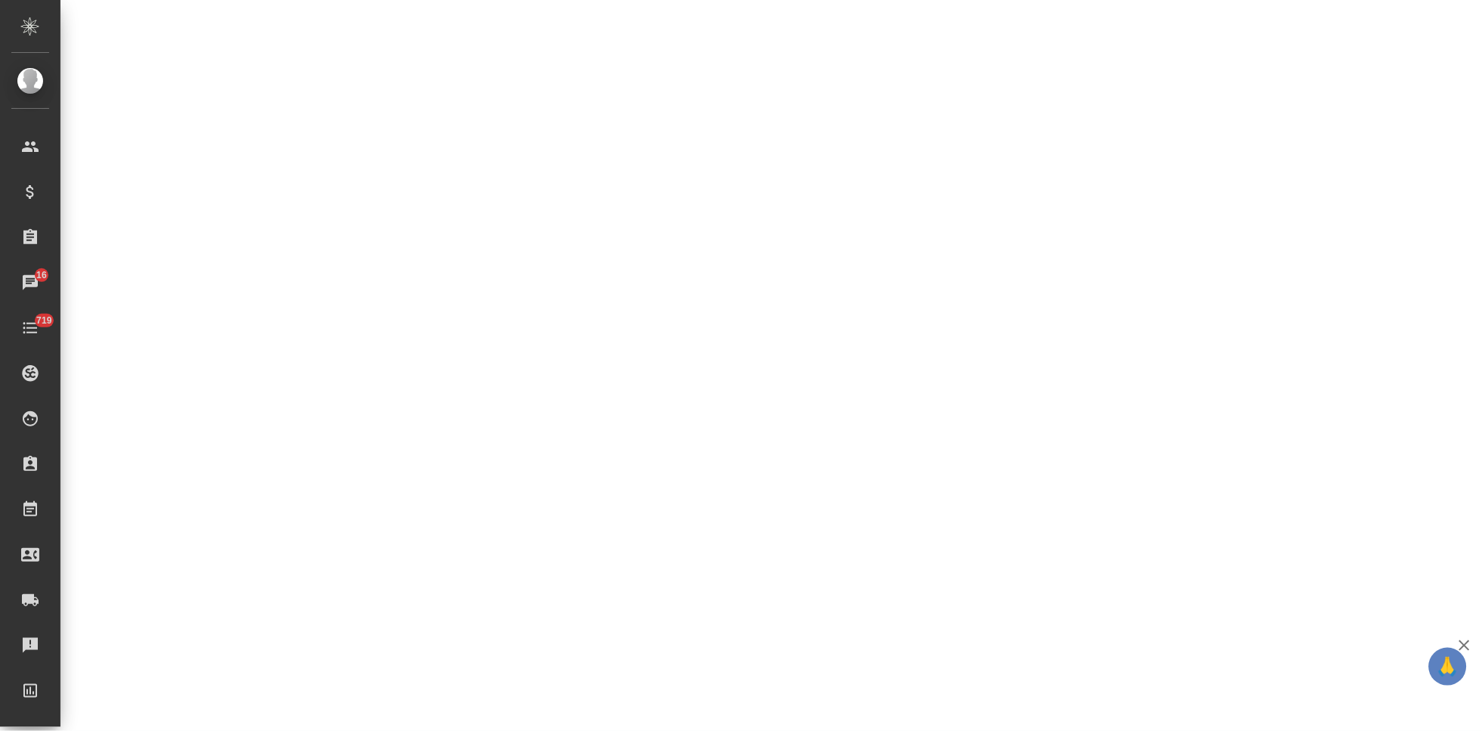
select select "RU"
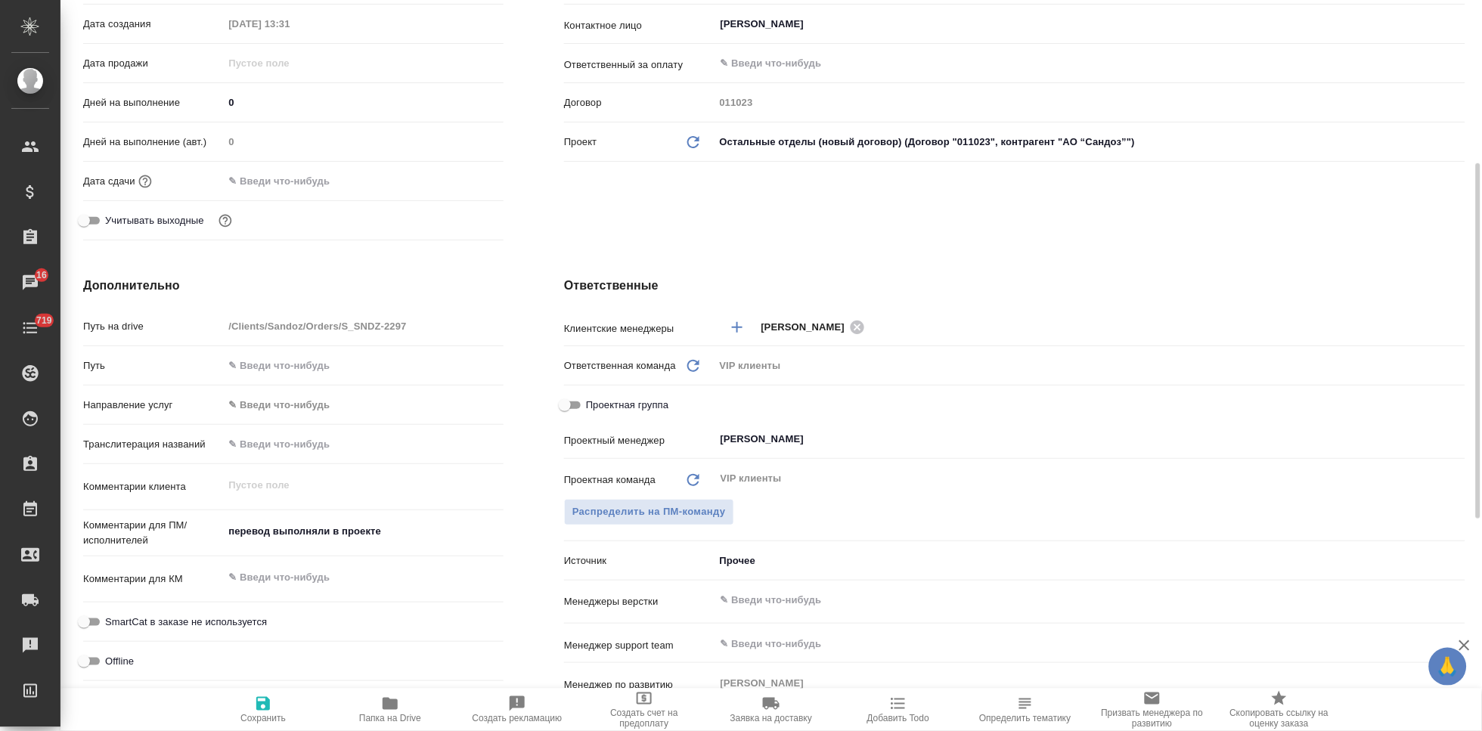
type textarea "x"
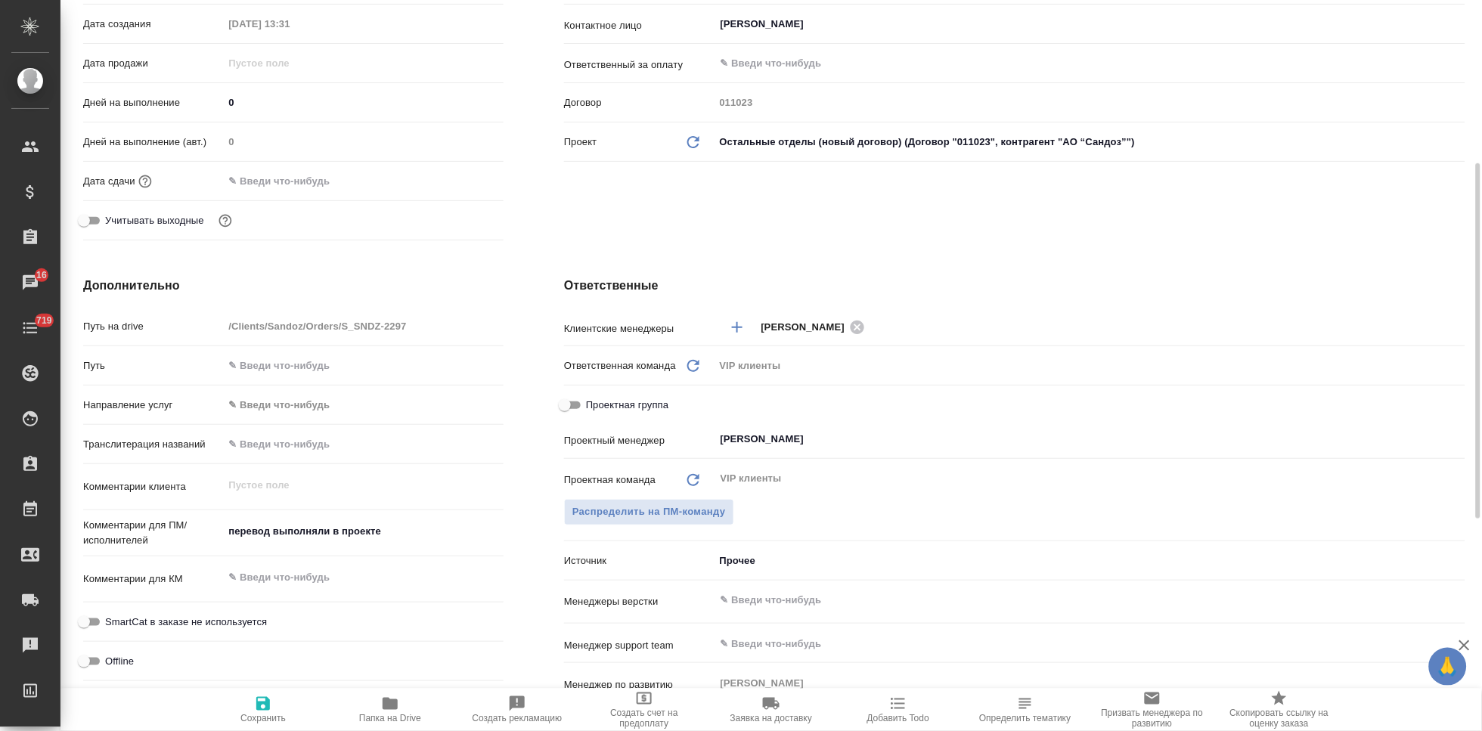
type textarea "x"
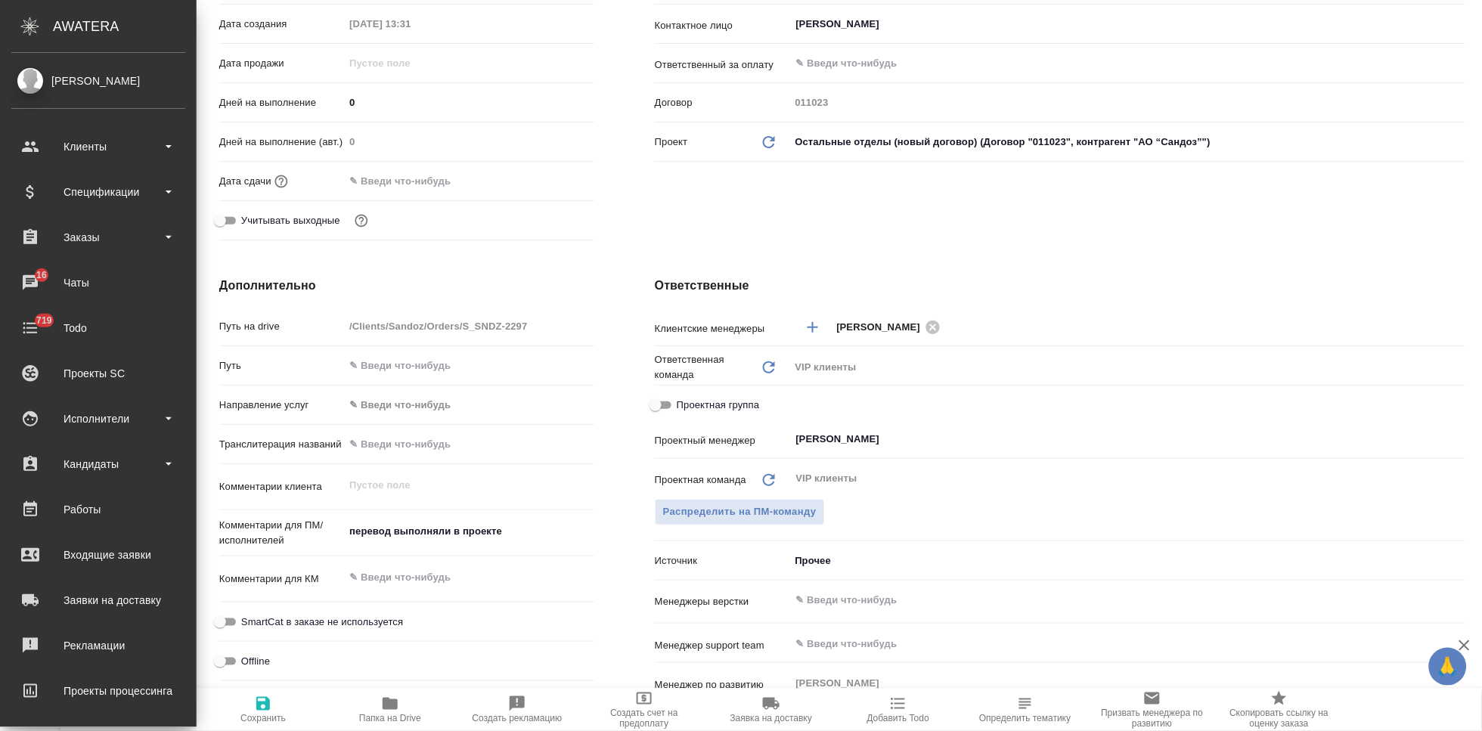
type textarea "x"
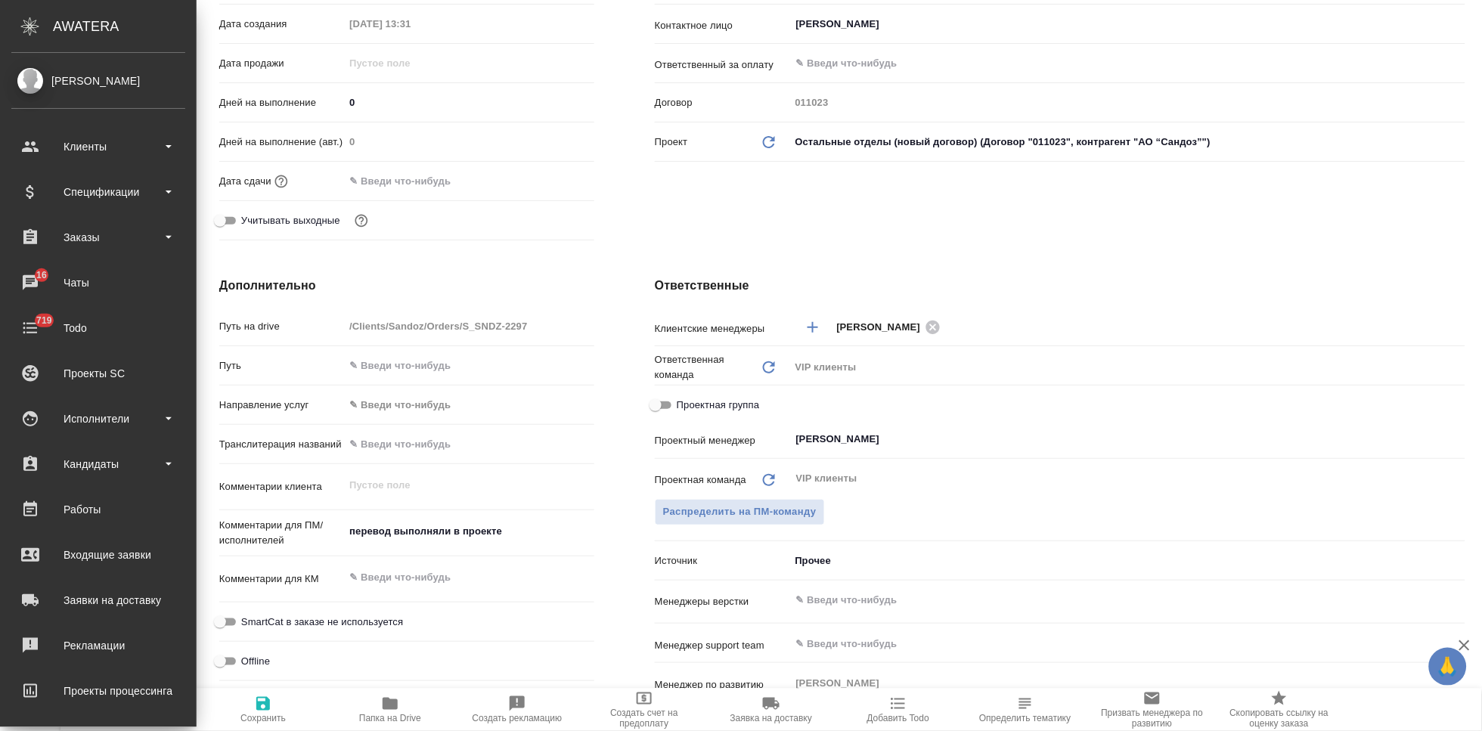
type textarea "x"
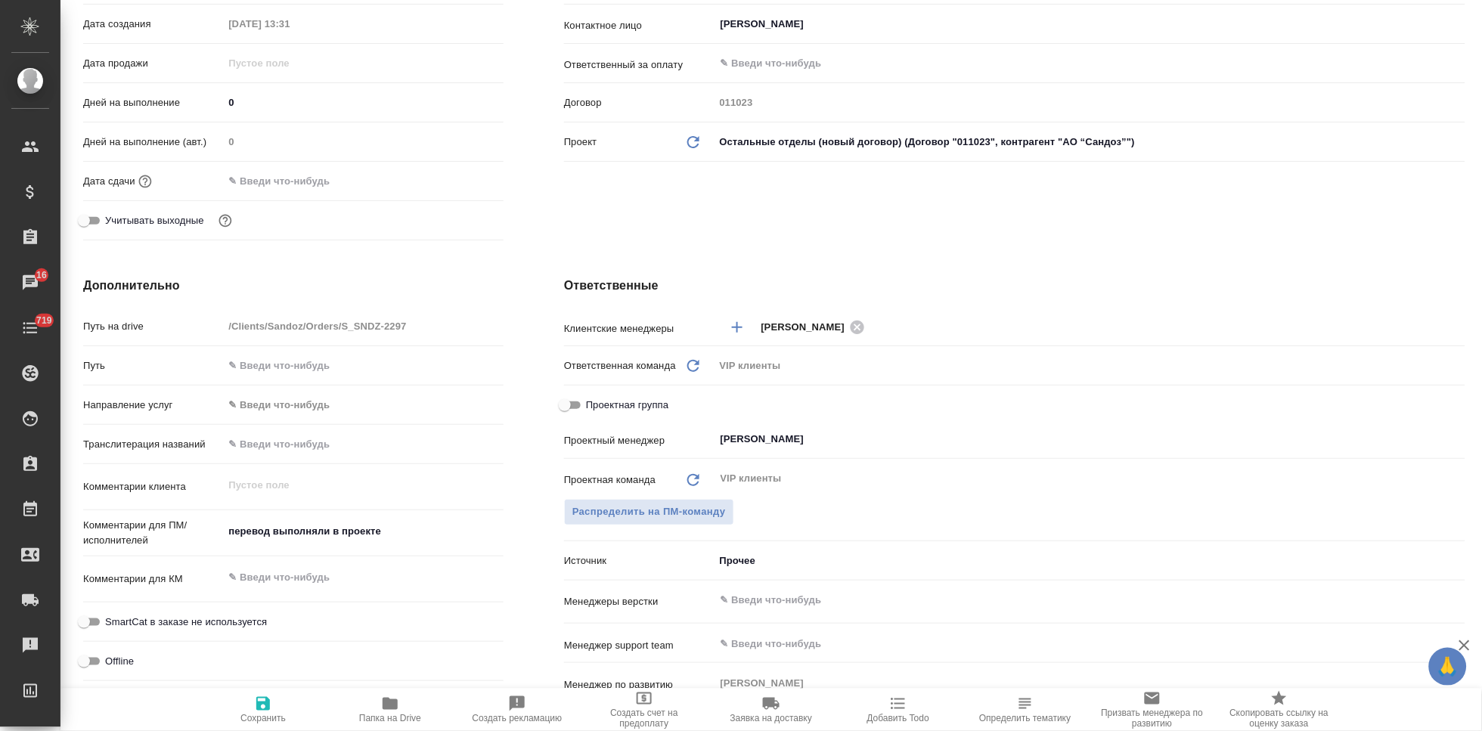
type textarea "x"
click at [400, 531] on textarea "перевод выполняли в проекте" at bounding box center [363, 532] width 279 height 26
type textarea "перевод выполняли в проекте 2"
type textarea "x"
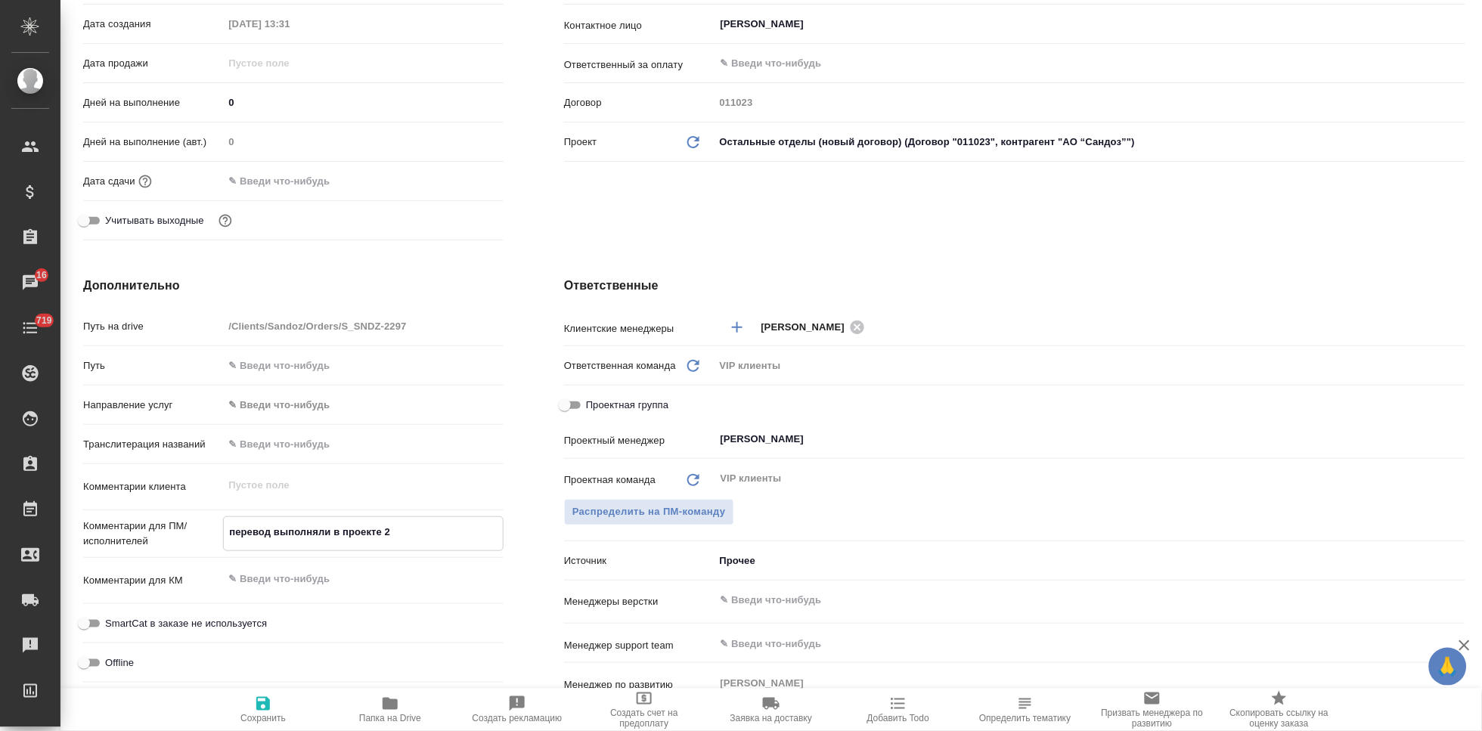
type textarea "x"
type textarea "перевод выполняли в проекте 22"
type textarea "x"
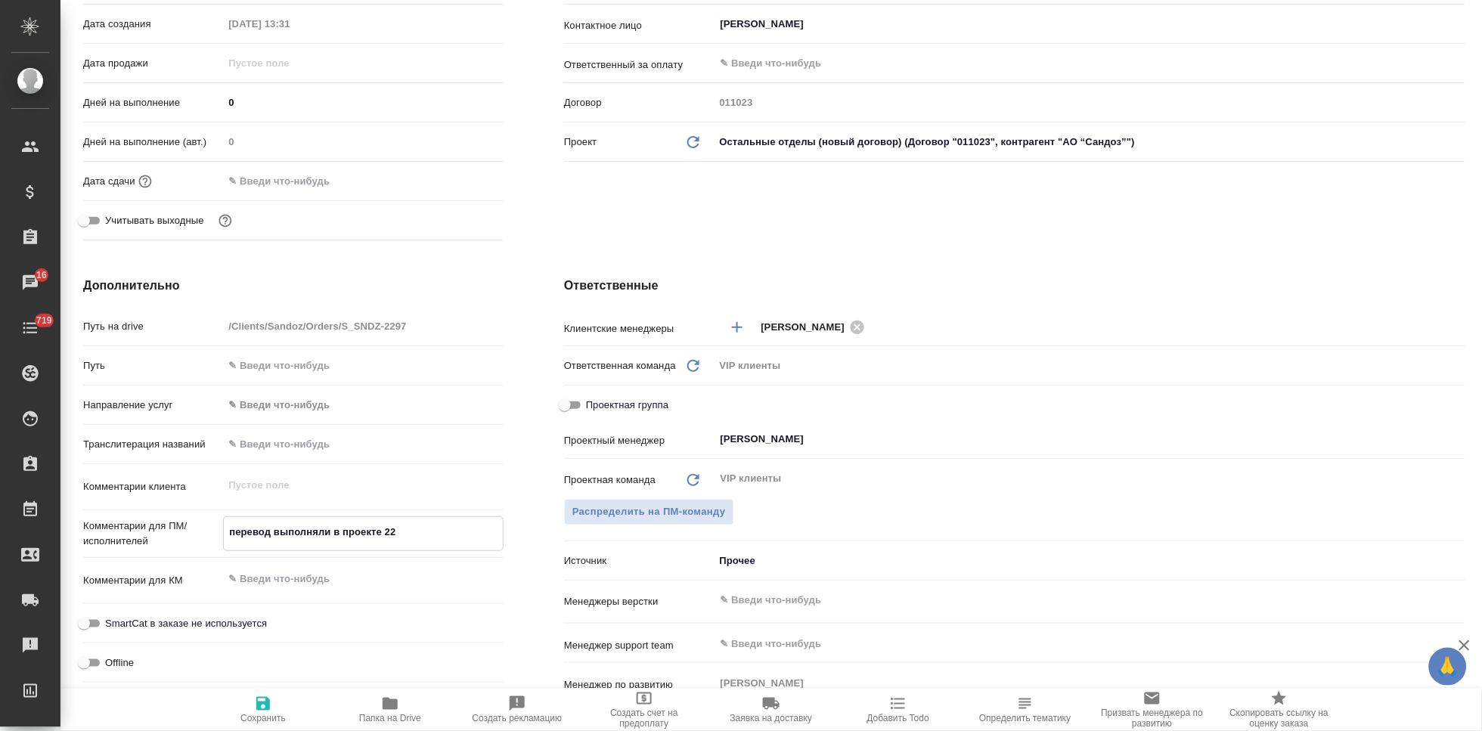
type textarea "перевод выполняли в проекте 228"
type textarea "x"
type textarea "перевод выполняли в проекте 2280"
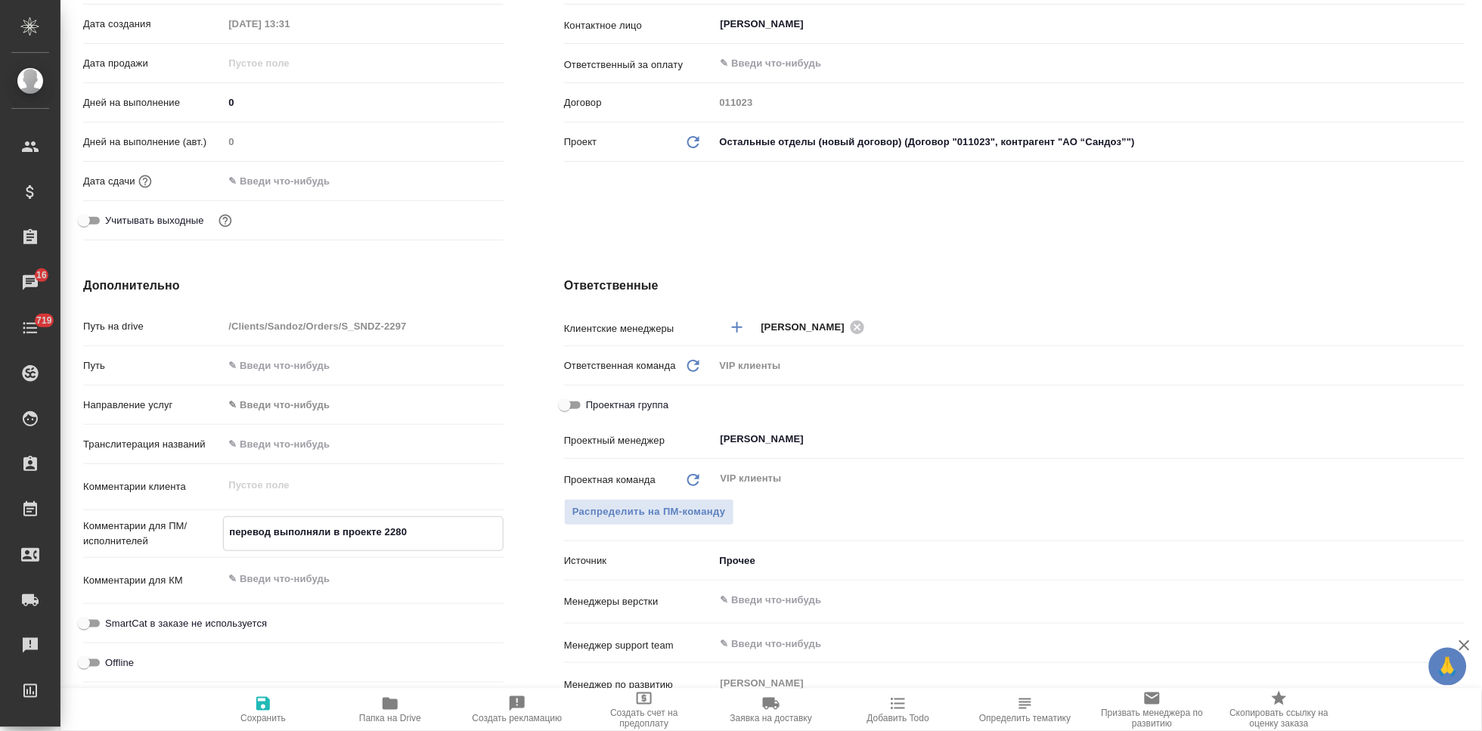
type textarea "x"
type textarea "перевод выполняли в проекте 2280,"
type textarea "x"
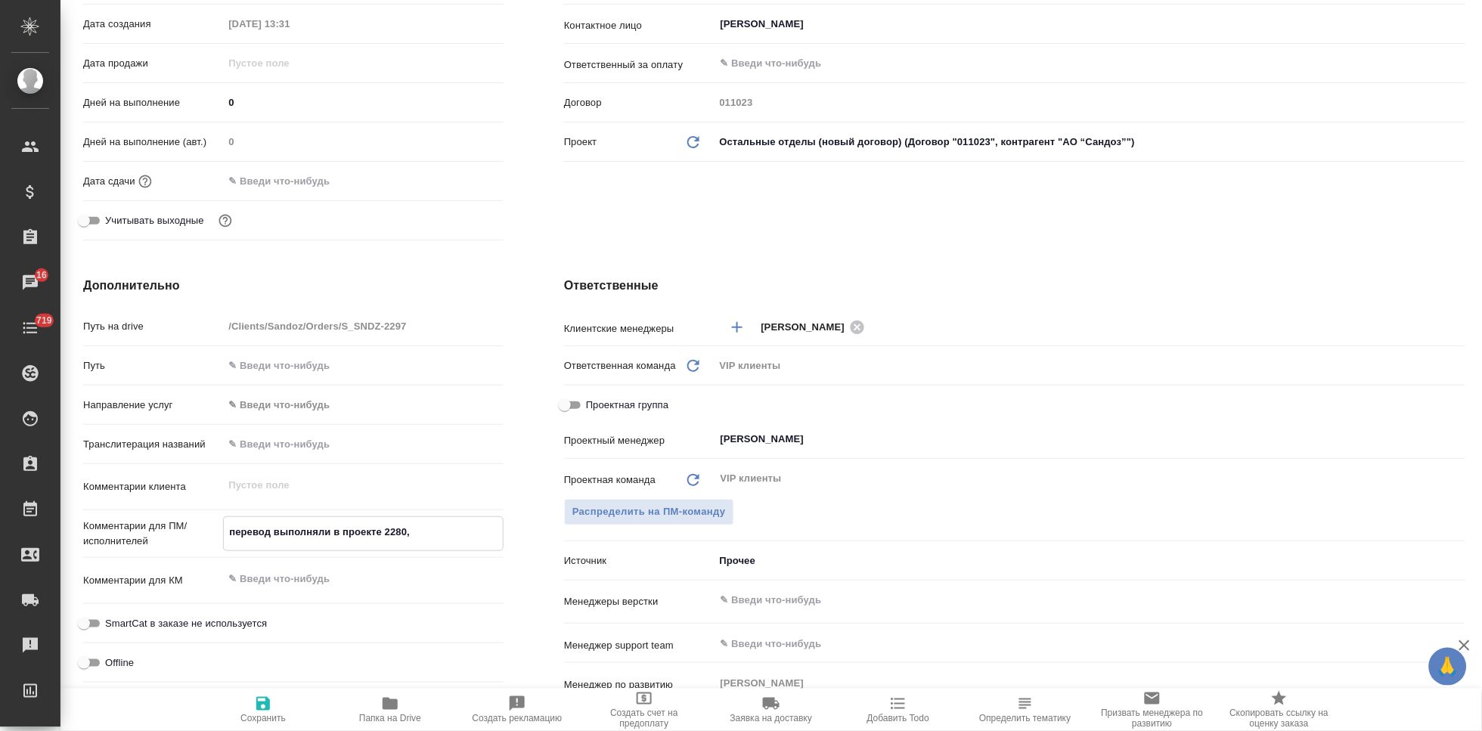
type textarea "x"
type textarea "перевод выполняли в проекте 2280, т"
type textarea "x"
type textarea "перевод выполняли в проекте 2280, те"
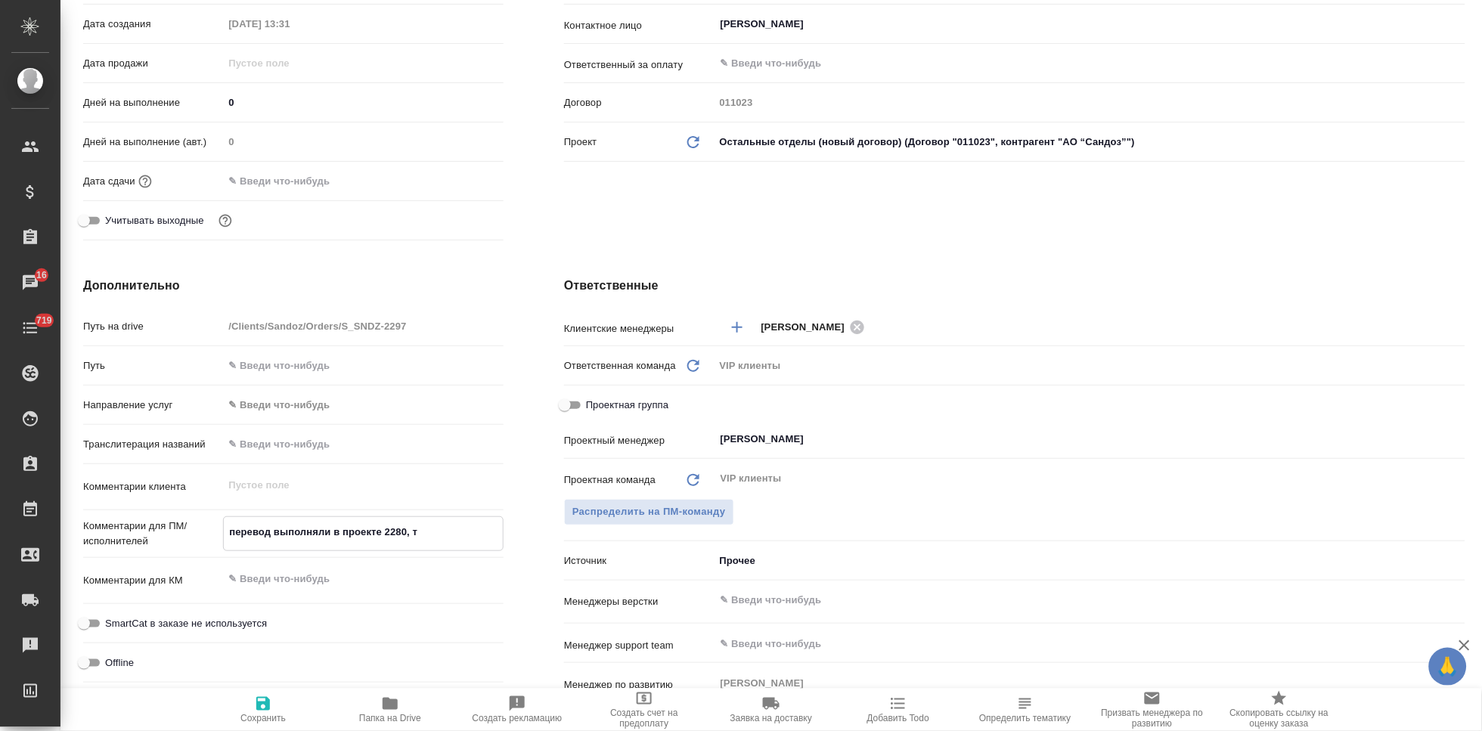
type textarea "x"
type textarea "перевод выполняли в проекте 2280, тее"
type textarea "x"
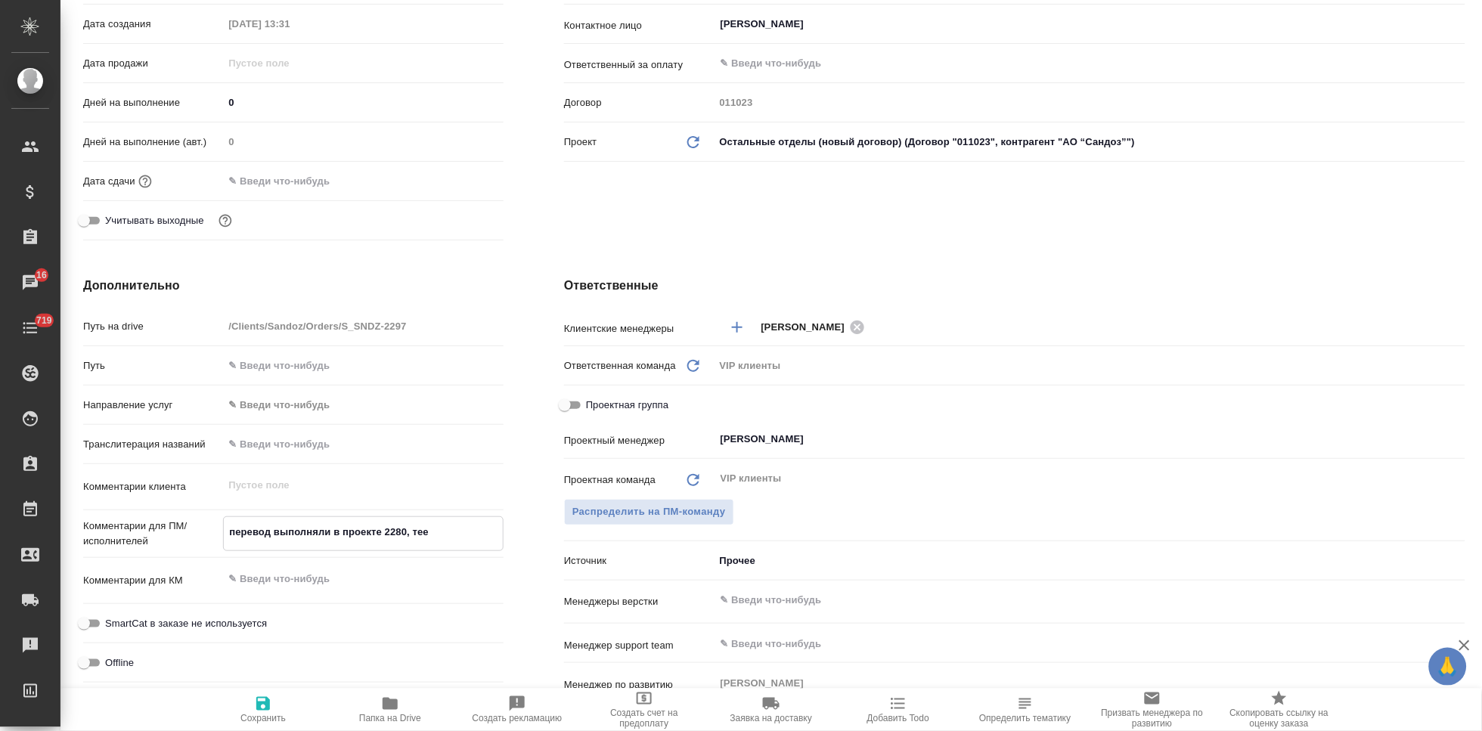
type textarea "x"
type textarea "перевод выполняли в проекте 2280, те"
type textarea "x"
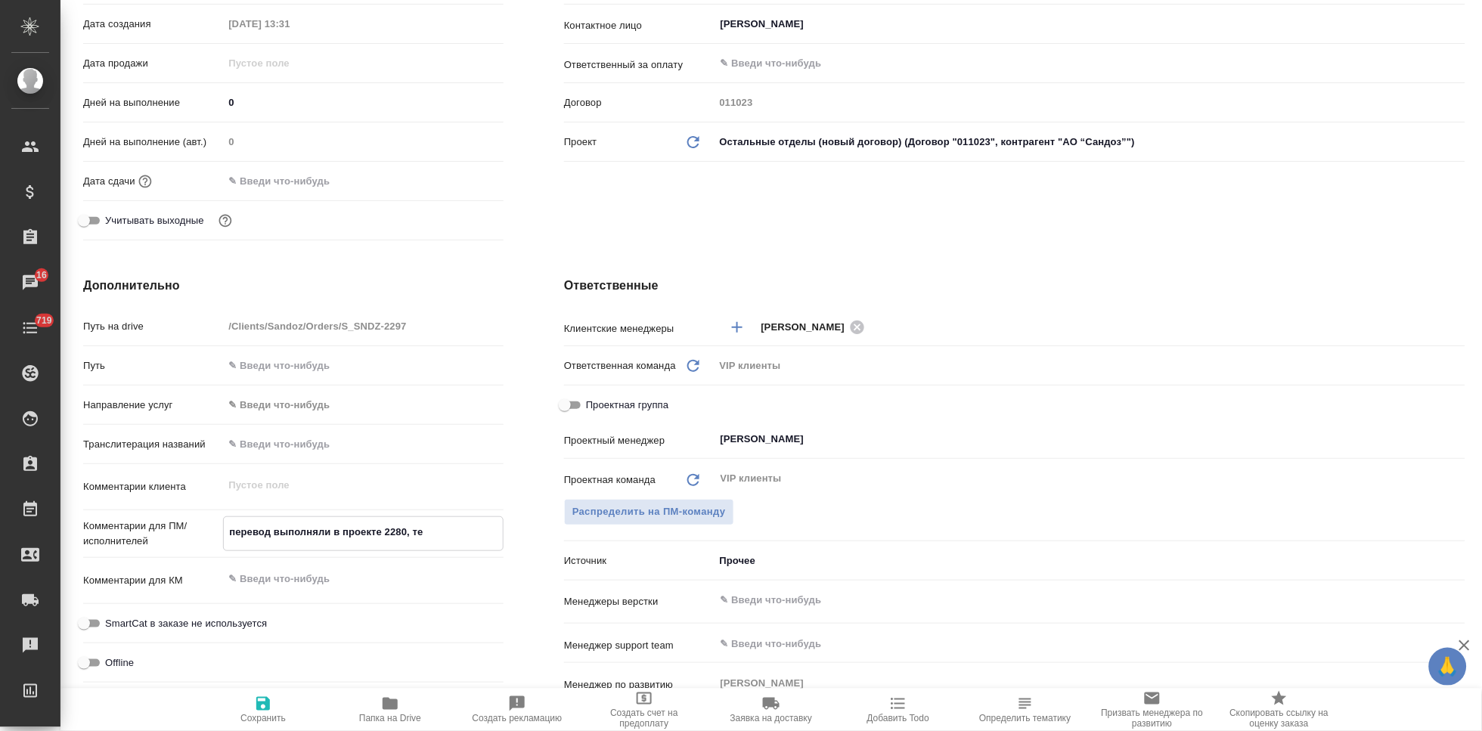
type textarea "перевод выполняли в проекте 2280, теп"
type textarea "x"
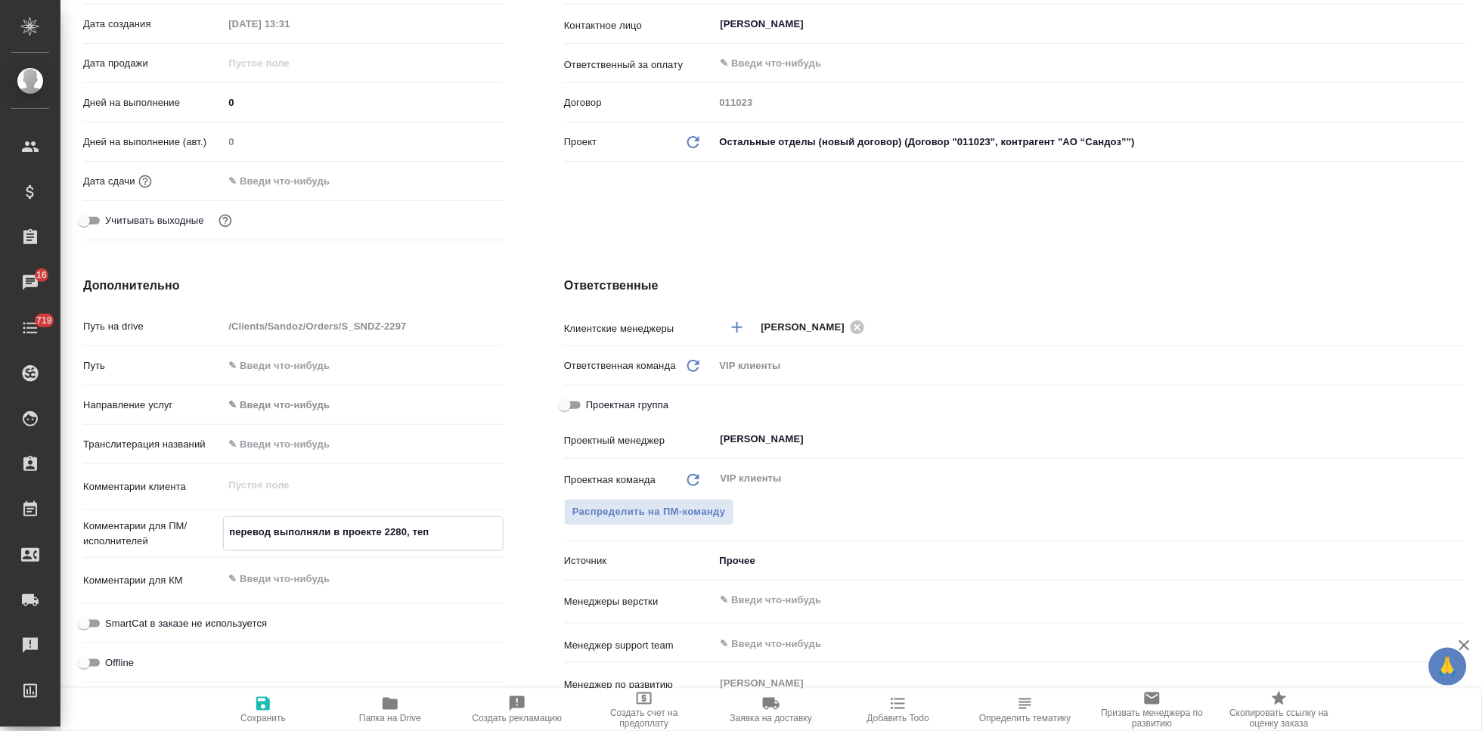
type textarea "перевод выполняли в проекте 2280, тепе"
type textarea "x"
type textarea "перевод выполняли в проекте 2280, тепер"
type textarea "x"
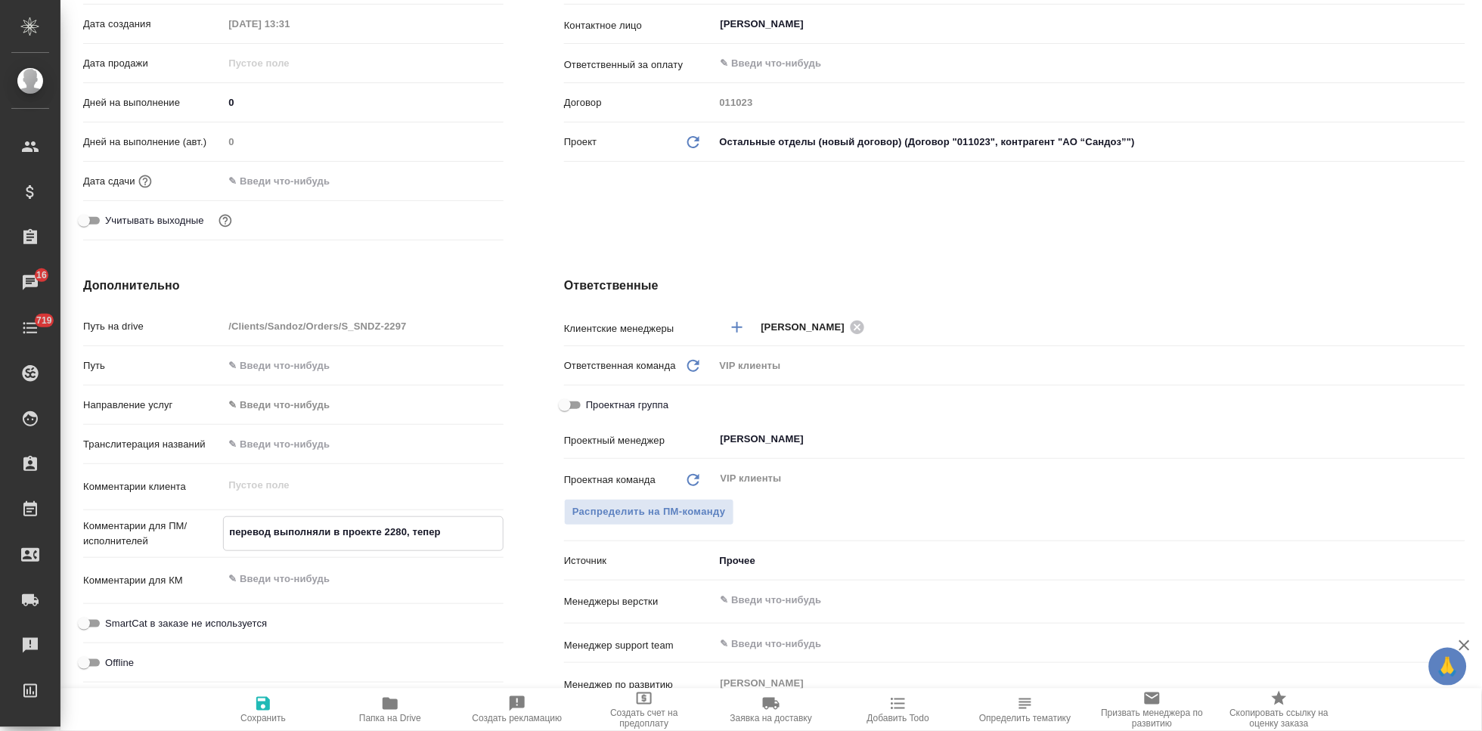
type textarea "x"
type textarea "перевод выполняли в проекте 2280, теперь"
type textarea "x"
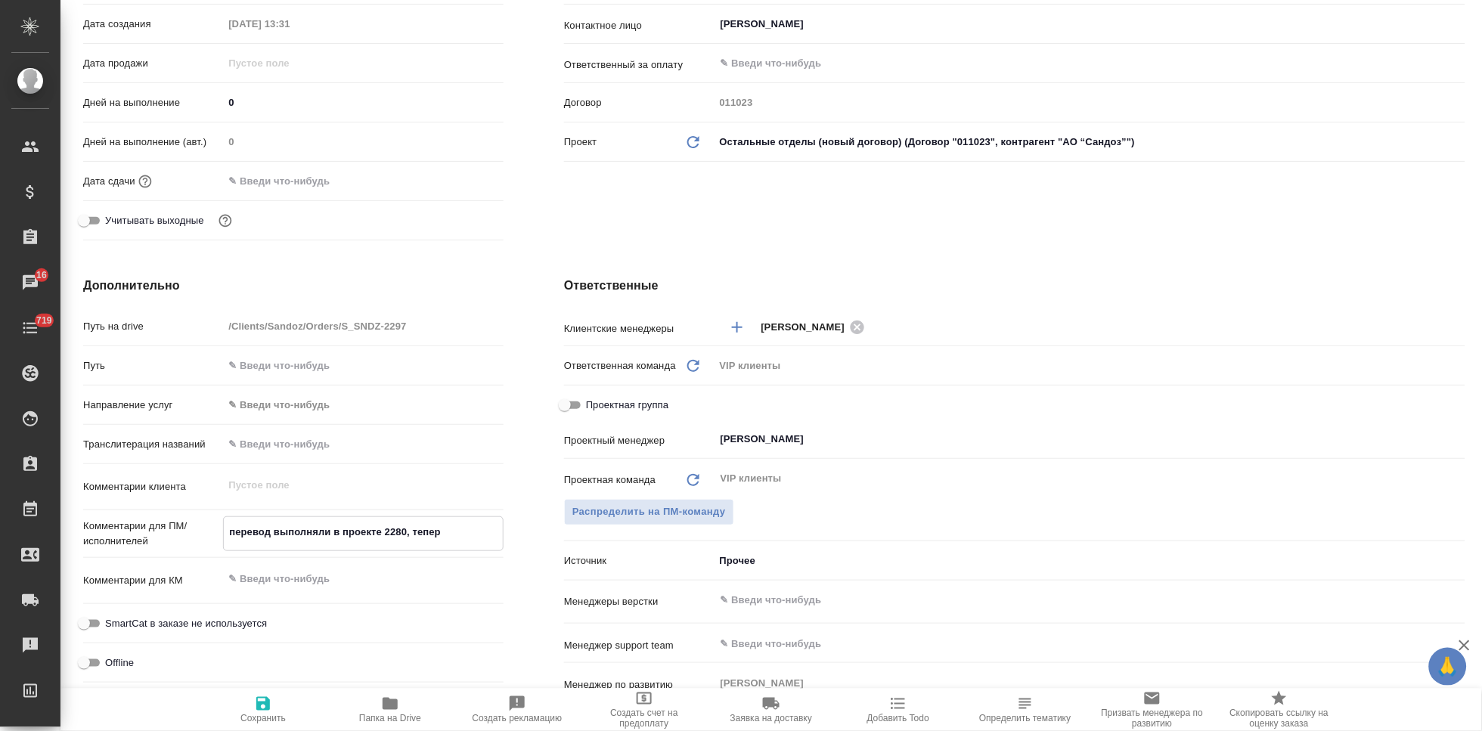
type textarea "x"
type textarea "перевод выполняли в проекте 2280, теперь"
type textarea "x"
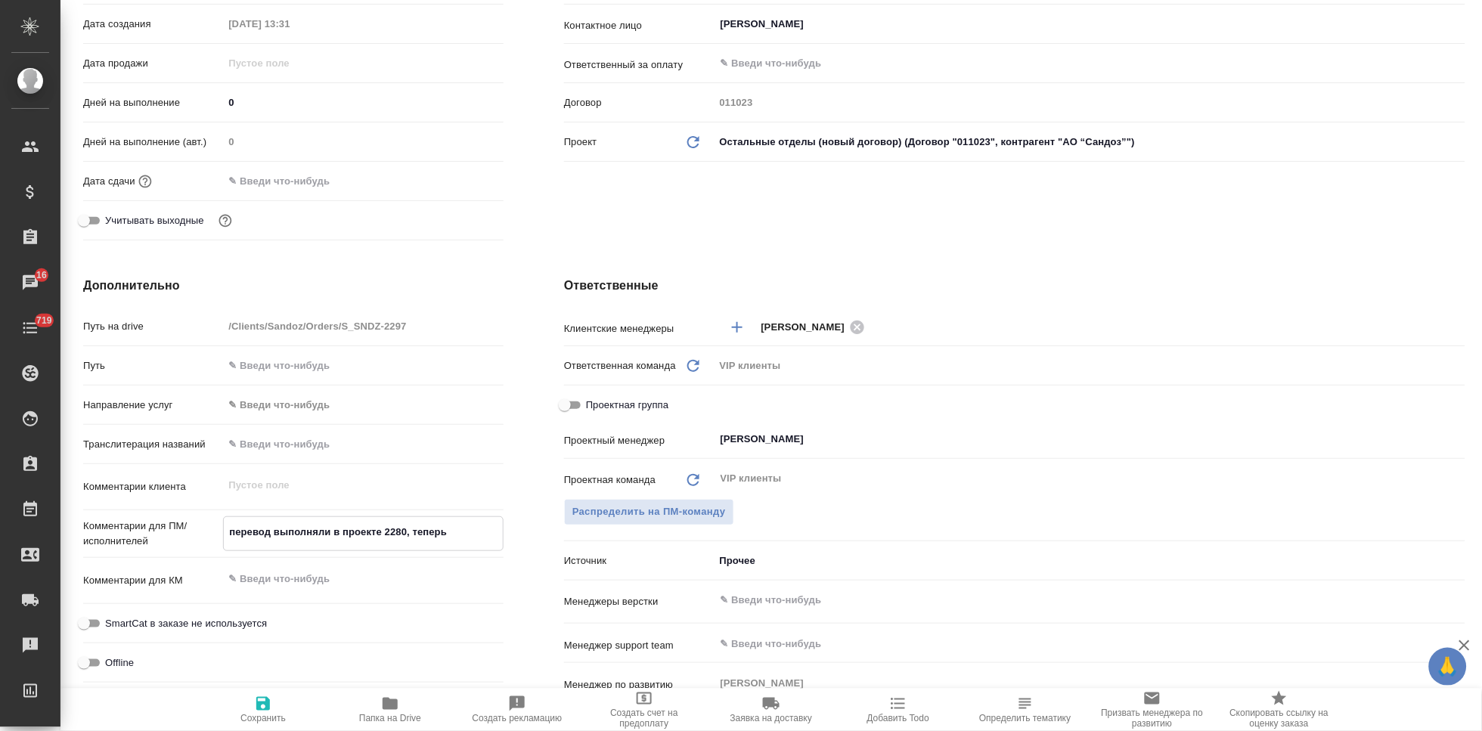
type textarea "x"
type textarea "перевод выполняли в проекте 2280, теперь п"
type textarea "x"
type textarea "перевод выполняли в проекте 2280, теперь пр"
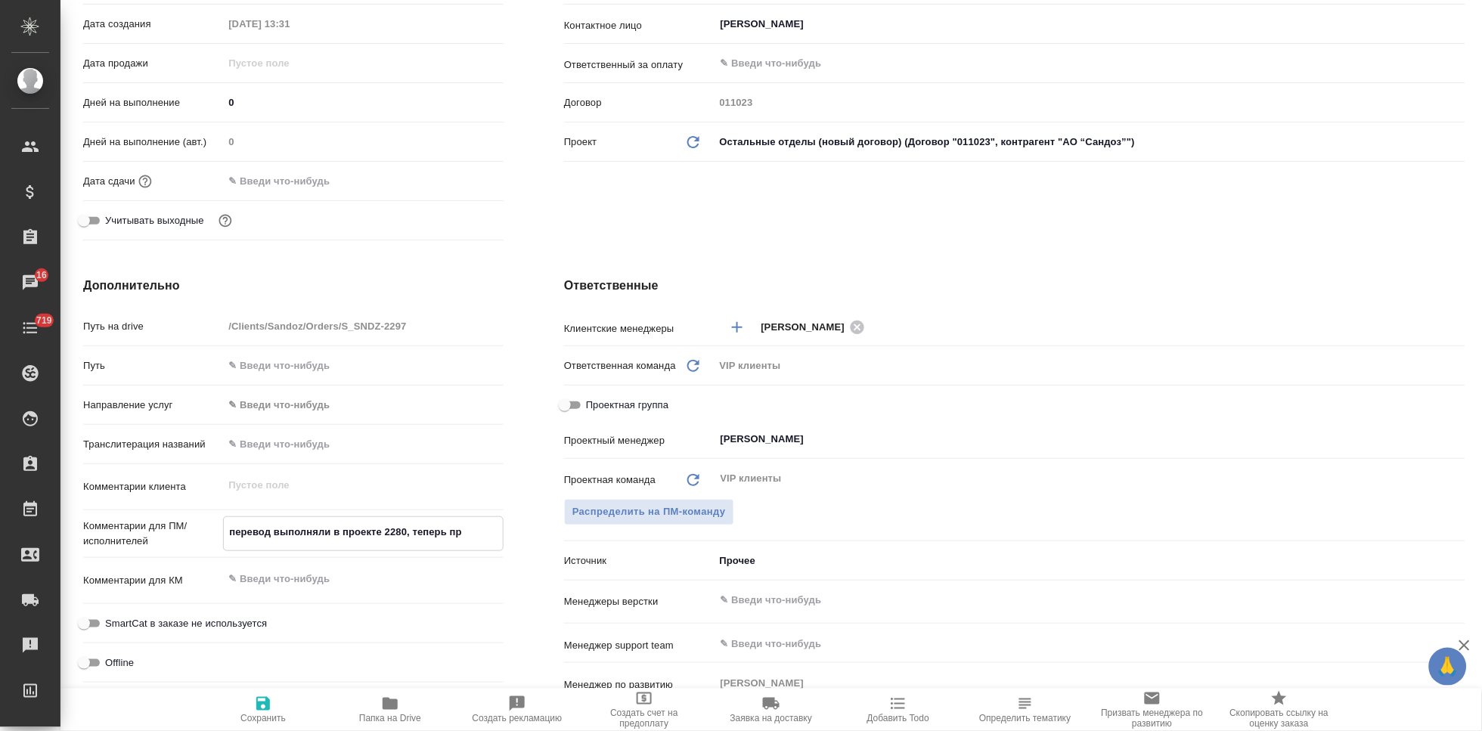
type textarea "x"
type textarea "перевод выполняли в проекте 2280, теперь про"
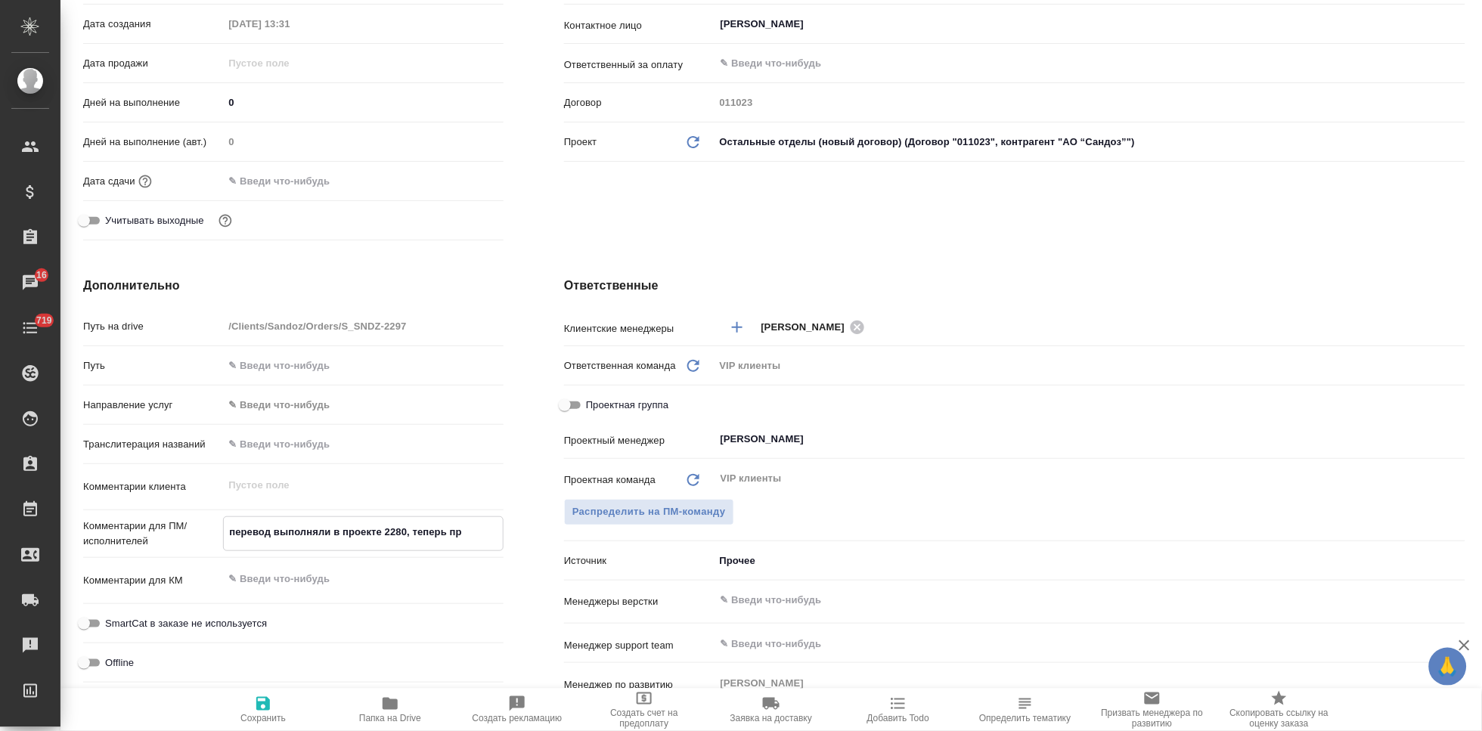
type textarea "x"
type textarea "перевод выполняли в проекте 2280, теперь прос"
type textarea "x"
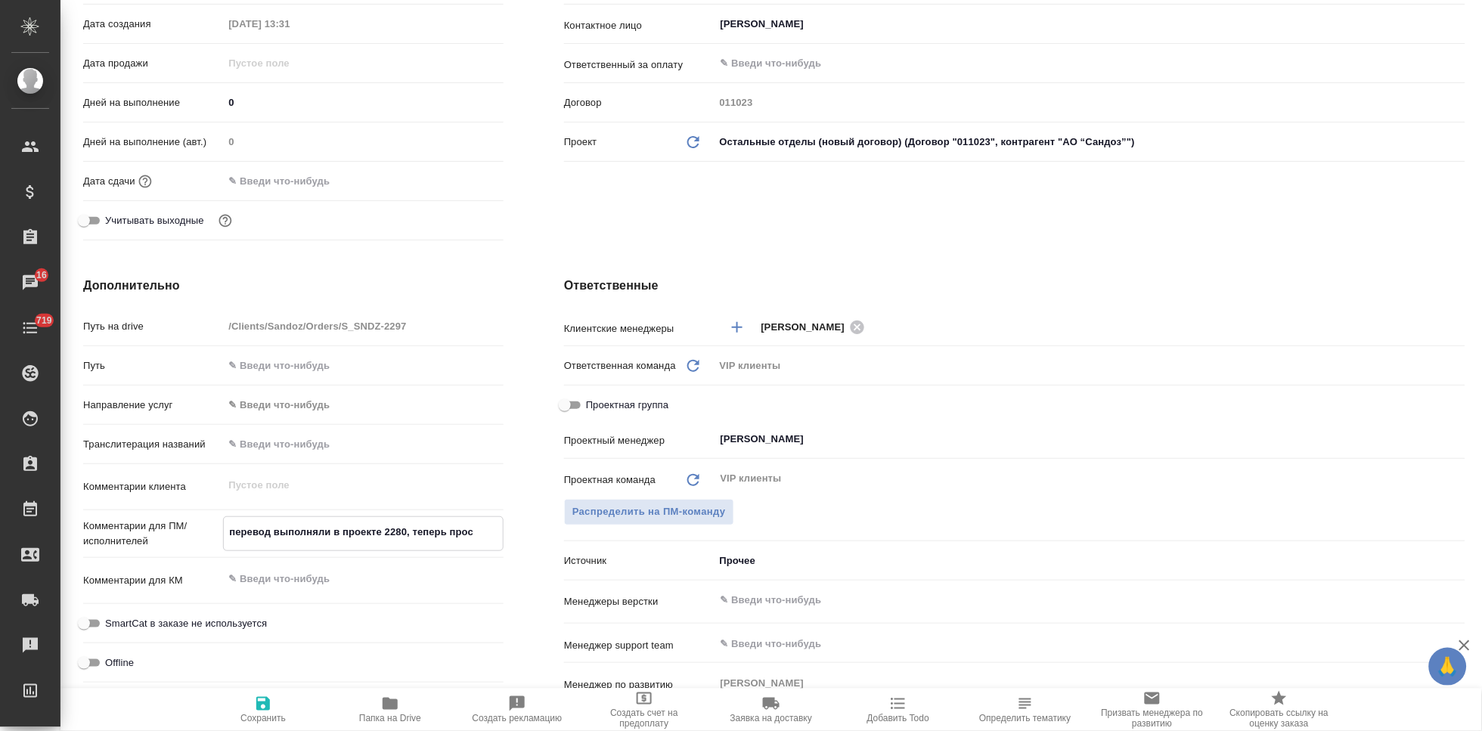
type textarea "x"
type textarea "перевод выполняли в проекте 2280, теперь прося"
type textarea "x"
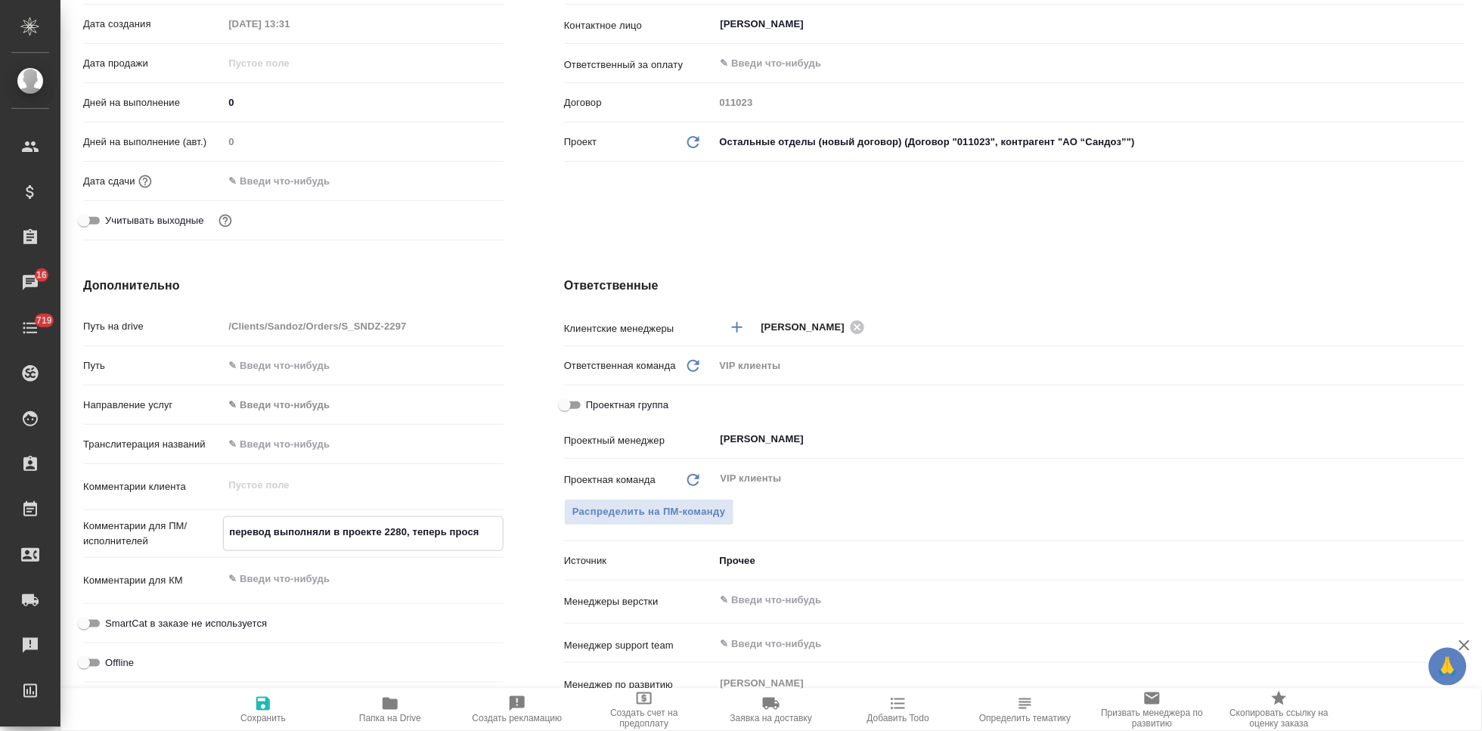
type textarea "x"
type textarea "перевод выполняли в проекте 2280, теперь просят"
type textarea "x"
type textarea "перевод выполняли в проекте 2280, теперь просят"
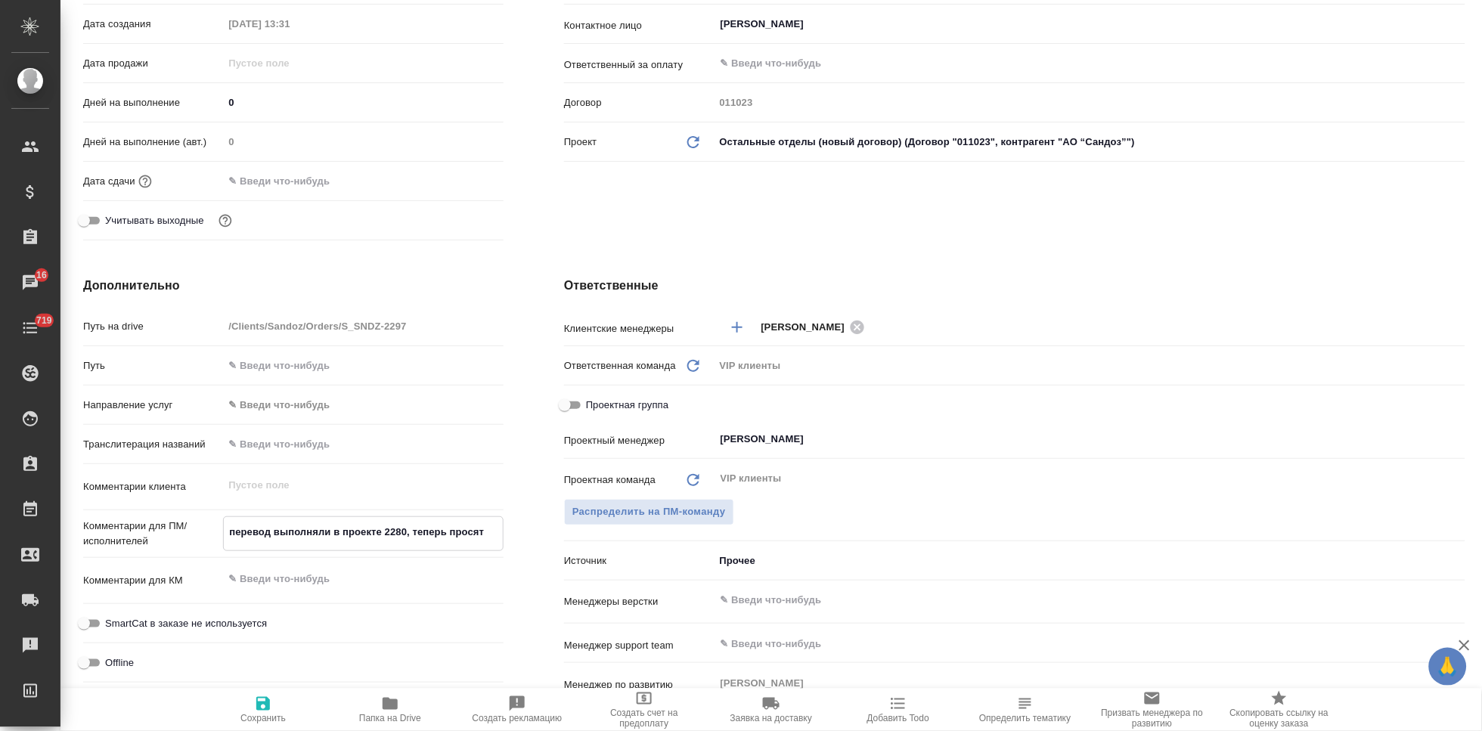
type textarea "x"
type textarea "перевод выполняли в проекте 2280, теперь просят з"
type textarea "x"
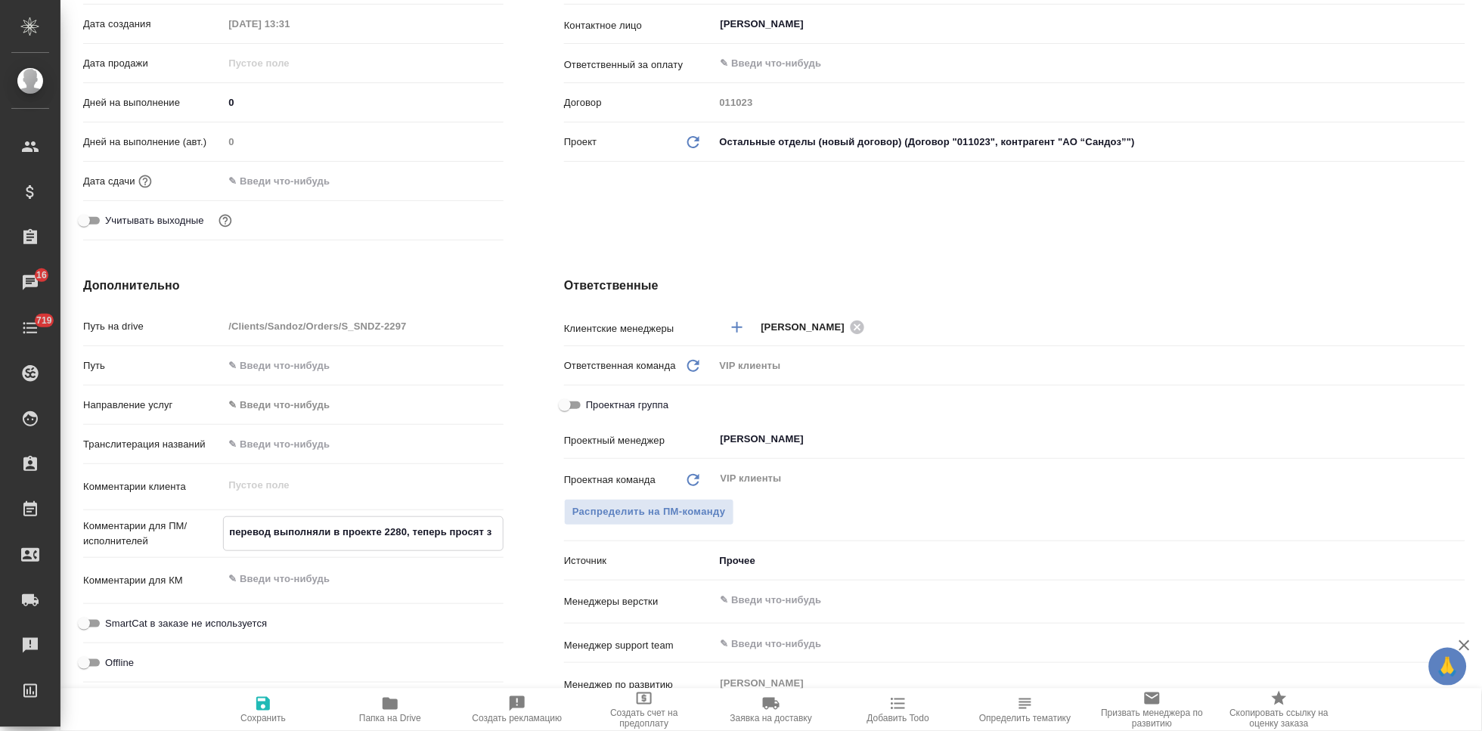
type textarea "перевод выполняли в проекте 2280, теперь просят за"
type textarea "x"
type textarea "перевод выполняли в проекте 2280, теперь просят зав"
type textarea "x"
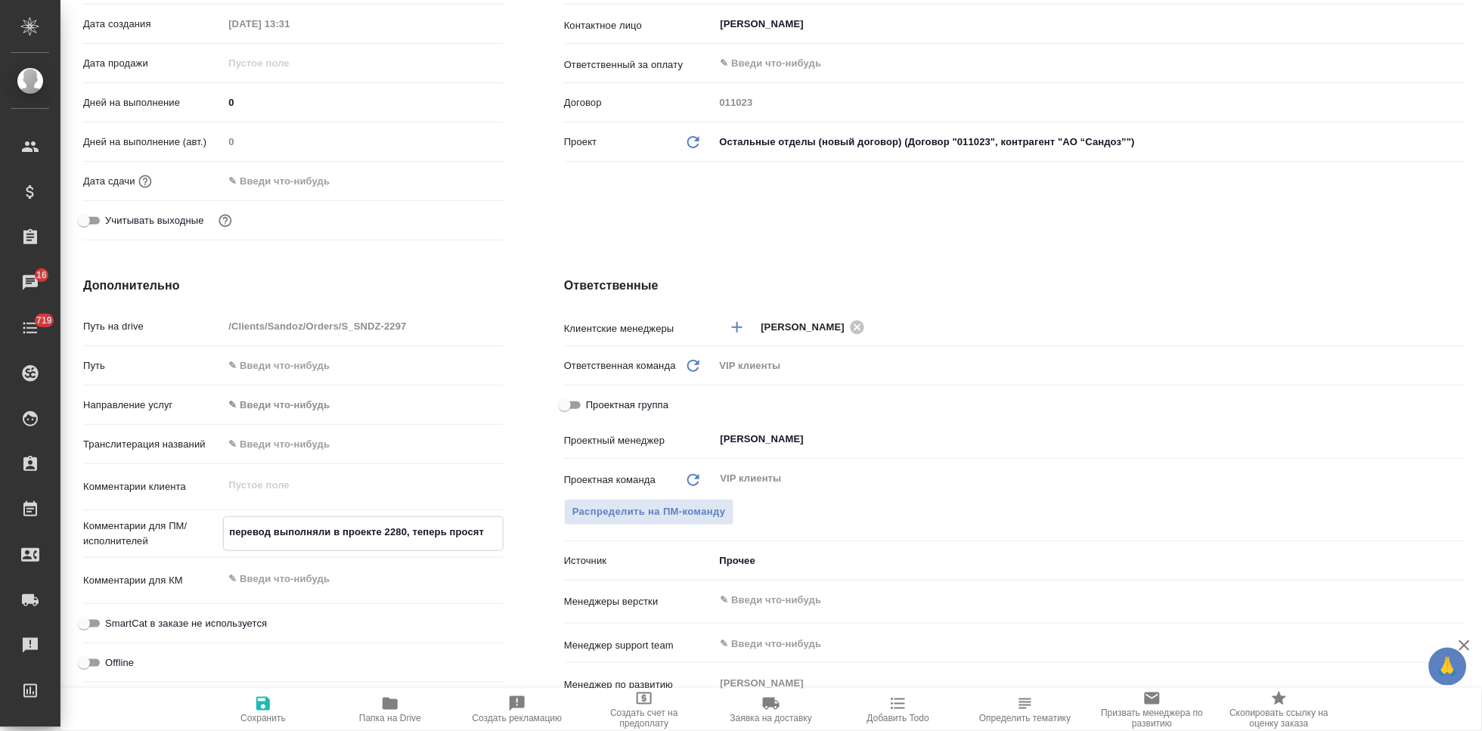
type textarea "x"
type textarea "перевод выполняли в проекте 2280, теперь просят заве"
type textarea "x"
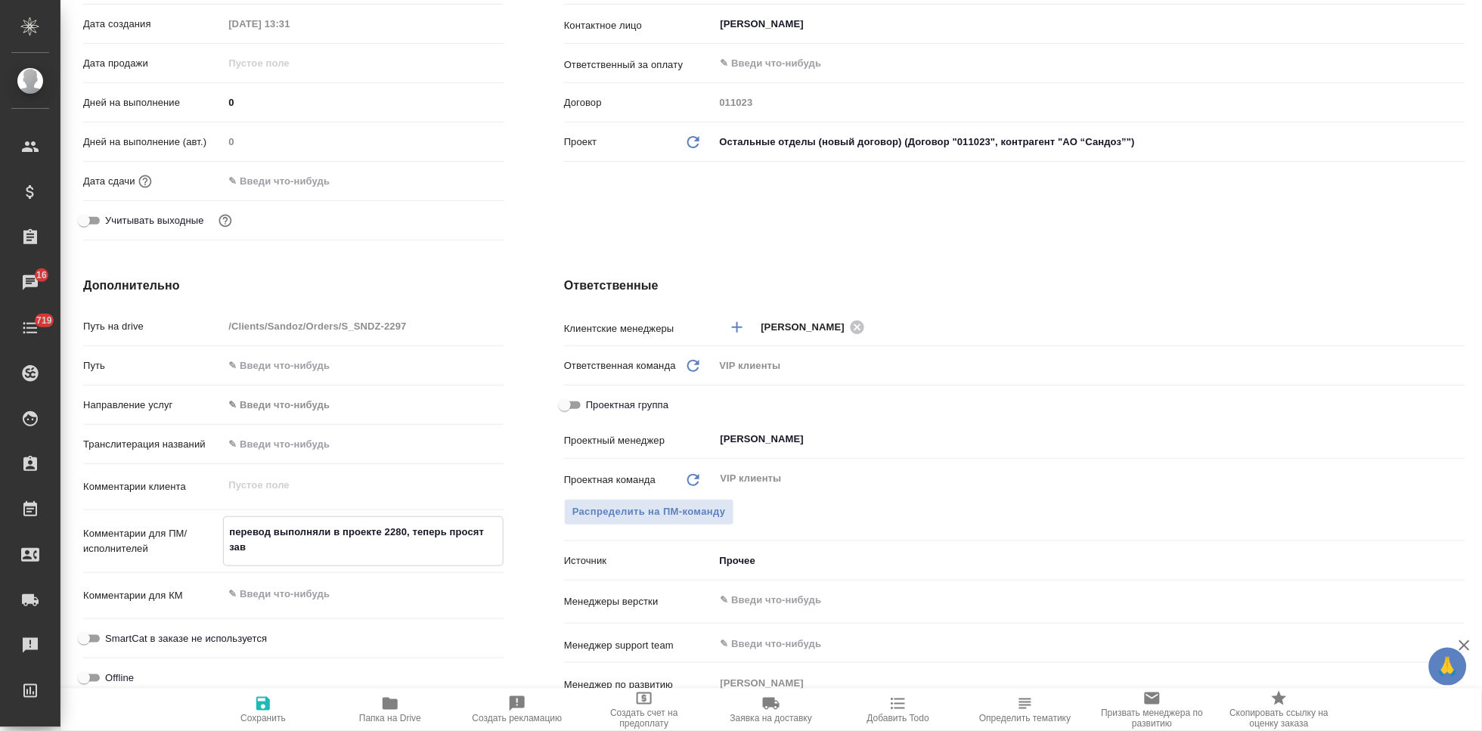
type textarea "x"
type textarea "перевод выполняли в проекте 2280, теперь просят завер"
type textarea "x"
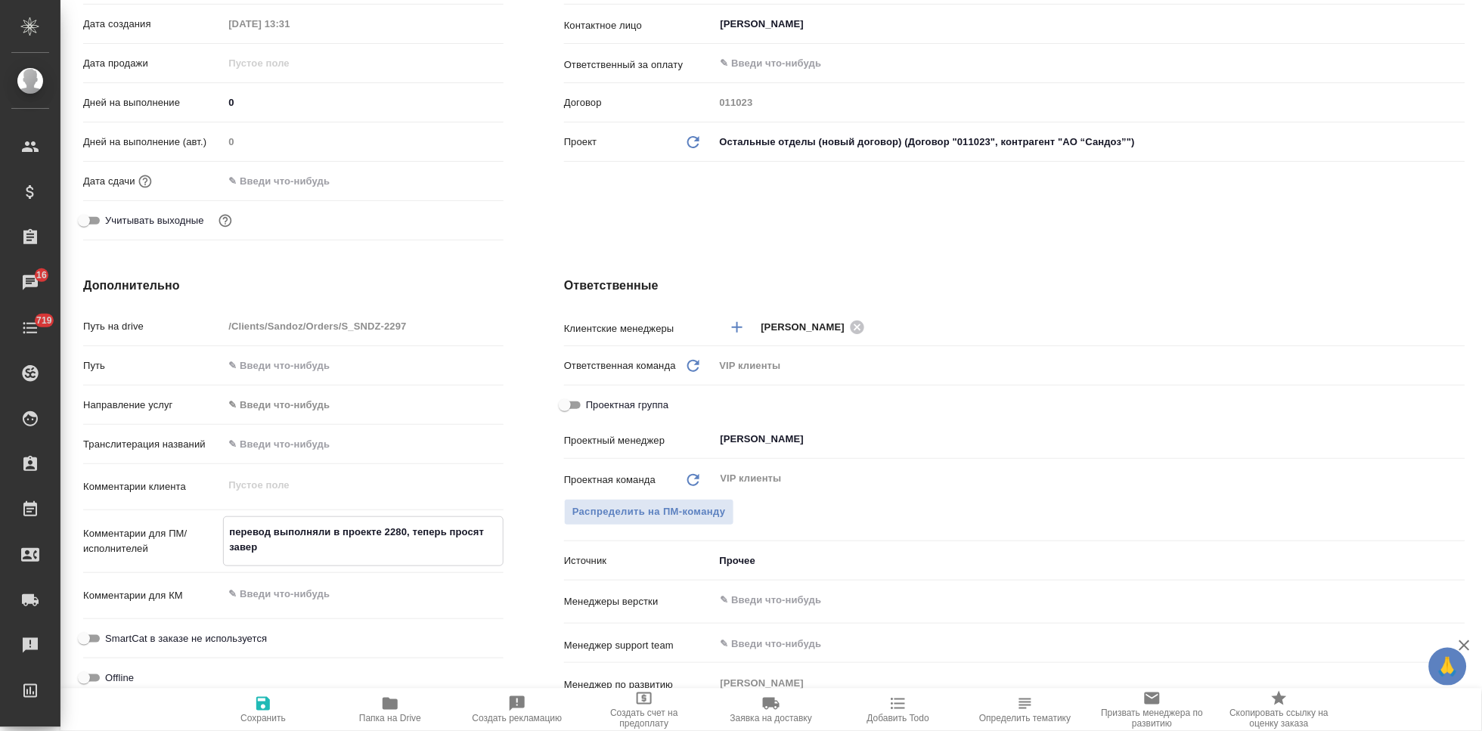
type textarea "x"
type textarea "перевод выполняли в проекте 2280, теперь просят завери"
type textarea "x"
type textarea "перевод выполняли в проекте 2280, теперь просят заверит"
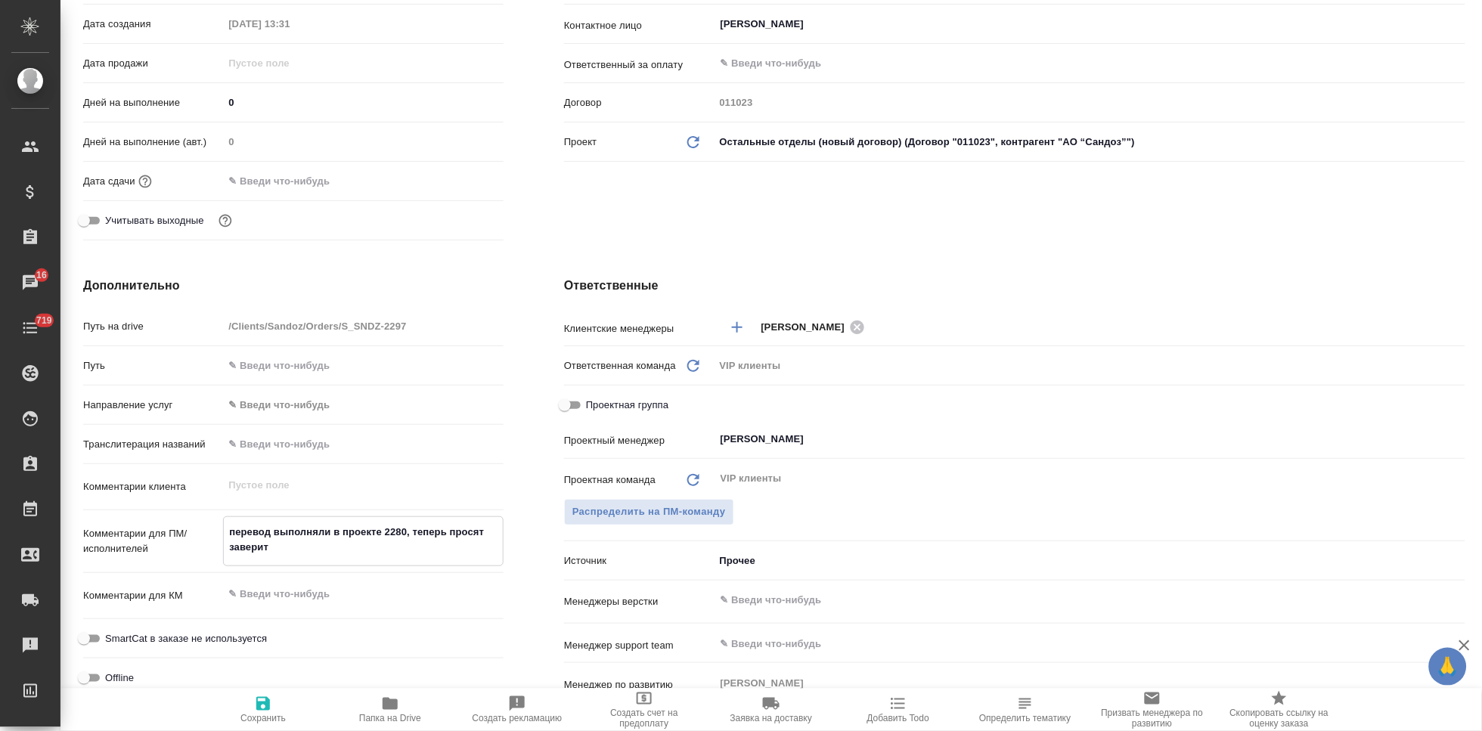
type textarea "x"
type textarea "перевод выполняли в проекте 2280, теперь просят заверить"
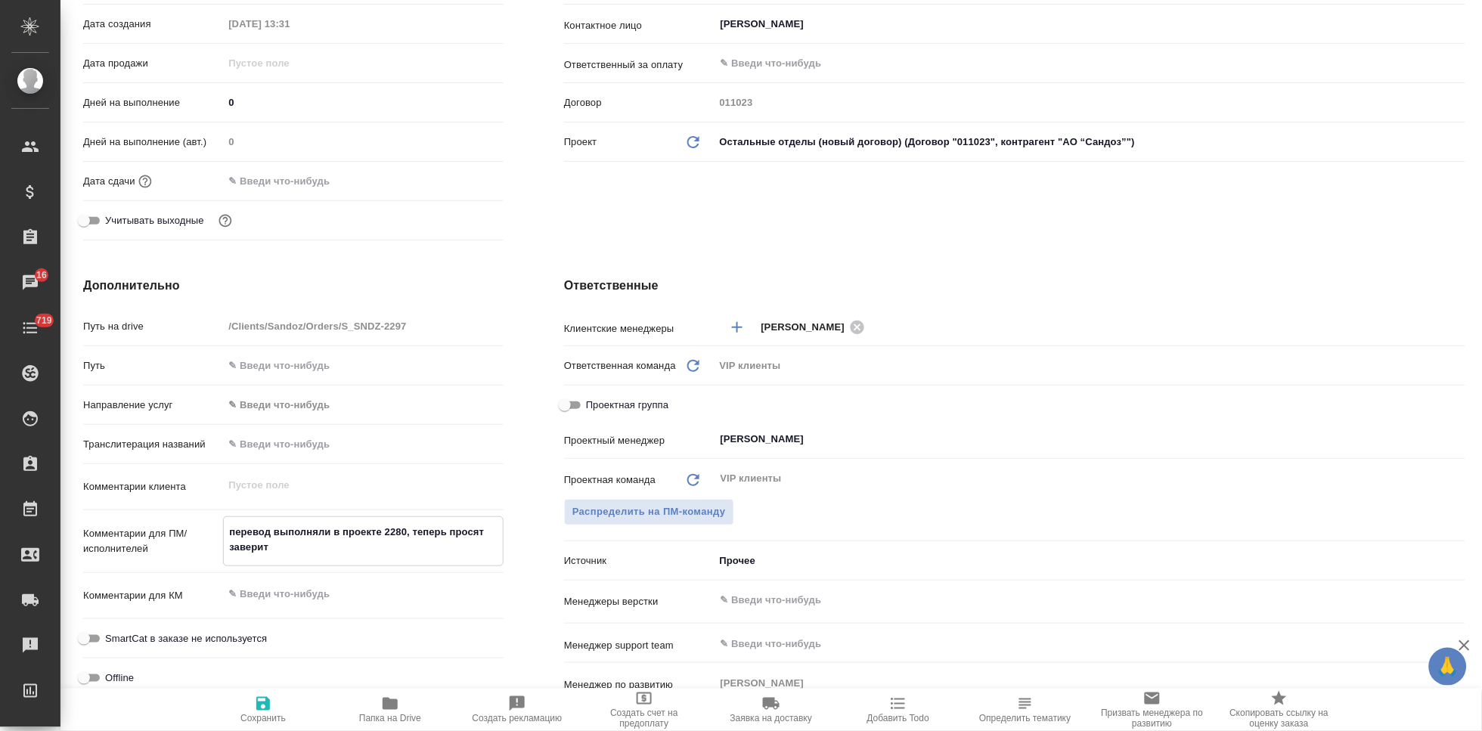
type textarea "x"
type textarea "перевод выполняли в проекте 2280, теперь просят заверить"
type textarea "x"
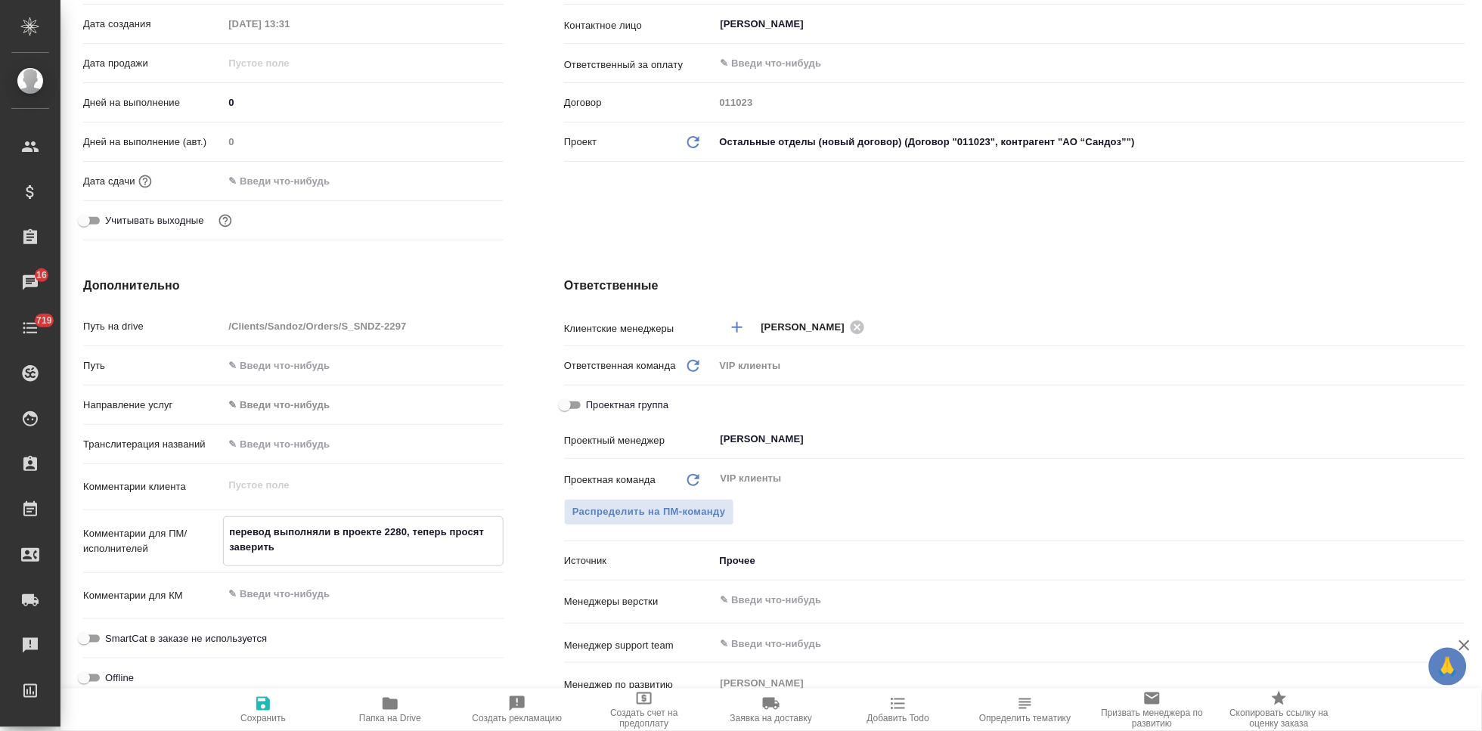
type textarea "x"
type textarea "перевод выполняли в проекте 2280, теперь просят заверить"
type textarea "x"
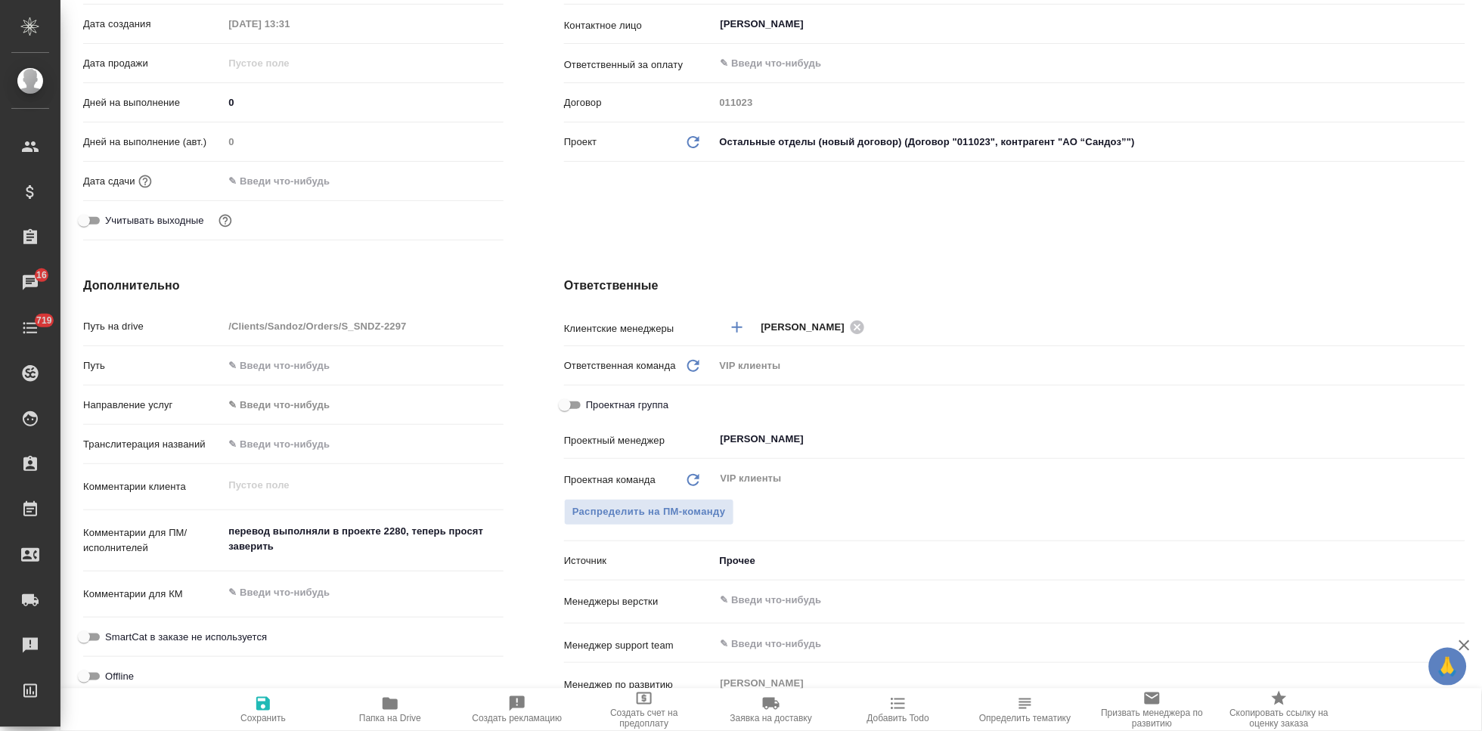
type textarea "x"
type textarea "перевод выполняли в проекте 2280, теперь просят заверить"
type textarea "x"
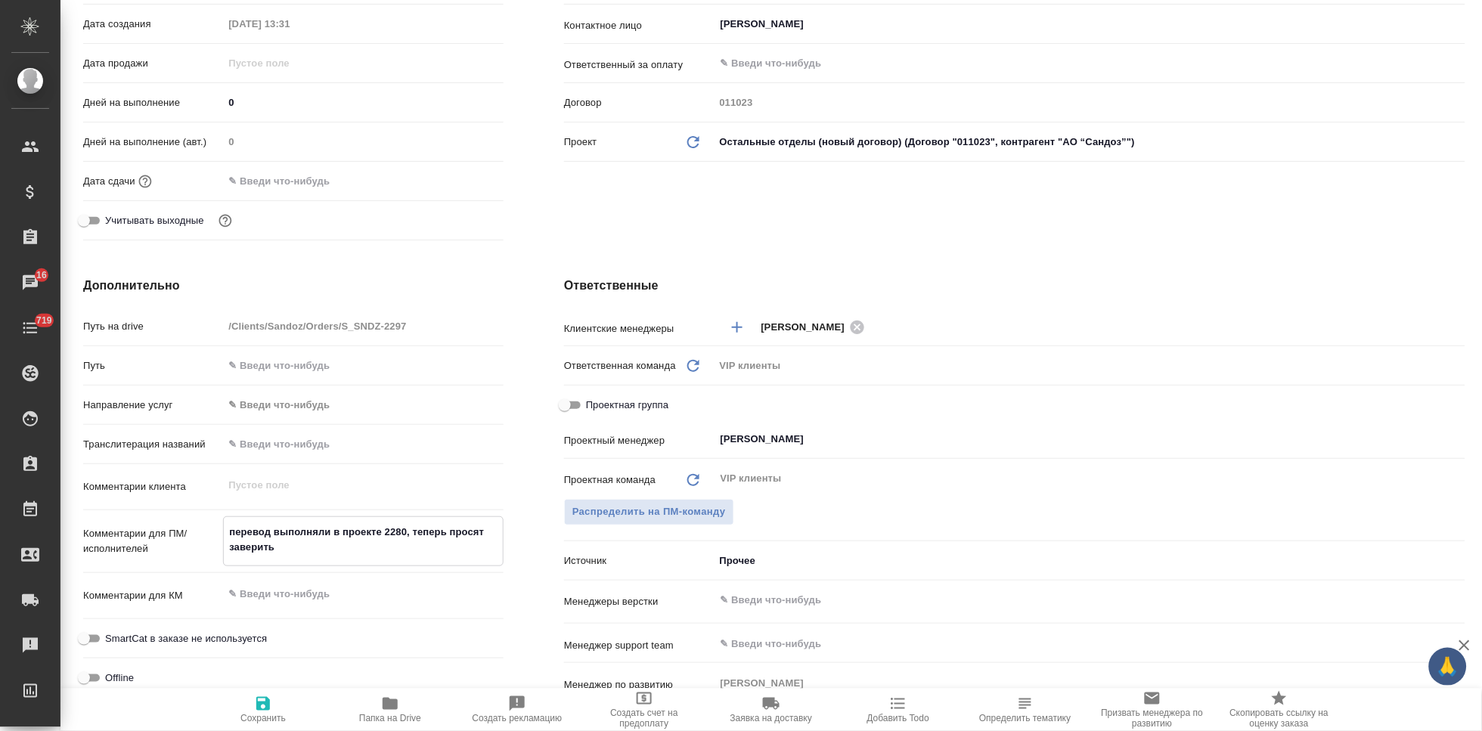
type textarea "x"
type textarea "перевод выполняли в проекте 2280, теперь просят заверить о"
type textarea "x"
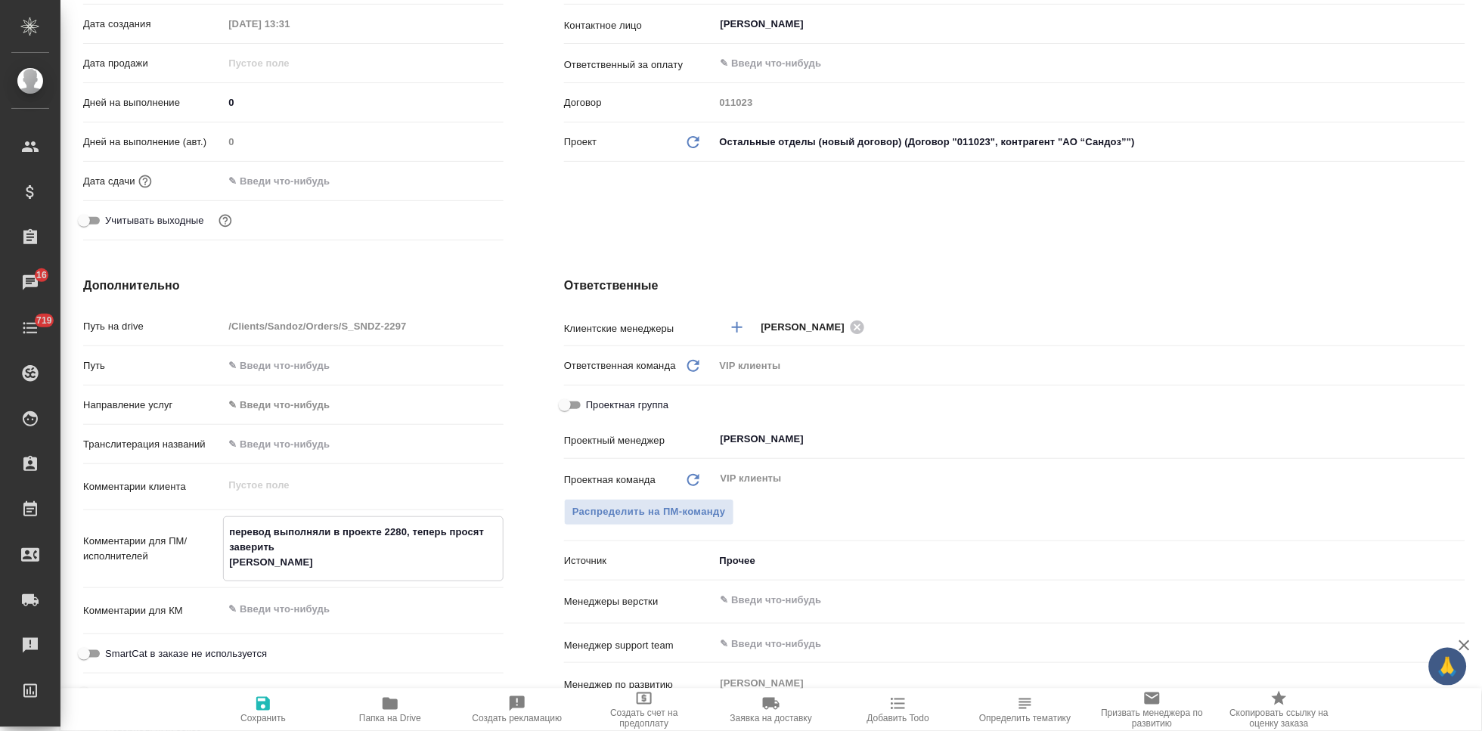
type textarea "x"
type textarea "перевод выполняли в проекте 2280, теперь просят заверить от"
type textarea "x"
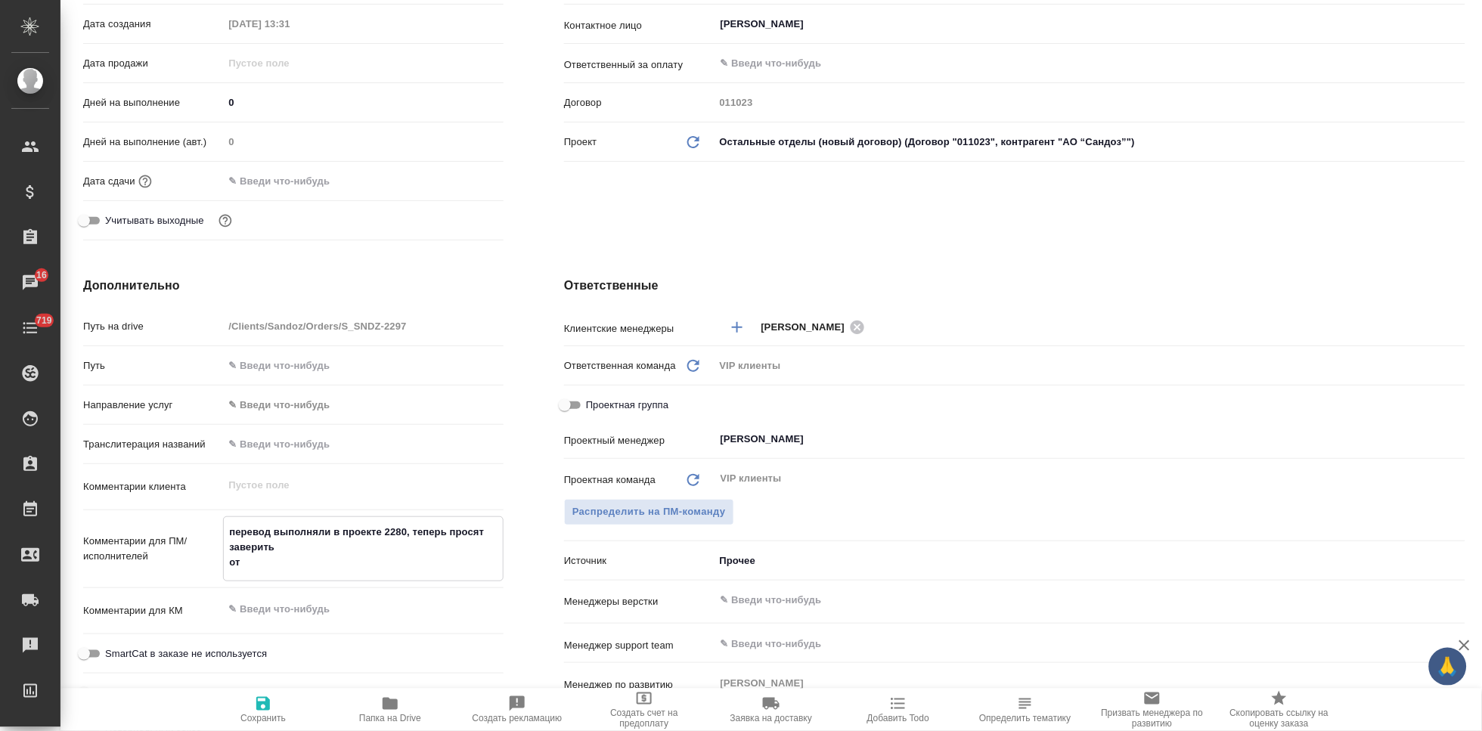
type textarea "перевод выполняли в проекте 2280, теперь просят заверить от к"
type textarea "x"
type textarea "перевод выполняли в проекте 2280, теперь просят заверить от кл"
type textarea "x"
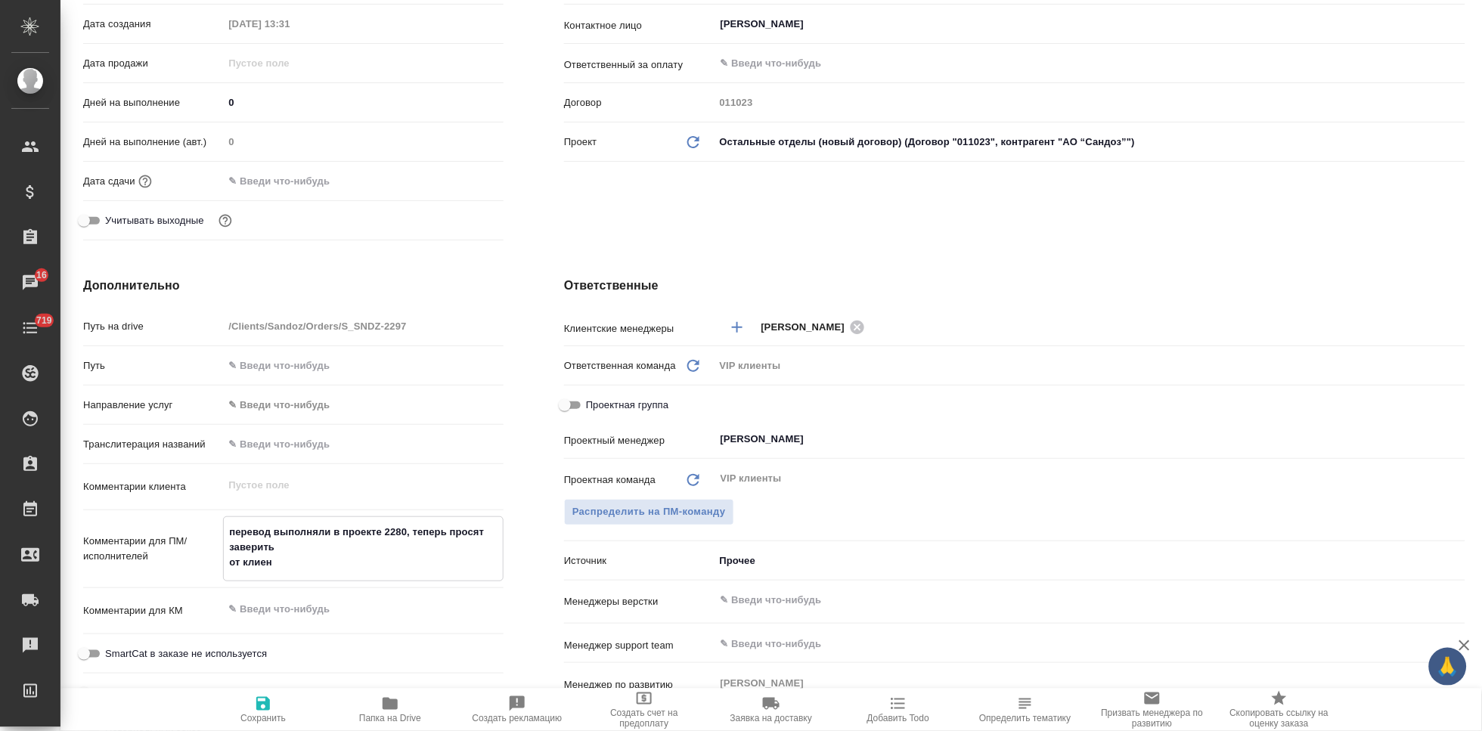
type textarea "перевод выполняли в проекте 2280, теперь просят заверить от клиент"
type textarea "x"
type textarea "перевод выполняли в проекте 2280, теперь просят заверить от клиента"
type textarea "x"
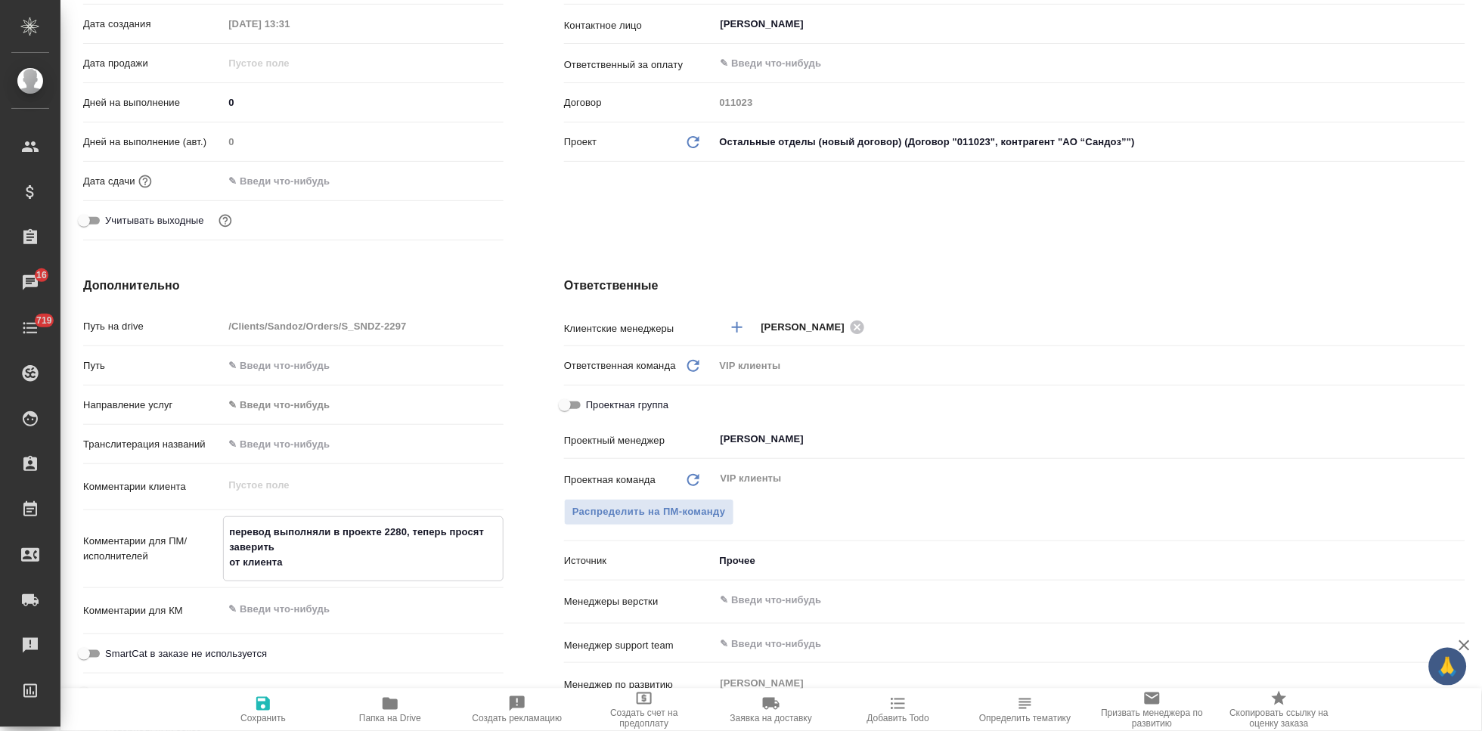
paste textarea "Мы готовы передать Вам оригиналы документов. Необходимо сделать по одной копии …"
type textarea "перевод выполняли в проекте 2280, теперь просят заверить от клиента Мы готовы п…"
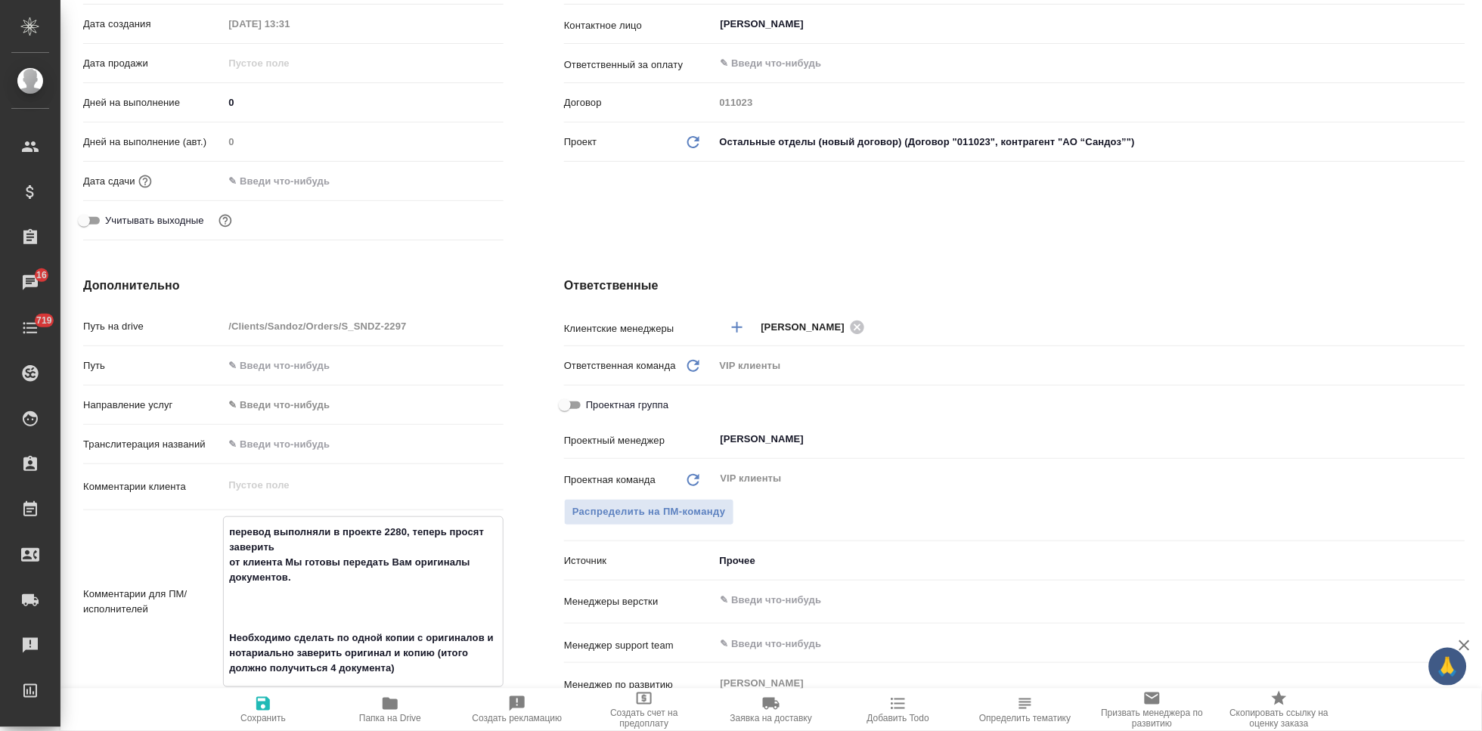
type textarea "x"
click at [318, 620] on textarea "перевод выполняли в проекте 2280, теперь просят заверить от клиента Мы готовы п…" at bounding box center [363, 600] width 279 height 162
type textarea "перевод выполняли в проекте 2280, теперь просят заверить от клиента Мы готовы п…"
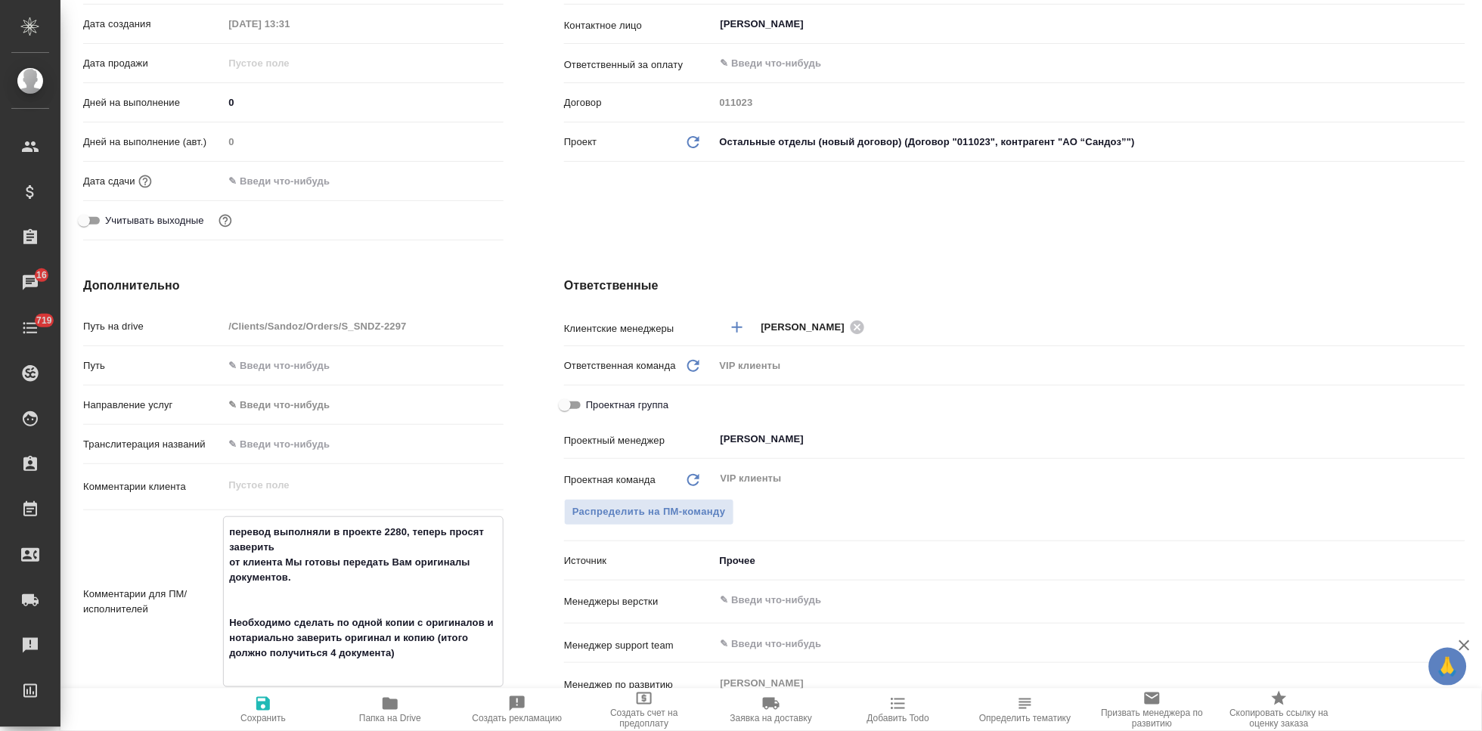
type textarea "x"
type textarea "перевод выполняли в проекте 2280, теперь просят заверить от клиента Мы готовы п…"
type textarea "x"
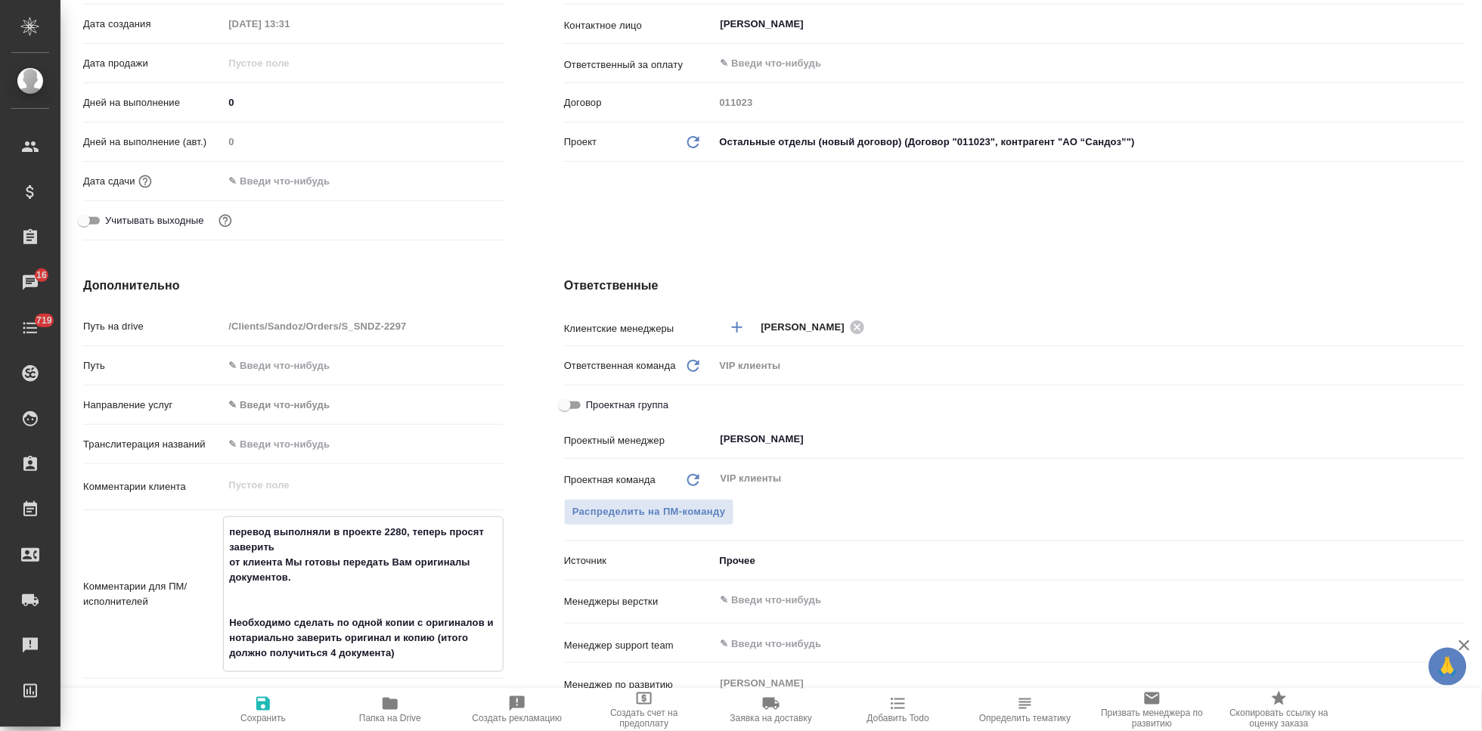
type textarea "x"
type textarea "перевод выполняли в проекте 2280, теперь просят заверить от клиента Мы готовы п…"
type textarea "x"
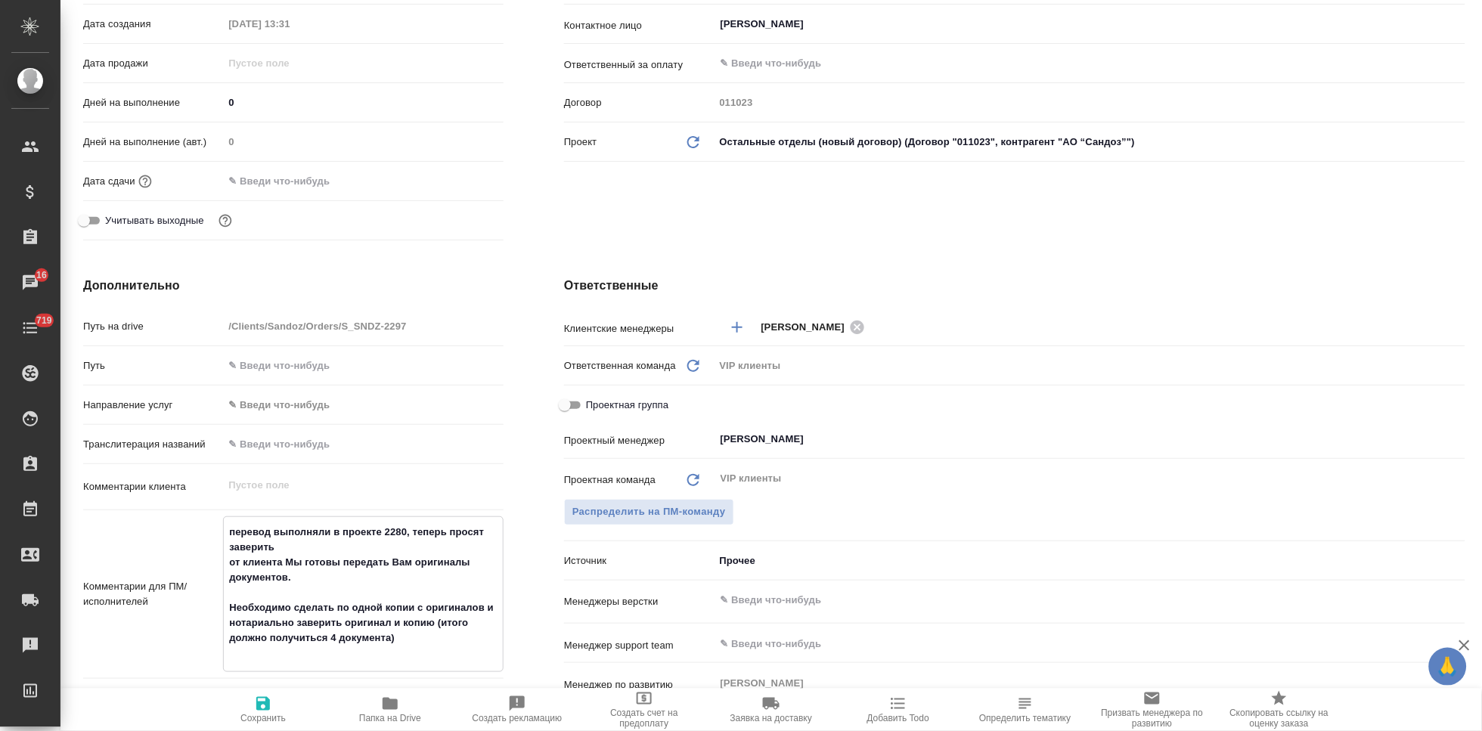
type textarea "x"
type textarea "перевод выполняли в проекте 2280, теперь просят заверить от клиента Мы готовы п…"
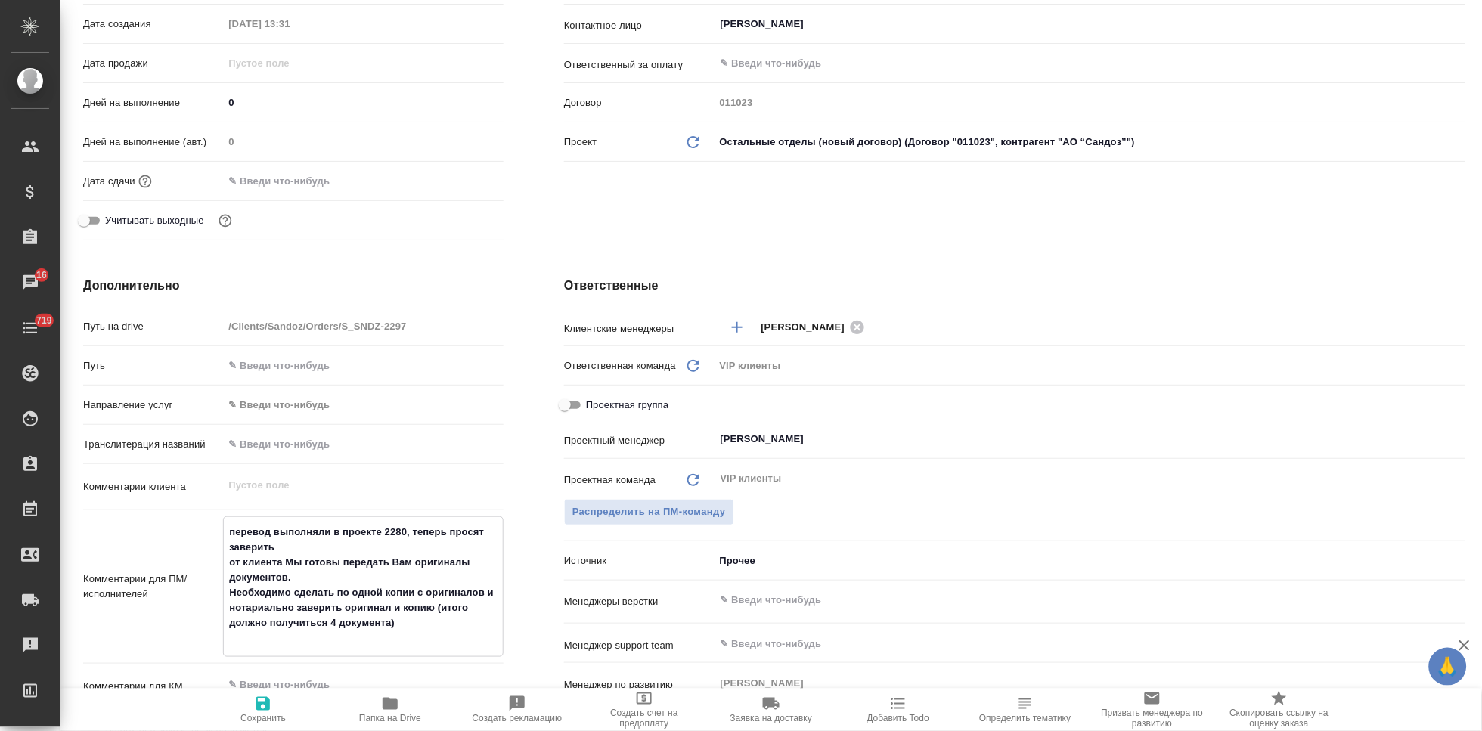
type textarea "x"
type textarea "перевод выполняли в проекте 2280, теперь просят заверить от клиента Мы готовы п…"
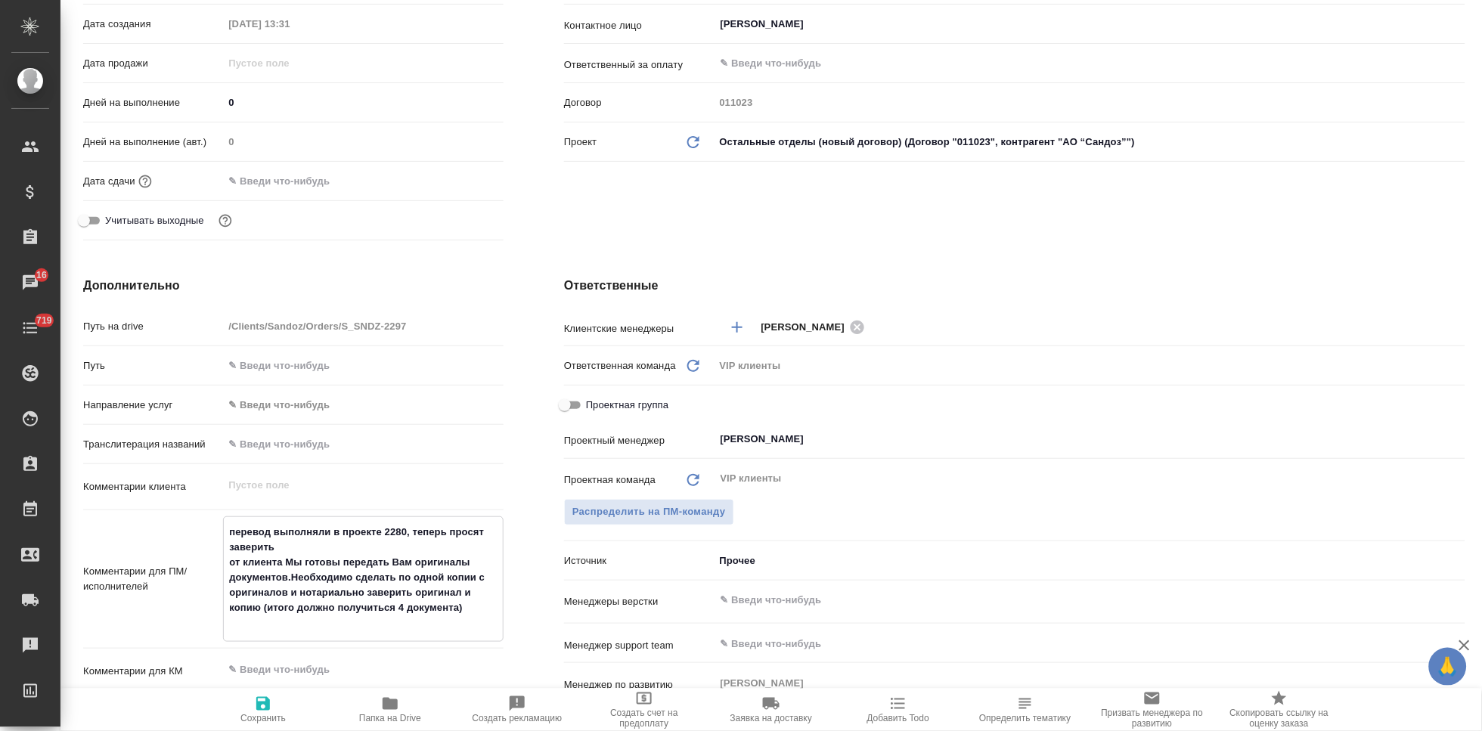
type textarea "x"
click at [470, 611] on textarea "перевод выполняли в проекте 2280, теперь просят заверить от клиента Мы готовы п…" at bounding box center [363, 569] width 279 height 101
type textarea "перевод выполняли в проекте 2280, теперь просят заверить от клиента Мы готовы п…"
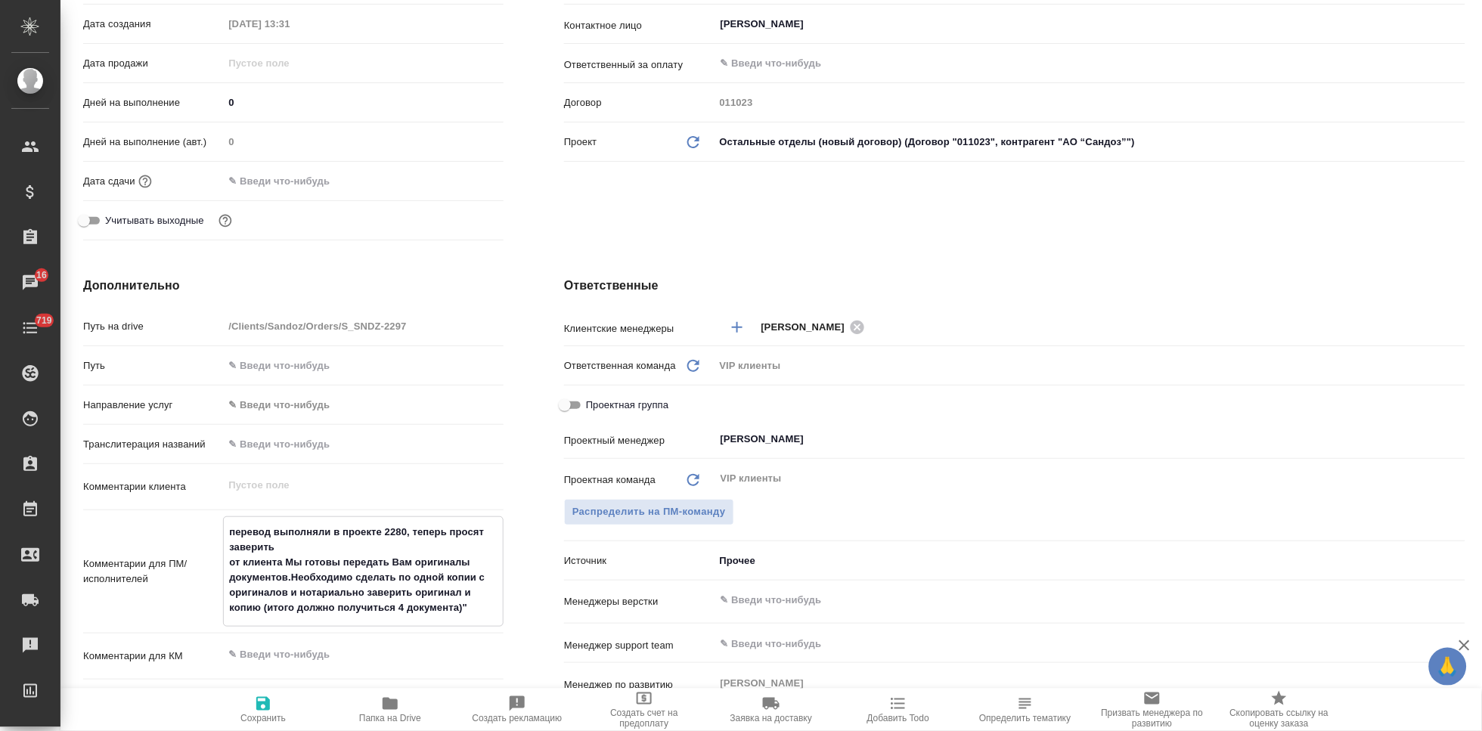
type textarea "x"
click at [288, 562] on textarea "перевод выполняли в проекте 2280, теперь просят заверить от клиента Мы готовы п…" at bounding box center [363, 569] width 279 height 101
type textarea "перевод выполняли в проекте 2280, теперь просят заверить от клиента М"ы готовы …"
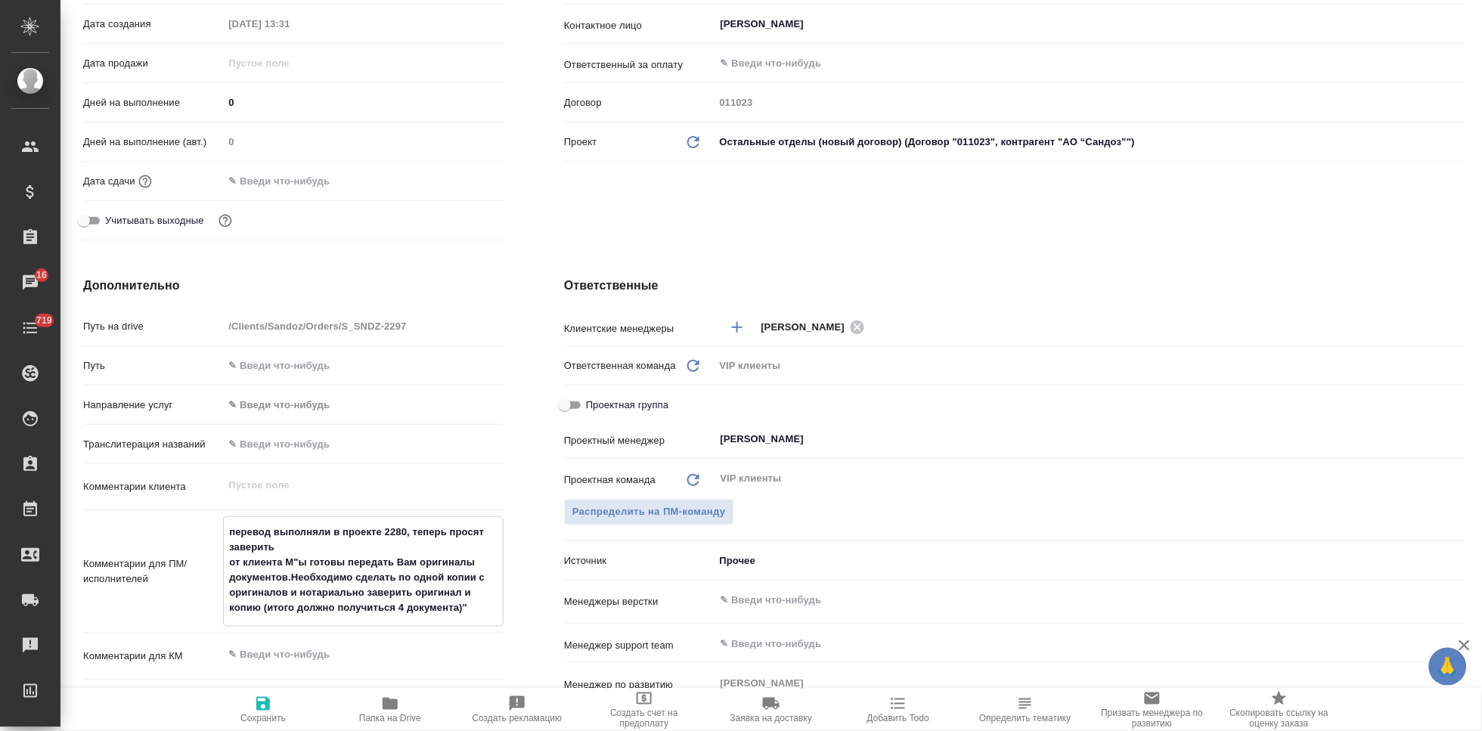
type textarea "x"
type textarea "перевод выполняли в проекте 2280, теперь просят заверить от клиента Мы готовы п…"
type textarea "x"
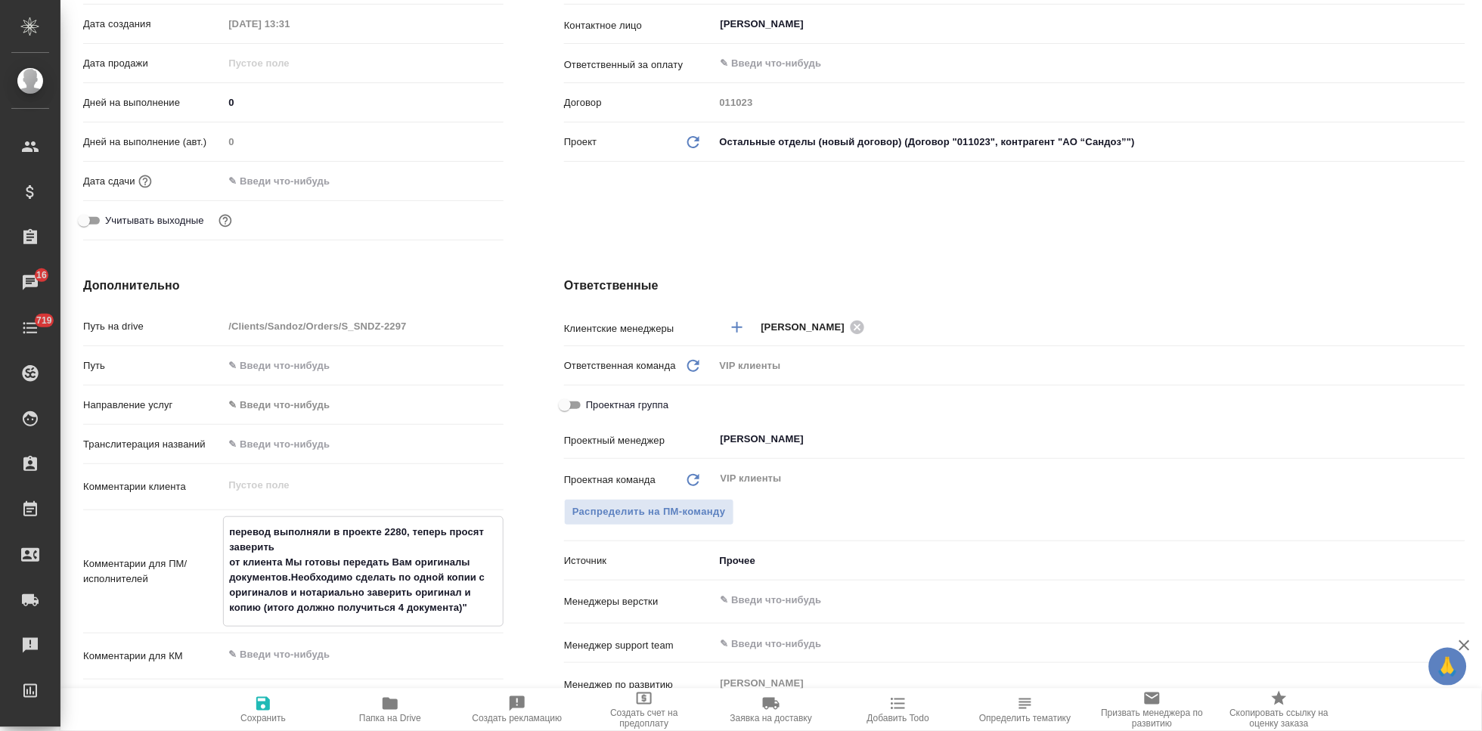
type textarea "x"
type textarea "перевод выполняли в проекте 2280, теперь просят заверить от клиента "Мы готовы …"
type textarea "x"
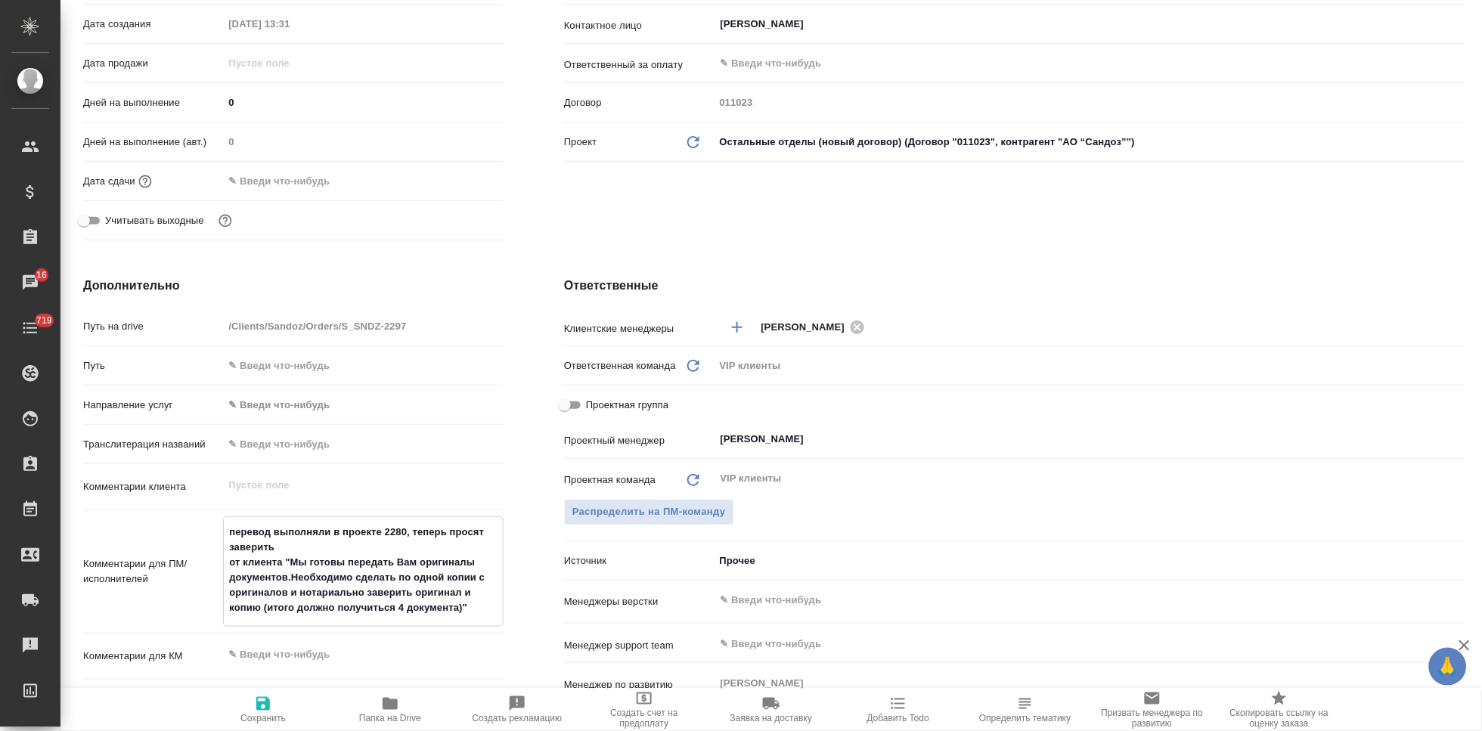
type textarea "x"
click at [287, 575] on textarea "перевод выполняли в проекте 2280, теперь просят заверить от клиента "Мы готовы …" at bounding box center [363, 569] width 279 height 101
click at [293, 577] on textarea "перевод выполняли в проекте 2280, теперь просят заверить от клиента "Мы готовы …" at bounding box center [363, 569] width 279 height 101
type textarea "перевод выполняли в проекте 2280, теперь просят заверить от клиента "Мы готовы …"
click at [275, 714] on span "Сохранить" at bounding box center [262, 718] width 45 height 11
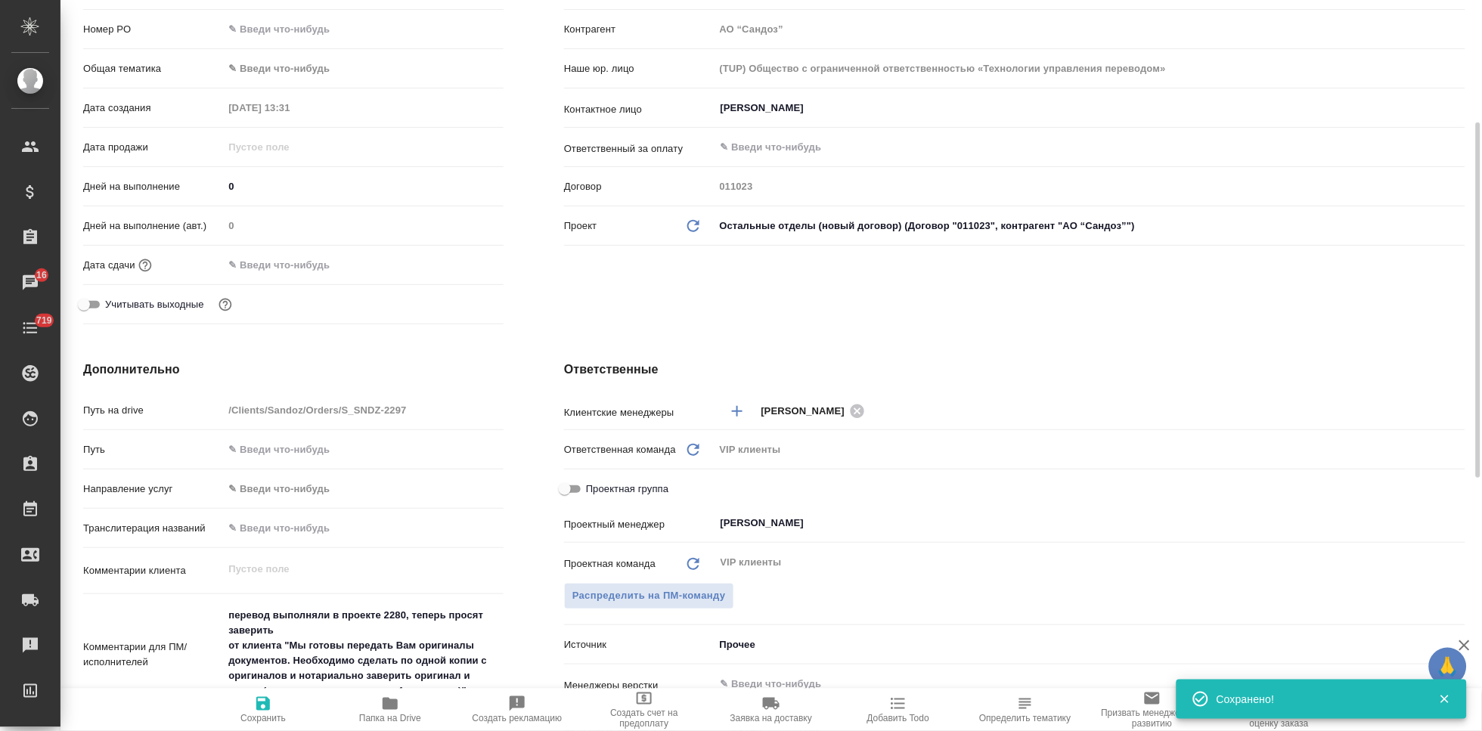
scroll to position [420, 0]
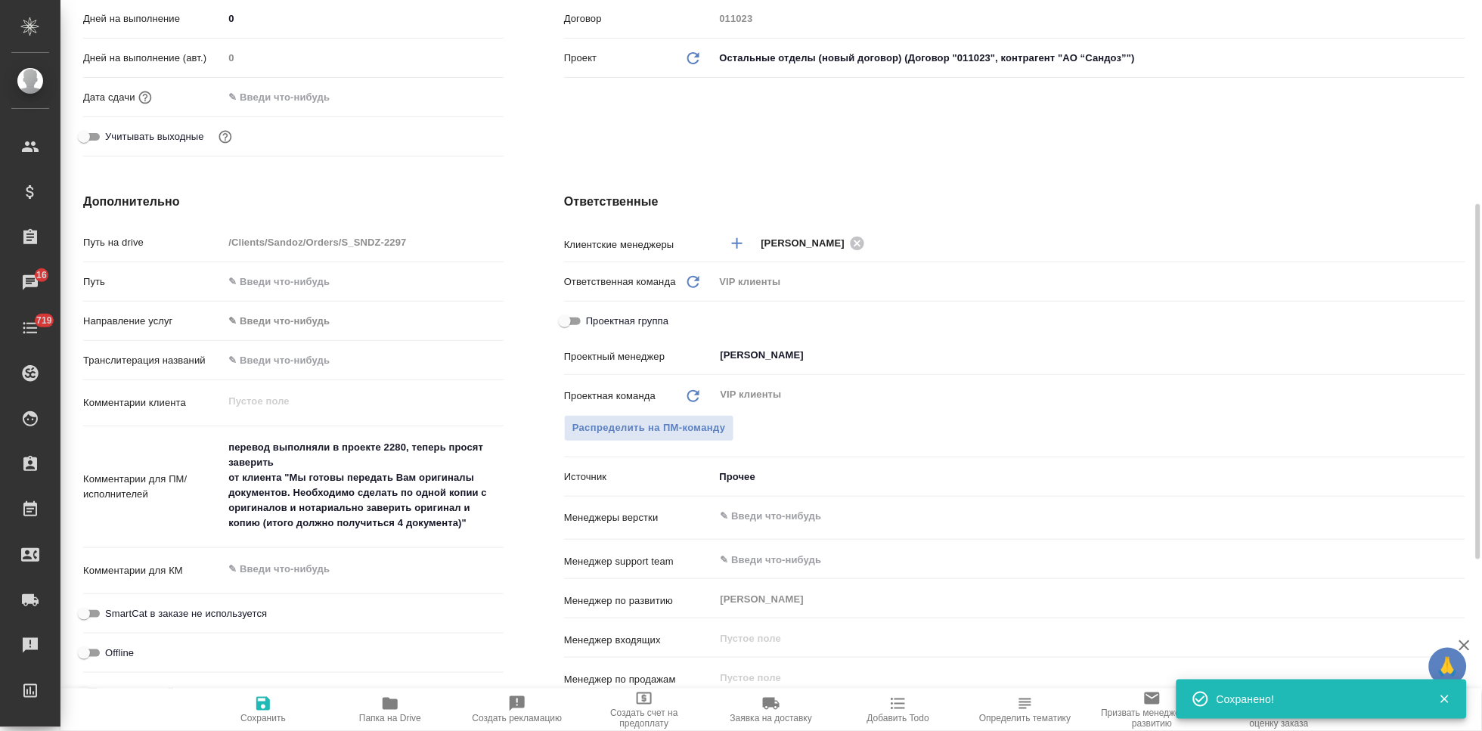
click at [481, 524] on textarea "перевод выполняли в проекте 2280, теперь просят заверить от клиента "Мы готовы …" at bounding box center [363, 485] width 280 height 101
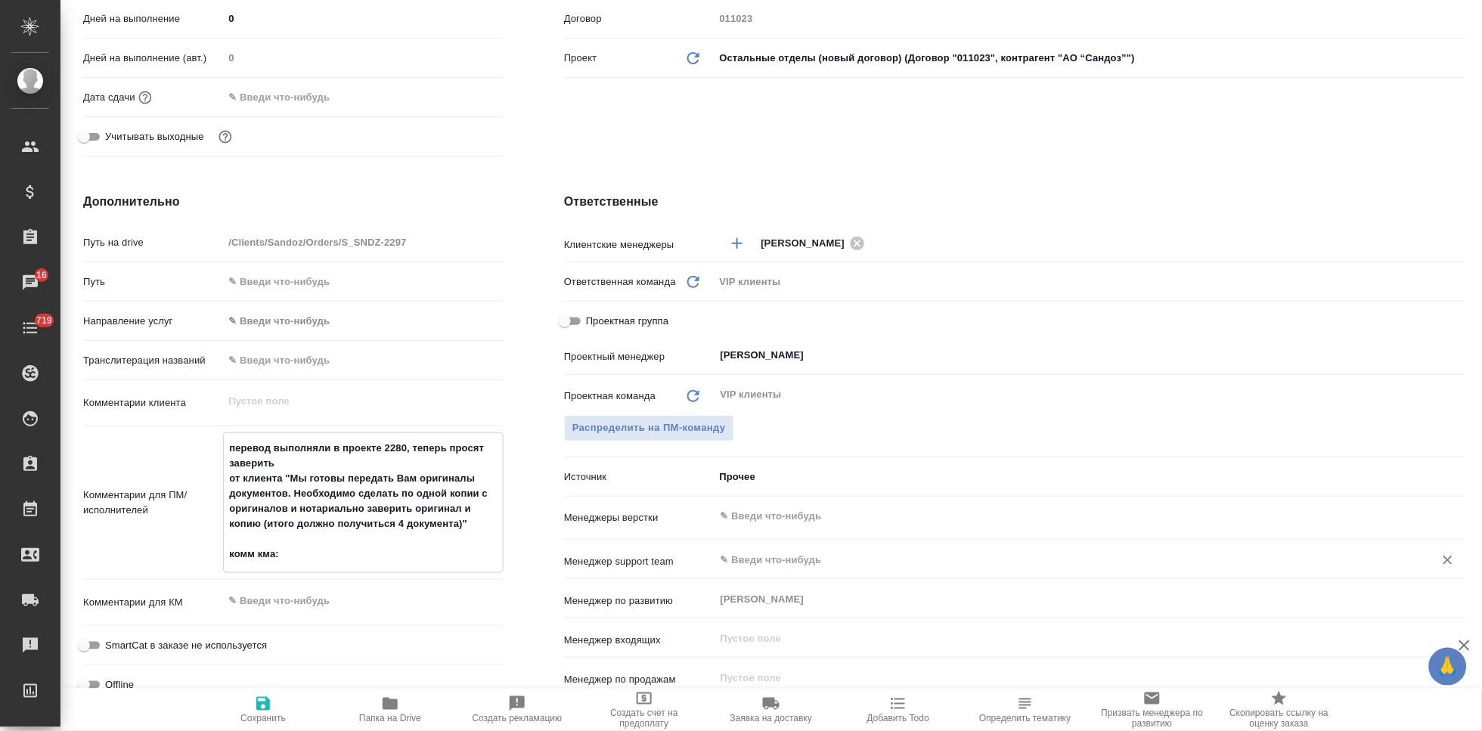
paste textarea "Для двух документов, перевод которых делали в 2280 заказе: подшить превод к ори…"
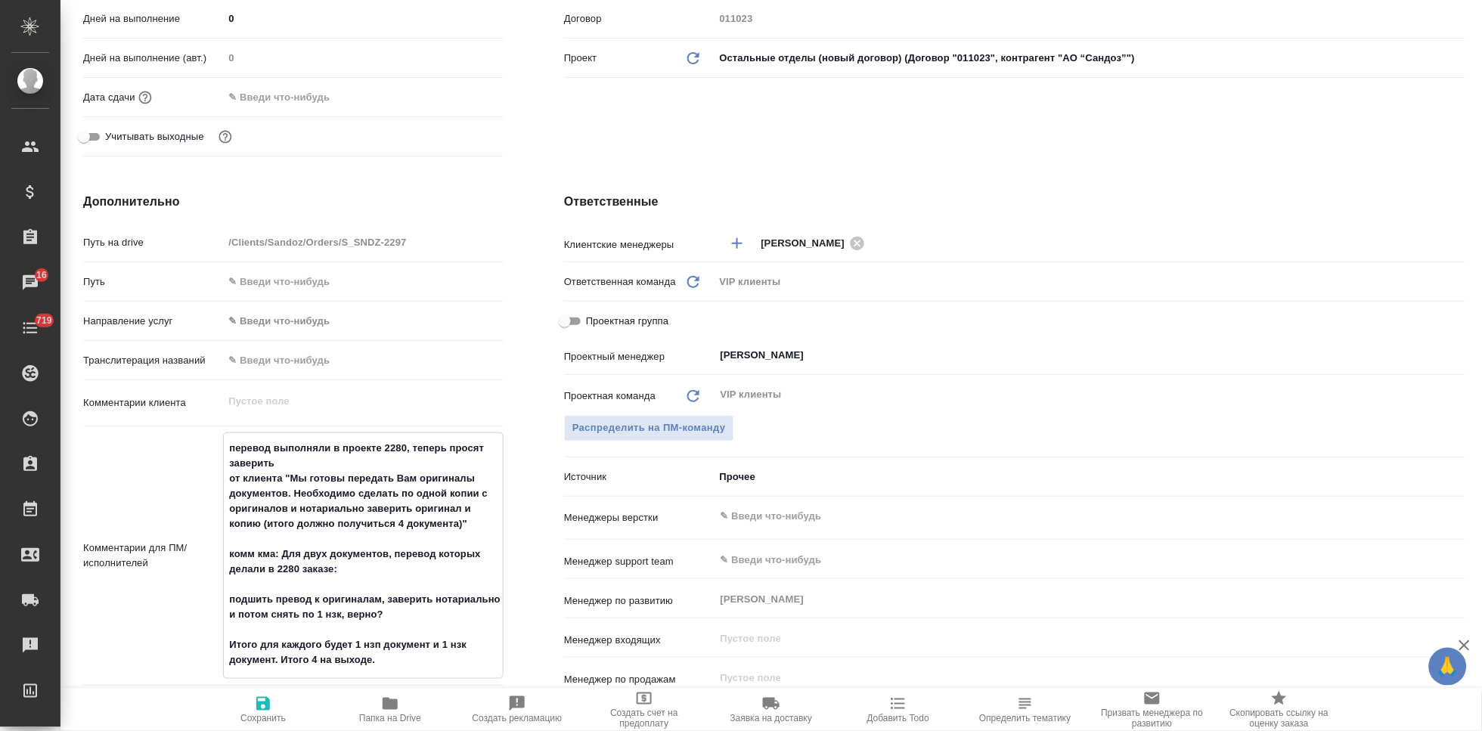
click at [234, 584] on textarea "перевод выполняли в проекте 2280, теперь просят заверить от клиента "Мы готовы …" at bounding box center [363, 553] width 279 height 237
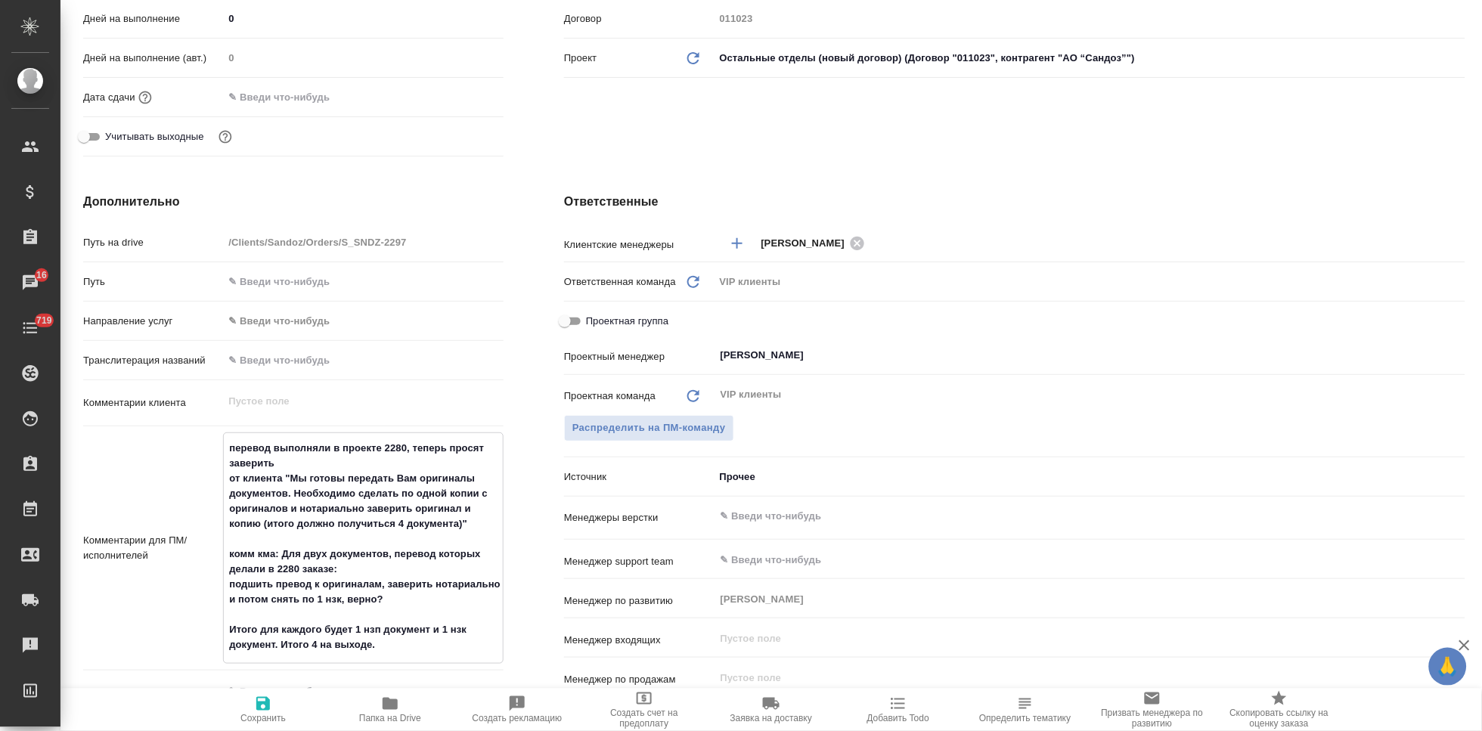
click at [456, 602] on textarea "перевод выполняли в проекте 2280, теперь просят заверить от клиента "Мы готовы …" at bounding box center [363, 546] width 279 height 222
click at [271, 616] on textarea "перевод выполняли в проекте 2280, теперь просят заверить от клиента "Мы готовы …" at bounding box center [363, 546] width 279 height 222
click at [272, 715] on span "Сохранить" at bounding box center [262, 718] width 45 height 11
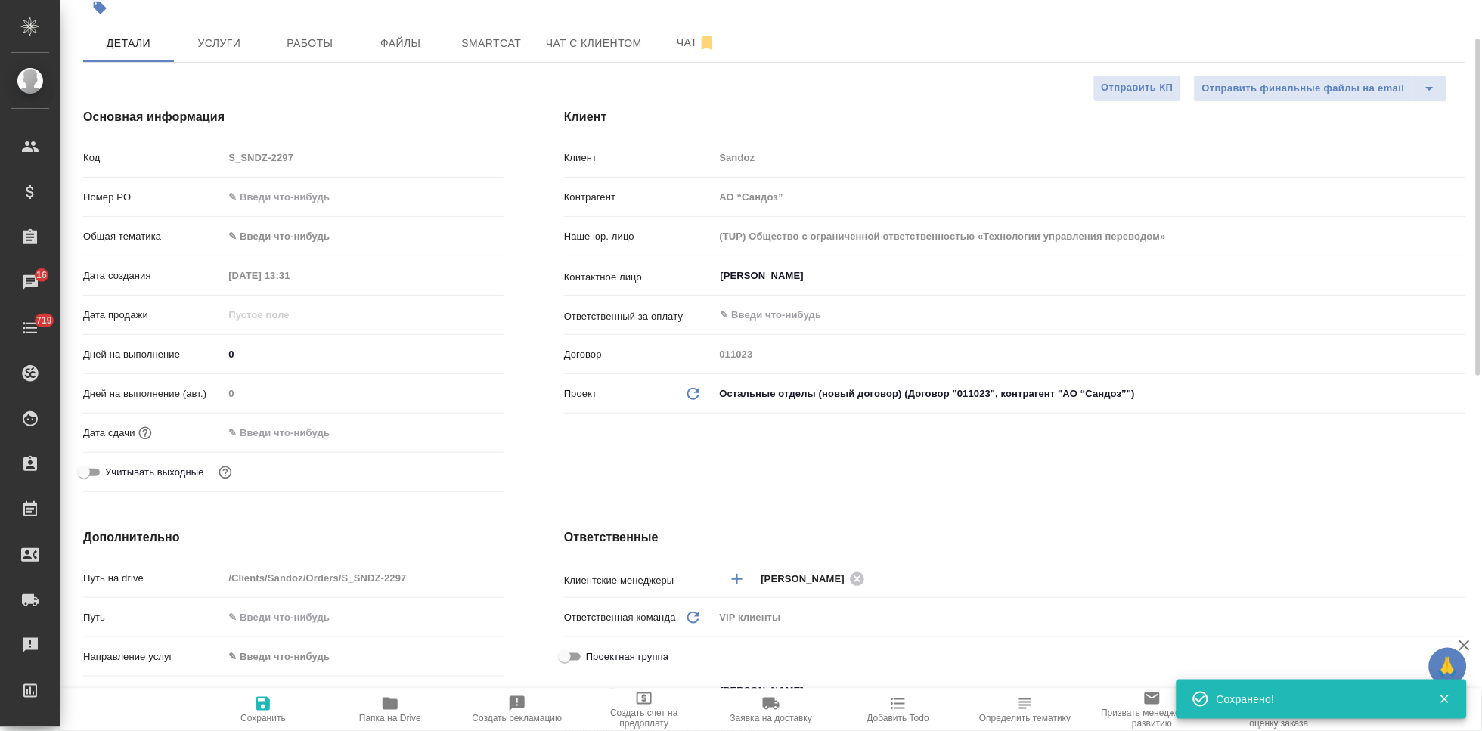
scroll to position [0, 0]
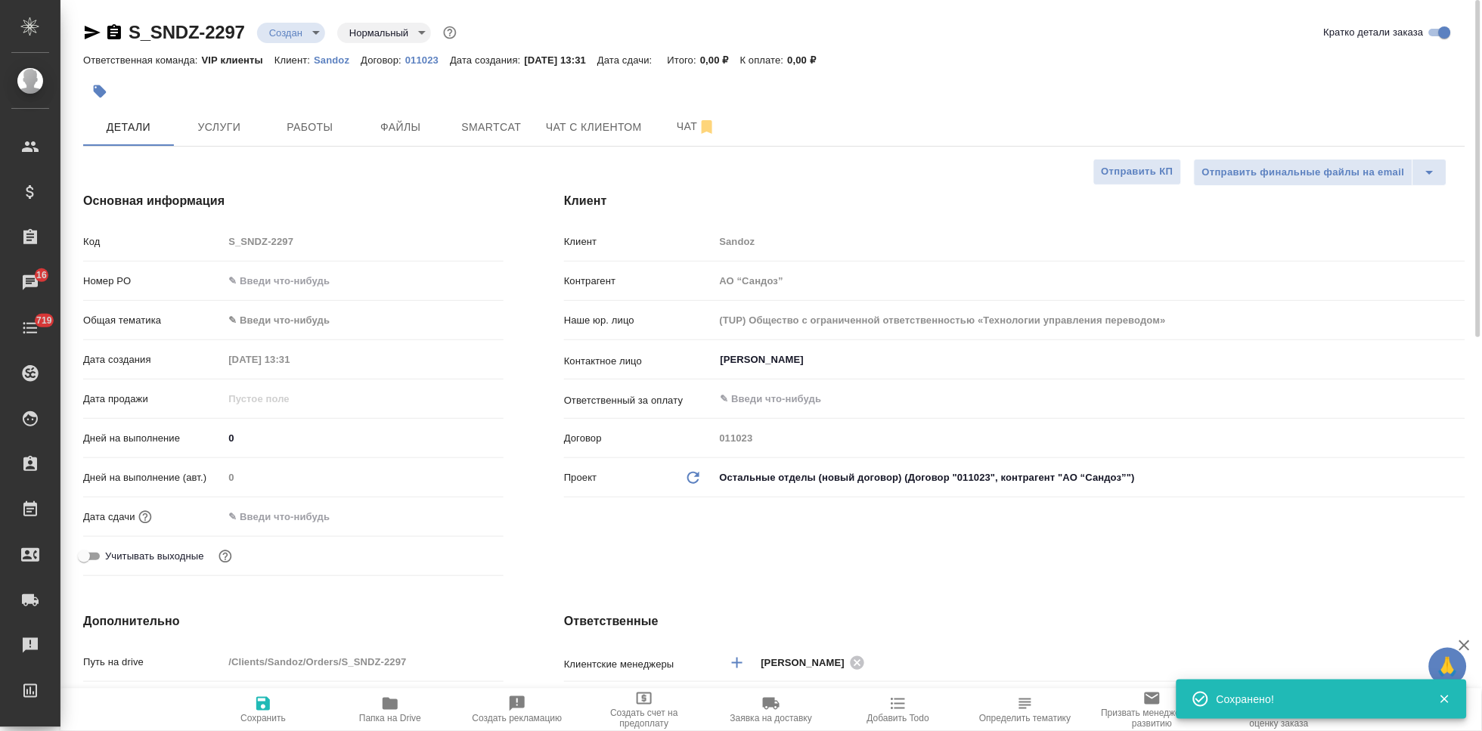
click at [217, 245] on div "Код S_SNDZ-2297" at bounding box center [293, 241] width 420 height 26
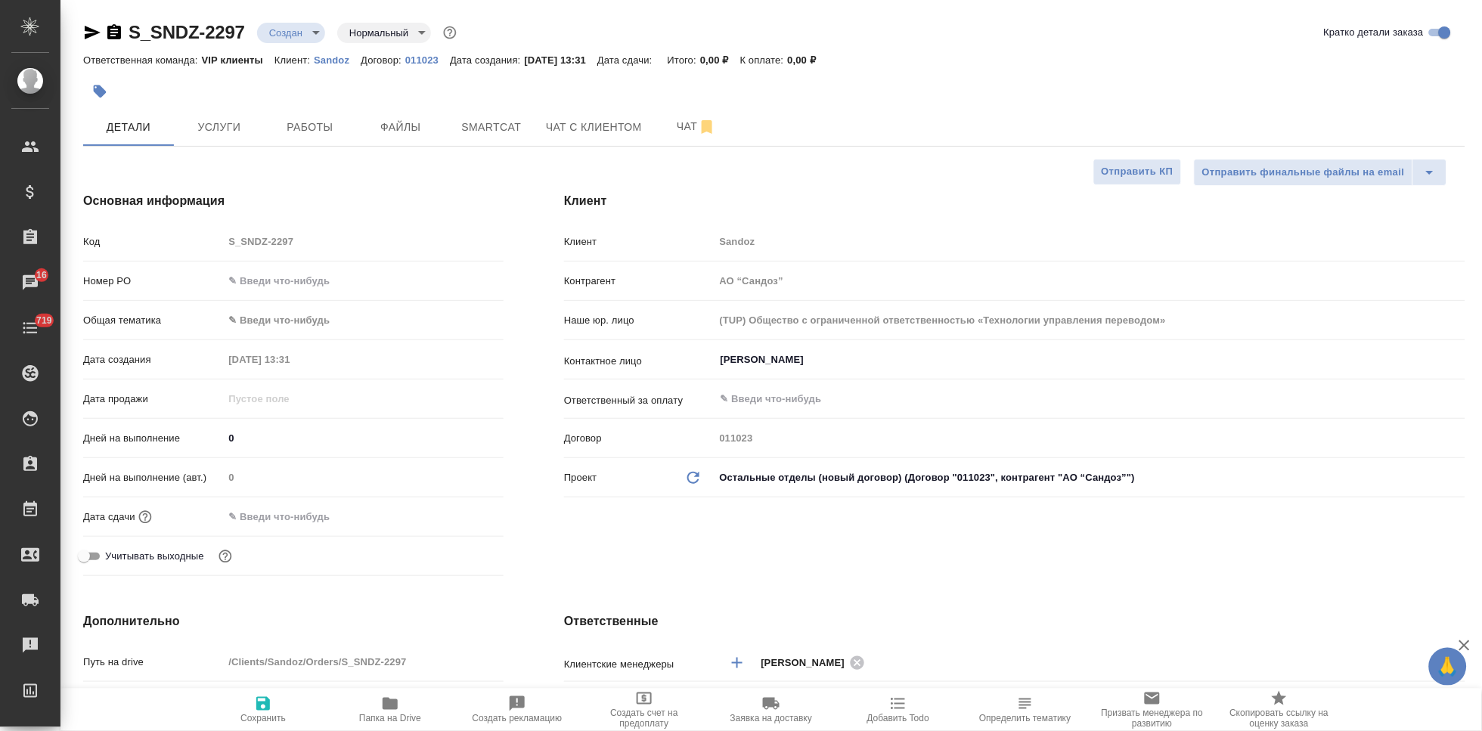
click at [211, 244] on div "Код S_SNDZ-2297" at bounding box center [293, 241] width 420 height 26
click at [387, 708] on icon "button" at bounding box center [390, 704] width 15 height 12
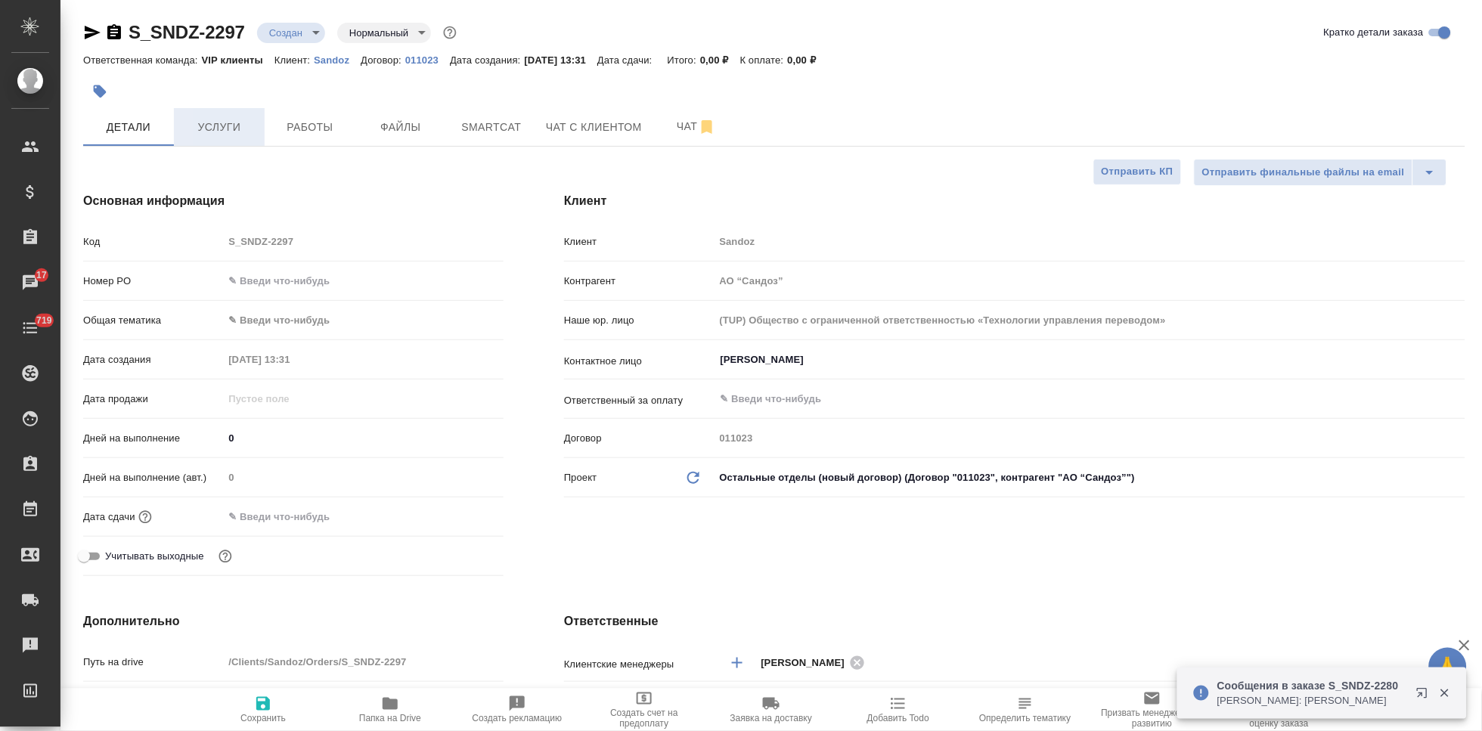
click at [227, 125] on span "Услуги" at bounding box center [219, 127] width 73 height 19
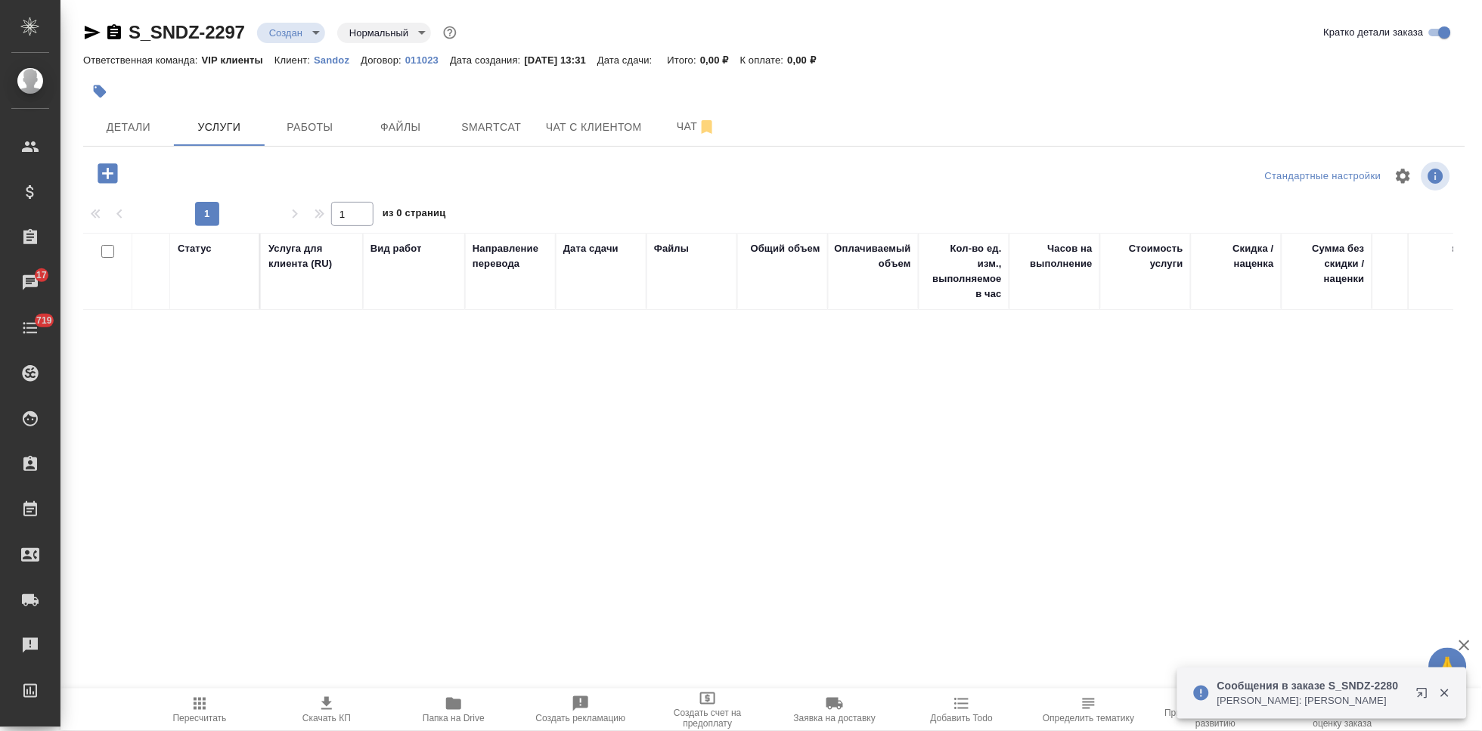
click at [108, 176] on icon "button" at bounding box center [107, 173] width 26 height 26
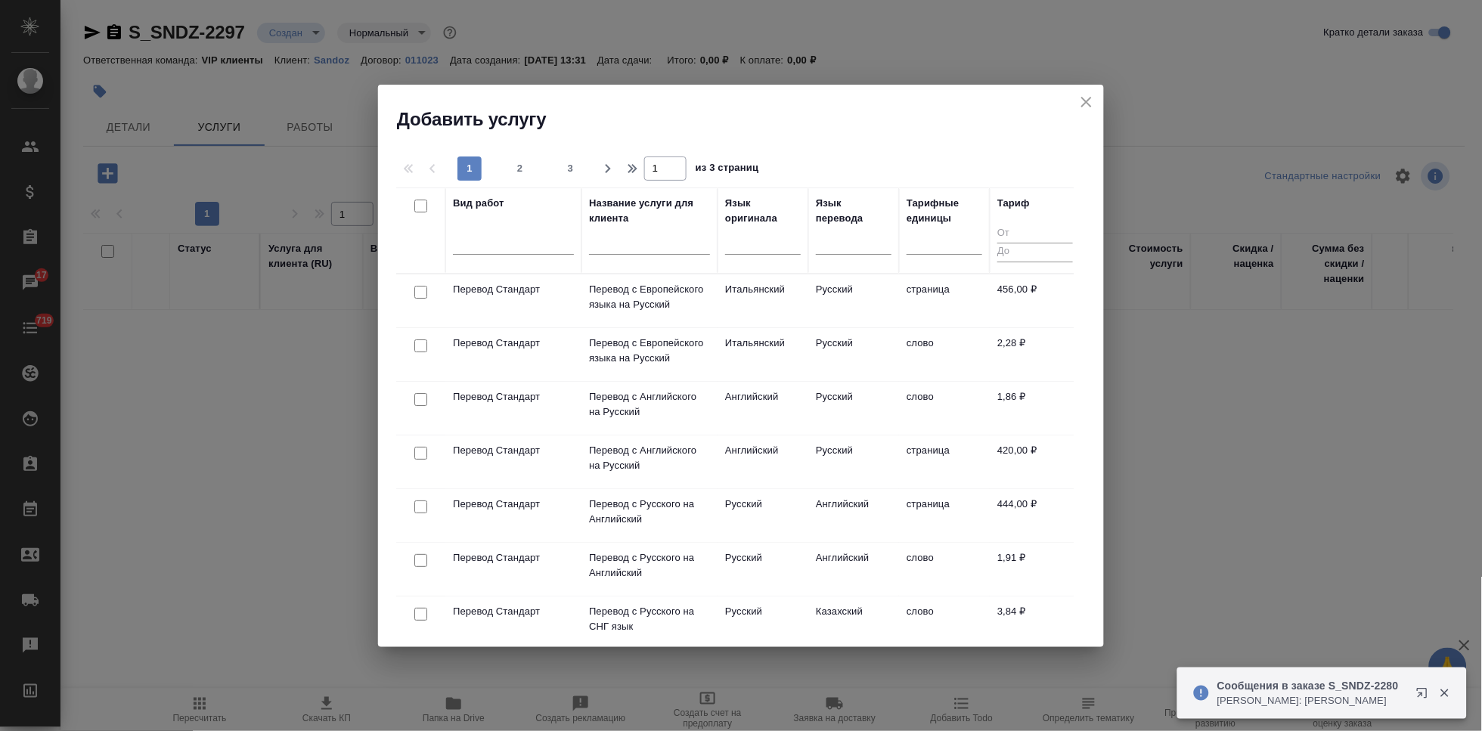
click at [649, 246] on input "text" at bounding box center [649, 244] width 121 height 19
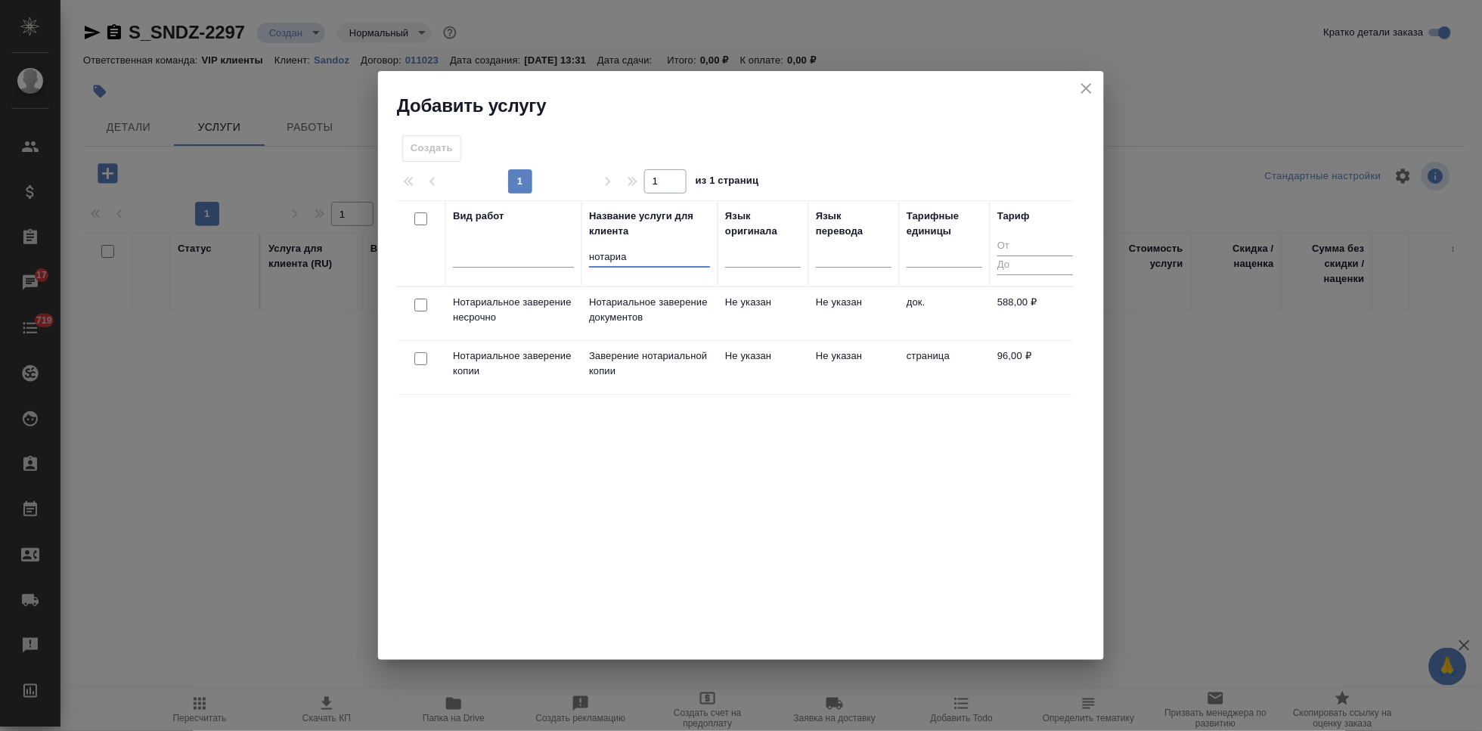
click at [794, 321] on td "Не указан" at bounding box center [762, 313] width 91 height 53
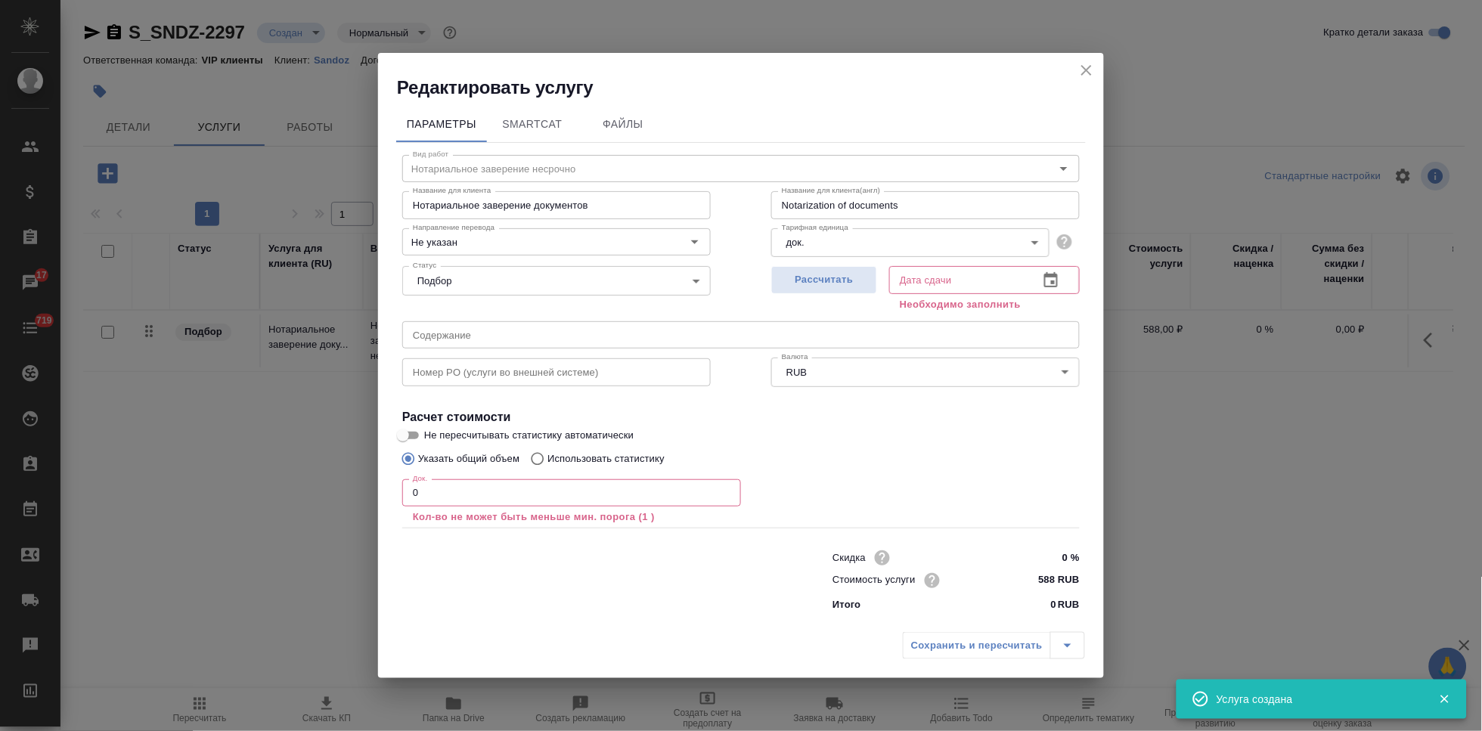
click at [441, 497] on input "0" at bounding box center [571, 492] width 339 height 27
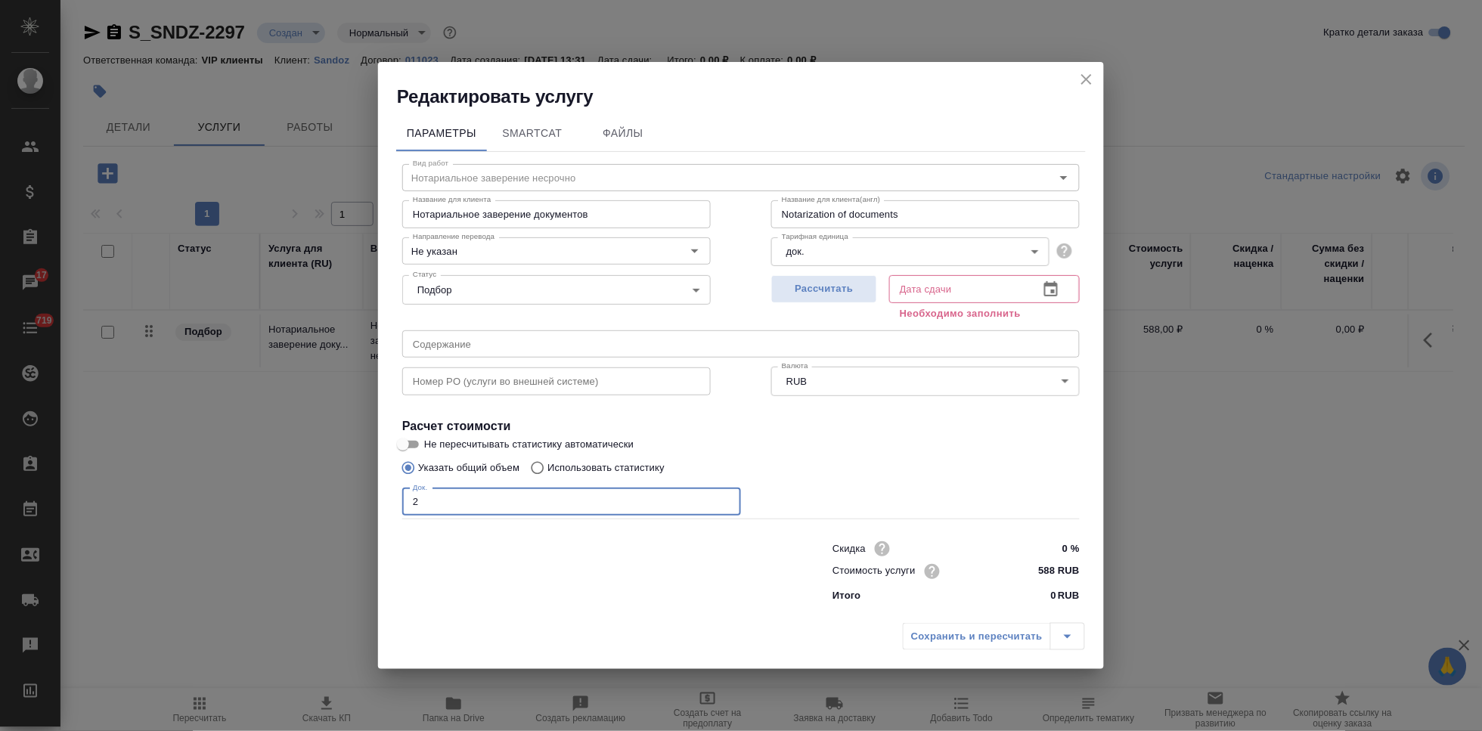
click at [1051, 289] on icon "button" at bounding box center [1051, 288] width 14 height 15
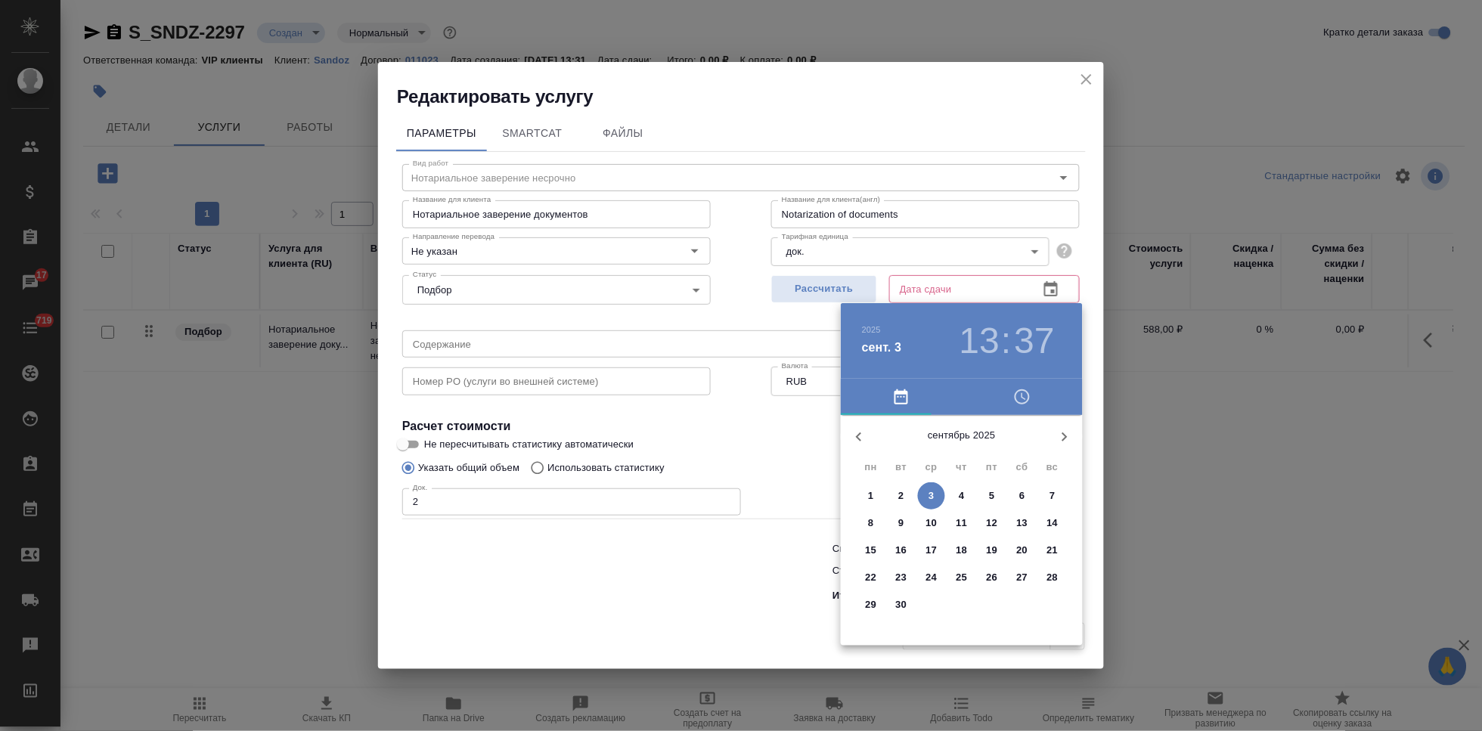
click at [993, 489] on p "5" at bounding box center [991, 495] width 5 height 15
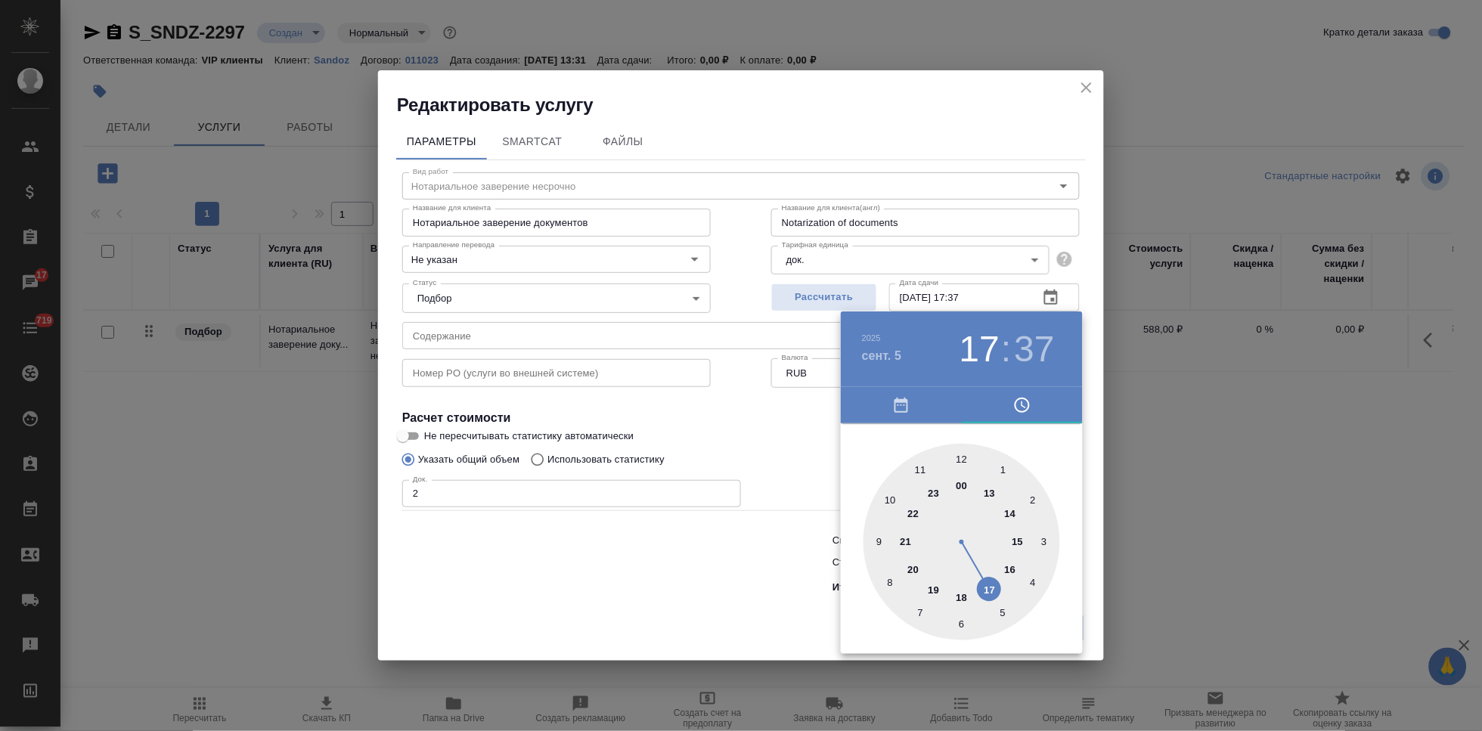
drag, startPoint x: 987, startPoint y: 488, endPoint x: 985, endPoint y: 572, distance: 83.2
click at [985, 572] on div at bounding box center [961, 542] width 197 height 197
drag, startPoint x: 953, startPoint y: 497, endPoint x: 960, endPoint y: 454, distance: 43.7
click at [960, 454] on div at bounding box center [961, 542] width 197 height 197
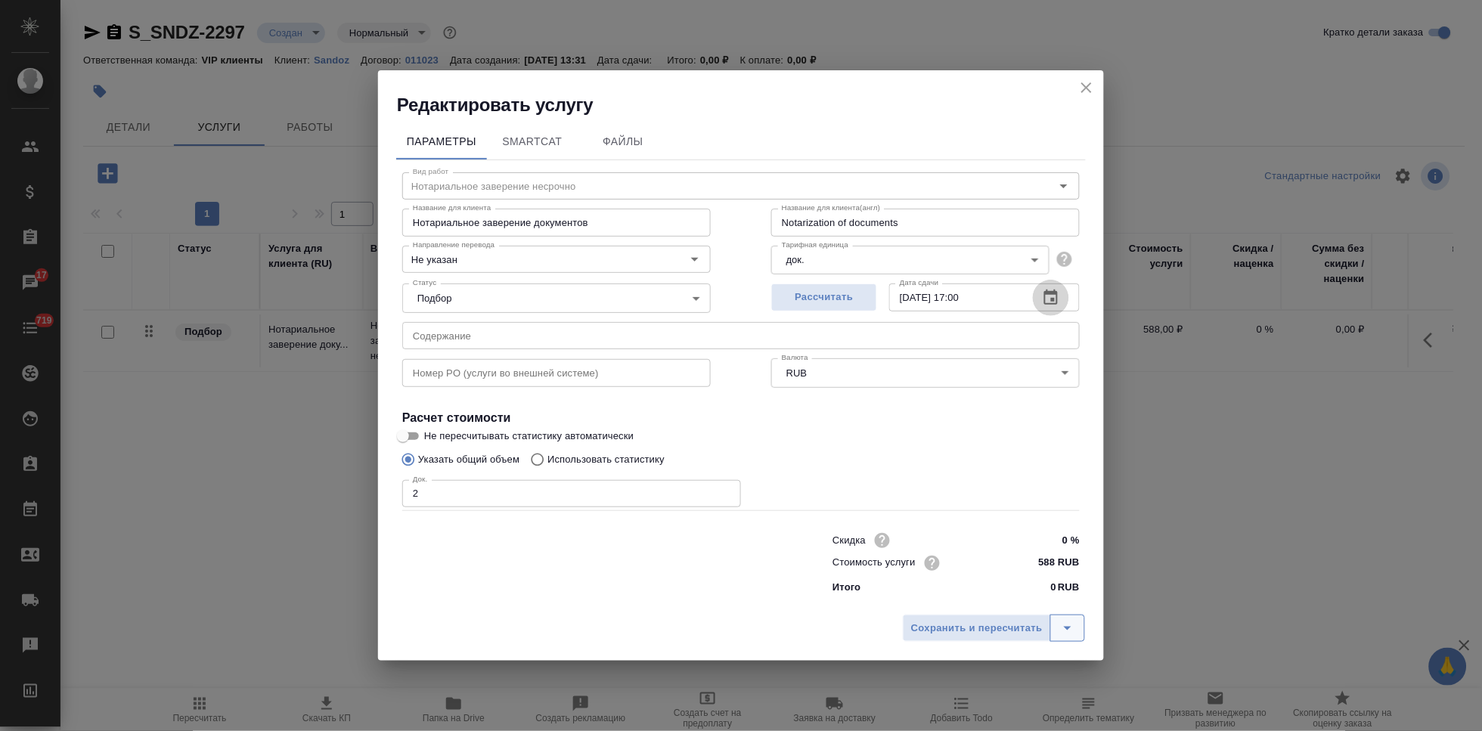
click at [1060, 627] on icon "split button" at bounding box center [1067, 628] width 18 height 18
click at [984, 602] on li "Сохранить" at bounding box center [996, 596] width 182 height 24
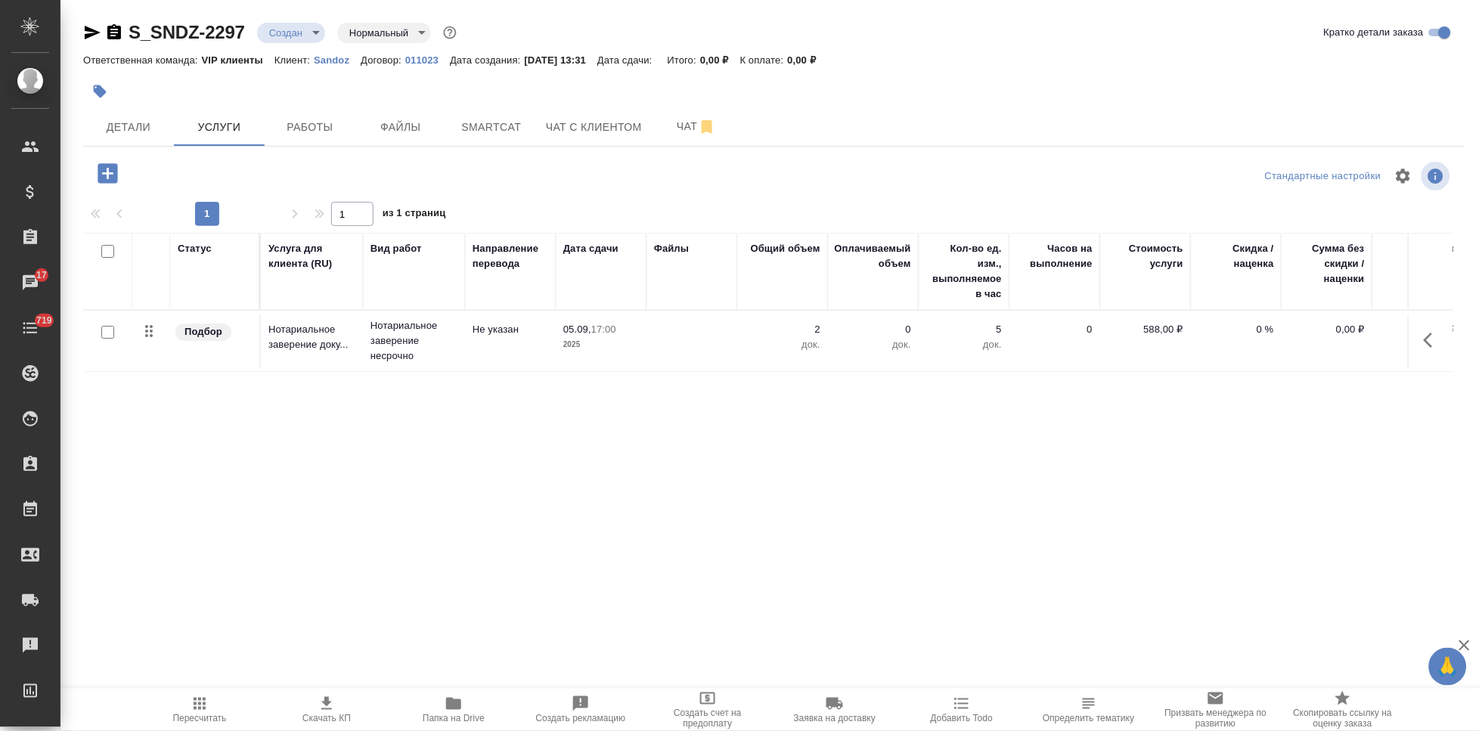
click at [116, 172] on icon "button" at bounding box center [108, 173] width 20 height 20
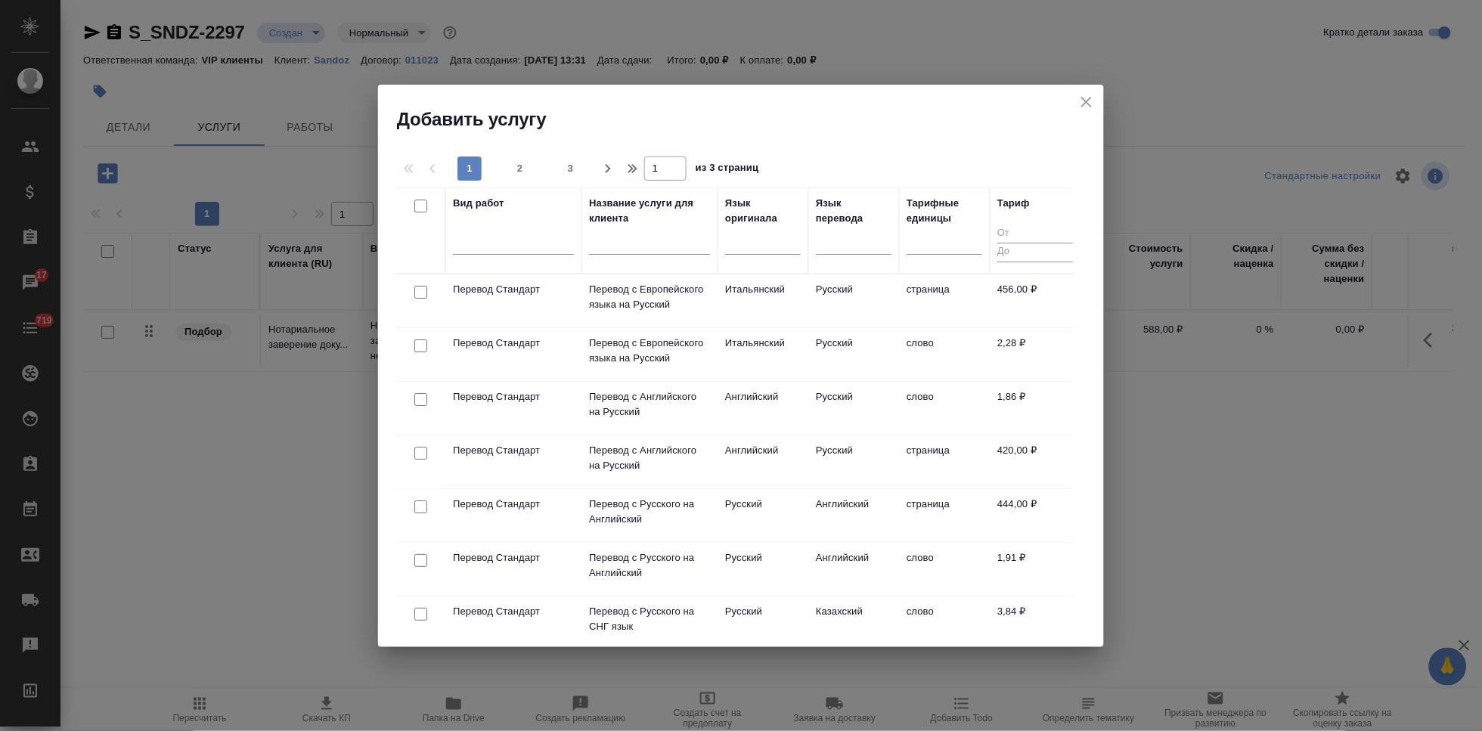
click at [624, 244] on input "text" at bounding box center [649, 244] width 121 height 19
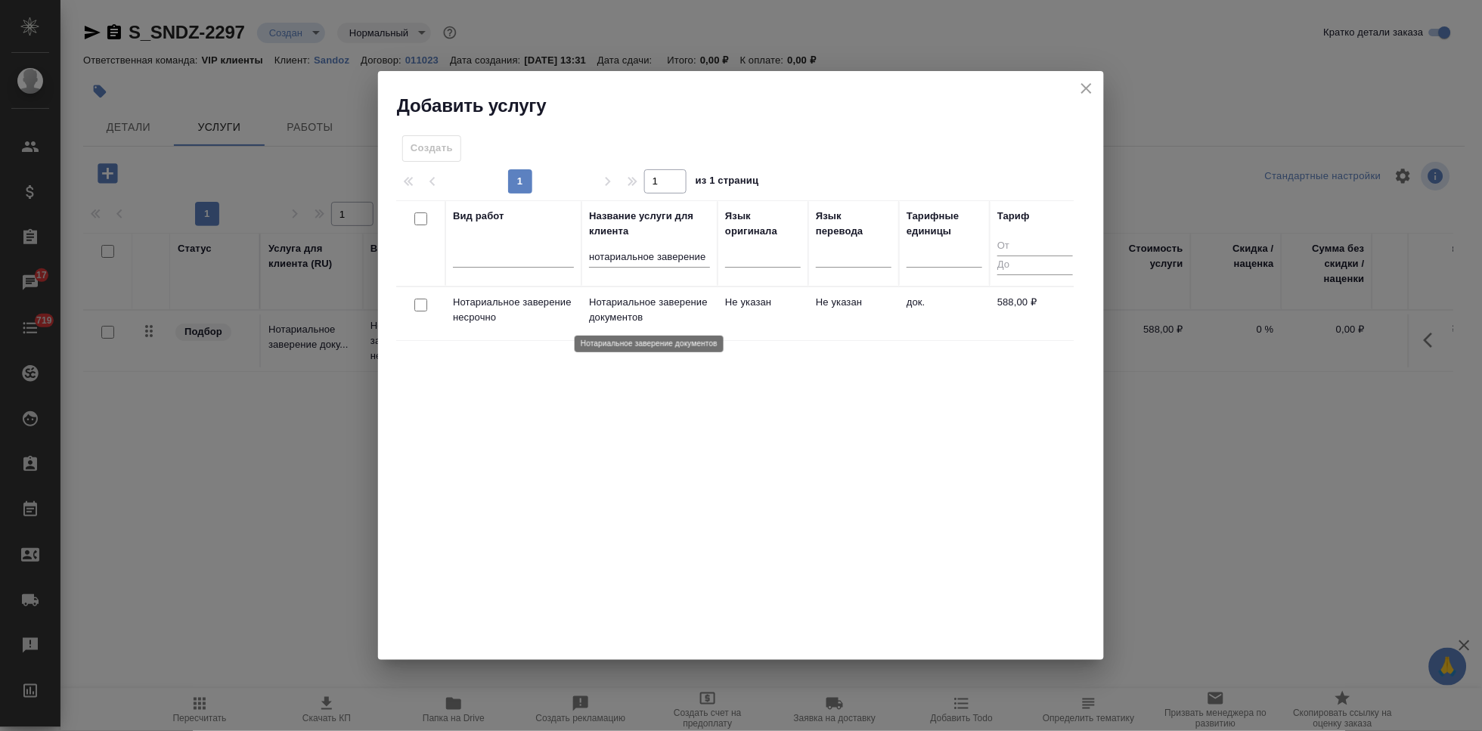
click at [658, 315] on p "Нотариальное заверение документов" at bounding box center [649, 310] width 121 height 30
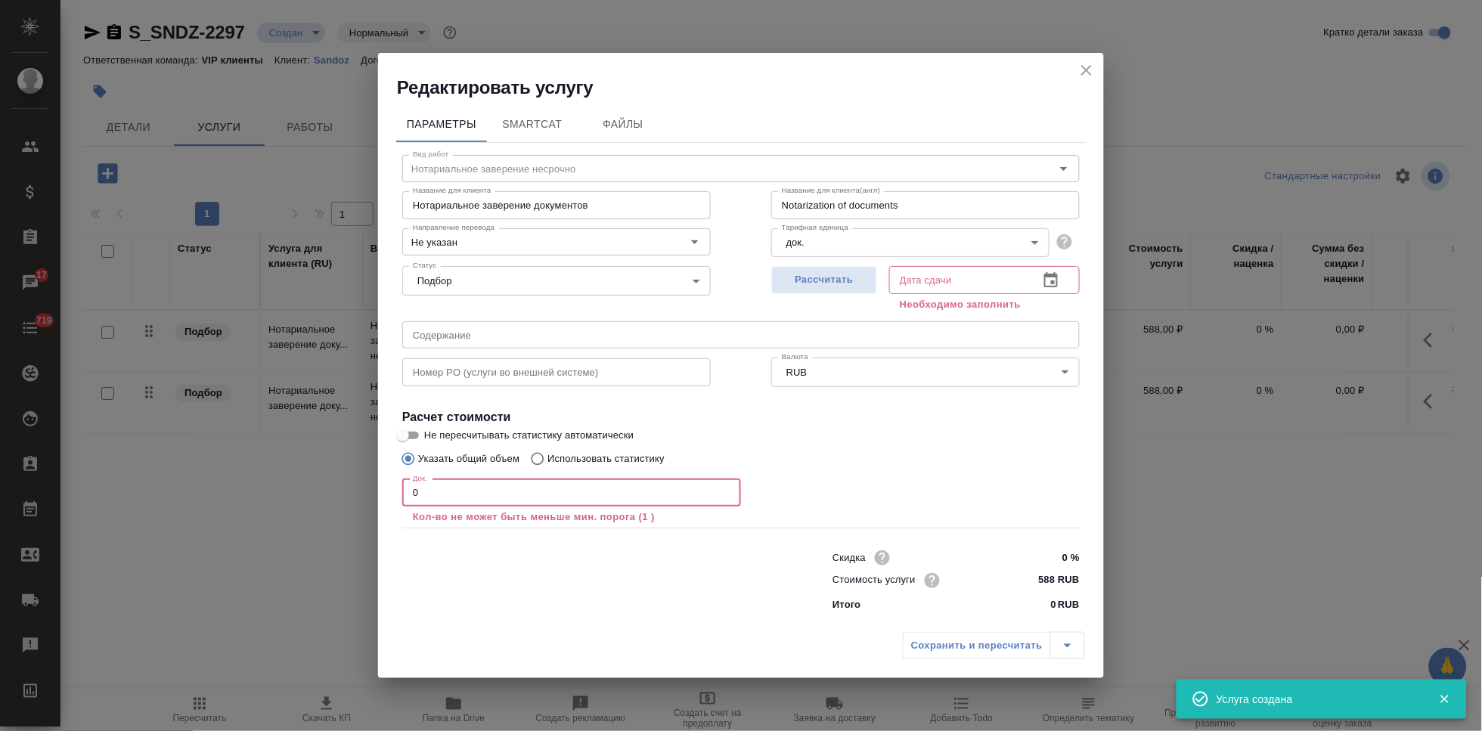
click at [548, 496] on input "0" at bounding box center [571, 492] width 339 height 27
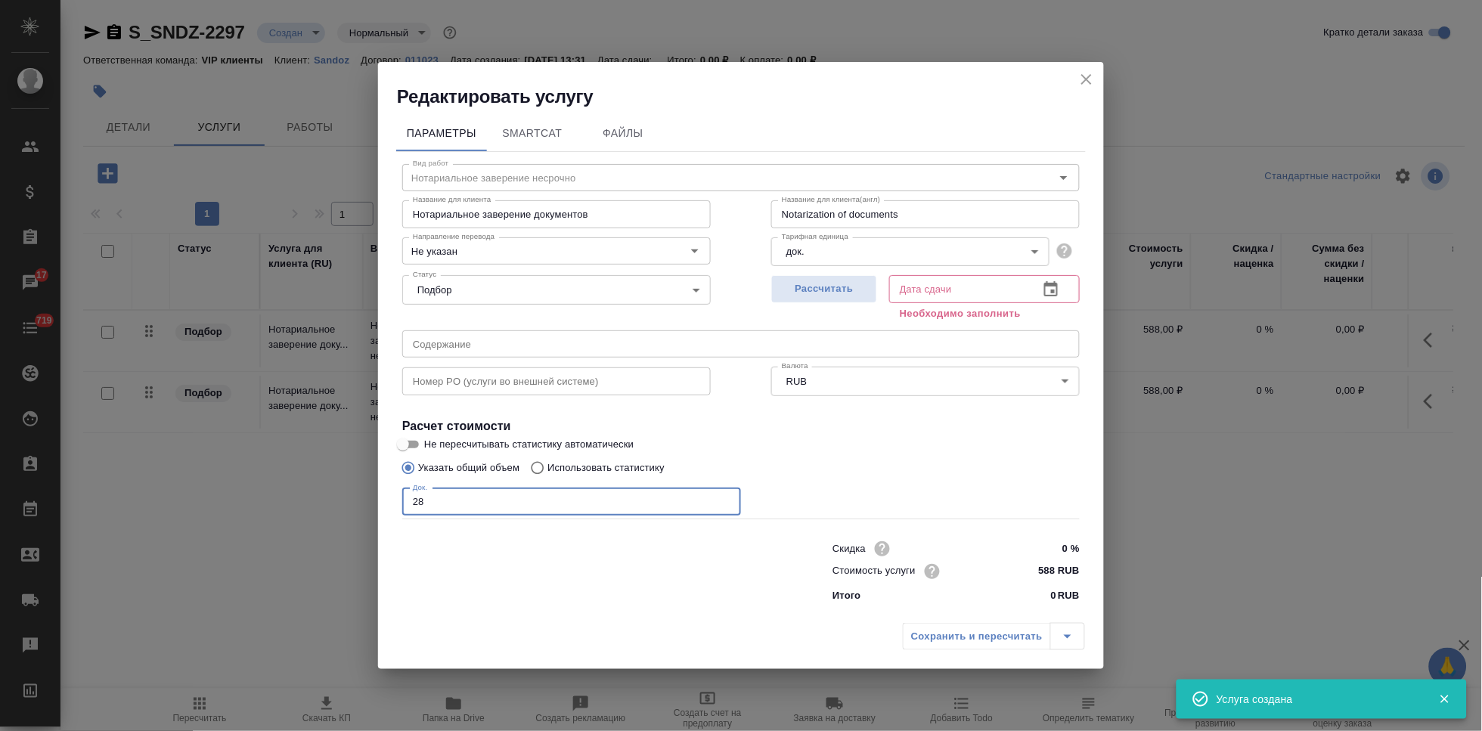
click at [1046, 279] on button "button" at bounding box center [1051, 289] width 36 height 36
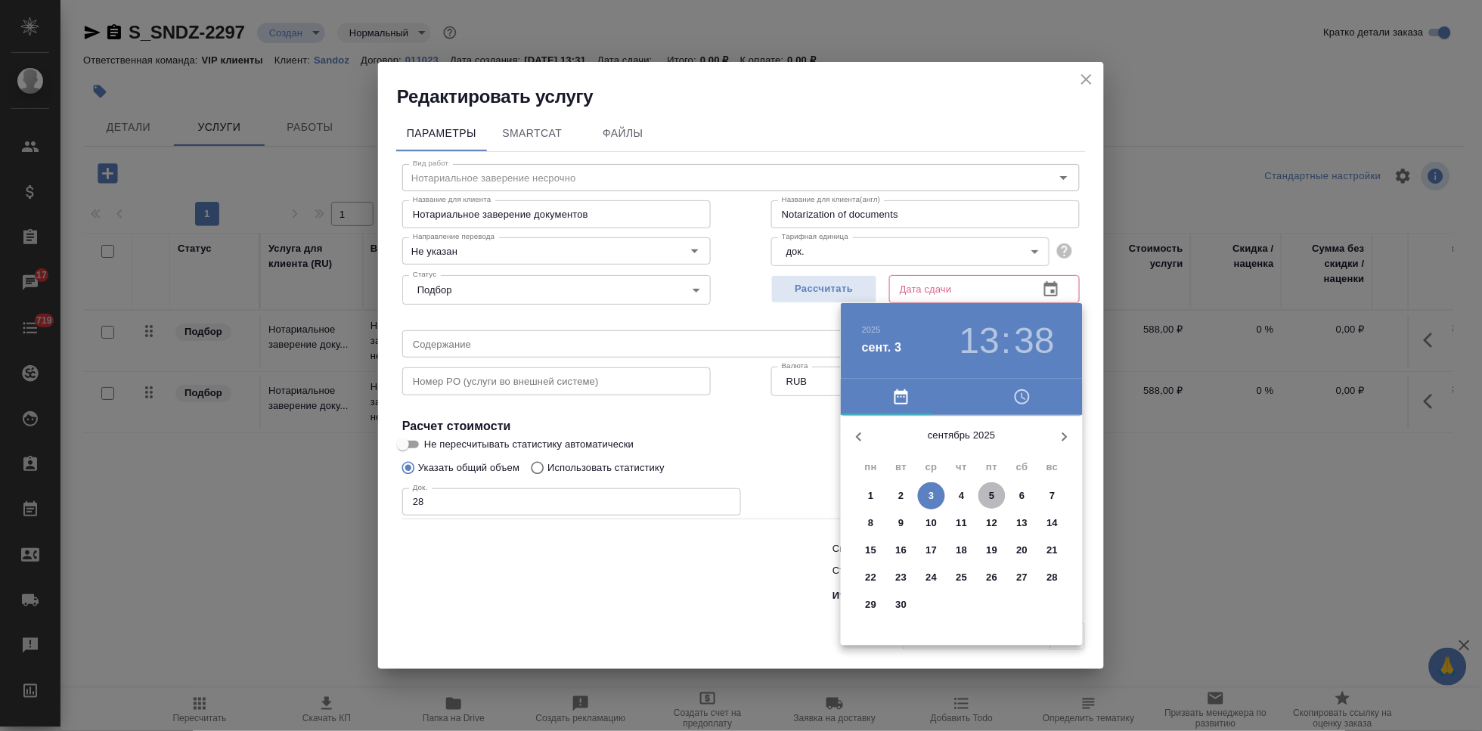
click at [989, 500] on p "5" at bounding box center [991, 495] width 5 height 15
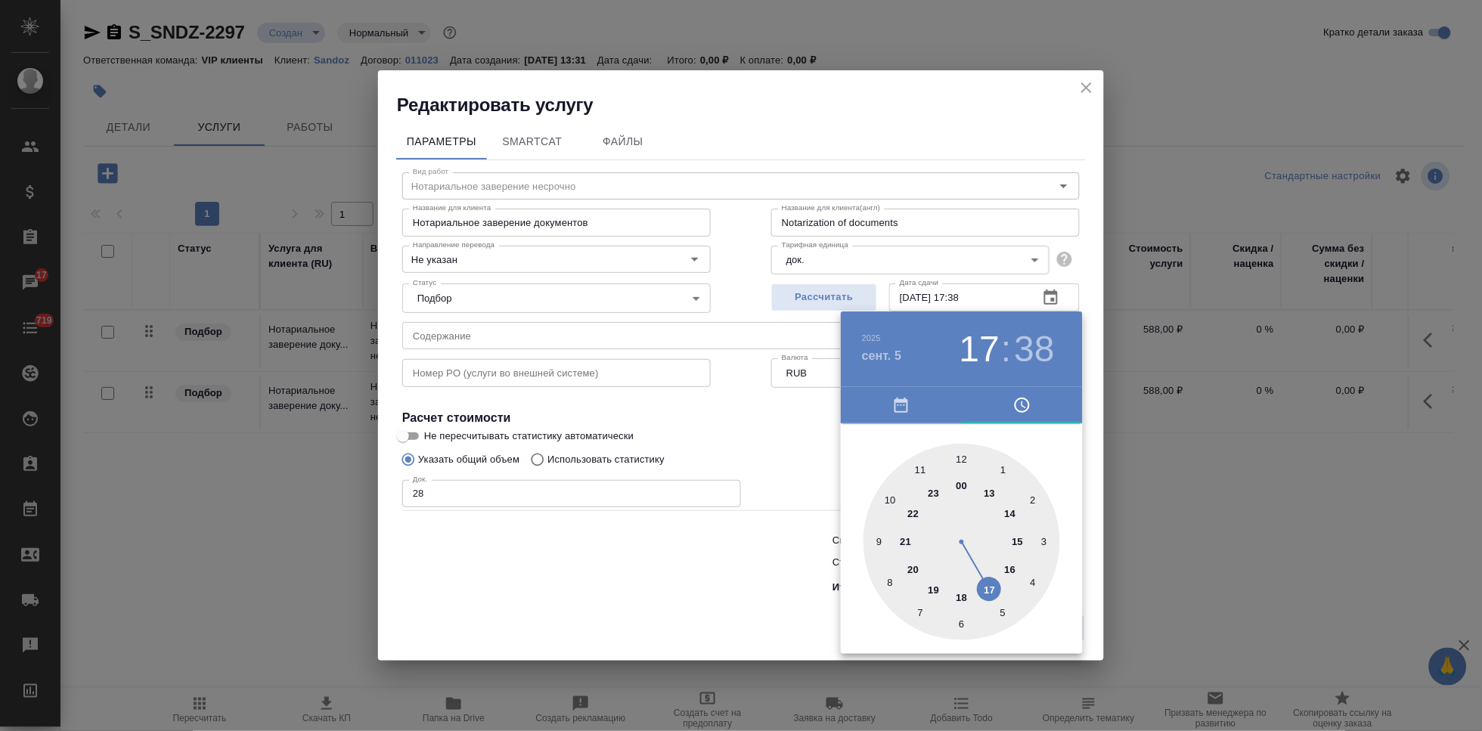
click at [988, 586] on div at bounding box center [961, 542] width 197 height 197
drag, startPoint x: 941, startPoint y: 497, endPoint x: 962, endPoint y: 457, distance: 45.6
click at [962, 457] on div at bounding box center [961, 542] width 197 height 197
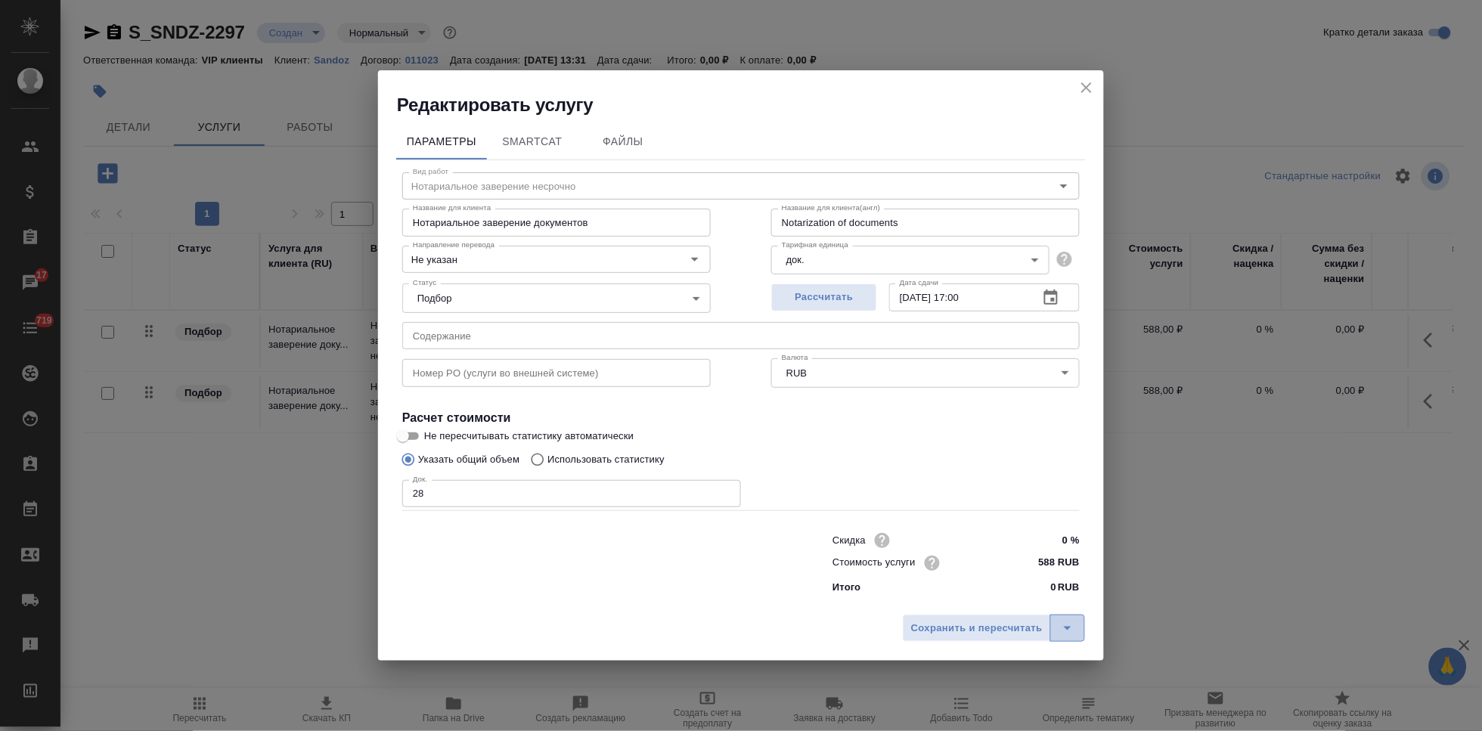
click at [1067, 624] on icon "split button" at bounding box center [1067, 628] width 18 height 18
click at [1016, 600] on li "Сохранить" at bounding box center [996, 596] width 182 height 24
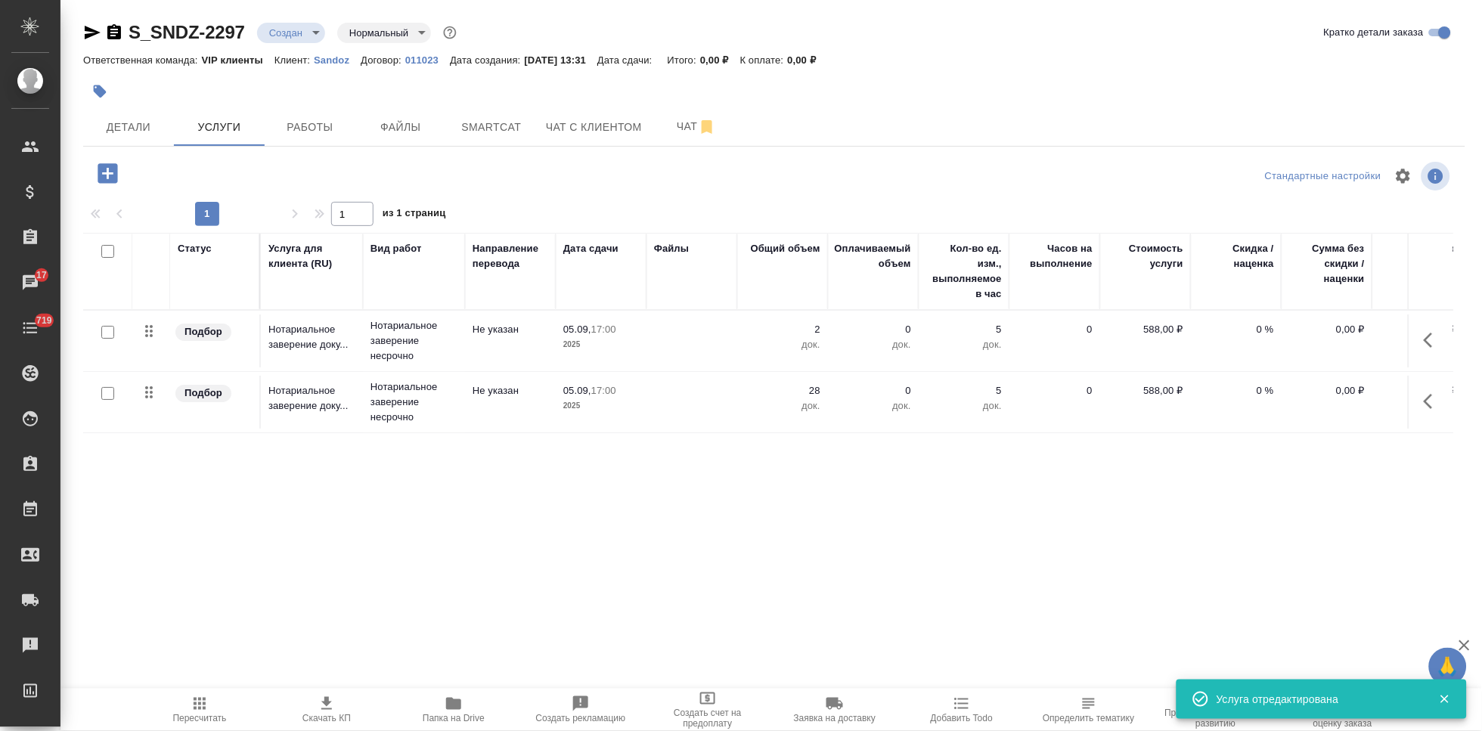
click at [200, 704] on icon "button" at bounding box center [200, 704] width 12 height 12
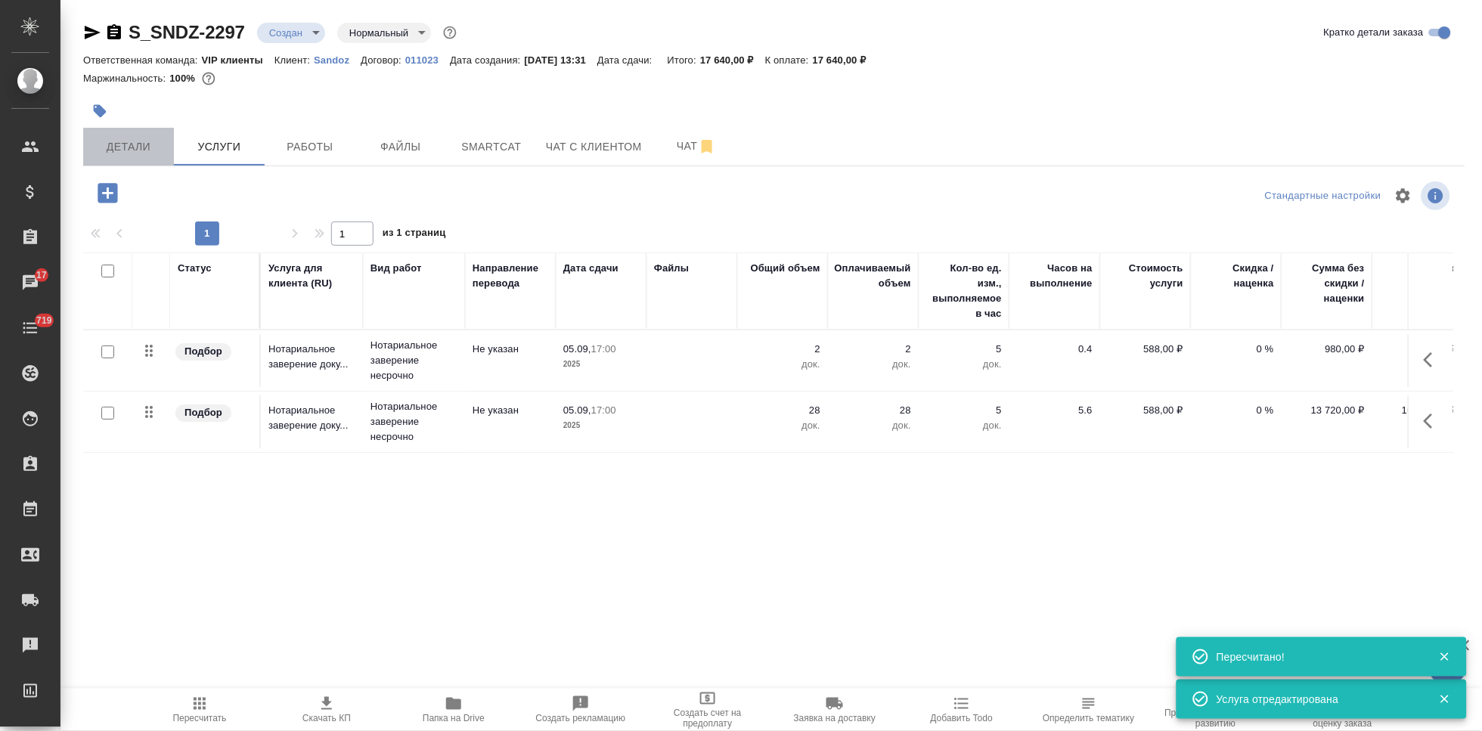
click at [129, 141] on span "Детали" at bounding box center [128, 147] width 73 height 19
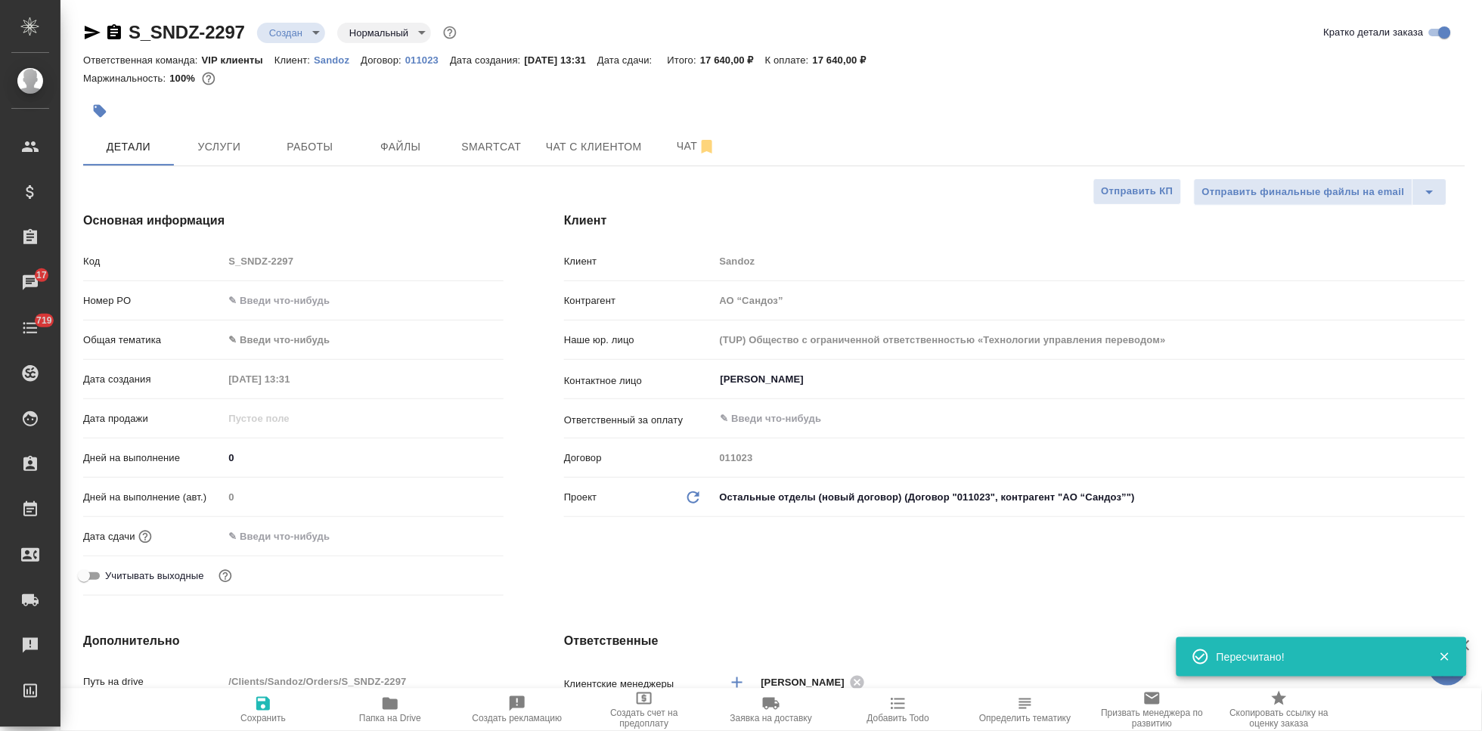
click at [252, 456] on input "0" at bounding box center [363, 458] width 280 height 22
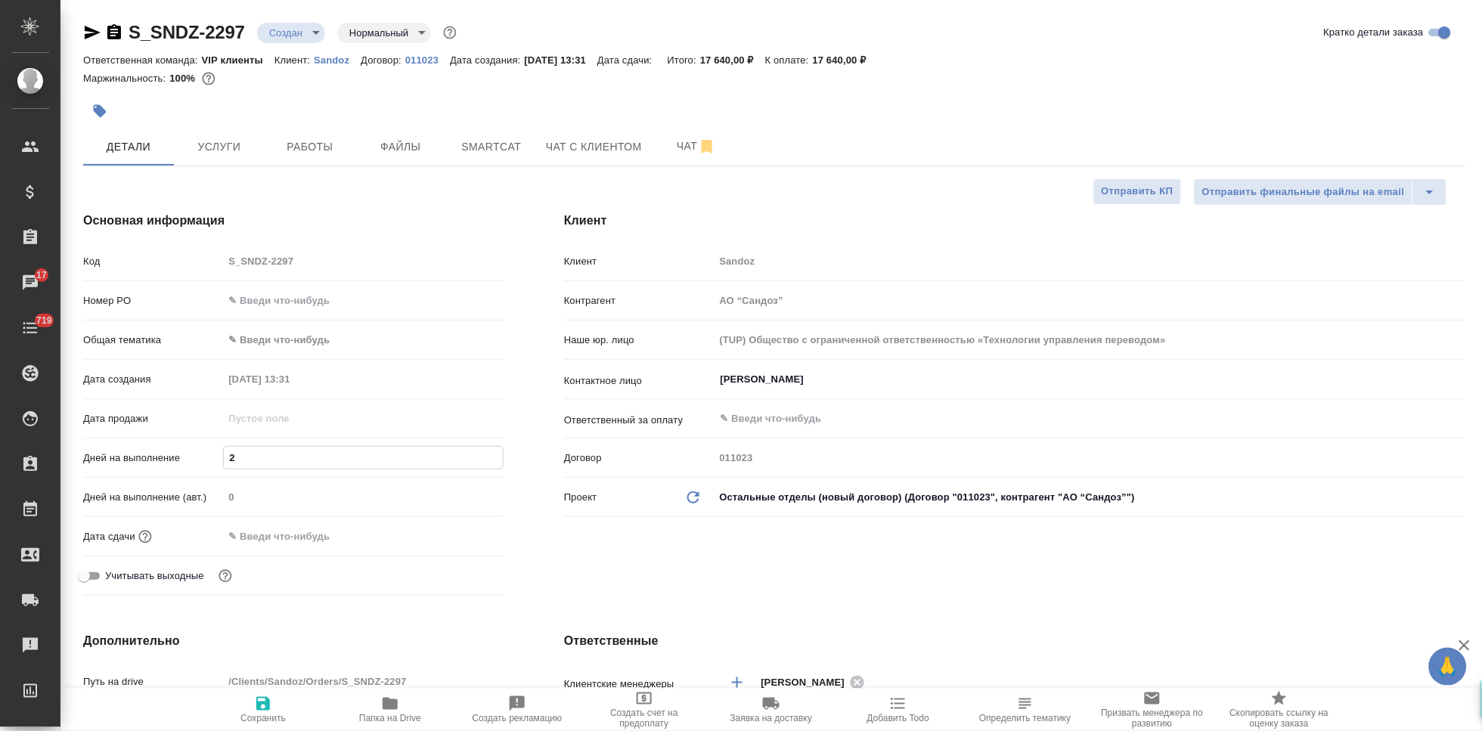
click at [265, 714] on span "Сохранить" at bounding box center [262, 718] width 45 height 11
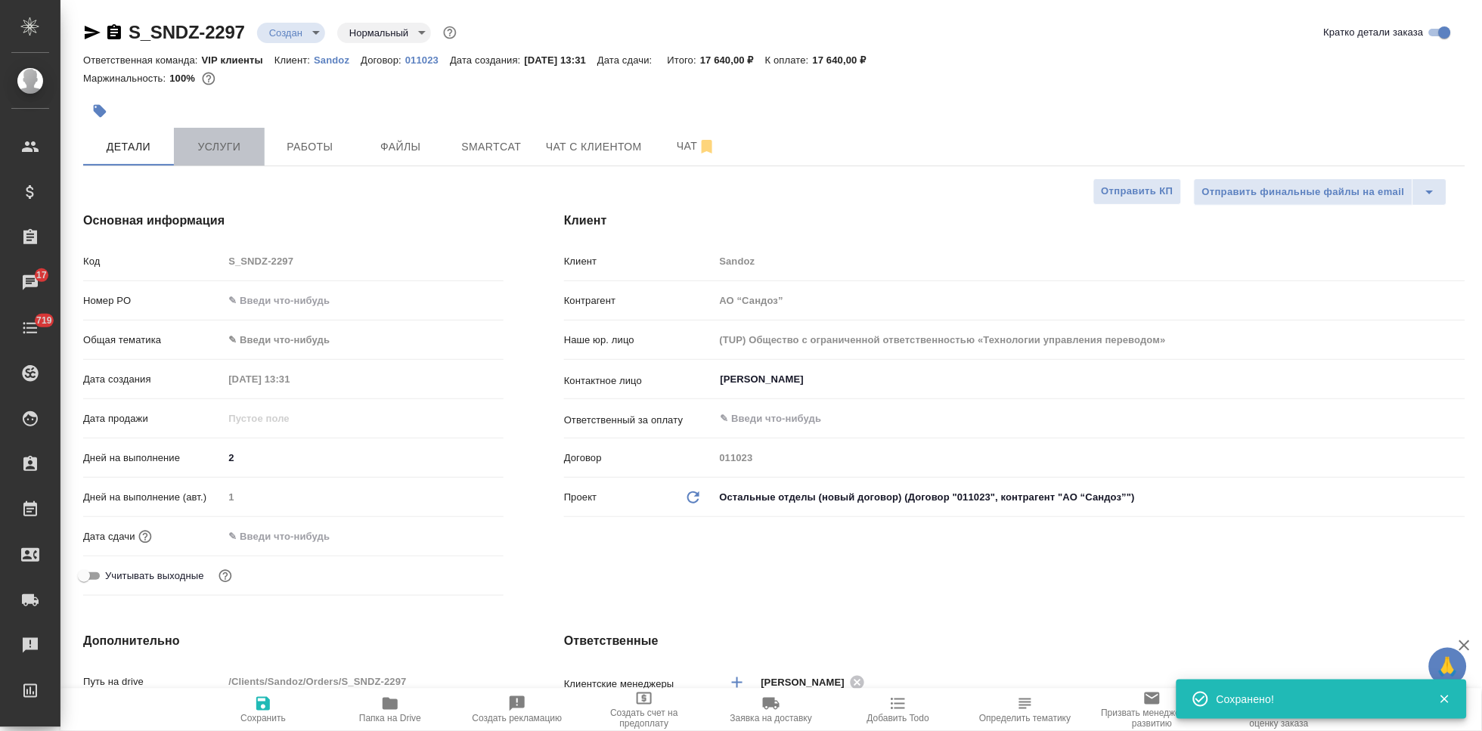
click at [232, 149] on span "Услуги" at bounding box center [219, 147] width 73 height 19
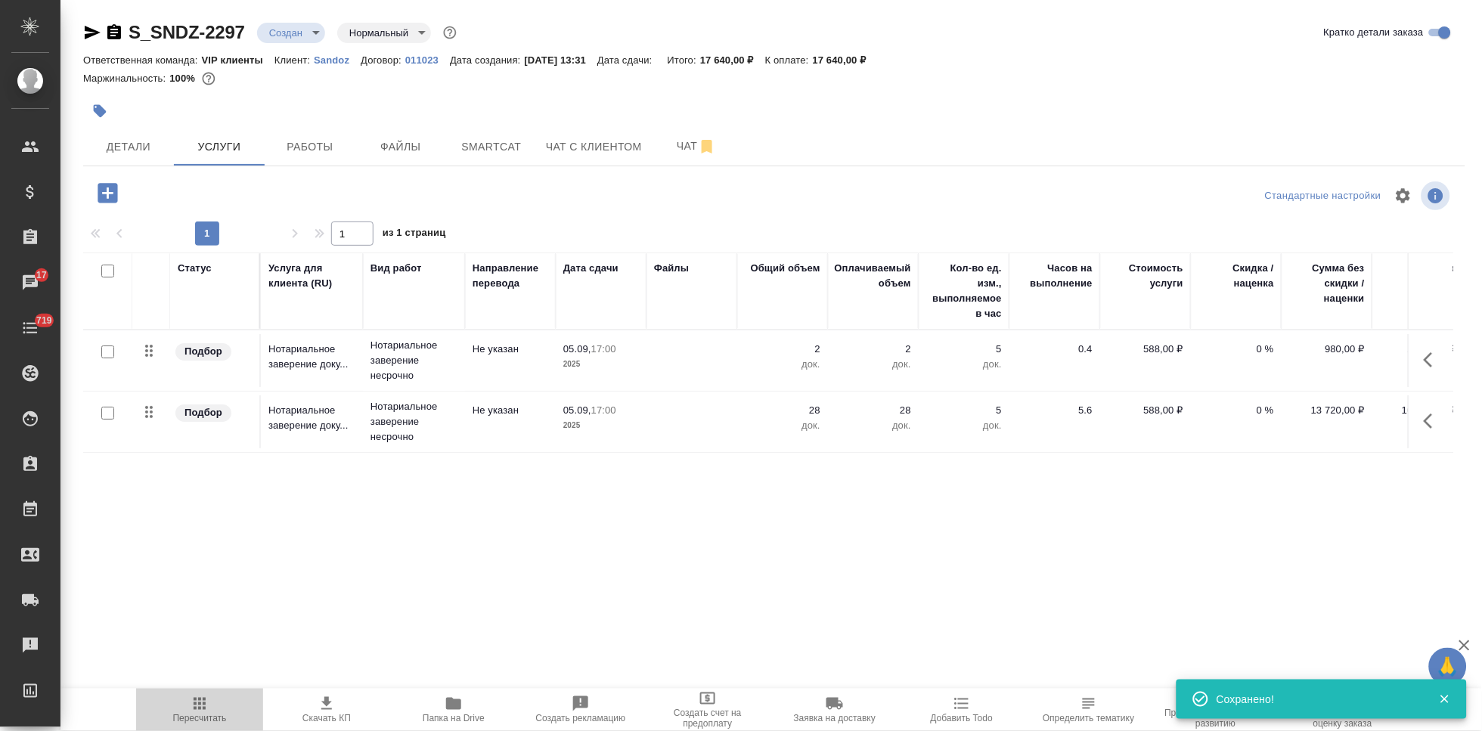
click at [215, 717] on span "Пересчитать" at bounding box center [200, 718] width 54 height 11
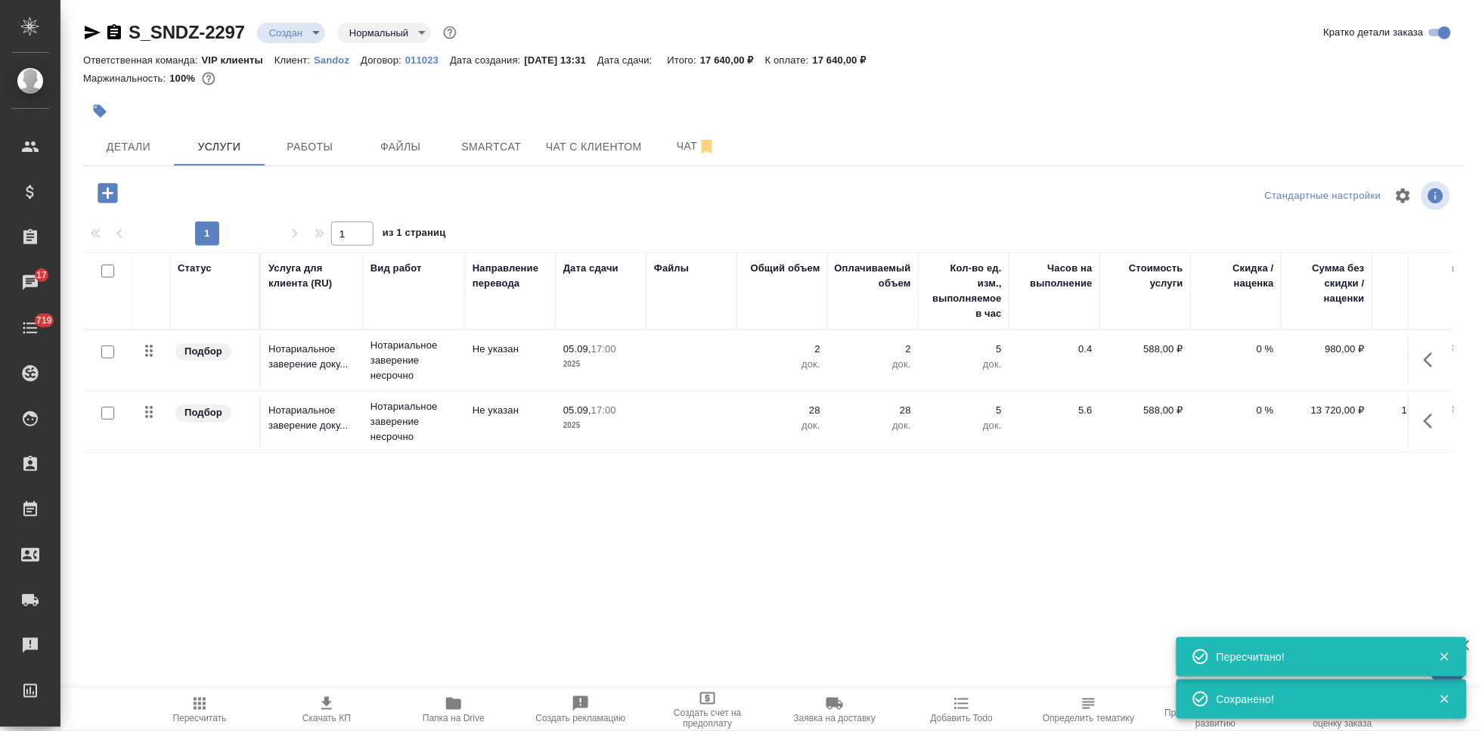
click at [1414, 360] on button "button" at bounding box center [1432, 360] width 36 height 36
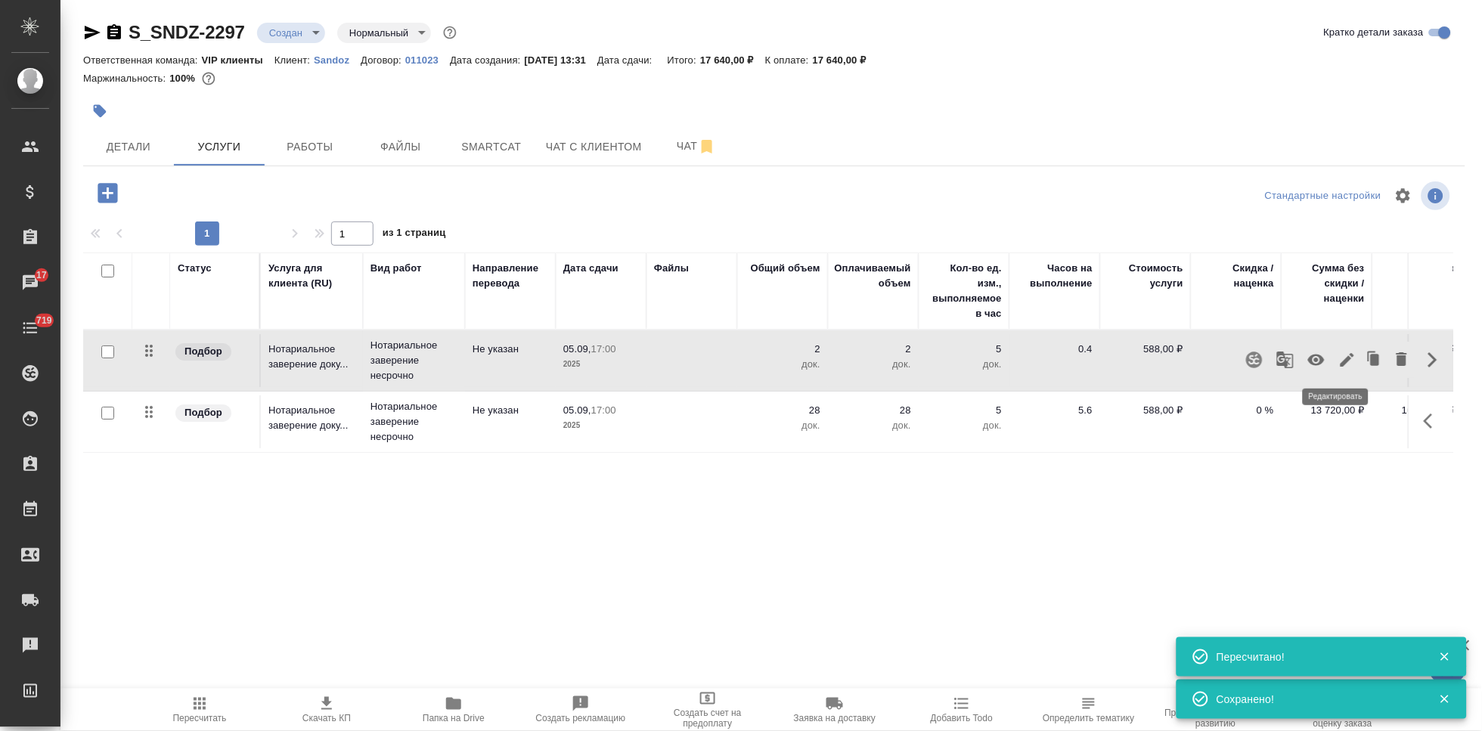
click at [1340, 365] on icon "button" at bounding box center [1347, 360] width 14 height 14
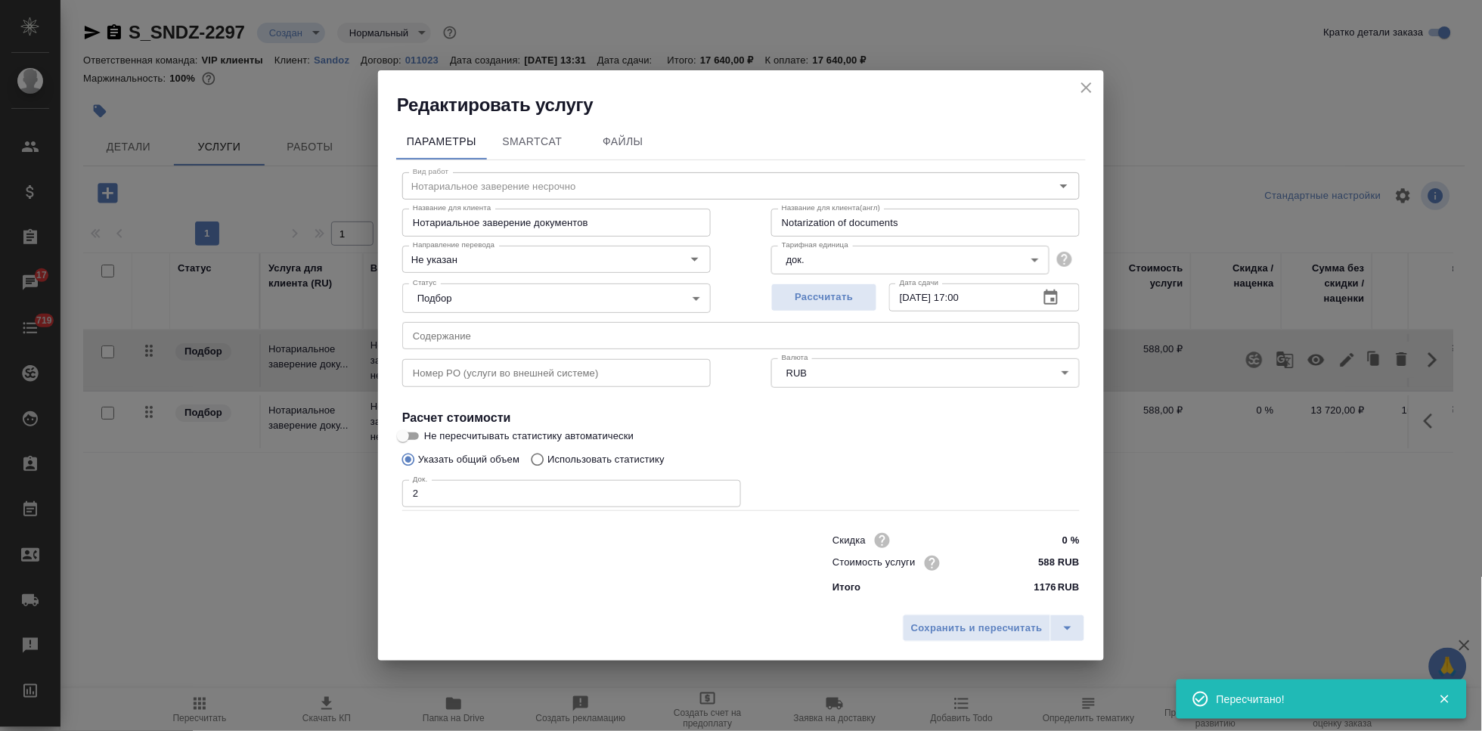
click at [612, 337] on input "text" at bounding box center [740, 335] width 677 height 27
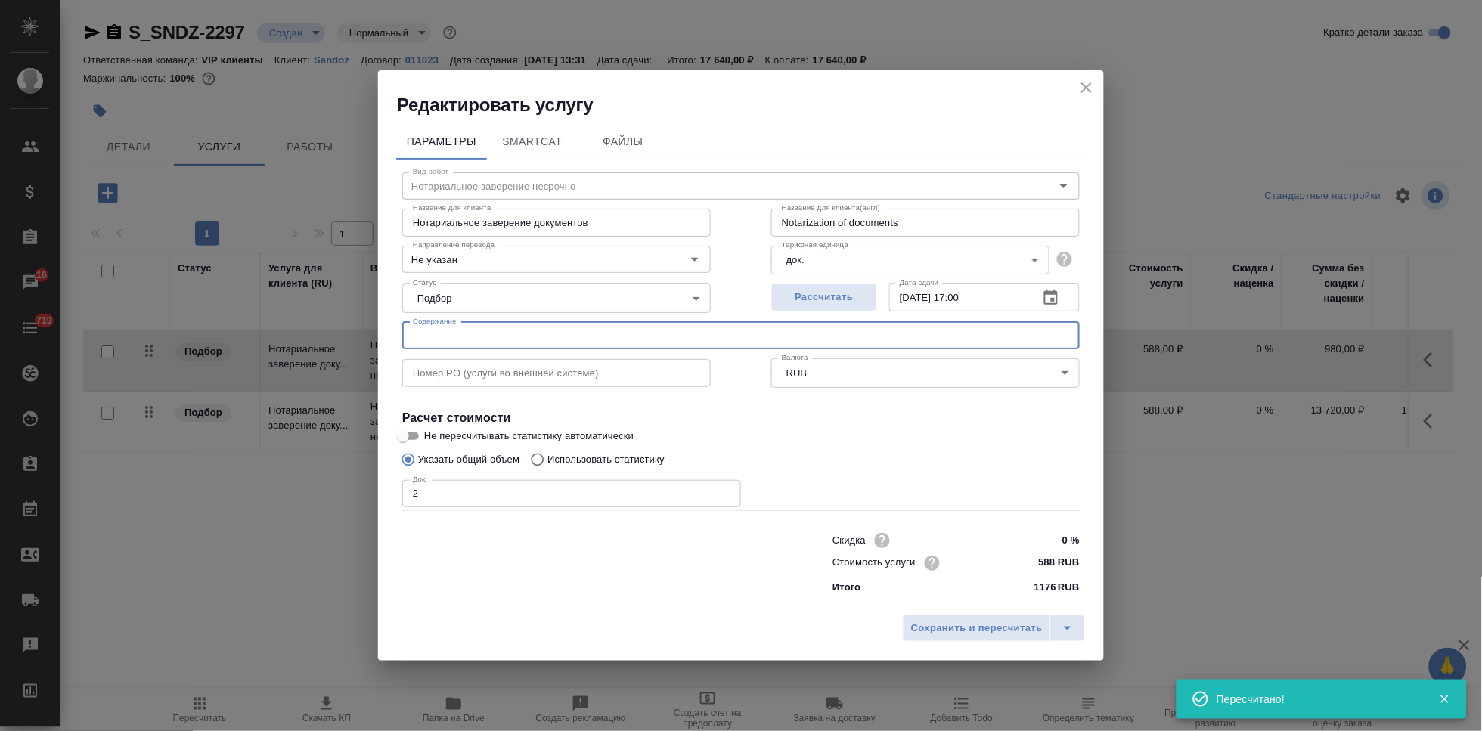
click at [525, 331] on input "text" at bounding box center [740, 335] width 677 height 27
paste input "Глобофарм _ ML, GMP"
click at [1055, 612] on div "Сохранить и пересчитать" at bounding box center [741, 634] width 726 height 54
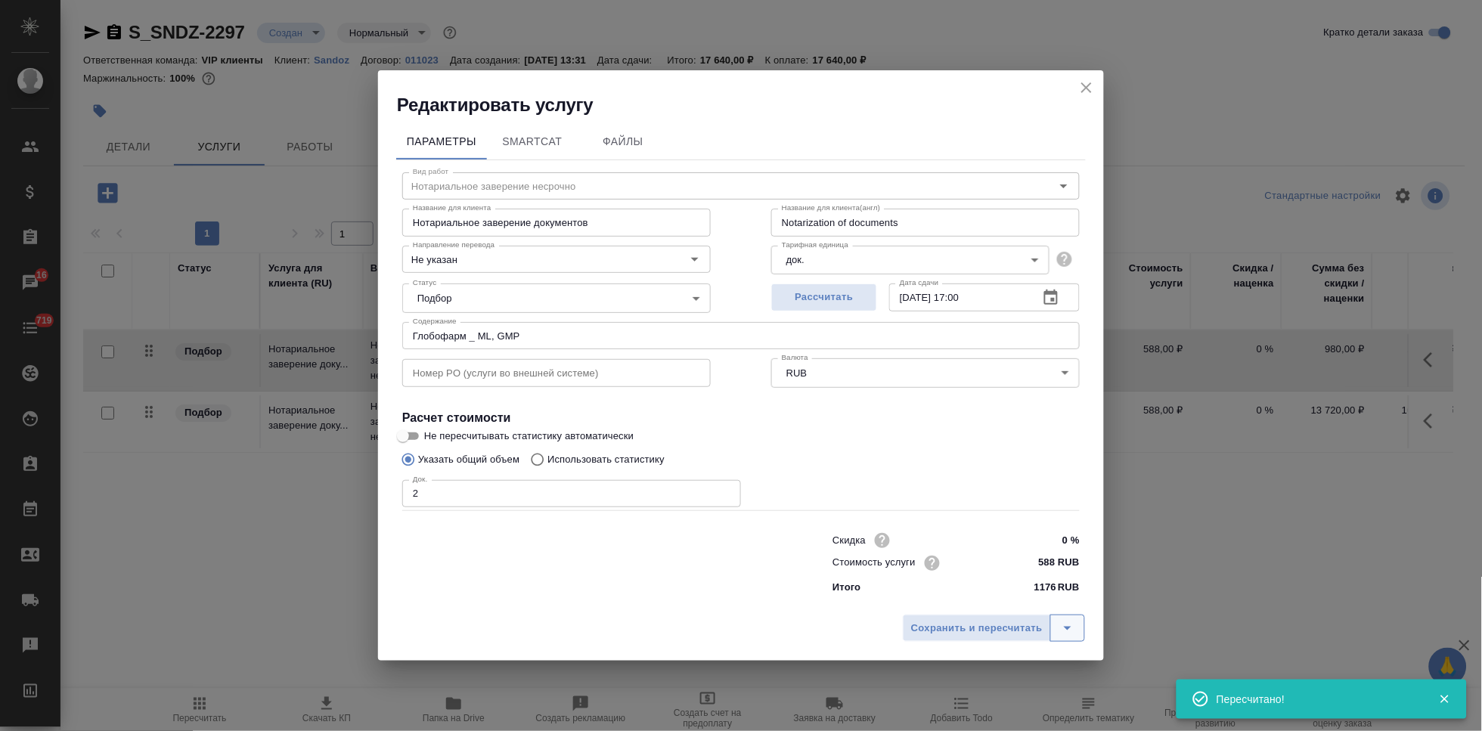
click at [1058, 621] on button "split button" at bounding box center [1067, 628] width 35 height 27
click at [984, 603] on li "Сохранить" at bounding box center [996, 596] width 182 height 24
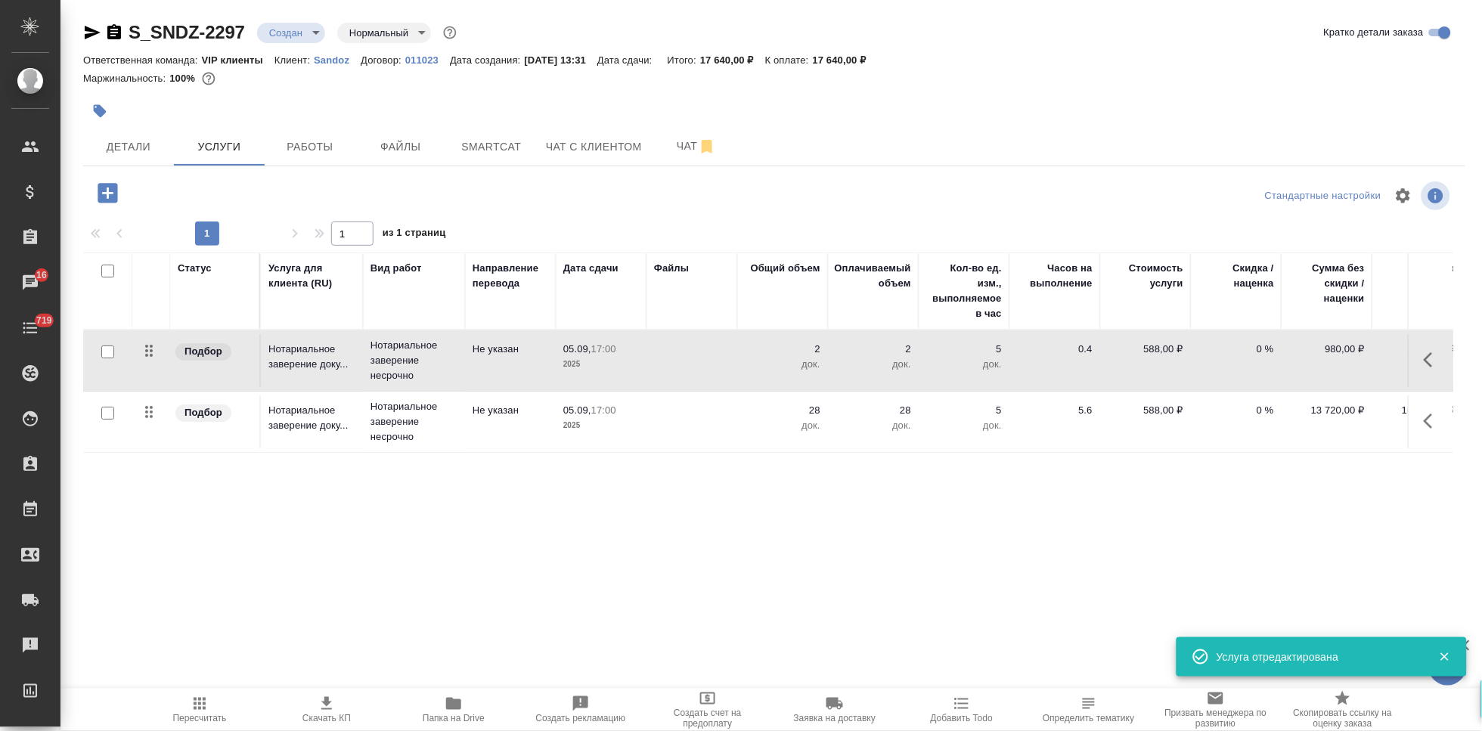
click at [1414, 416] on button "button" at bounding box center [1432, 421] width 36 height 36
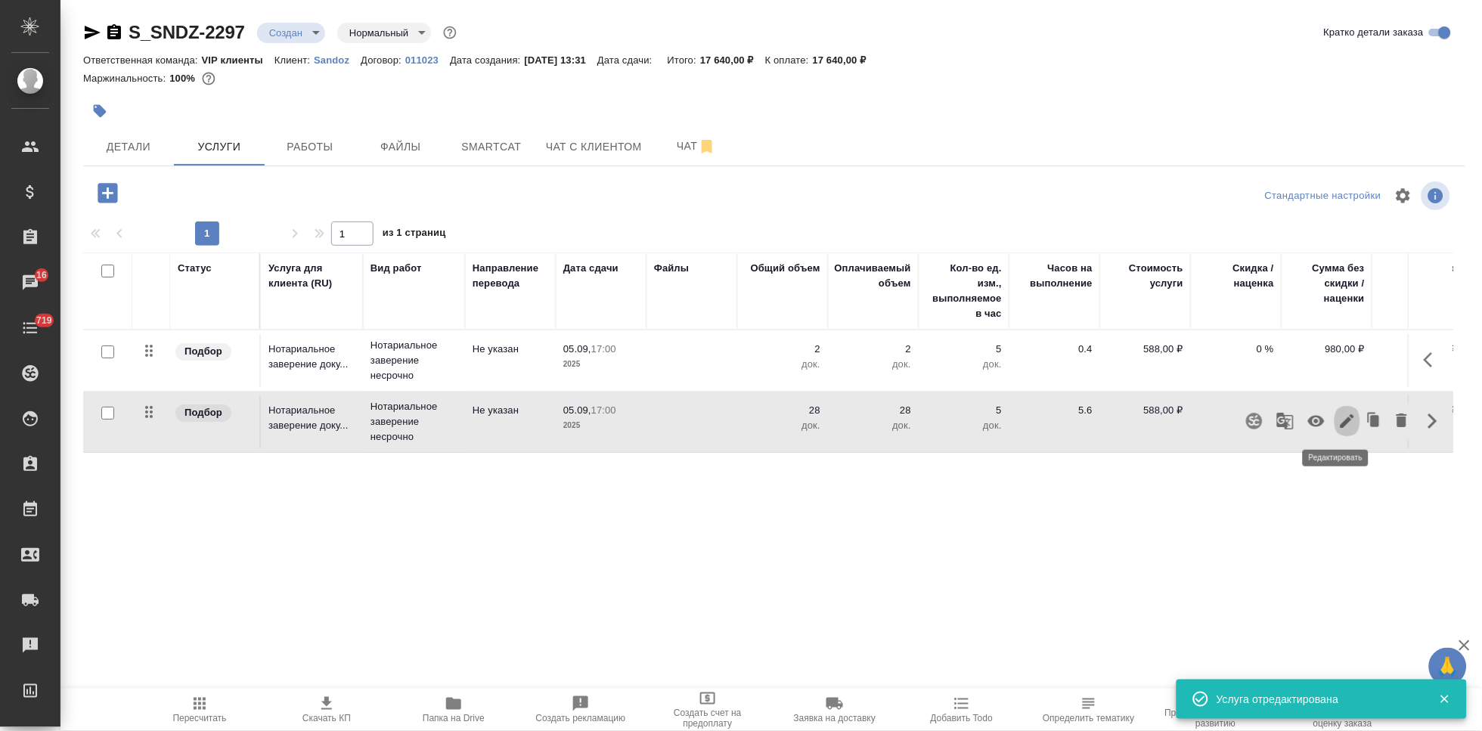
click at [1338, 418] on icon "button" at bounding box center [1347, 421] width 18 height 18
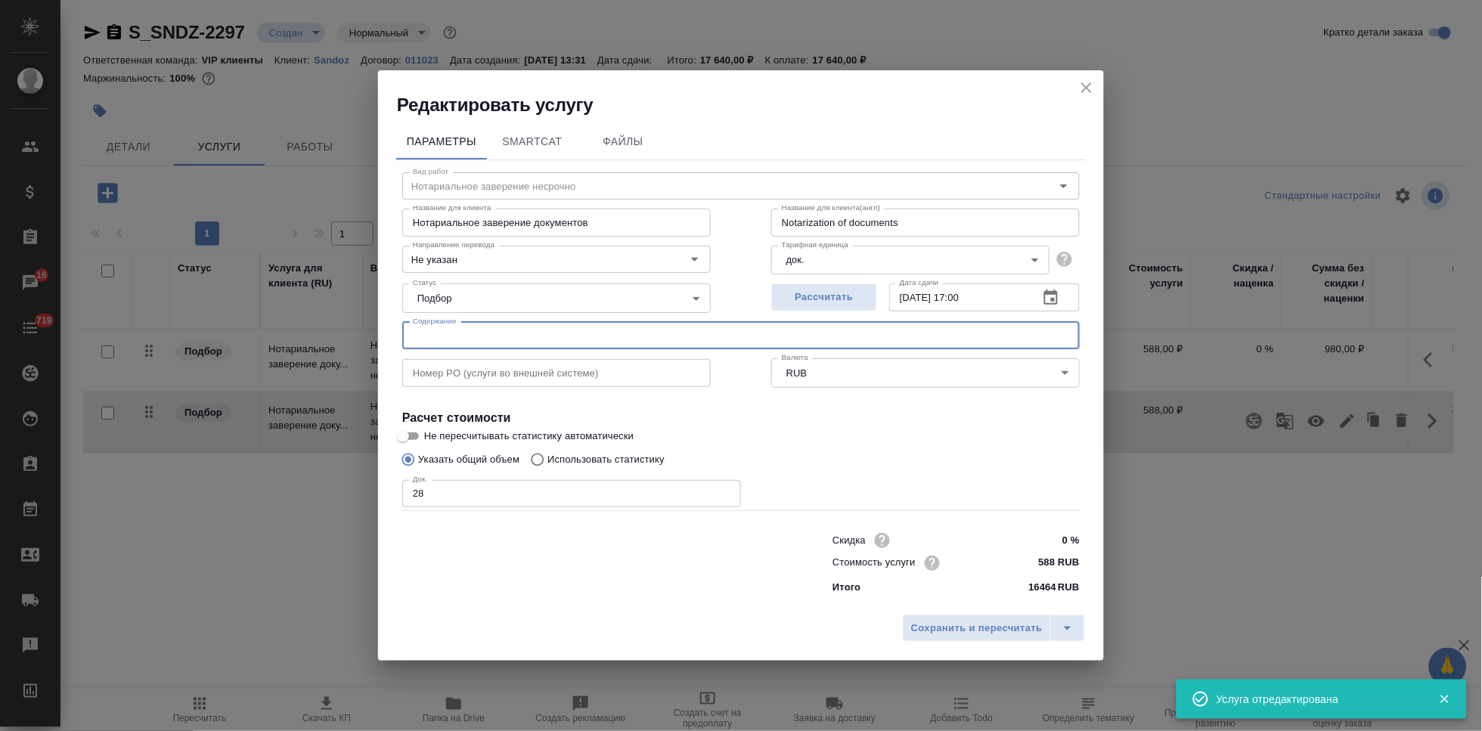
click at [538, 345] on input "text" at bounding box center [740, 335] width 677 height 27
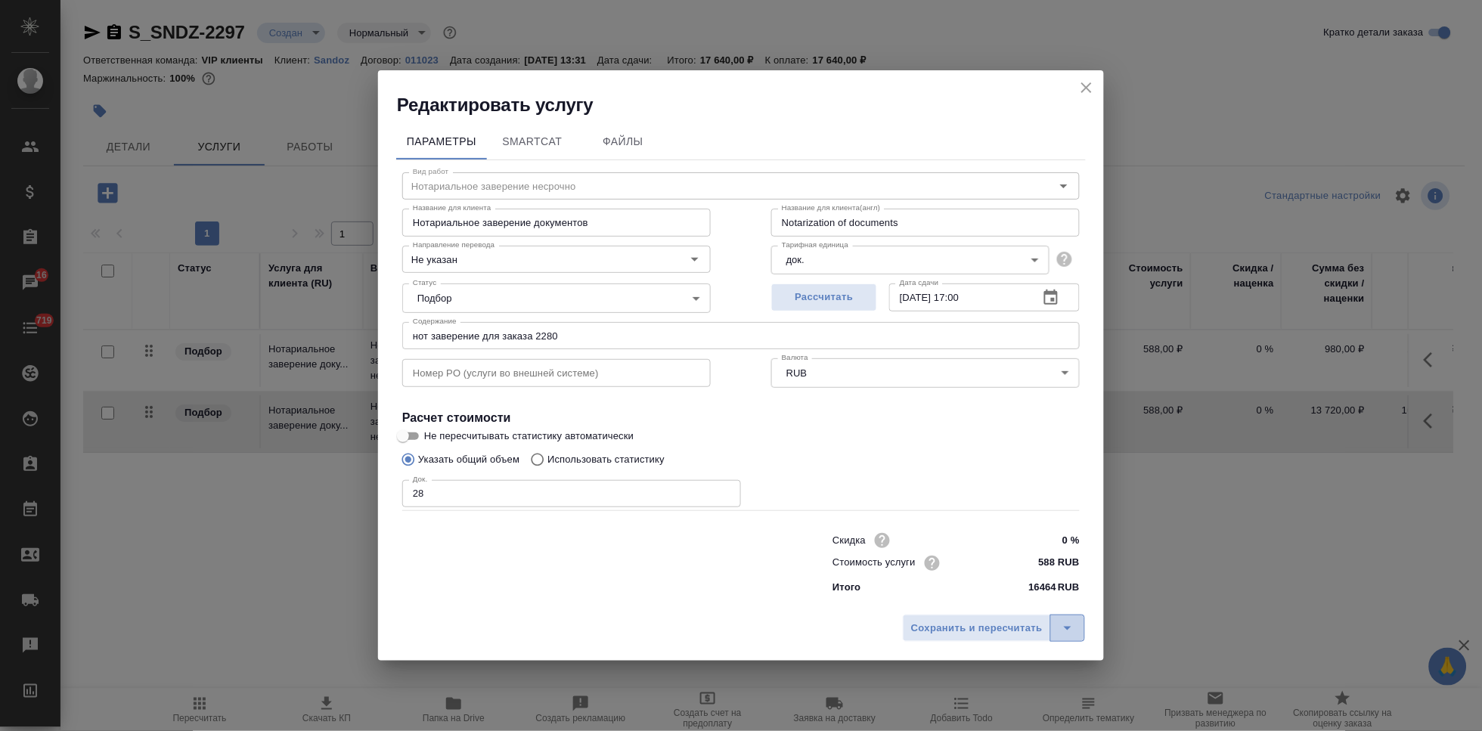
click at [1075, 623] on icon "split button" at bounding box center [1067, 628] width 18 height 18
click at [1002, 599] on li "Сохранить" at bounding box center [996, 596] width 182 height 24
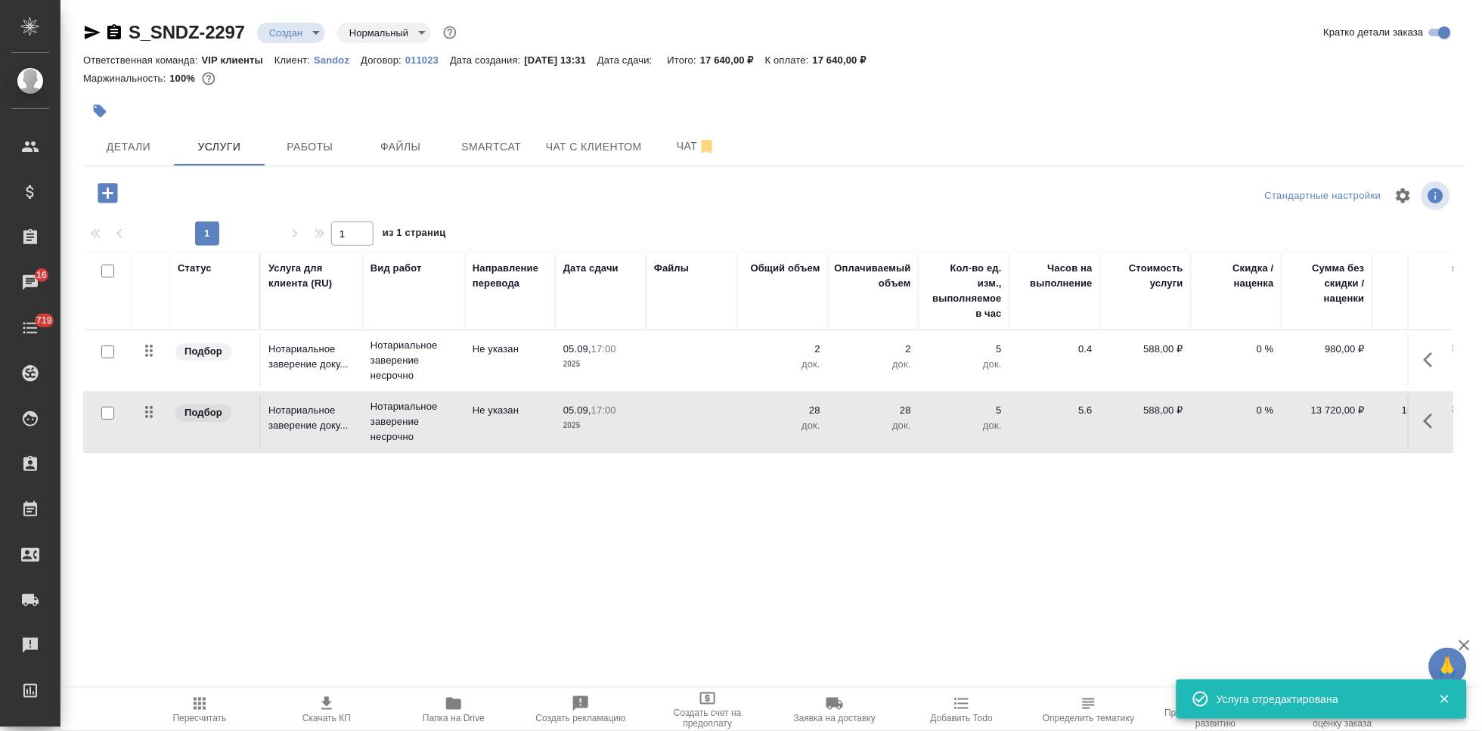
click at [203, 714] on span "Пересчитать" at bounding box center [200, 718] width 54 height 11
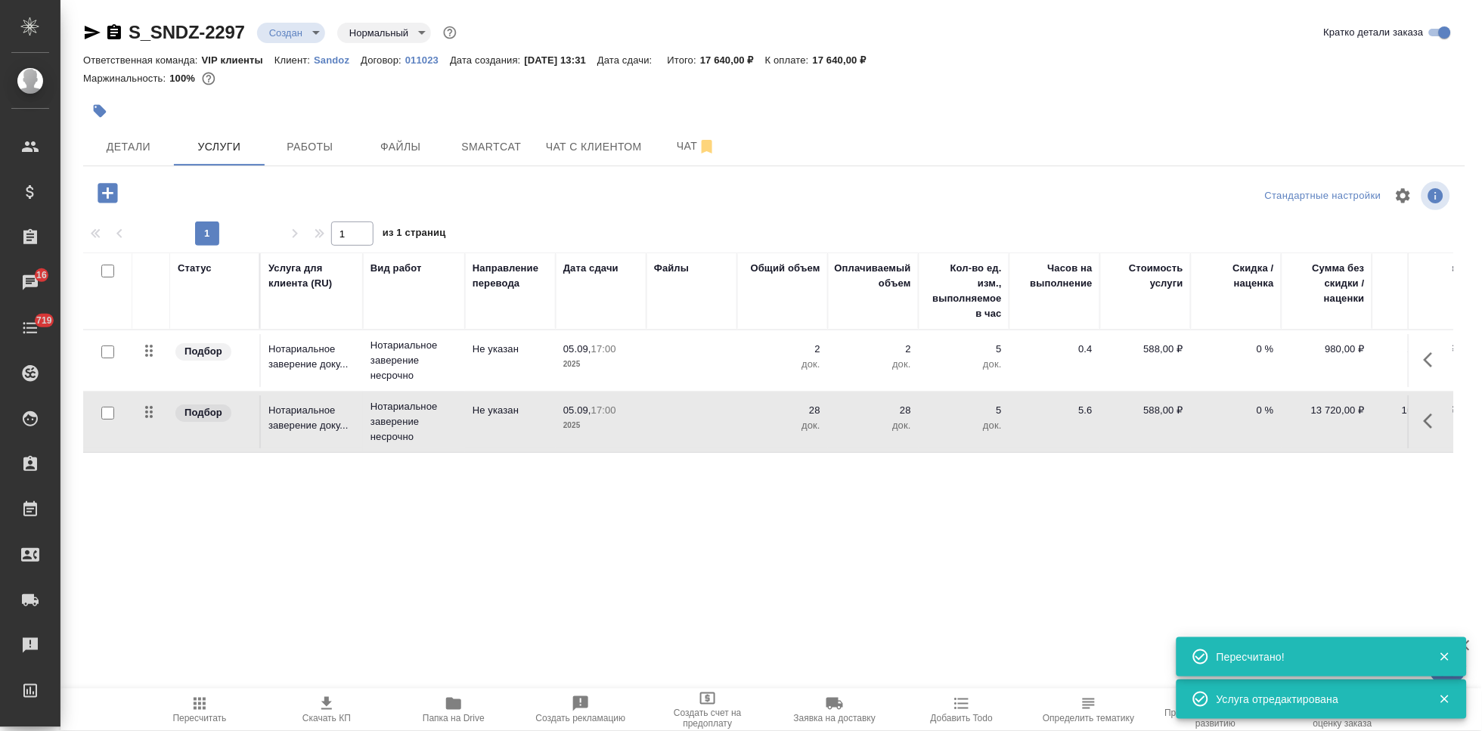
click at [330, 707] on icon "button" at bounding box center [327, 704] width 18 height 18
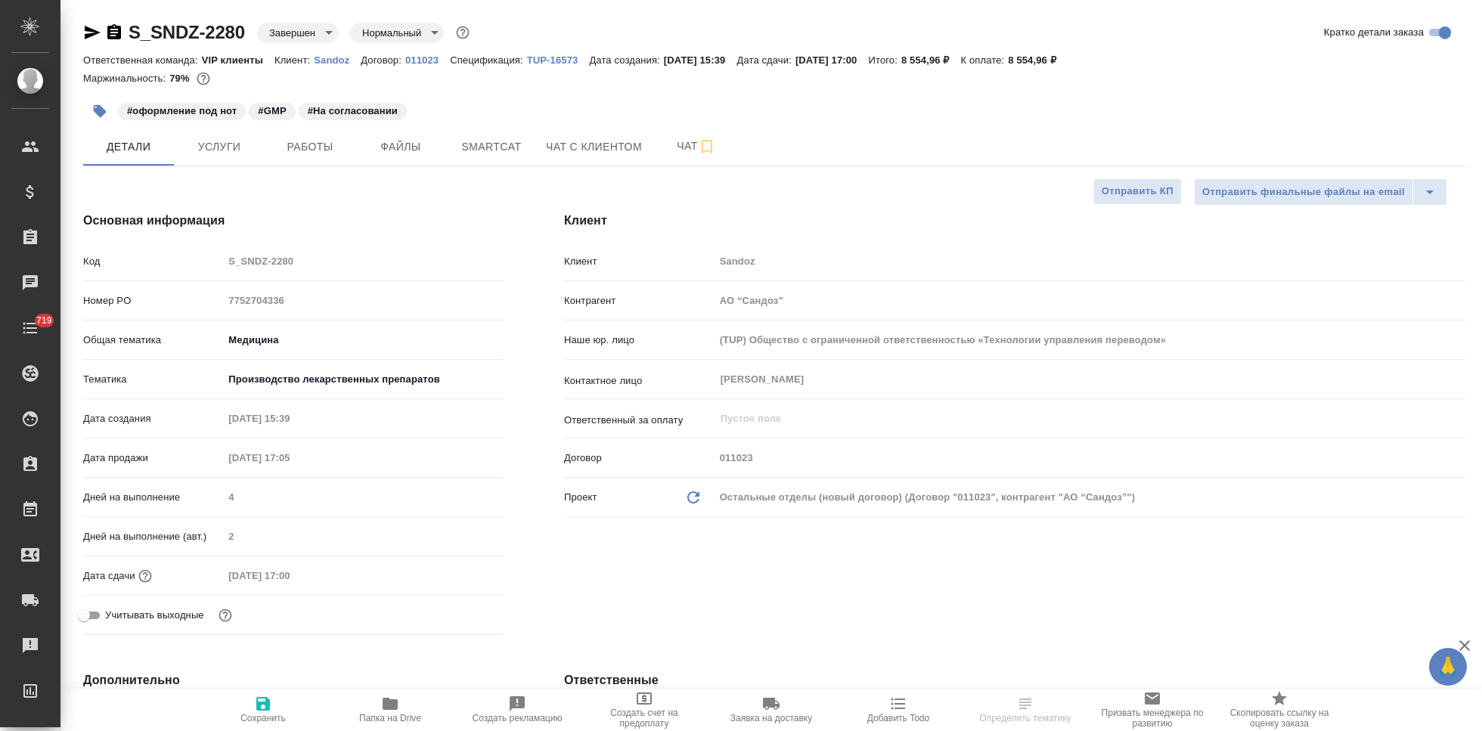
select select "RU"
click at [669, 132] on button "Чат" at bounding box center [696, 147] width 91 height 38
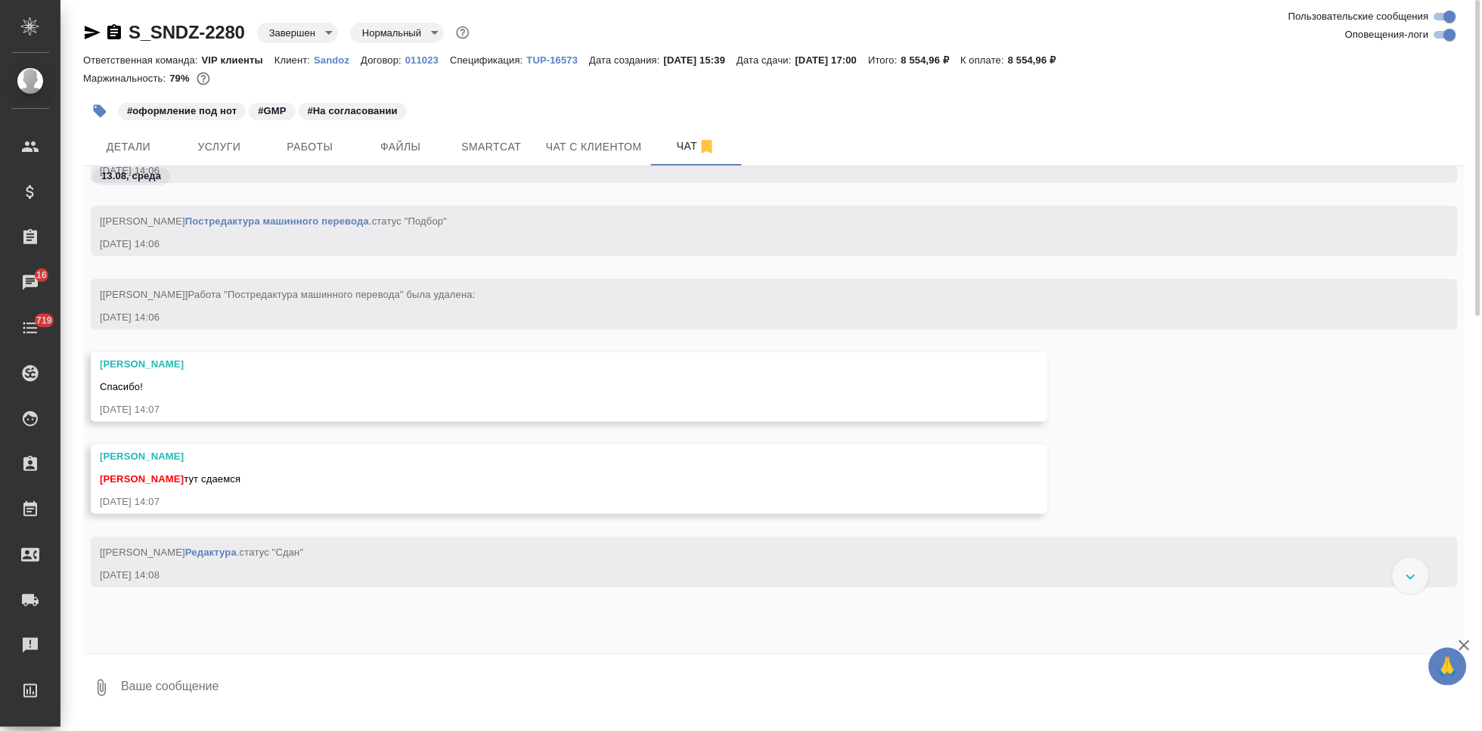
scroll to position [24598, 0]
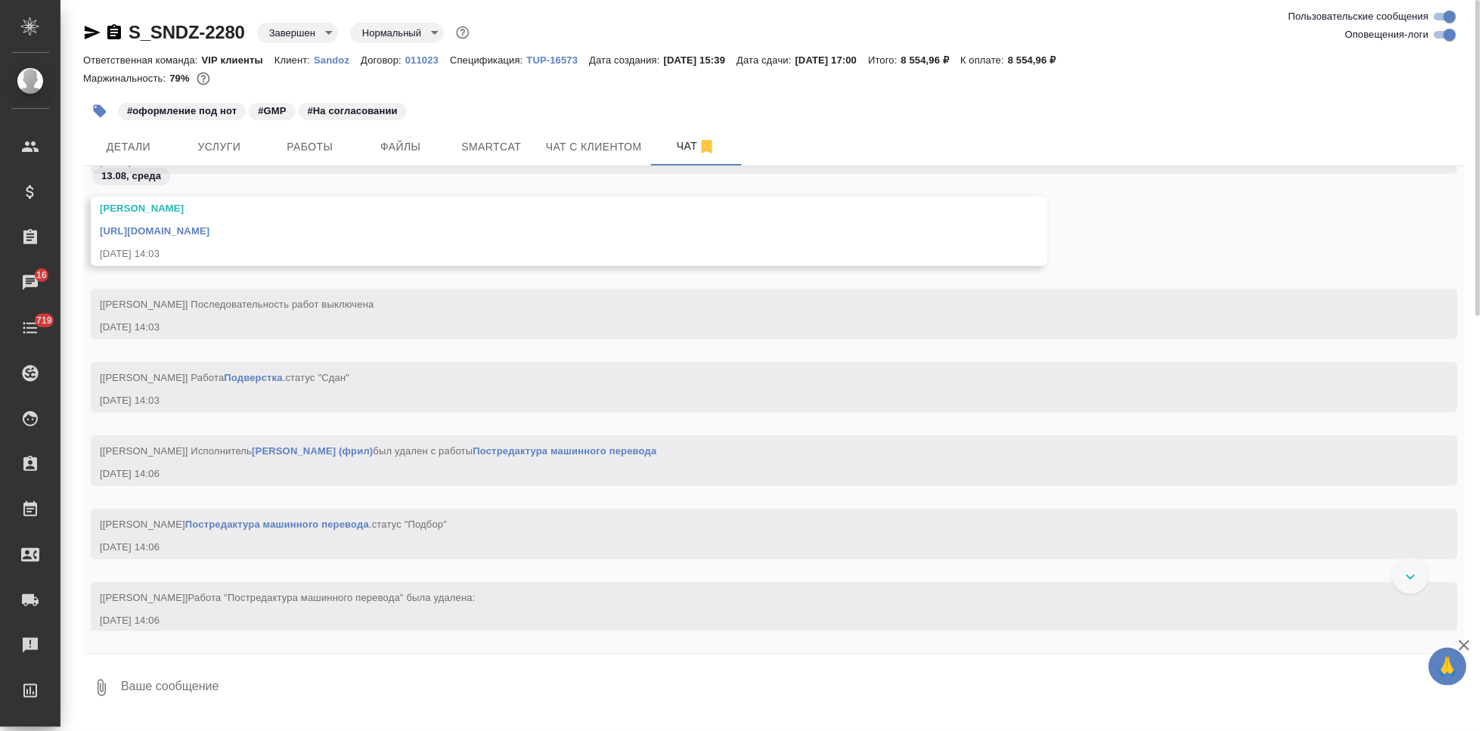
click at [209, 230] on link "[URL][DOMAIN_NAME]" at bounding box center [155, 230] width 110 height 11
click at [201, 692] on textarea at bounding box center [792, 687] width 1346 height 51
type textarea """
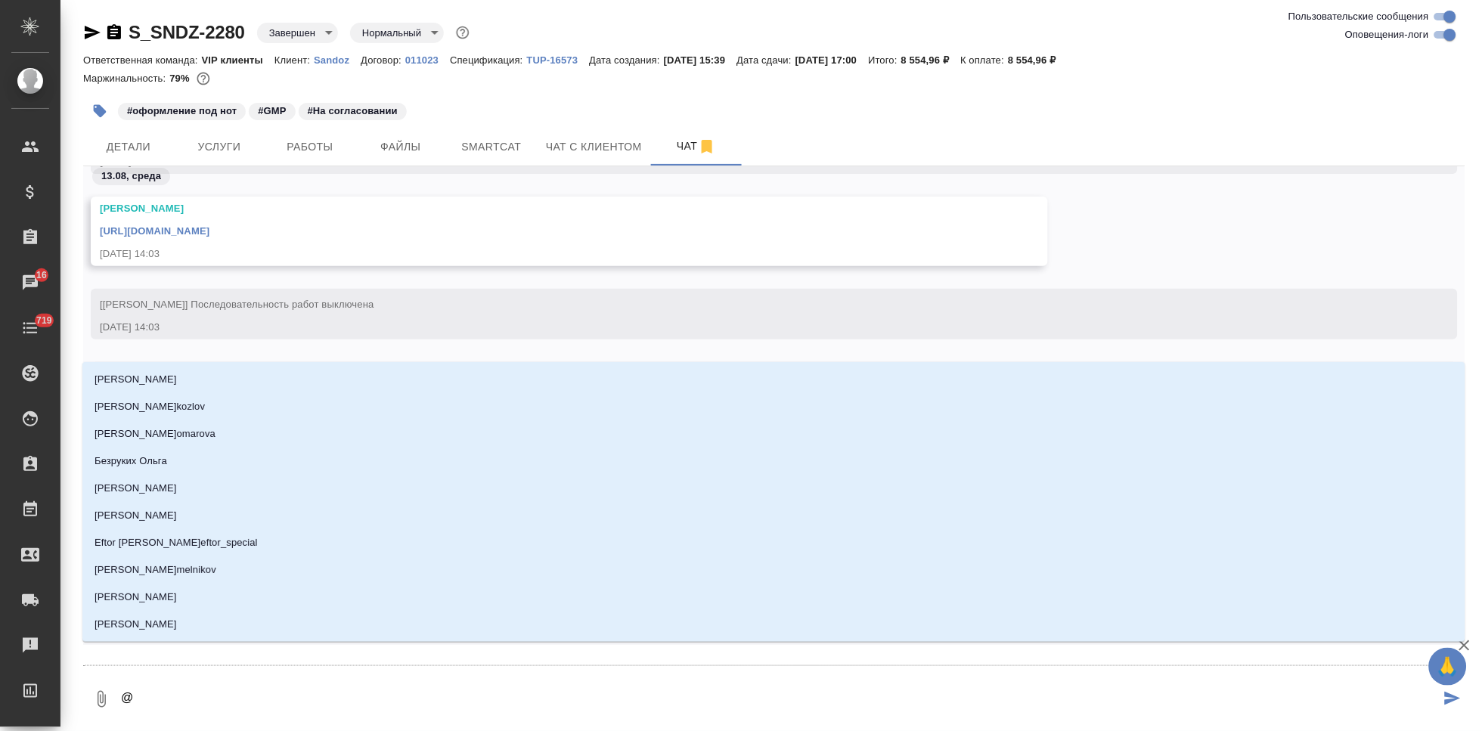
type textarea "@г"
type input "г"
type textarea "@гр"
type input "гр"
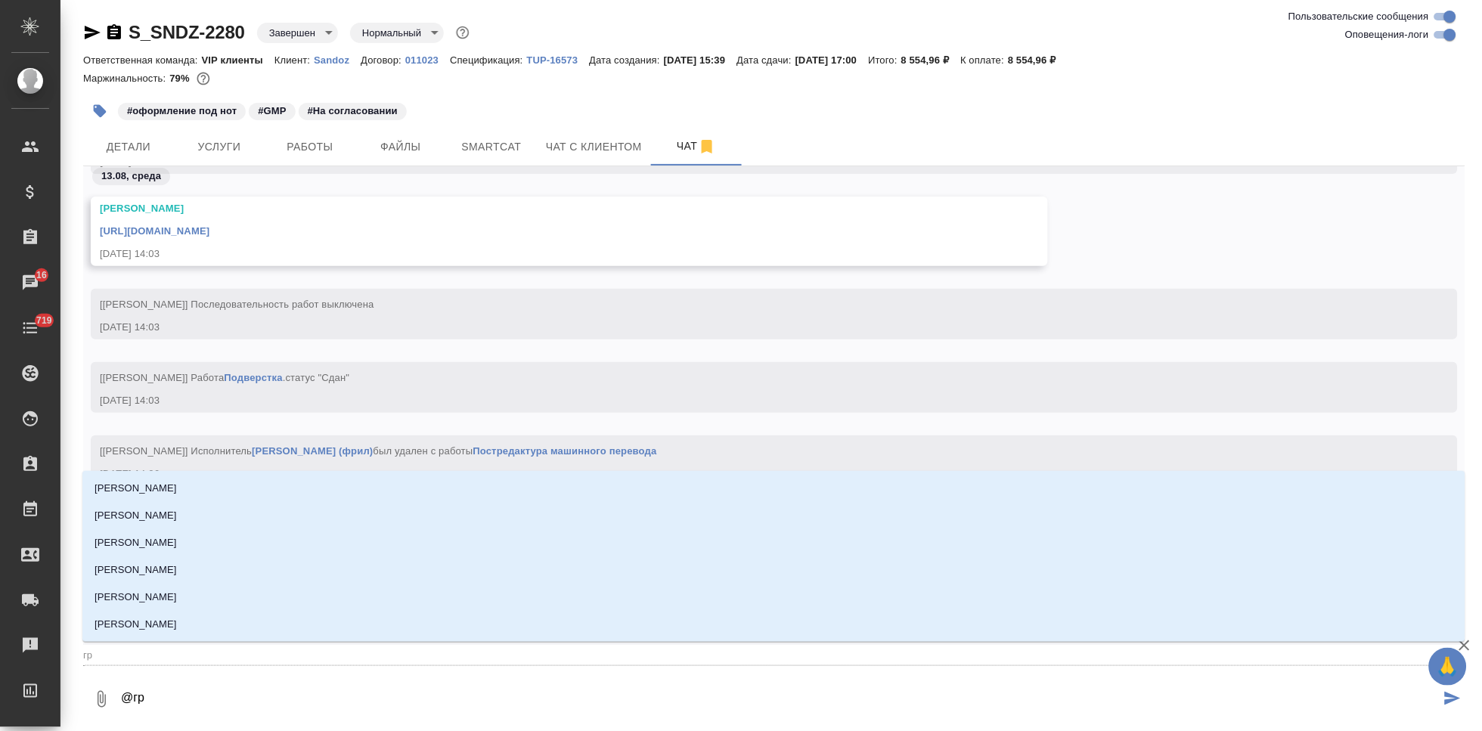
type textarea "@гра"
type input "гра"
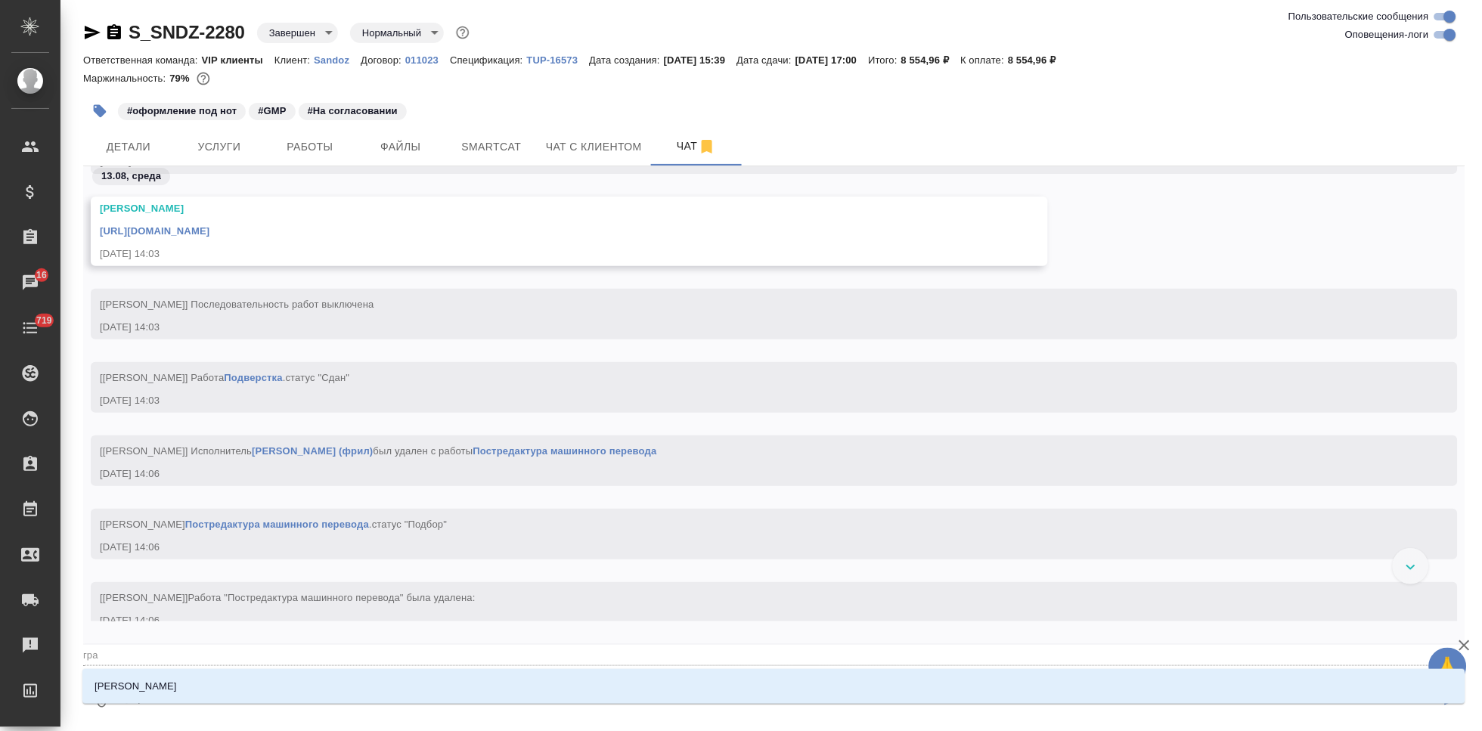
type textarea "@граб"
type input "граб"
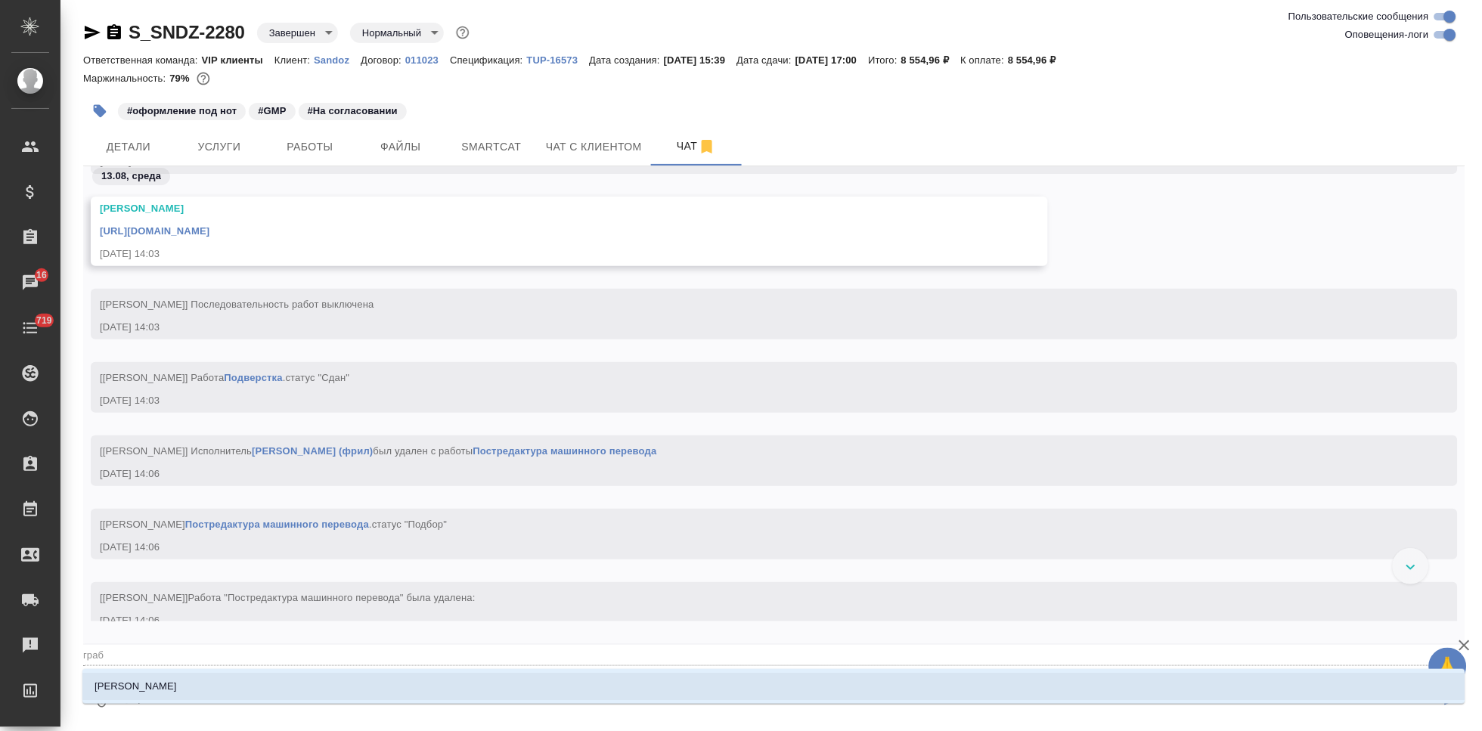
click at [271, 684] on li "[PERSON_NAME]" at bounding box center [773, 686] width 1383 height 27
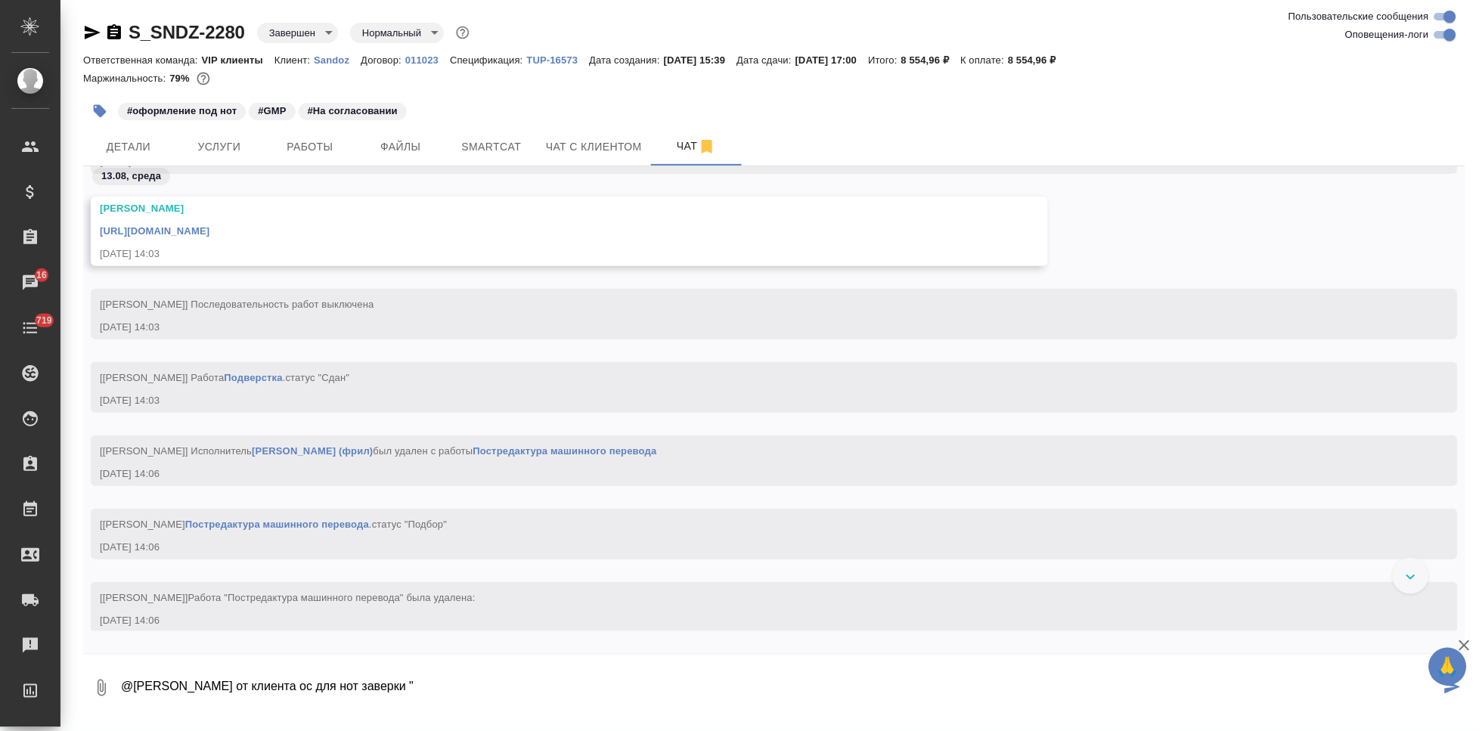
paste textarea "документы с корректировками, посмотрите, пожалуйста."
click at [773, 694] on textarea "@[PERSON_NAME] от клиента ос для нот заверки "документы с корректировками, посм…" at bounding box center [779, 687] width 1321 height 51
paste textarea "[URL][DOMAIN_NAME]"
type textarea "@[PERSON_NAME] от клиента ос для нот заверки "документы с корректировками, посм…"
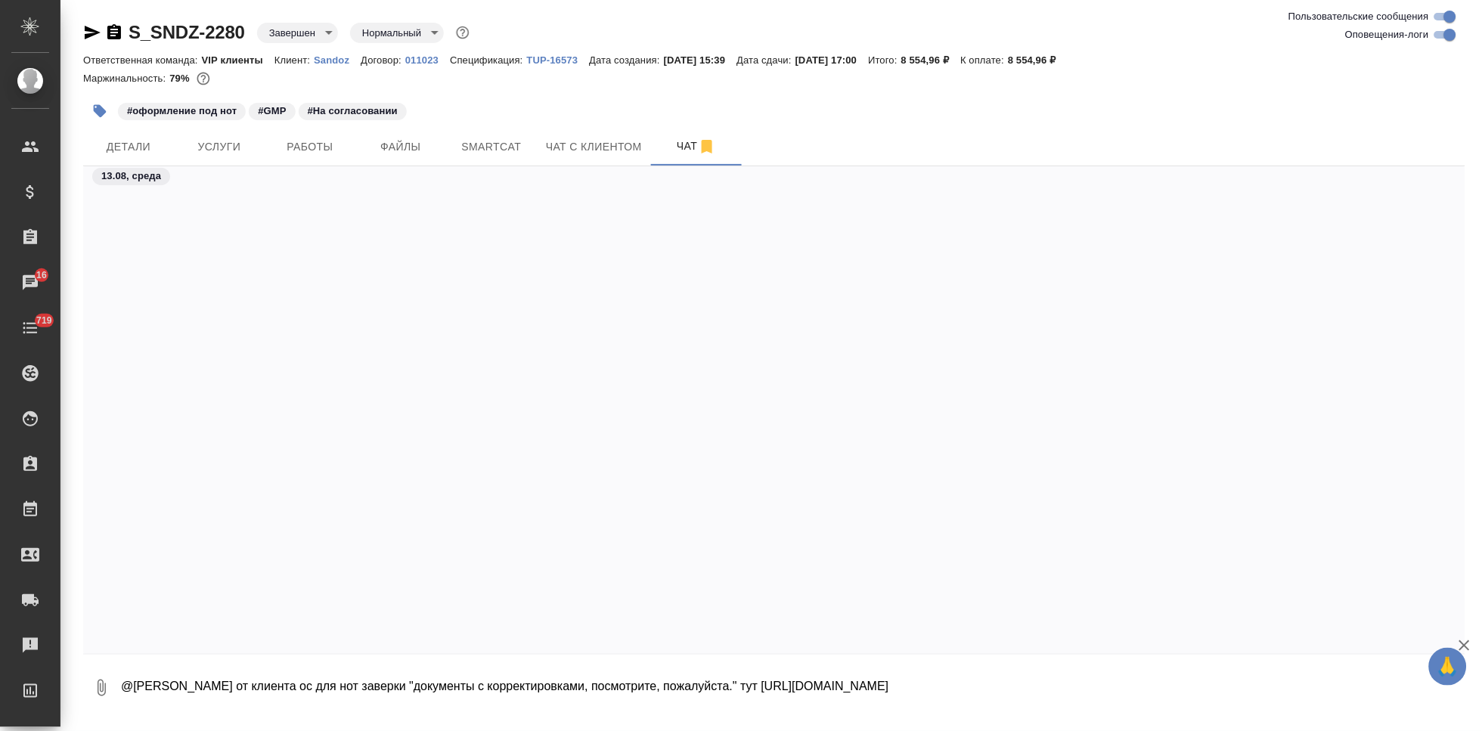
scroll to position [25146, 0]
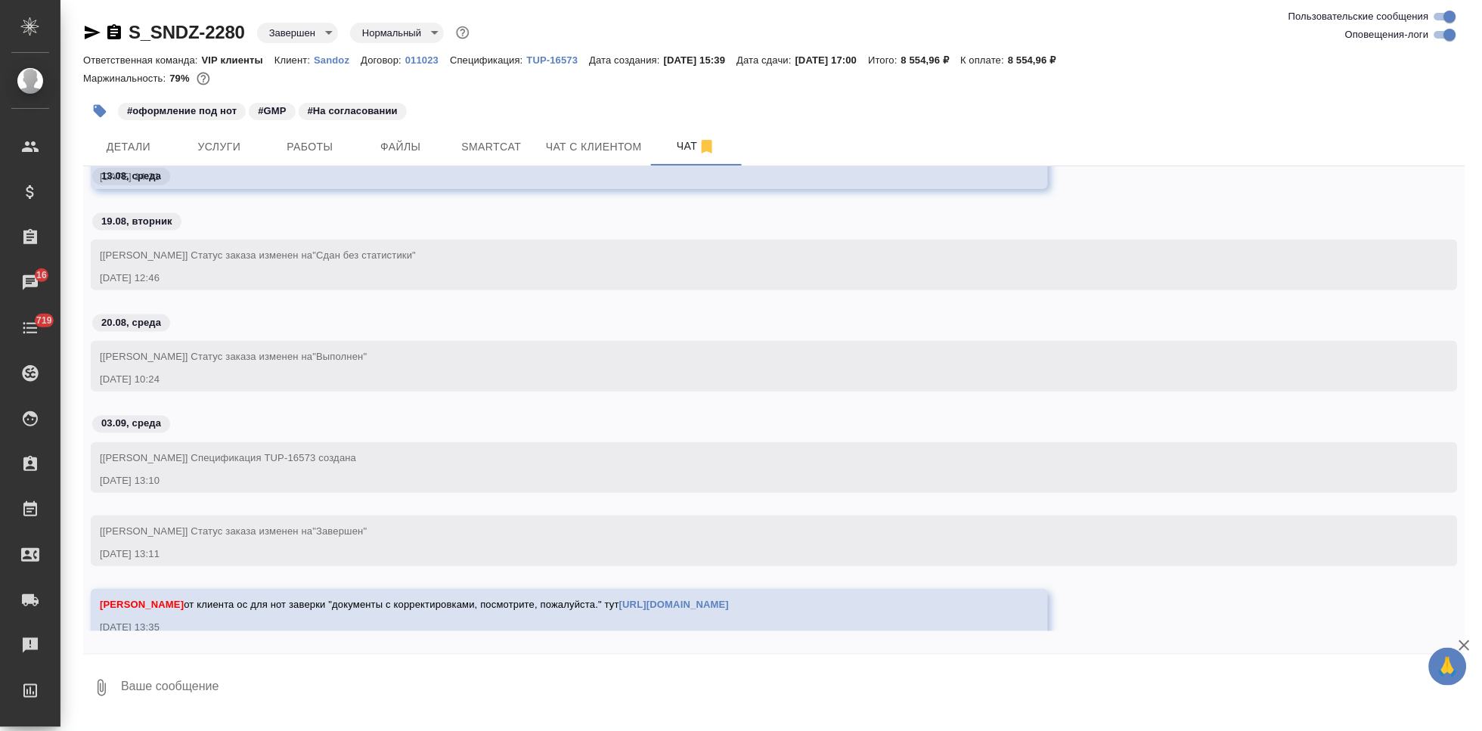
type textarea """
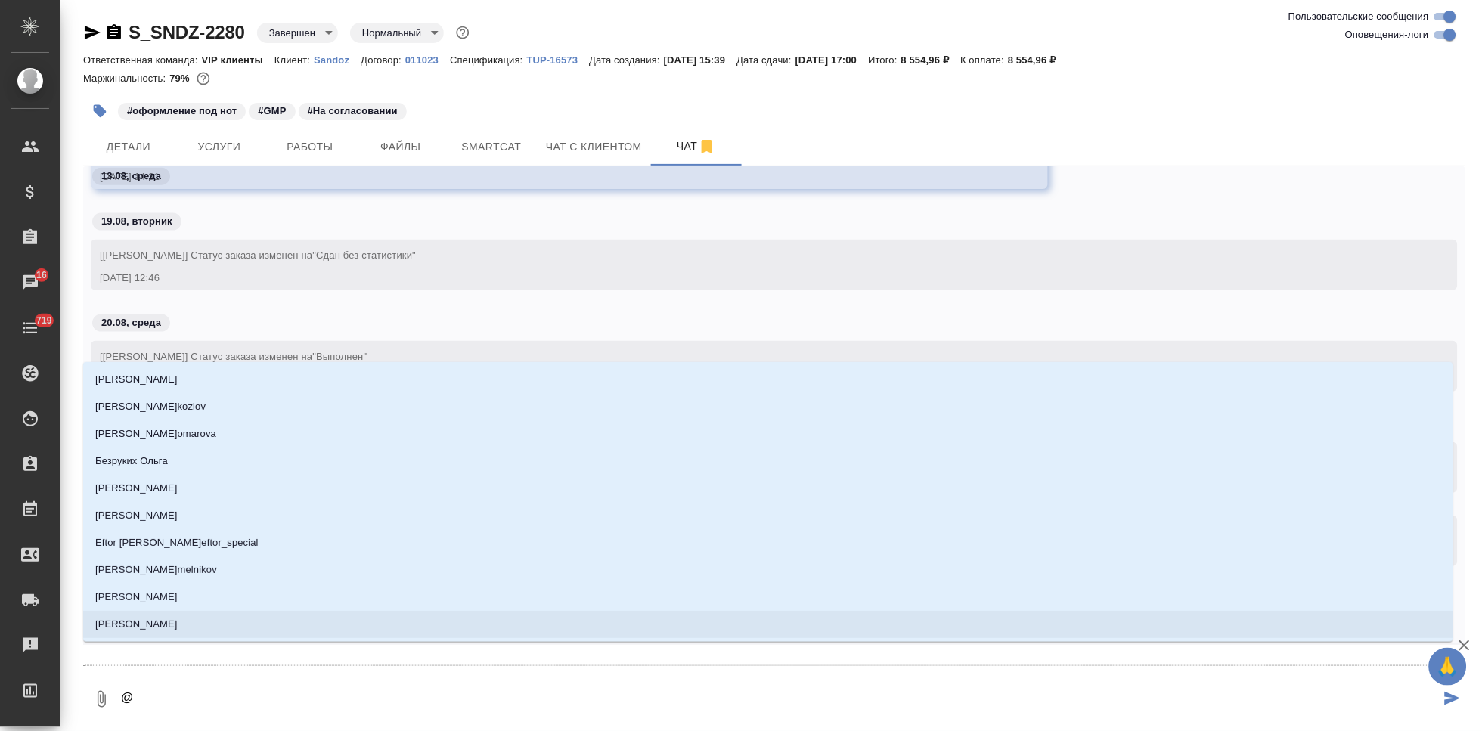
type textarea "@с"
type input "с"
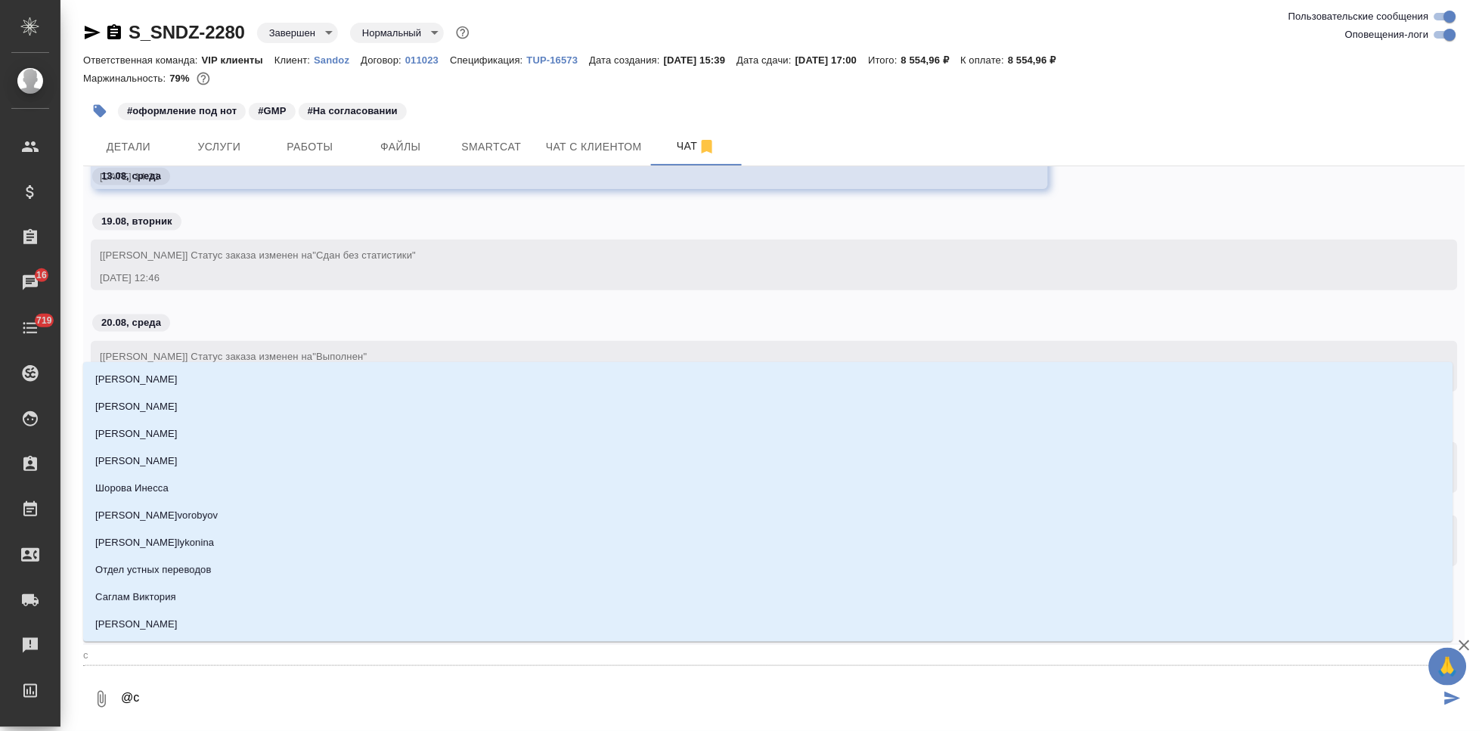
type textarea "@со"
type input "со"
type textarea "@сол"
type input "сол"
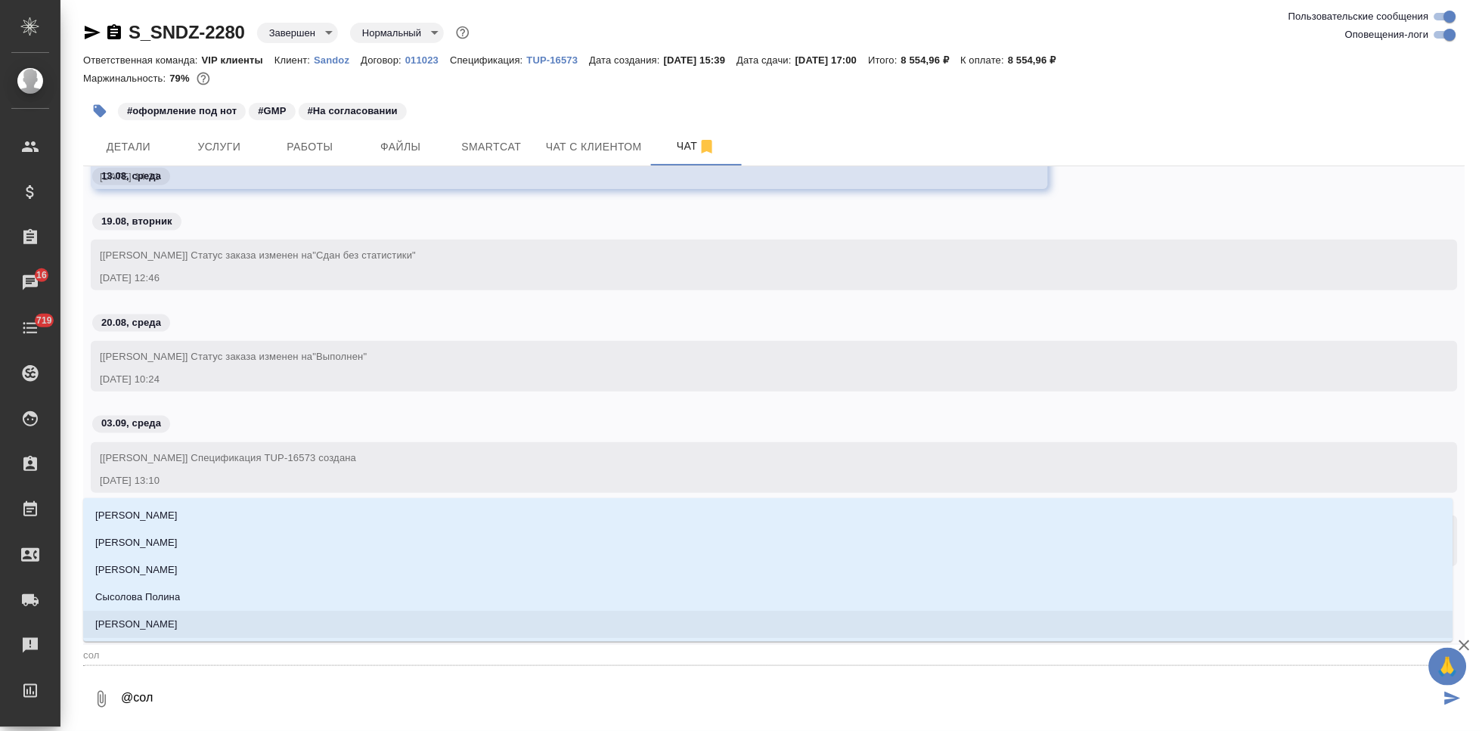
type textarea "@соло"
type input "соло"
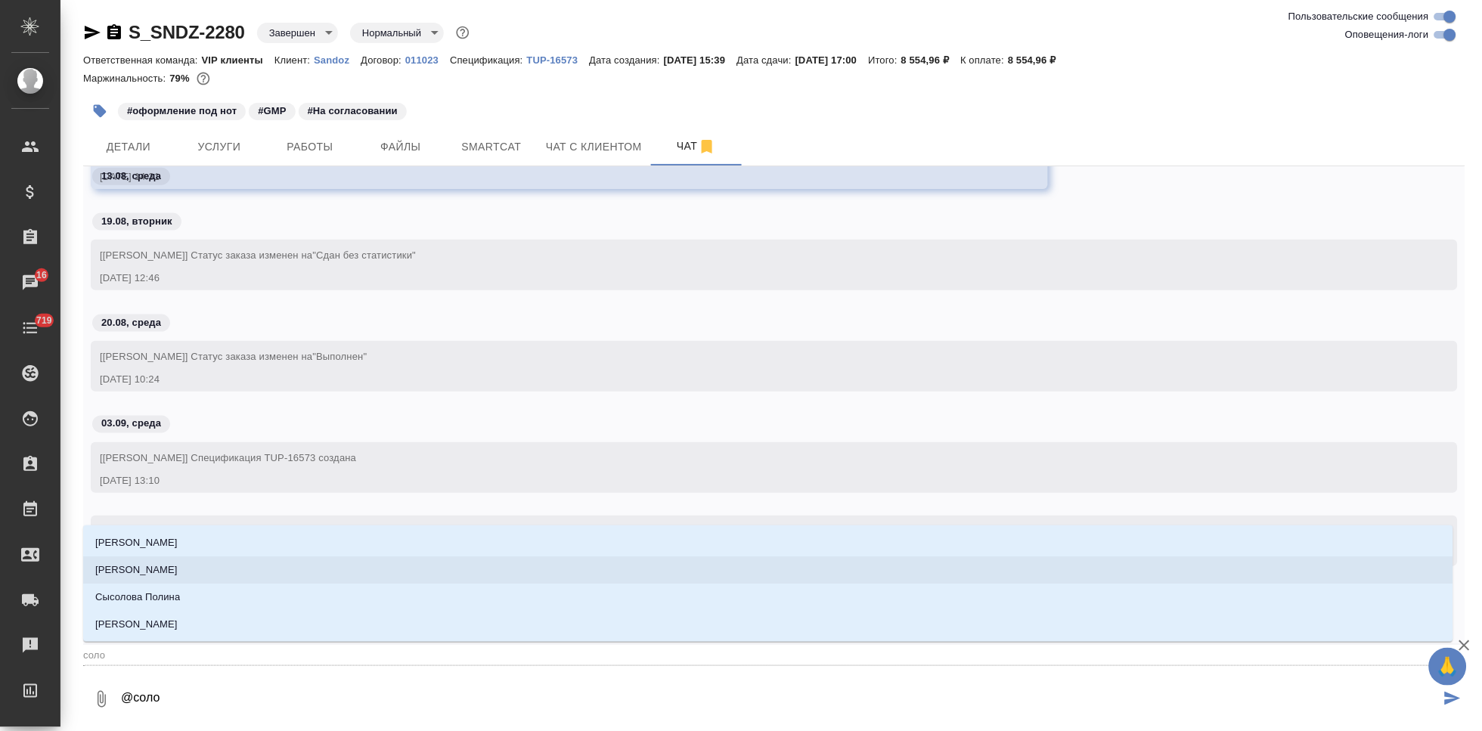
click at [203, 575] on li "[PERSON_NAME]" at bounding box center [768, 569] width 1370 height 27
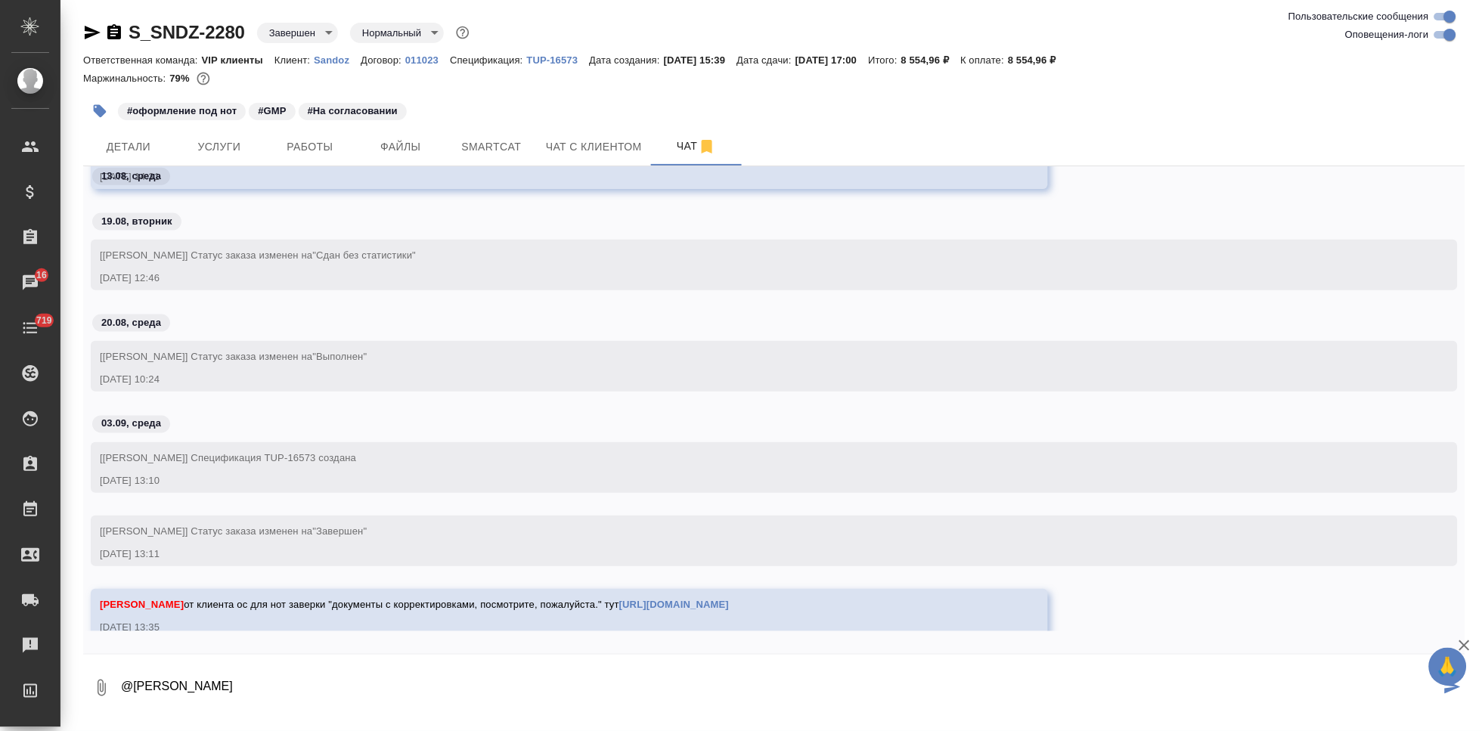
type textarea "@[PERSON_NAME]"
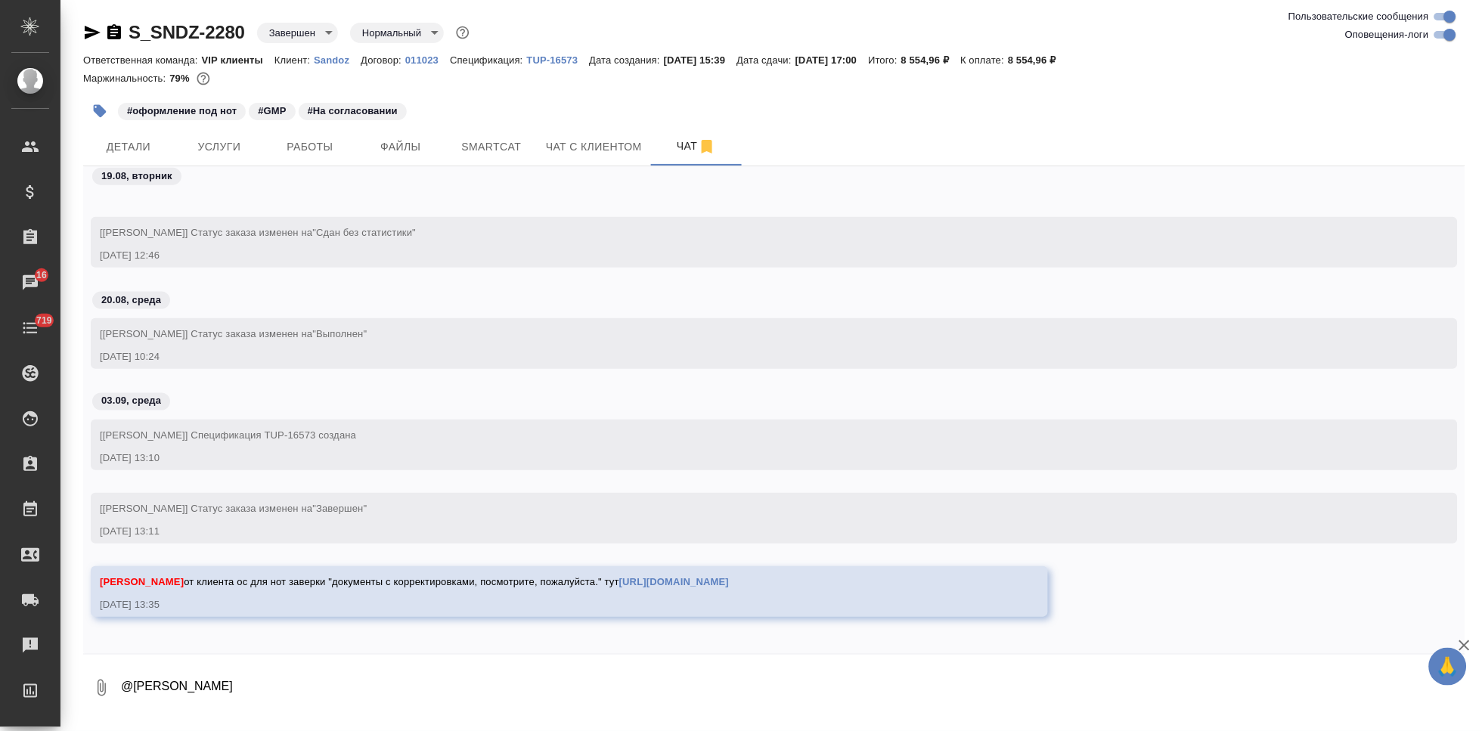
scroll to position [25220, 0]
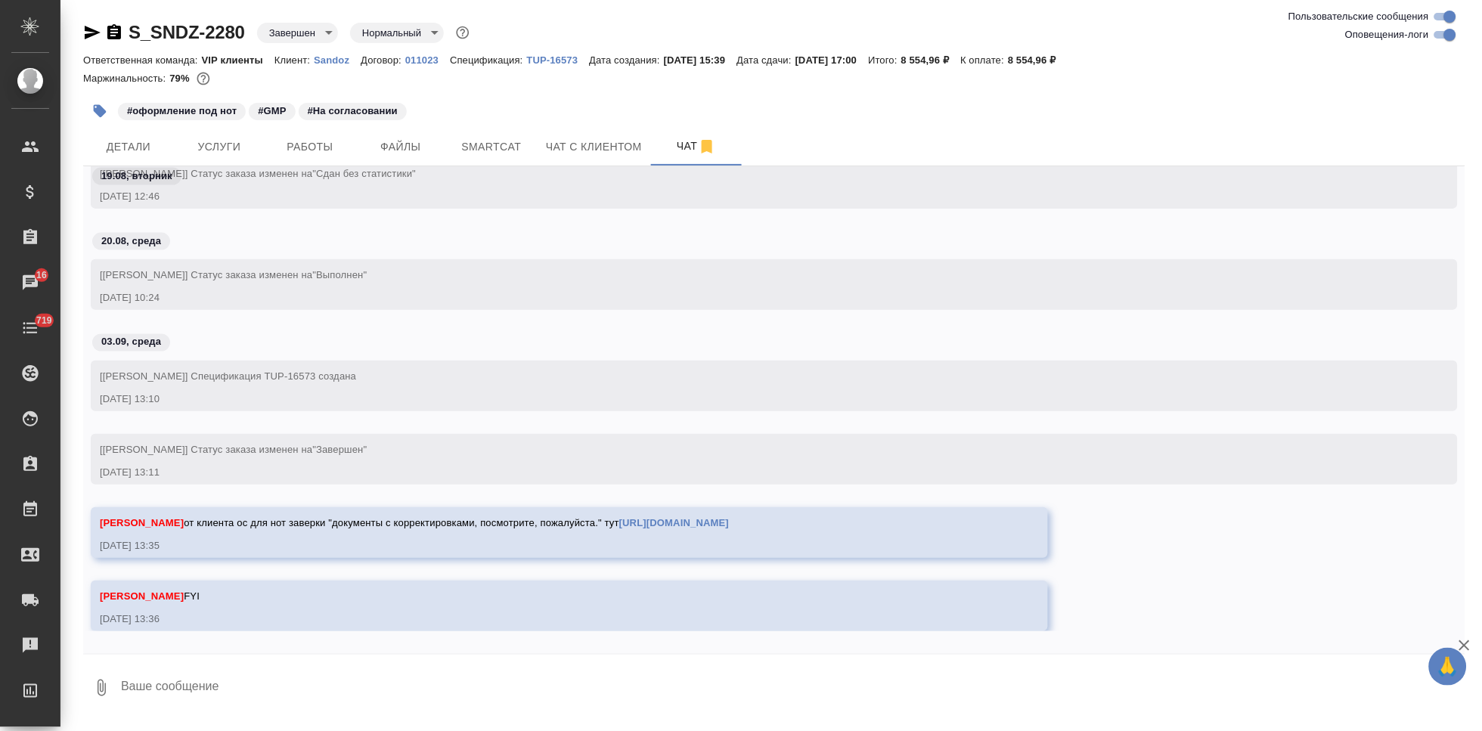
click at [103, 110] on icon "button" at bounding box center [100, 111] width 13 height 13
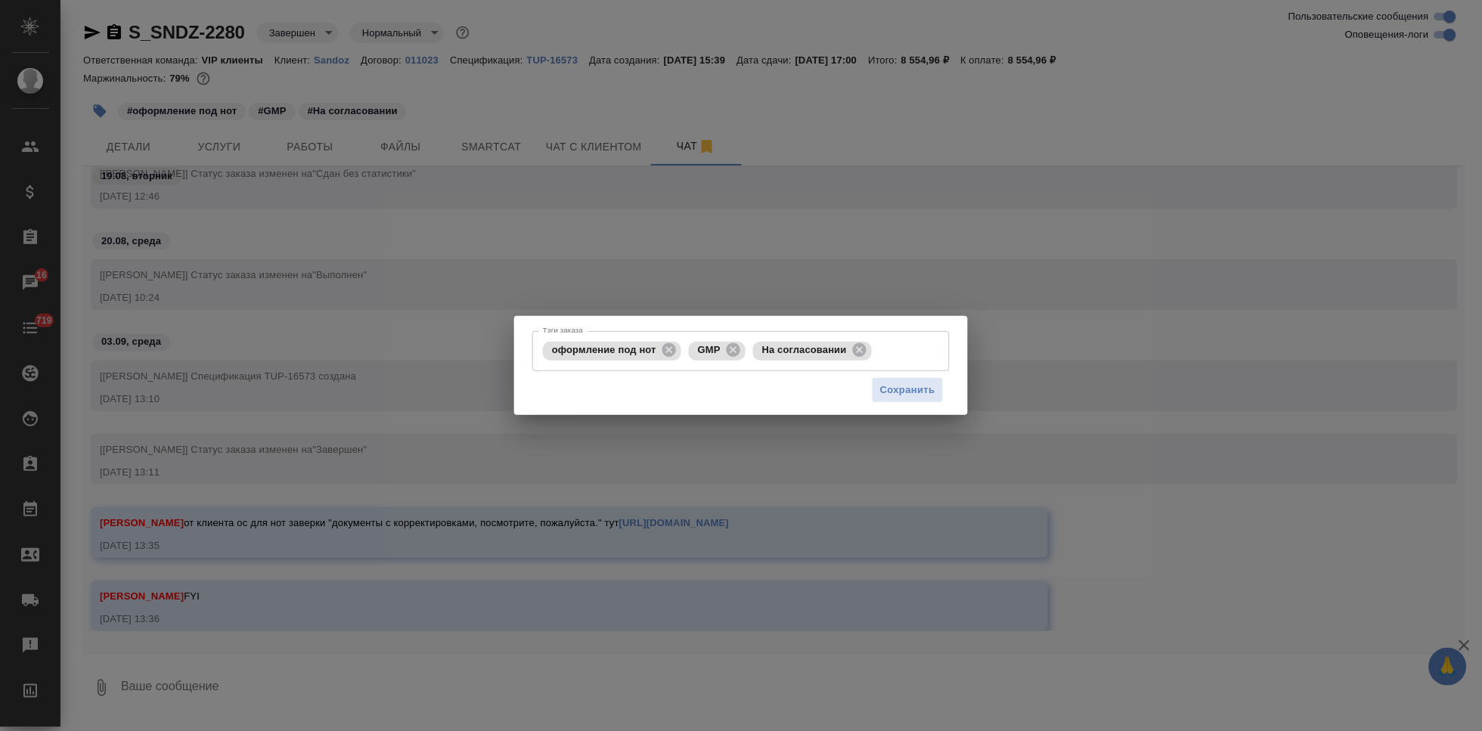
drag, startPoint x: 903, startPoint y: 352, endPoint x: 1466, endPoint y: 392, distance: 564.7
click at [903, 351] on input "Тэги заказа" at bounding box center [894, 351] width 39 height 26
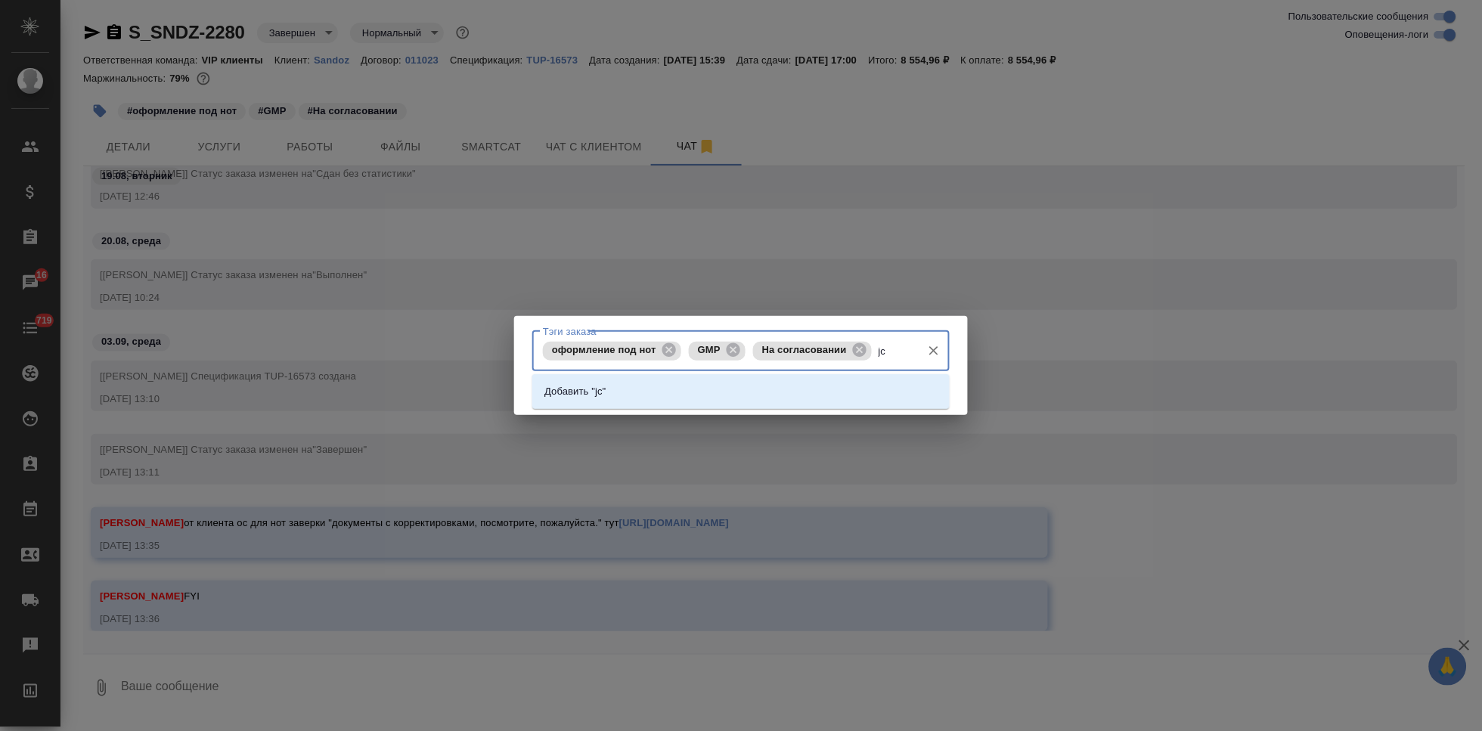
type input "j"
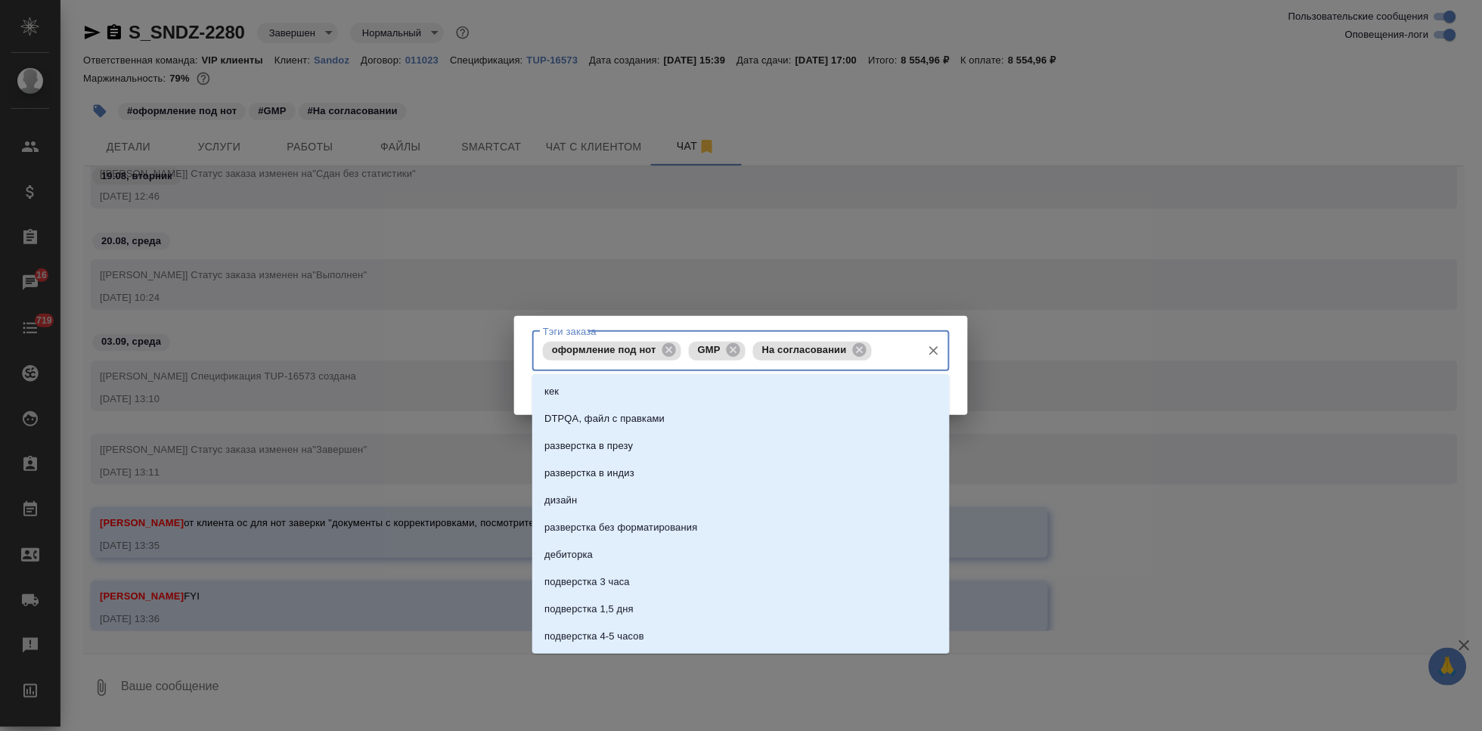
type input "с"
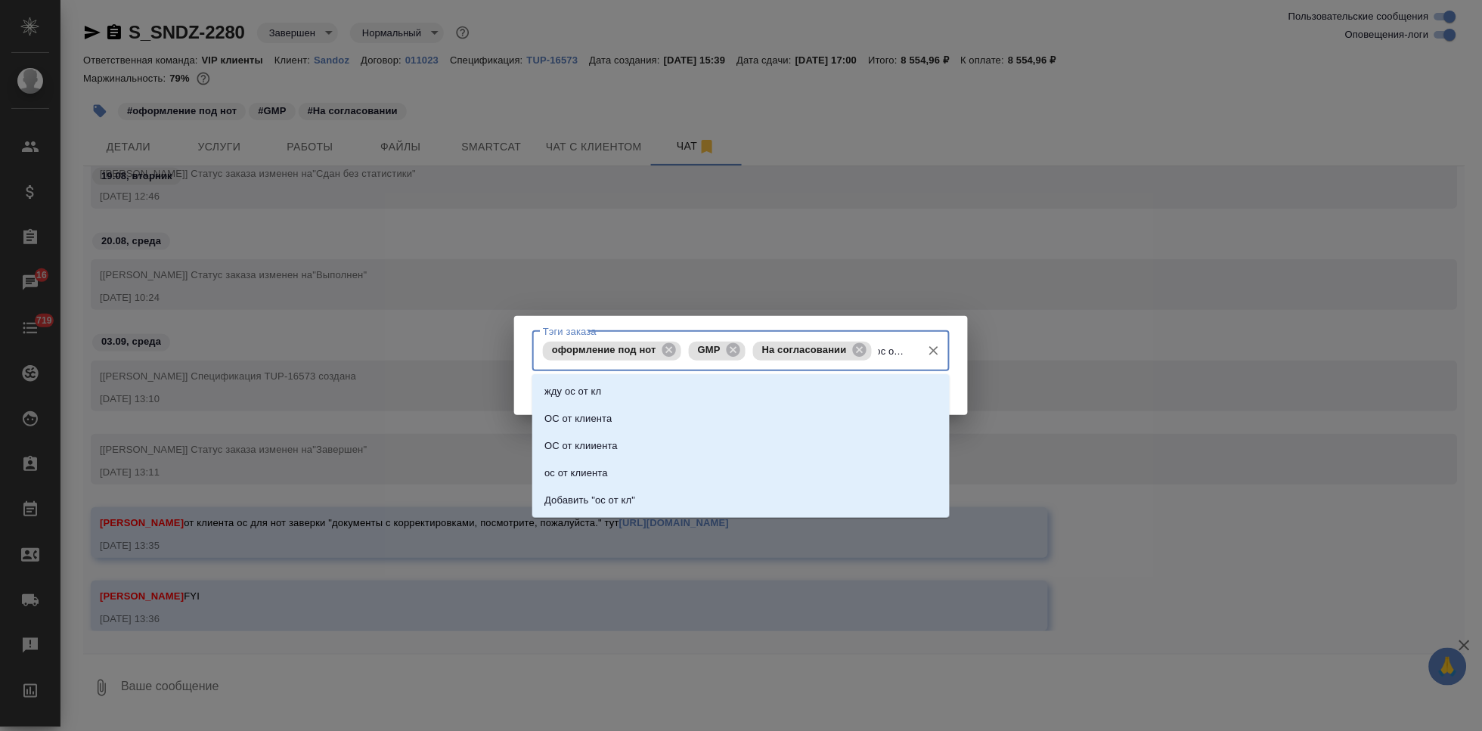
type input "ос от кли"
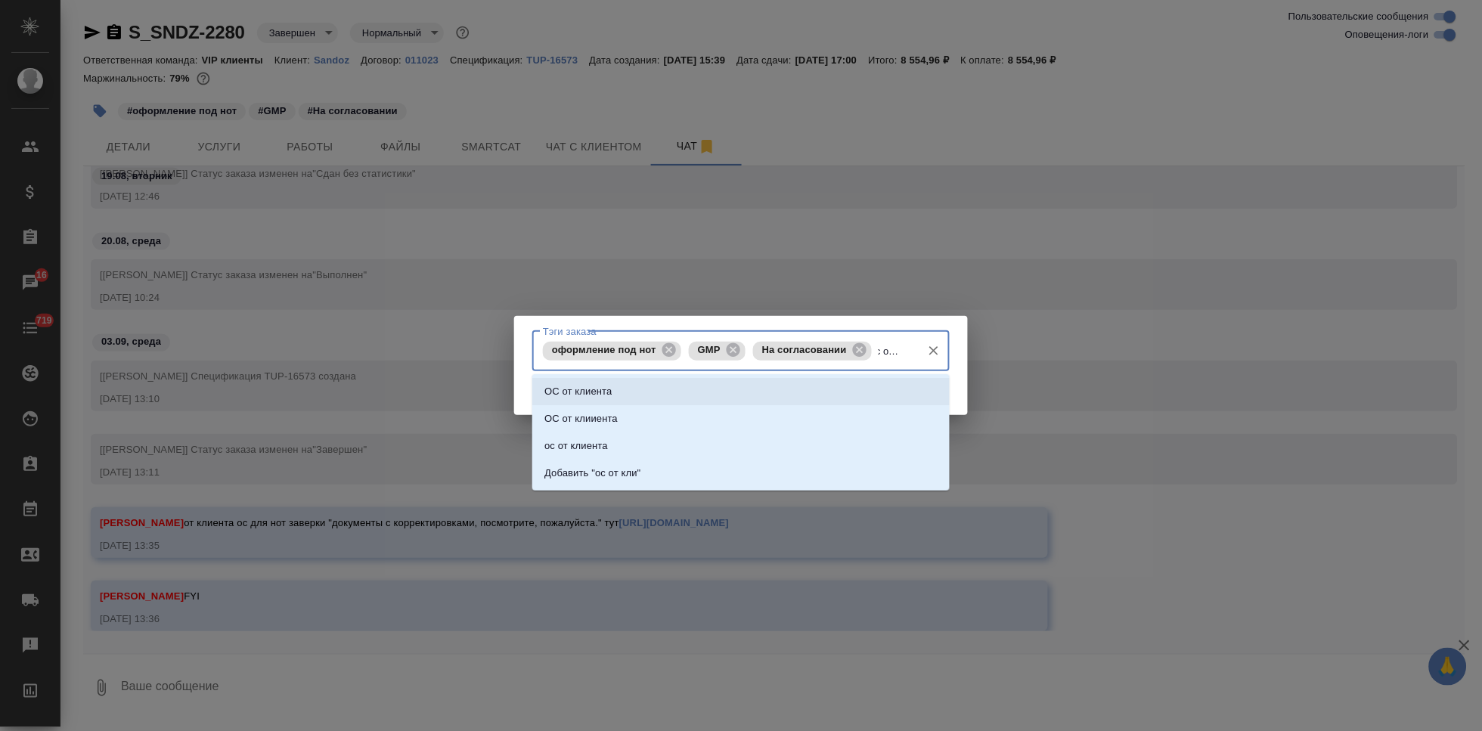
click at [632, 390] on li "ОС от клиента" at bounding box center [740, 391] width 417 height 27
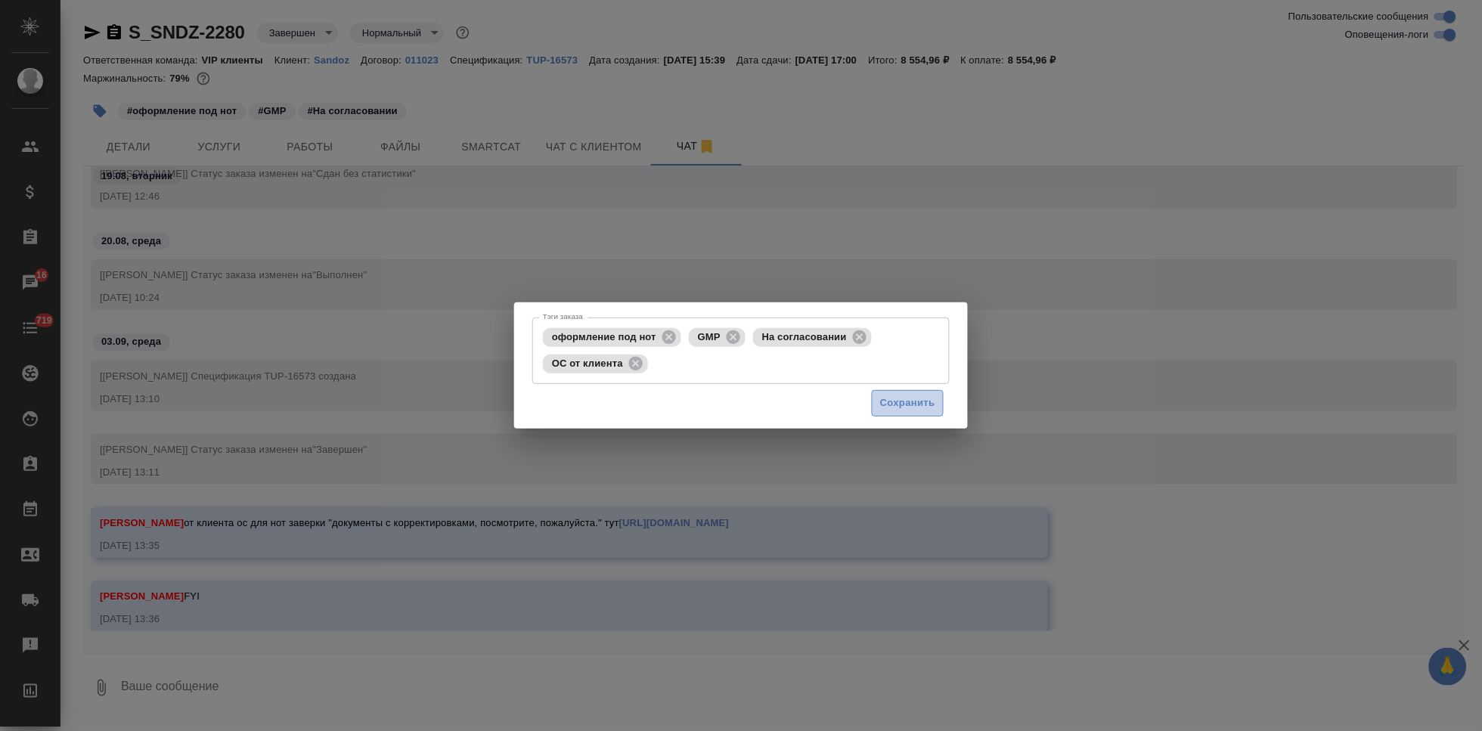
click at [902, 403] on span "Сохранить" at bounding box center [907, 403] width 55 height 17
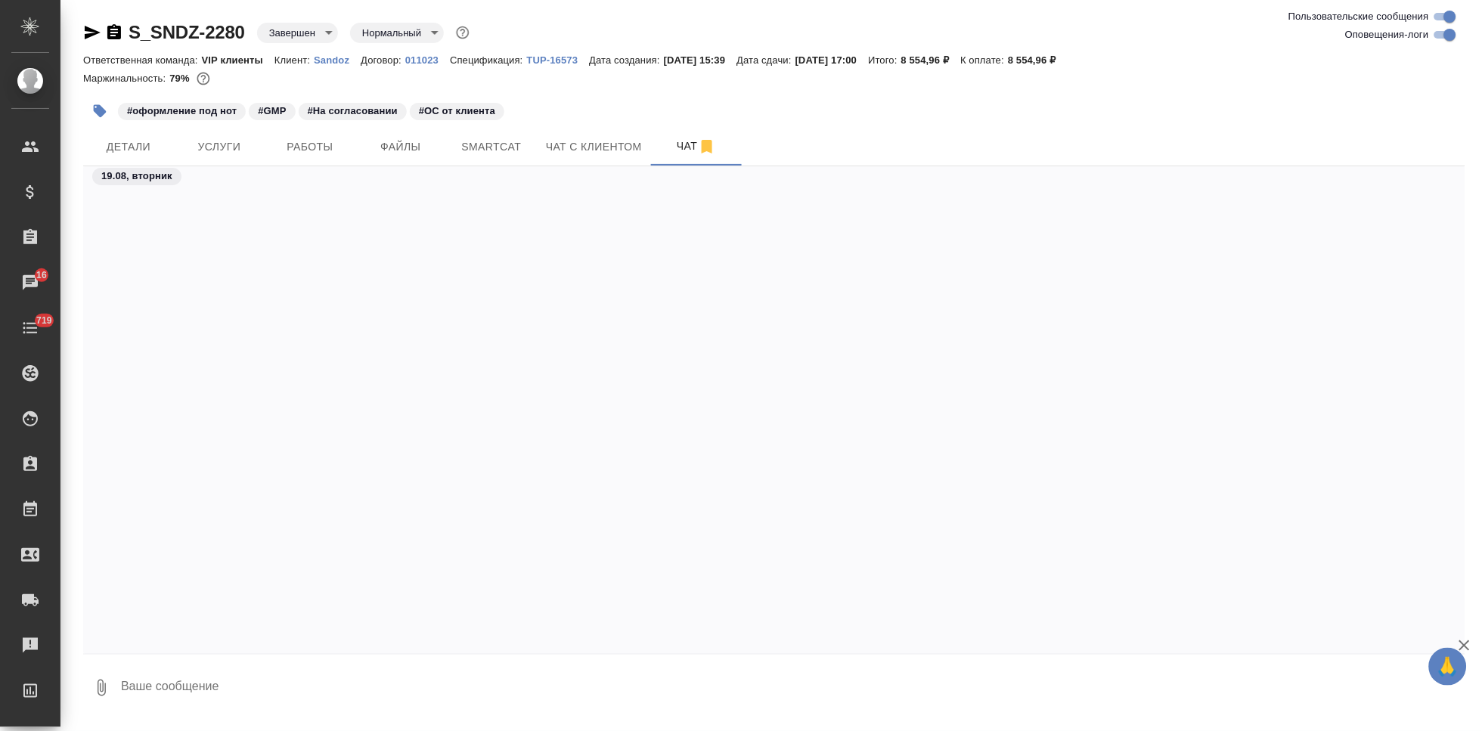
scroll to position [27658, 0]
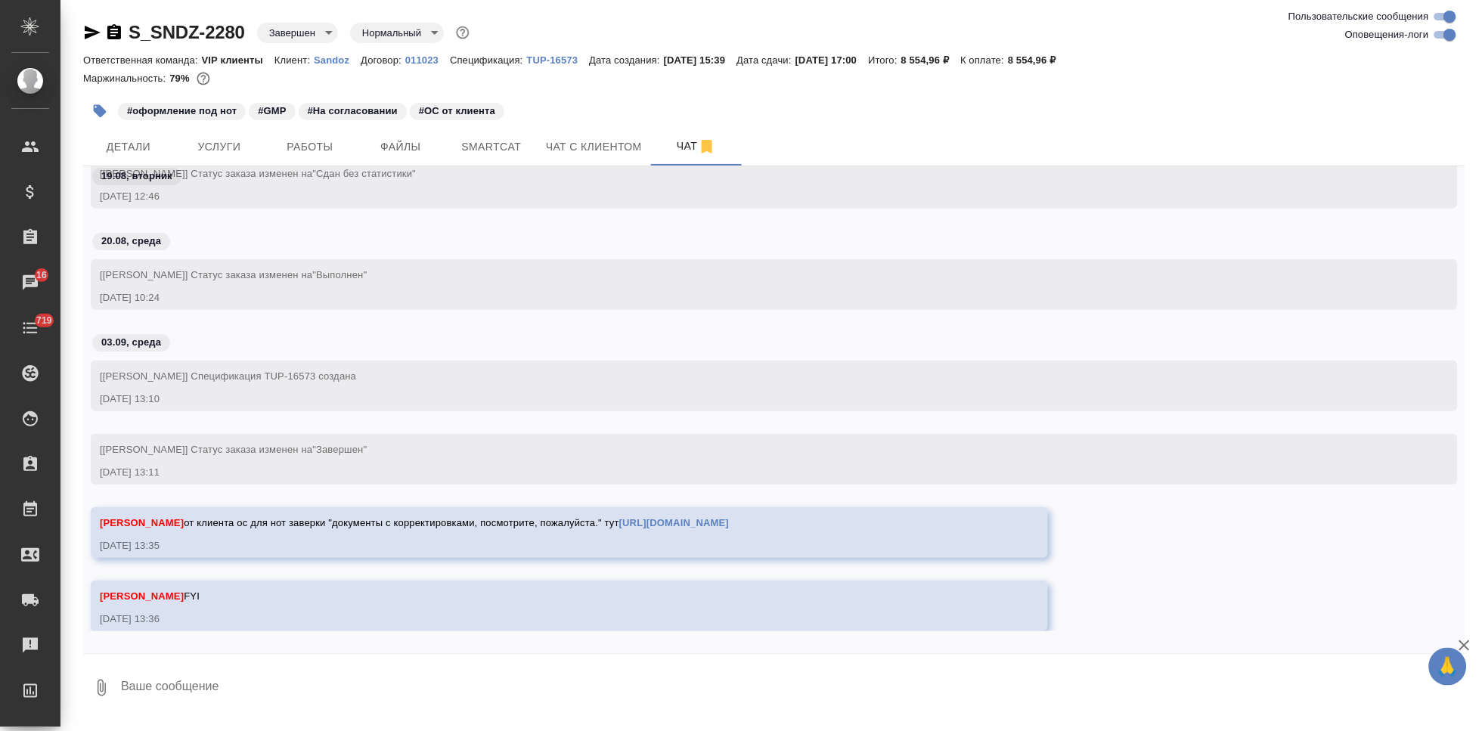
click at [272, 689] on textarea at bounding box center [792, 687] width 1346 height 51
paste textarea "S_SNDZ-2297"
type textarea "для истории: заверку будем делать в проекте S_SNDZ-2297"
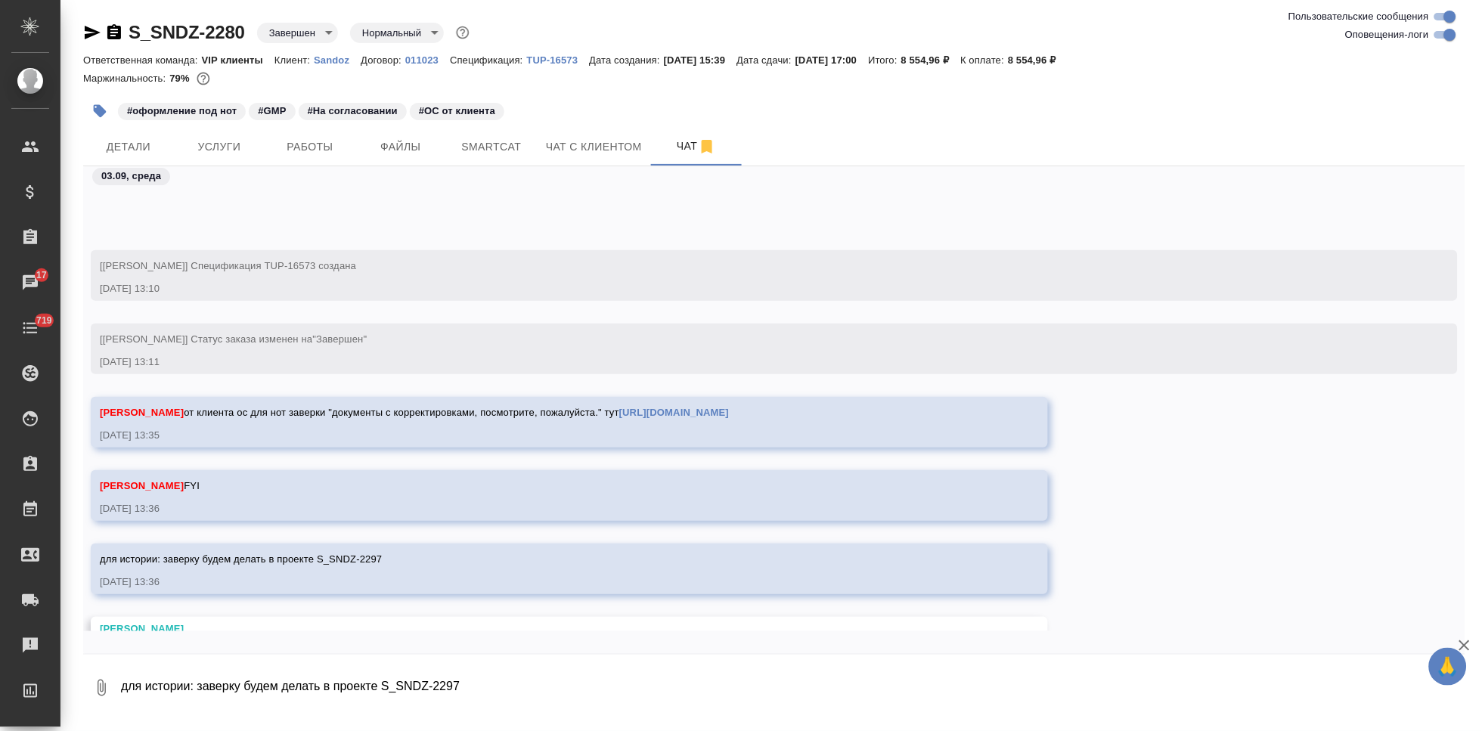
scroll to position [27778, 0]
